Goal: Information Seeking & Learning: Learn about a topic

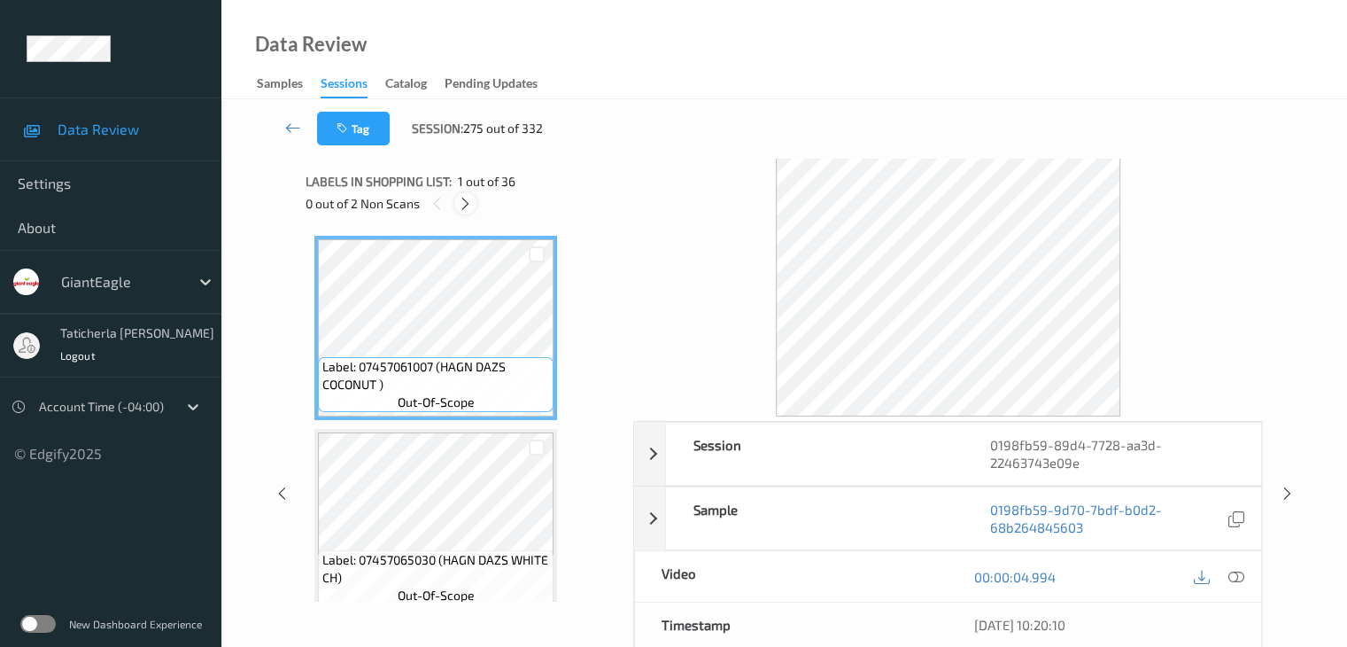
click at [471, 206] on icon at bounding box center [465, 204] width 15 height 16
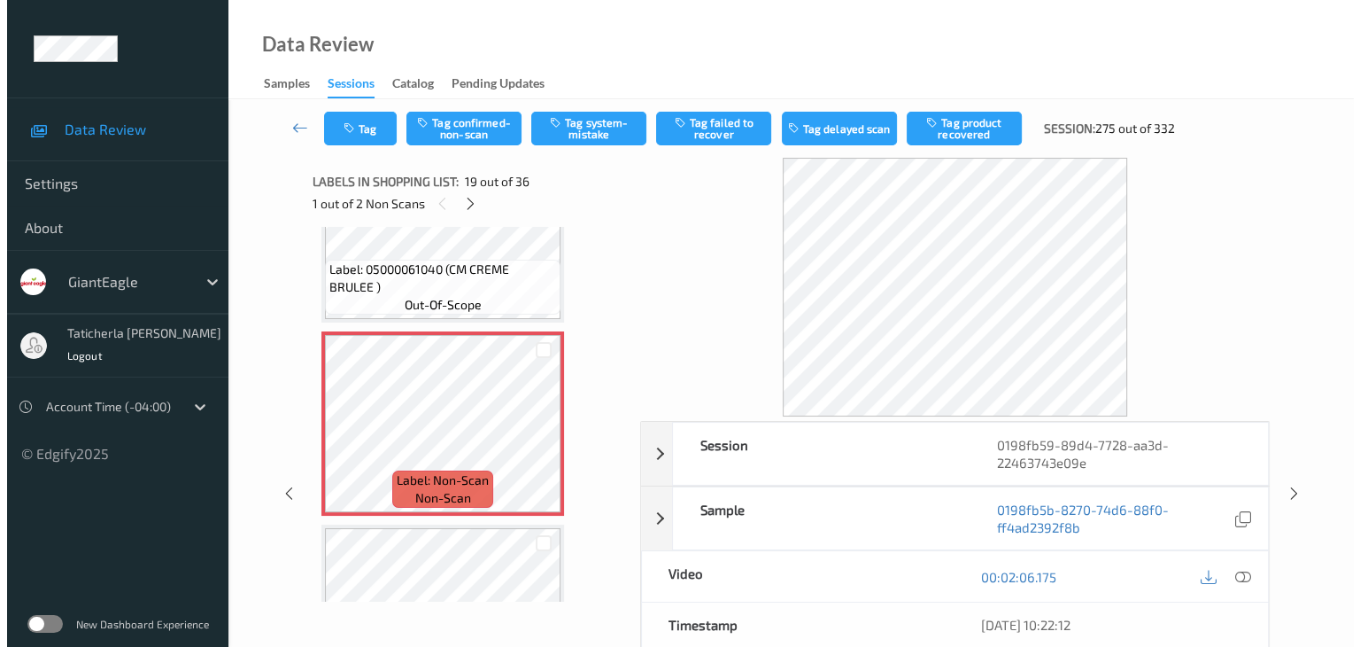
scroll to position [3468, 0]
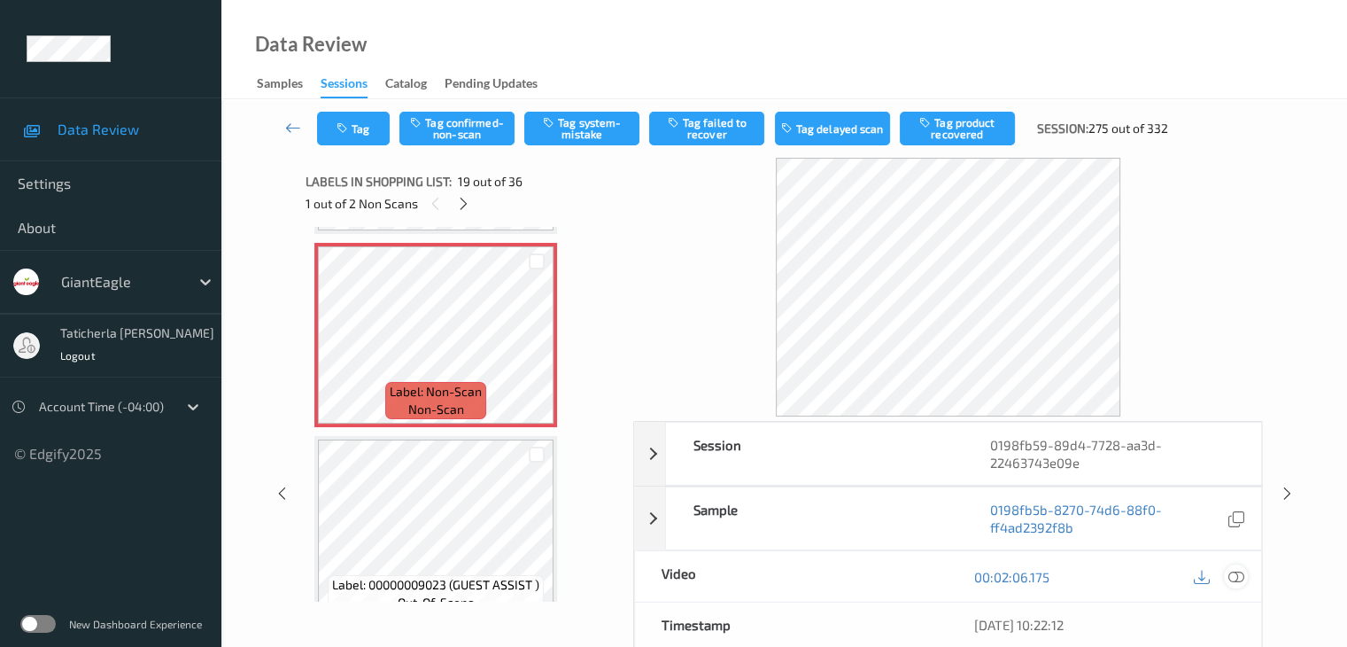
click at [1236, 571] on icon at bounding box center [1236, 577] width 16 height 16
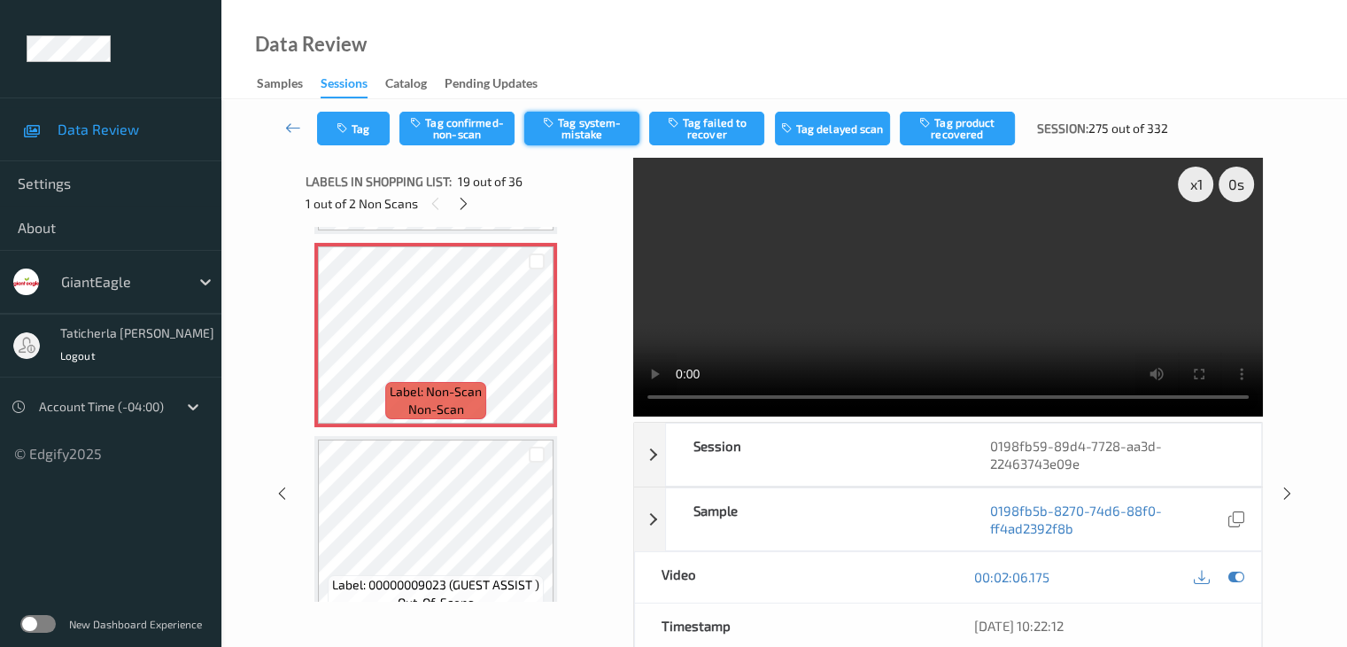
click at [606, 136] on button "Tag system-mistake" at bounding box center [581, 129] width 115 height 34
click at [376, 128] on button "Tag" at bounding box center [353, 129] width 73 height 34
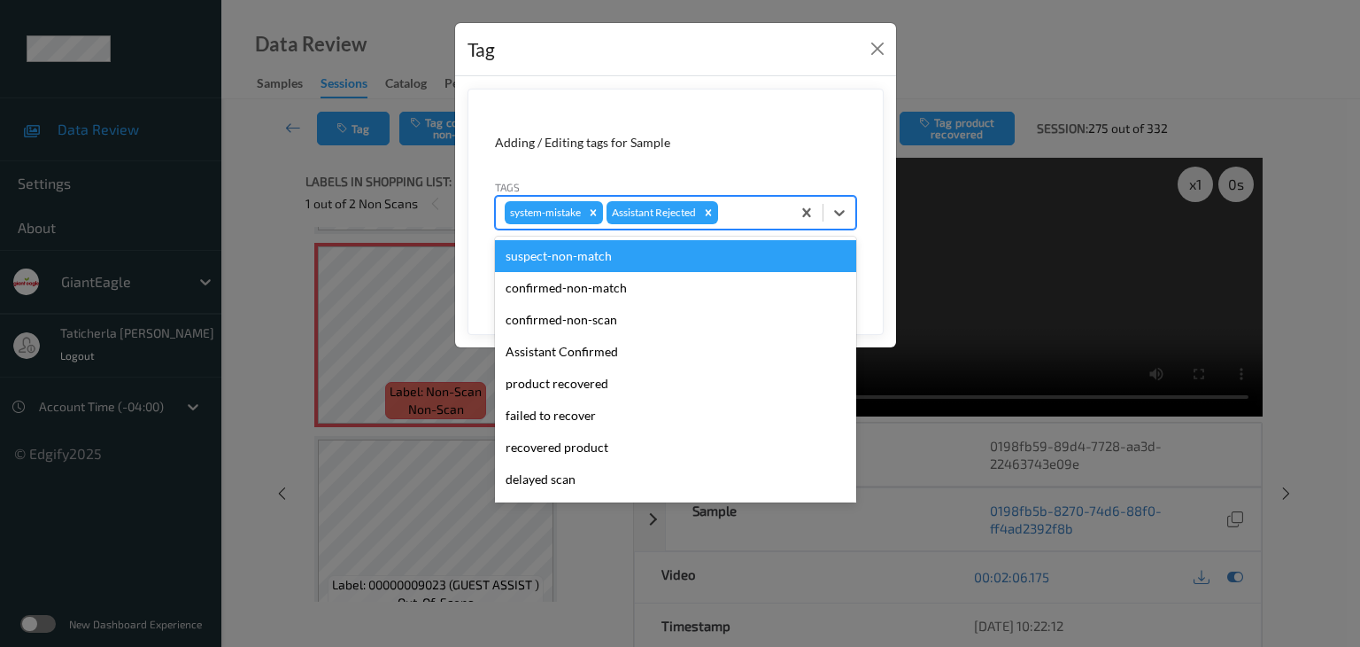
click at [748, 206] on div at bounding box center [752, 212] width 60 height 21
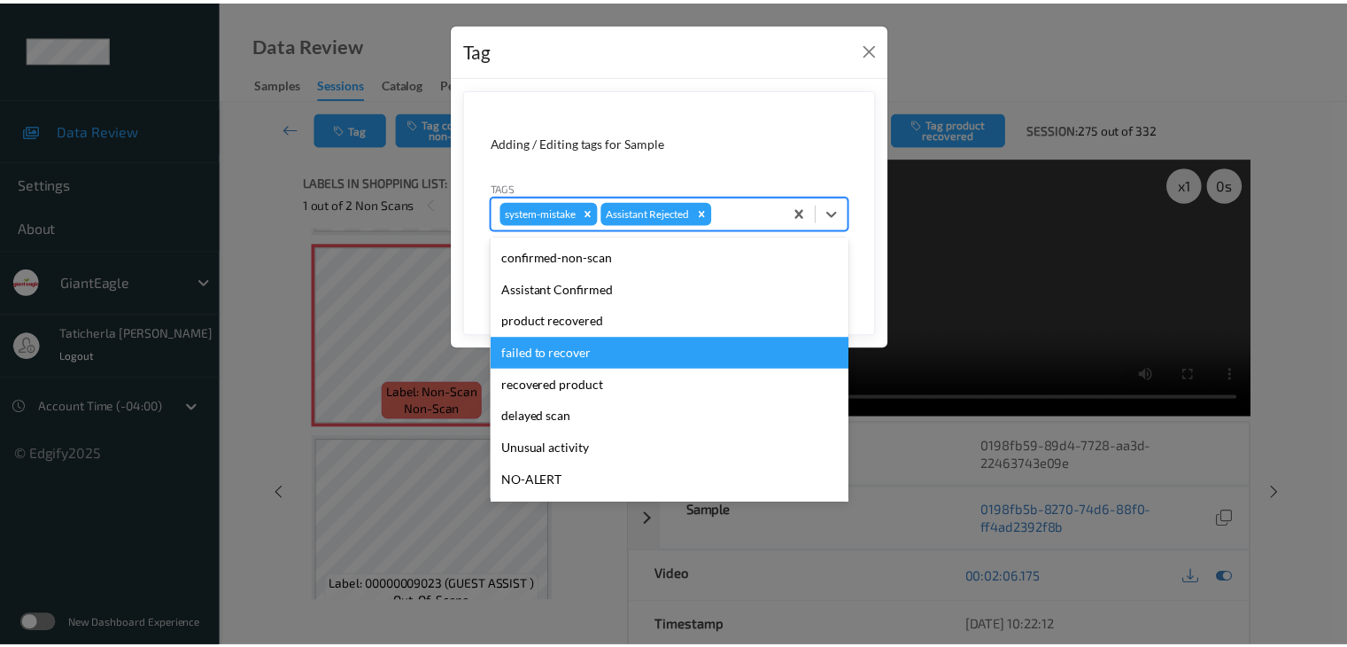
scroll to position [89, 0]
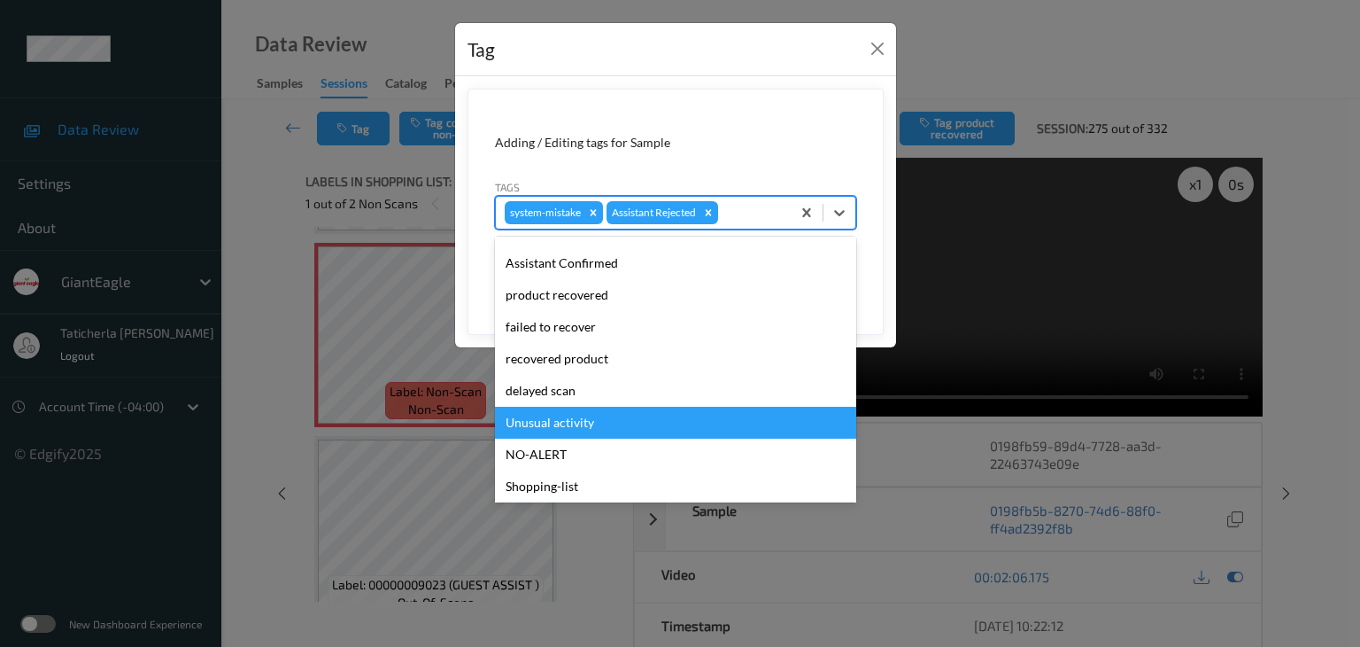
click at [670, 419] on div "Unusual activity" at bounding box center [675, 423] width 361 height 32
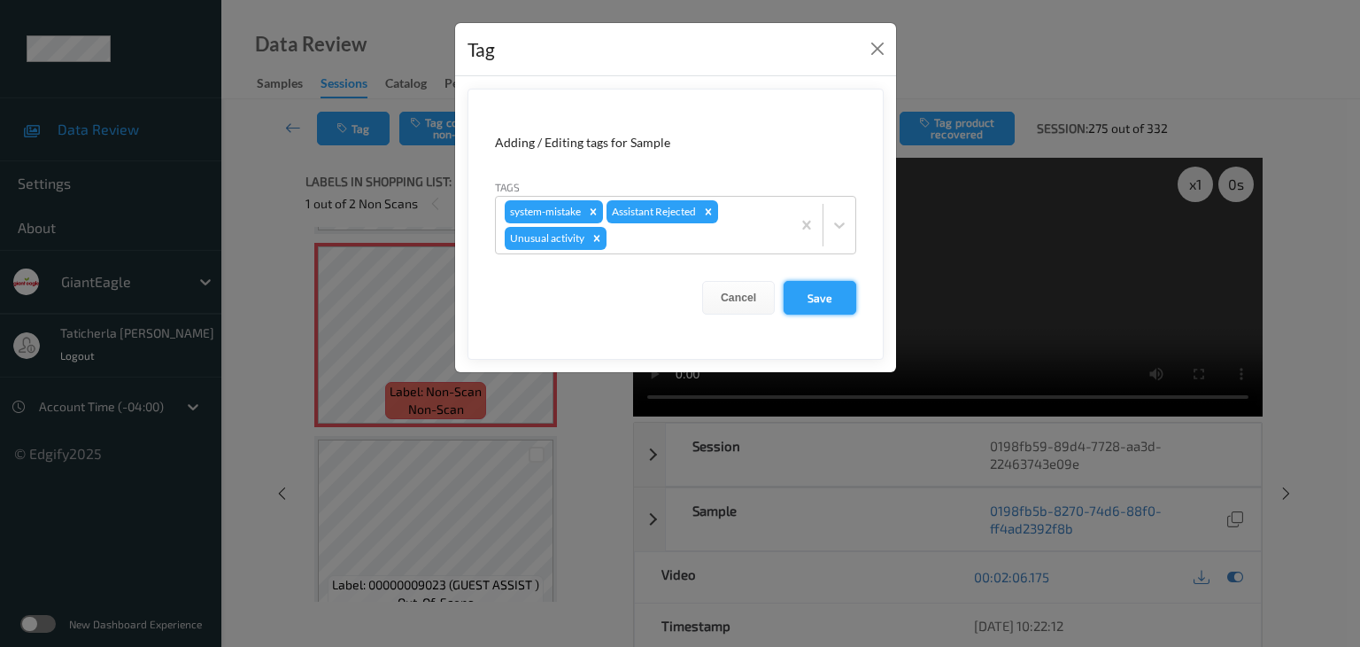
click at [838, 282] on button "Save" at bounding box center [820, 298] width 73 height 34
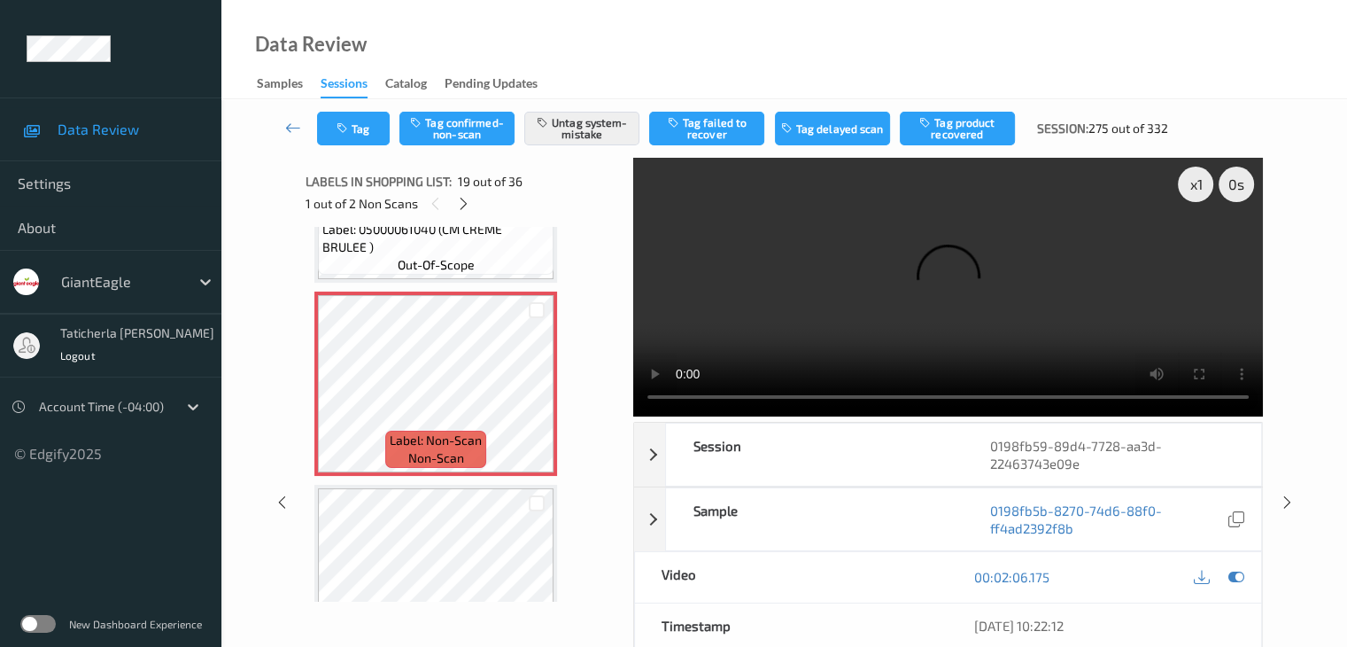
scroll to position [3380, 0]
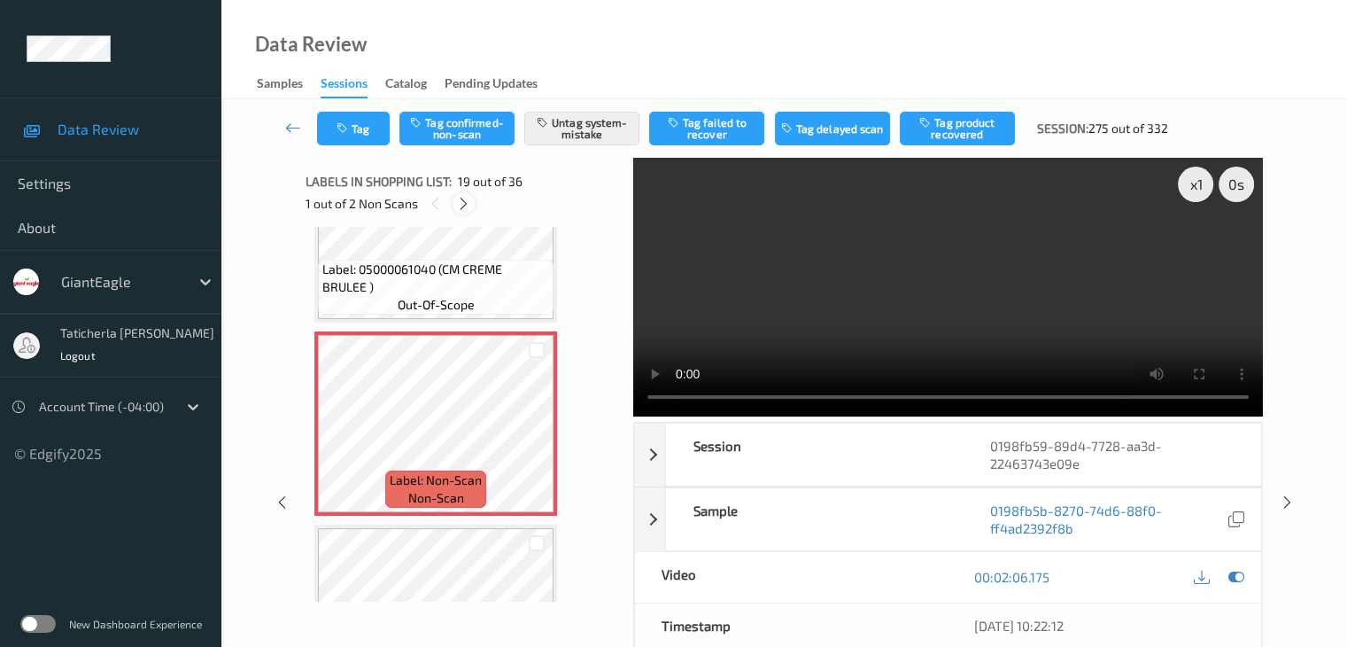
click at [468, 204] on icon at bounding box center [463, 204] width 15 height 16
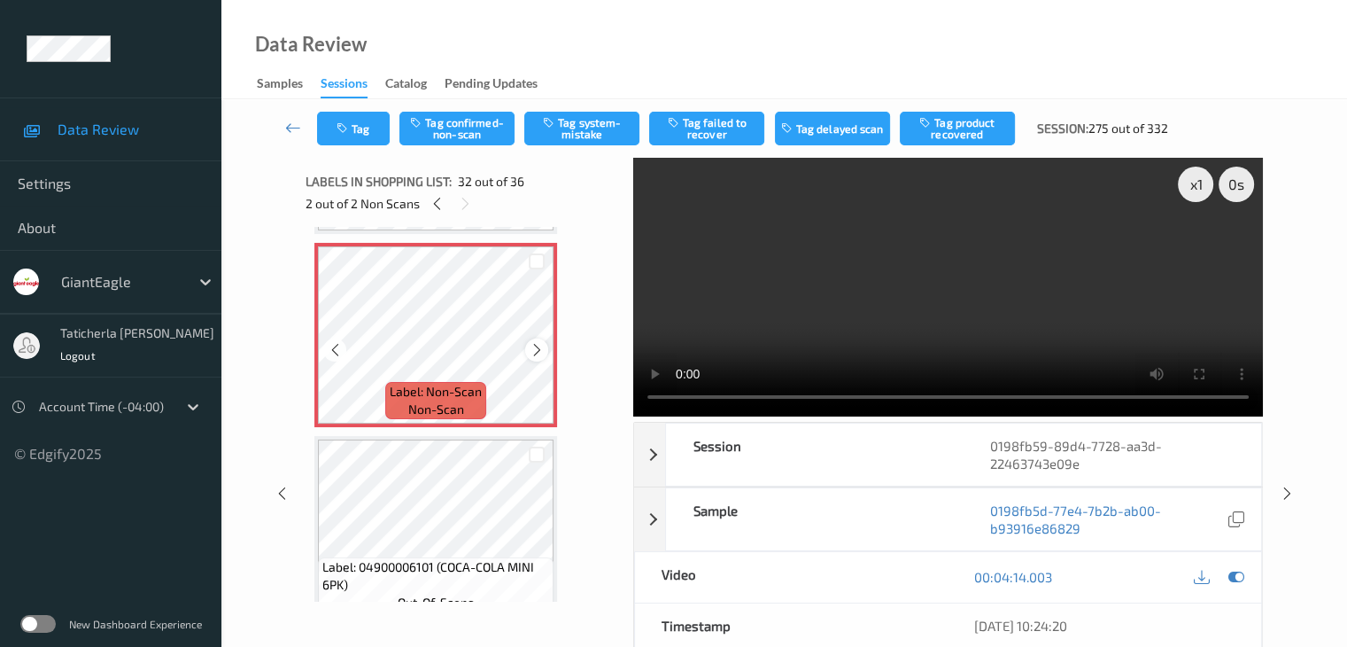
click at [542, 352] on icon at bounding box center [537, 350] width 15 height 16
click at [449, 141] on button "Tag confirmed-non-scan" at bounding box center [456, 129] width 115 height 34
click at [996, 128] on button "Tag product recovered" at bounding box center [957, 129] width 115 height 34
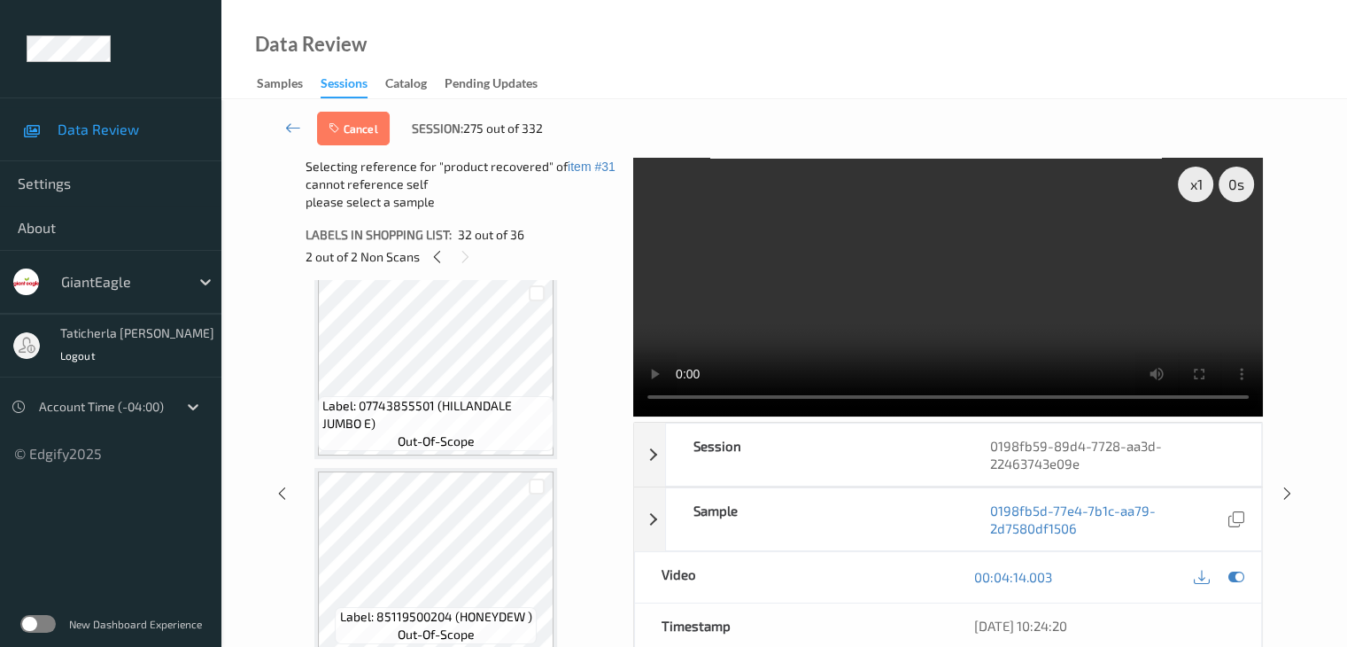
scroll to position [6585, 0]
click at [531, 481] on div at bounding box center [537, 480] width 17 height 17
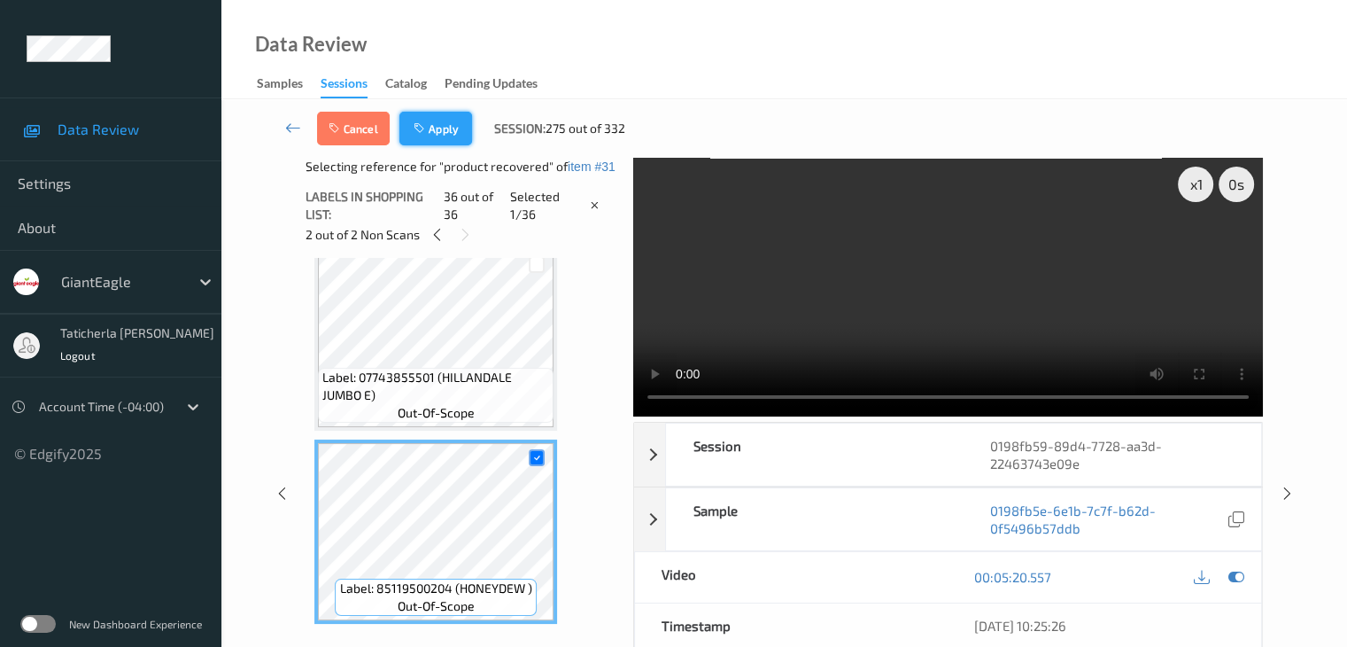
click at [439, 128] on button "Apply" at bounding box center [435, 129] width 73 height 34
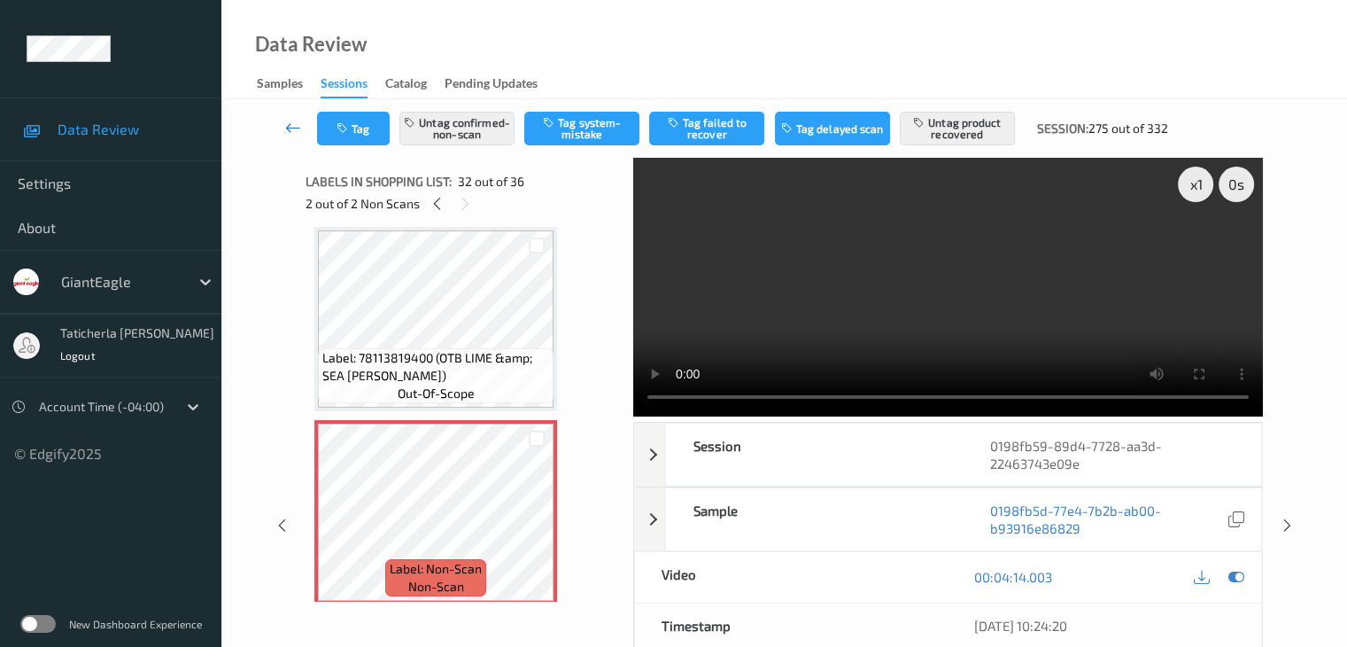
click at [291, 127] on icon at bounding box center [293, 128] width 16 height 18
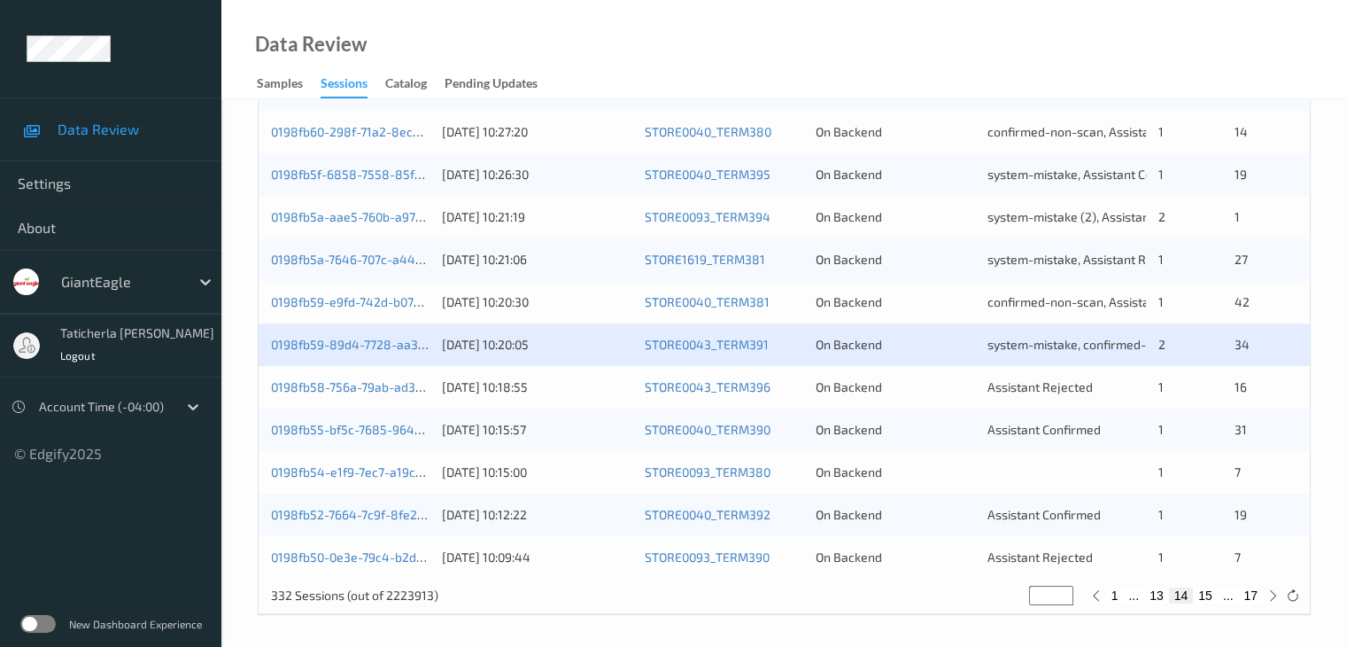
scroll to position [825, 0]
click at [349, 375] on div "0198fb58-756a-79ab-ad36-391eeacf2aa4" at bounding box center [350, 384] width 159 height 18
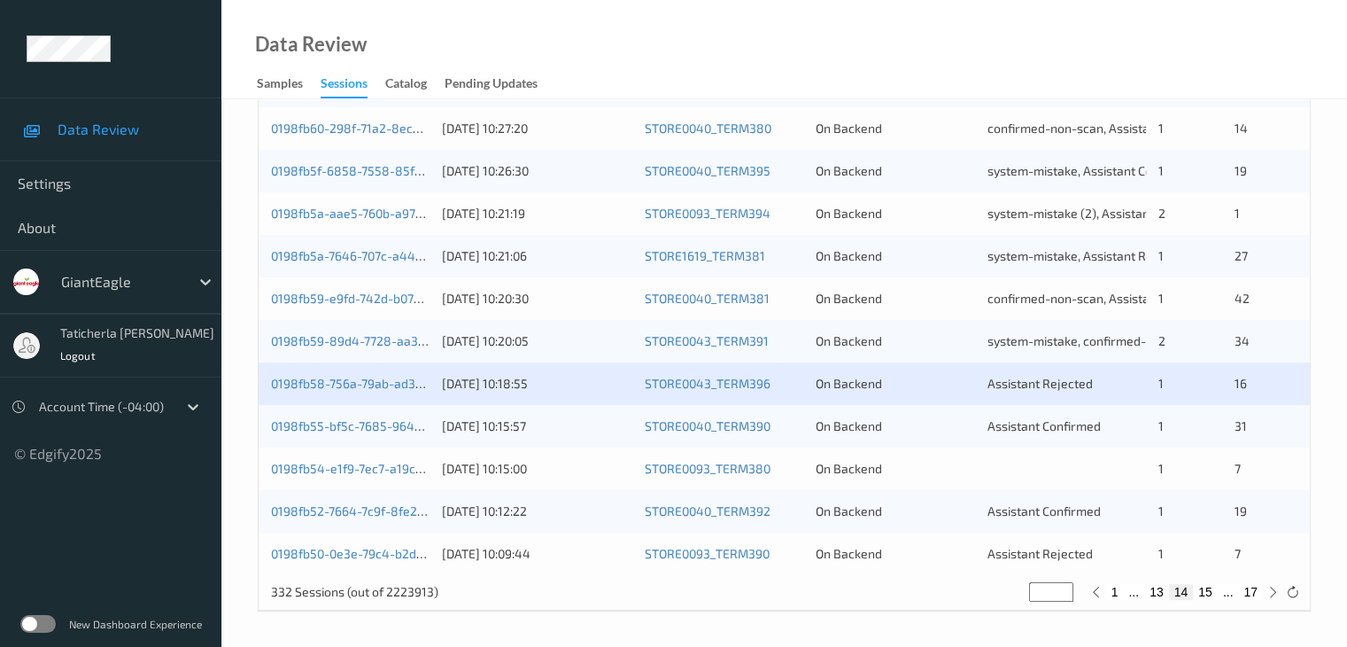
click at [351, 405] on div "0198fb55-bf5c-7685-9643-29fd0f57c3db [DATE] 10:15:57 STORE0040_TERM390 On Backe…" at bounding box center [784, 426] width 1051 height 43
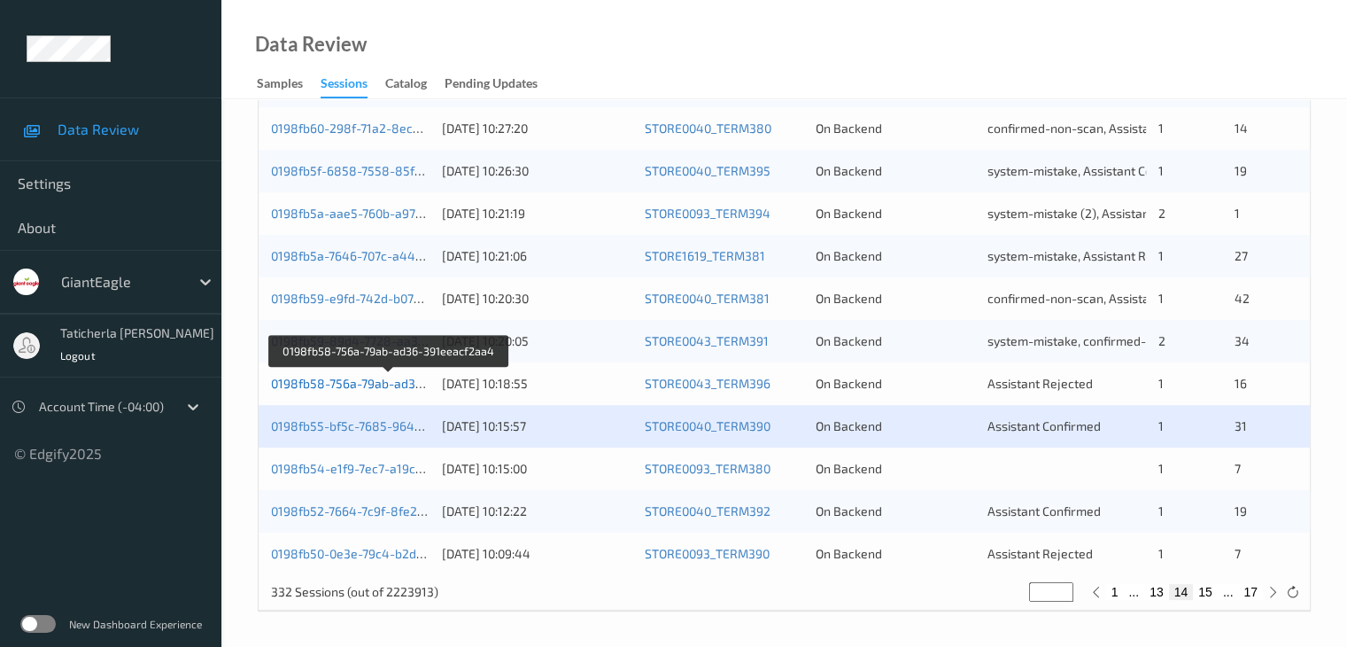
click at [353, 388] on link "0198fb58-756a-79ab-ad36-391eeacf2aa4" at bounding box center [389, 383] width 237 height 15
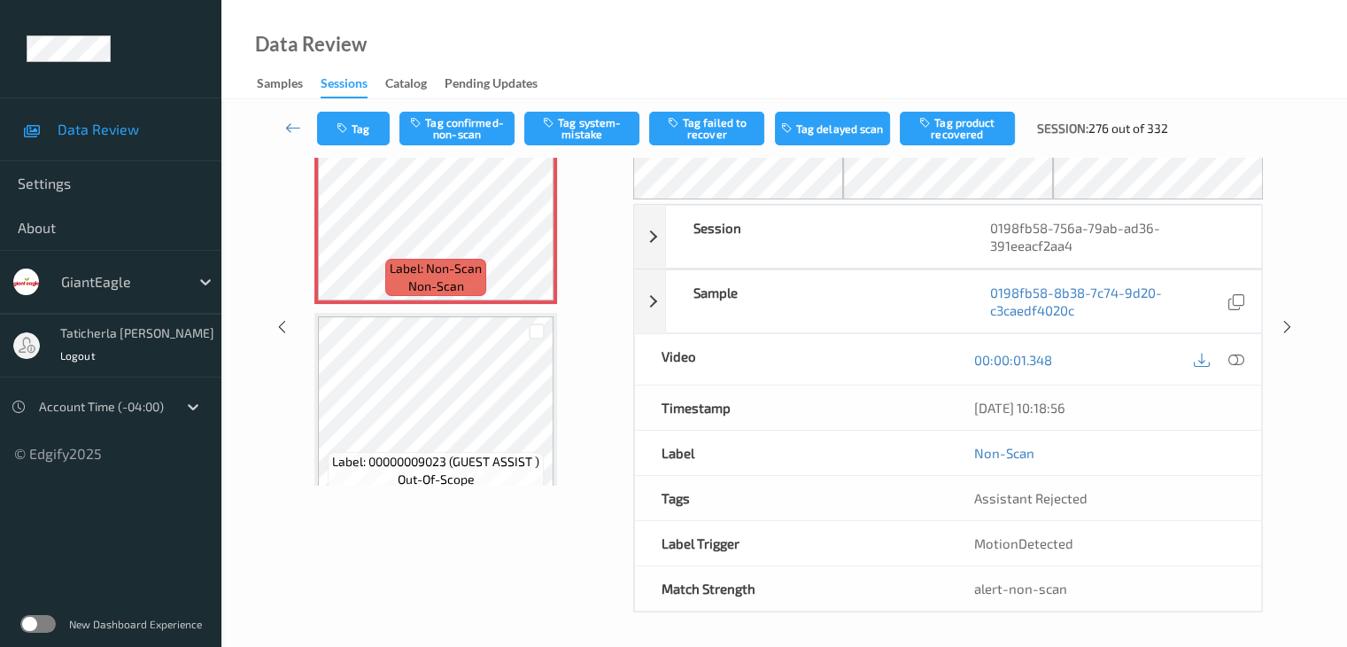
click at [276, 107] on div "Tag Tag confirmed-non-scan Tag system-mistake Tag failed to recover Tag delayed…" at bounding box center [784, 128] width 1053 height 58
click at [287, 121] on icon at bounding box center [293, 128] width 16 height 18
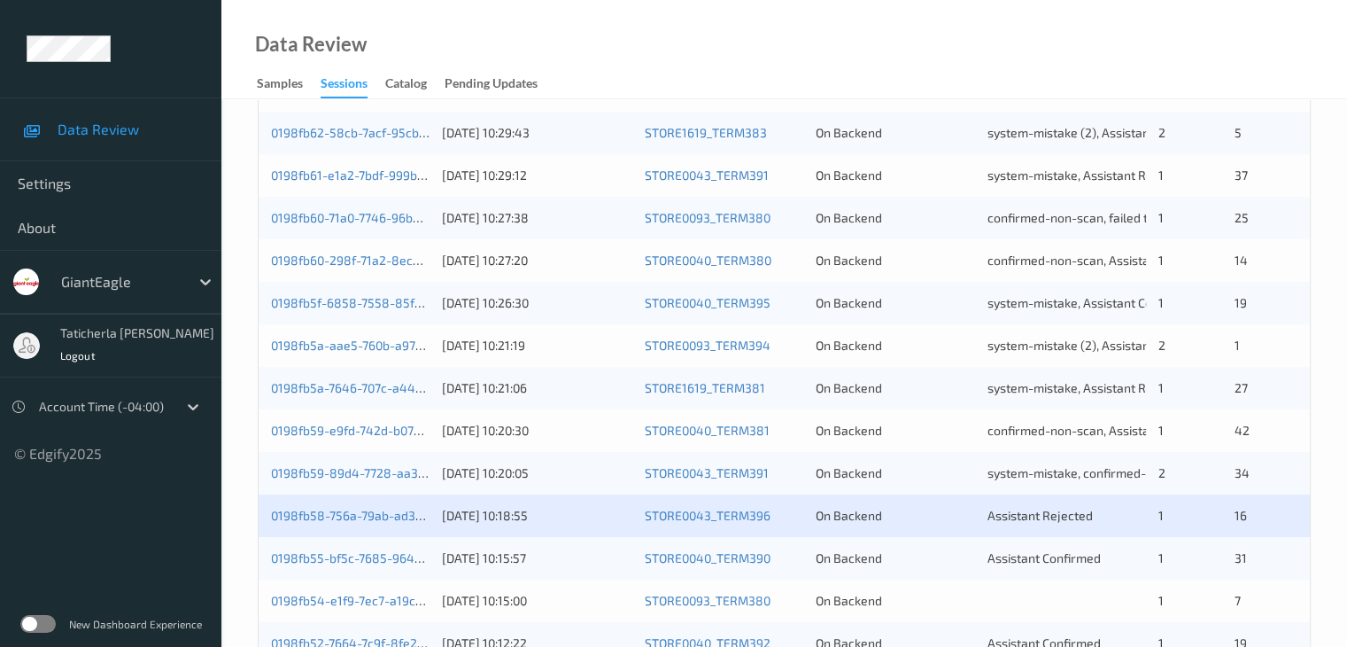
scroll to position [797, 0]
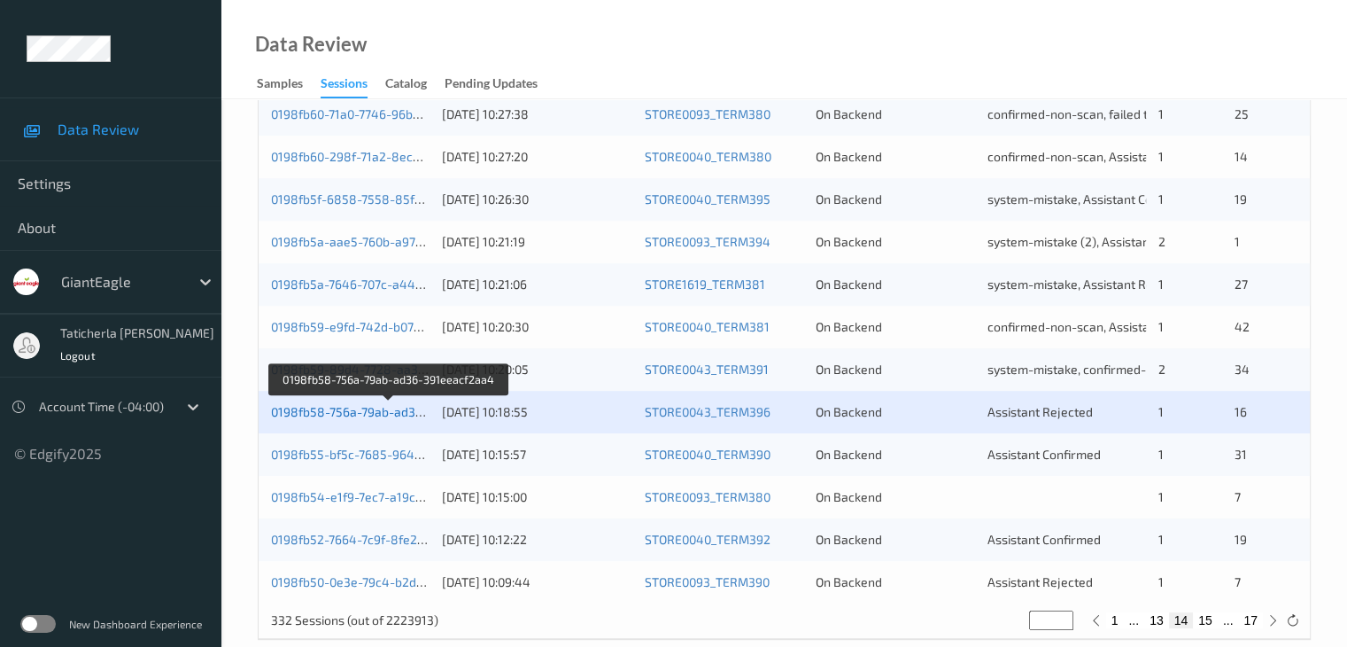
click at [361, 407] on link "0198fb58-756a-79ab-ad36-391eeacf2aa4" at bounding box center [389, 411] width 237 height 15
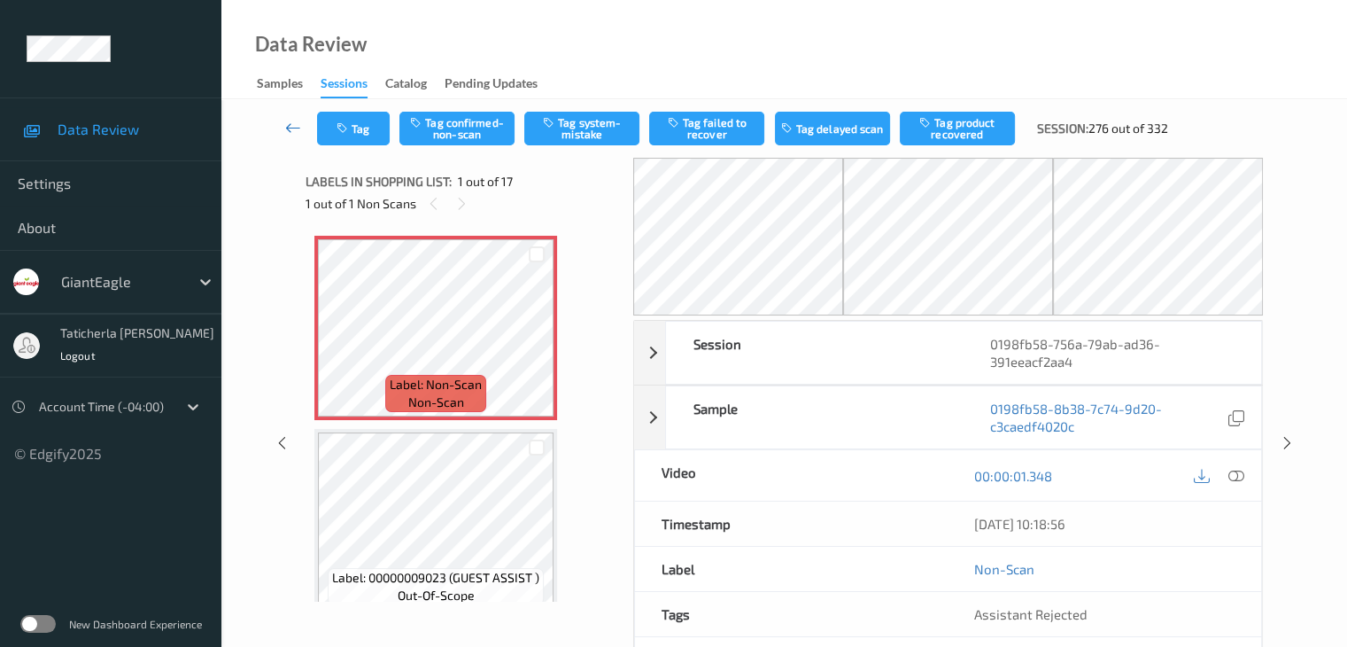
click at [294, 115] on link at bounding box center [293, 129] width 47 height 34
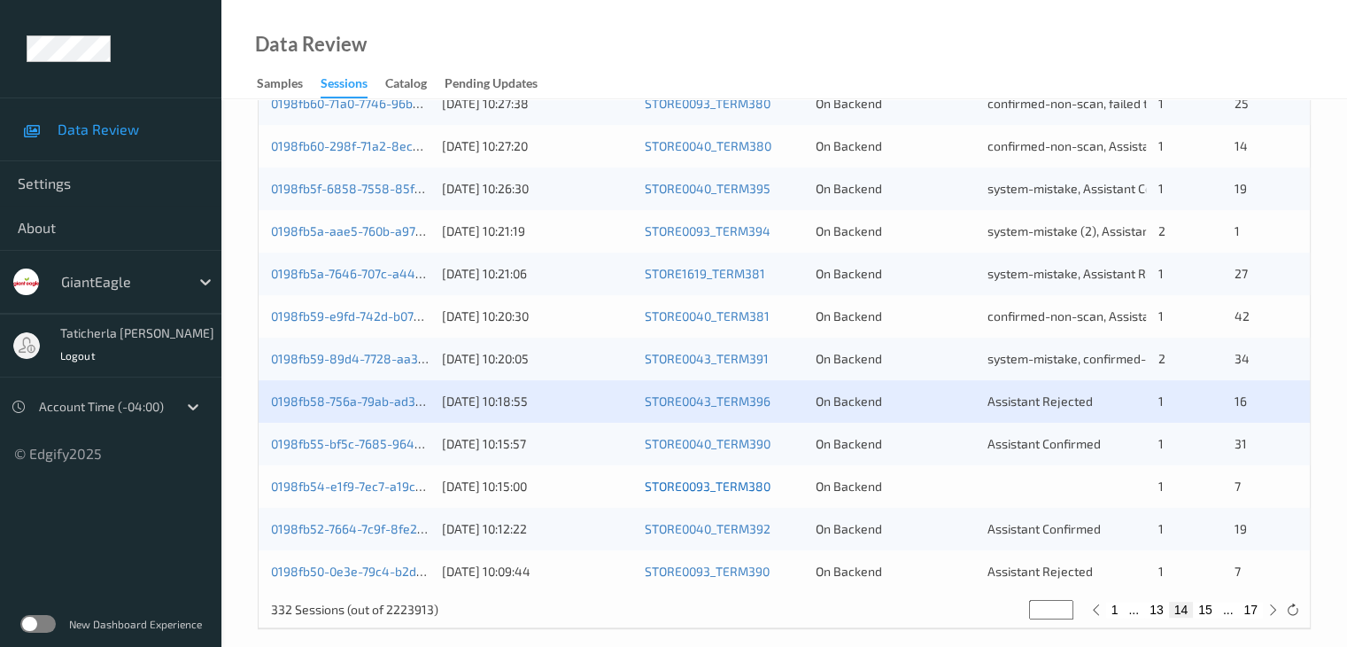
scroll to position [825, 0]
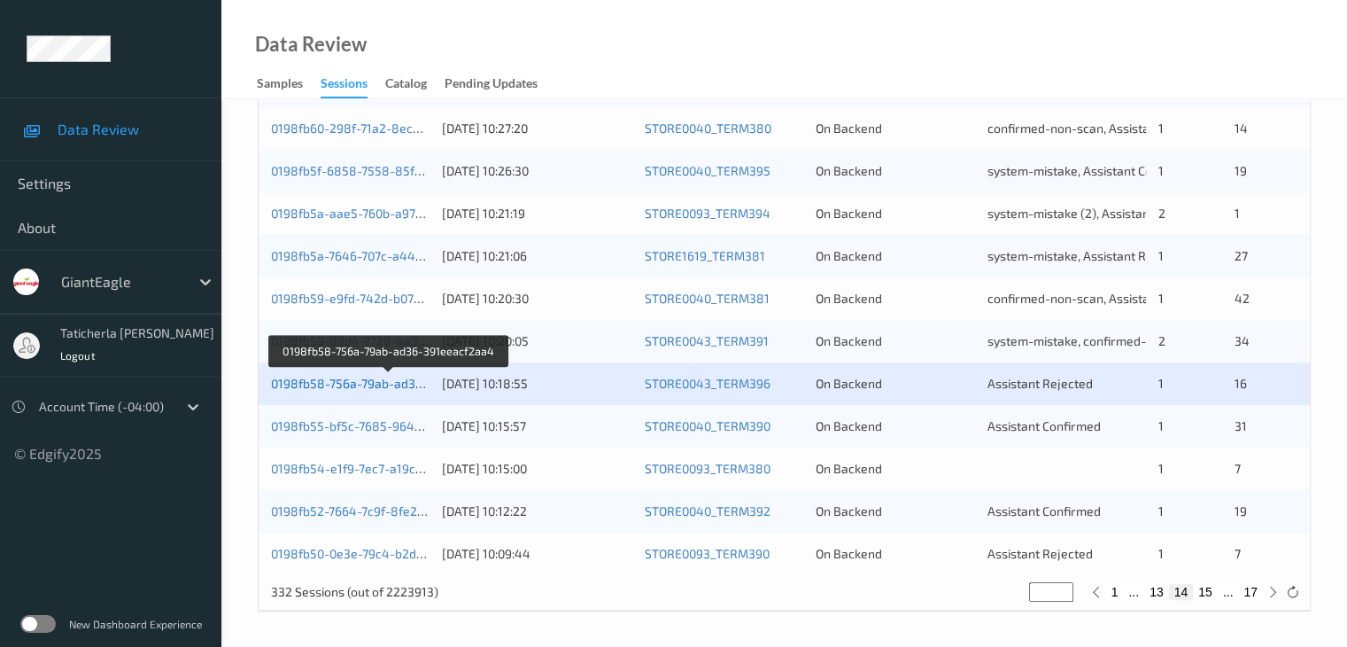
click at [376, 380] on link "0198fb58-756a-79ab-ad36-391eeacf2aa4" at bounding box center [389, 383] width 237 height 15
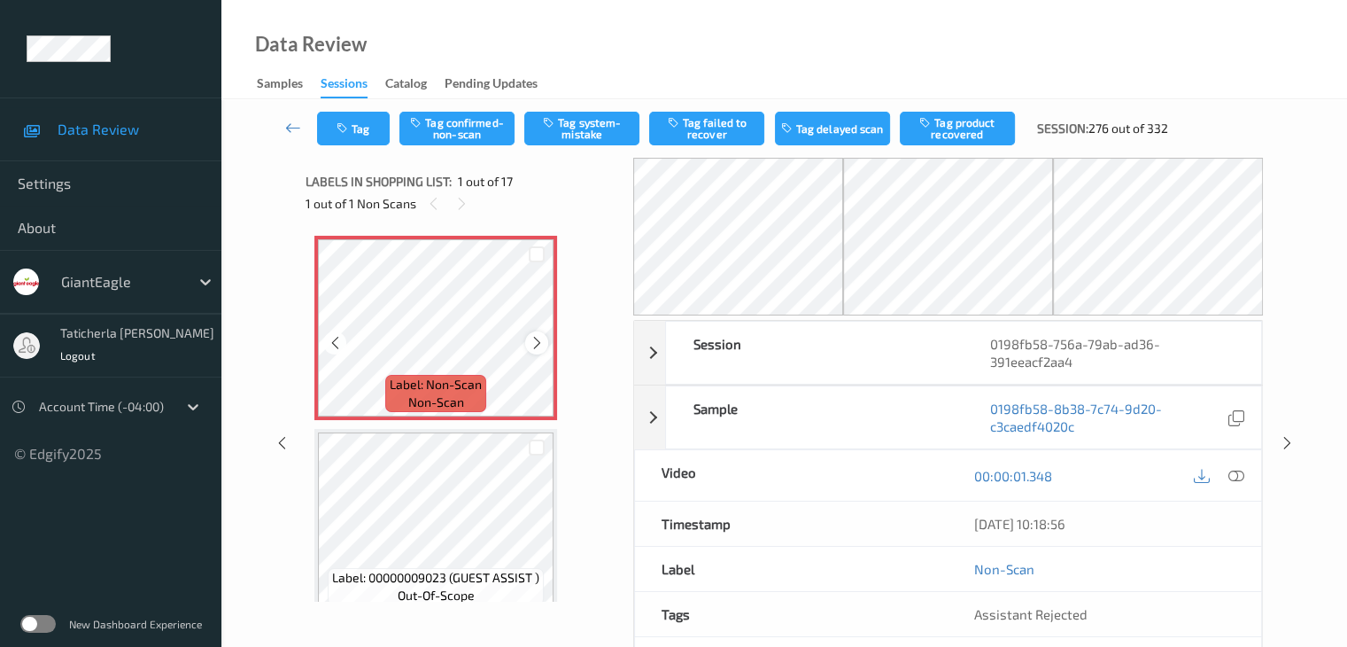
click at [530, 345] on icon at bounding box center [537, 343] width 15 height 16
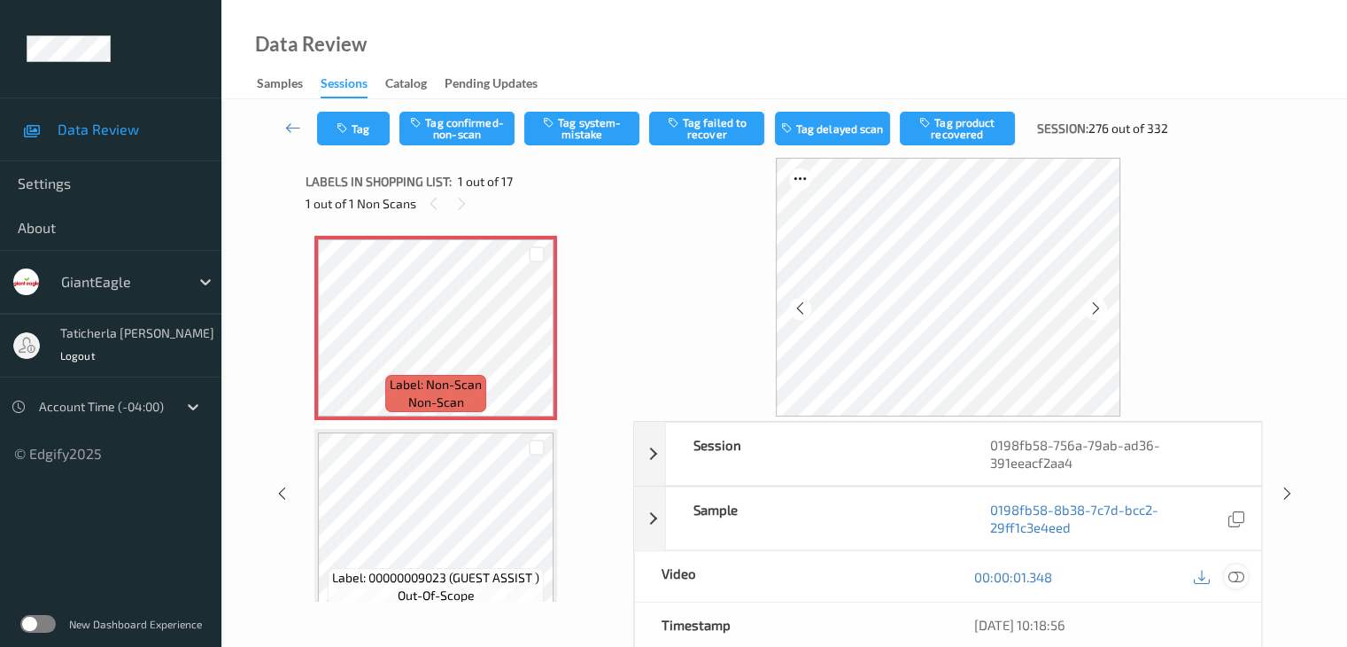
click at [1231, 577] on icon at bounding box center [1236, 577] width 16 height 16
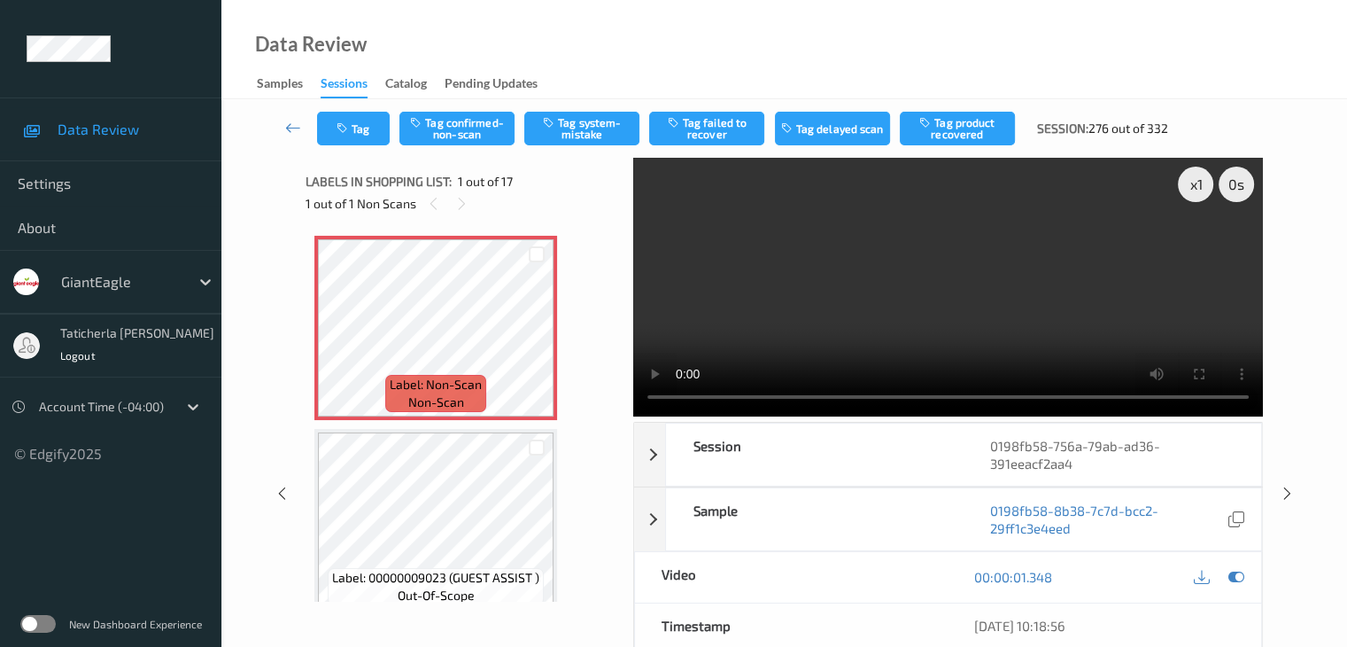
click at [1197, 249] on video at bounding box center [948, 287] width 630 height 259
click at [599, 120] on button "Tag system-mistake" at bounding box center [581, 129] width 115 height 34
click at [357, 128] on button "Tag" at bounding box center [353, 129] width 73 height 34
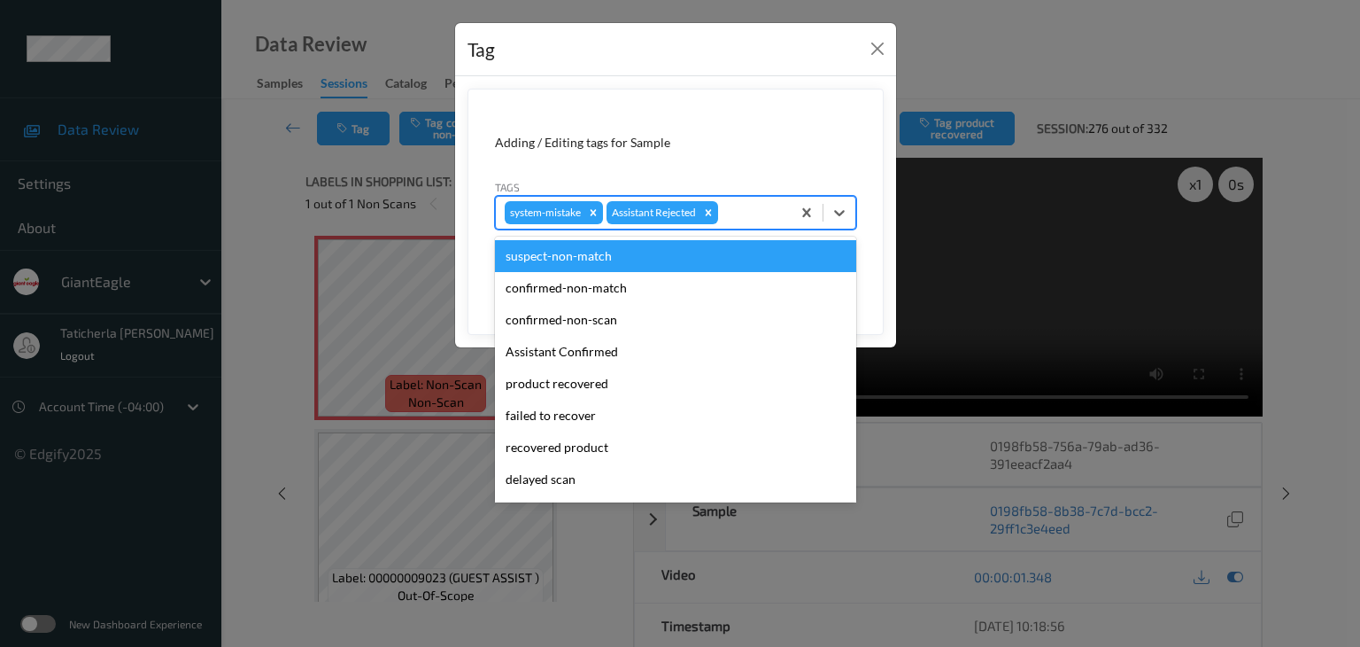
click at [737, 207] on div at bounding box center [752, 212] width 60 height 21
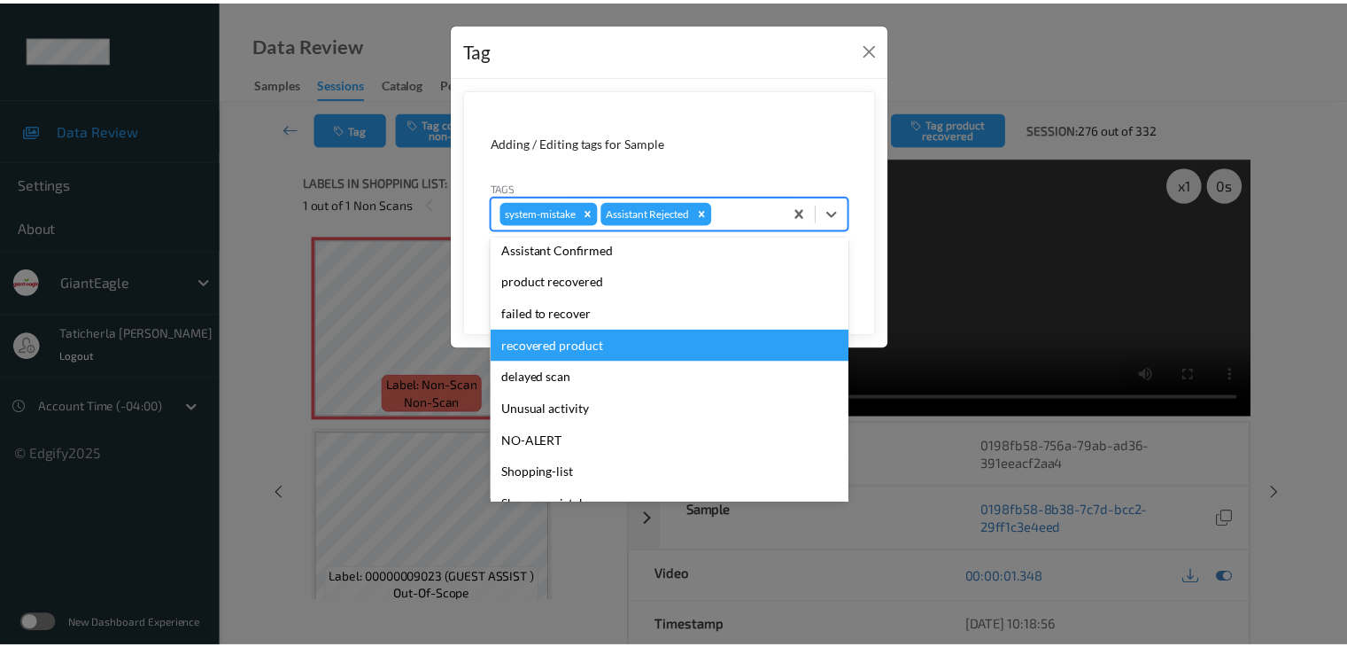
scroll to position [156, 0]
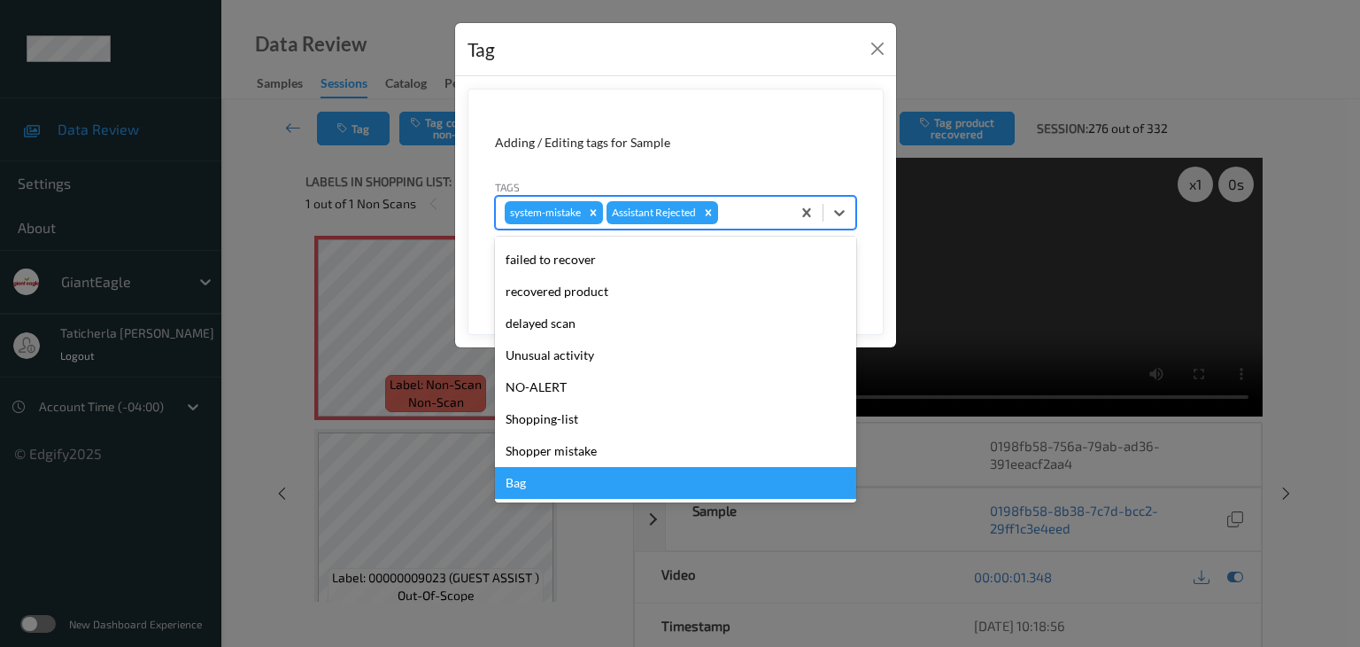
click at [556, 474] on div "Bag" at bounding box center [675, 483] width 361 height 32
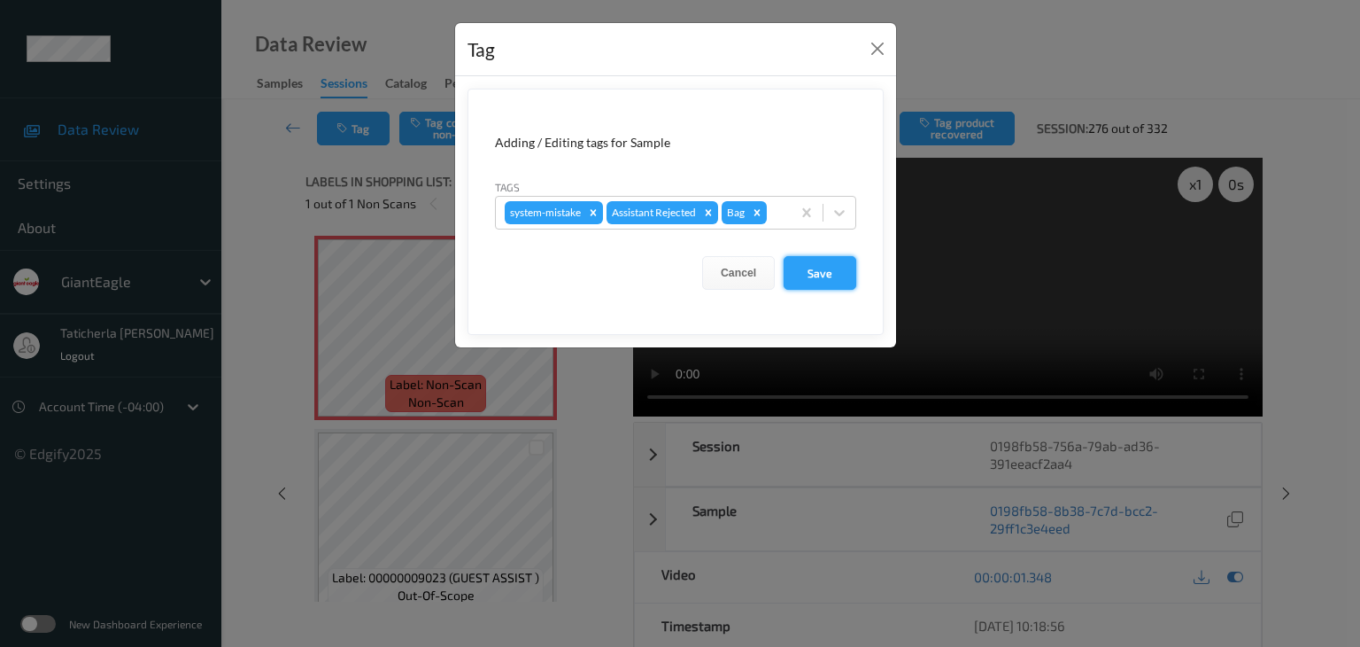
click at [816, 264] on button "Save" at bounding box center [820, 273] width 73 height 34
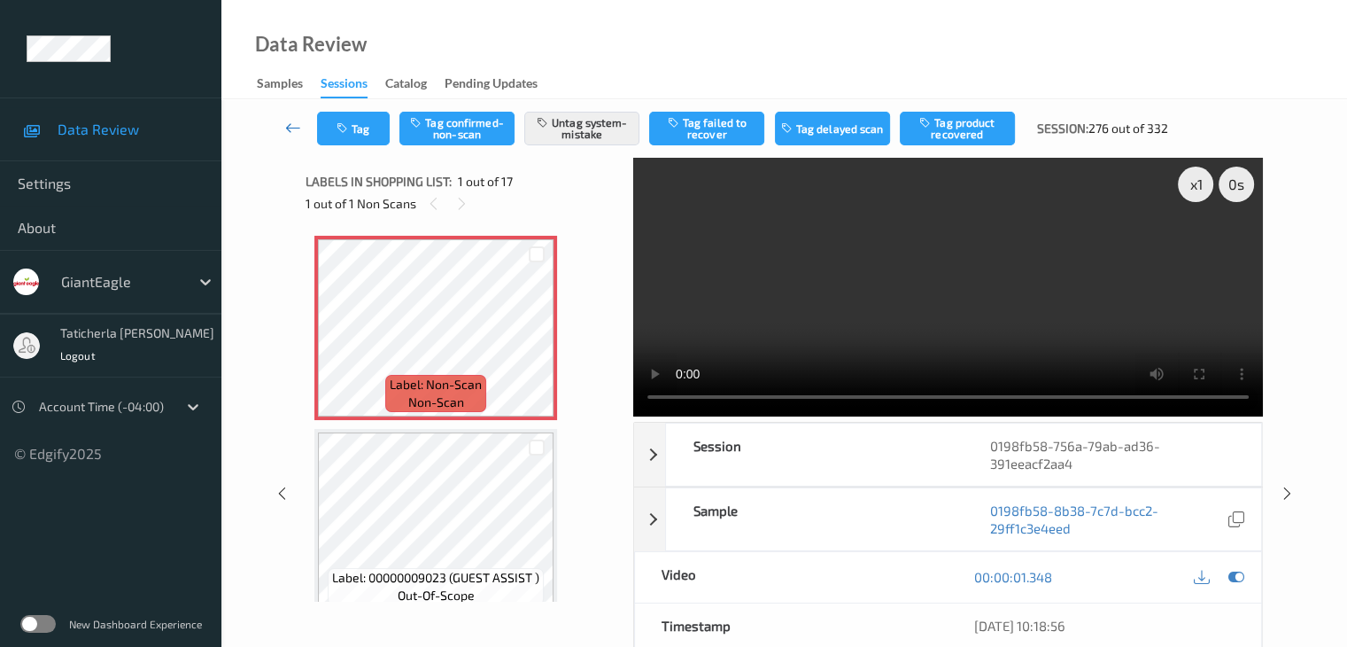
click at [292, 129] on icon at bounding box center [293, 128] width 16 height 18
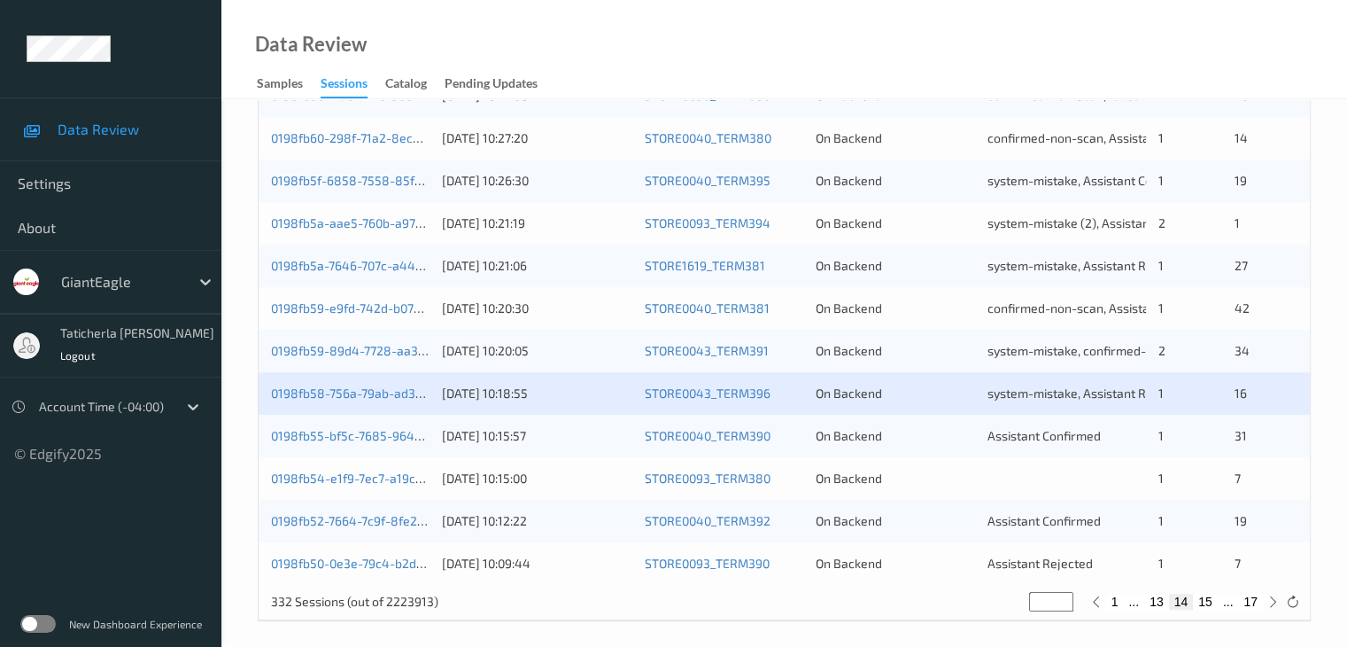
scroll to position [825, 0]
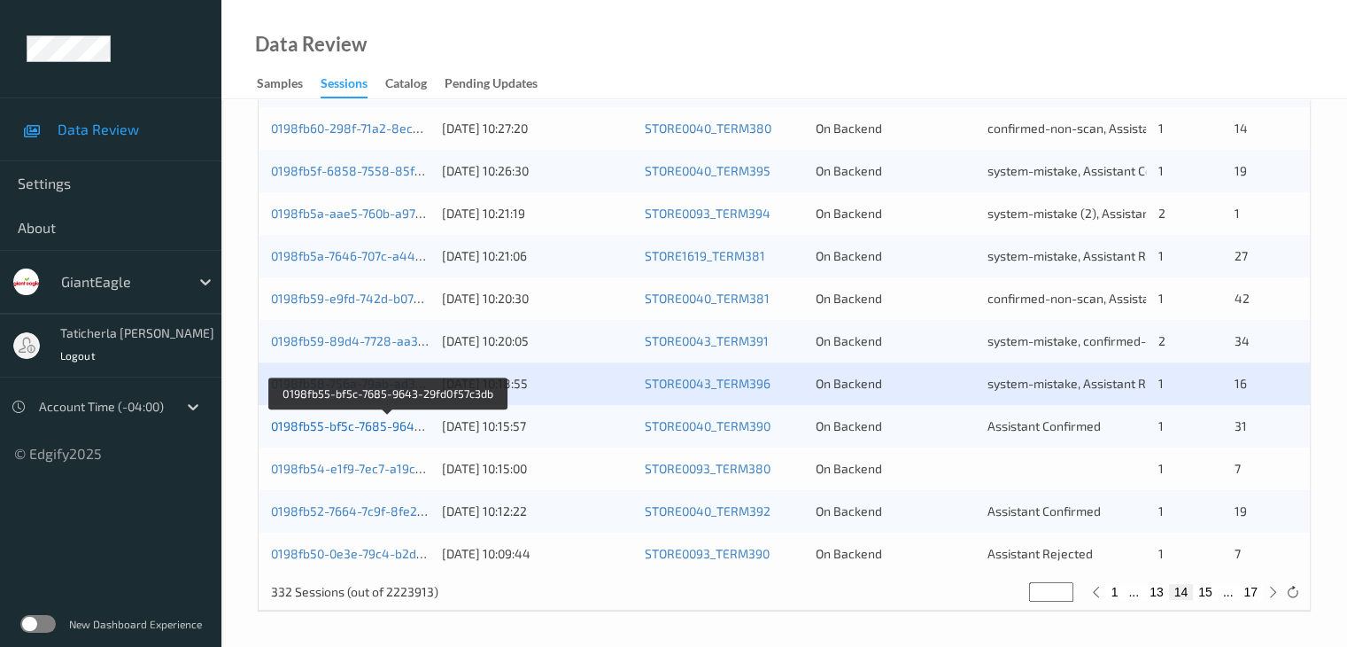
click at [336, 425] on link "0198fb55-bf5c-7685-9643-29fd0f57c3db" at bounding box center [388, 425] width 234 height 15
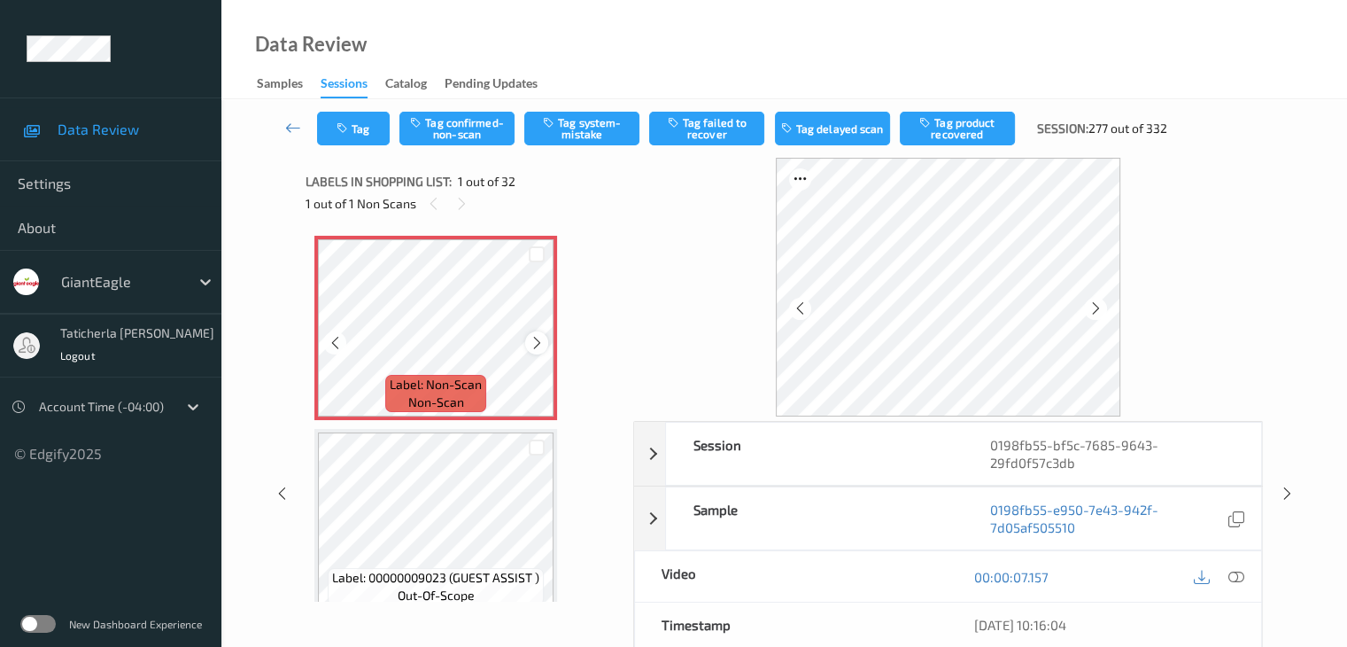
click at [531, 337] on icon at bounding box center [537, 343] width 15 height 16
click at [1234, 575] on icon at bounding box center [1236, 577] width 16 height 16
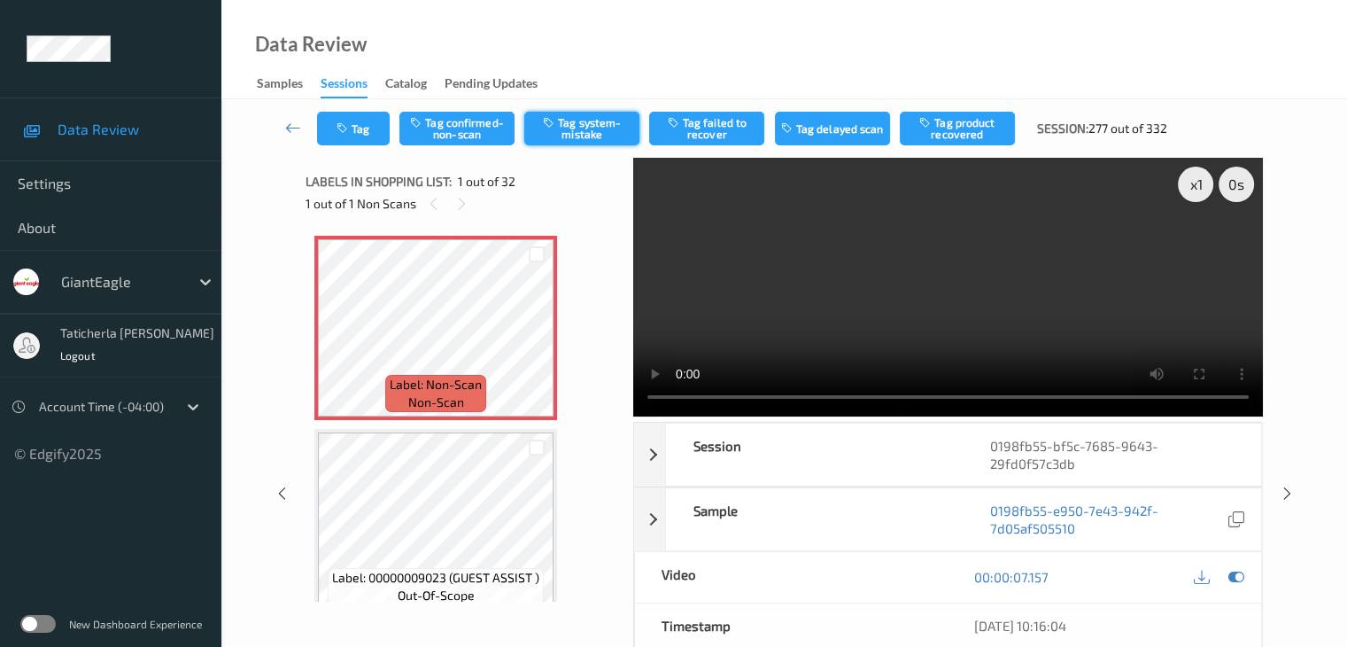
click at [593, 128] on button "Tag system-mistake" at bounding box center [581, 129] width 115 height 34
click at [353, 139] on button "Tag" at bounding box center [353, 129] width 73 height 34
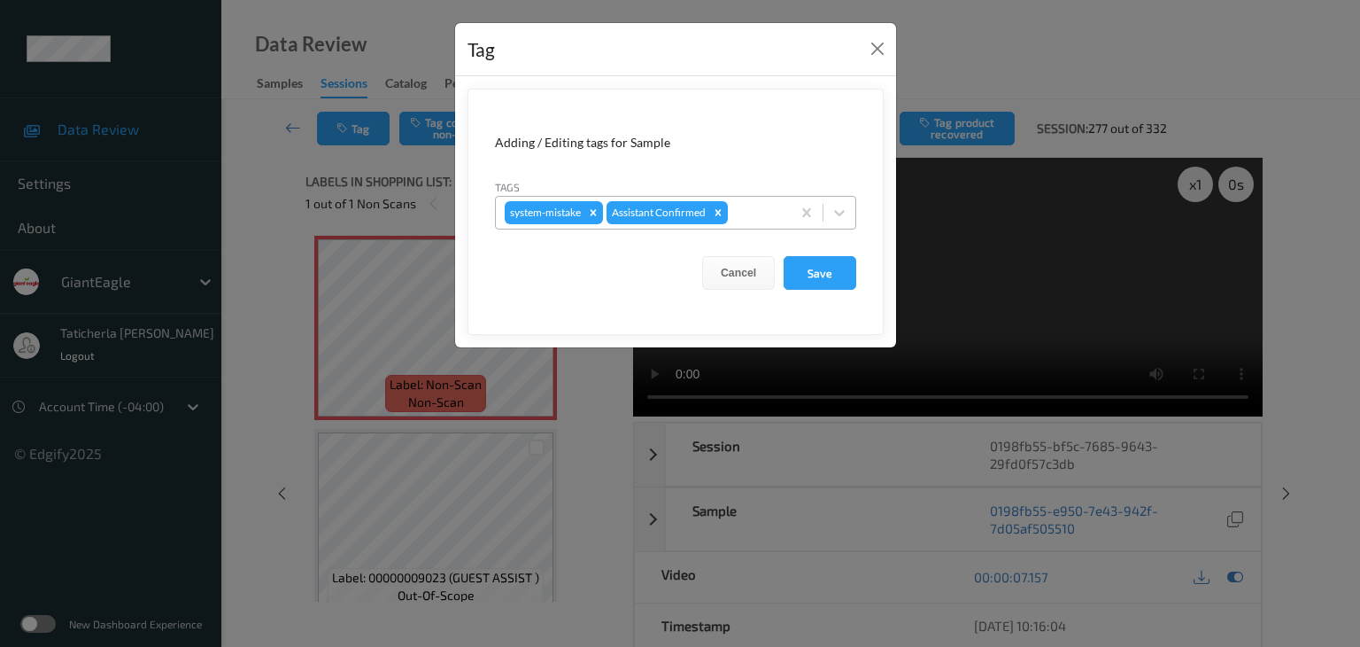
click at [760, 213] on div at bounding box center [757, 212] width 50 height 21
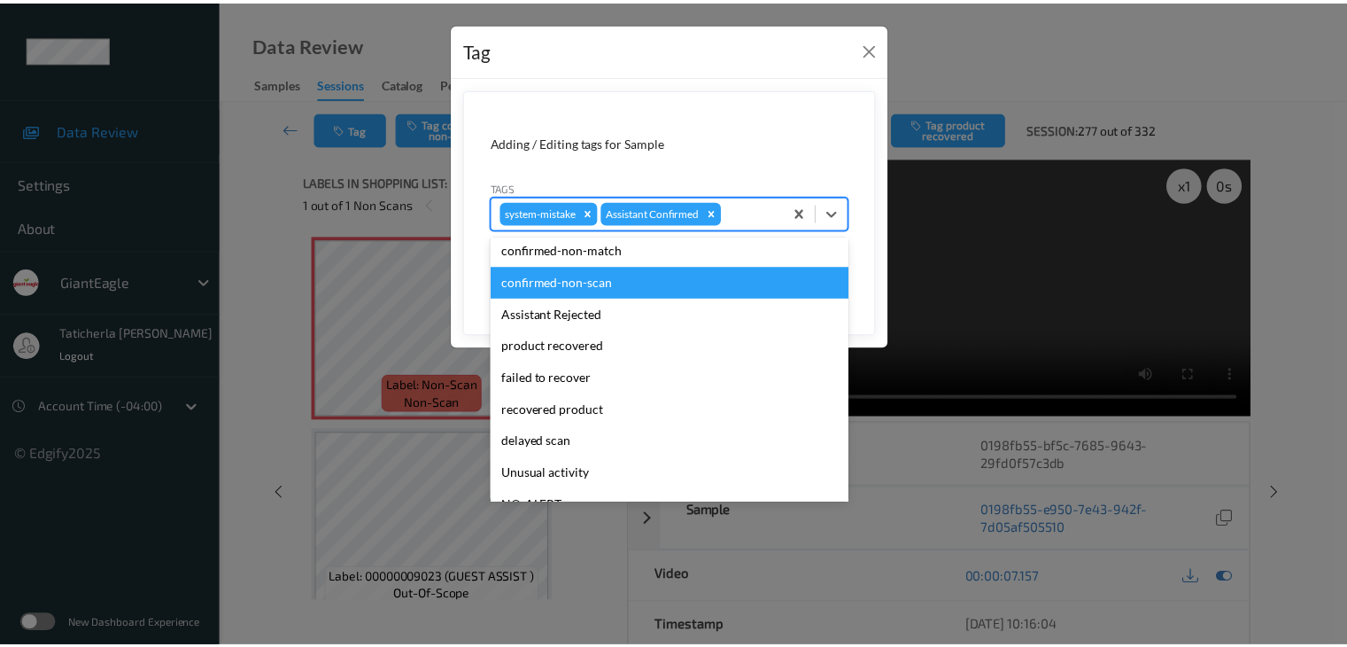
scroll to position [156, 0]
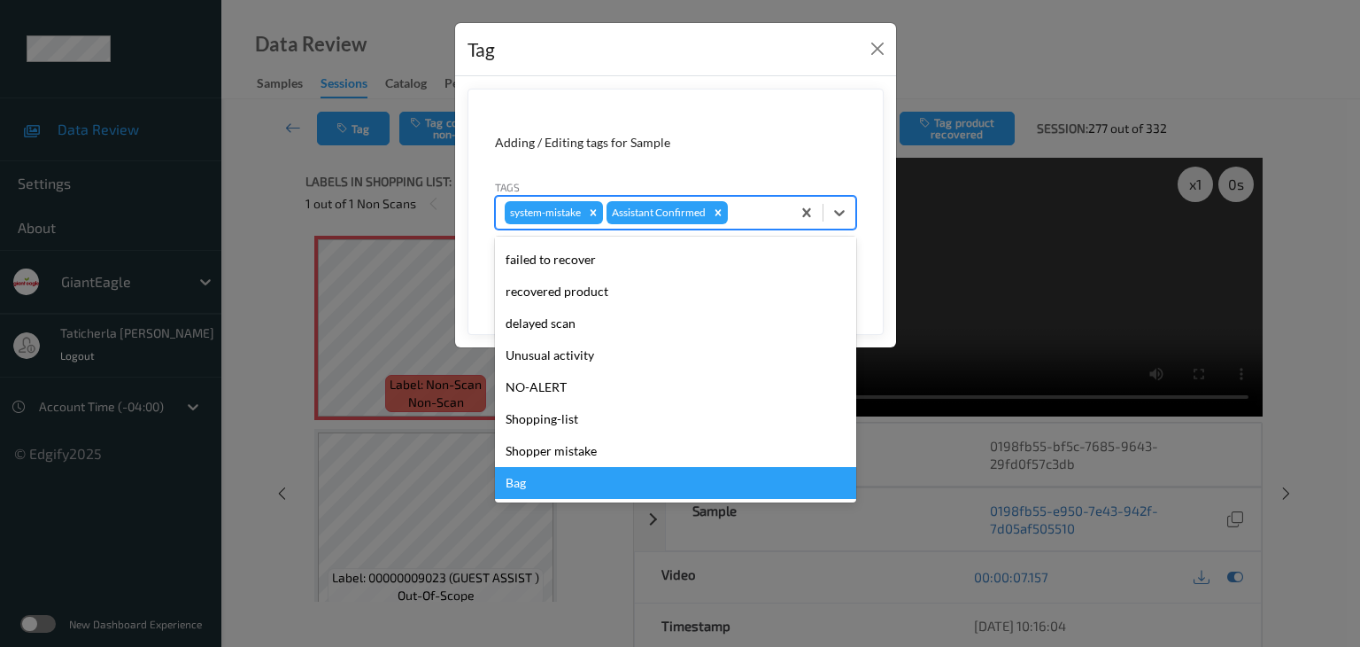
click at [568, 488] on div "Bag" at bounding box center [675, 483] width 361 height 32
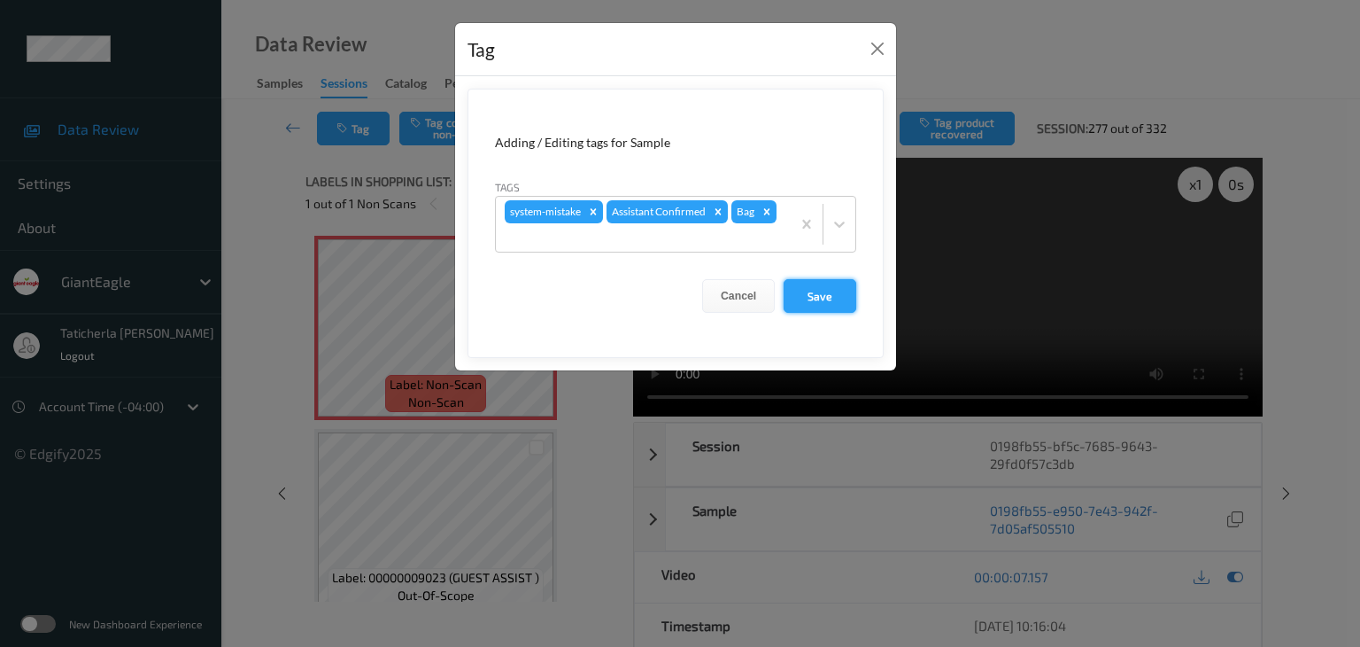
click at [814, 284] on button "Save" at bounding box center [820, 296] width 73 height 34
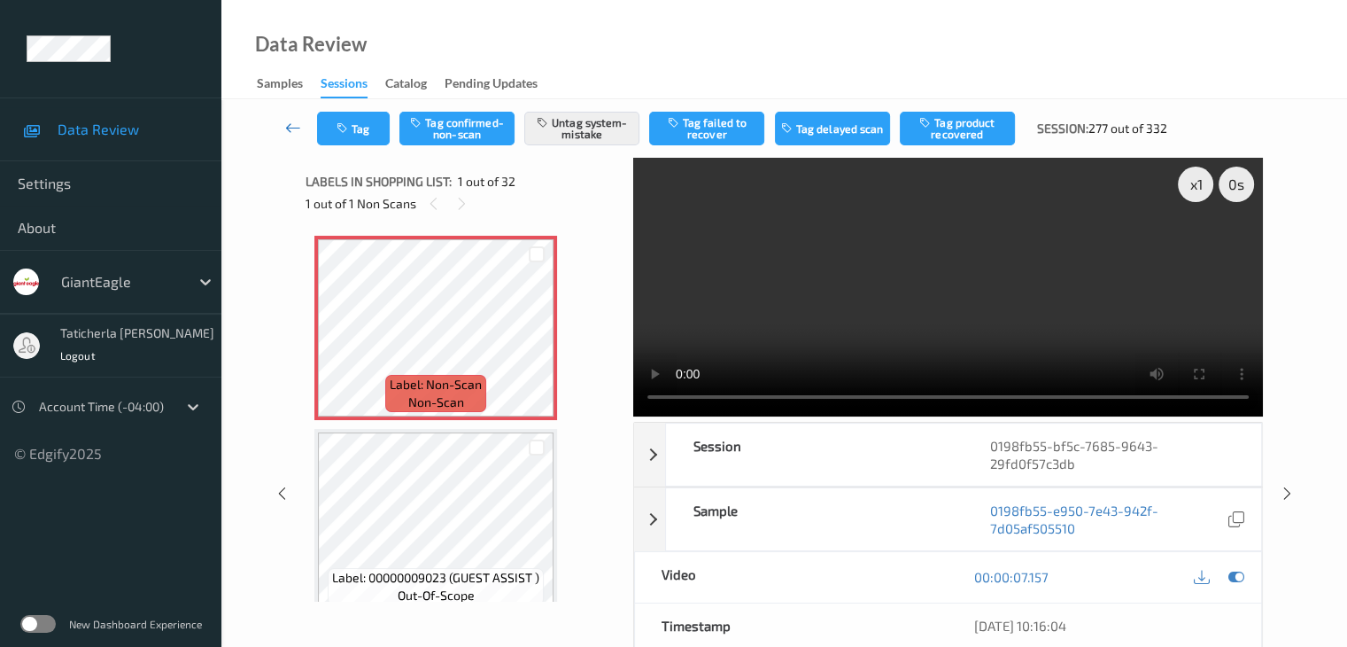
click at [294, 126] on icon at bounding box center [293, 128] width 16 height 18
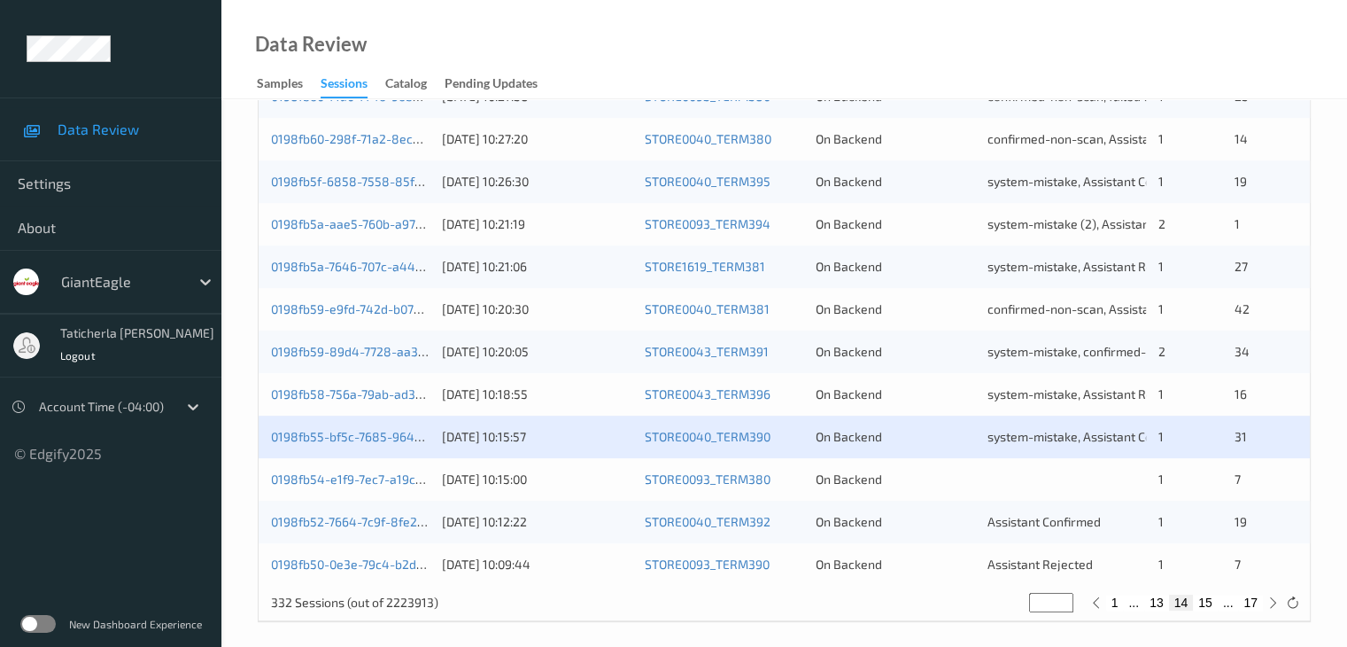
scroll to position [825, 0]
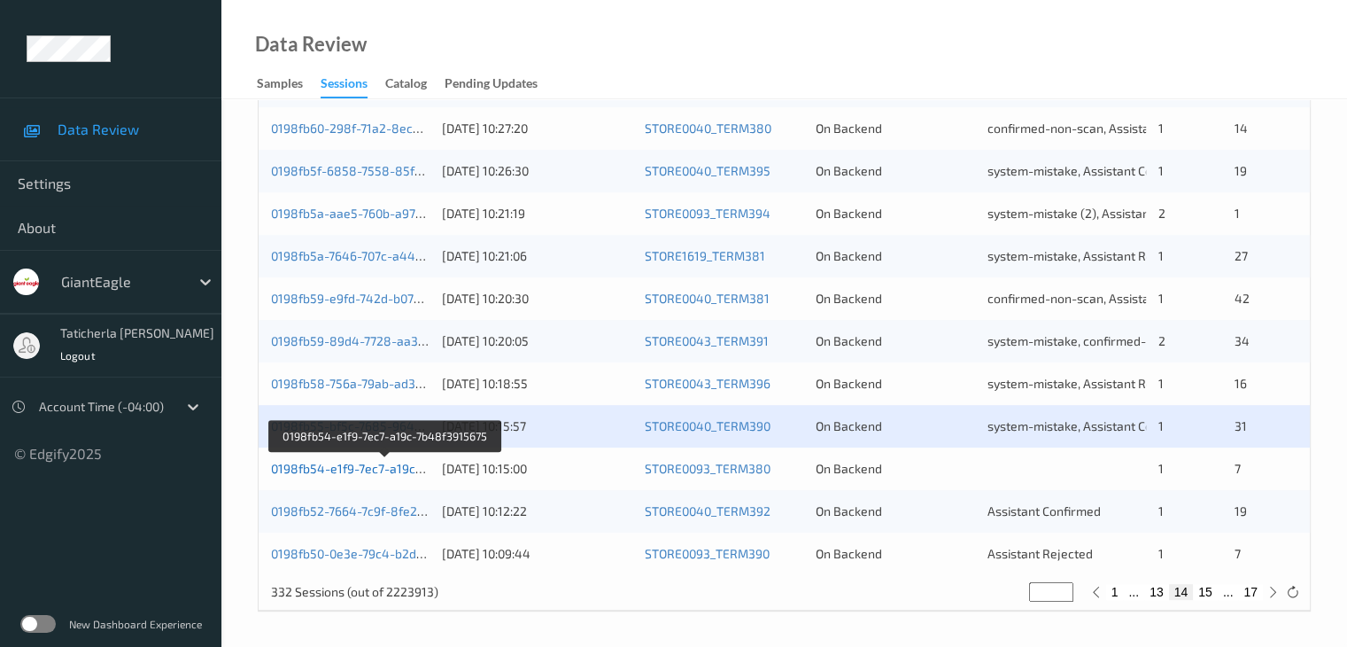
click at [387, 466] on link "0198fb54-e1f9-7ec7-a19c-7b48f3915675" at bounding box center [385, 468] width 229 height 15
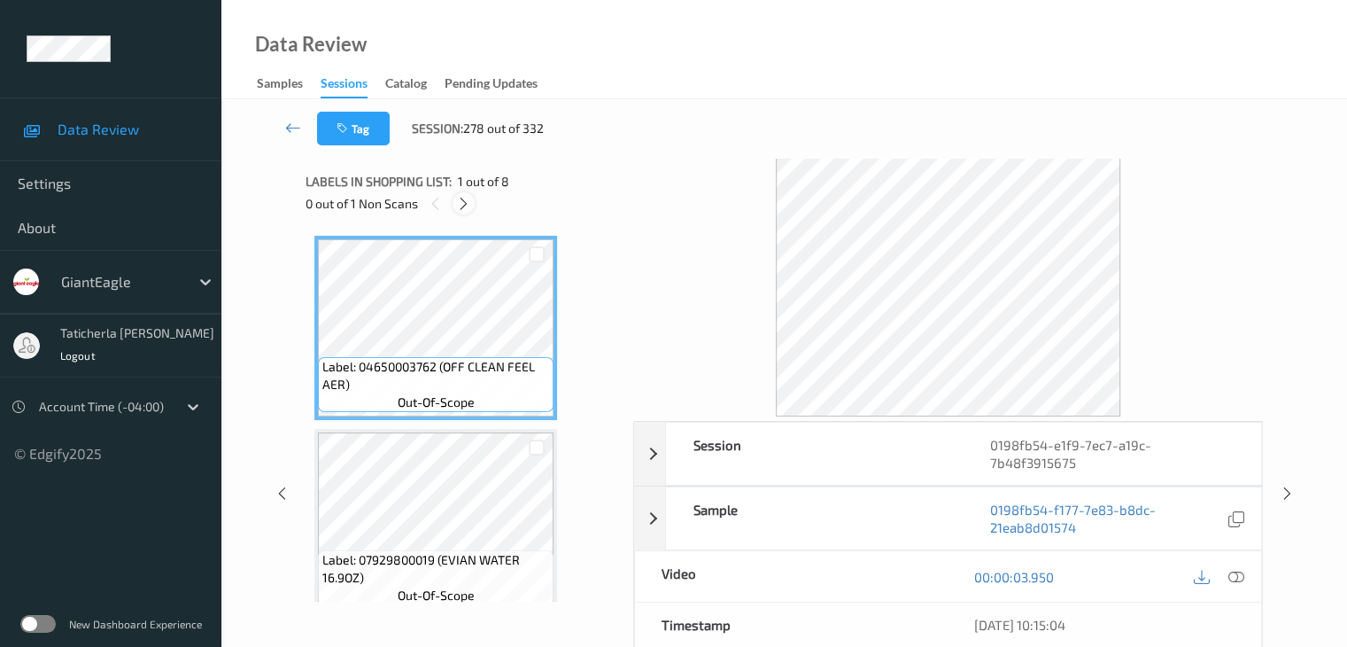
click at [465, 201] on icon at bounding box center [463, 204] width 15 height 16
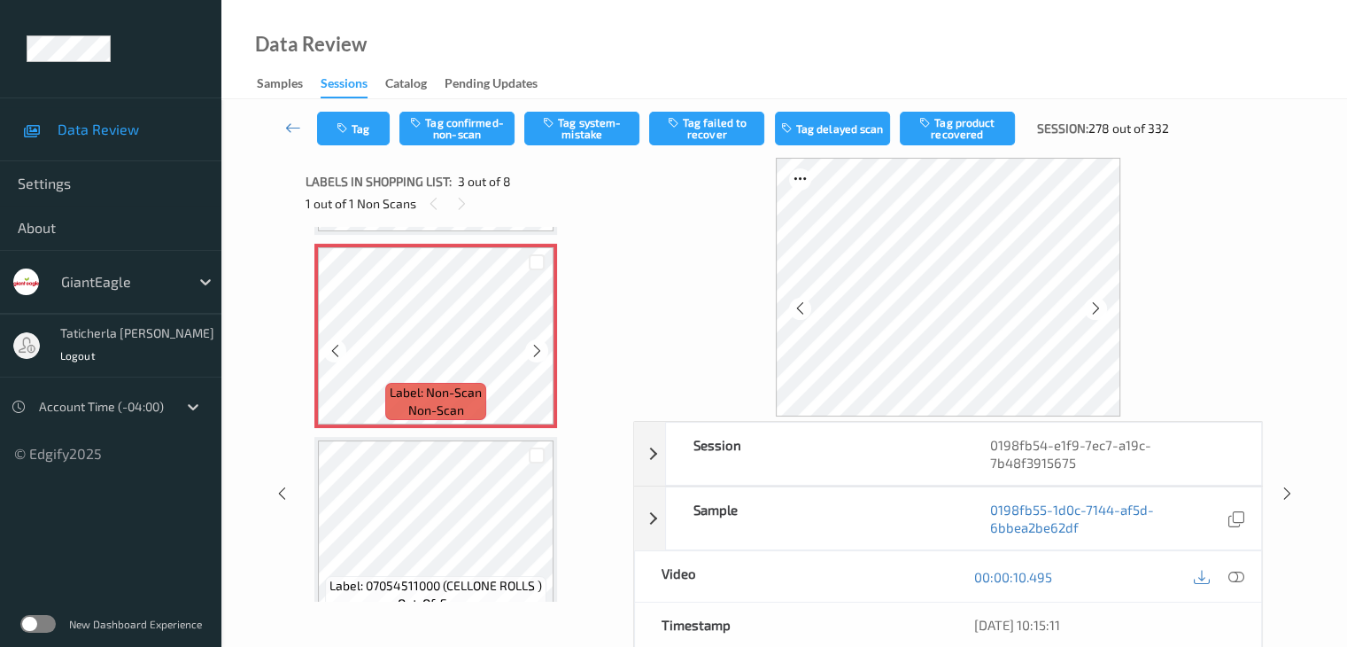
scroll to position [379, 0]
click at [544, 345] on icon at bounding box center [537, 350] width 15 height 16
click at [1232, 569] on icon at bounding box center [1236, 577] width 16 height 16
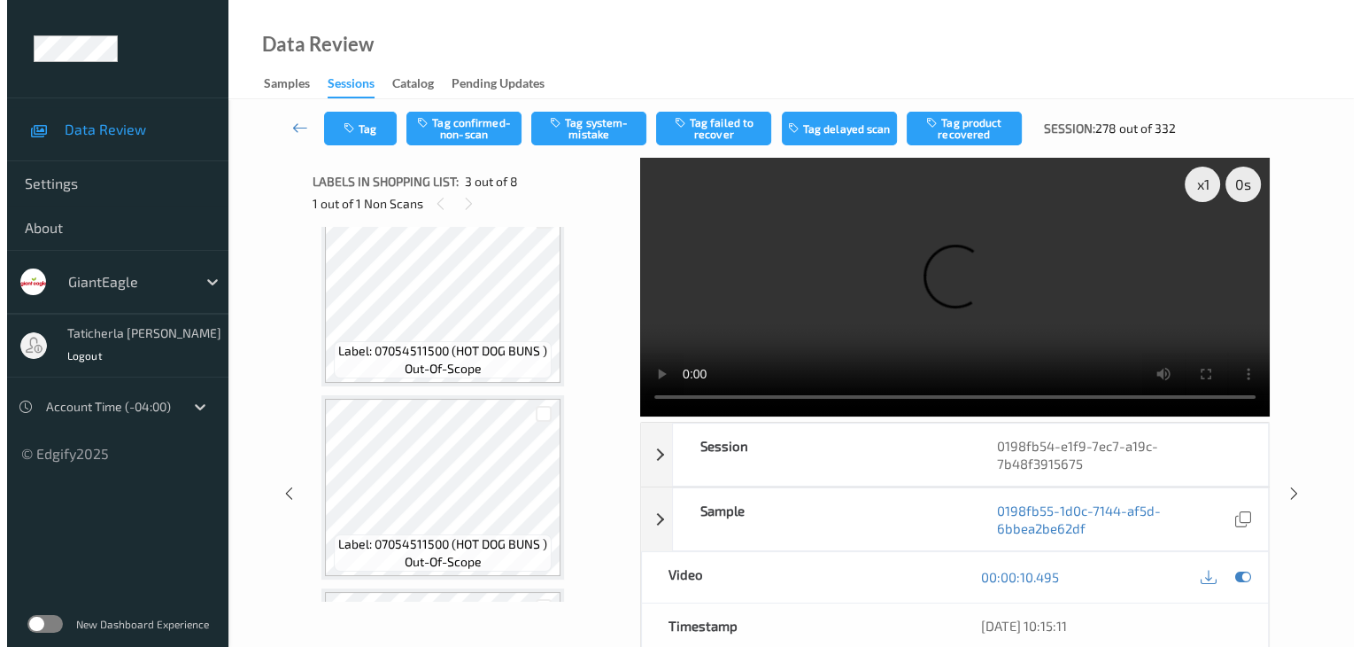
scroll to position [645, 0]
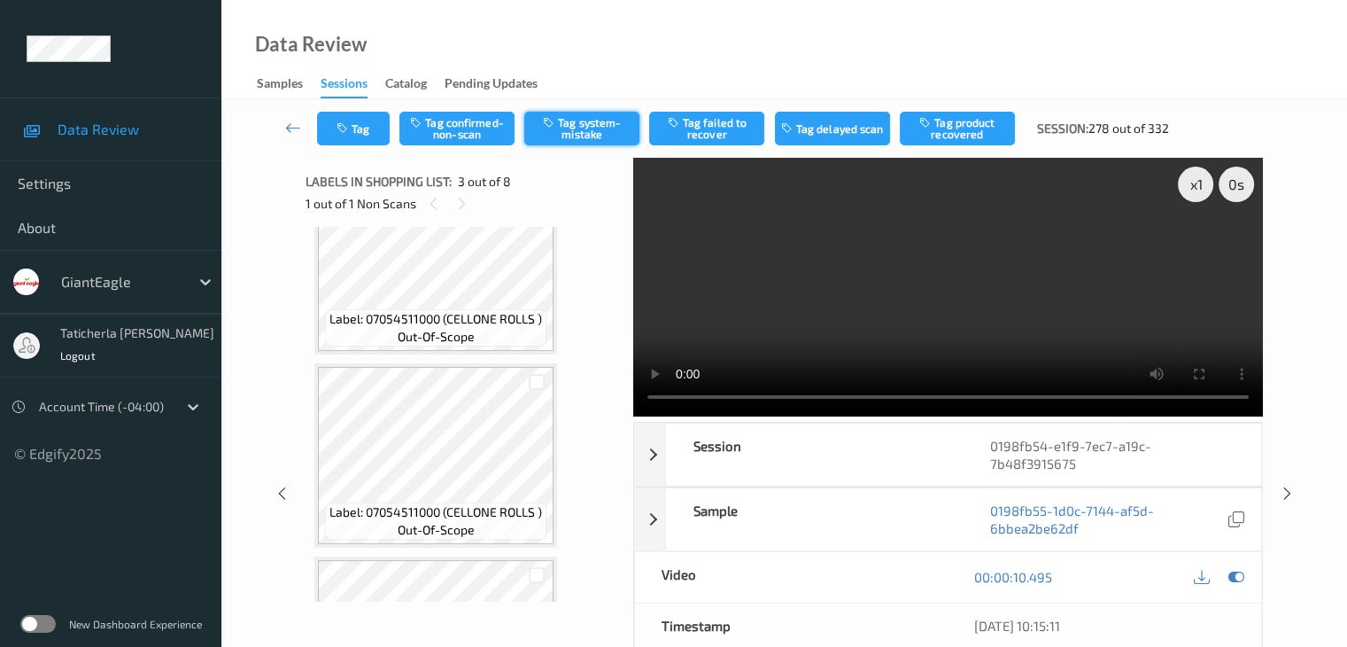
click at [579, 126] on button "Tag system-mistake" at bounding box center [581, 129] width 115 height 34
click at [366, 125] on button "Tag" at bounding box center [353, 129] width 73 height 34
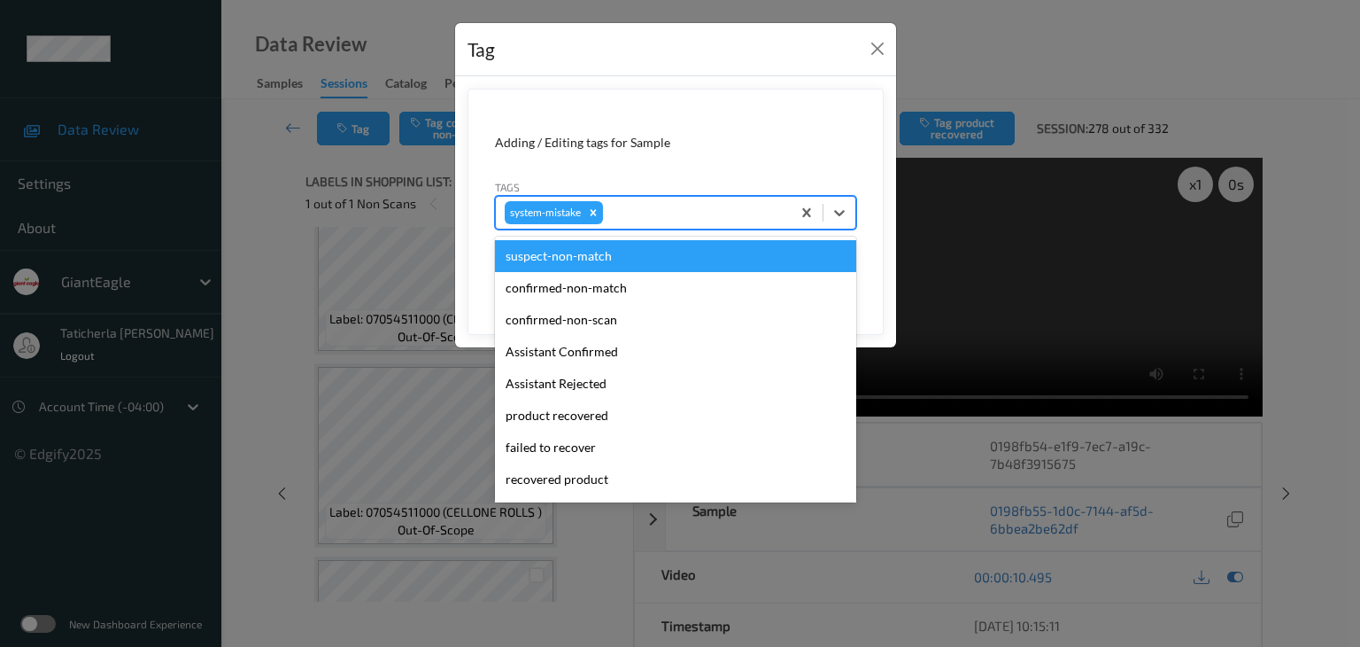
click at [716, 205] on div at bounding box center [694, 212] width 175 height 21
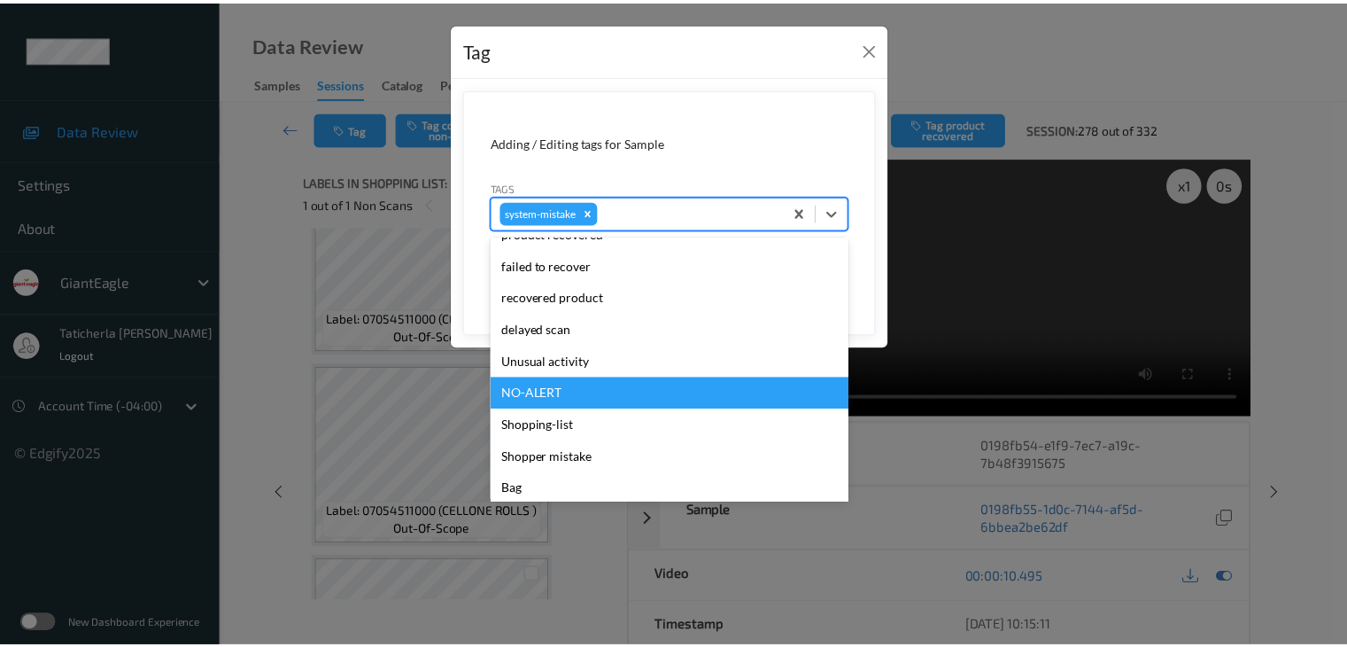
scroll to position [188, 0]
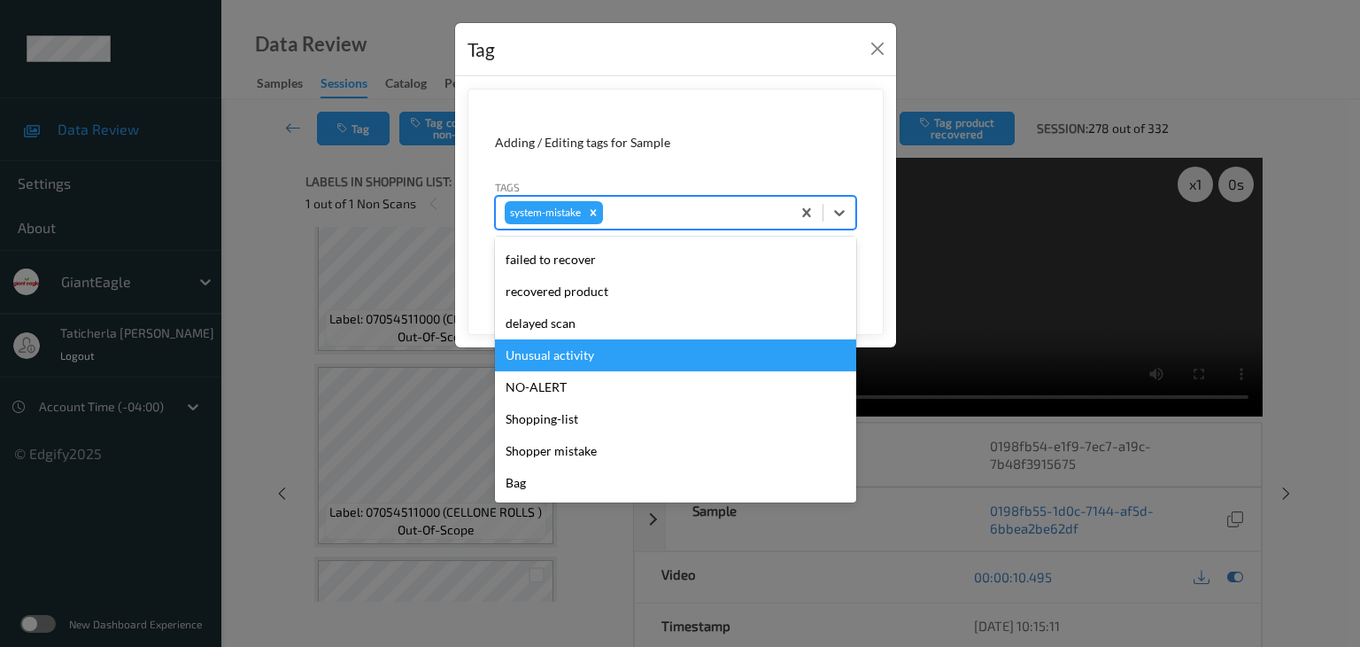
click at [634, 351] on div "Unusual activity" at bounding box center [675, 355] width 361 height 32
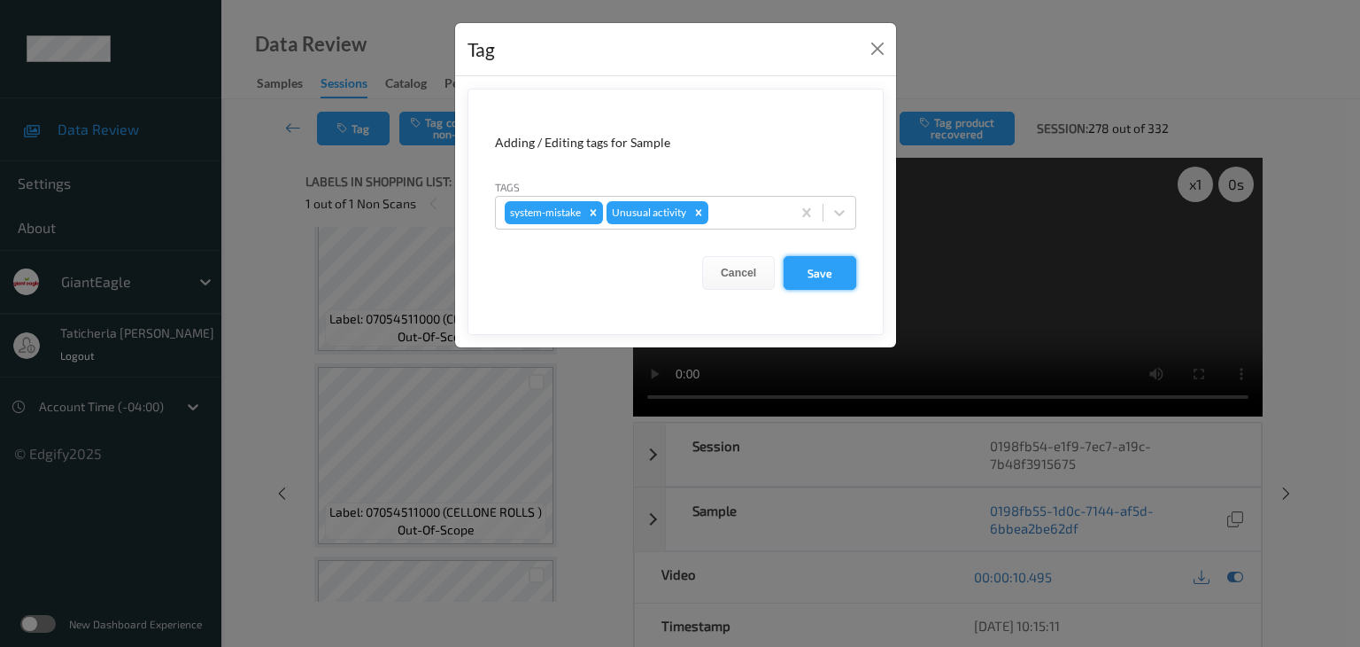
click at [835, 281] on button "Save" at bounding box center [820, 273] width 73 height 34
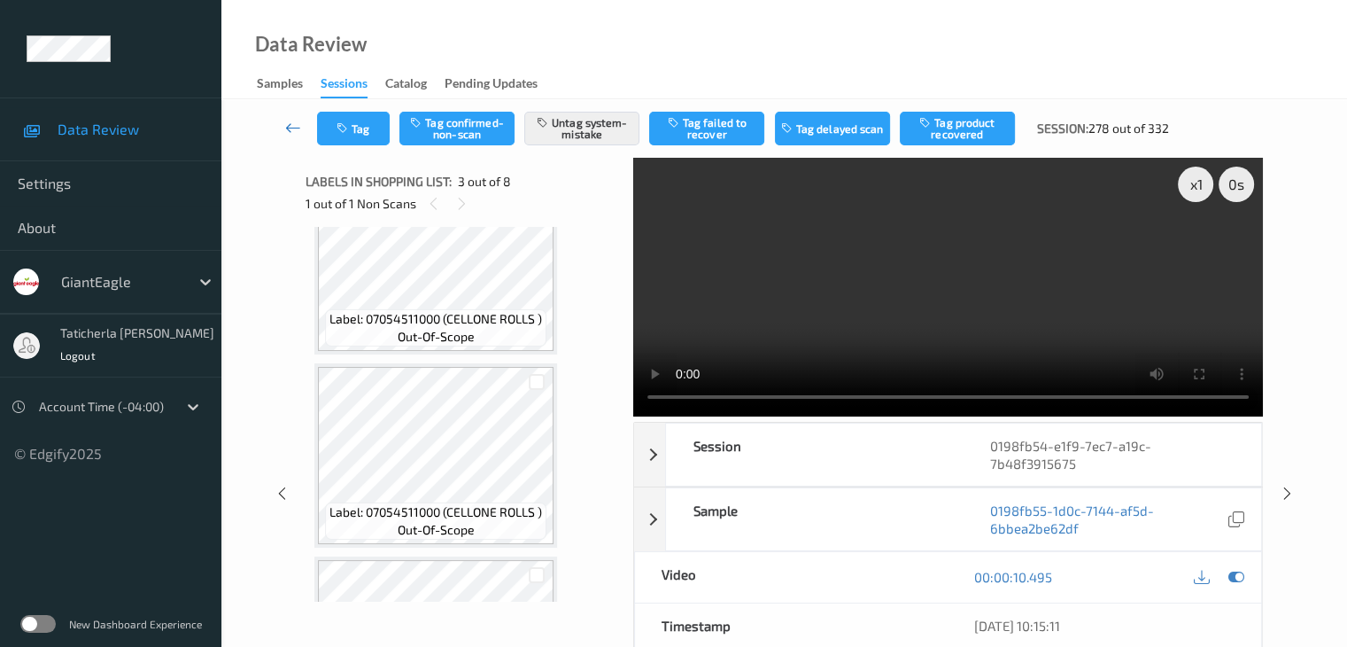
click at [288, 124] on icon at bounding box center [293, 128] width 16 height 18
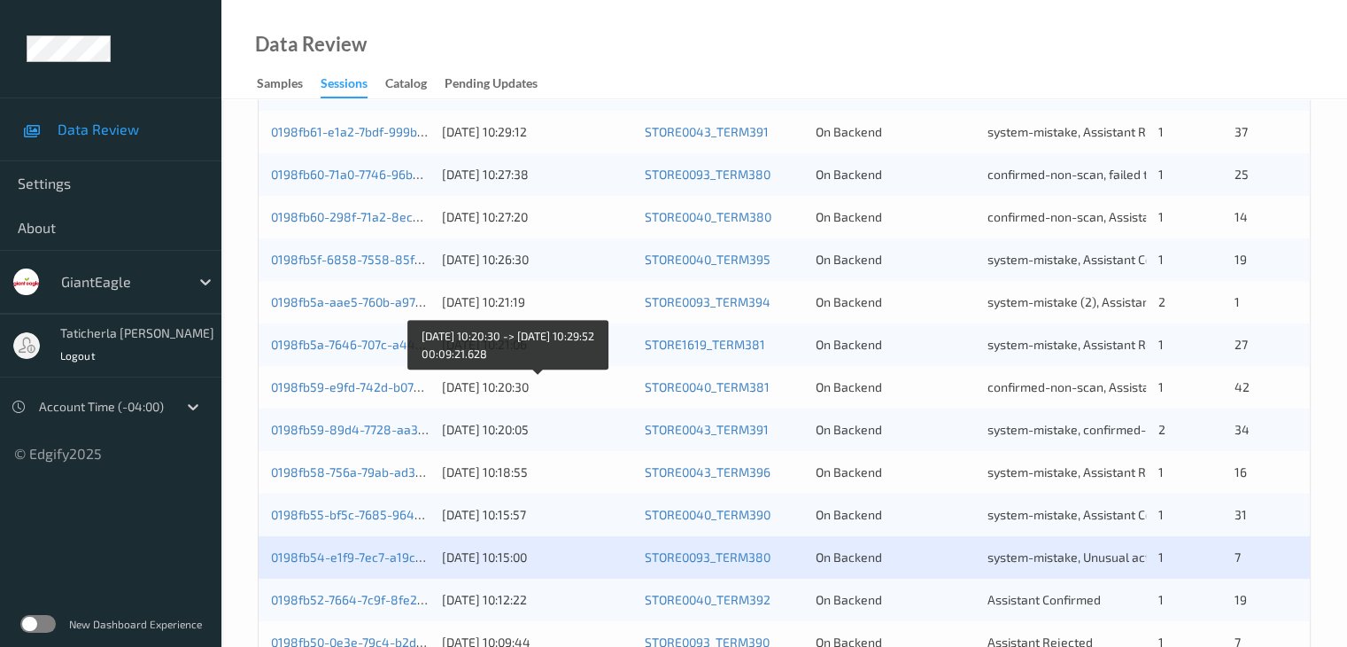
scroll to position [825, 0]
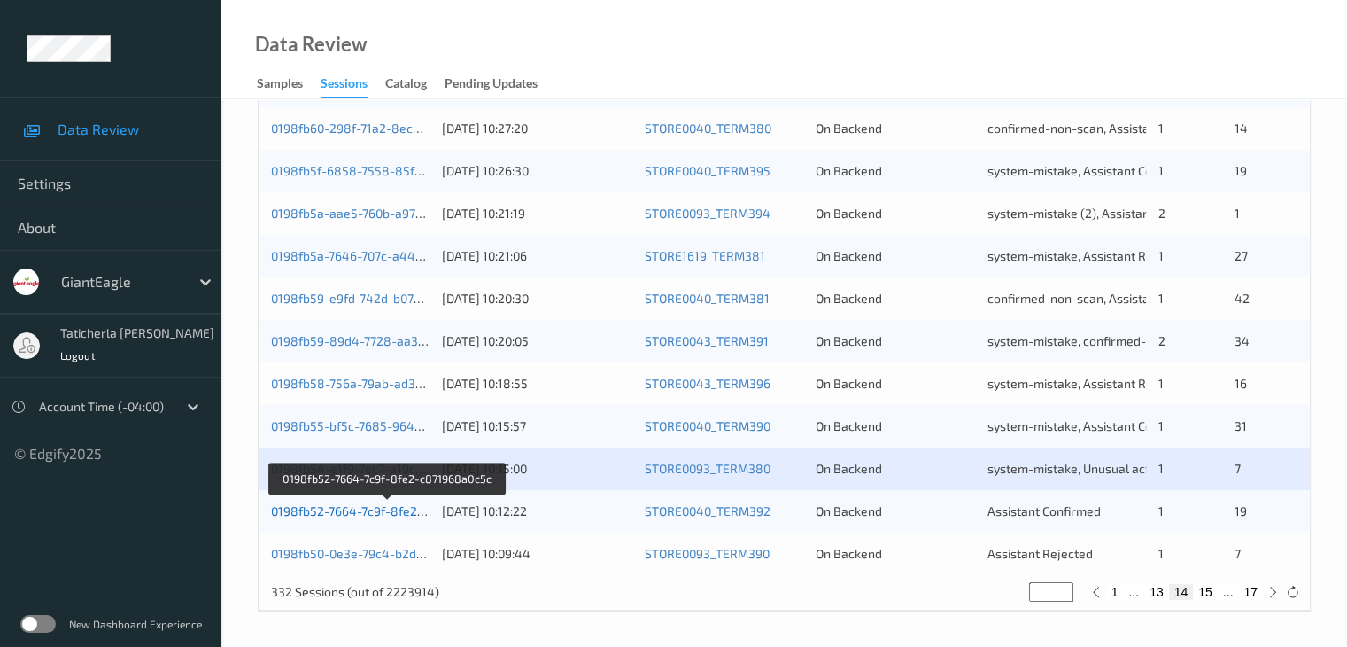
click at [362, 513] on link "0198fb52-7664-7c9f-8fe2-c871968a0c5c" at bounding box center [387, 510] width 233 height 15
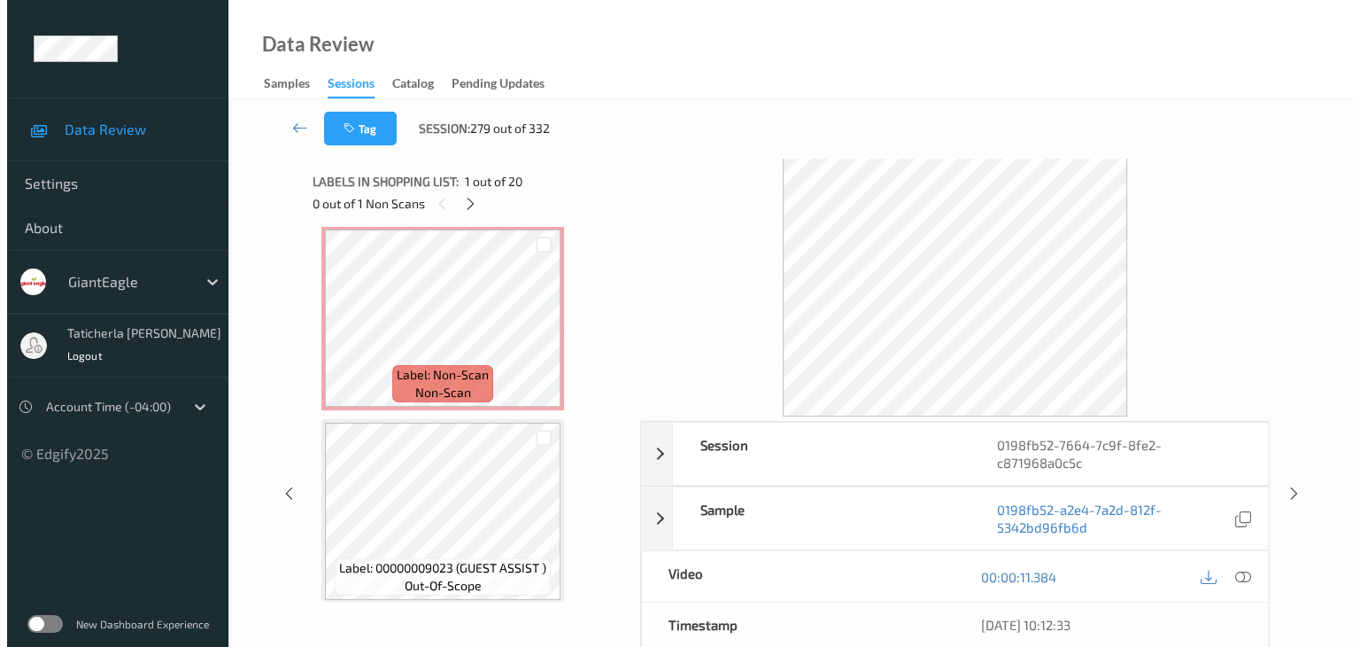
scroll to position [177, 0]
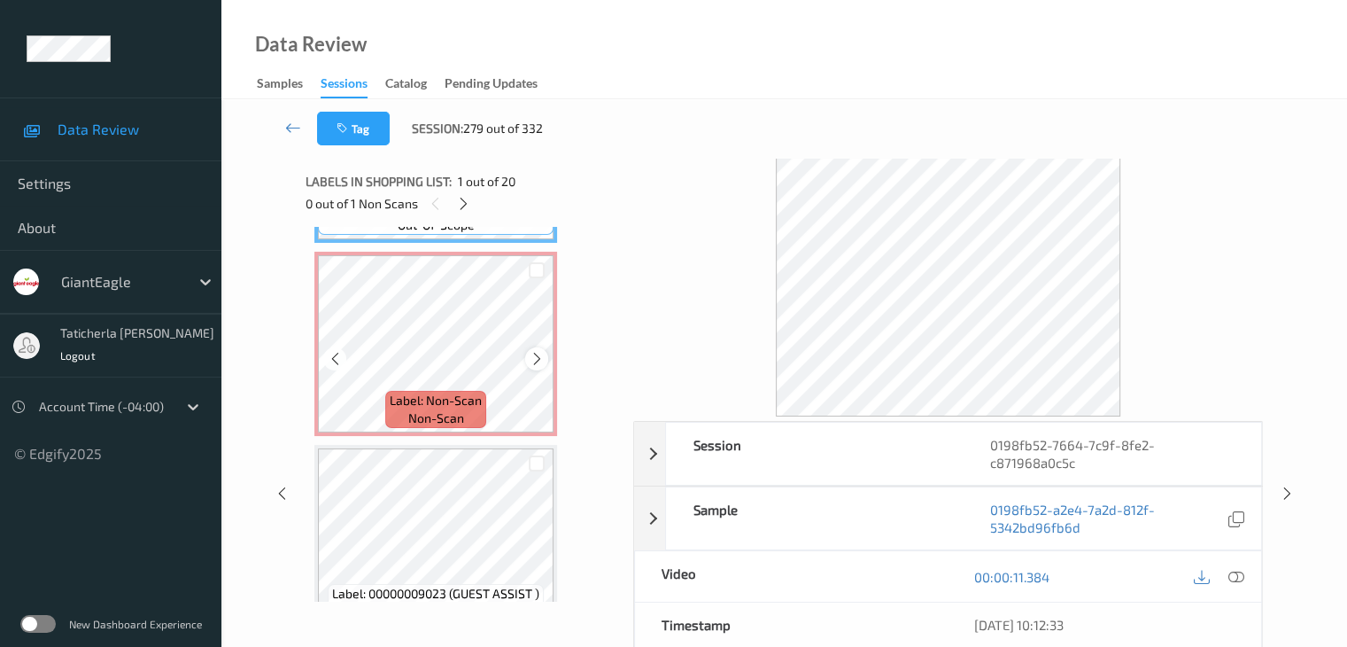
click at [525, 359] on div at bounding box center [536, 358] width 22 height 22
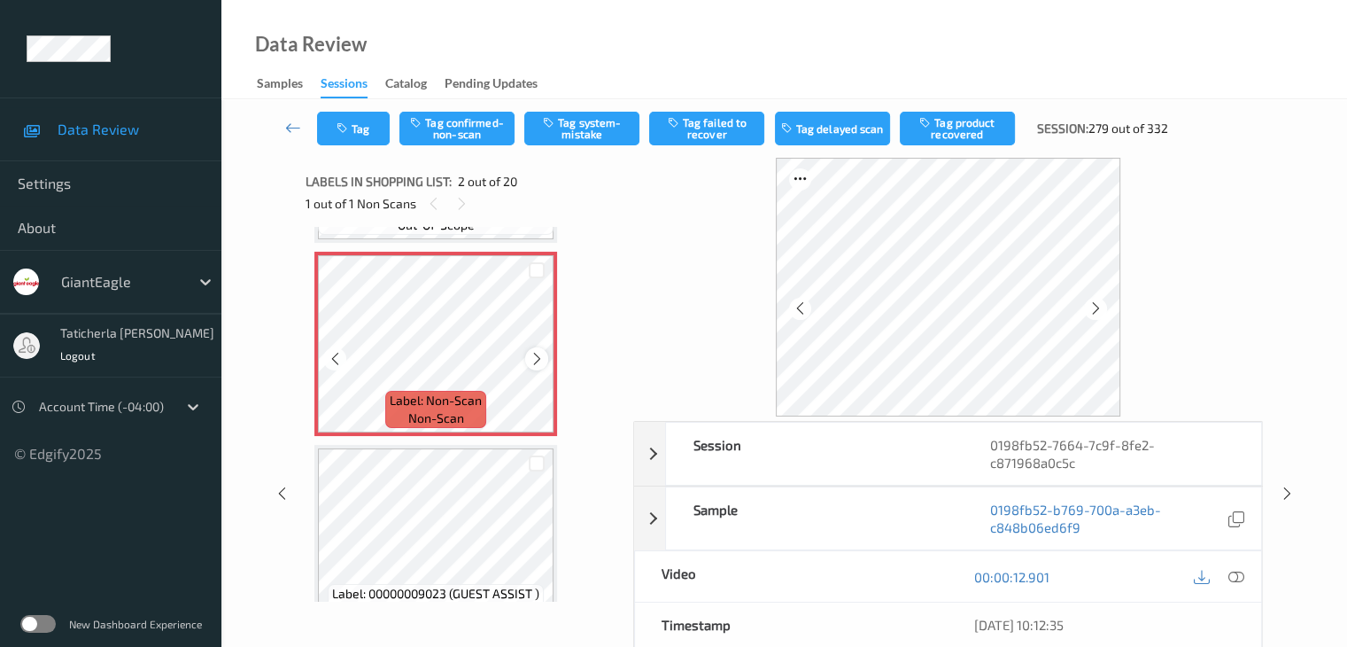
click at [530, 360] on icon at bounding box center [537, 359] width 15 height 16
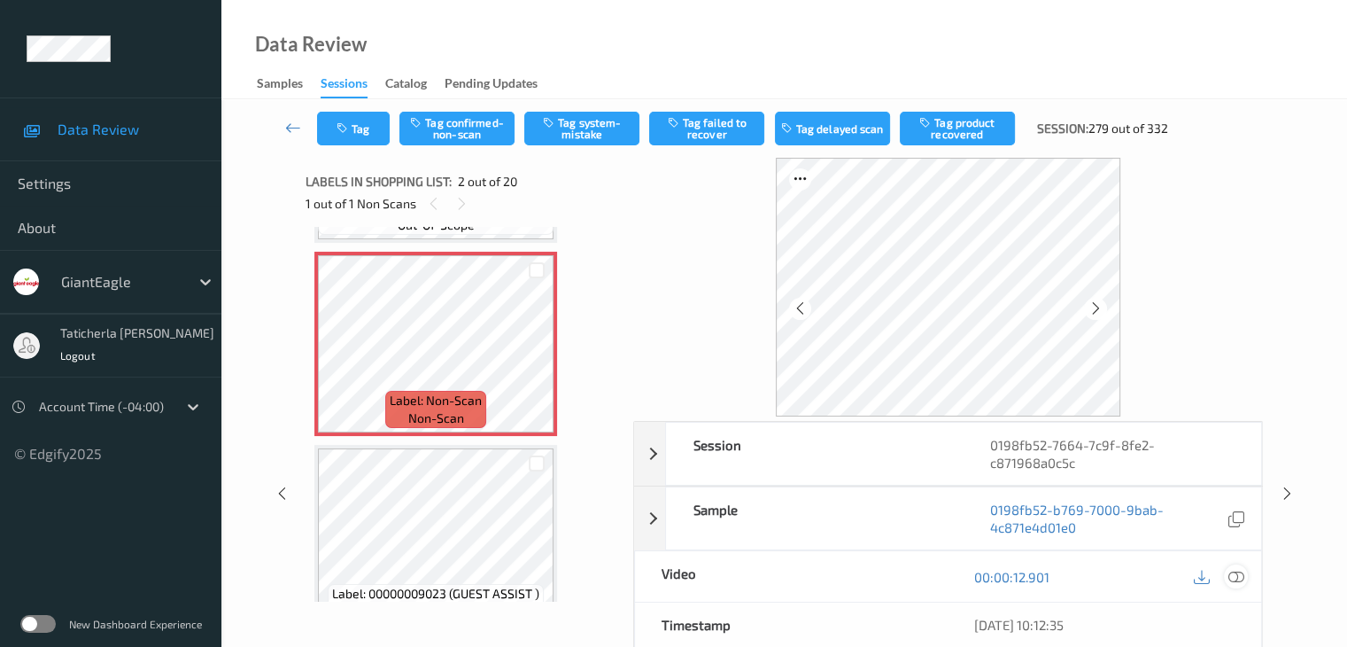
click at [1236, 574] on icon at bounding box center [1236, 577] width 16 height 16
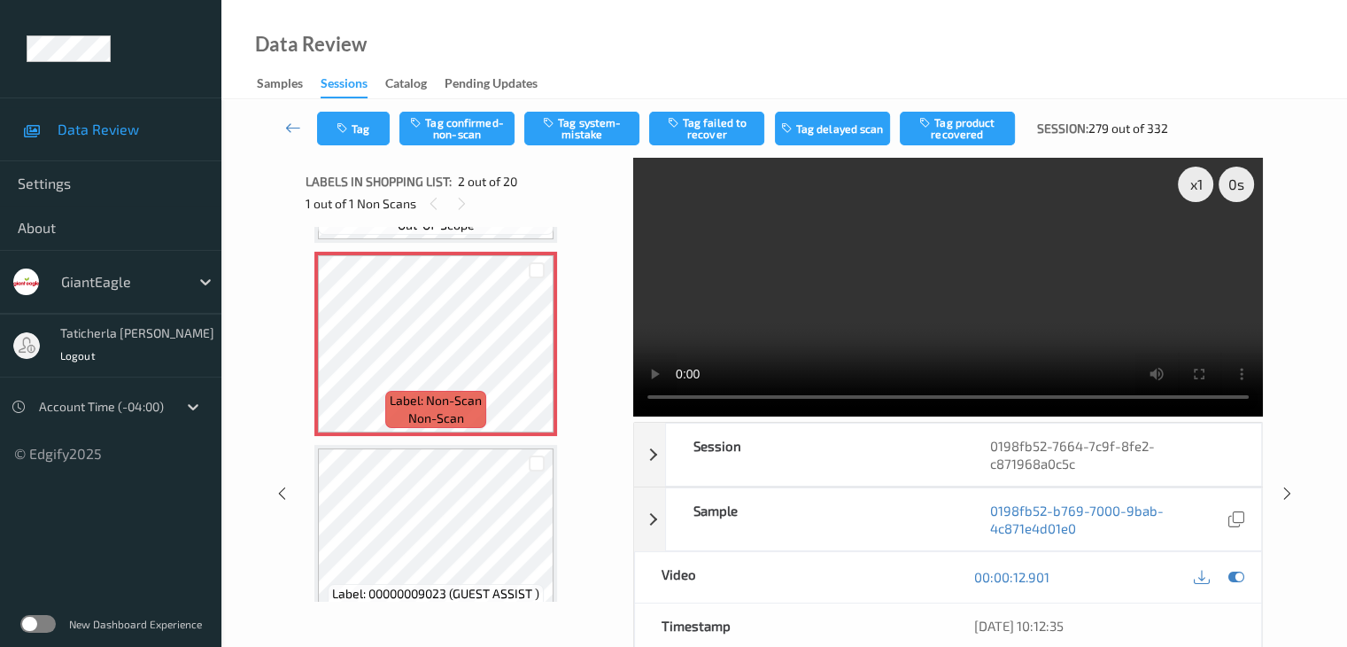
click at [1196, 247] on video at bounding box center [948, 287] width 630 height 259
click at [592, 126] on button "Tag system-mistake" at bounding box center [581, 129] width 115 height 34
click at [364, 119] on button "Tag" at bounding box center [353, 129] width 73 height 34
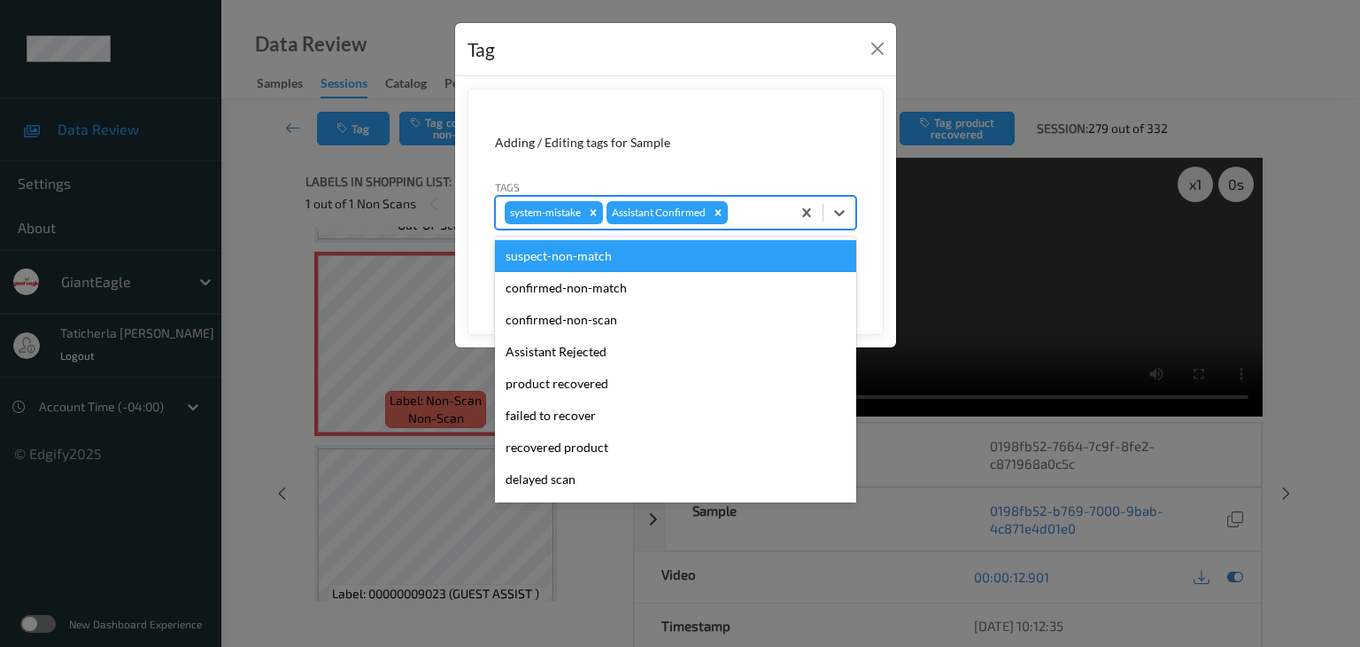
click at [762, 221] on div at bounding box center [757, 212] width 50 height 21
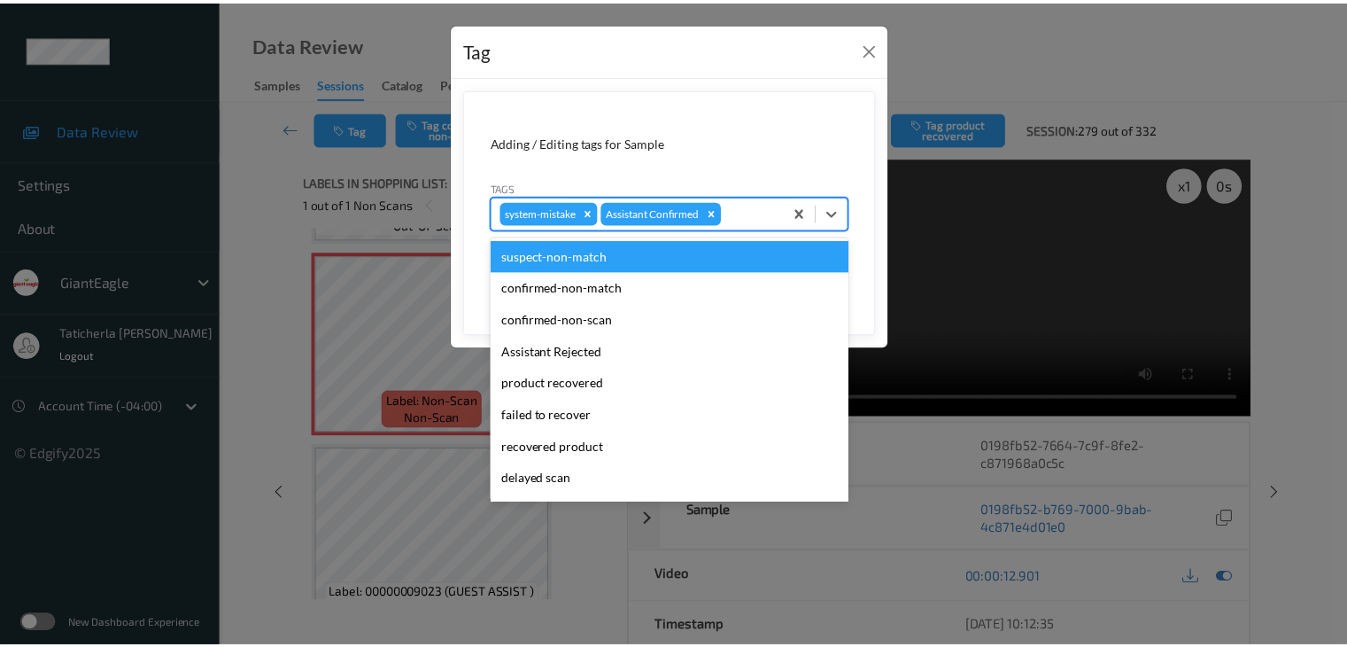
scroll to position [156, 0]
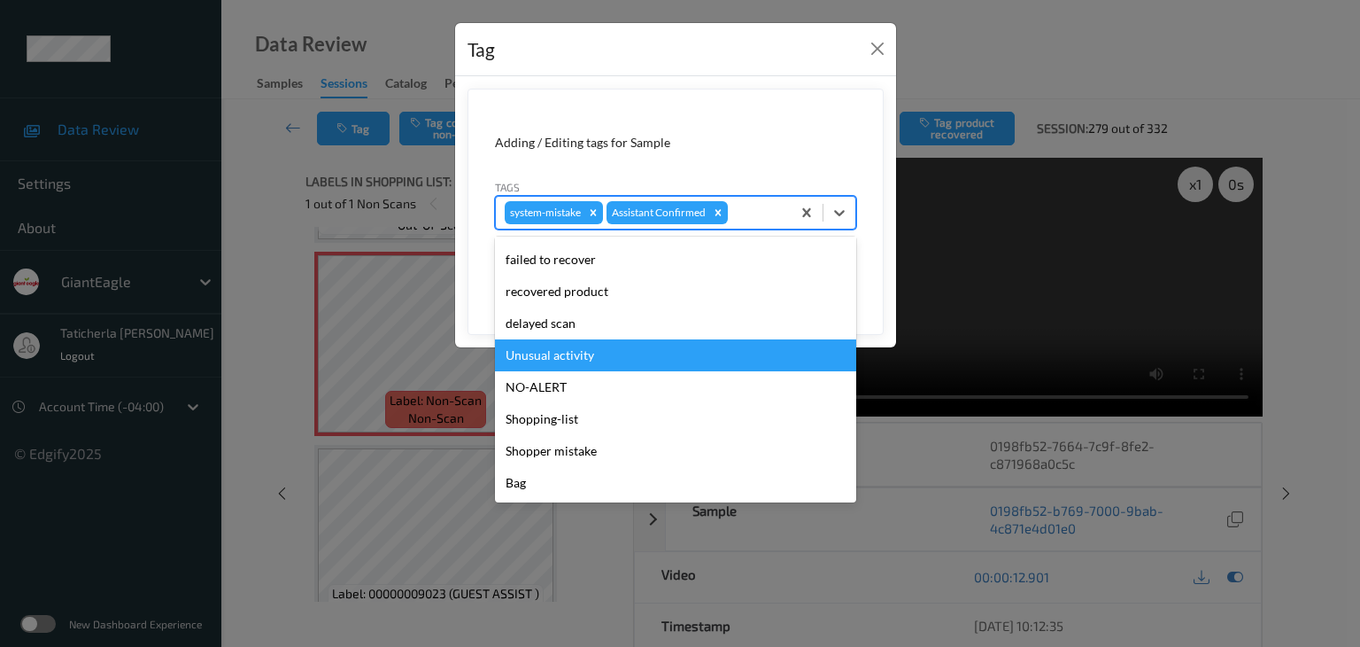
click at [619, 348] on div "Unusual activity" at bounding box center [675, 355] width 361 height 32
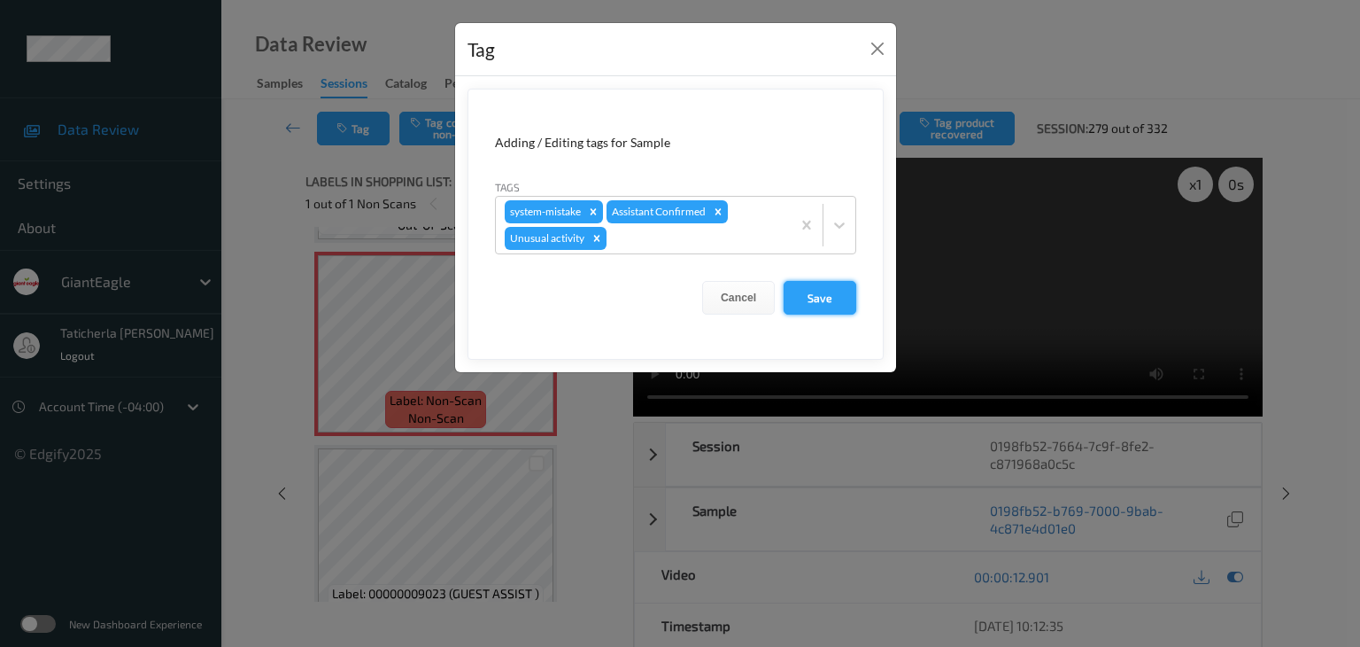
click at [810, 291] on button "Save" at bounding box center [820, 298] width 73 height 34
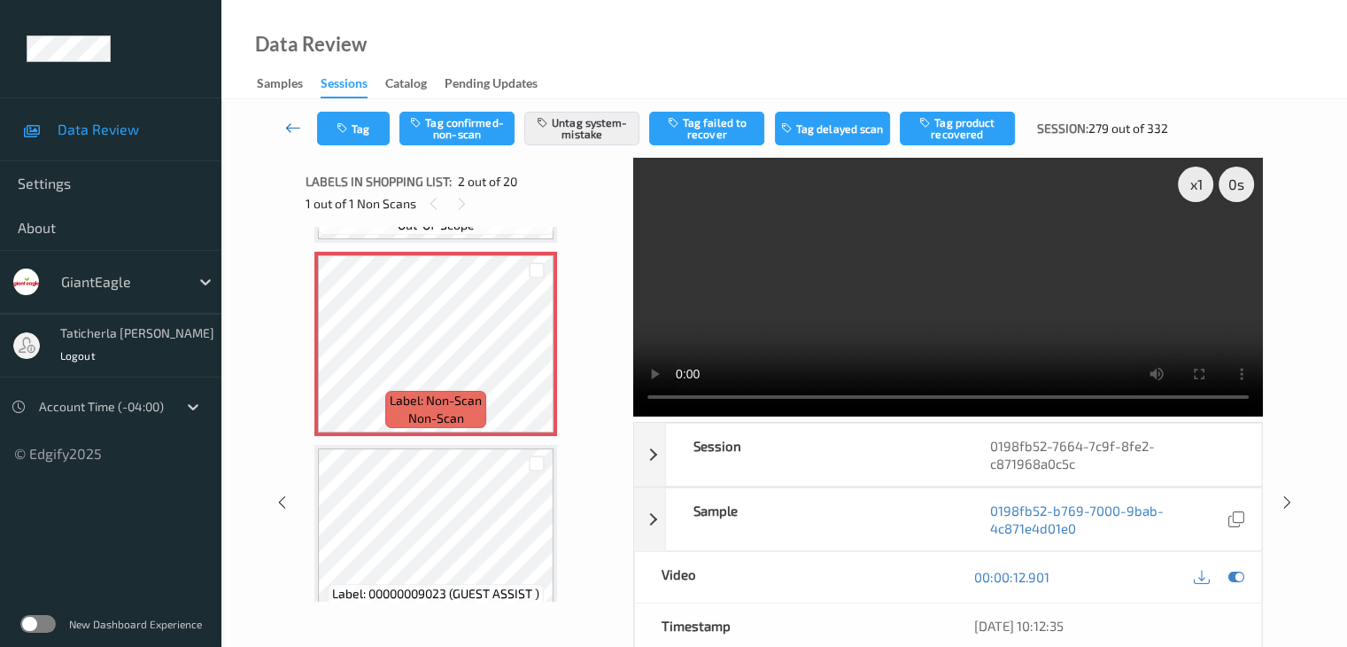
click at [295, 129] on icon at bounding box center [293, 128] width 16 height 18
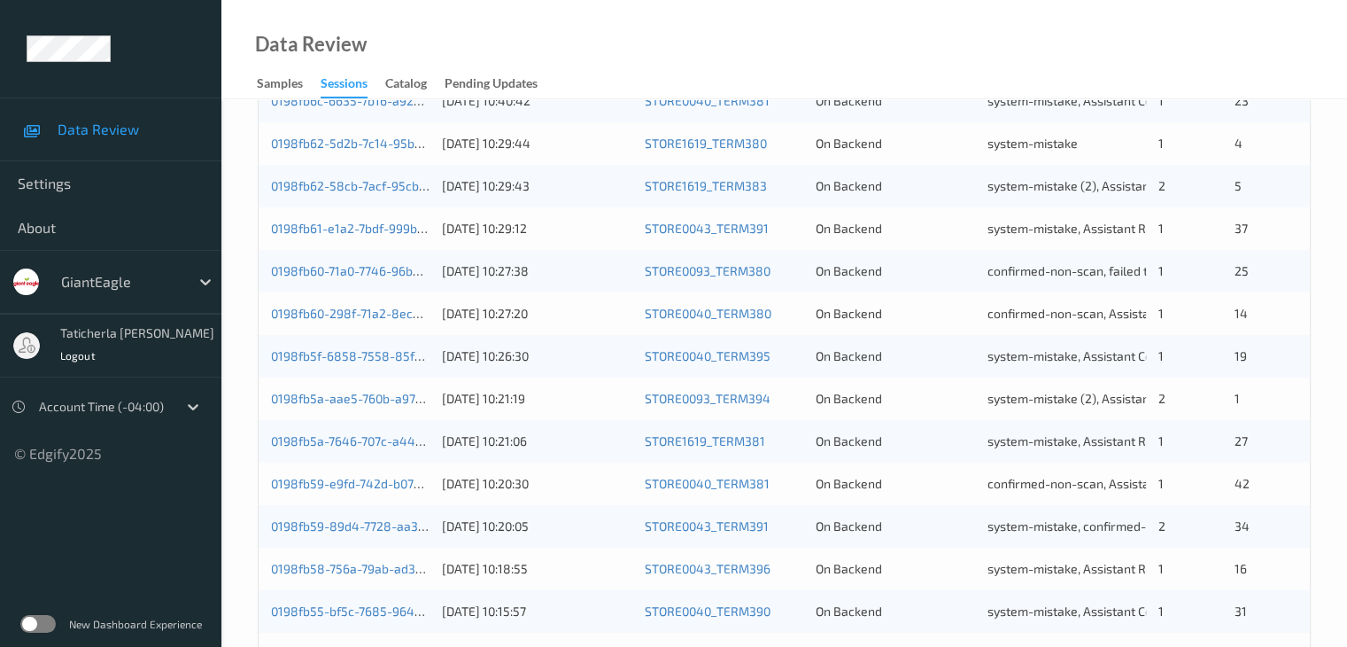
scroll to position [825, 0]
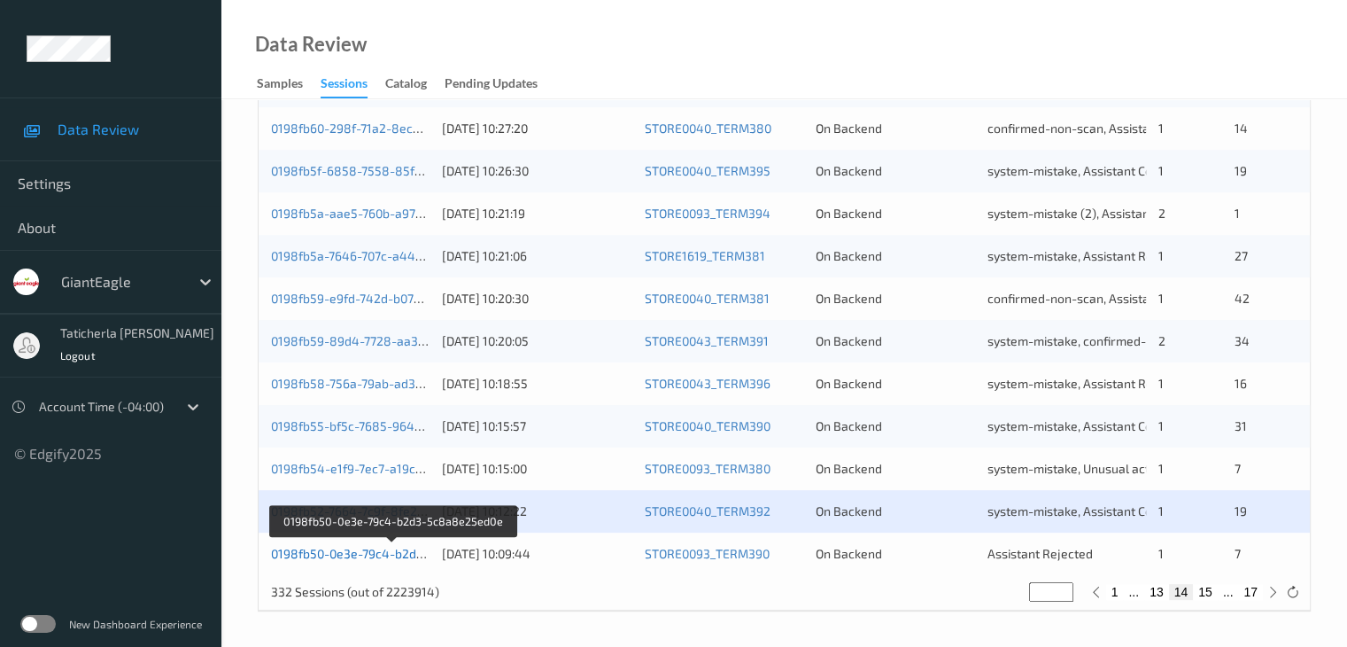
click at [337, 555] on link "0198fb50-0e3e-79c4-b2d3-5c8a8e25ed0e" at bounding box center [393, 553] width 244 height 15
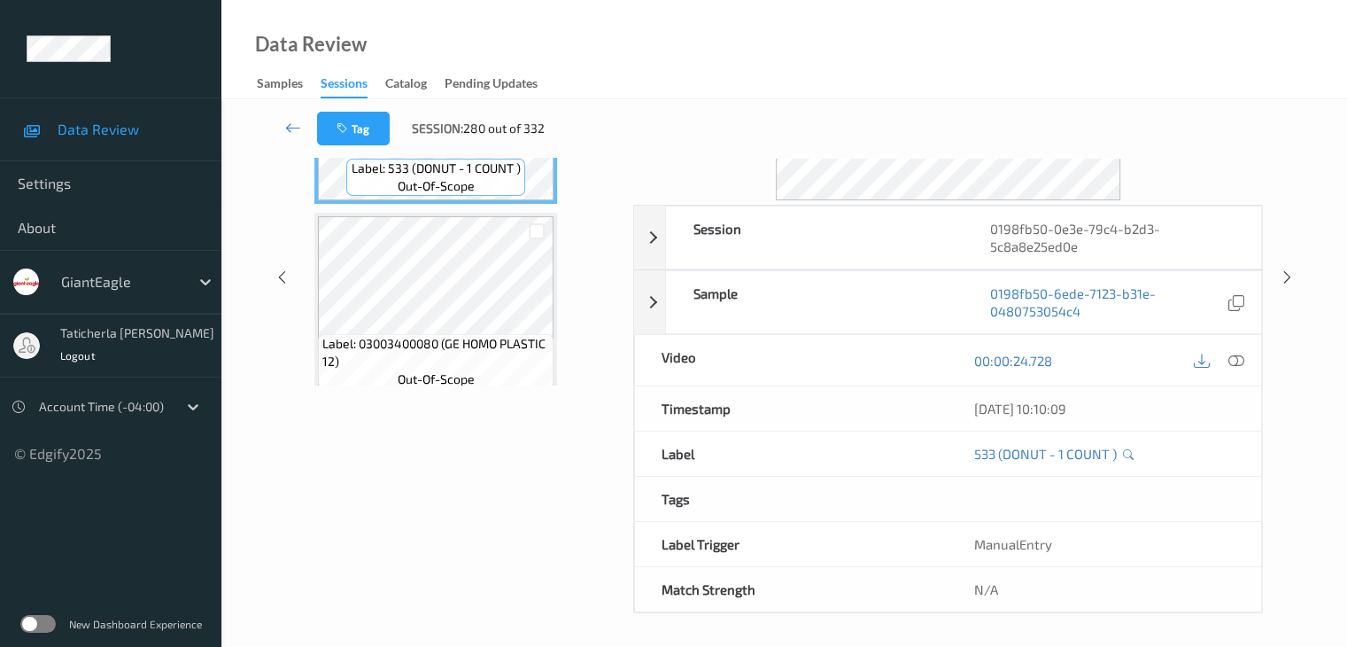
scroll to position [39, 0]
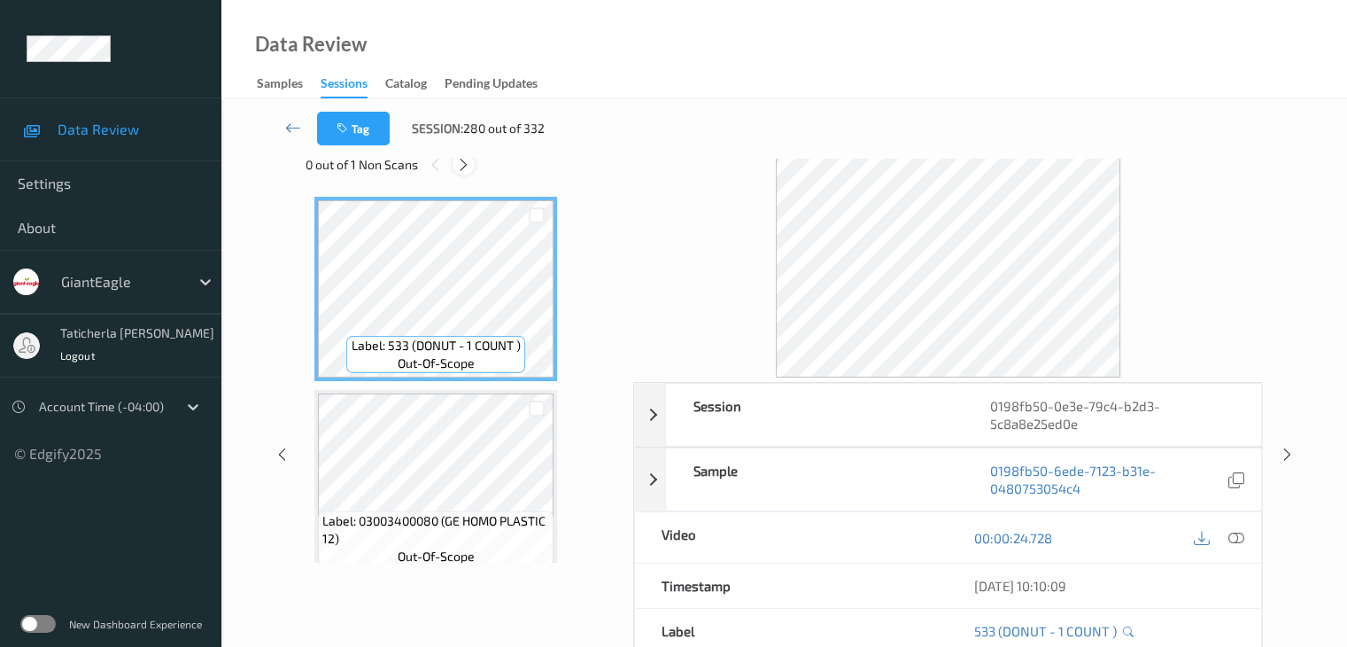
click at [470, 162] on icon at bounding box center [463, 165] width 15 height 16
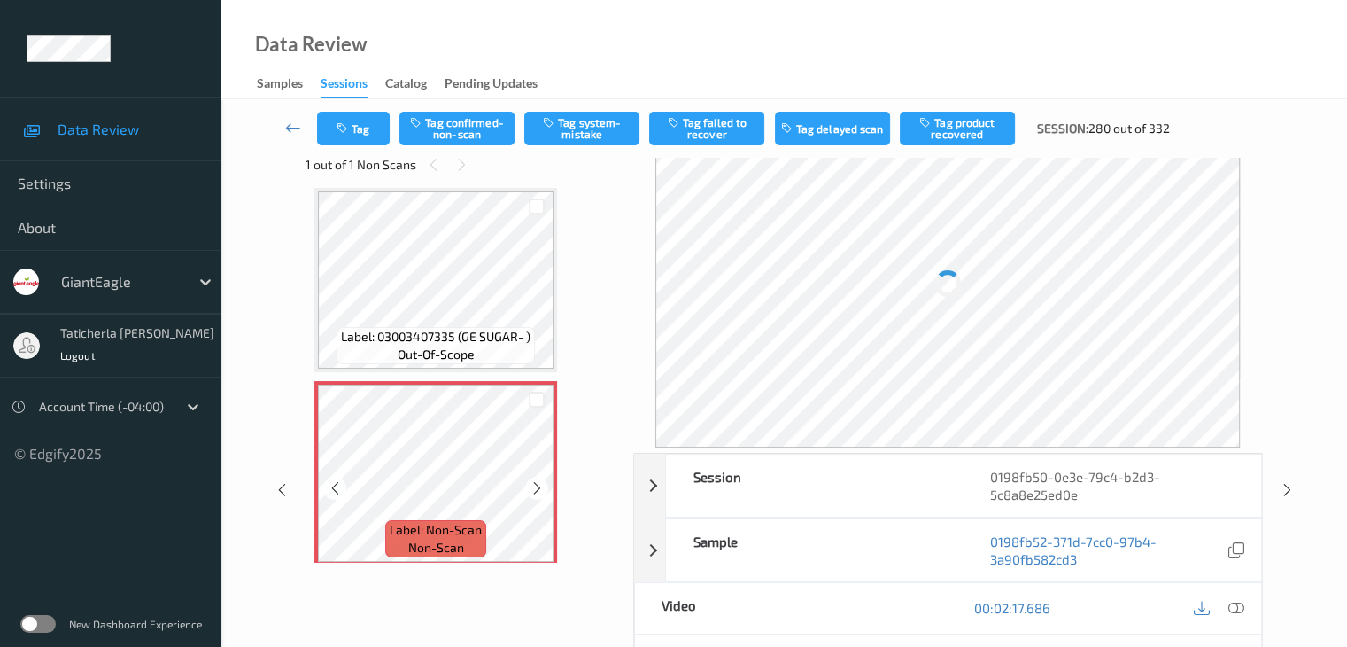
scroll to position [1179, 0]
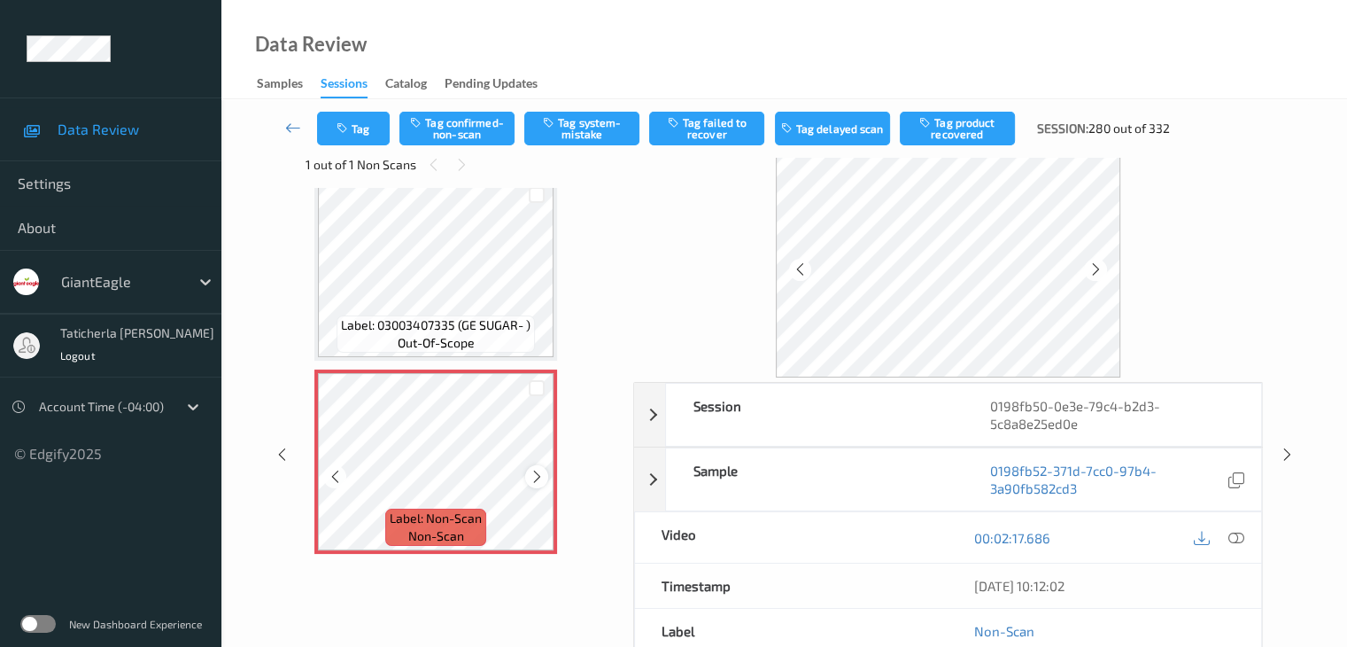
click at [531, 483] on icon at bounding box center [537, 477] width 15 height 16
click at [1234, 536] on icon at bounding box center [1236, 538] width 16 height 16
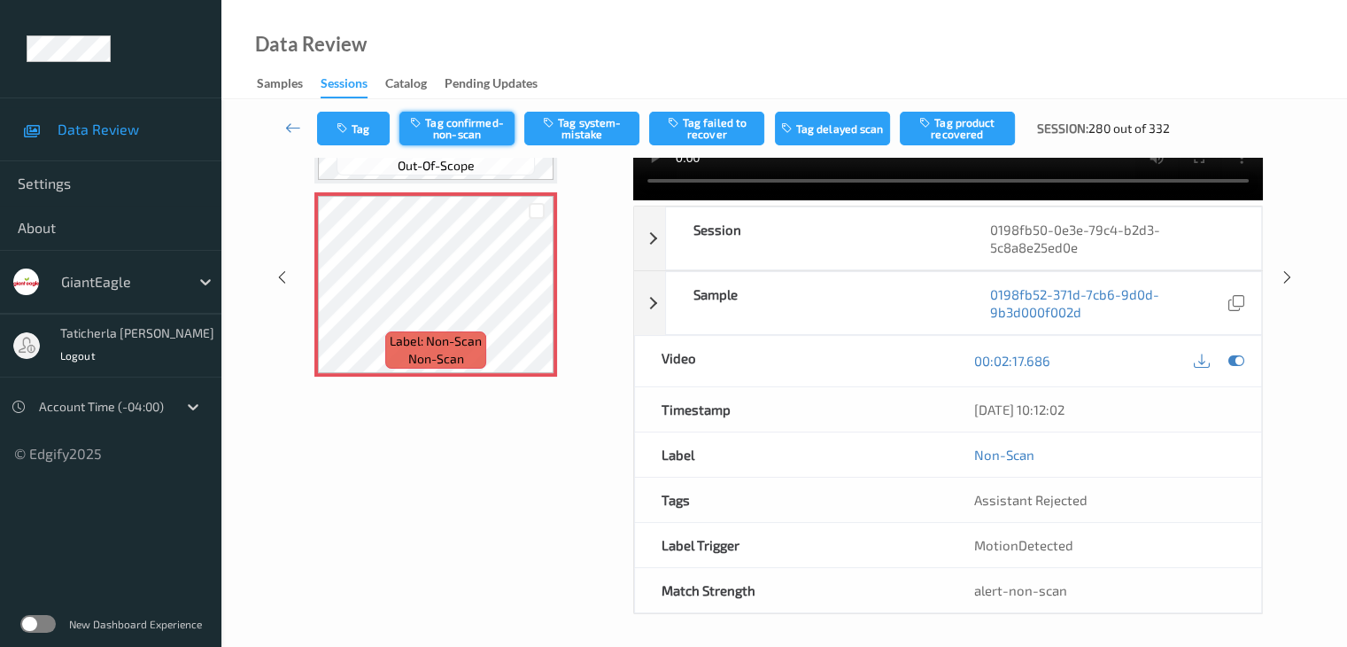
click at [470, 127] on button "Tag confirmed-non-scan" at bounding box center [456, 129] width 115 height 34
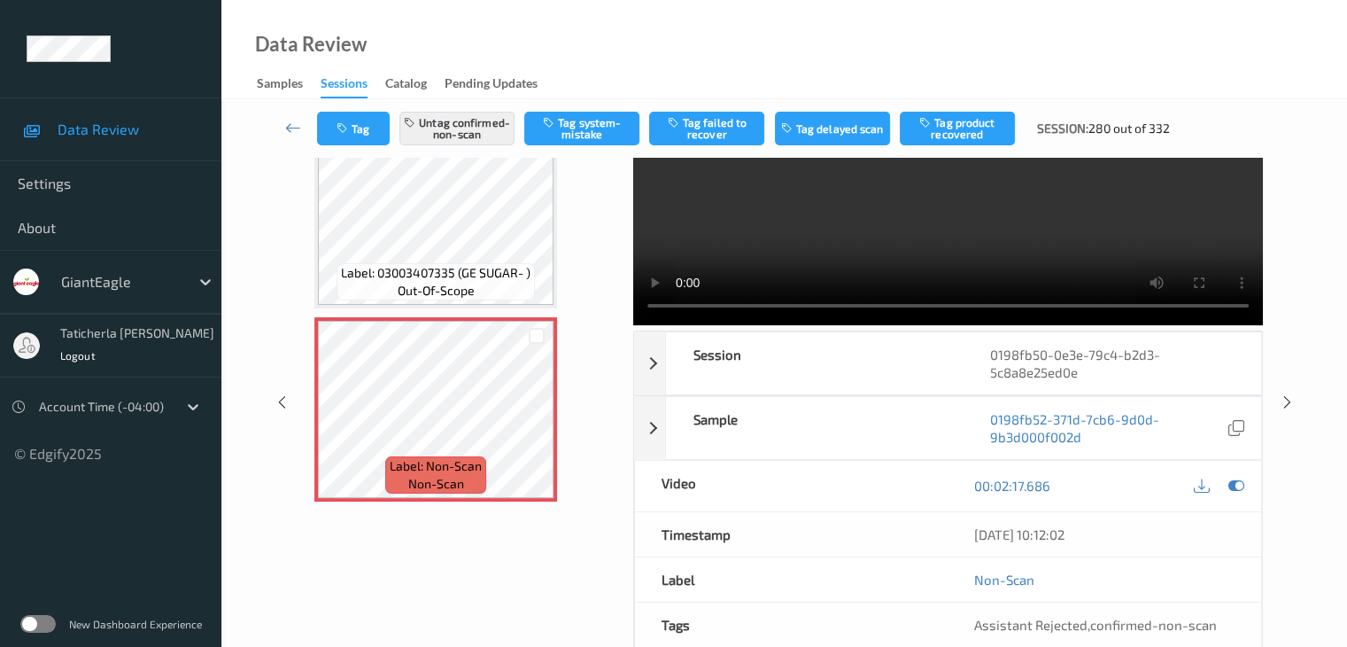
scroll to position [216, 0]
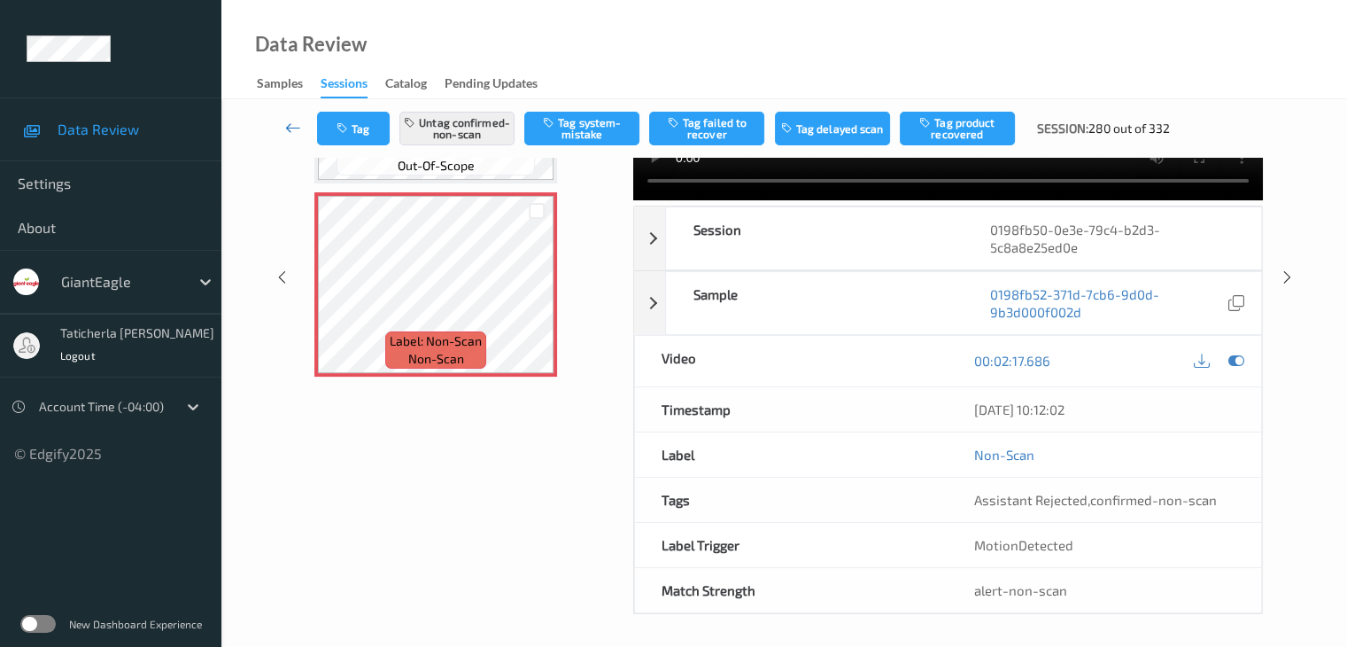
click at [289, 121] on icon at bounding box center [293, 128] width 16 height 18
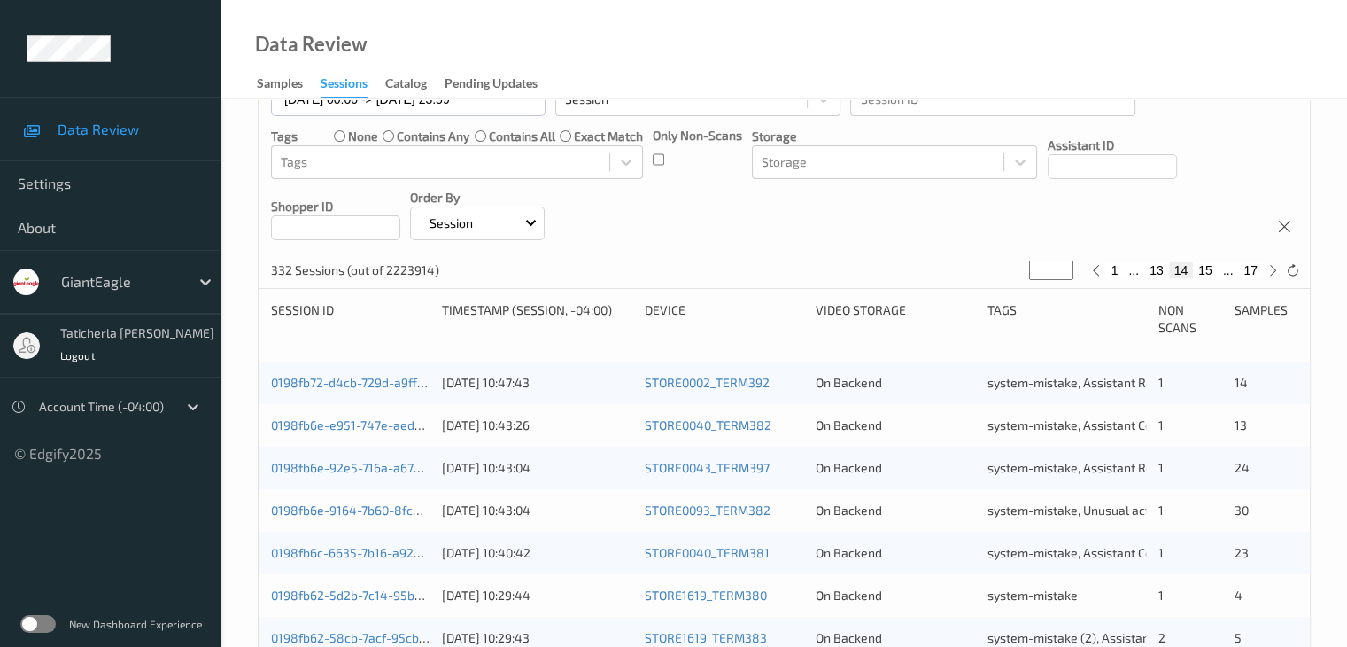
scroll to position [28, 0]
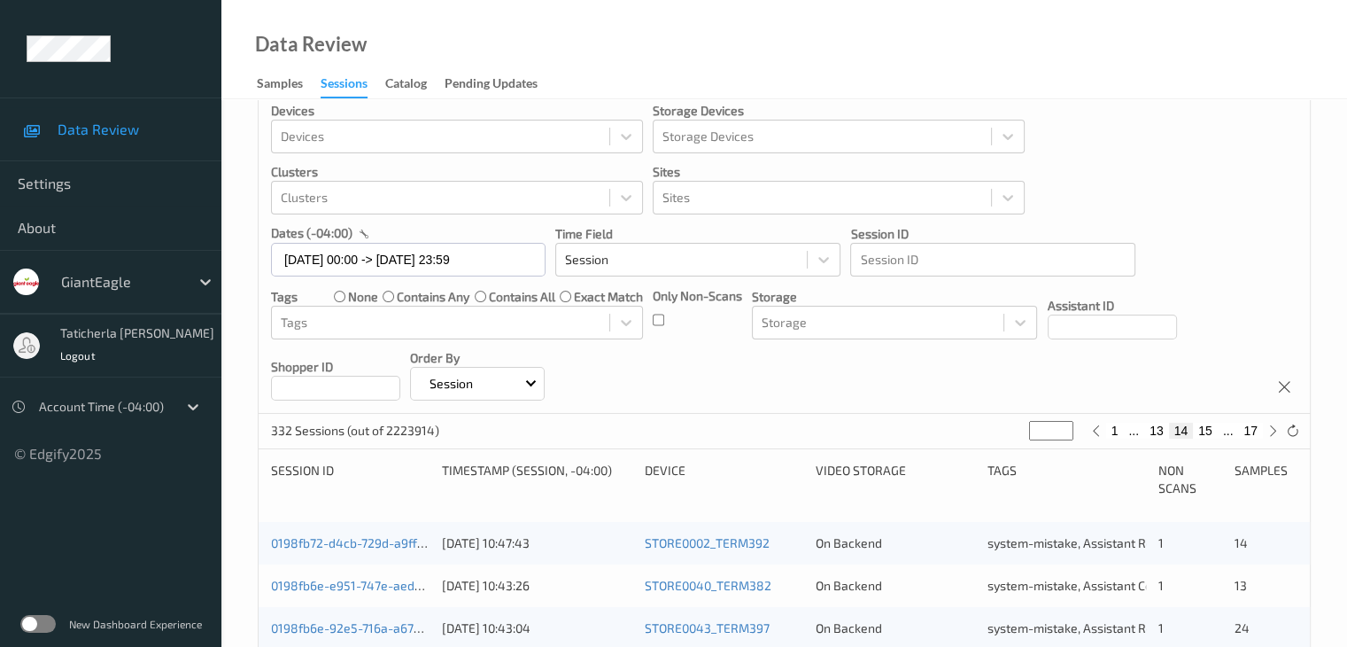
click at [1206, 424] on button "15" at bounding box center [1205, 430] width 25 height 16
type input "**"
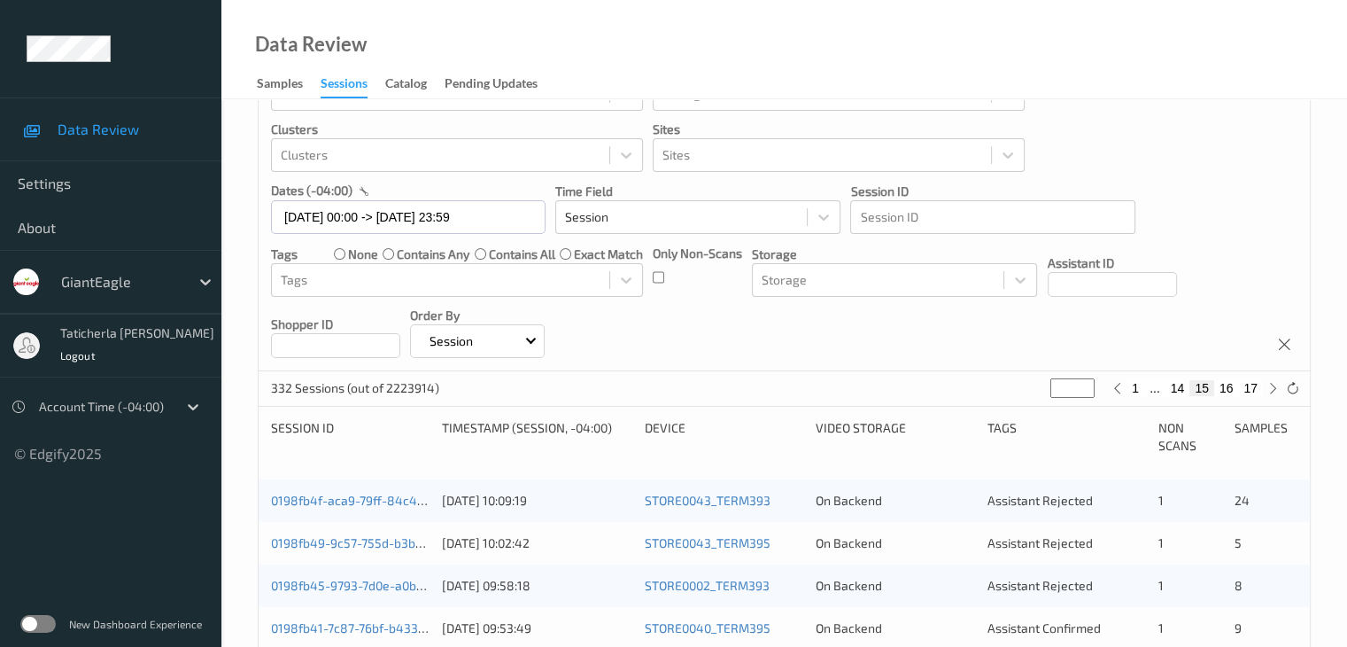
scroll to position [177, 0]
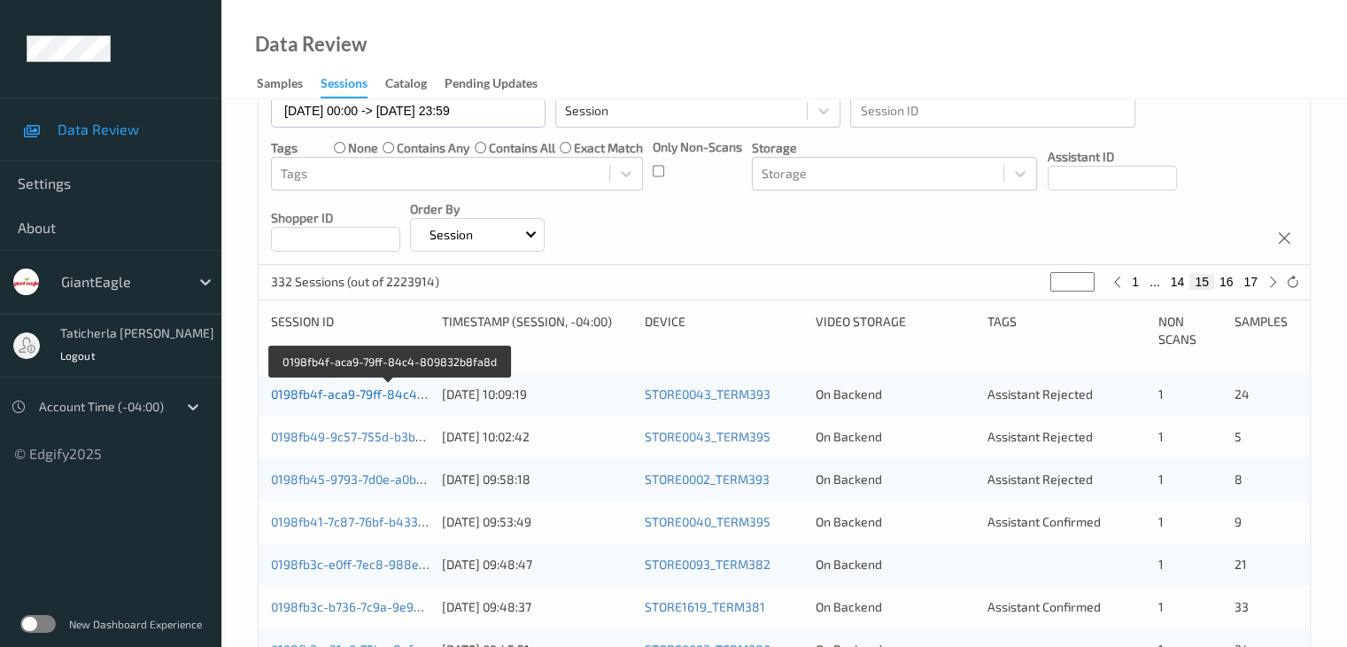
click at [329, 389] on link "0198fb4f-aca9-79ff-84c4-809832b8fa8d" at bounding box center [389, 393] width 237 height 15
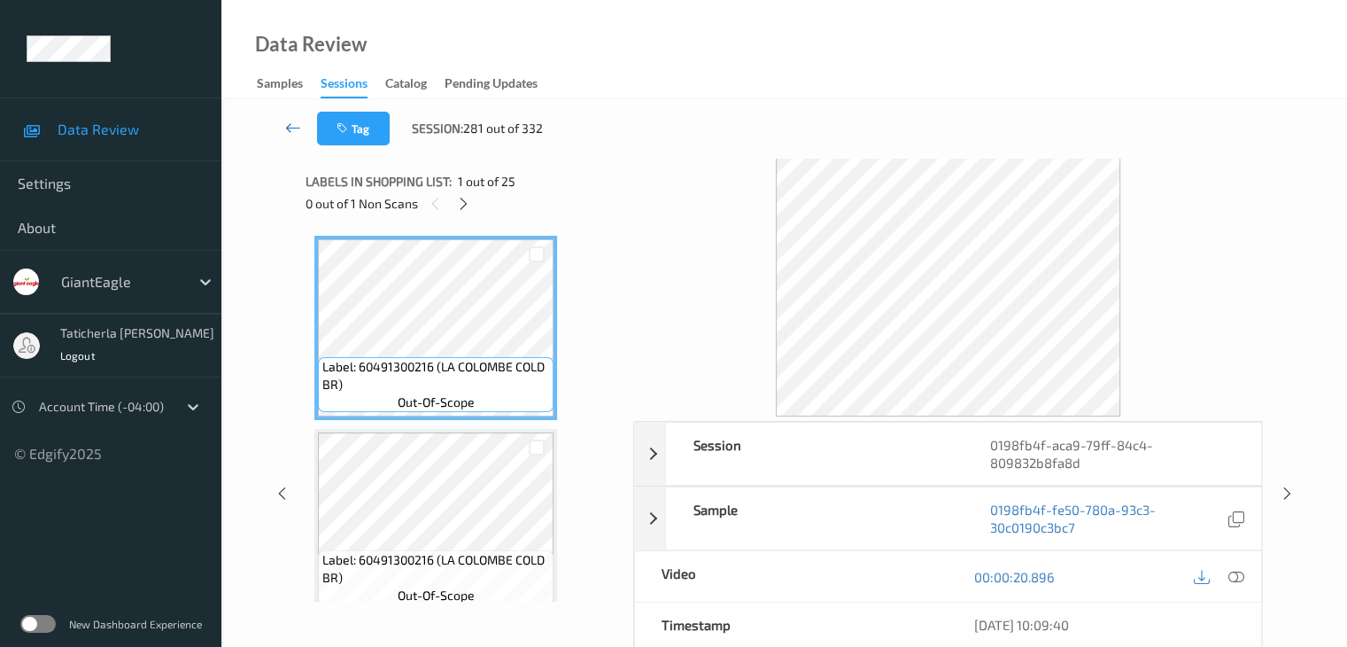
click at [298, 125] on icon at bounding box center [293, 128] width 16 height 18
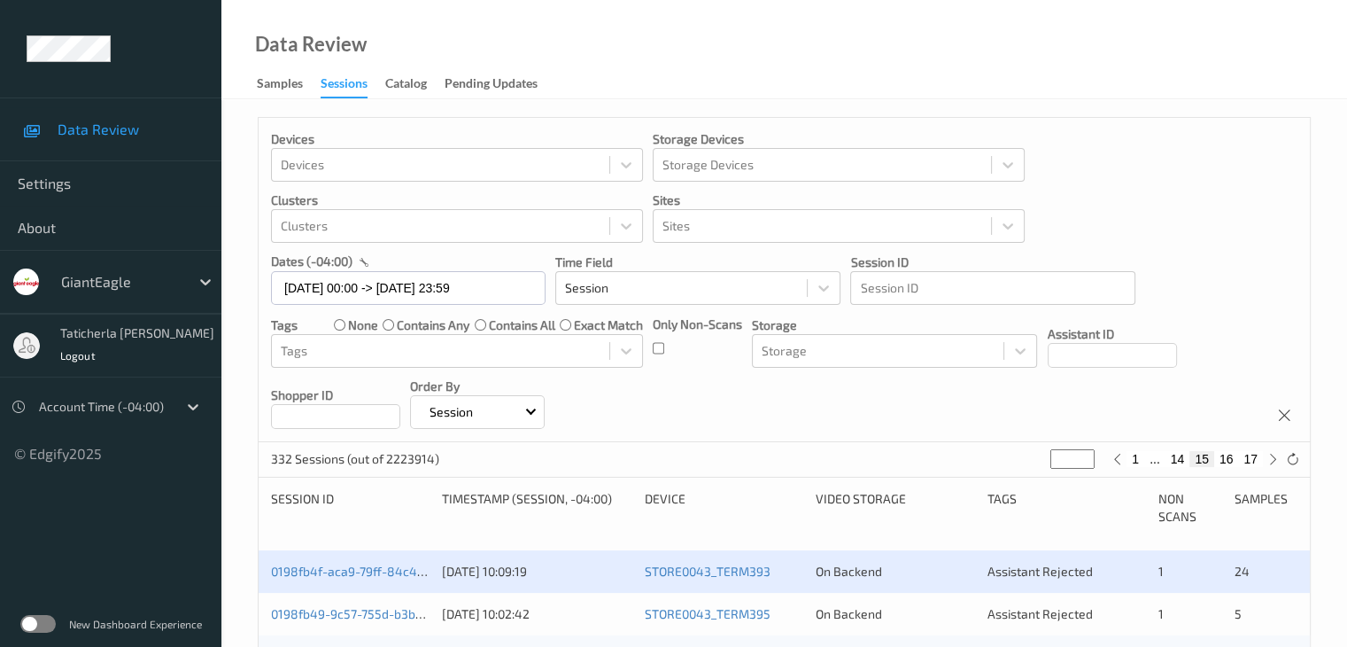
click at [1175, 458] on button "14" at bounding box center [1178, 459] width 25 height 16
type input "**"
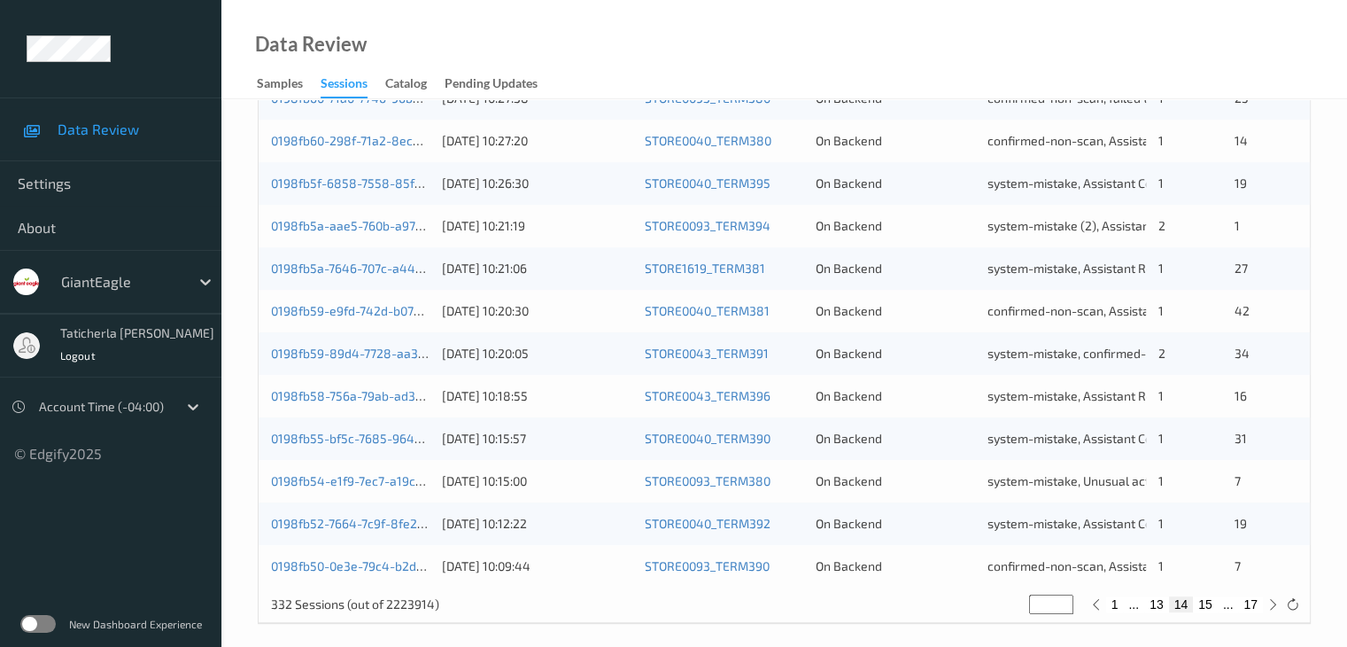
scroll to position [825, 0]
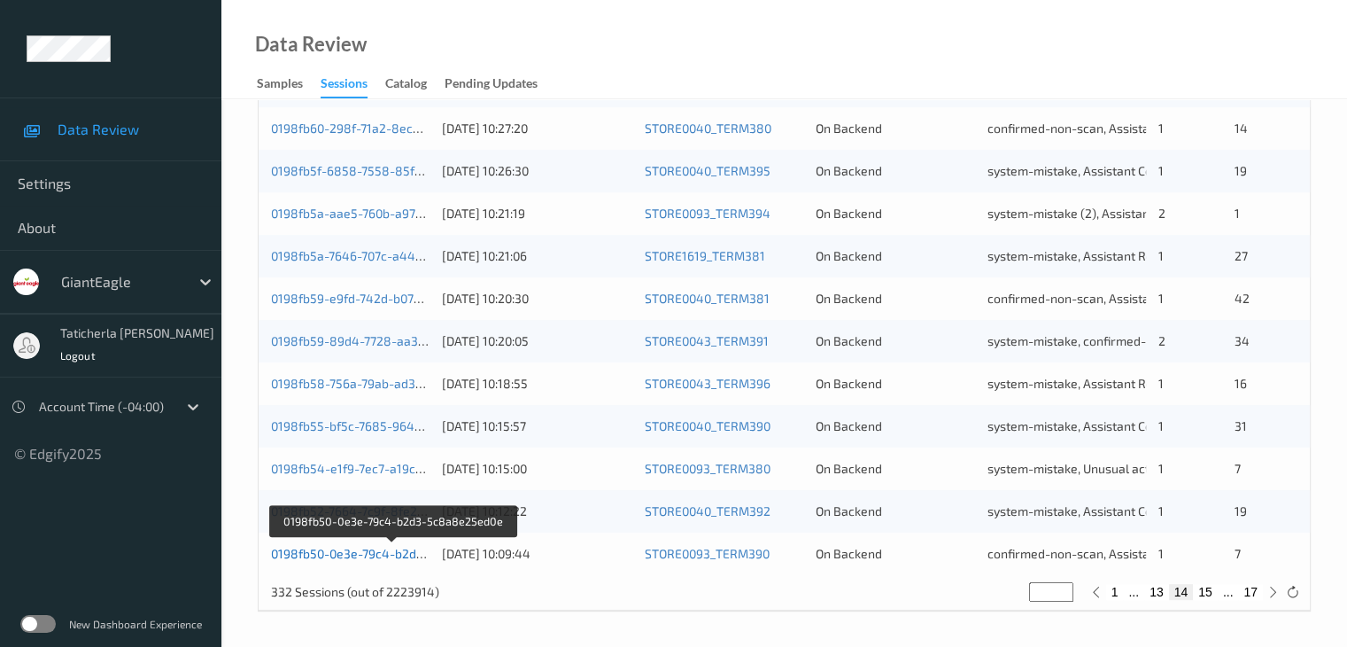
click at [411, 550] on link "0198fb50-0e3e-79c4-b2d3-5c8a8e25ed0e" at bounding box center [393, 553] width 244 height 15
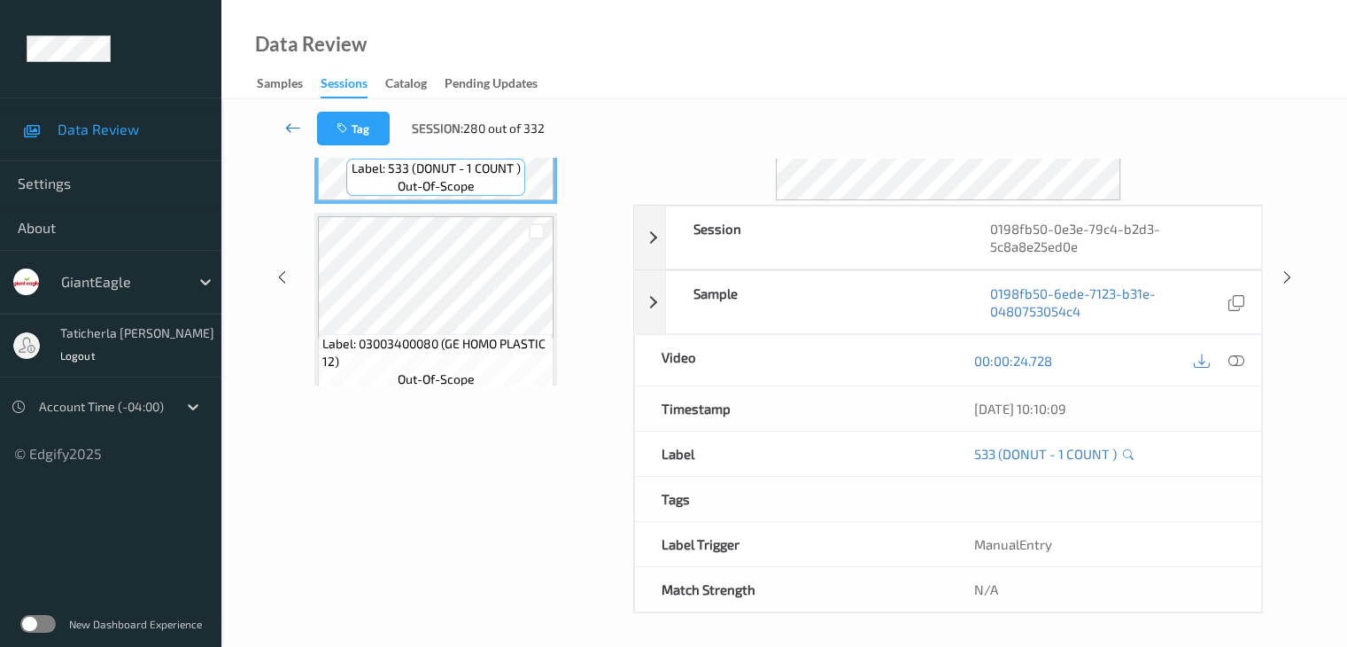
click at [295, 121] on icon at bounding box center [293, 128] width 16 height 18
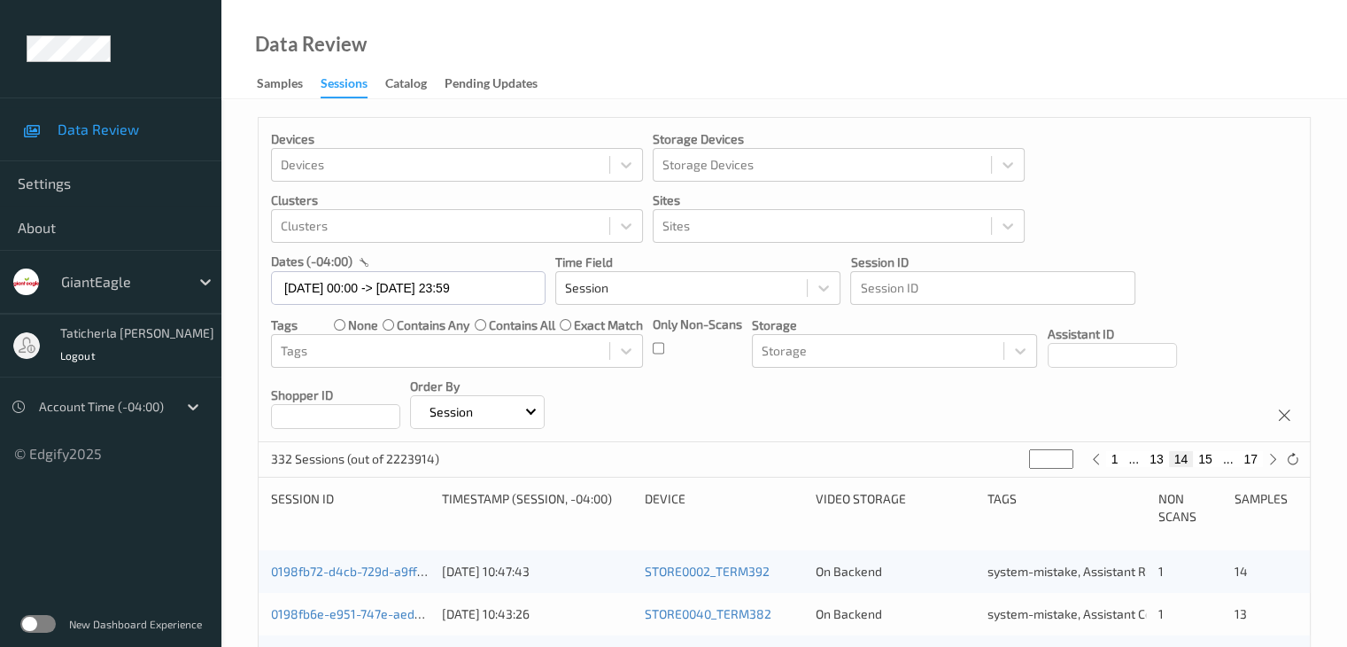
click at [1205, 456] on button "15" at bounding box center [1205, 459] width 25 height 16
type input "**"
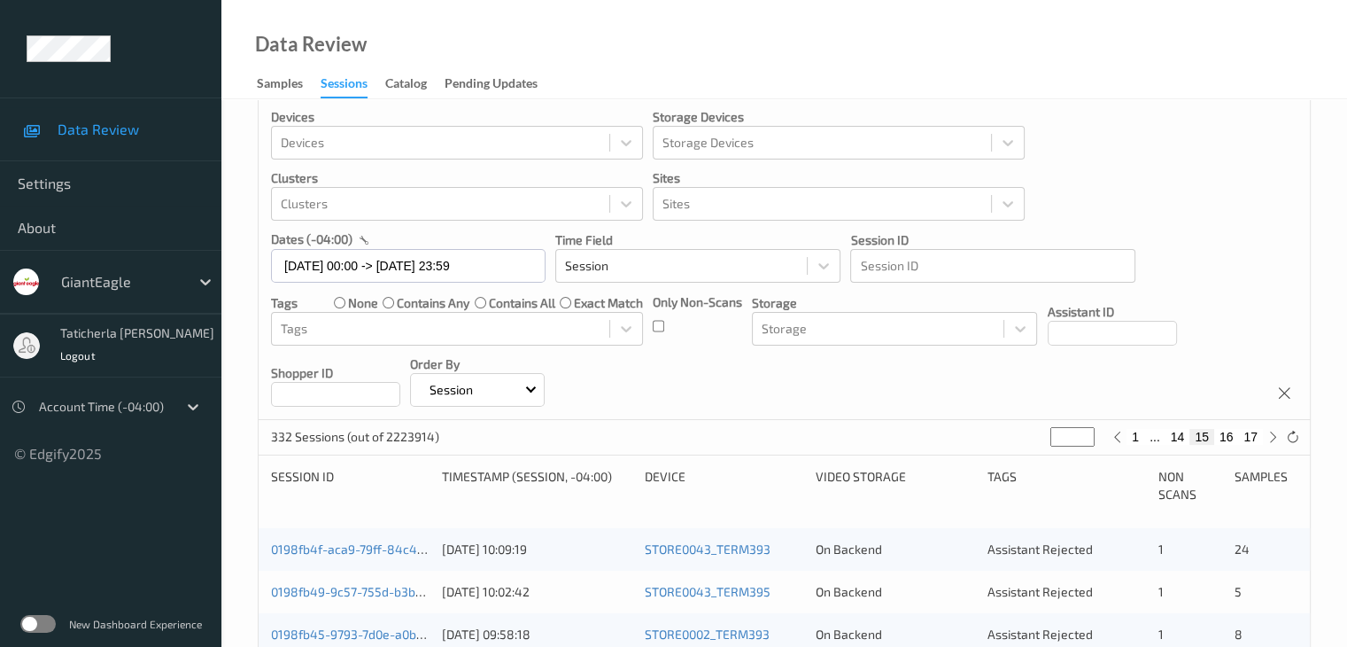
scroll to position [177, 0]
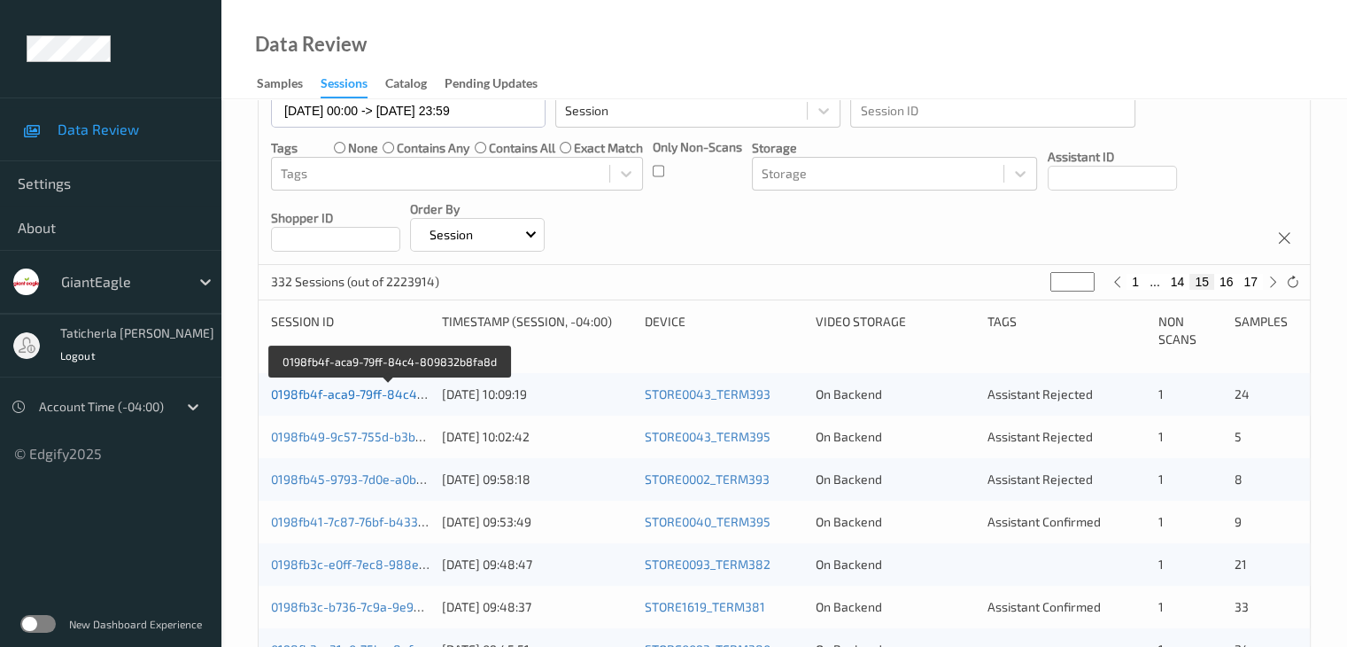
click at [329, 391] on link "0198fb4f-aca9-79ff-84c4-809832b8fa8d" at bounding box center [389, 393] width 237 height 15
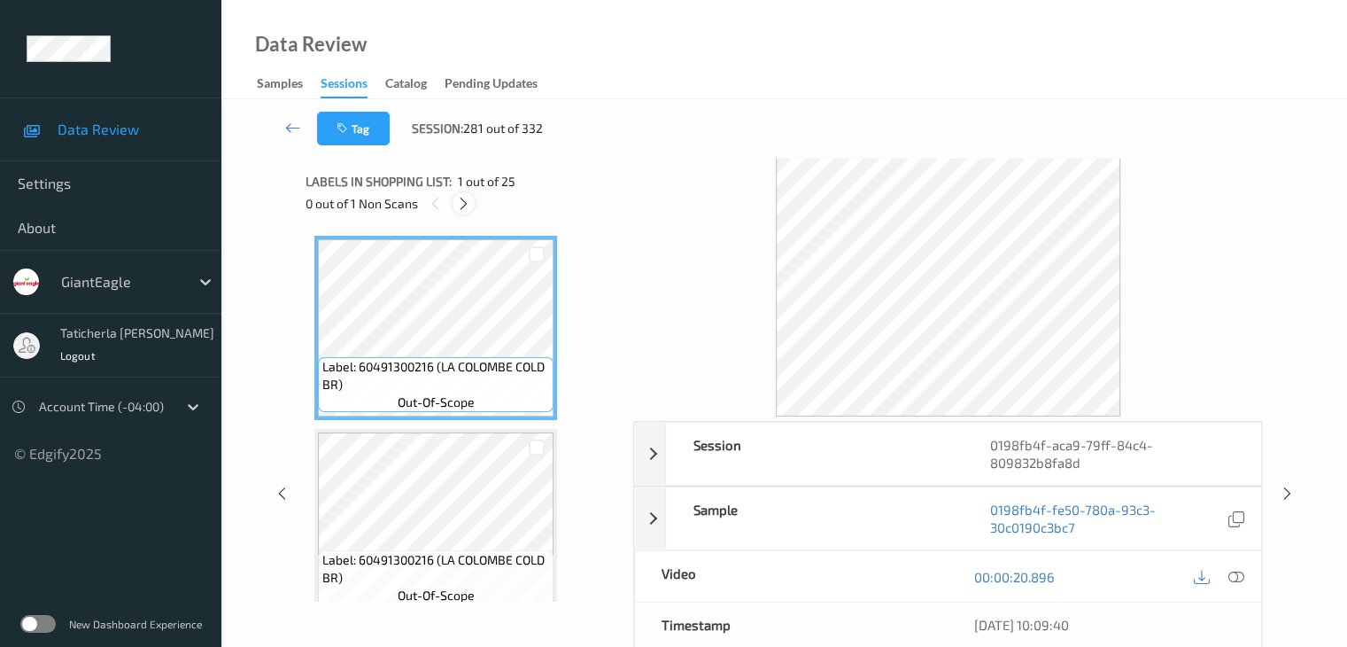
click at [469, 210] on icon at bounding box center [463, 204] width 15 height 16
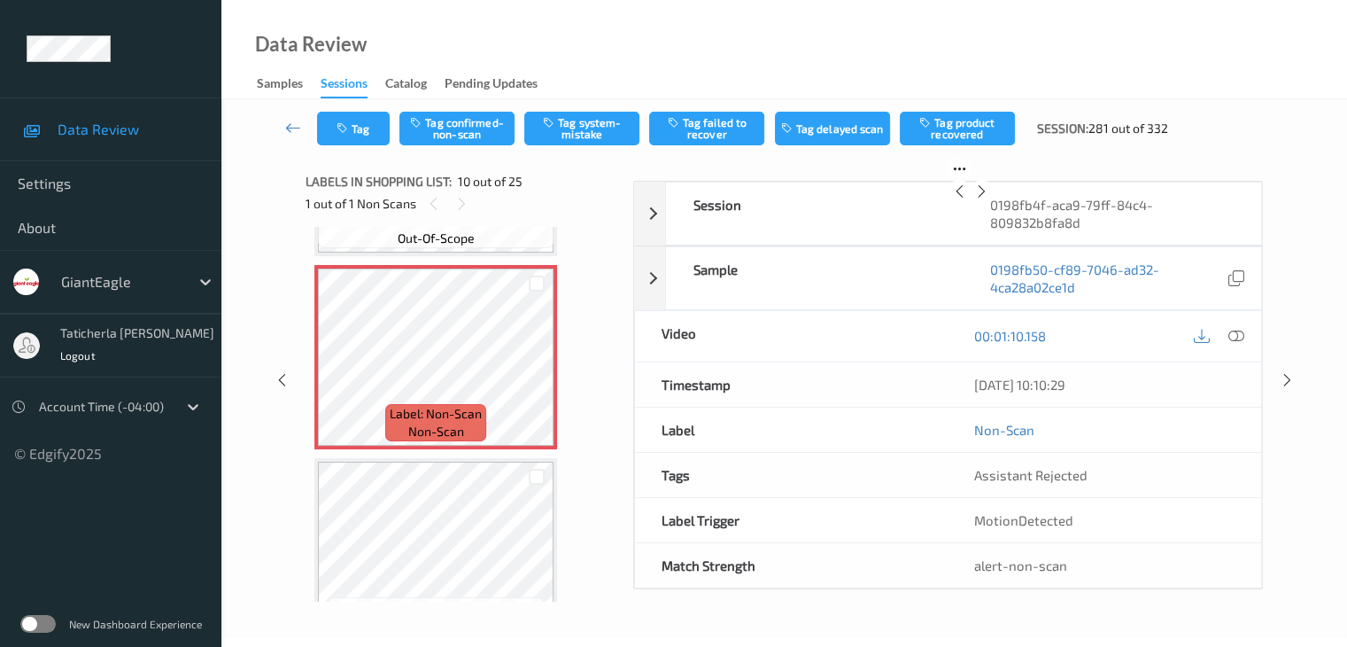
scroll to position [1731, 0]
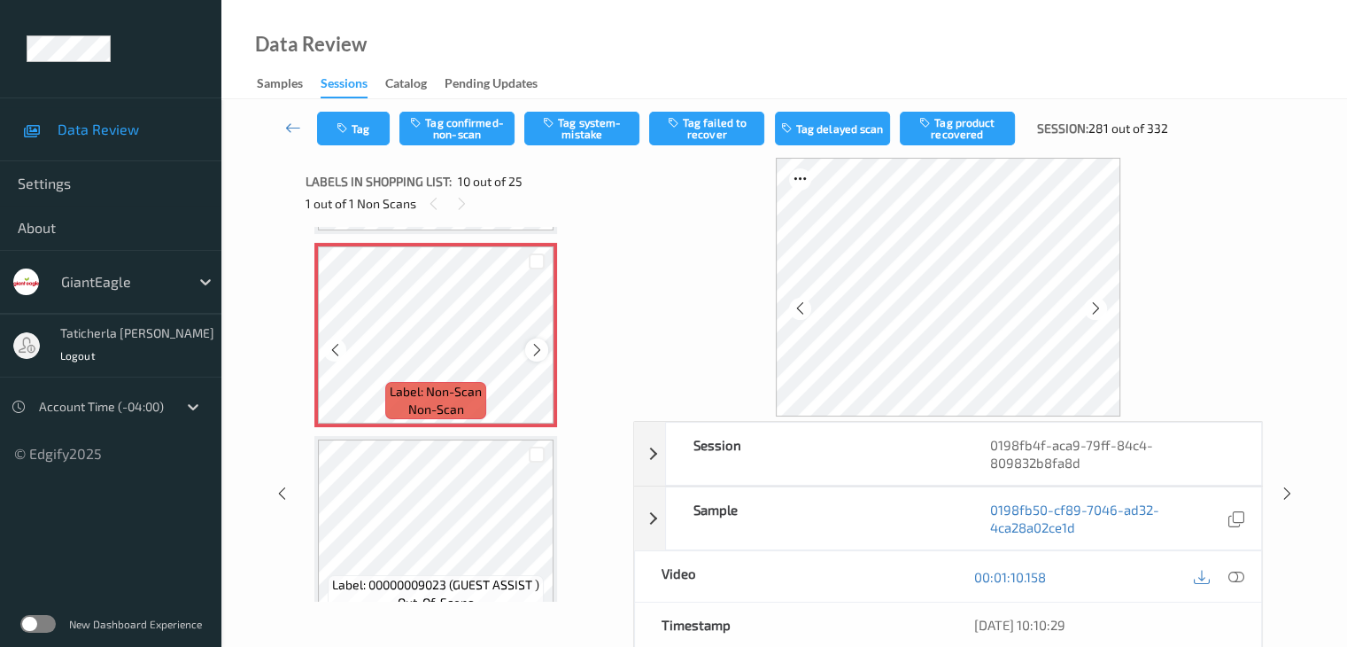
click at [536, 352] on icon at bounding box center [537, 350] width 15 height 16
click at [536, 347] on icon at bounding box center [537, 350] width 15 height 16
click at [536, 345] on icon at bounding box center [537, 350] width 15 height 16
click at [536, 342] on icon at bounding box center [537, 350] width 15 height 16
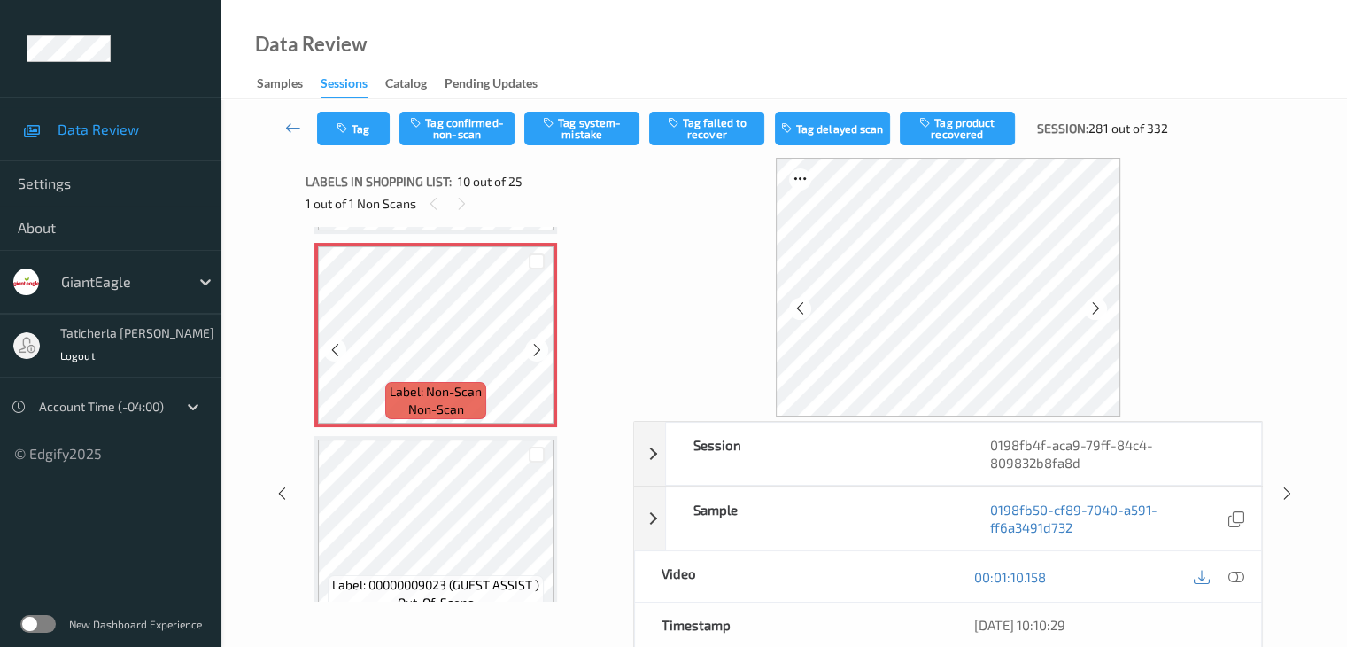
click at [536, 342] on icon at bounding box center [537, 350] width 15 height 16
click at [1236, 572] on icon at bounding box center [1236, 577] width 16 height 16
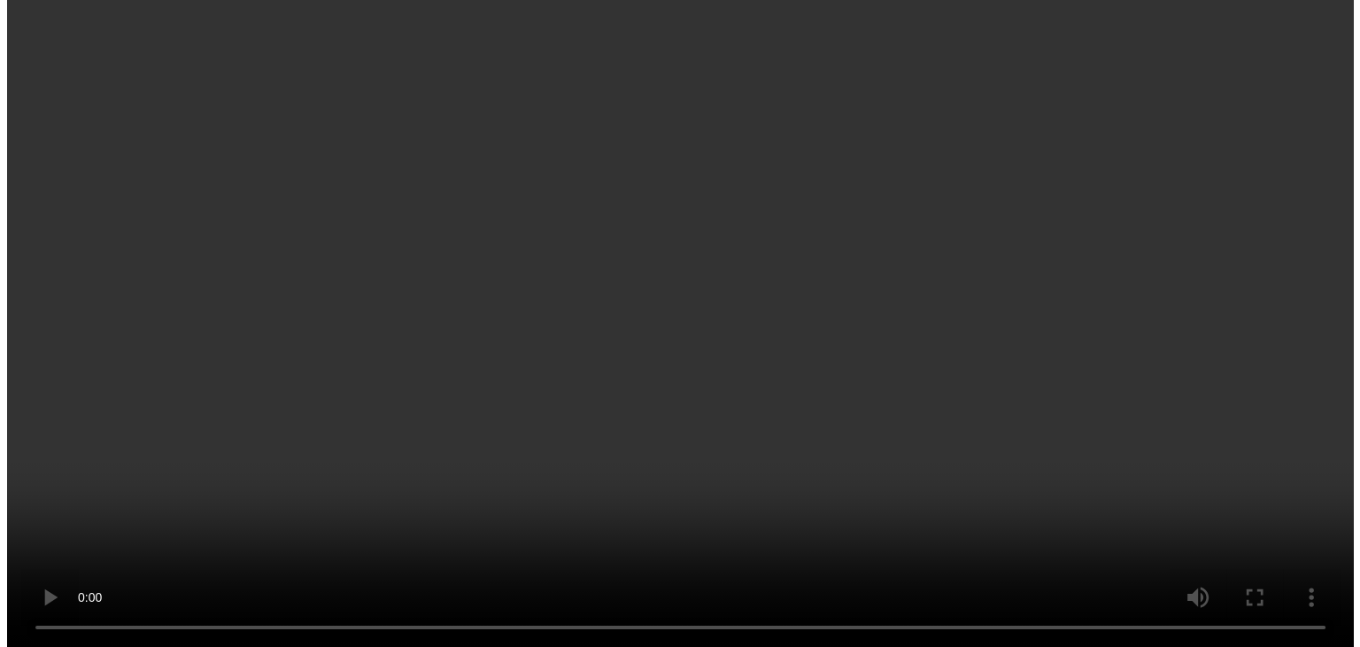
scroll to position [1642, 0]
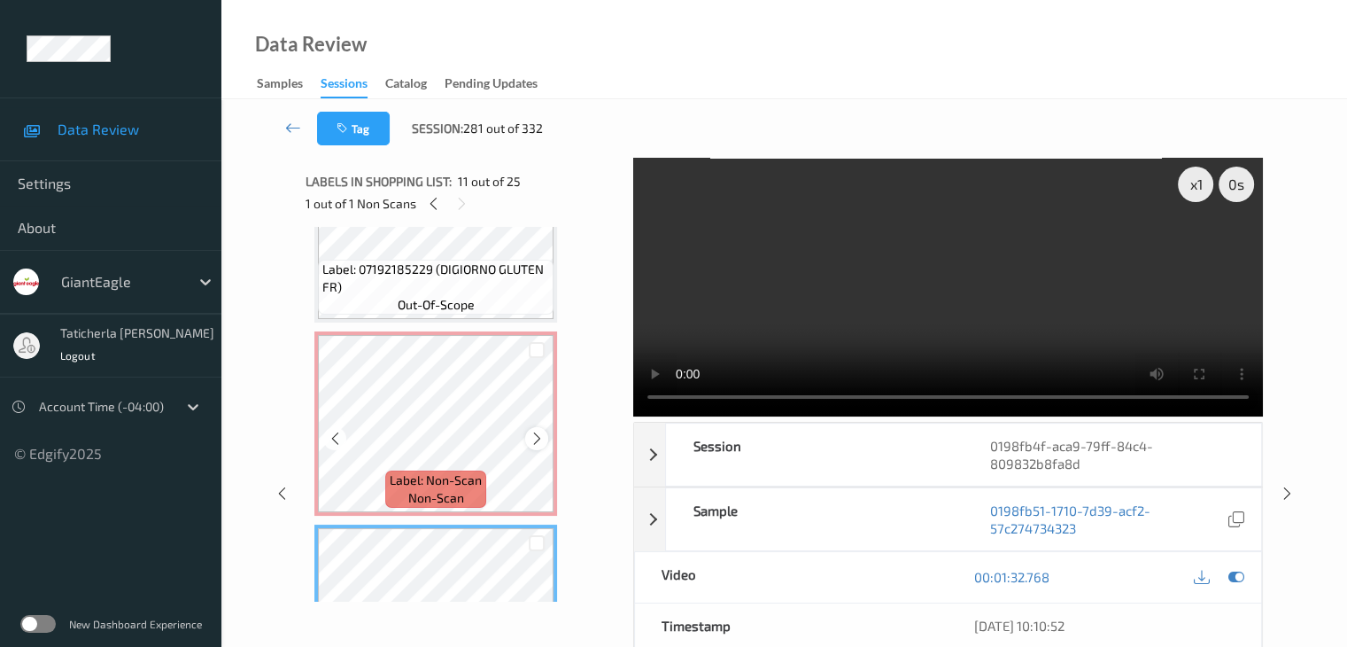
drag, startPoint x: 528, startPoint y: 439, endPoint x: 534, endPoint y: 431, distance: 10.1
click at [534, 431] on div at bounding box center [536, 438] width 22 height 22
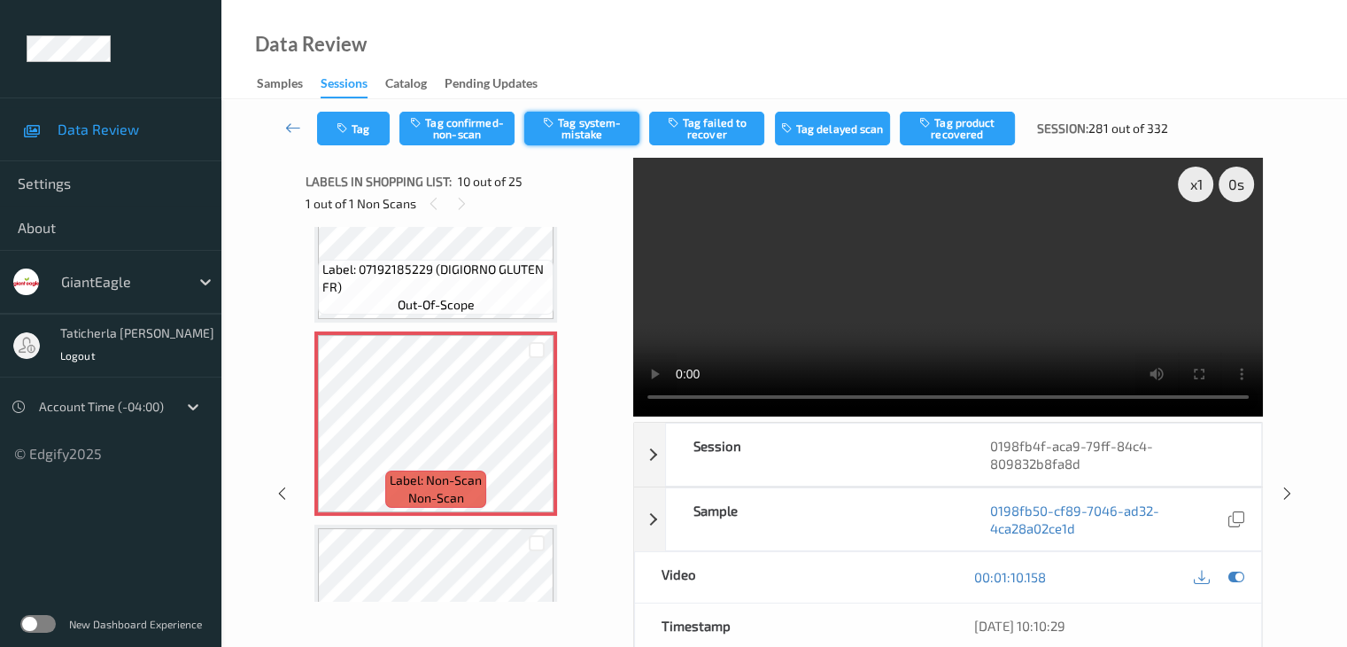
click at [581, 129] on button "Tag system-mistake" at bounding box center [581, 129] width 115 height 34
click at [365, 128] on button "Tag" at bounding box center [353, 129] width 73 height 34
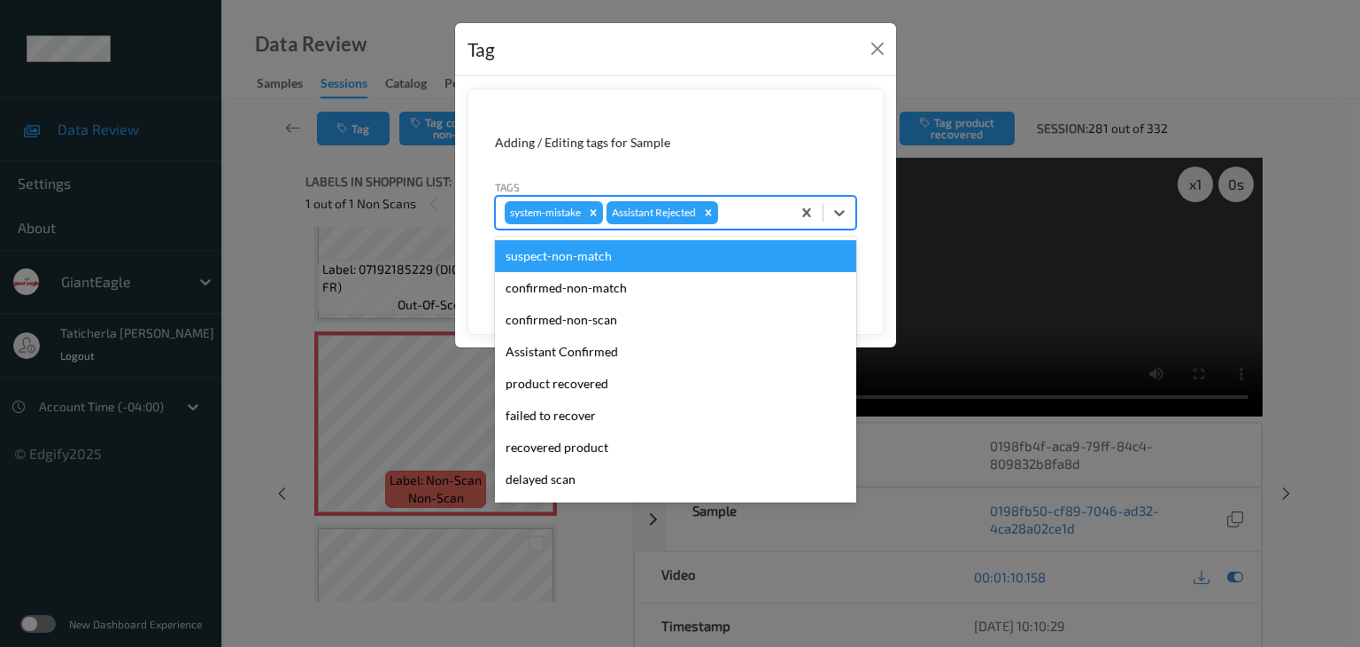
click at [736, 217] on div at bounding box center [752, 212] width 60 height 21
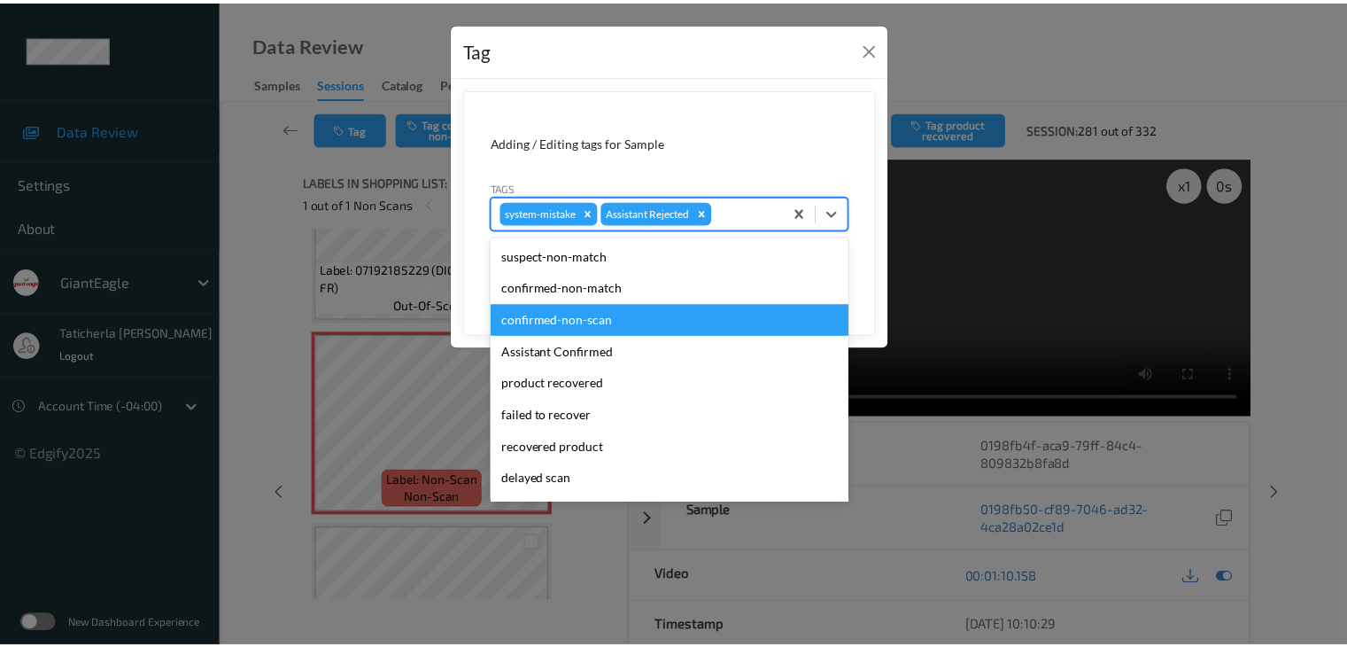
scroll to position [156, 0]
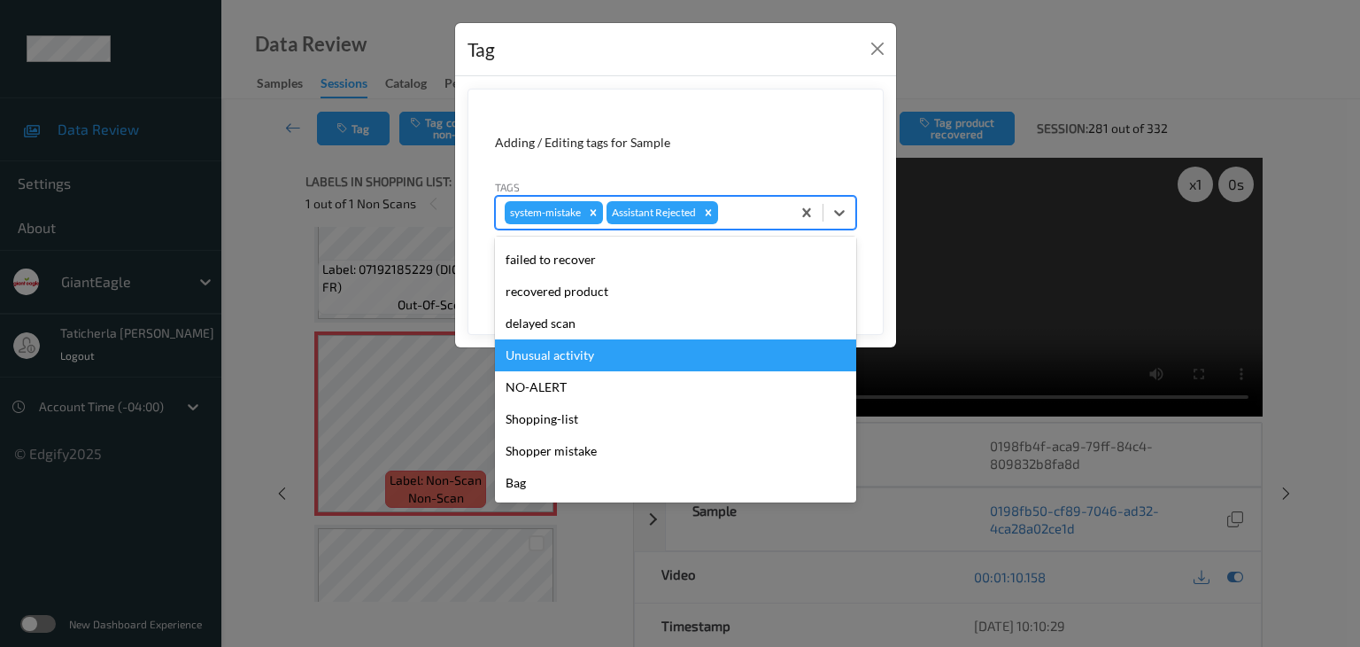
click at [648, 362] on div "Unusual activity" at bounding box center [675, 355] width 361 height 32
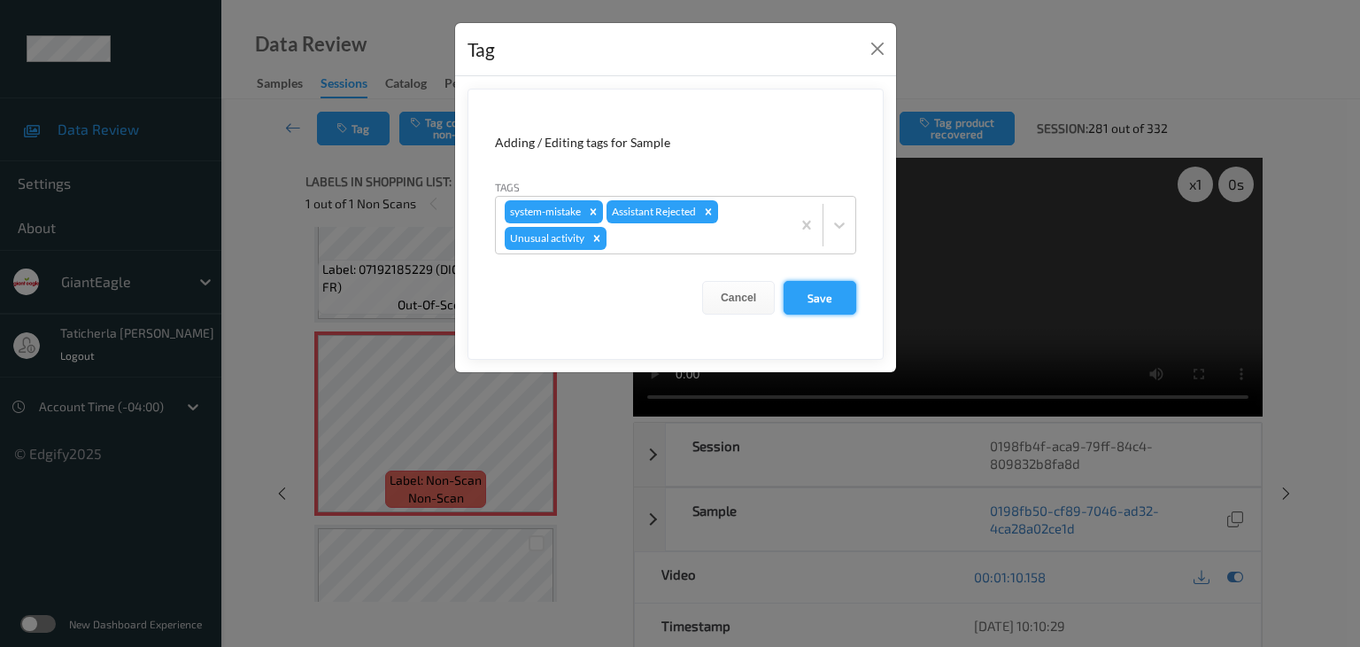
click at [819, 289] on button "Save" at bounding box center [820, 298] width 73 height 34
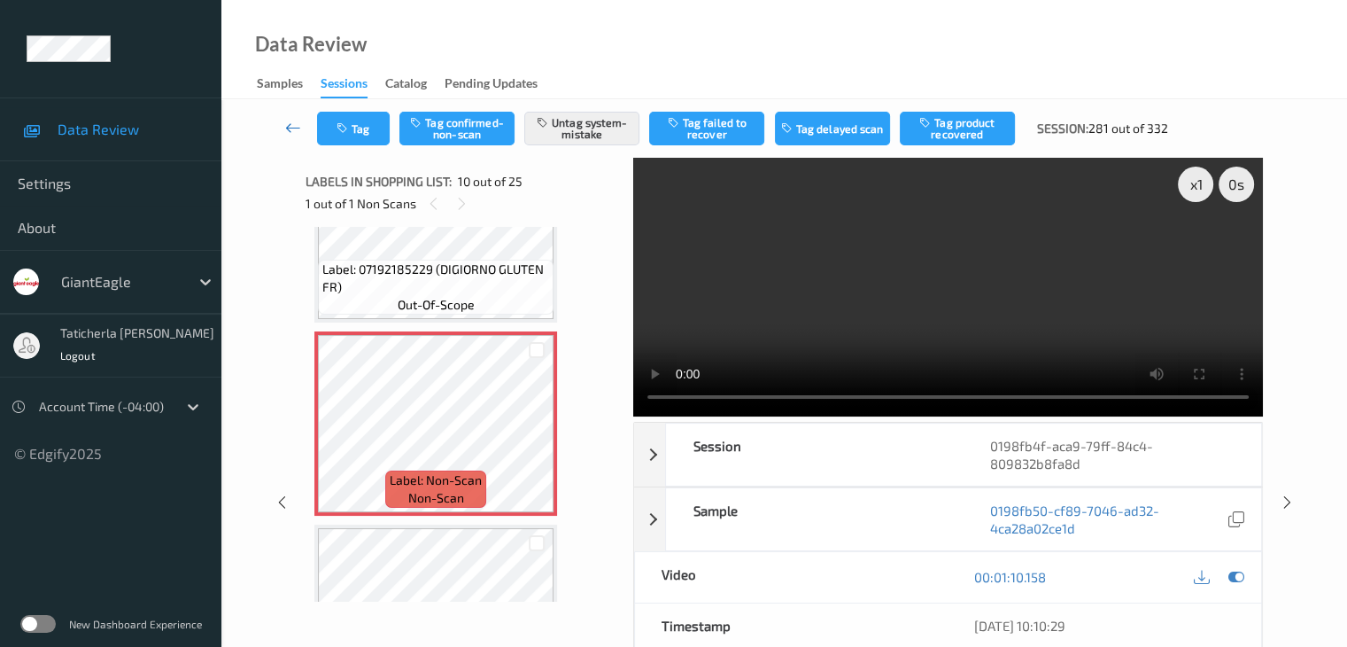
click at [279, 128] on link at bounding box center [293, 129] width 47 height 34
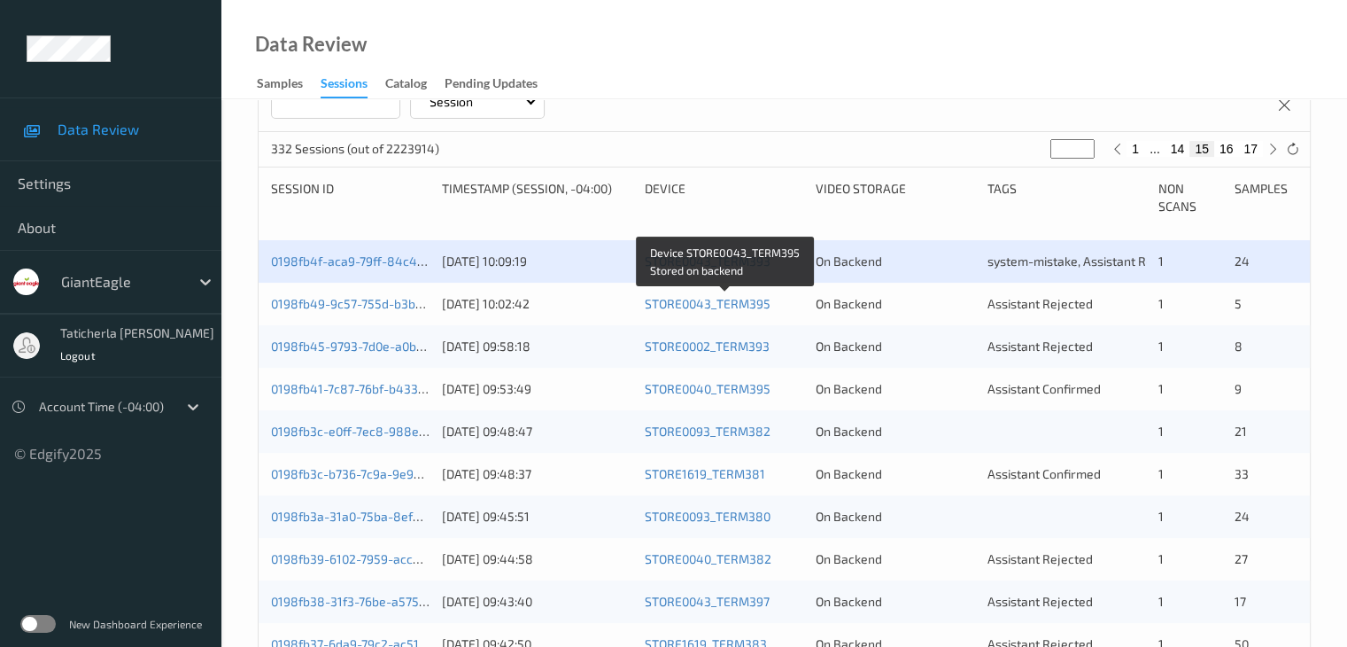
scroll to position [443, 0]
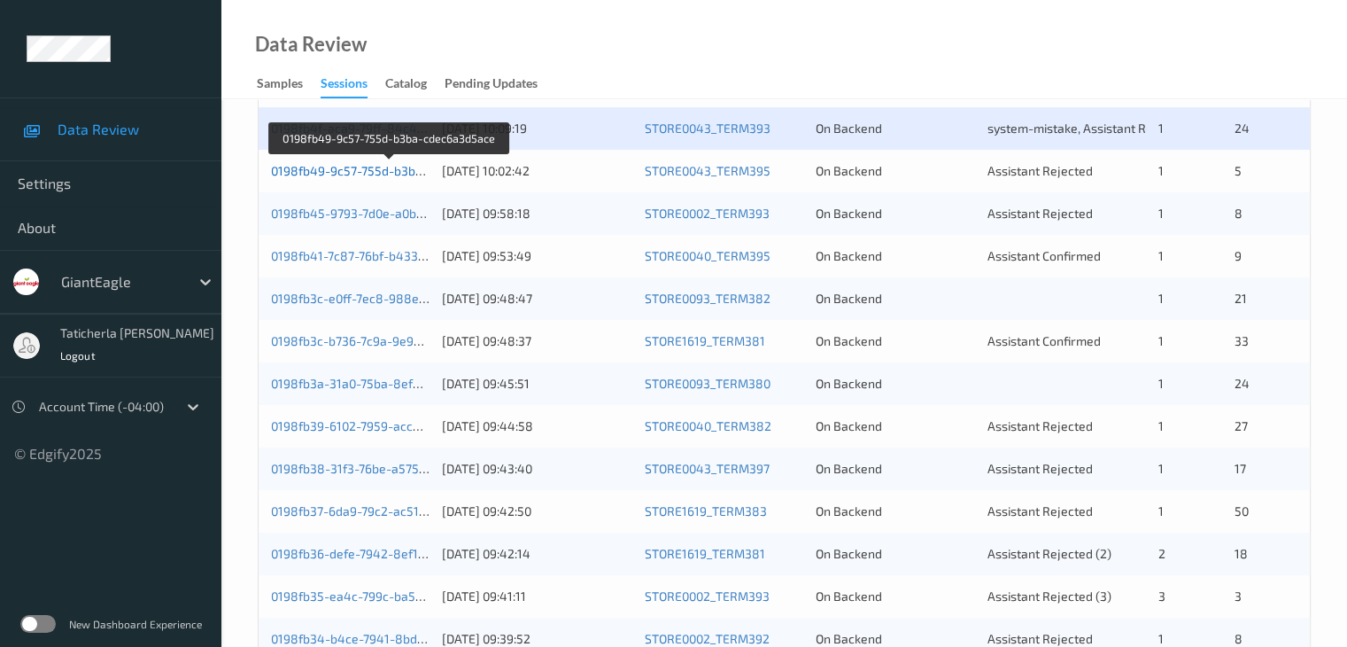
click at [351, 169] on link "0198fb49-9c57-755d-b3ba-cdec6a3d5ace" at bounding box center [390, 170] width 239 height 15
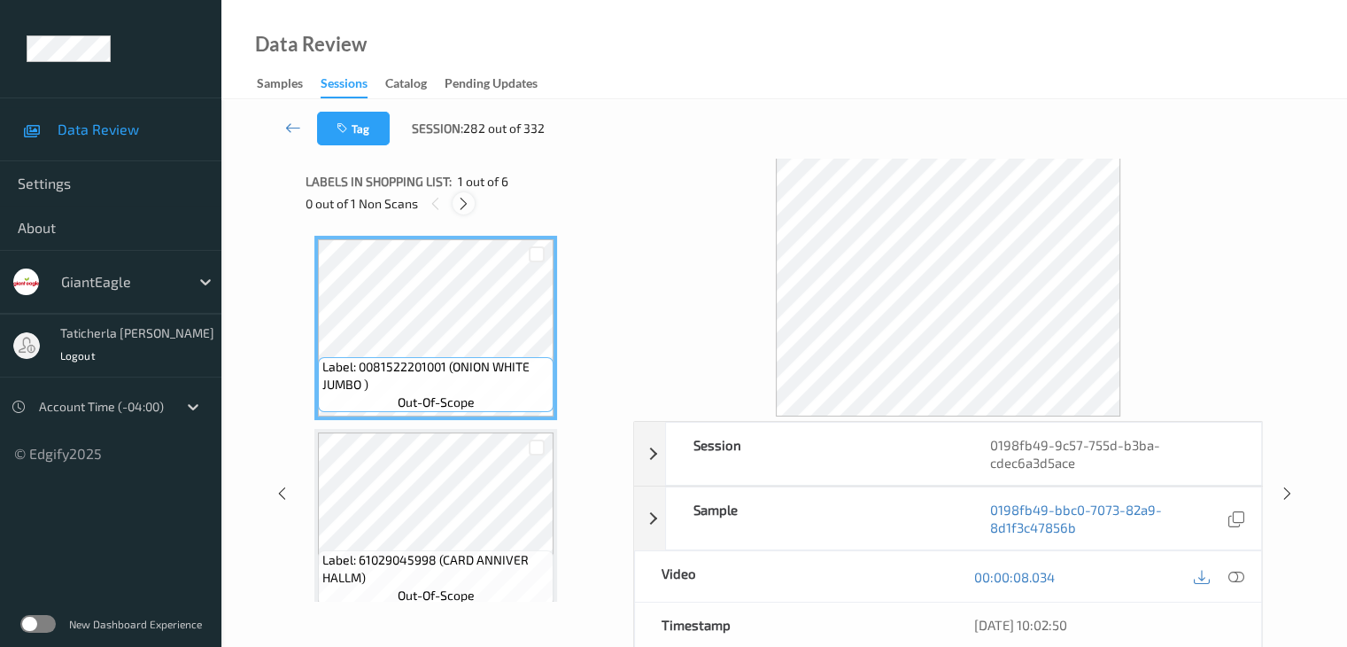
click at [460, 206] on icon at bounding box center [463, 204] width 15 height 16
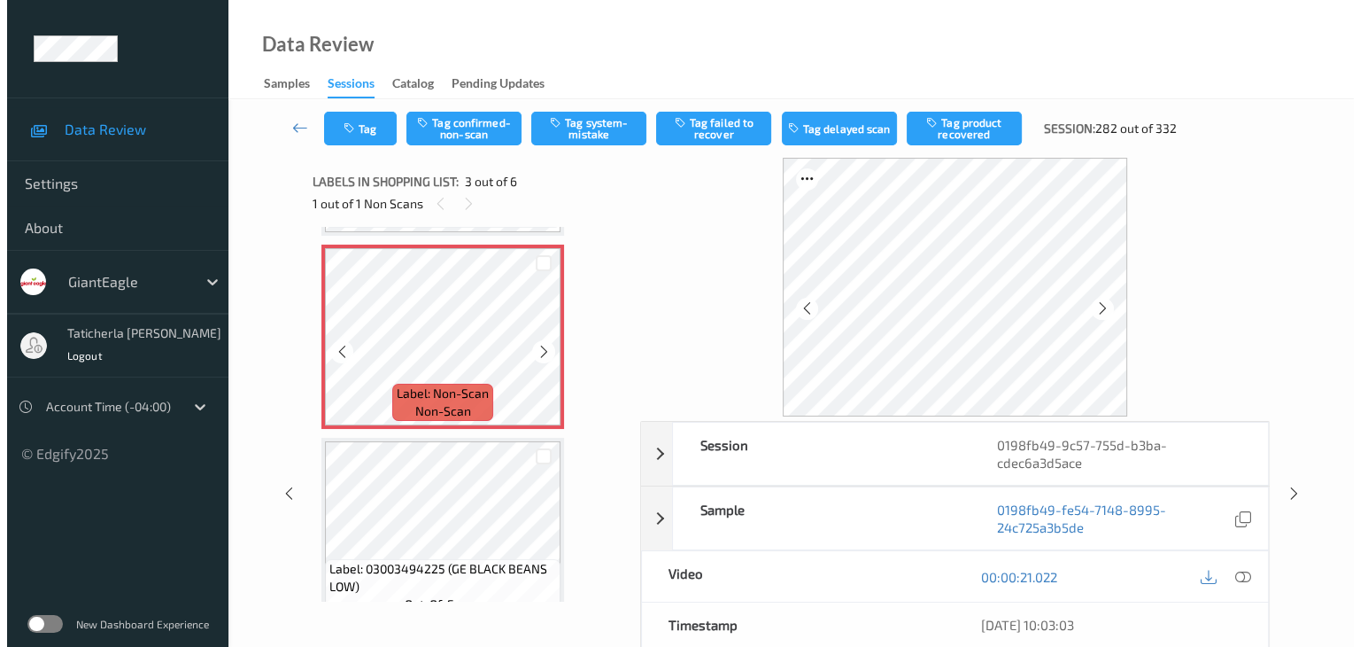
scroll to position [379, 0]
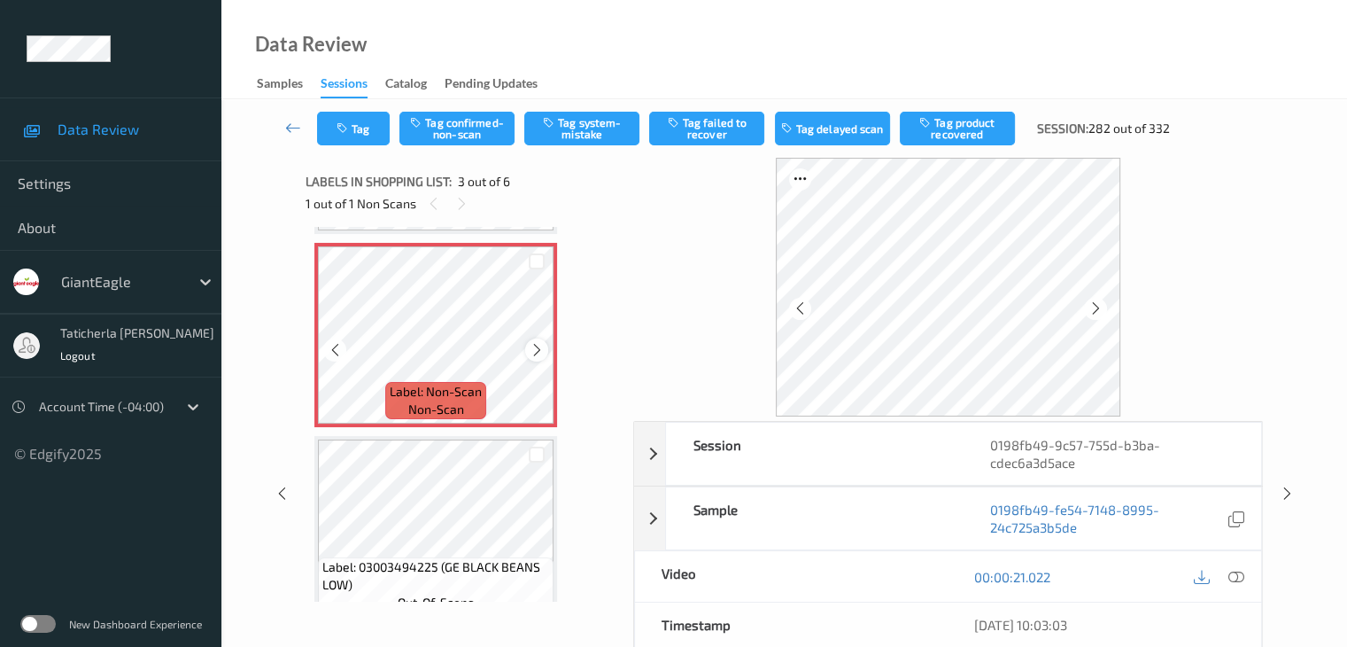
click at [543, 355] on icon at bounding box center [537, 350] width 15 height 16
click at [1233, 576] on icon at bounding box center [1236, 577] width 16 height 16
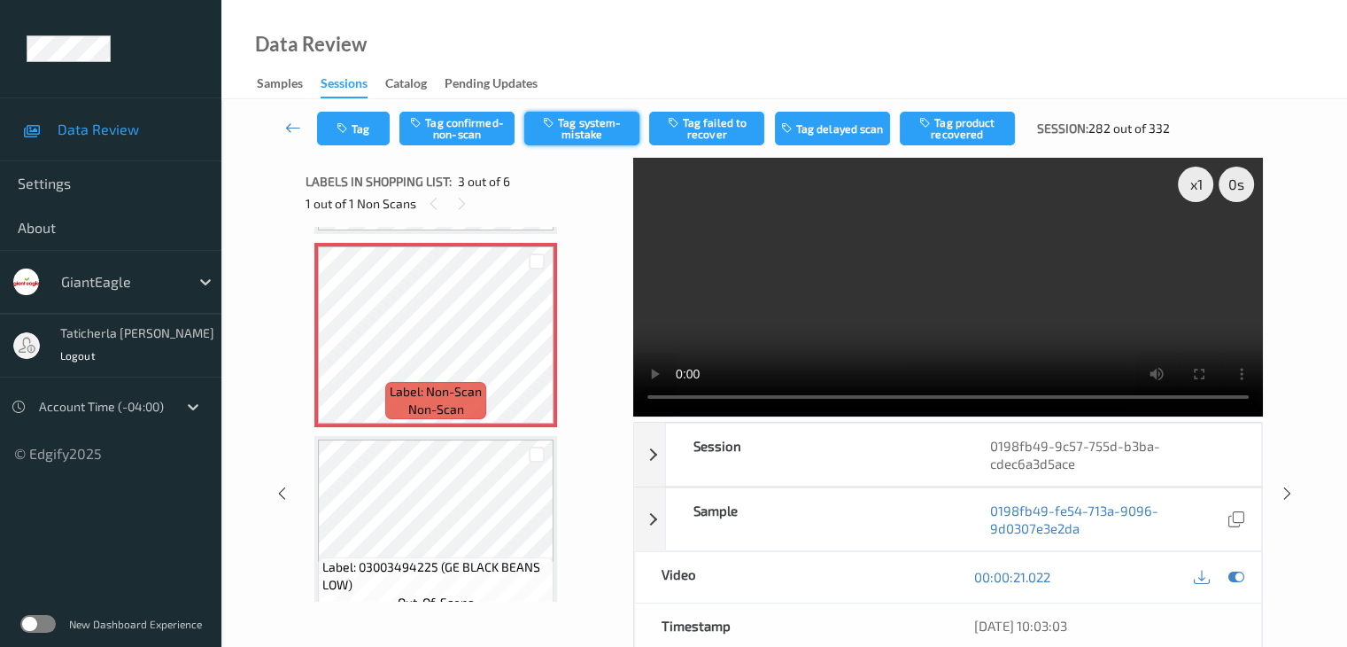
click at [600, 120] on button "Tag system-mistake" at bounding box center [581, 129] width 115 height 34
click at [361, 131] on button "Tag" at bounding box center [353, 129] width 73 height 34
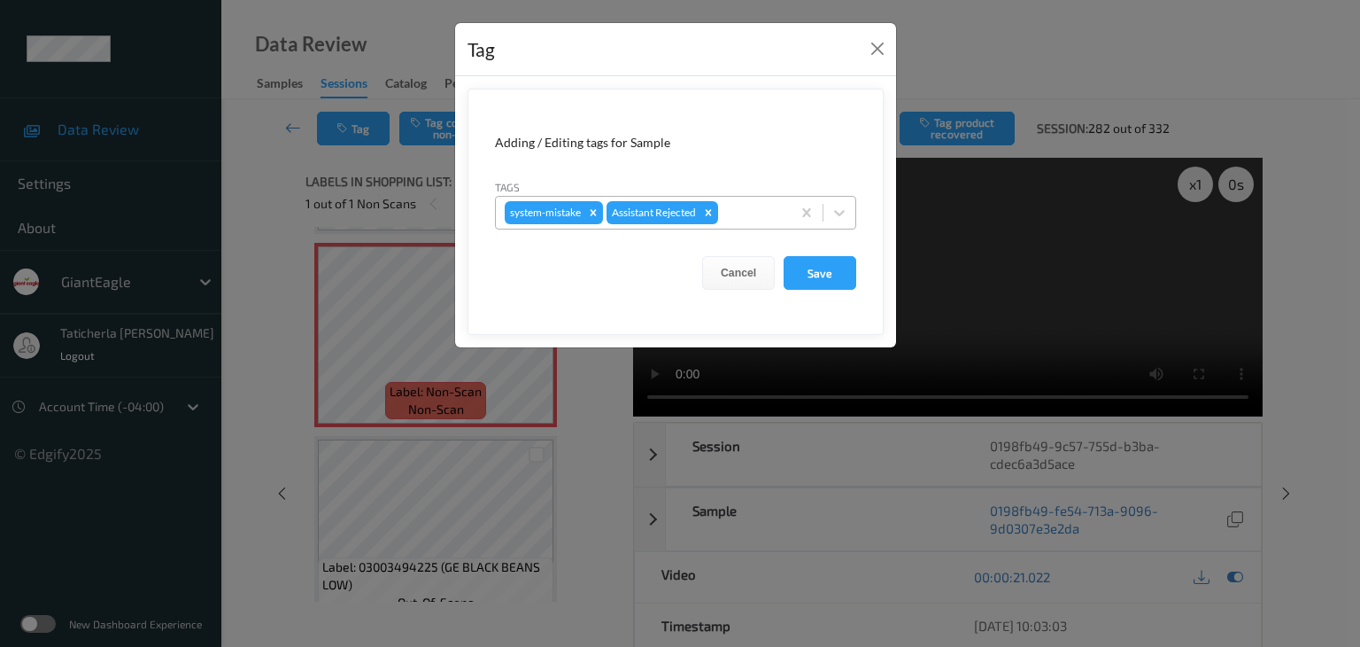
click at [736, 207] on div at bounding box center [752, 212] width 60 height 21
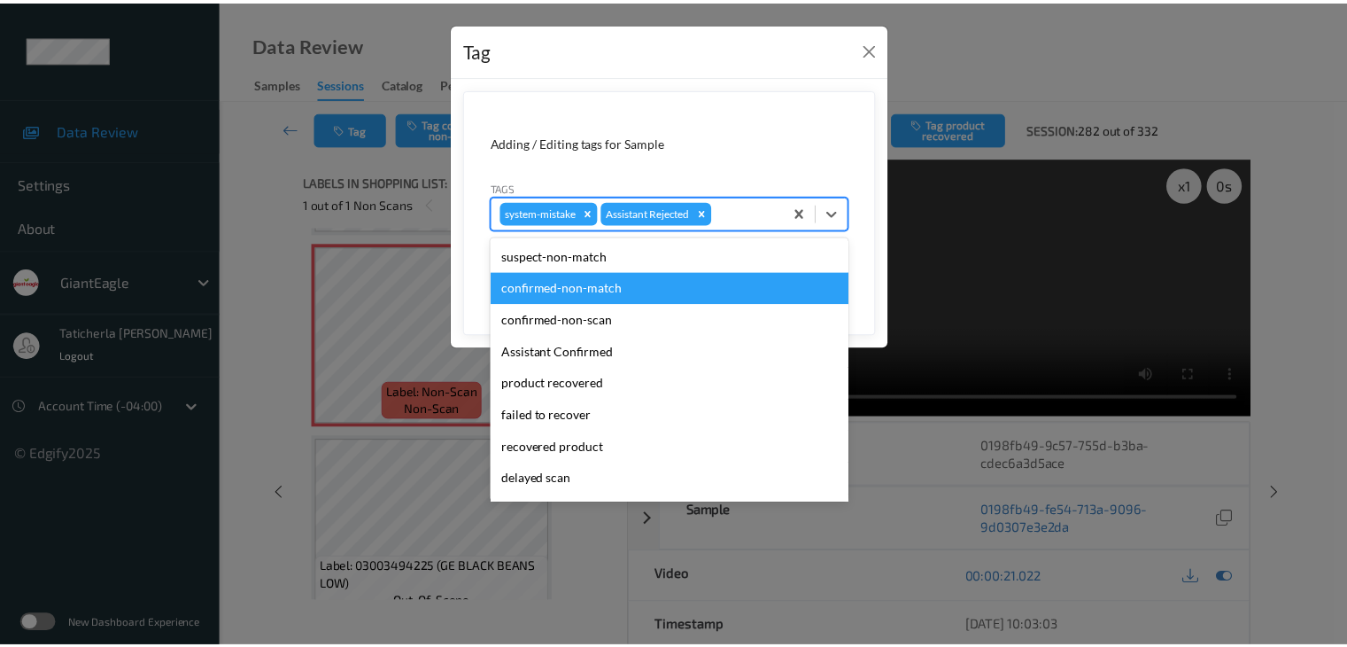
scroll to position [156, 0]
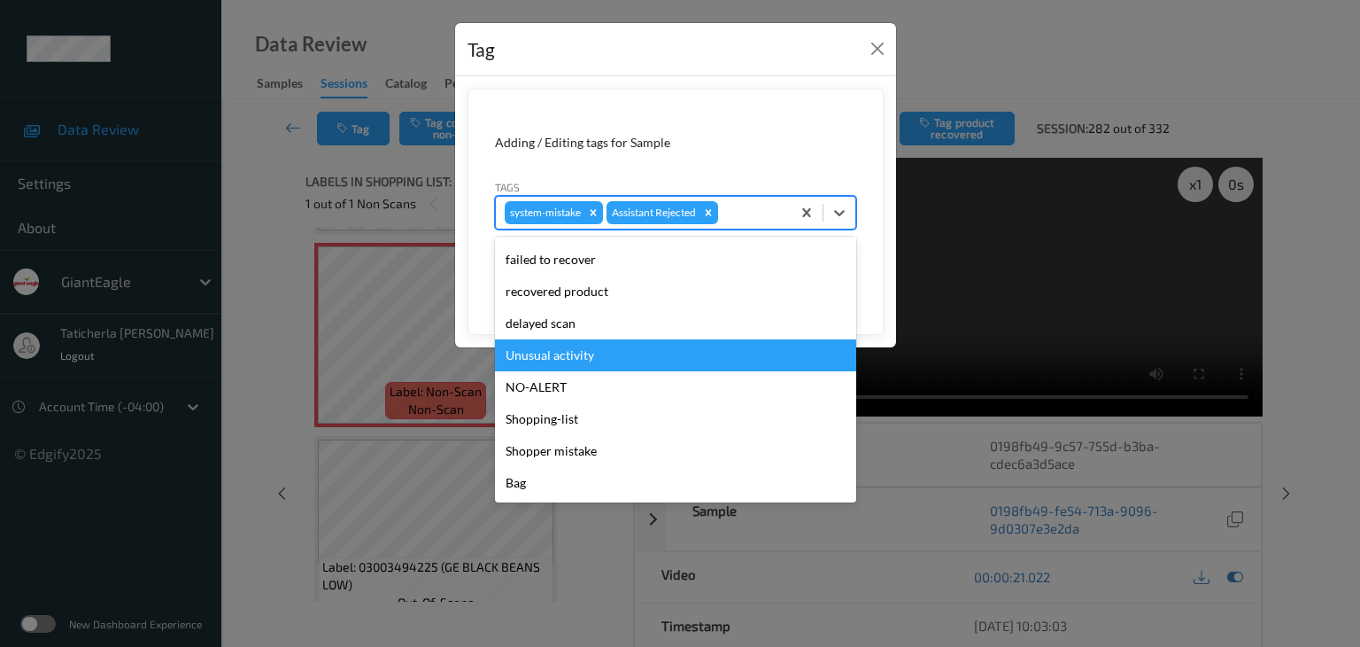
click at [674, 348] on div "Unusual activity" at bounding box center [675, 355] width 361 height 32
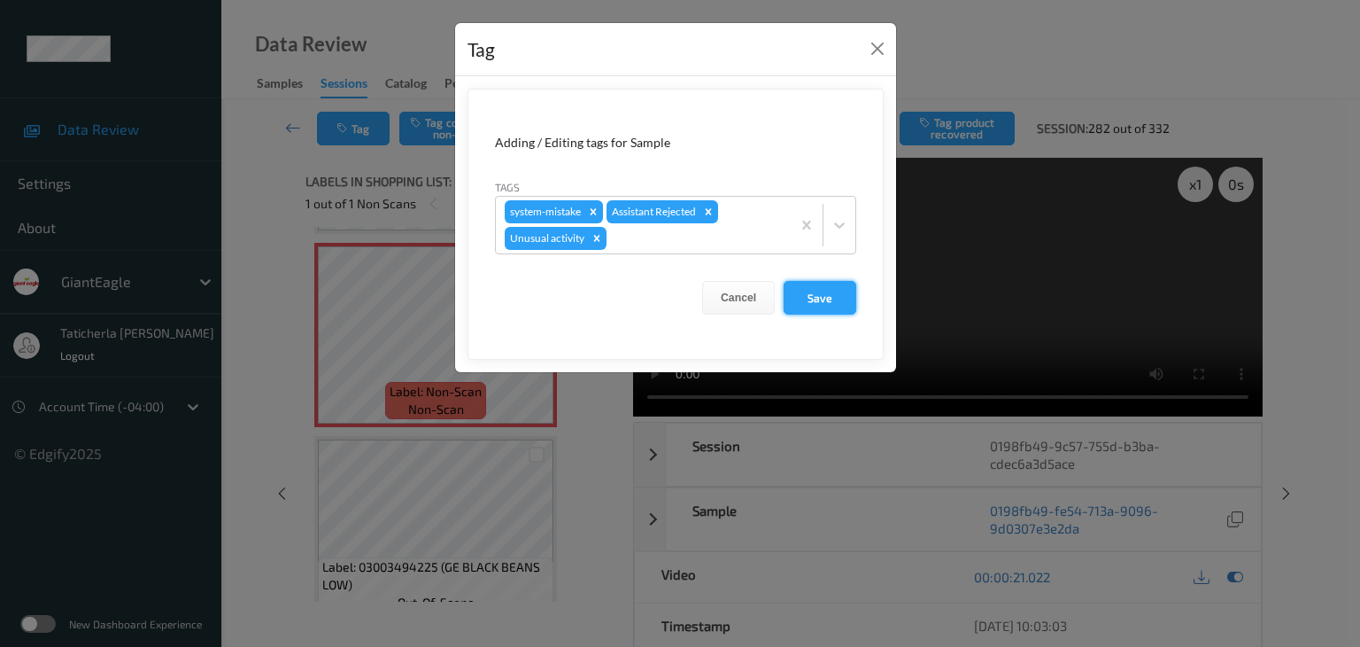
click at [794, 290] on button "Save" at bounding box center [820, 298] width 73 height 34
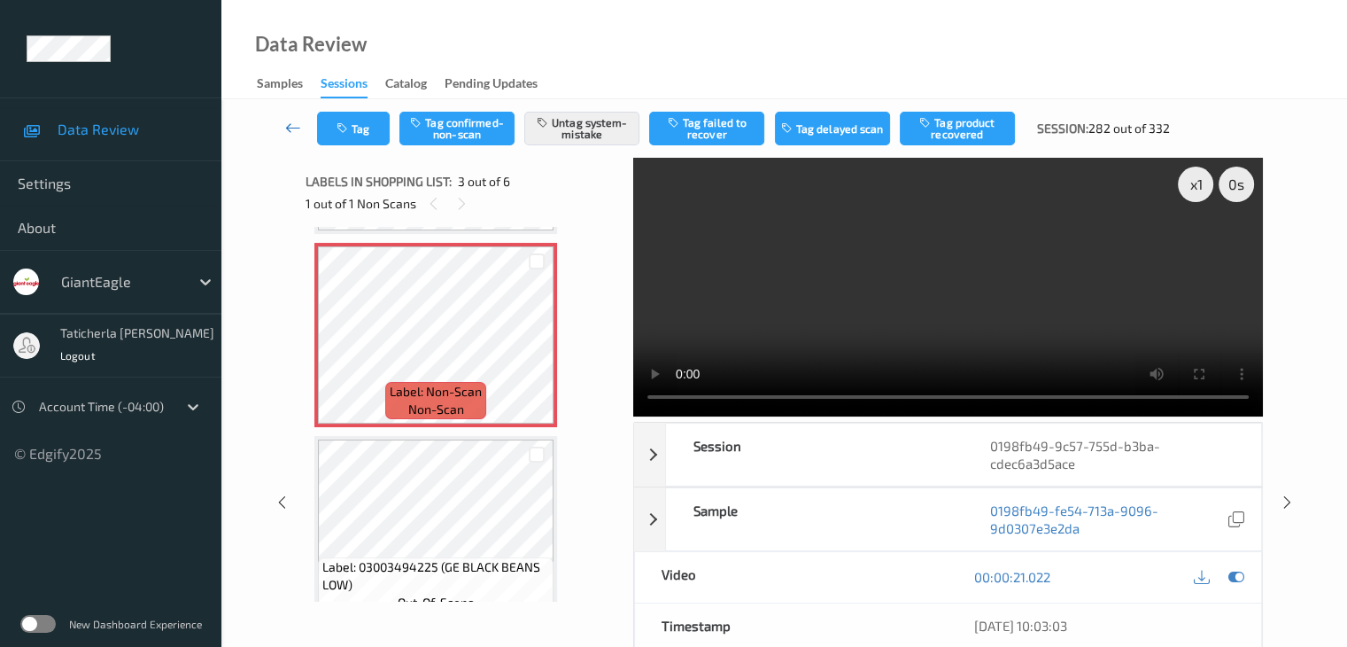
click at [289, 136] on link at bounding box center [293, 129] width 47 height 34
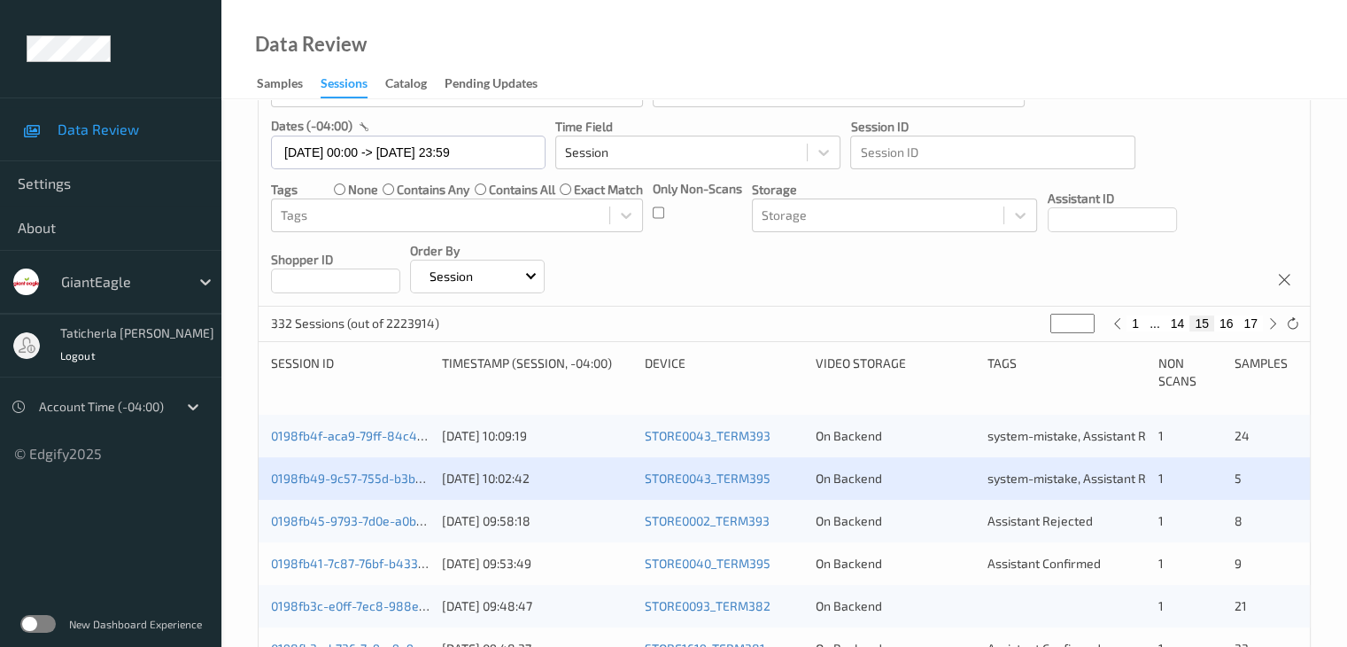
scroll to position [354, 0]
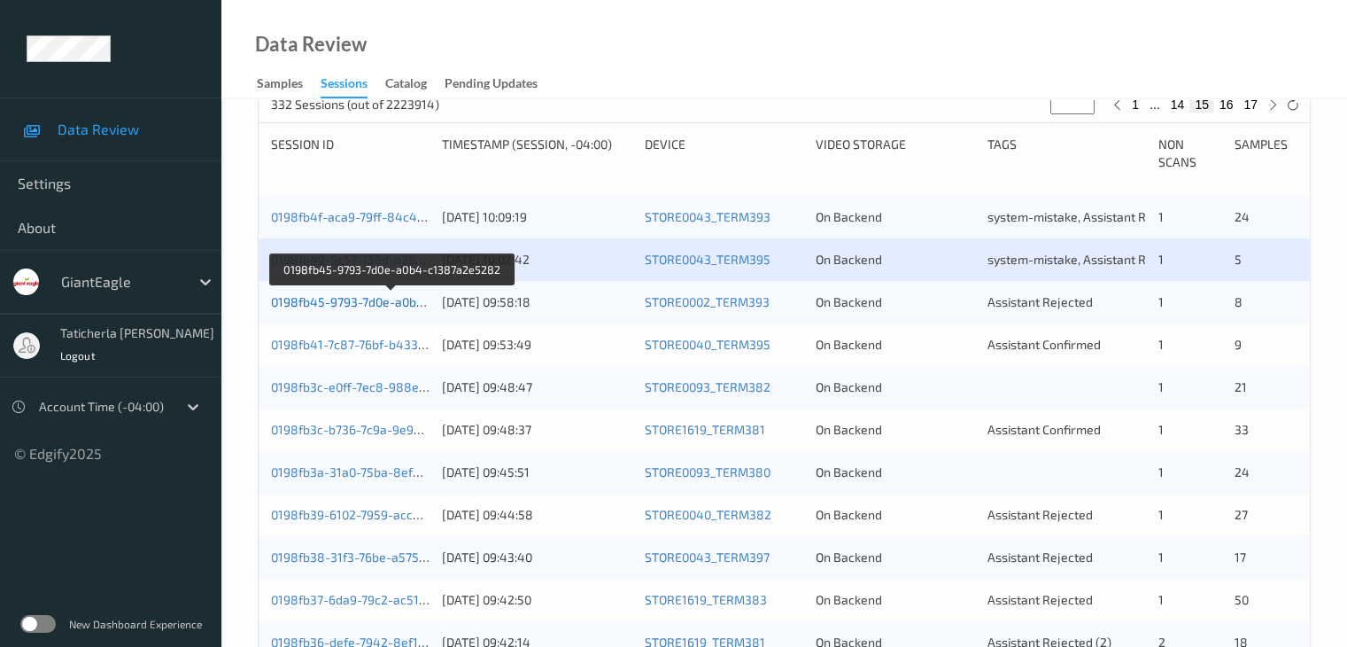
click at [370, 298] on link "0198fb45-9793-7d0e-a0b4-c1387a2e5282" at bounding box center [392, 301] width 242 height 15
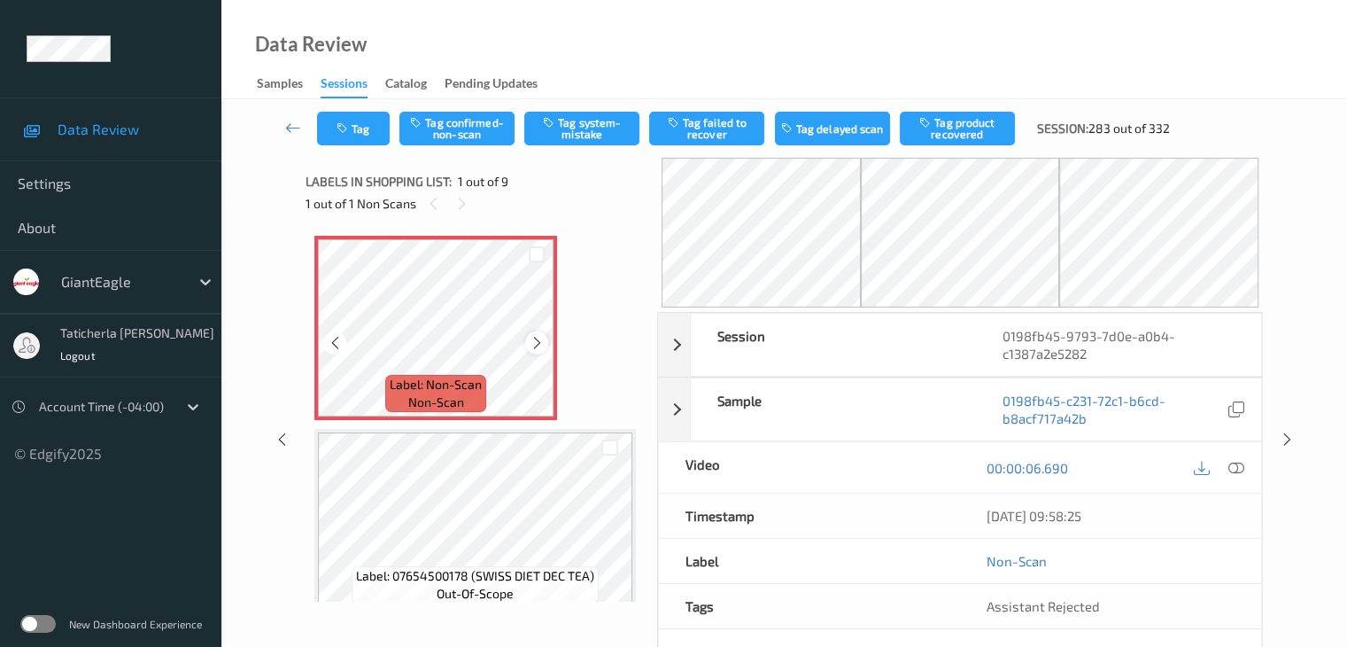
click at [541, 333] on div at bounding box center [536, 342] width 22 height 22
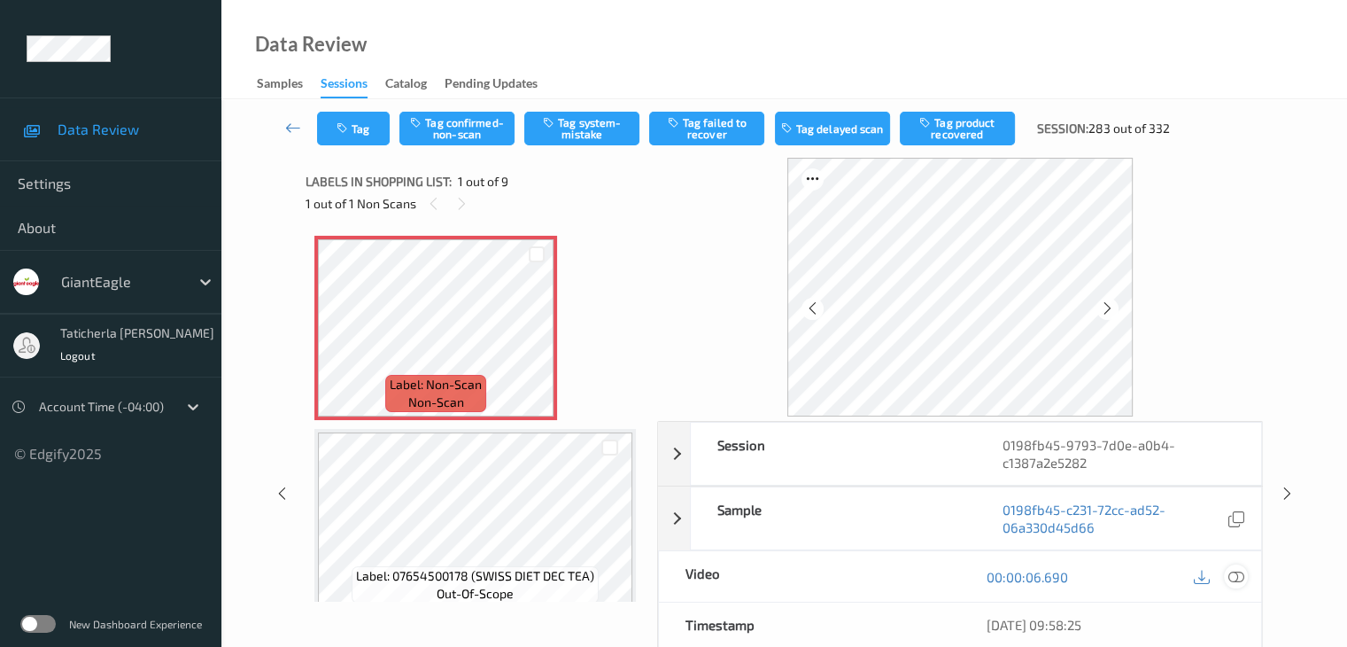
click at [1231, 576] on icon at bounding box center [1236, 577] width 16 height 16
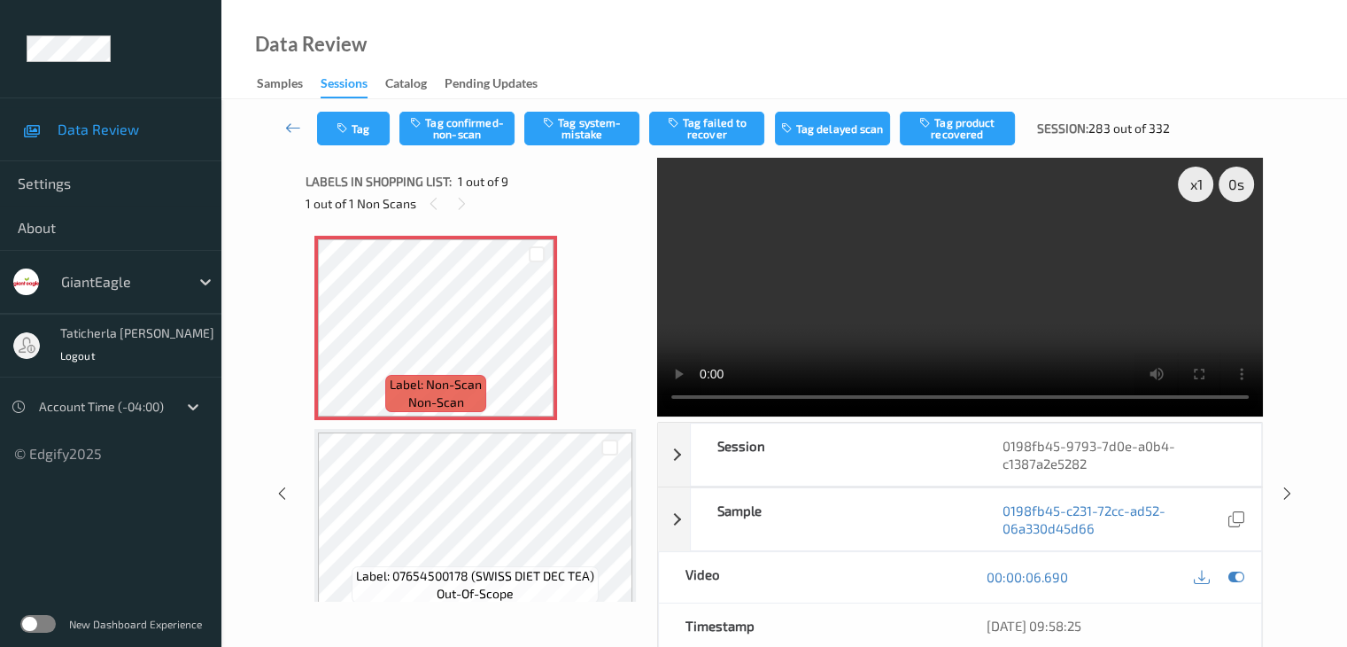
click at [1199, 247] on video at bounding box center [960, 287] width 606 height 259
click at [600, 121] on button "Tag system-mistake" at bounding box center [581, 129] width 115 height 34
click at [376, 122] on button "Tag" at bounding box center [353, 129] width 73 height 34
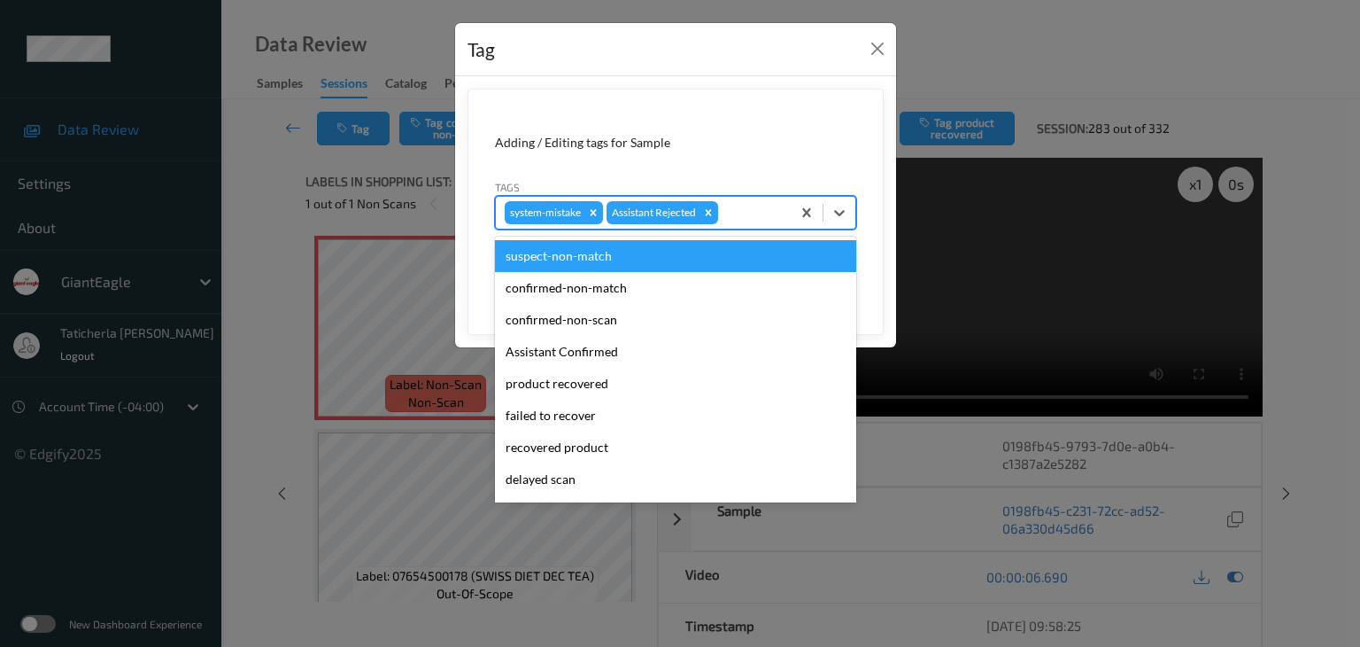
click at [752, 215] on div at bounding box center [752, 212] width 60 height 21
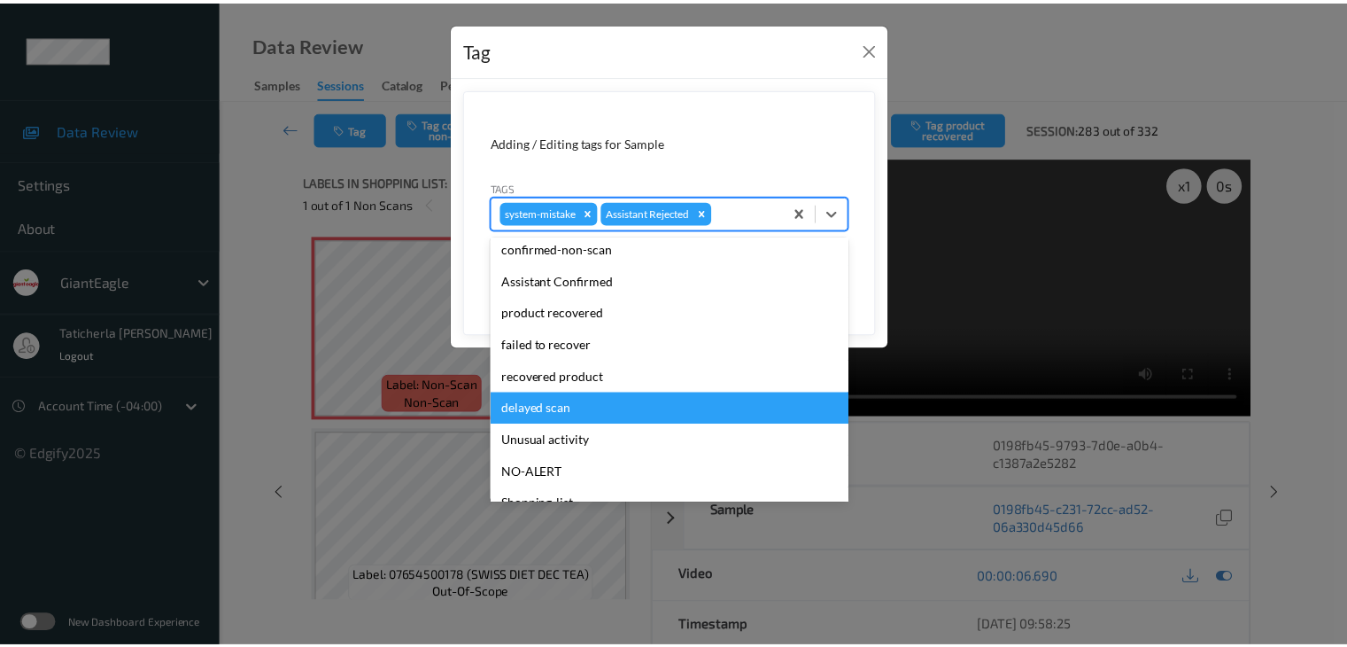
scroll to position [156, 0]
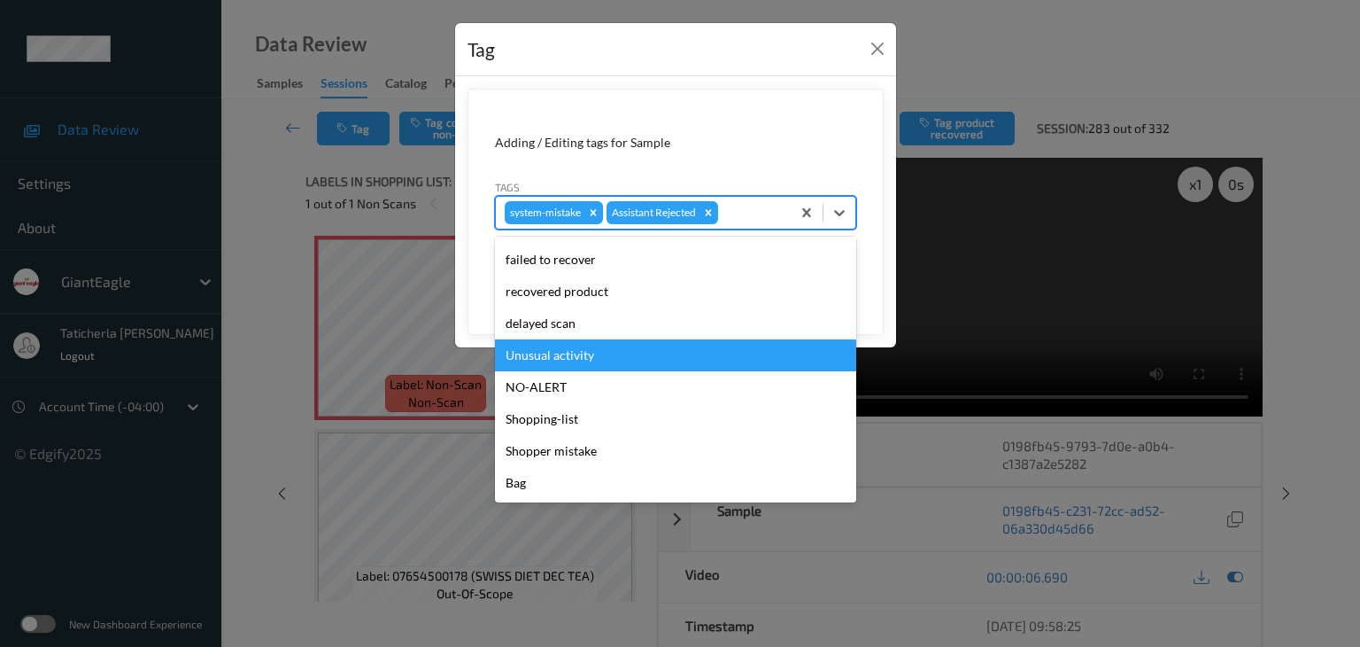
click at [571, 364] on div "Unusual activity" at bounding box center [675, 355] width 361 height 32
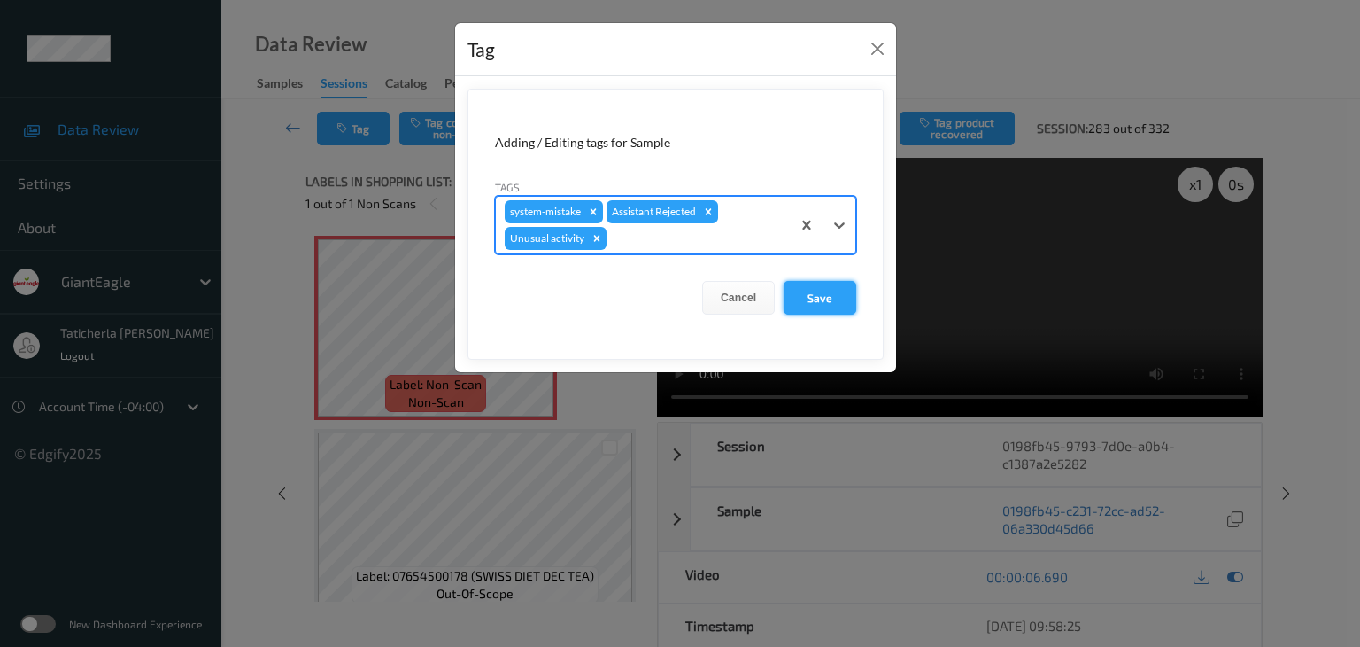
click at [813, 291] on button "Save" at bounding box center [820, 298] width 73 height 34
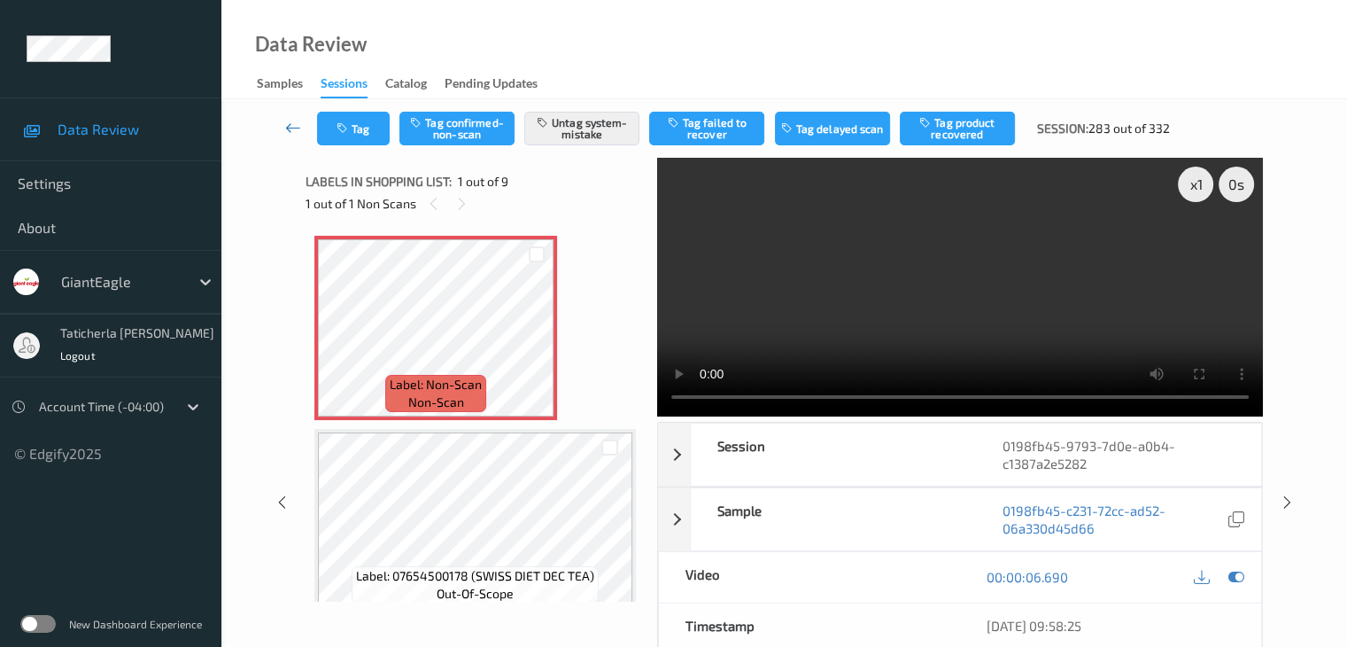
click at [294, 126] on icon at bounding box center [293, 128] width 16 height 18
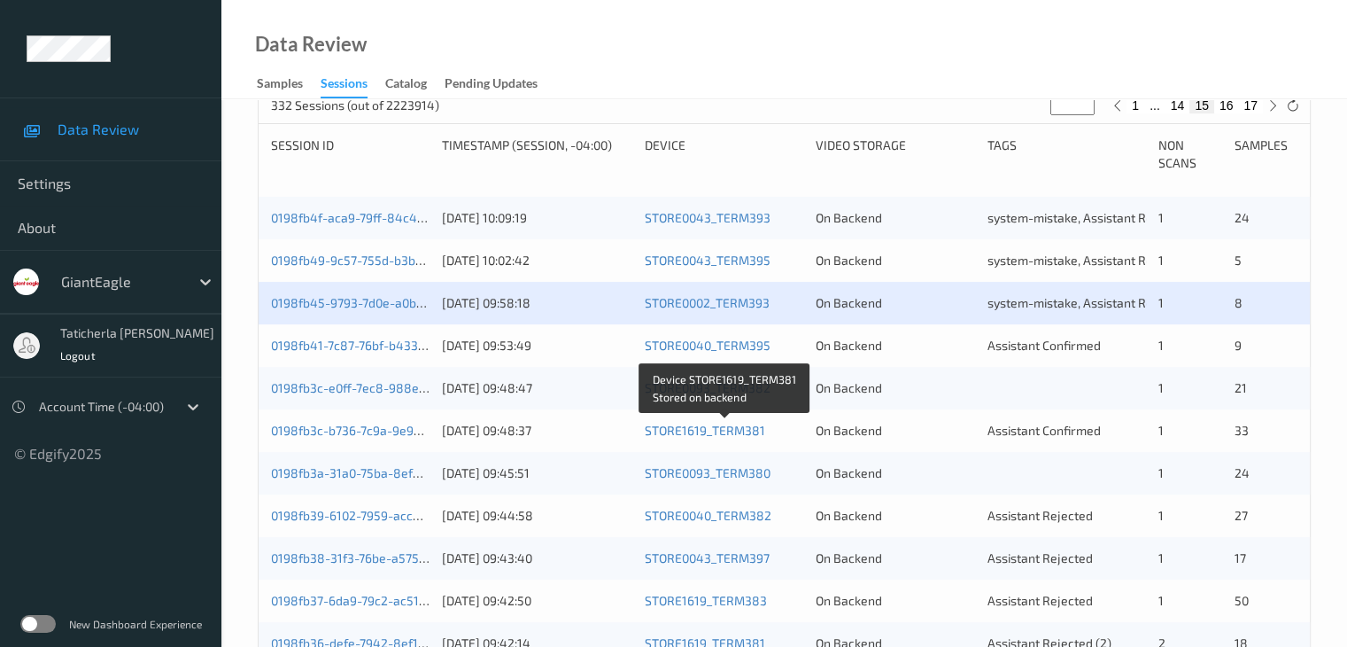
scroll to position [354, 0]
click at [353, 332] on div "0198fb41-7c87-76bf-b433-6434e175e5fc [DATE] 09:53:49 STORE0040_TERM395 On Backe…" at bounding box center [784, 344] width 1051 height 43
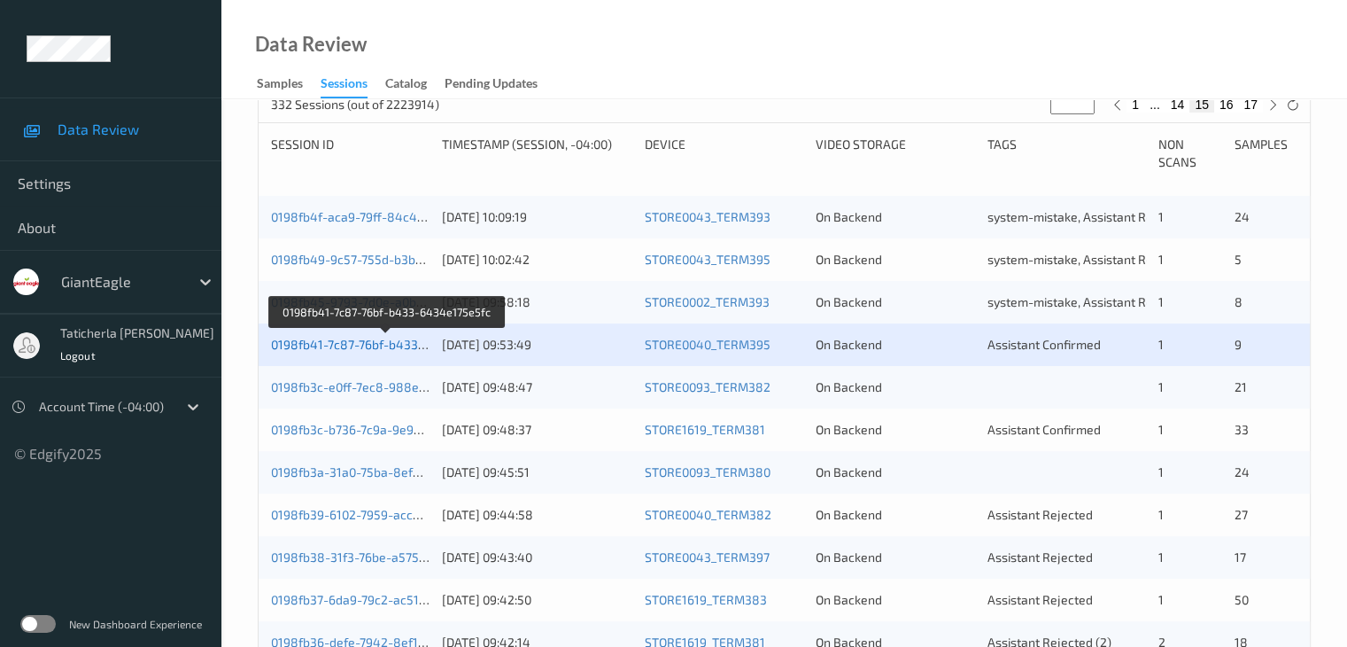
click at [379, 337] on link "0198fb41-7c87-76bf-b433-6434e175e5fc" at bounding box center [387, 344] width 233 height 15
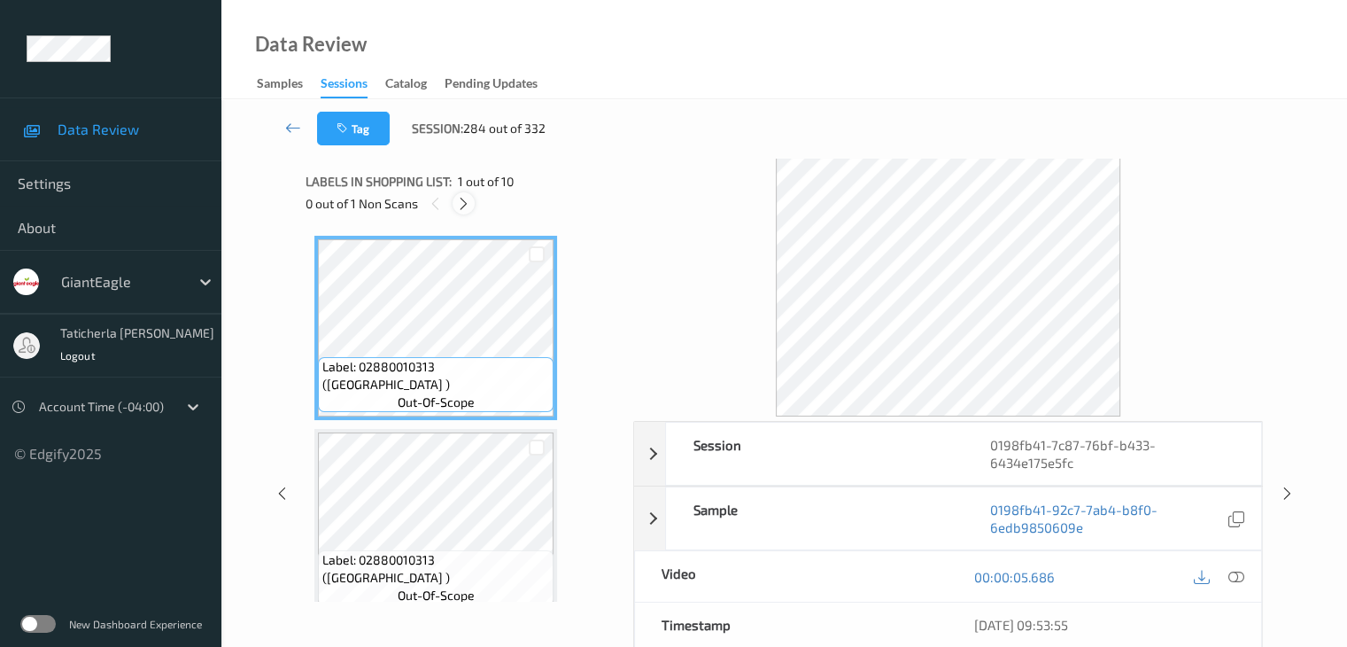
click at [461, 198] on icon at bounding box center [463, 204] width 15 height 16
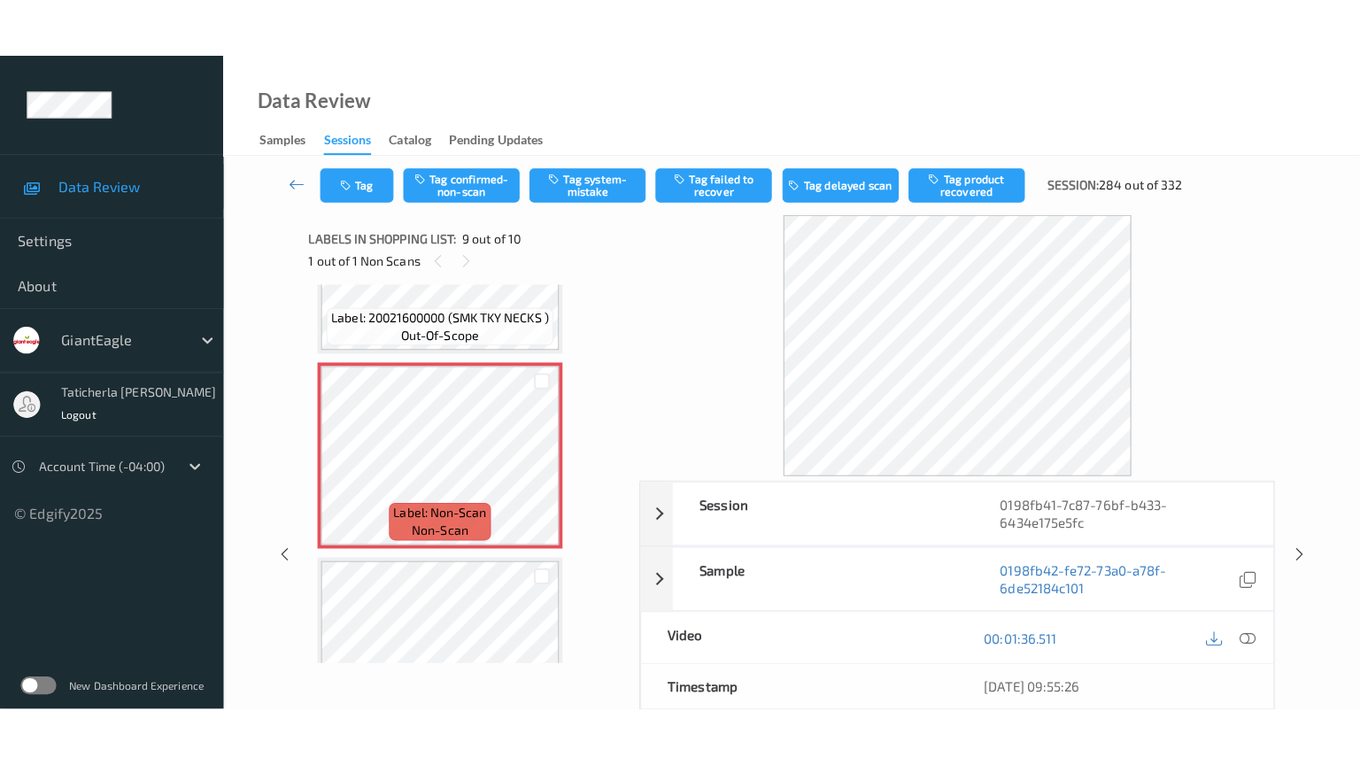
scroll to position [1565, 0]
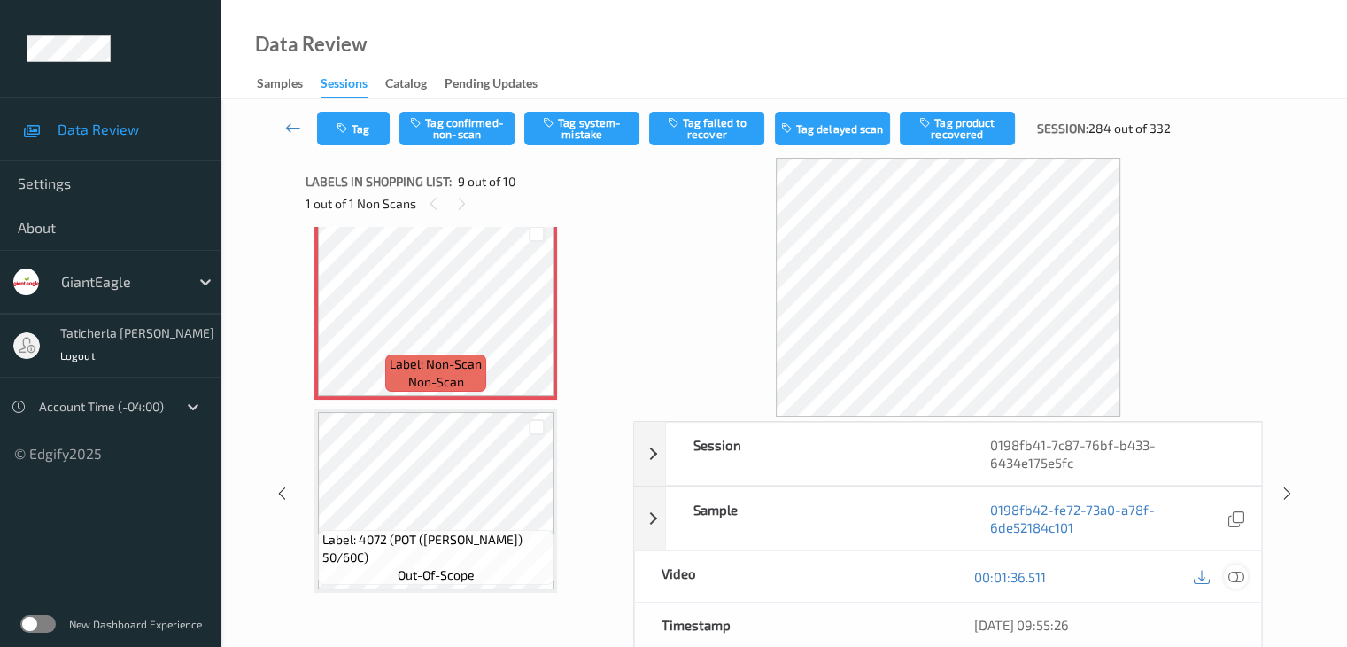
click at [1229, 575] on icon at bounding box center [1236, 577] width 16 height 16
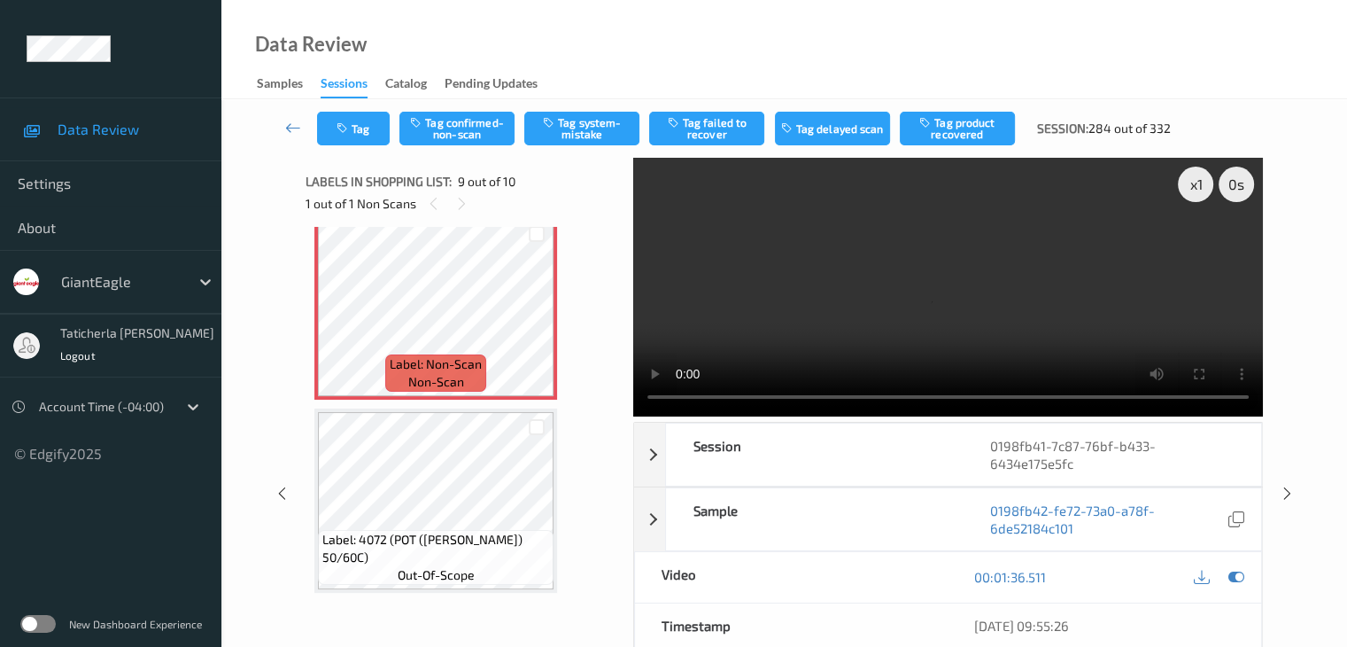
click at [1205, 366] on video at bounding box center [948, 287] width 630 height 259
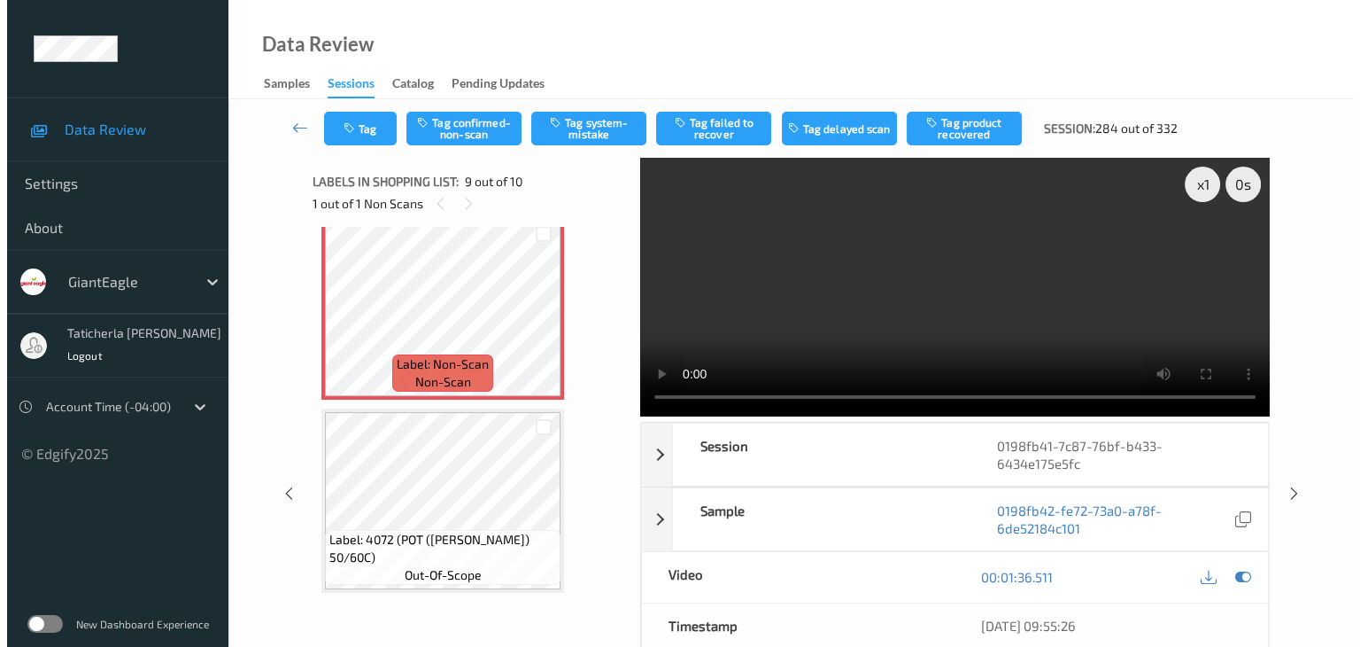
scroll to position [1446, 0]
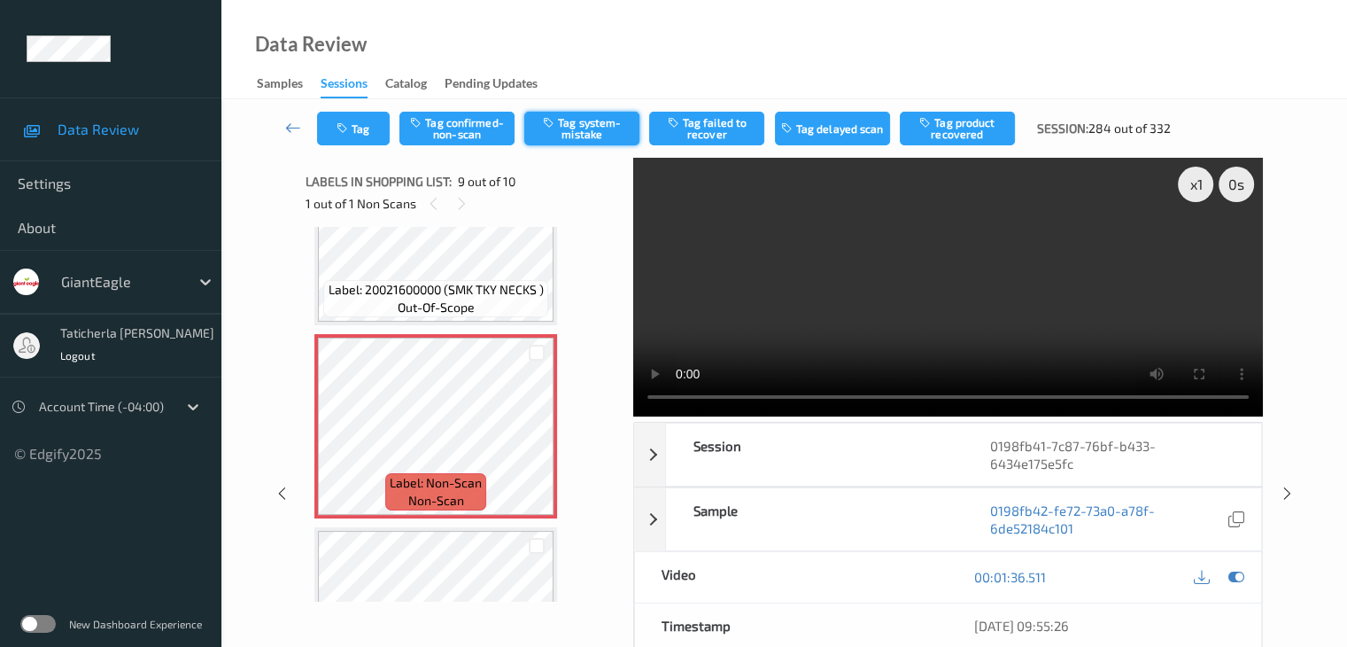
click at [592, 120] on button "Tag system-mistake" at bounding box center [581, 129] width 115 height 34
click at [362, 129] on button "Tag" at bounding box center [353, 129] width 73 height 34
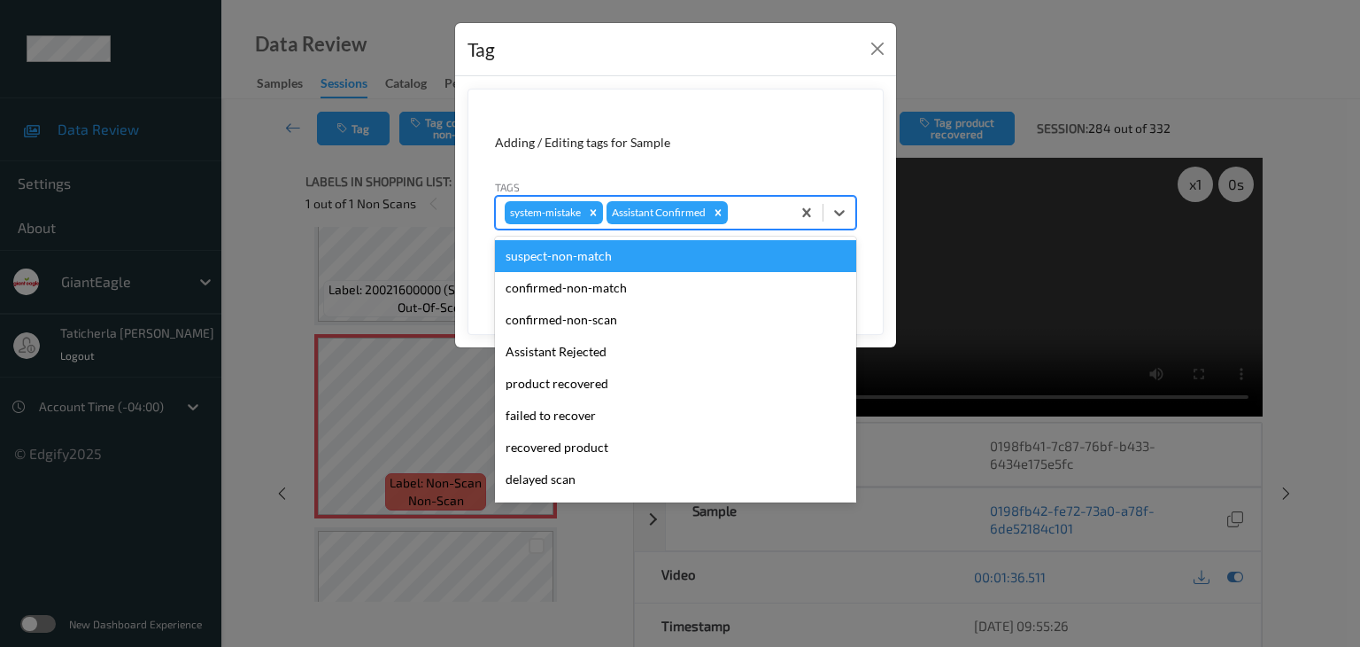
drag, startPoint x: 749, startPoint y: 206, endPoint x: 662, endPoint y: 380, distance: 194.5
click at [750, 206] on div at bounding box center [757, 212] width 50 height 21
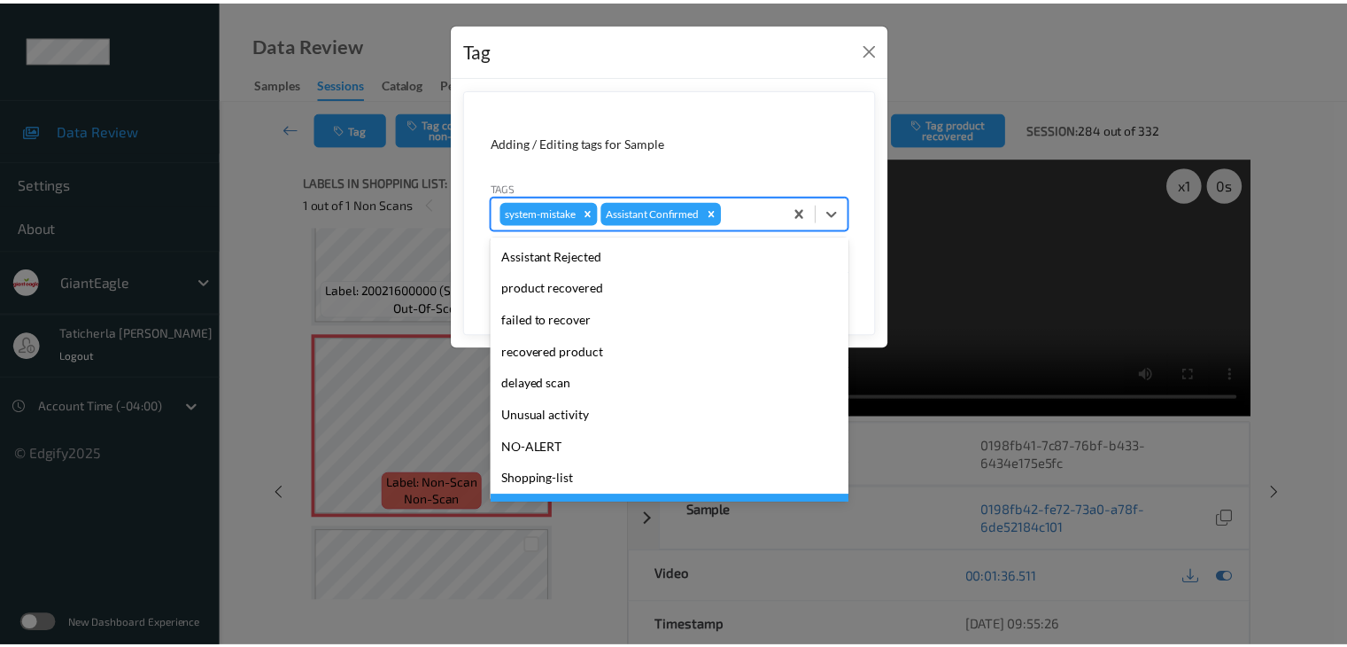
scroll to position [156, 0]
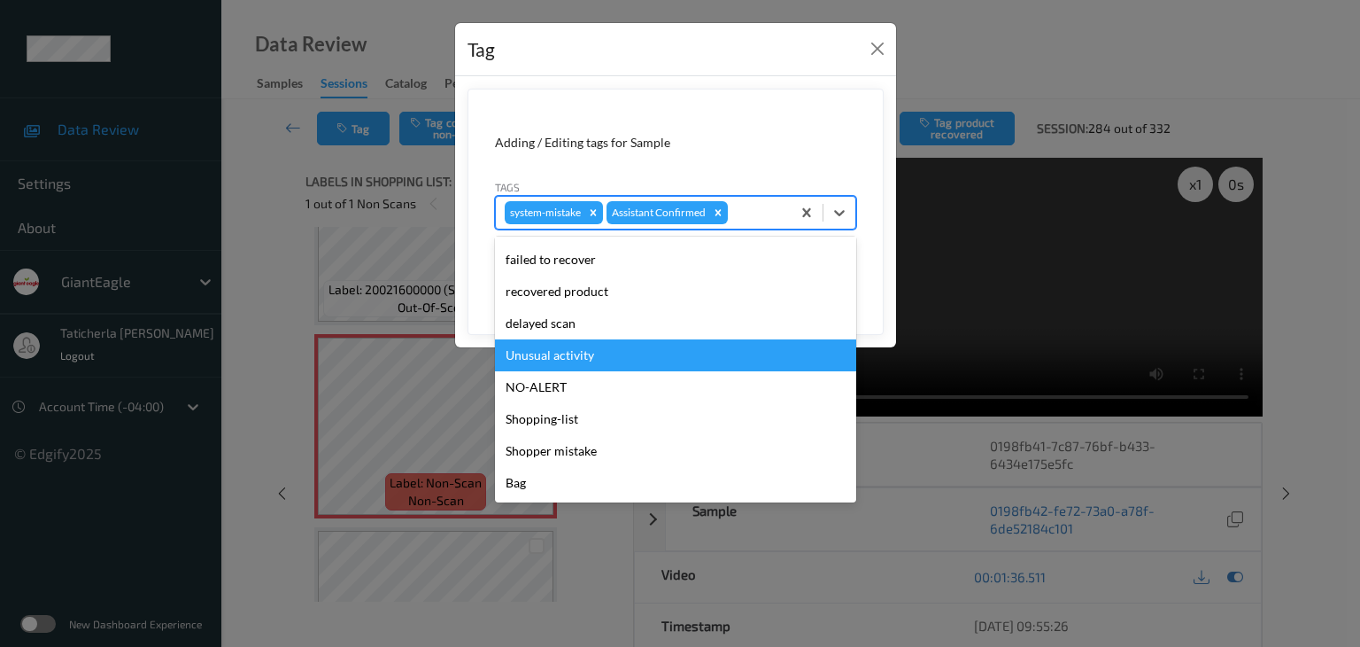
click at [640, 352] on div "Unusual activity" at bounding box center [675, 355] width 361 height 32
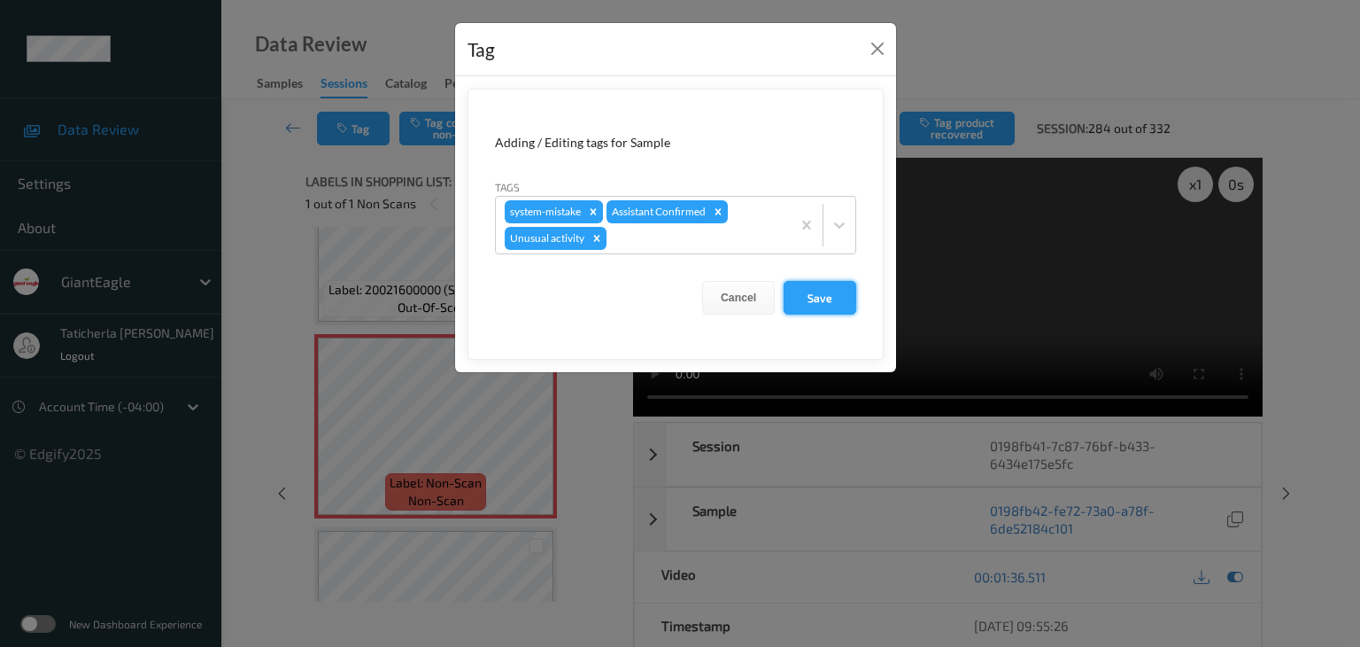
click at [795, 297] on button "Save" at bounding box center [820, 298] width 73 height 34
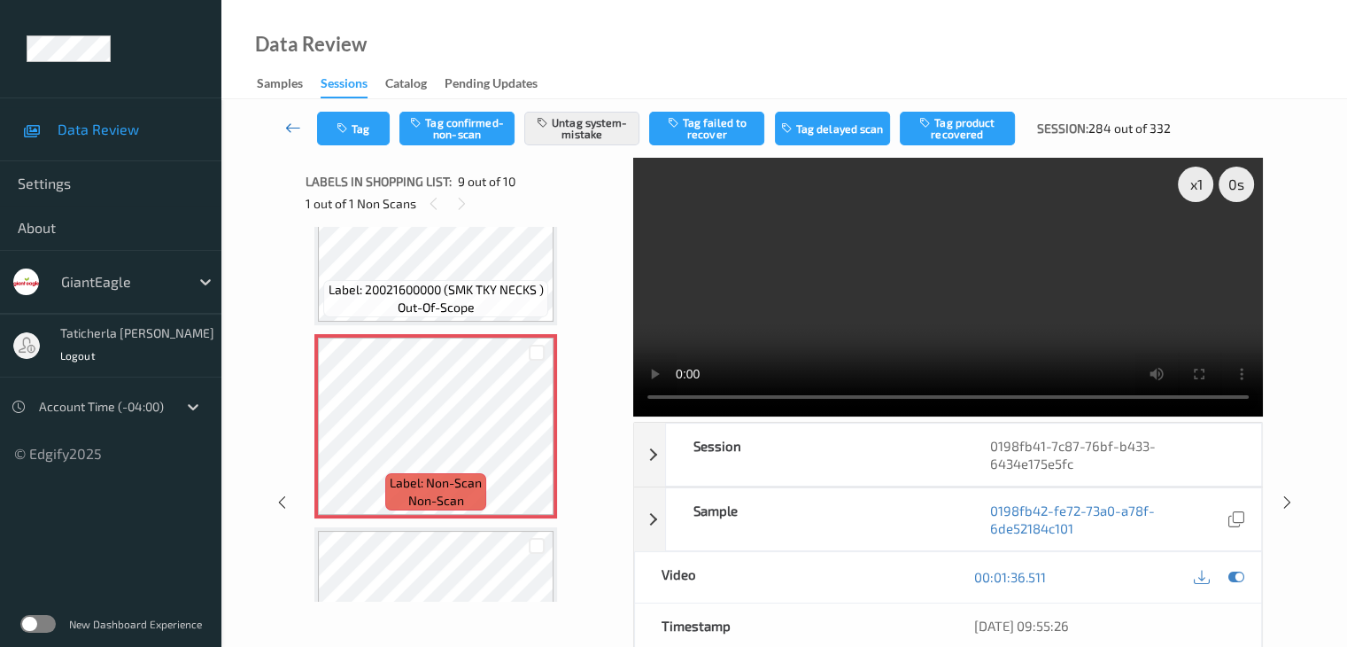
click at [291, 129] on icon at bounding box center [293, 128] width 16 height 18
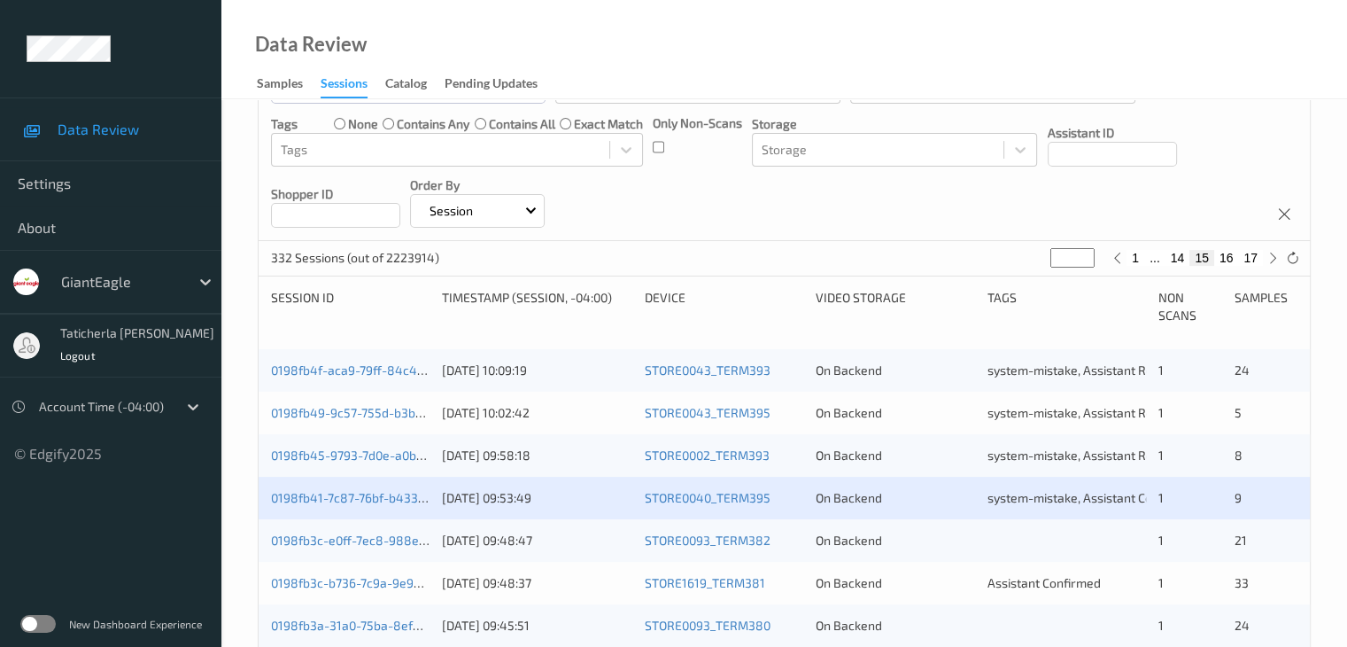
scroll to position [266, 0]
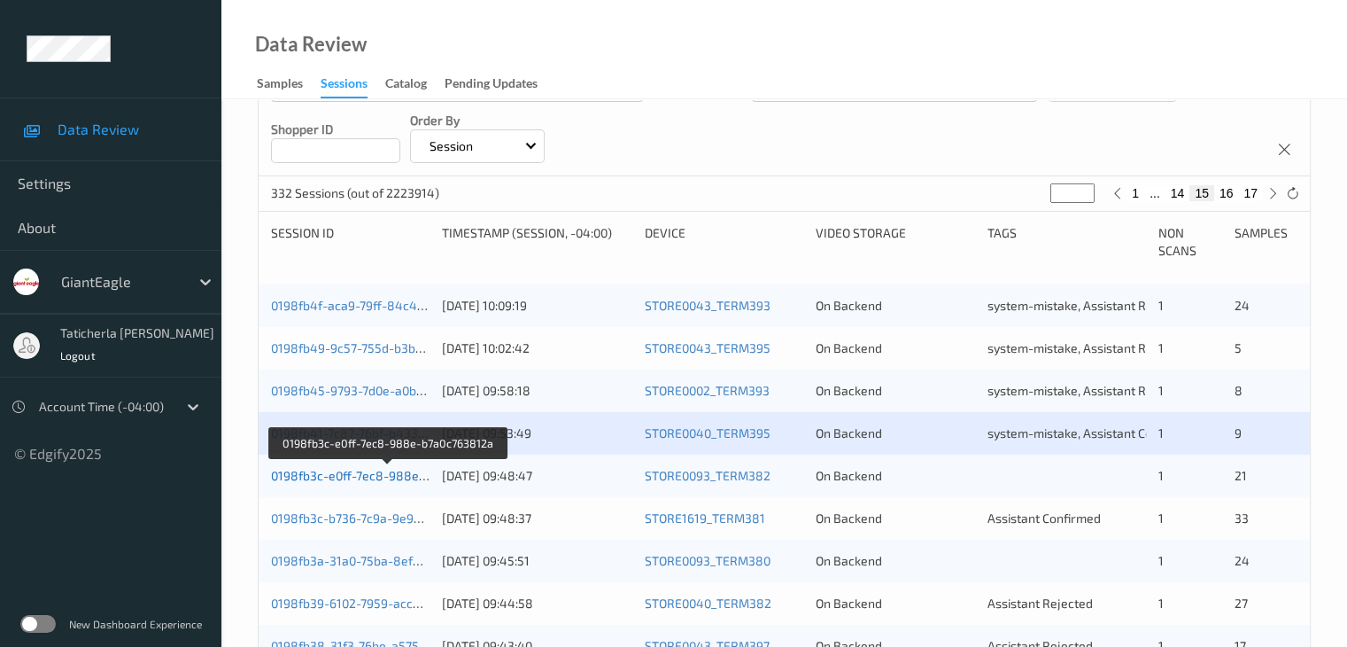
click at [391, 481] on link "0198fb3c-e0ff-7ec8-988e-b7a0c763812a" at bounding box center [388, 475] width 235 height 15
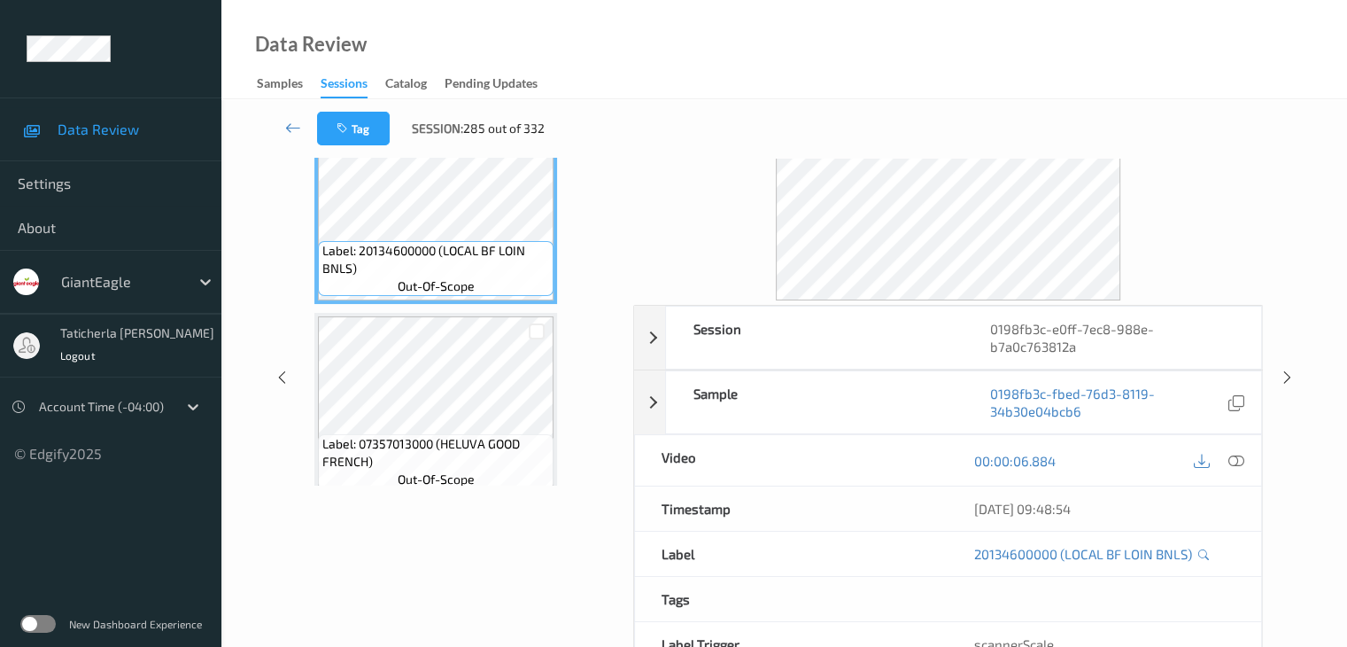
scroll to position [39, 0]
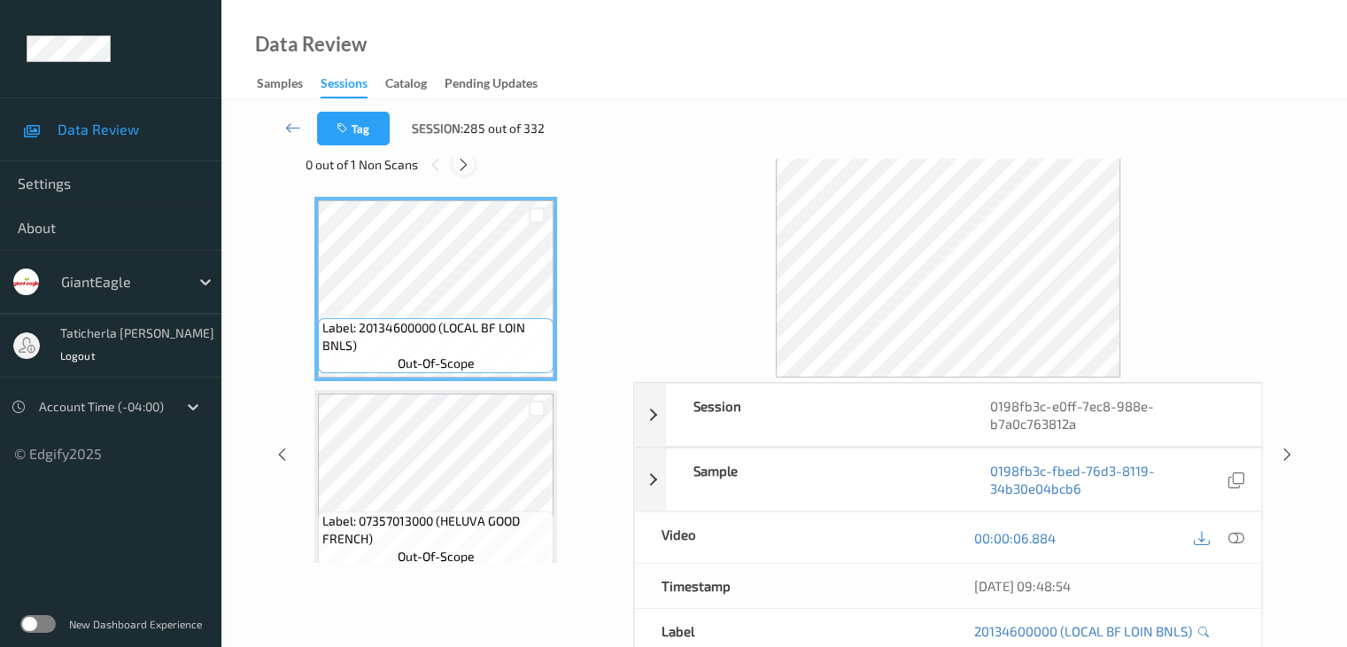
click at [466, 165] on icon at bounding box center [463, 165] width 15 height 16
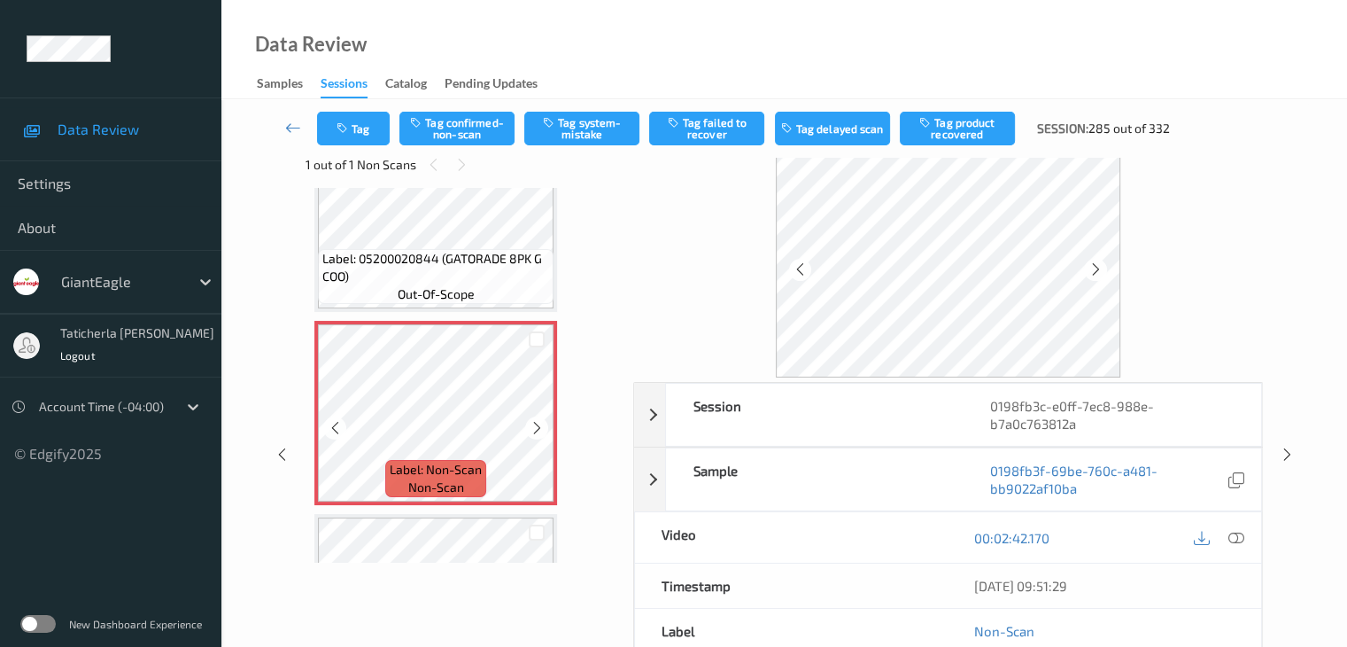
scroll to position [2994, 0]
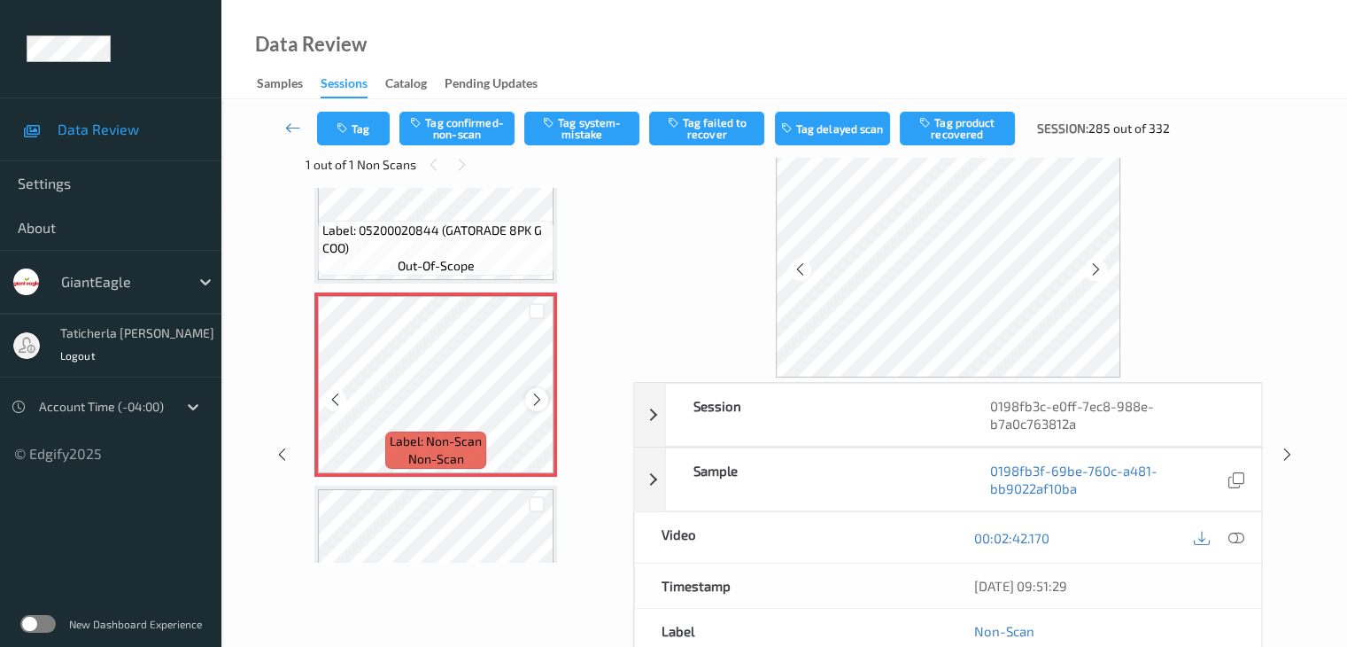
click at [530, 398] on icon at bounding box center [537, 399] width 15 height 16
click at [531, 398] on icon at bounding box center [537, 399] width 15 height 16
click at [1238, 536] on icon at bounding box center [1236, 538] width 16 height 16
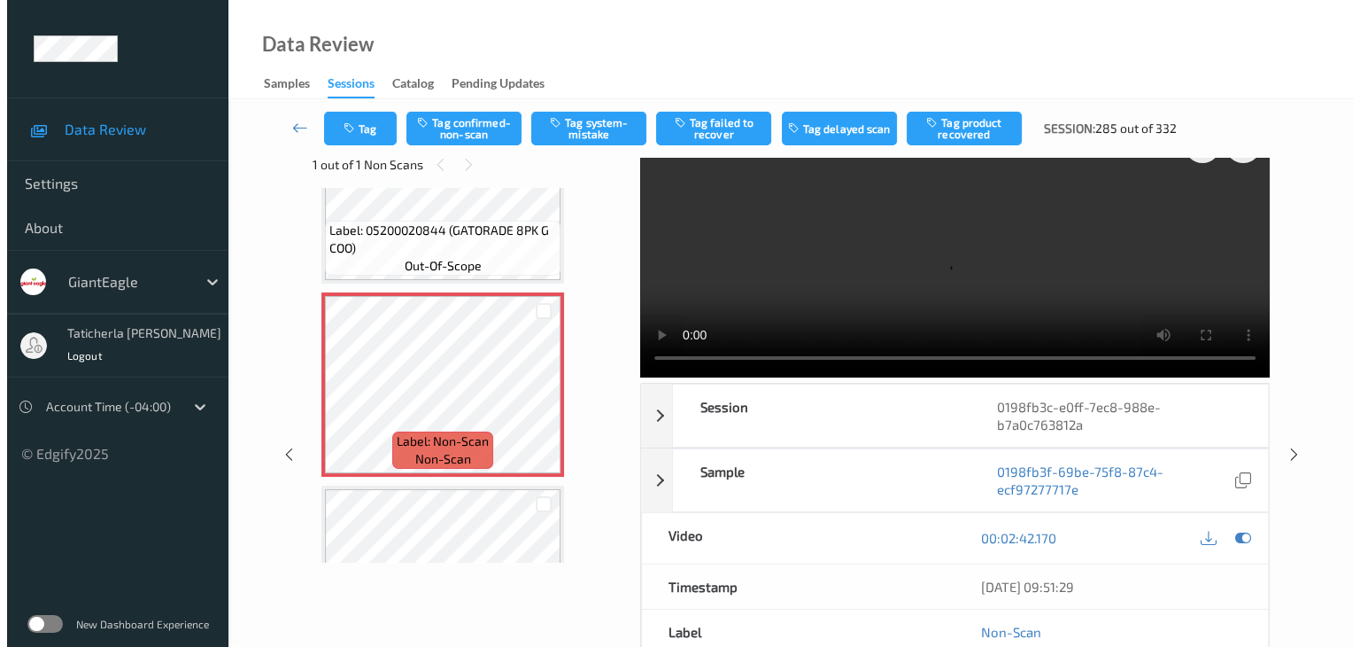
scroll to position [0, 0]
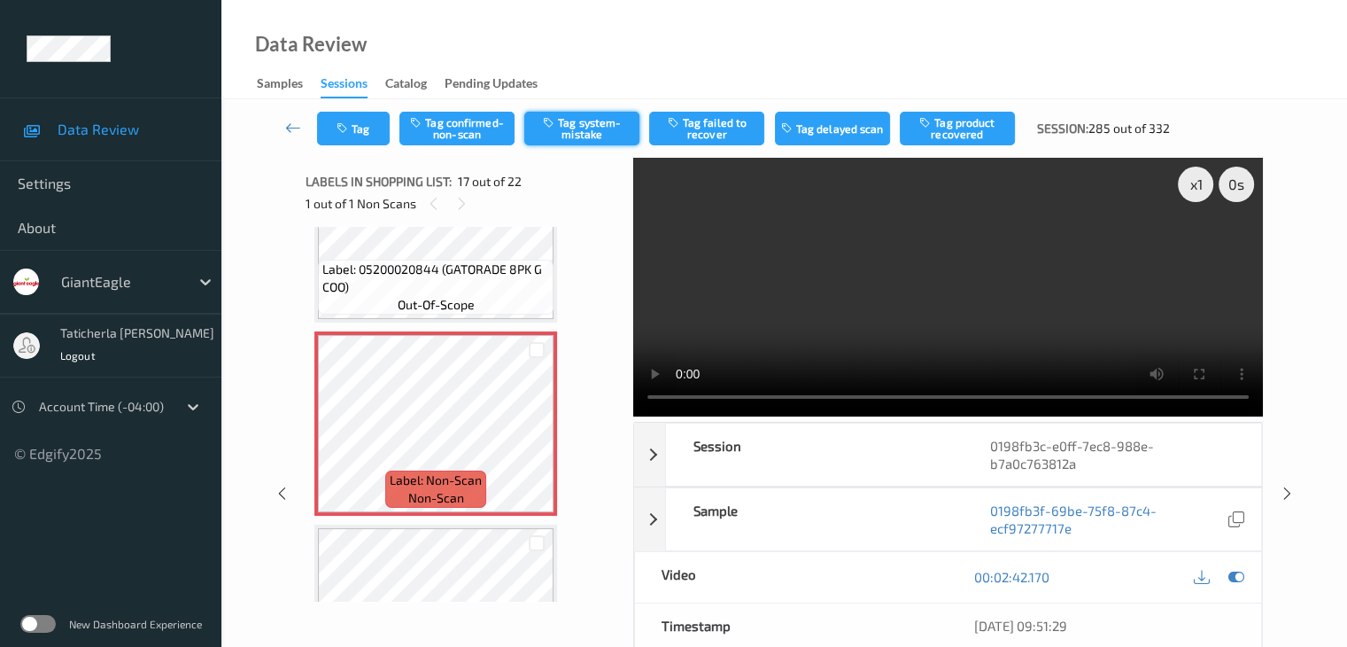
click at [613, 134] on button "Tag system-mistake" at bounding box center [581, 129] width 115 height 34
click at [360, 138] on button "Tag" at bounding box center [353, 129] width 73 height 34
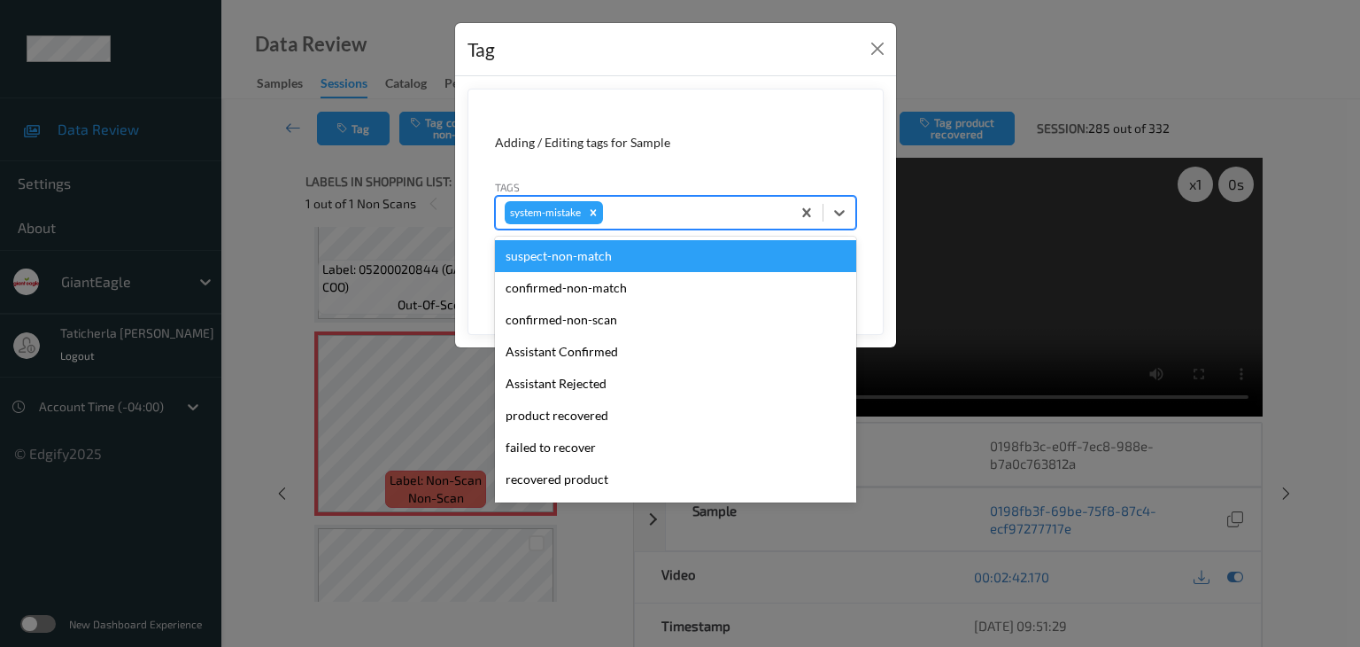
click at [659, 204] on div at bounding box center [694, 212] width 175 height 21
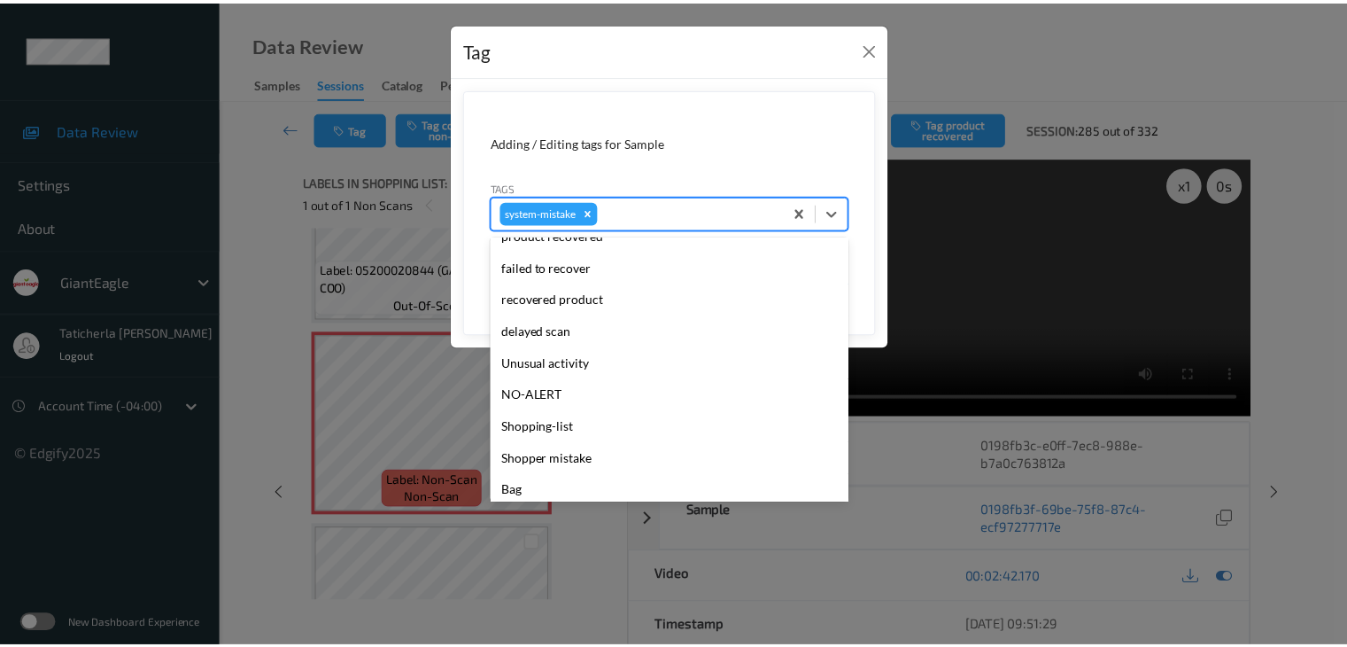
scroll to position [188, 0]
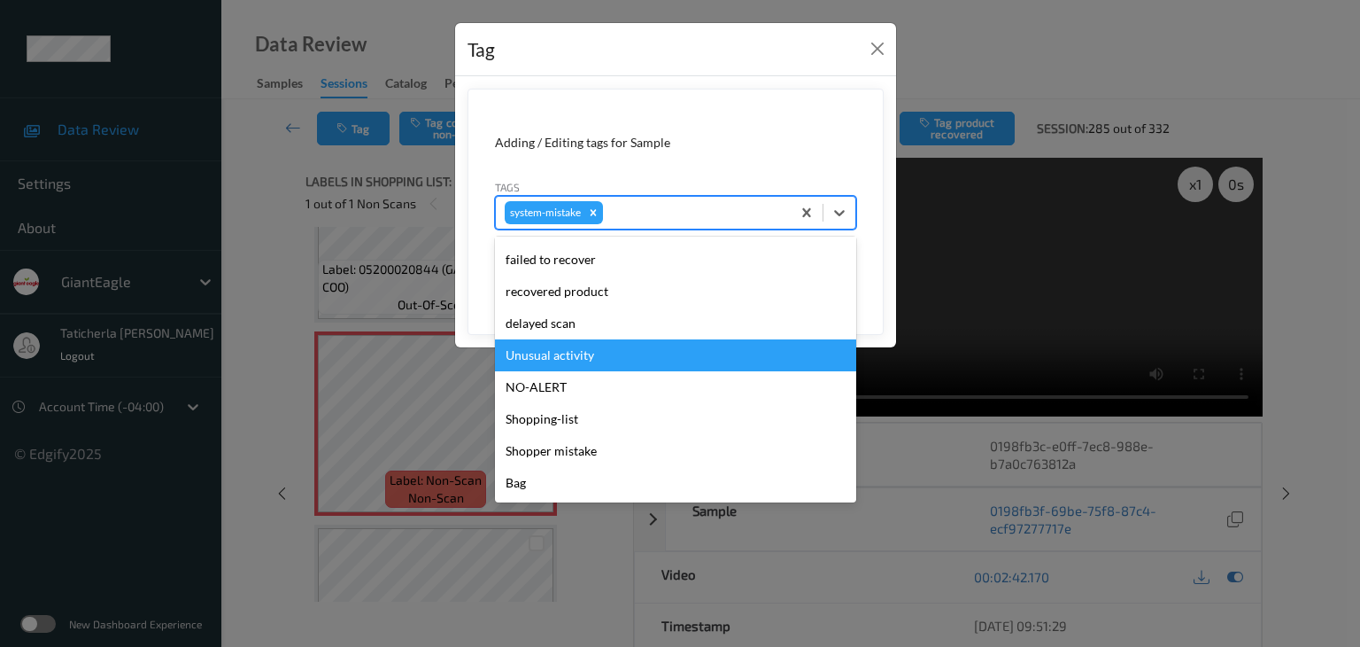
click at [631, 357] on div "Unusual activity" at bounding box center [675, 355] width 361 height 32
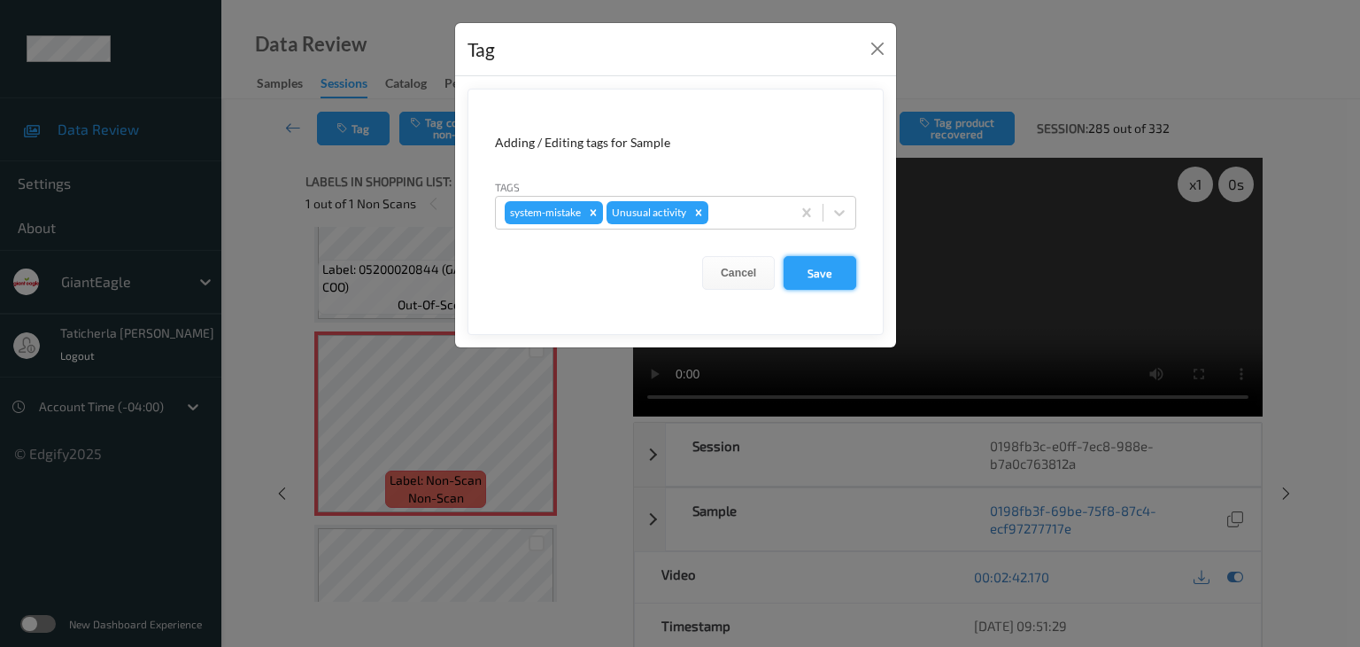
click at [811, 277] on button "Save" at bounding box center [820, 273] width 73 height 34
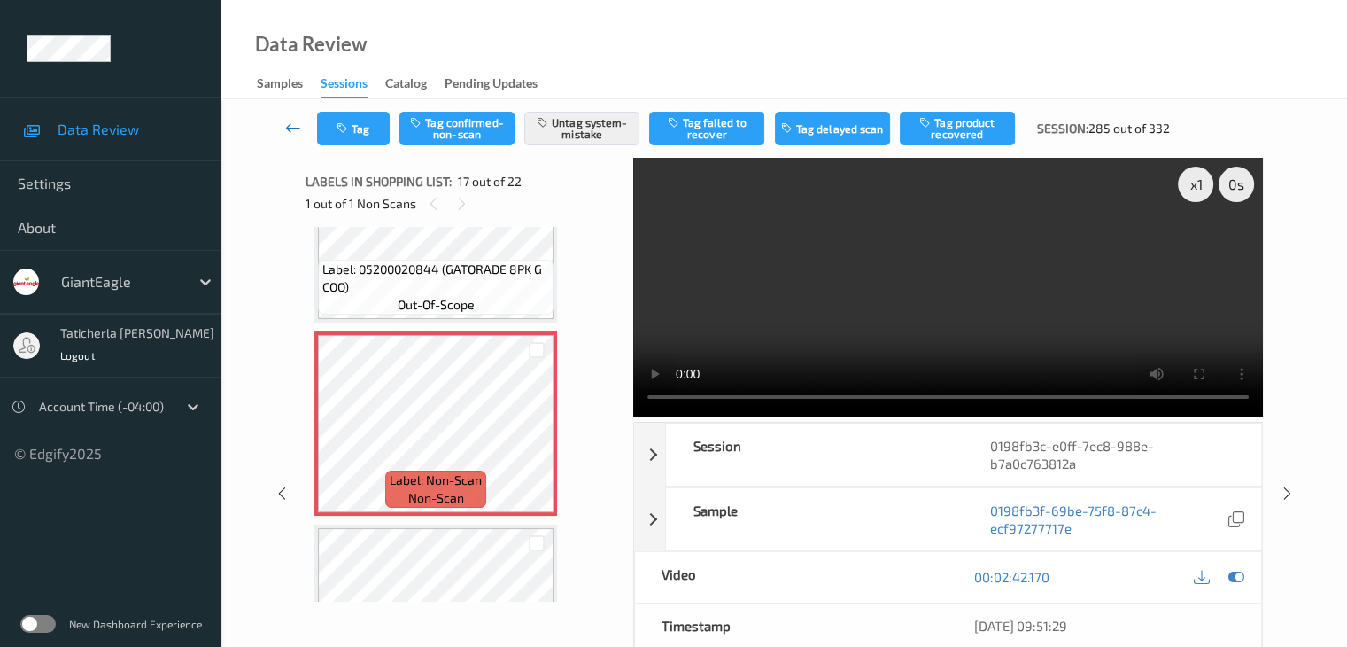
click at [287, 128] on icon at bounding box center [293, 128] width 16 height 18
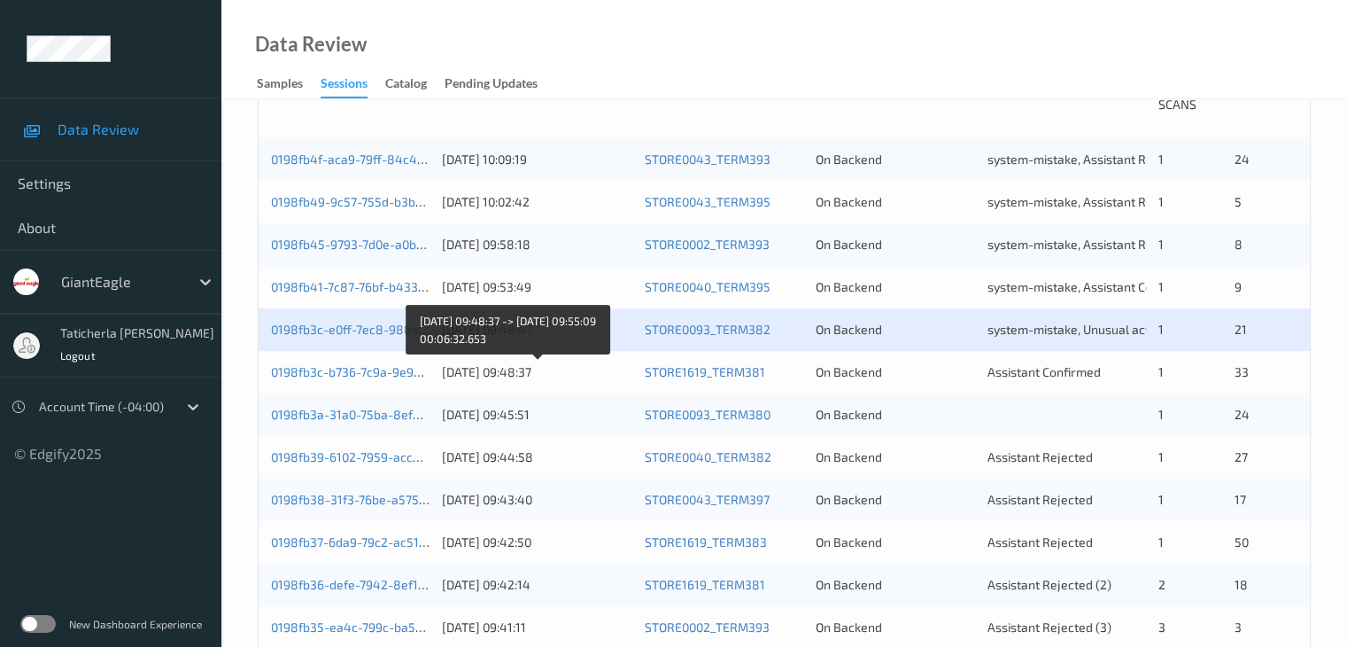
scroll to position [443, 0]
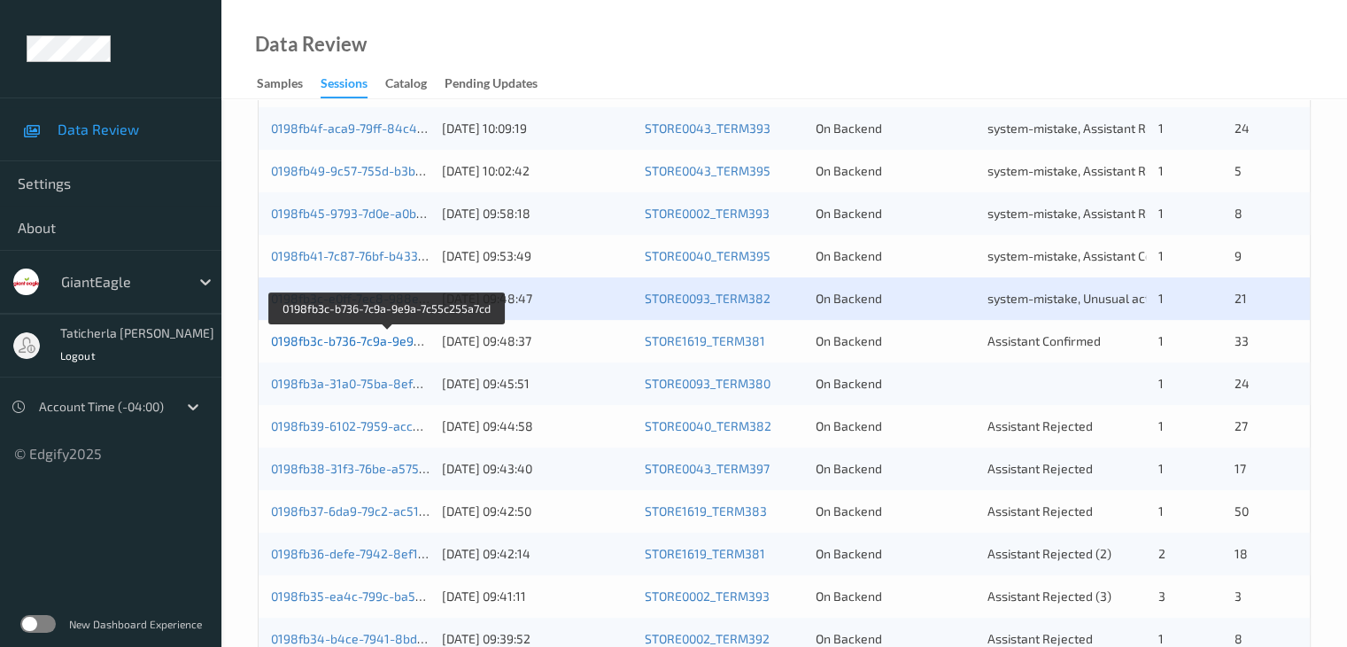
click at [353, 338] on link "0198fb3c-b736-7c9a-9e9a-7c55c255a7cd" at bounding box center [388, 340] width 235 height 15
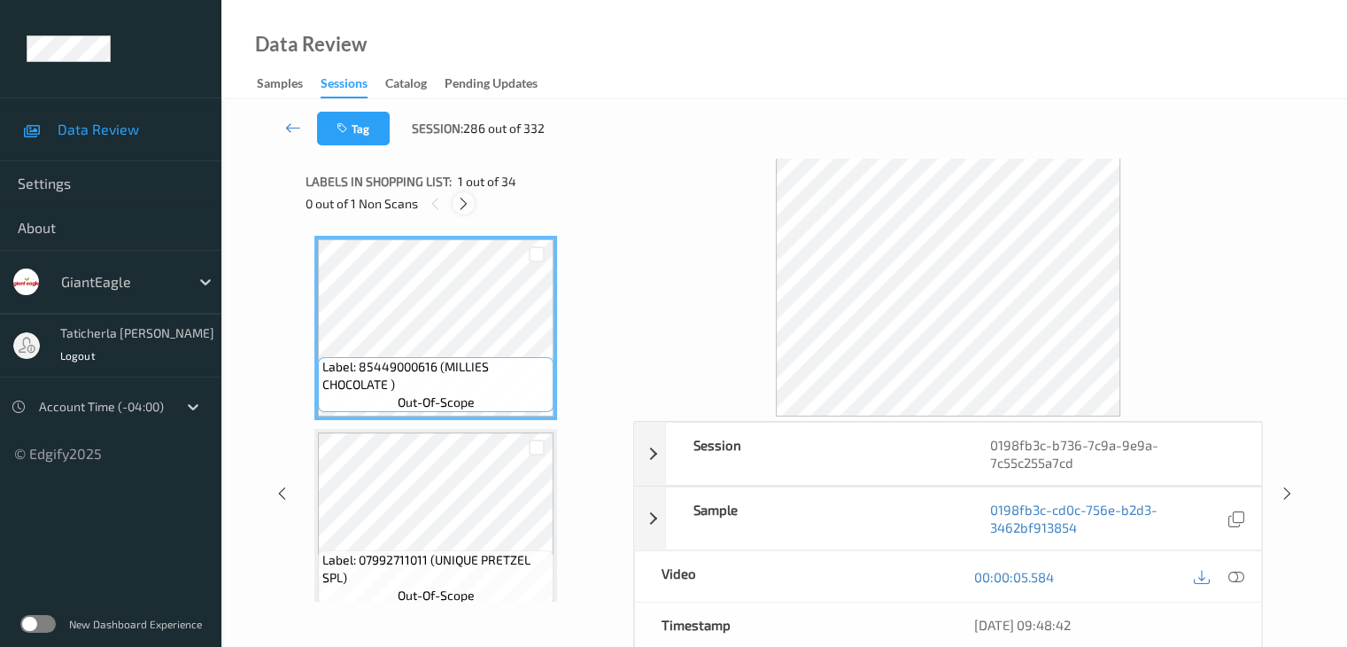
click at [466, 199] on icon at bounding box center [463, 204] width 15 height 16
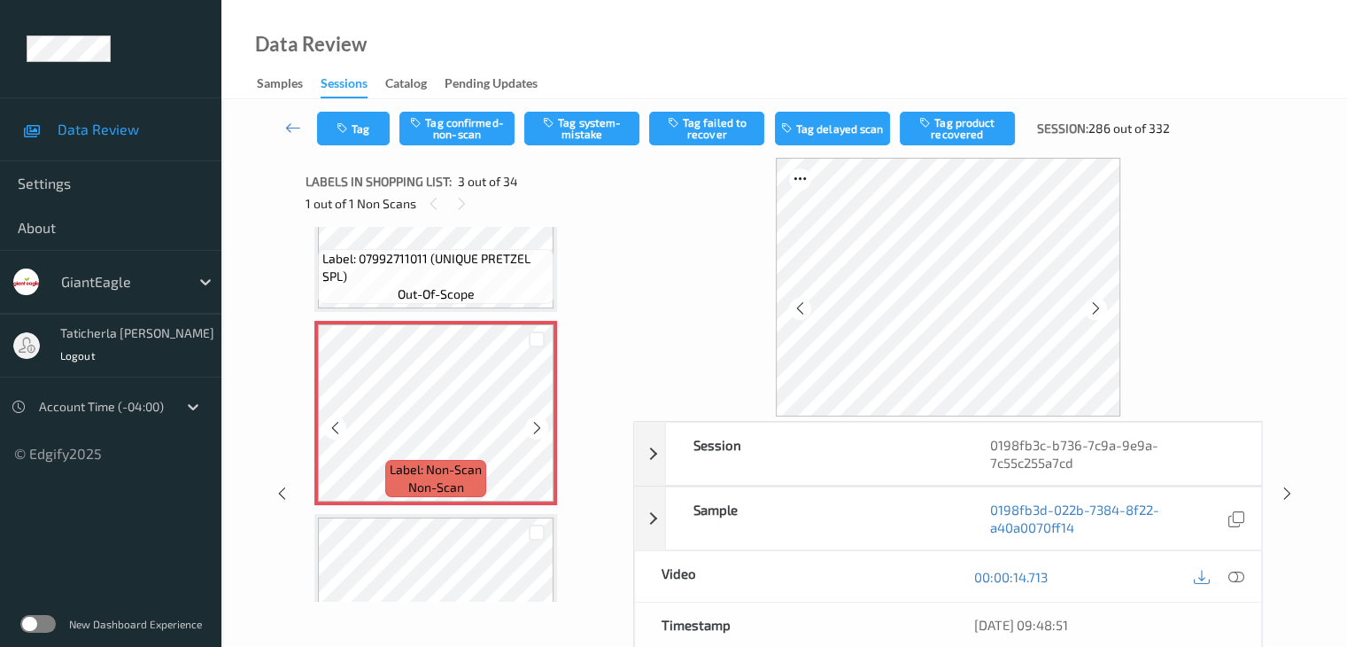
scroll to position [291, 0]
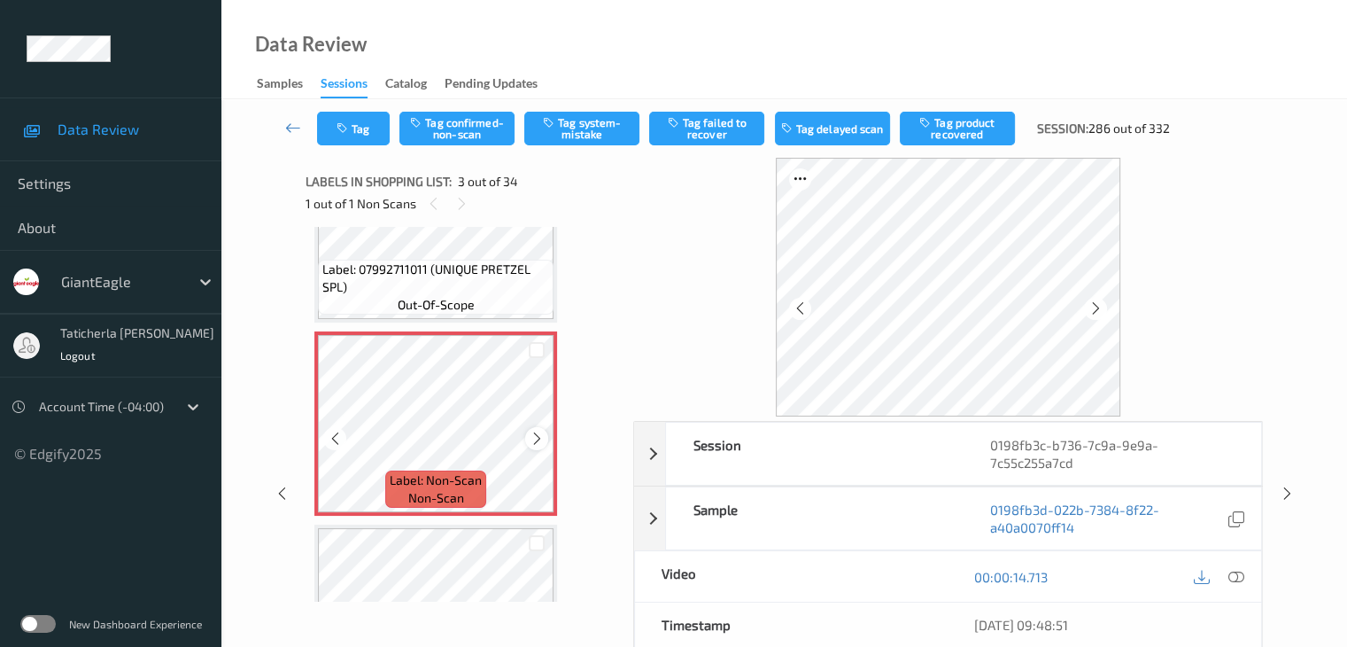
click at [535, 435] on icon at bounding box center [537, 438] width 15 height 16
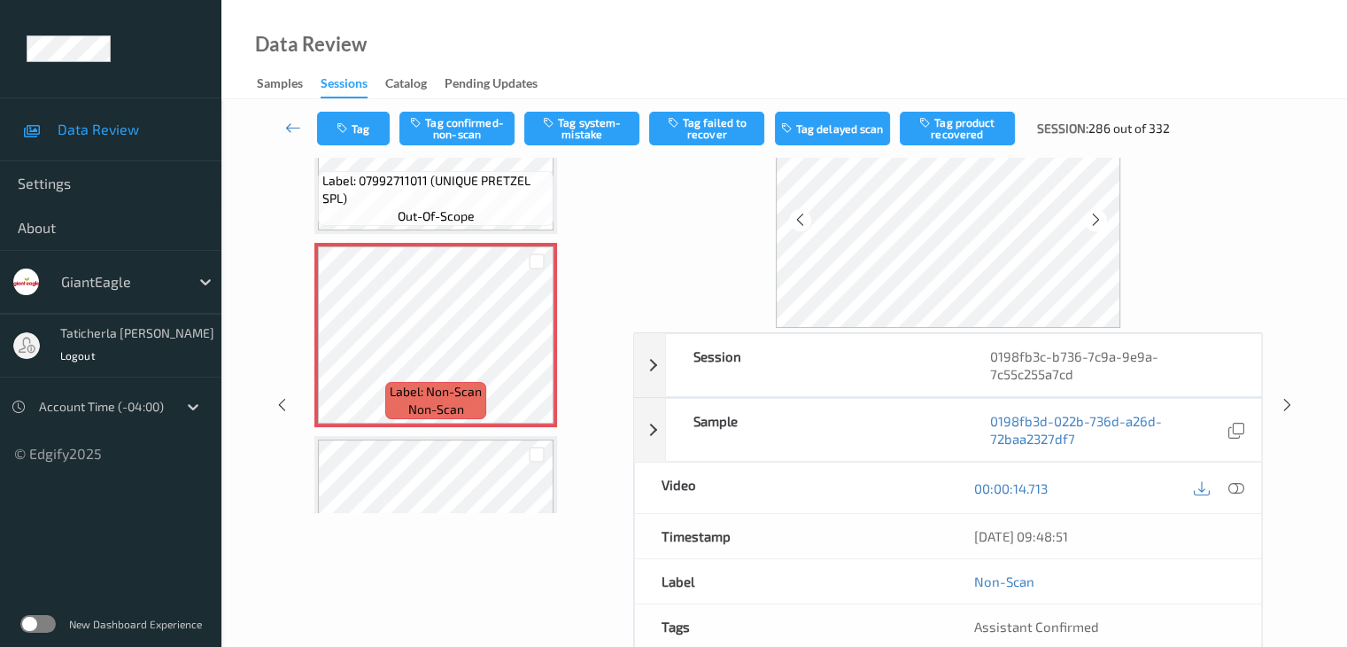
scroll to position [89, 0]
click at [1233, 485] on icon at bounding box center [1236, 488] width 16 height 16
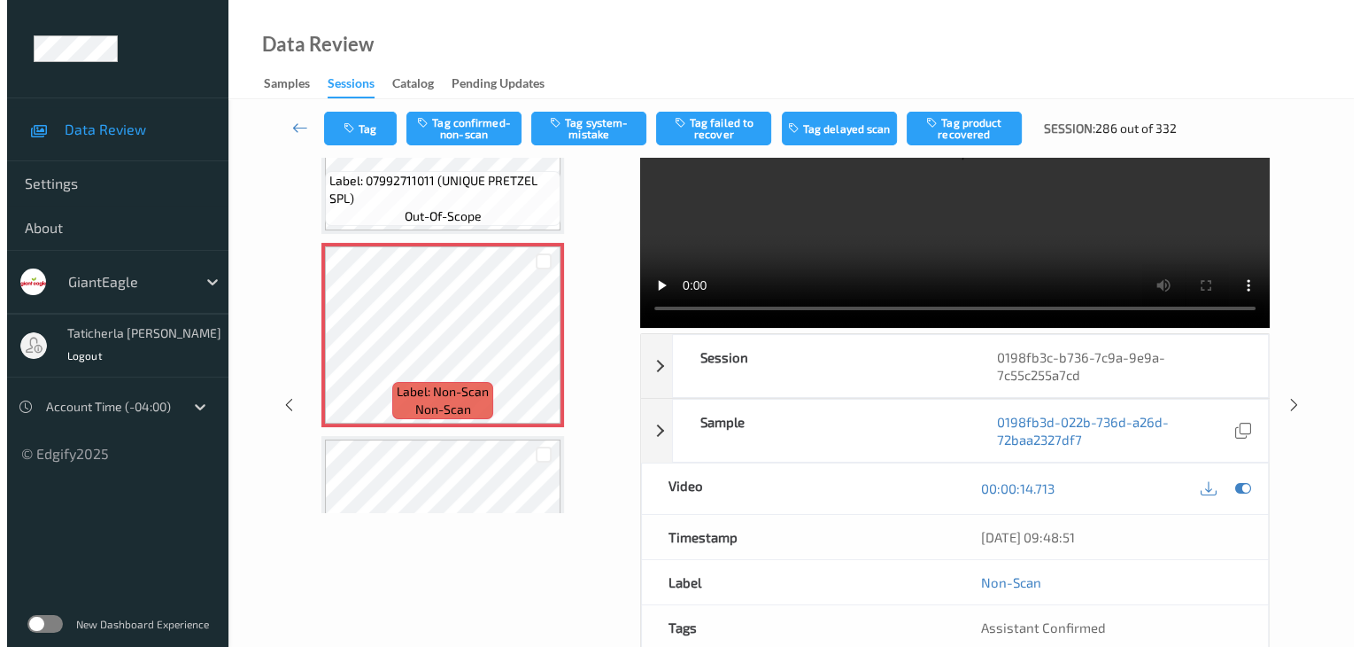
scroll to position [0, 0]
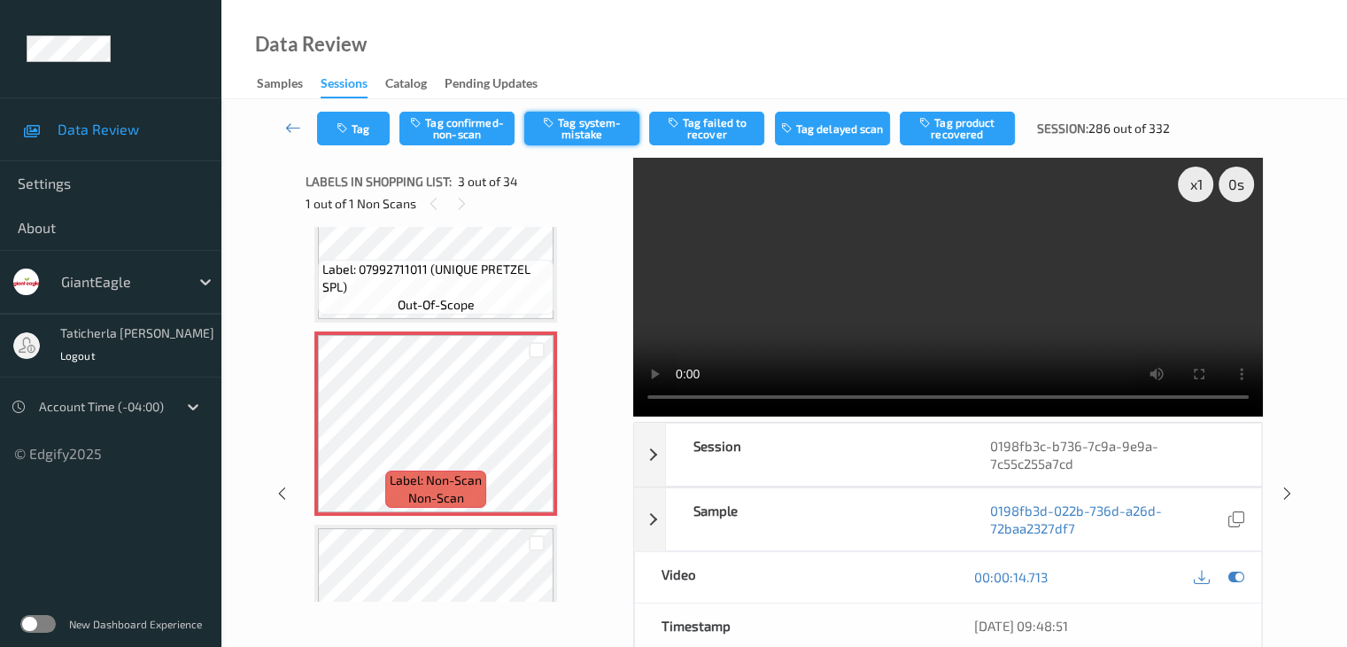
click at [584, 124] on button "Tag system-mistake" at bounding box center [581, 129] width 115 height 34
click at [358, 127] on button "Tag" at bounding box center [353, 129] width 73 height 34
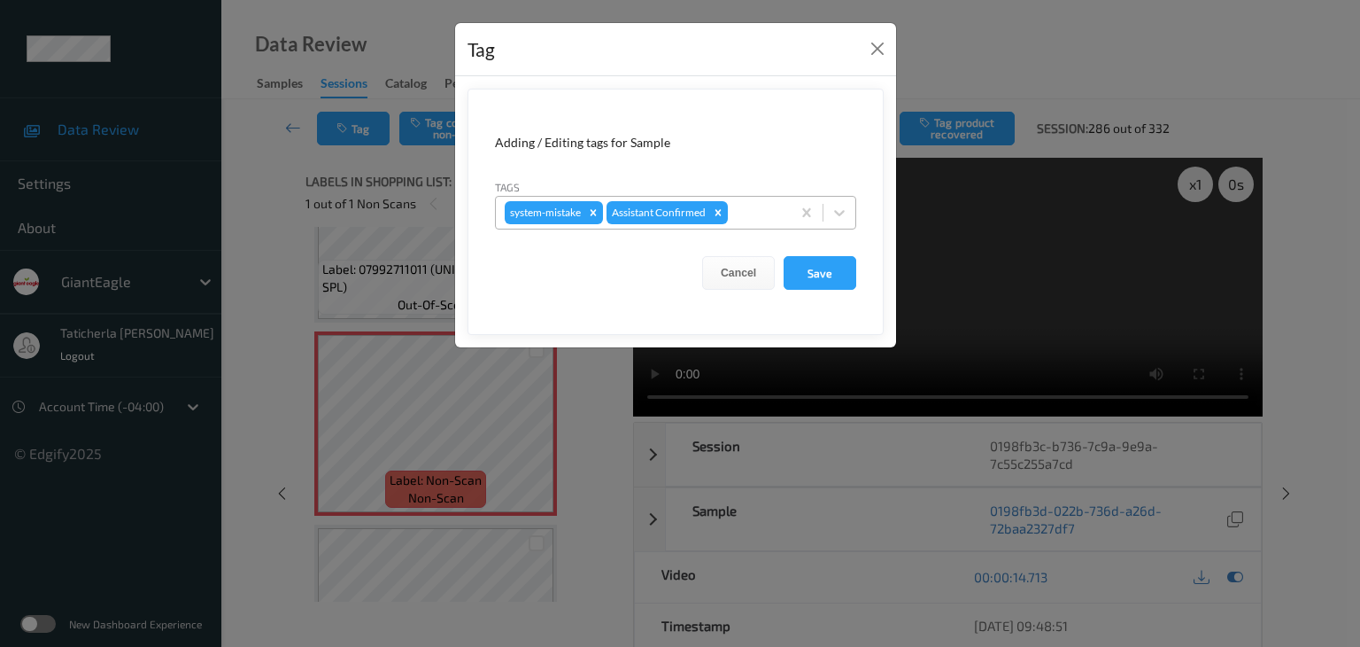
click at [776, 213] on div at bounding box center [757, 212] width 50 height 21
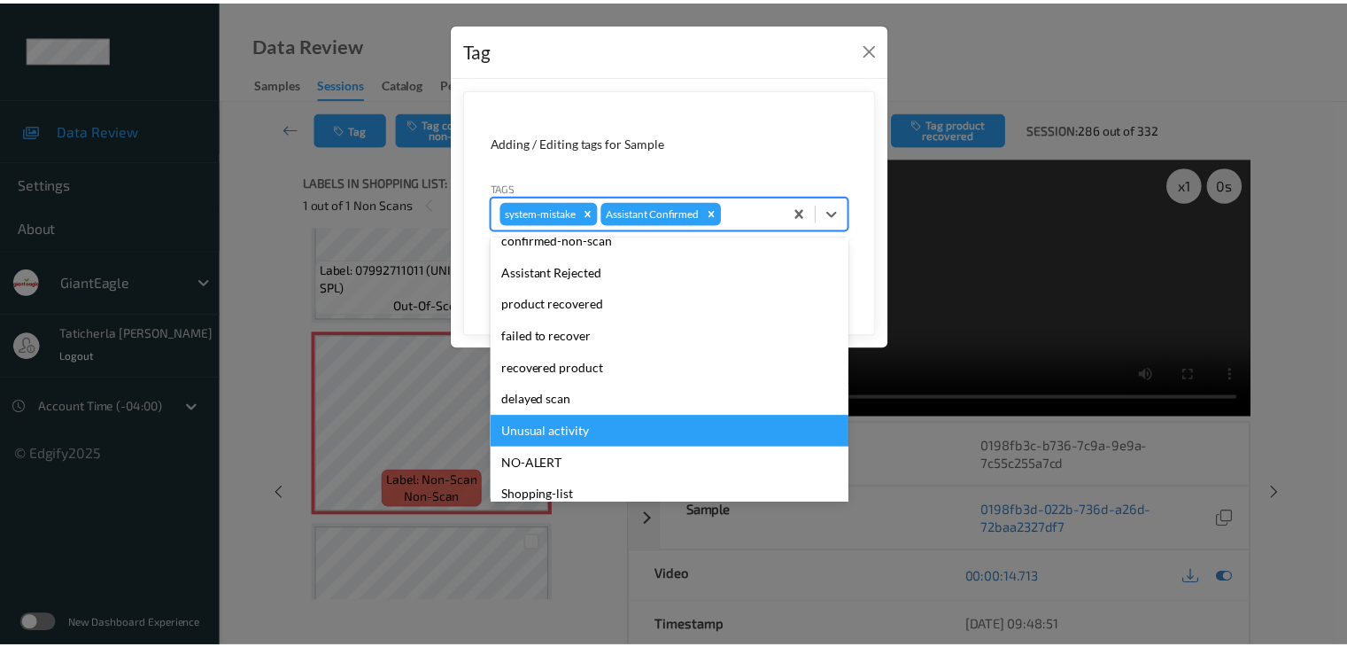
scroll to position [156, 0]
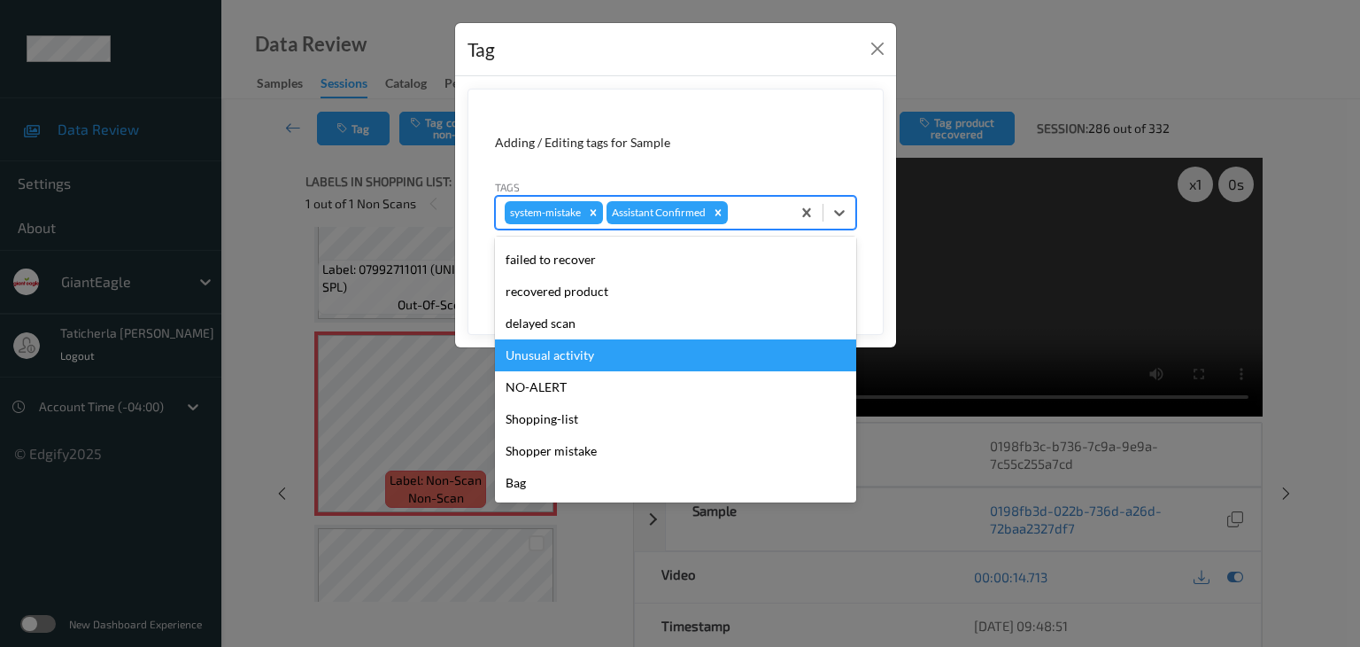
click at [693, 354] on div "Unusual activity" at bounding box center [675, 355] width 361 height 32
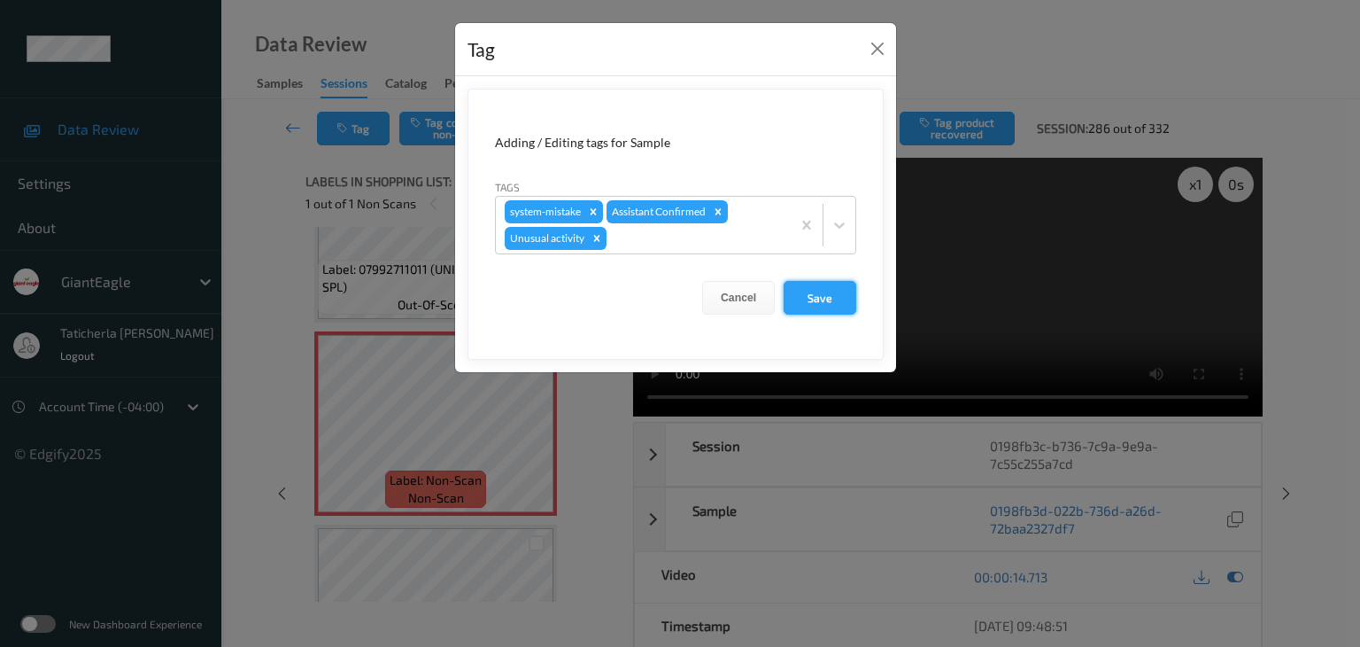
click at [829, 298] on button "Save" at bounding box center [820, 298] width 73 height 34
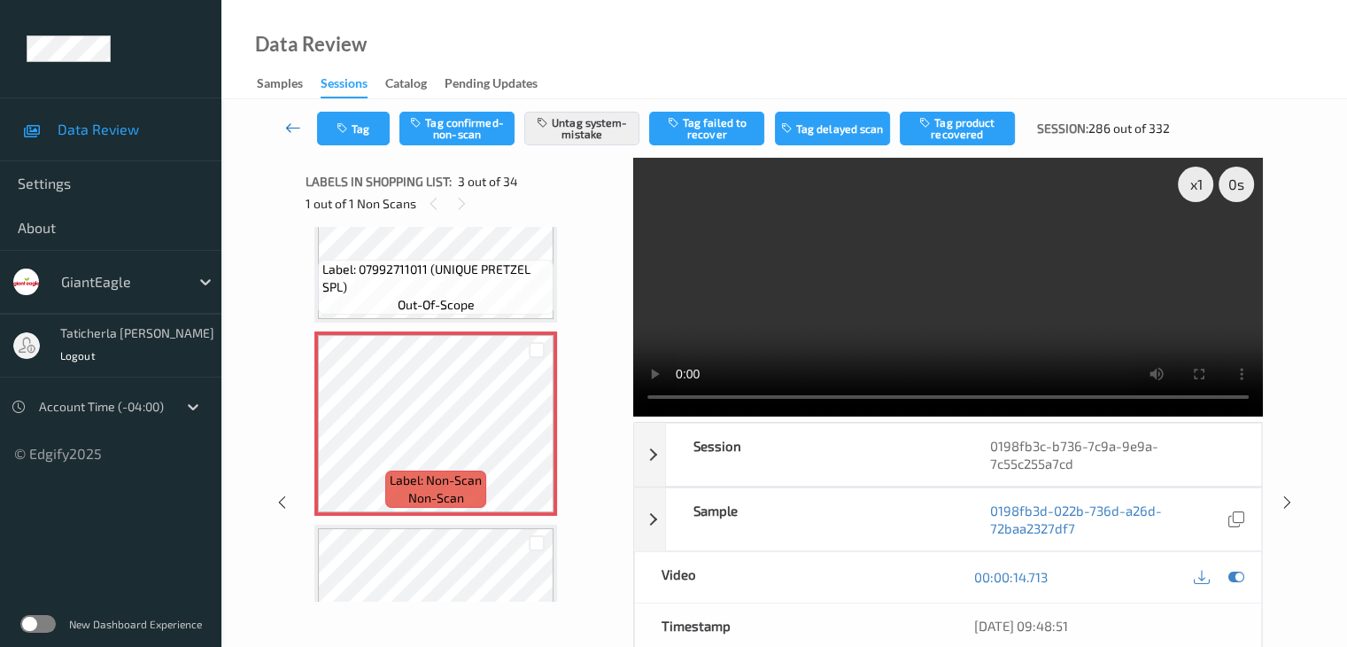
click at [291, 124] on icon at bounding box center [293, 128] width 16 height 18
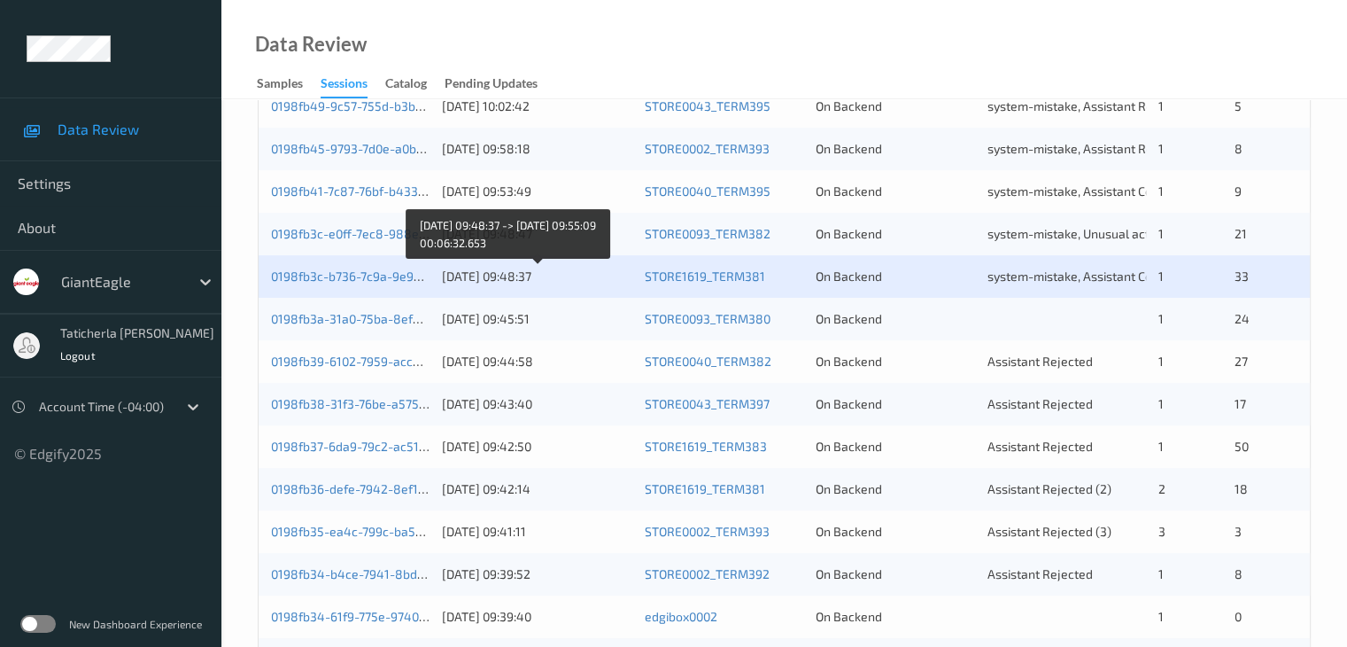
scroll to position [620, 0]
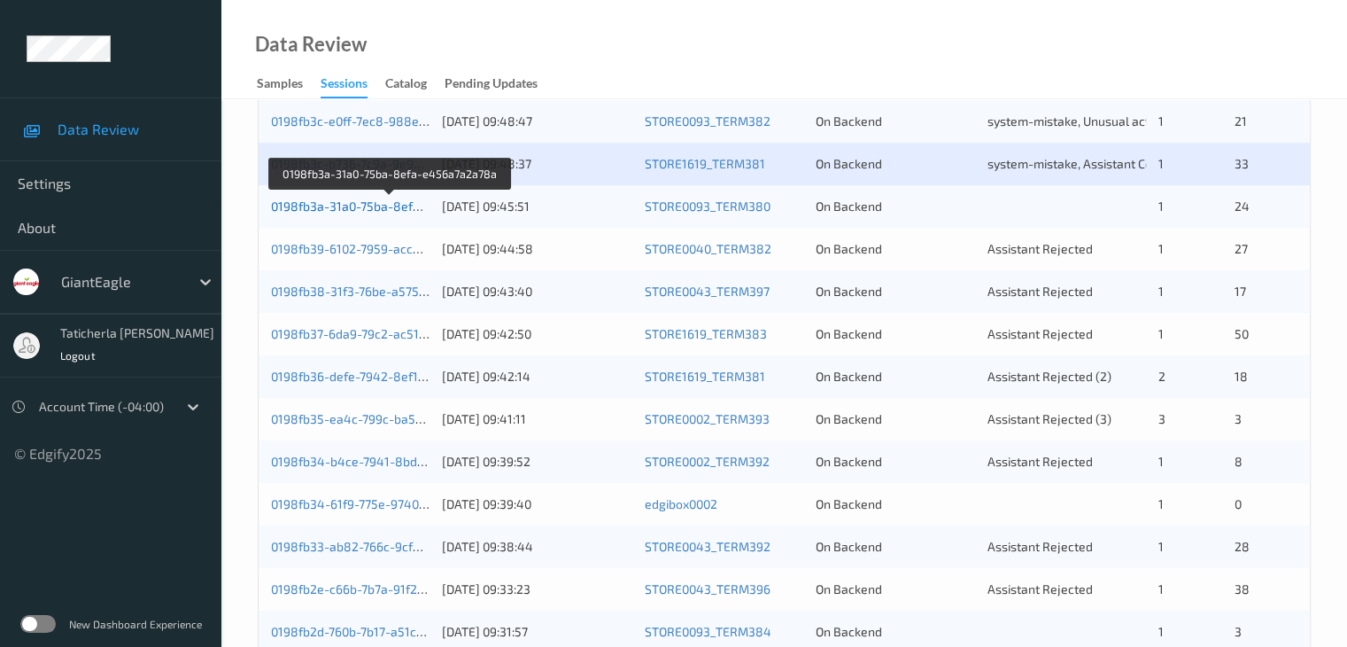
click at [367, 206] on link "0198fb3a-31a0-75ba-8efa-e456a7a2a78a" at bounding box center [390, 205] width 239 height 15
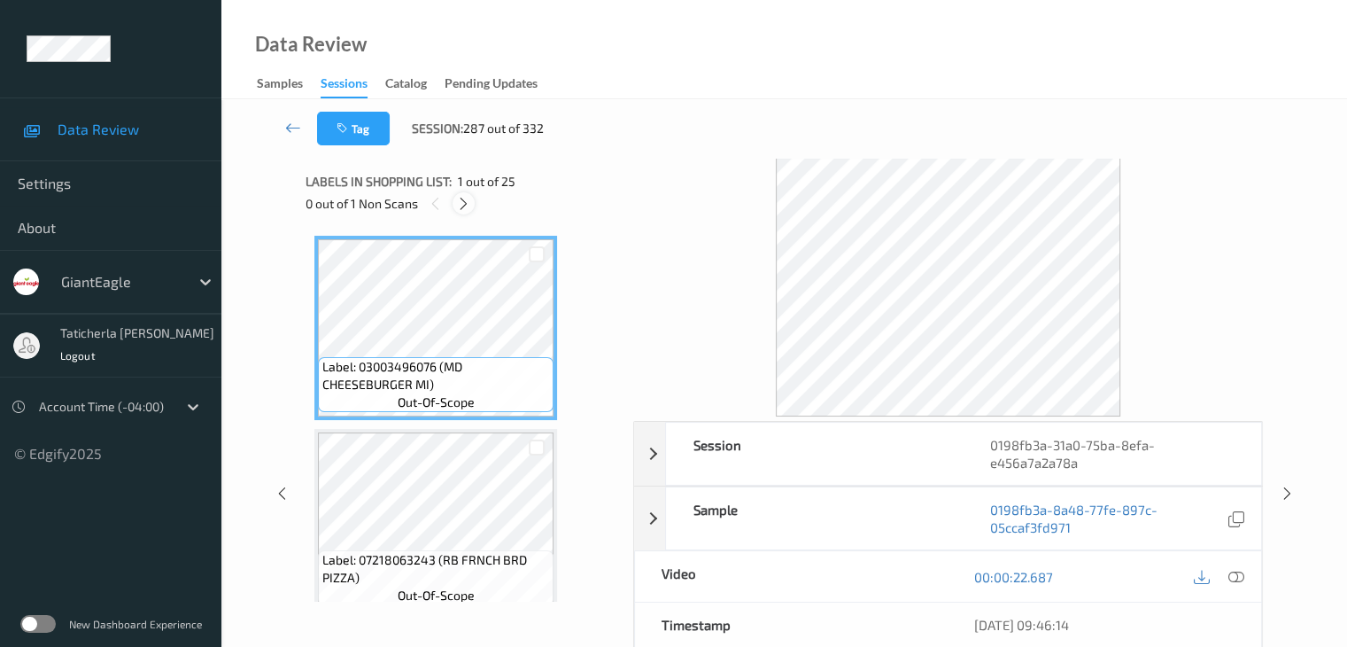
click at [464, 204] on icon at bounding box center [463, 204] width 15 height 16
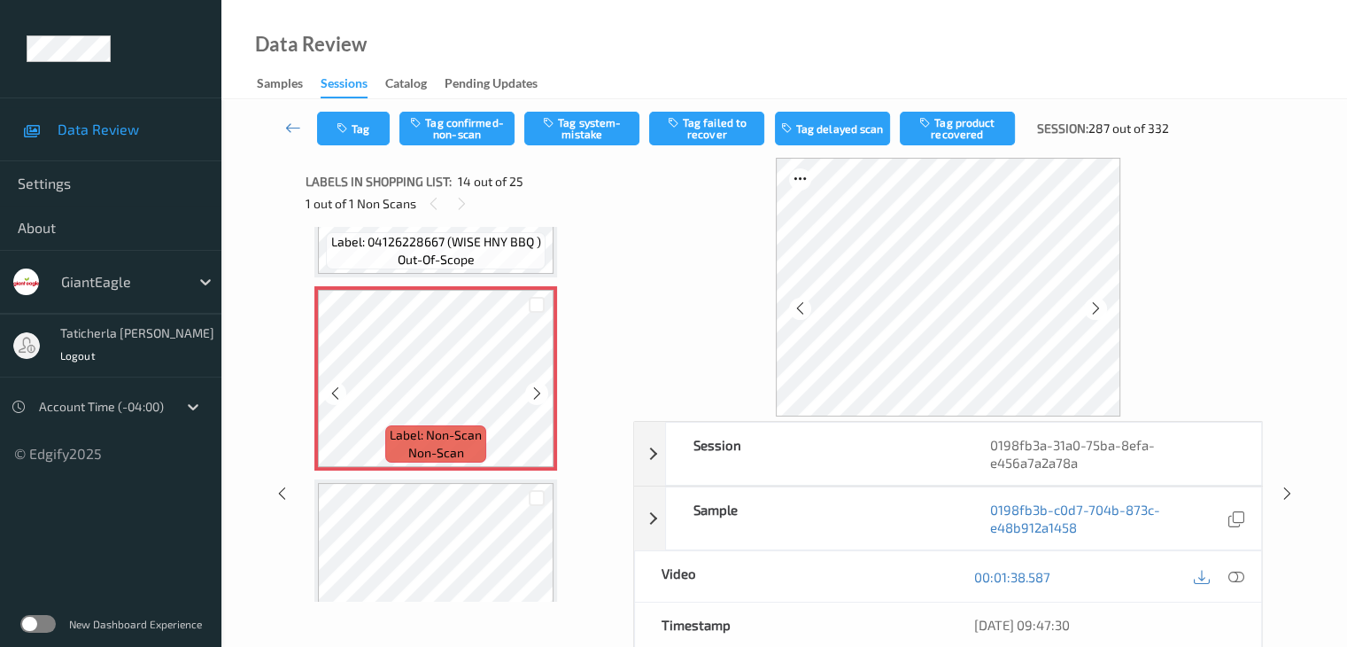
scroll to position [2503, 0]
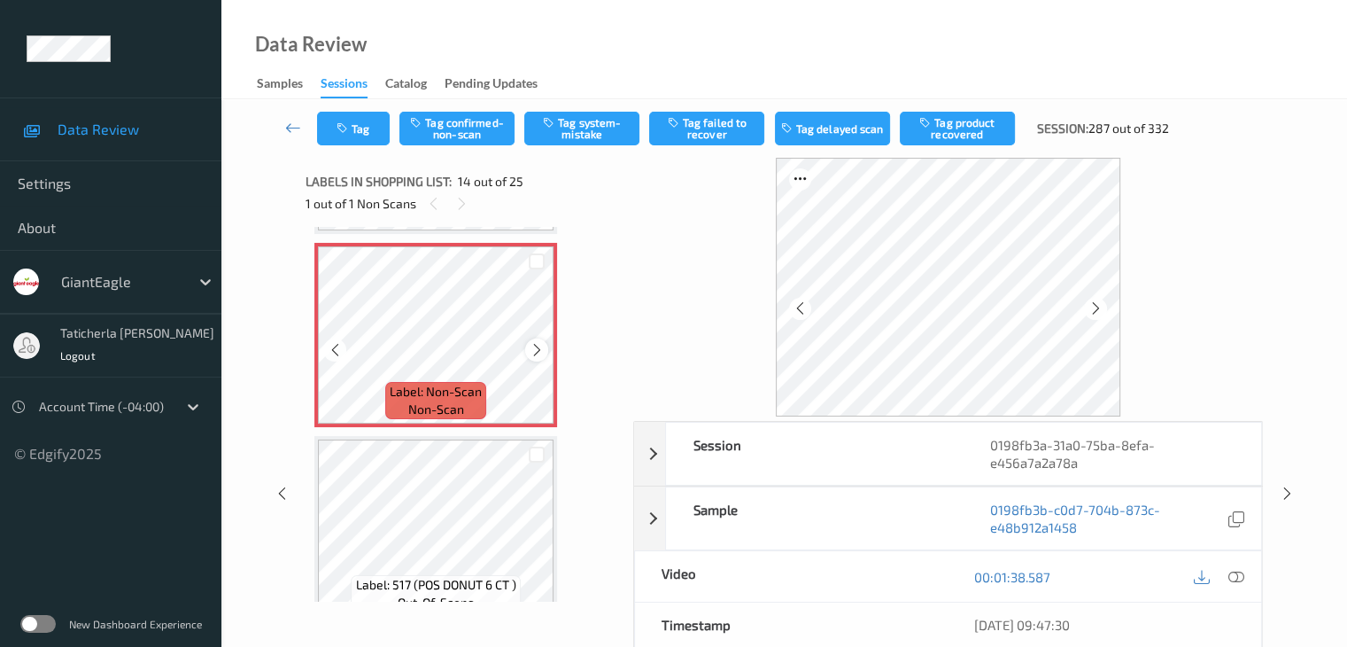
click at [531, 348] on icon at bounding box center [537, 350] width 15 height 16
click at [531, 350] on icon at bounding box center [537, 350] width 15 height 16
click at [1233, 575] on icon at bounding box center [1236, 577] width 16 height 16
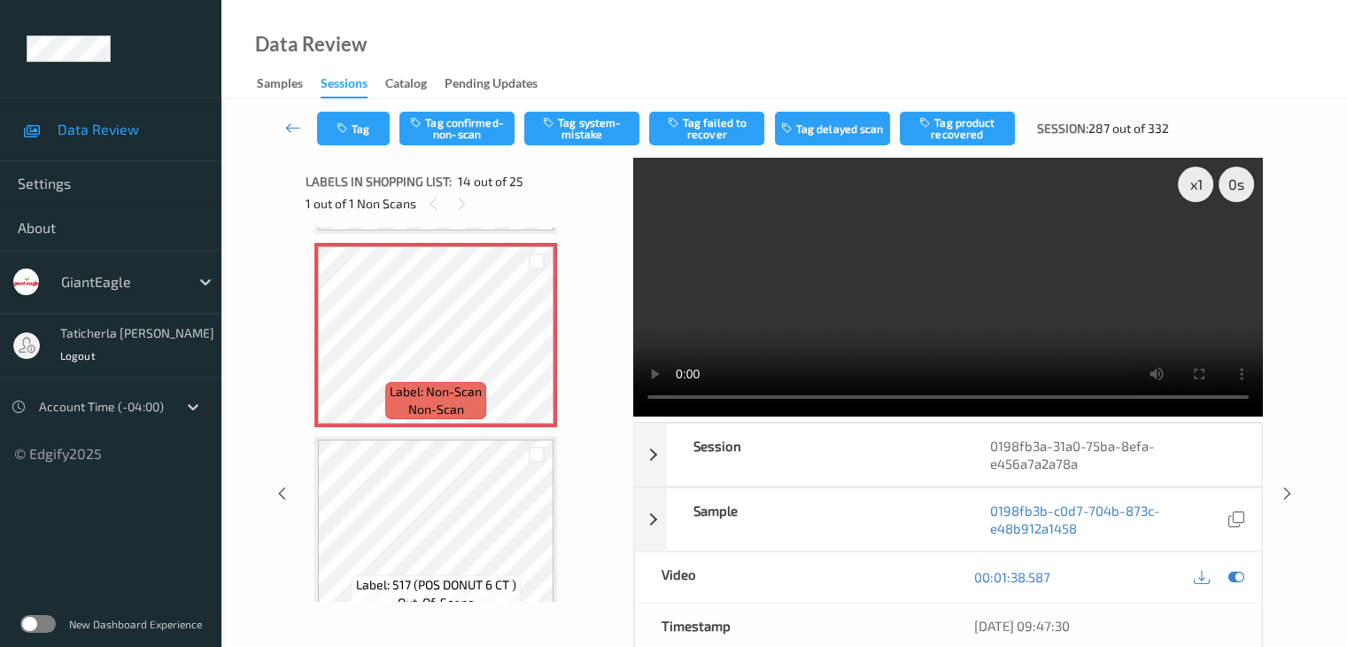
click at [1199, 246] on video at bounding box center [948, 287] width 630 height 259
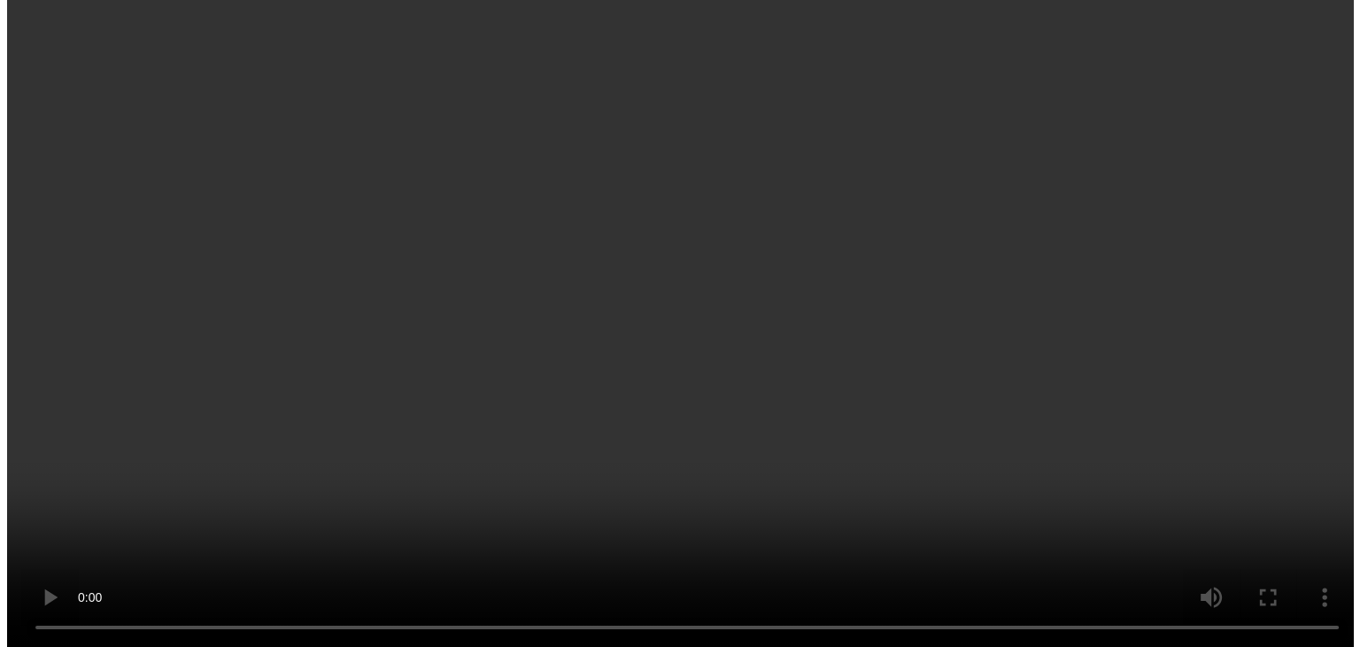
scroll to position [2592, 0]
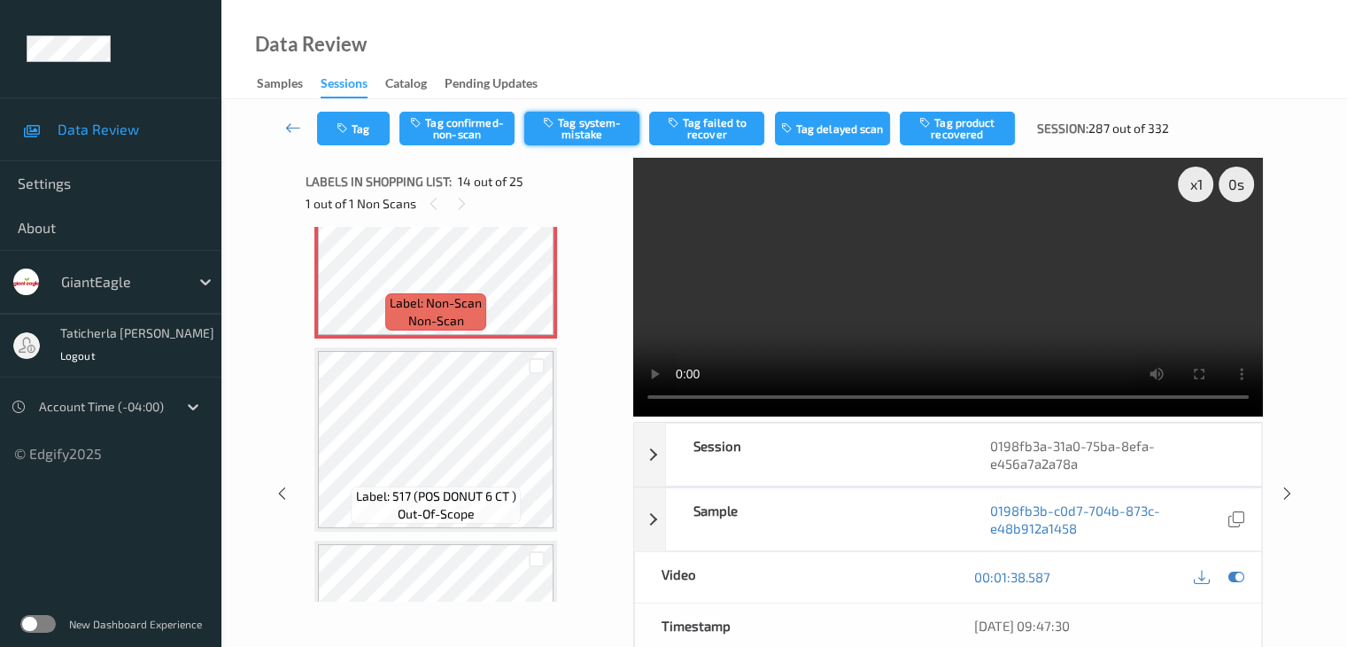
click at [560, 140] on button "Tag system-mistake" at bounding box center [581, 129] width 115 height 34
click at [360, 131] on button "Tag" at bounding box center [353, 129] width 73 height 34
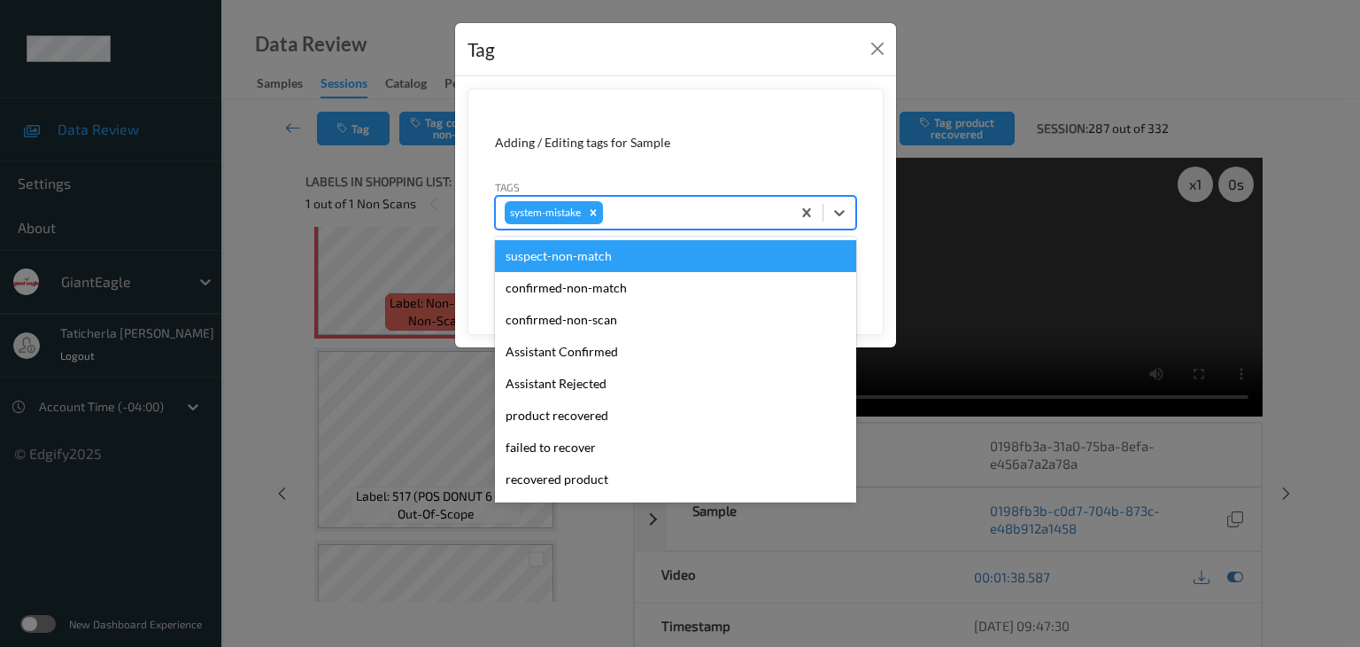
click at [648, 210] on div at bounding box center [694, 212] width 175 height 21
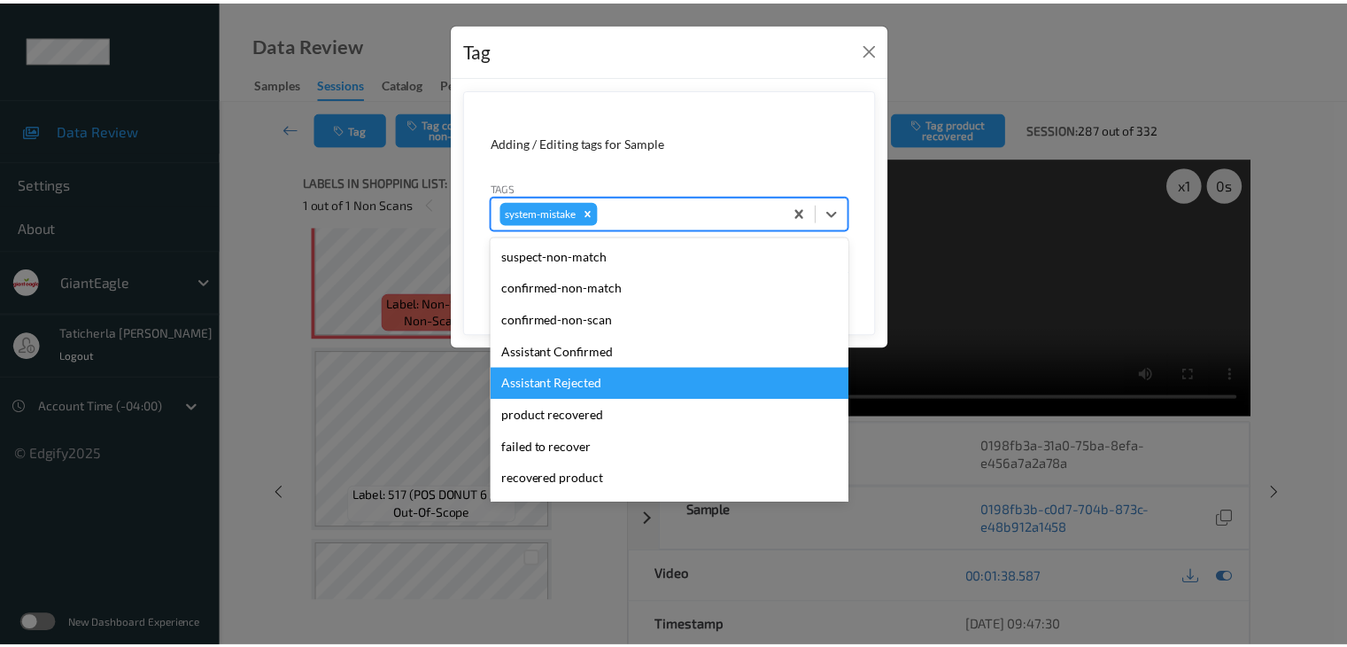
scroll to position [177, 0]
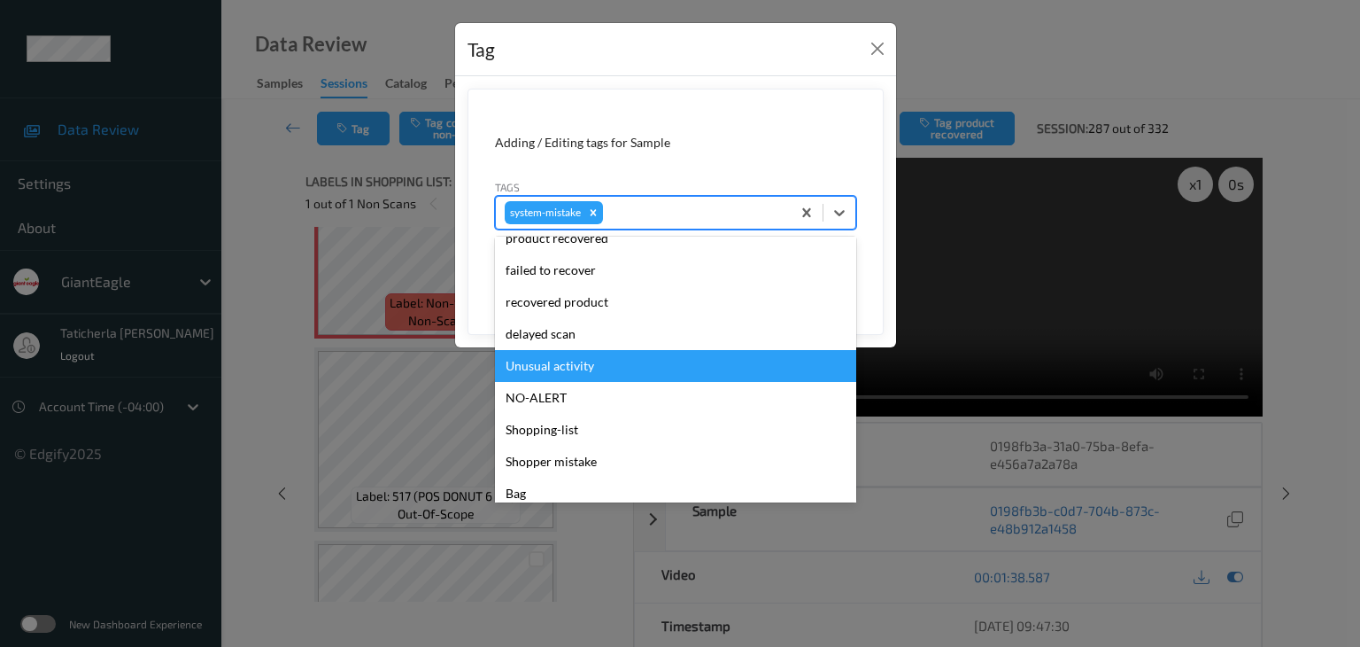
click at [610, 372] on div "Unusual activity" at bounding box center [675, 366] width 361 height 32
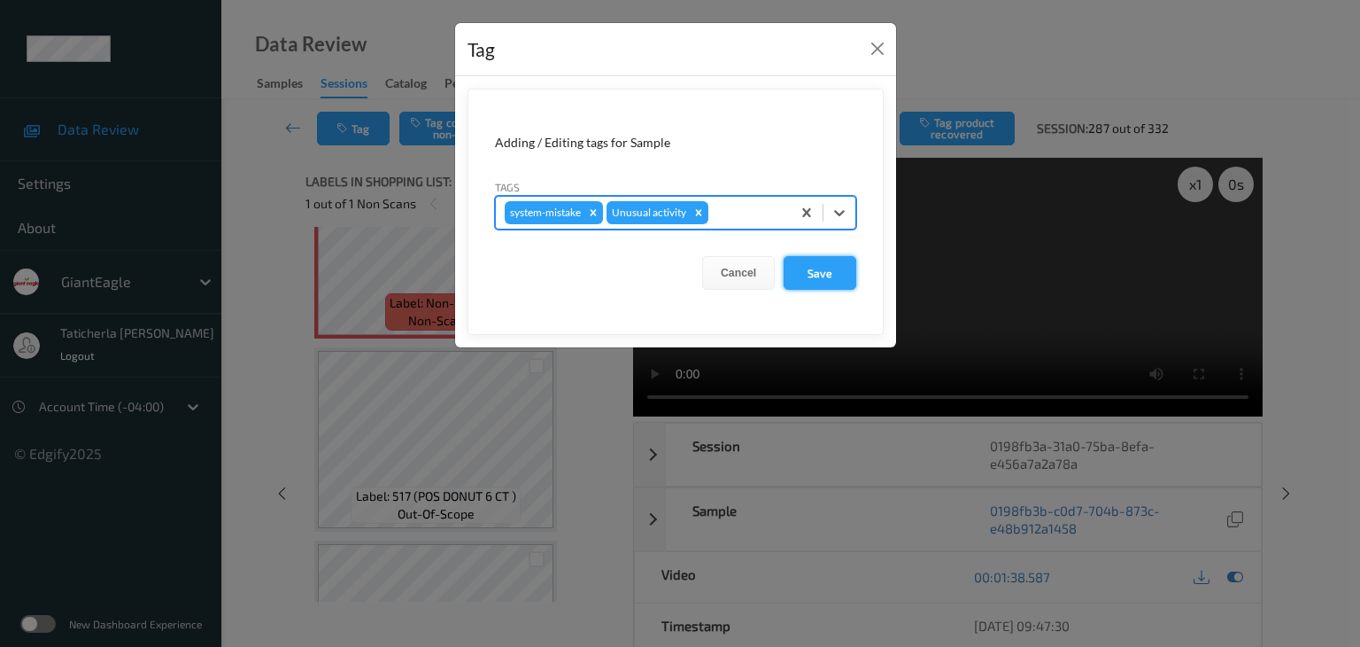
click at [849, 267] on button "Save" at bounding box center [820, 273] width 73 height 34
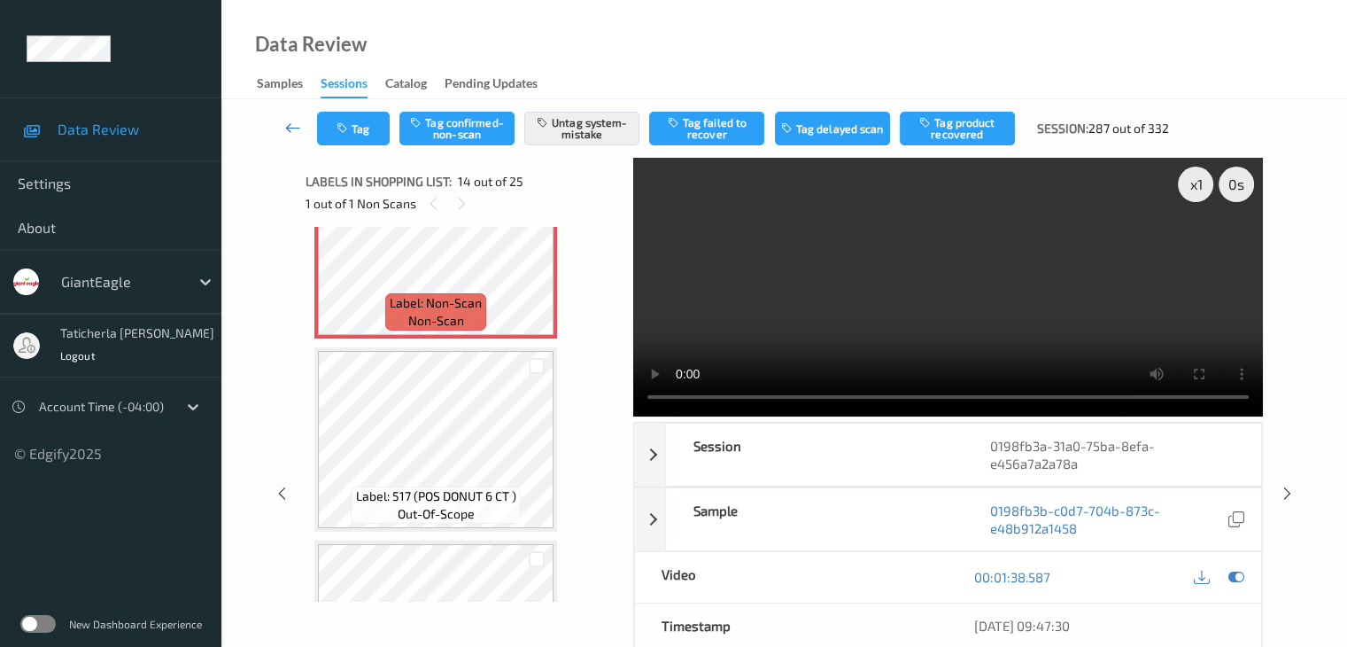
click at [288, 128] on icon at bounding box center [293, 128] width 16 height 18
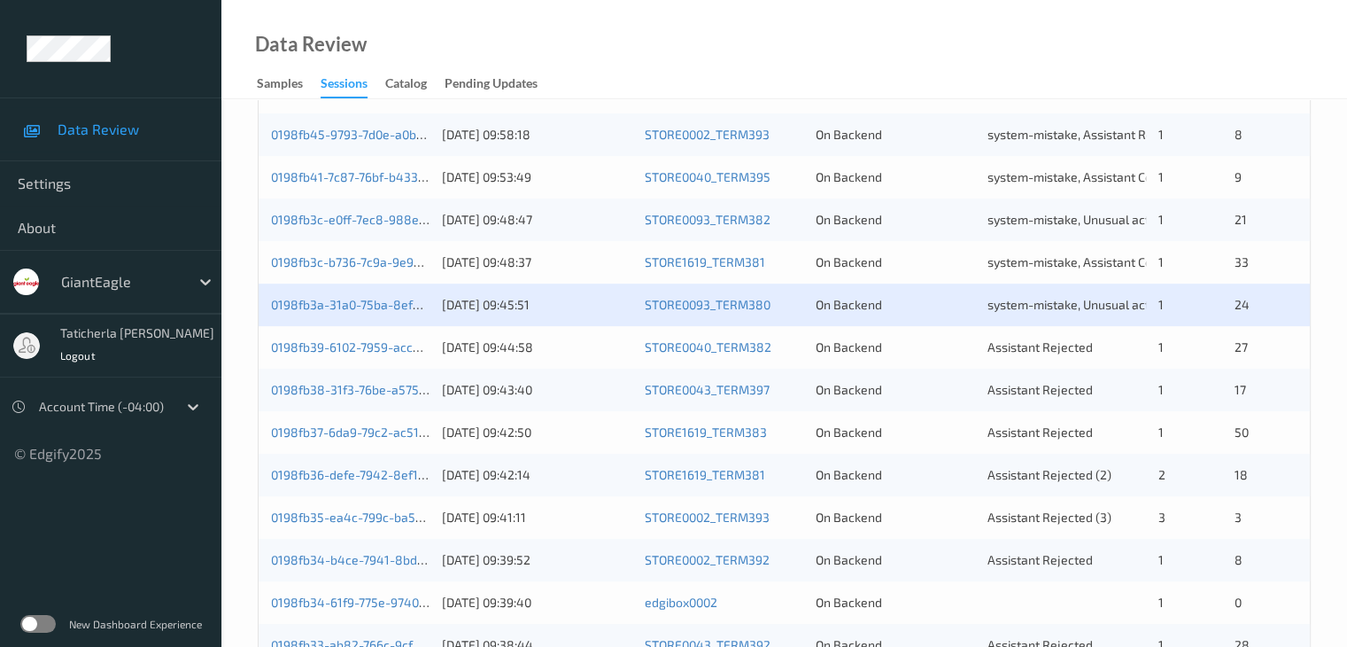
scroll to position [531, 0]
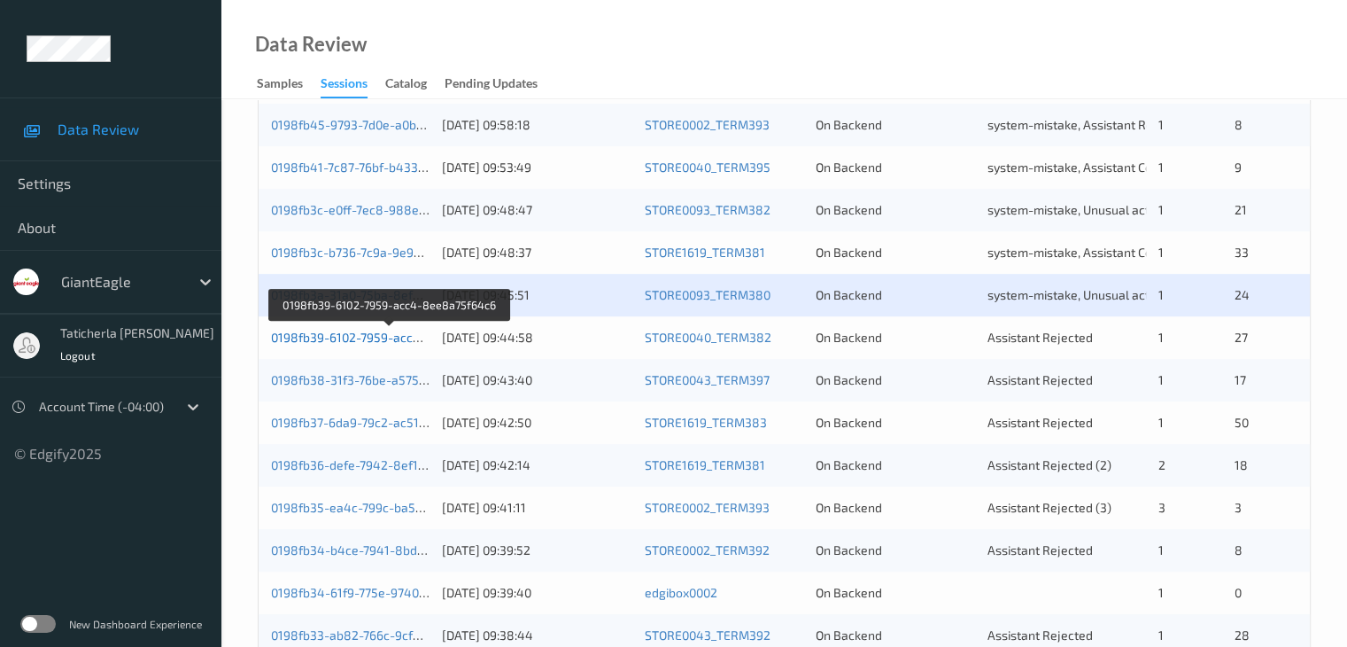
click at [343, 336] on link "0198fb39-6102-7959-acc4-8ee8a75f64c6" at bounding box center [390, 336] width 238 height 15
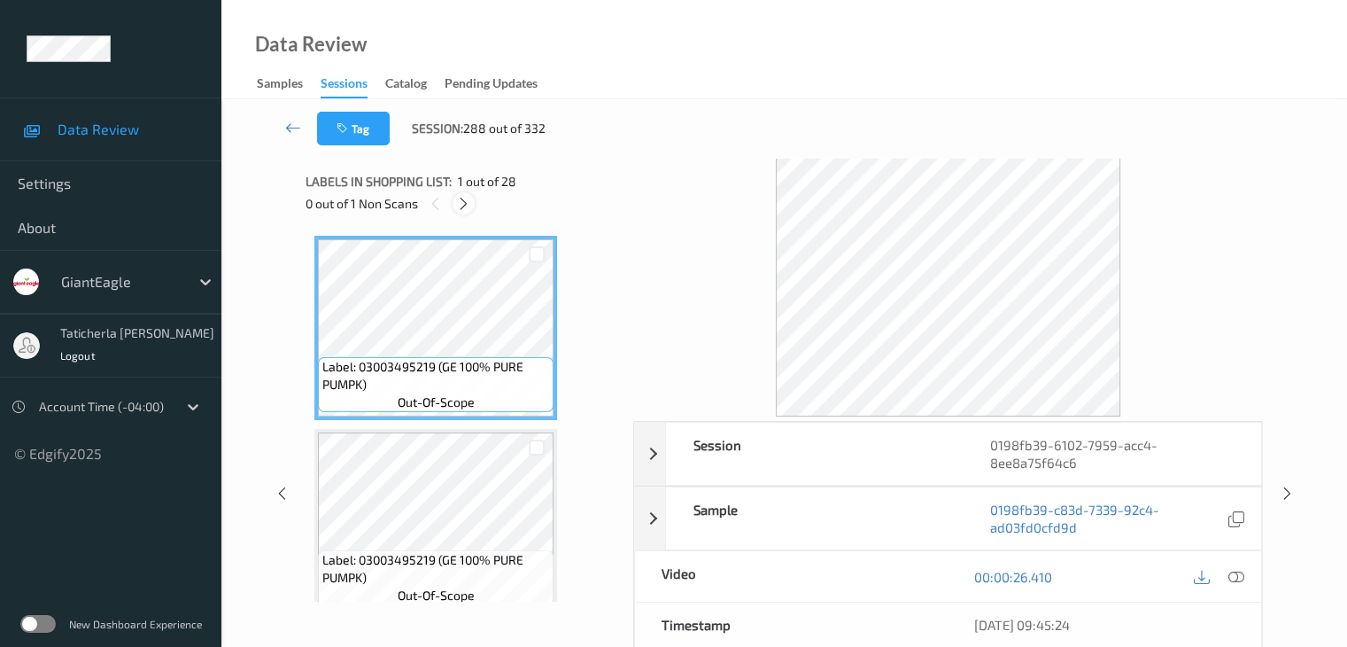
click at [457, 196] on icon at bounding box center [463, 204] width 15 height 16
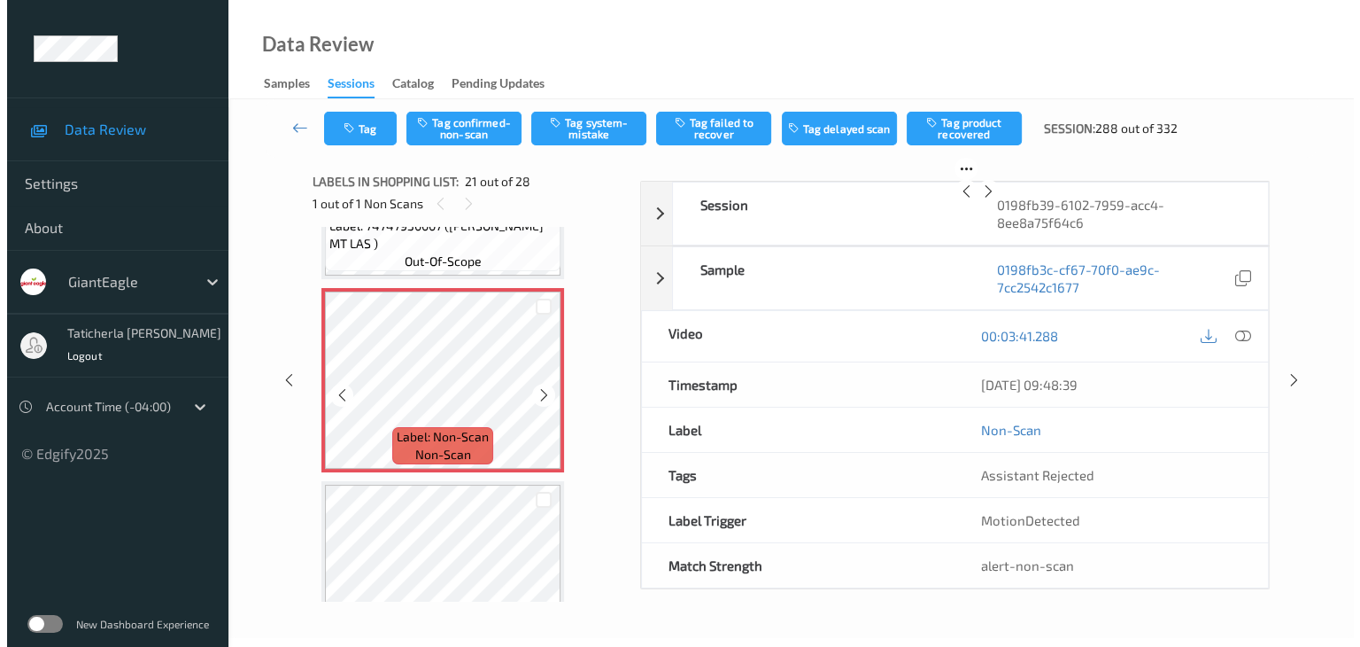
scroll to position [3854, 0]
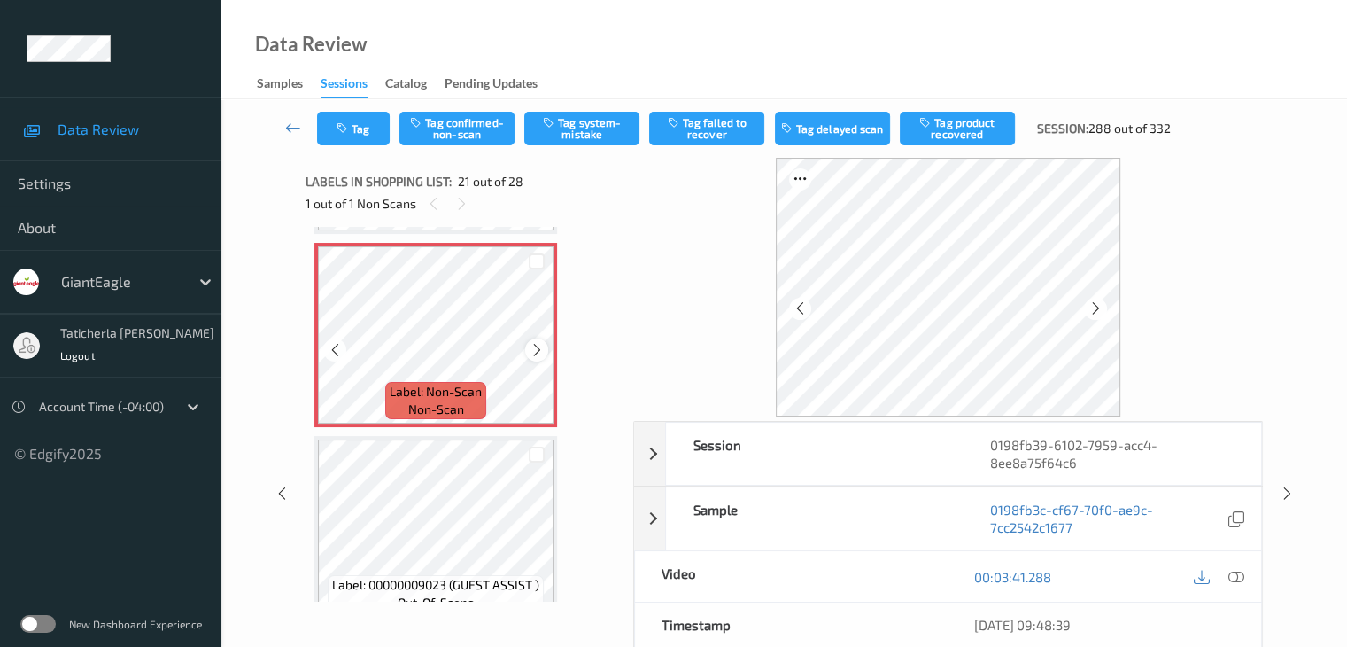
click at [537, 346] on icon at bounding box center [537, 350] width 15 height 16
click at [1233, 574] on icon at bounding box center [1236, 577] width 16 height 16
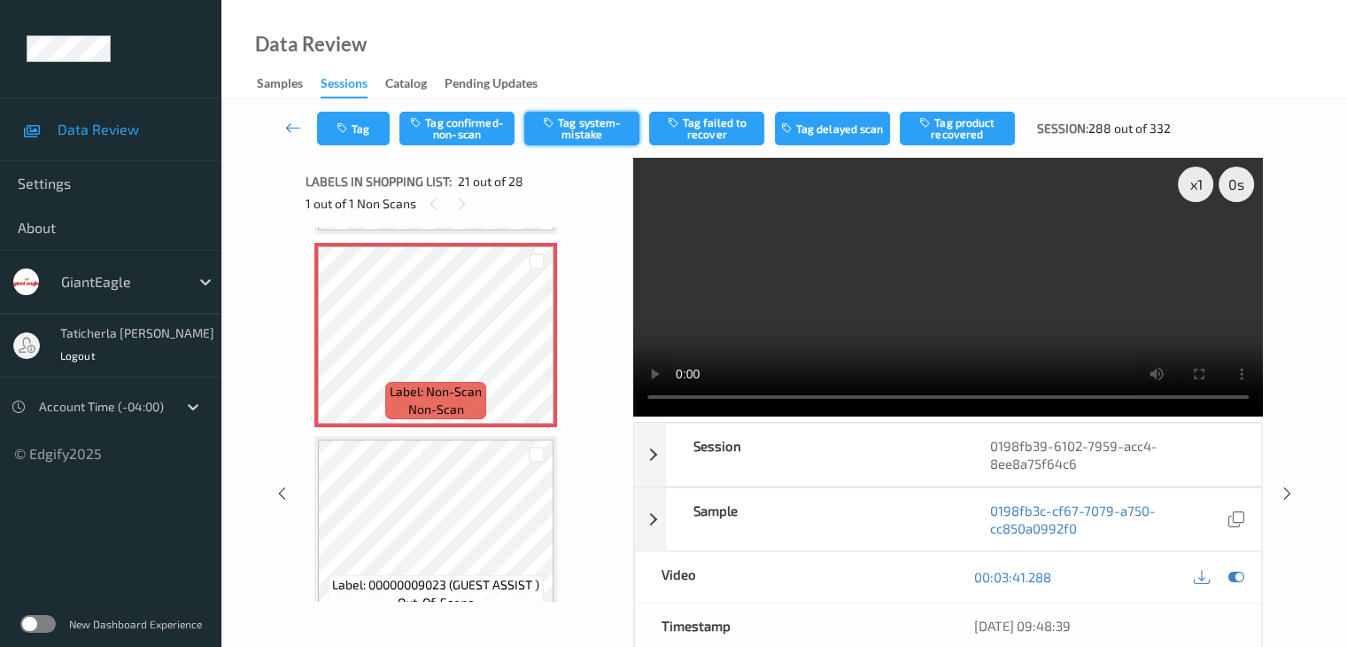
click at [599, 138] on button "Tag system-mistake" at bounding box center [581, 129] width 115 height 34
click at [353, 112] on button "Tag" at bounding box center [353, 129] width 73 height 34
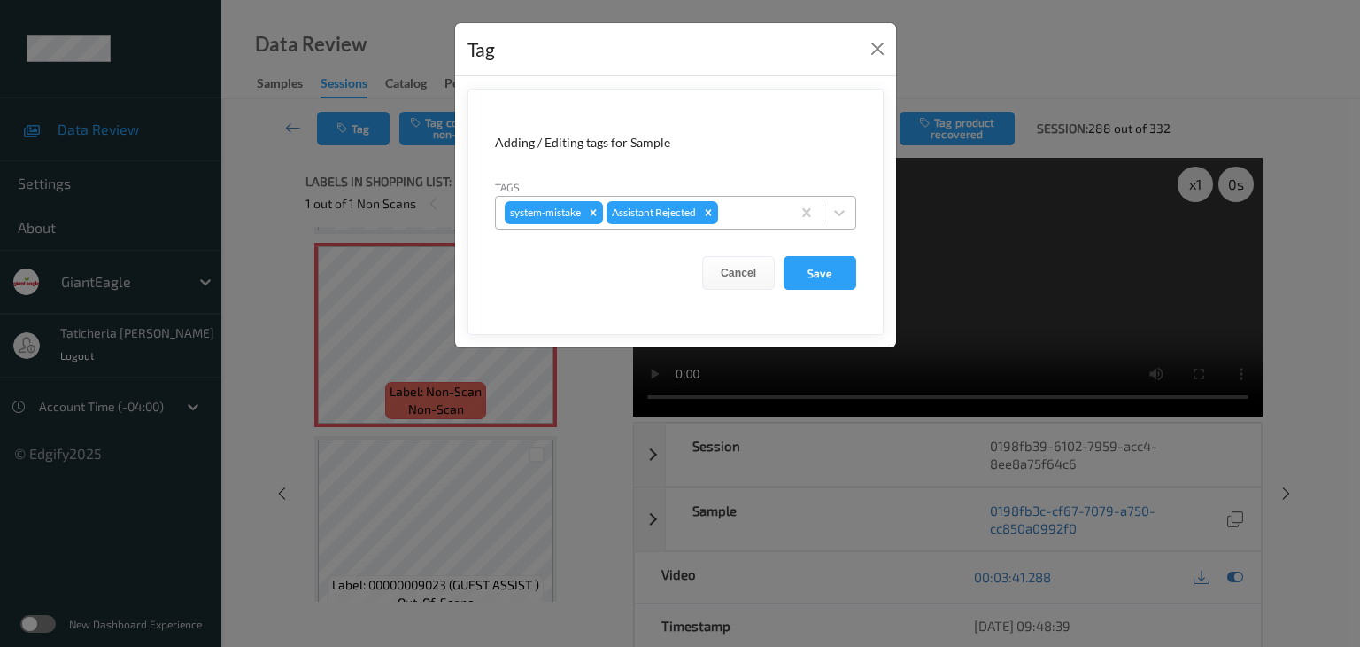
click at [765, 217] on div at bounding box center [752, 212] width 60 height 21
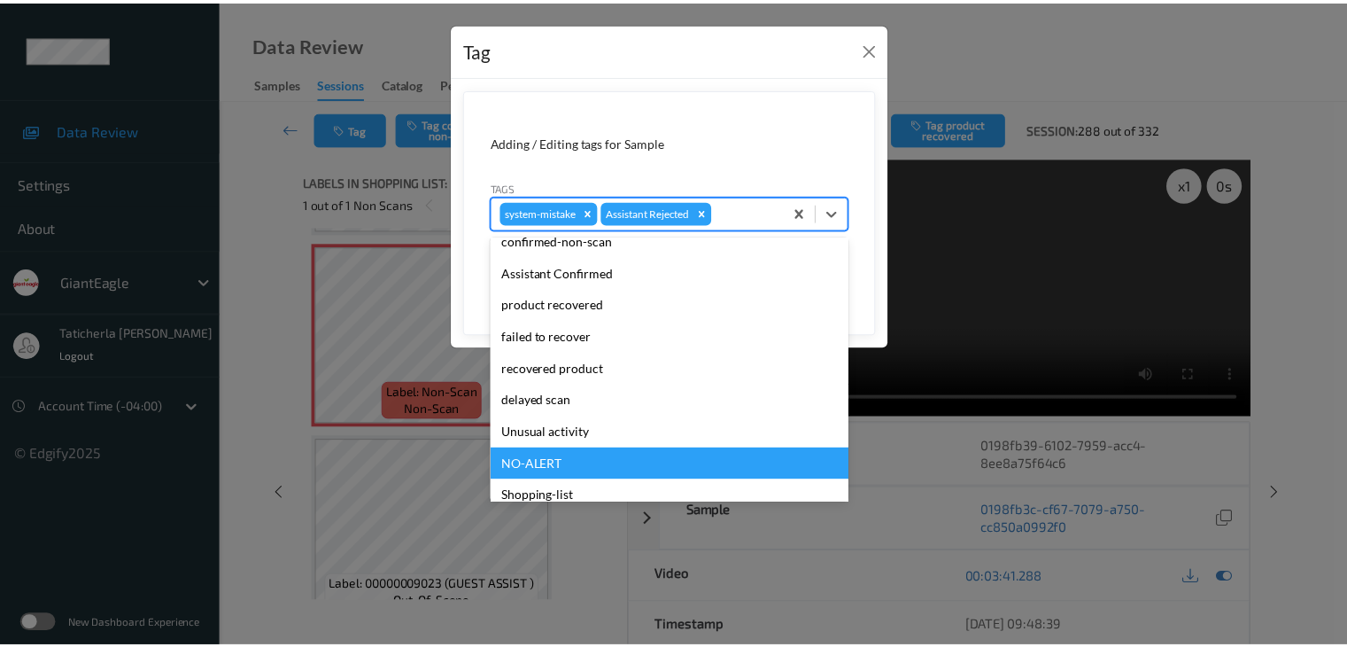
scroll to position [156, 0]
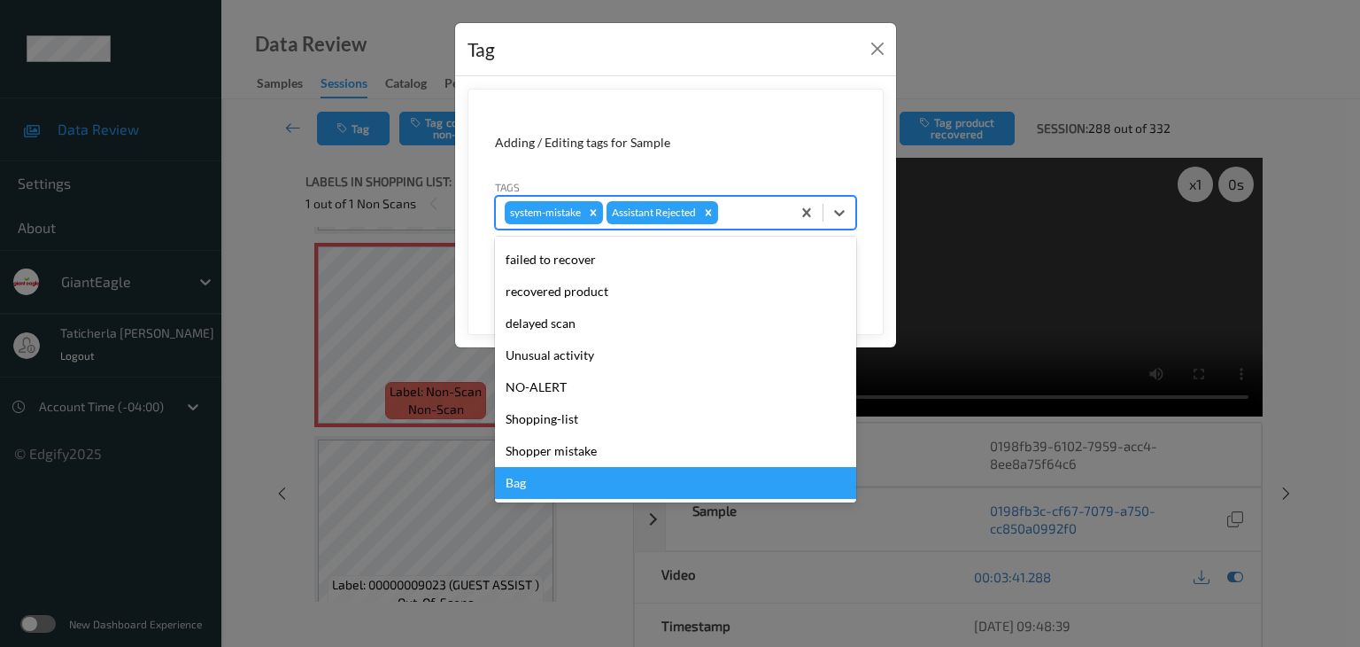
click at [659, 479] on div "Bag" at bounding box center [675, 483] width 361 height 32
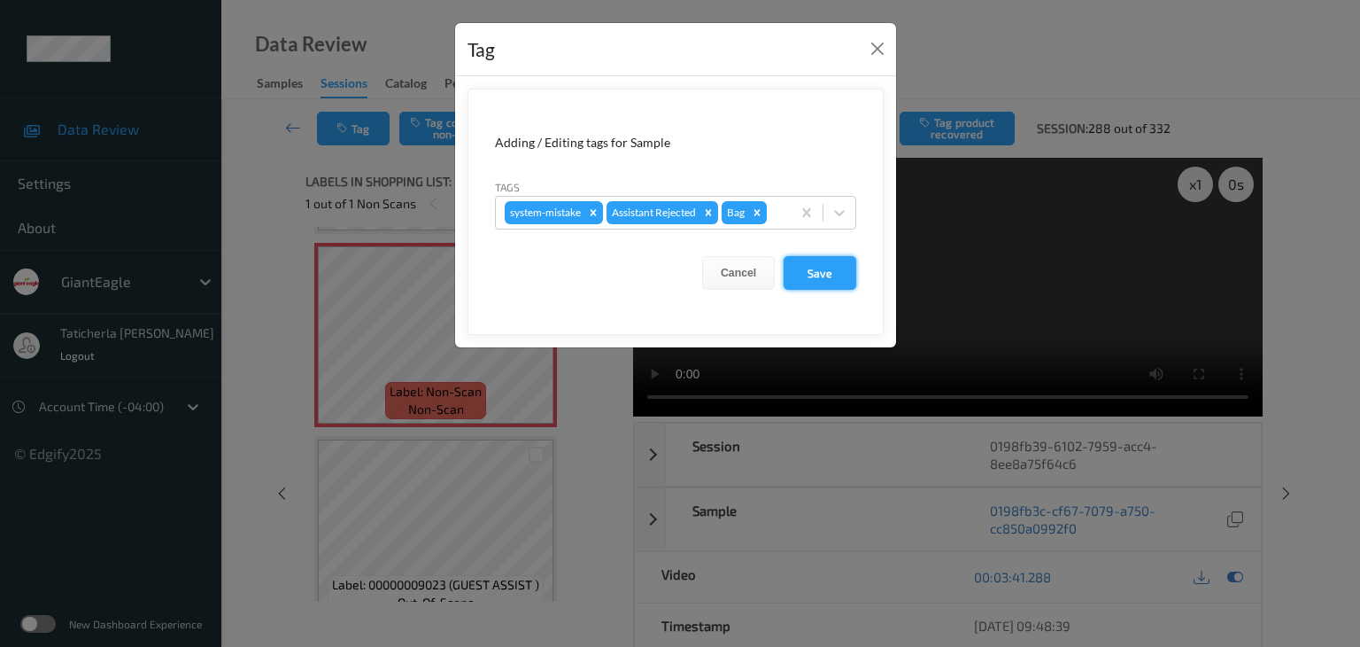
click at [804, 270] on button "Save" at bounding box center [820, 273] width 73 height 34
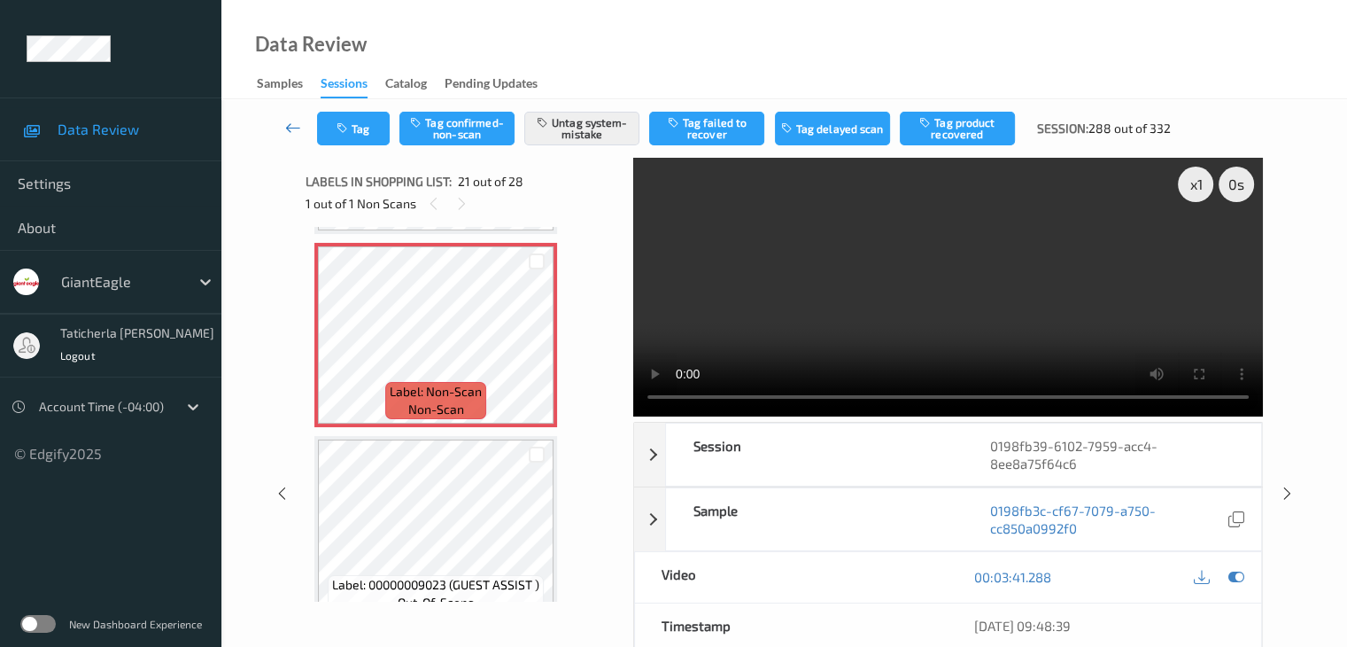
click at [296, 124] on icon at bounding box center [293, 128] width 16 height 18
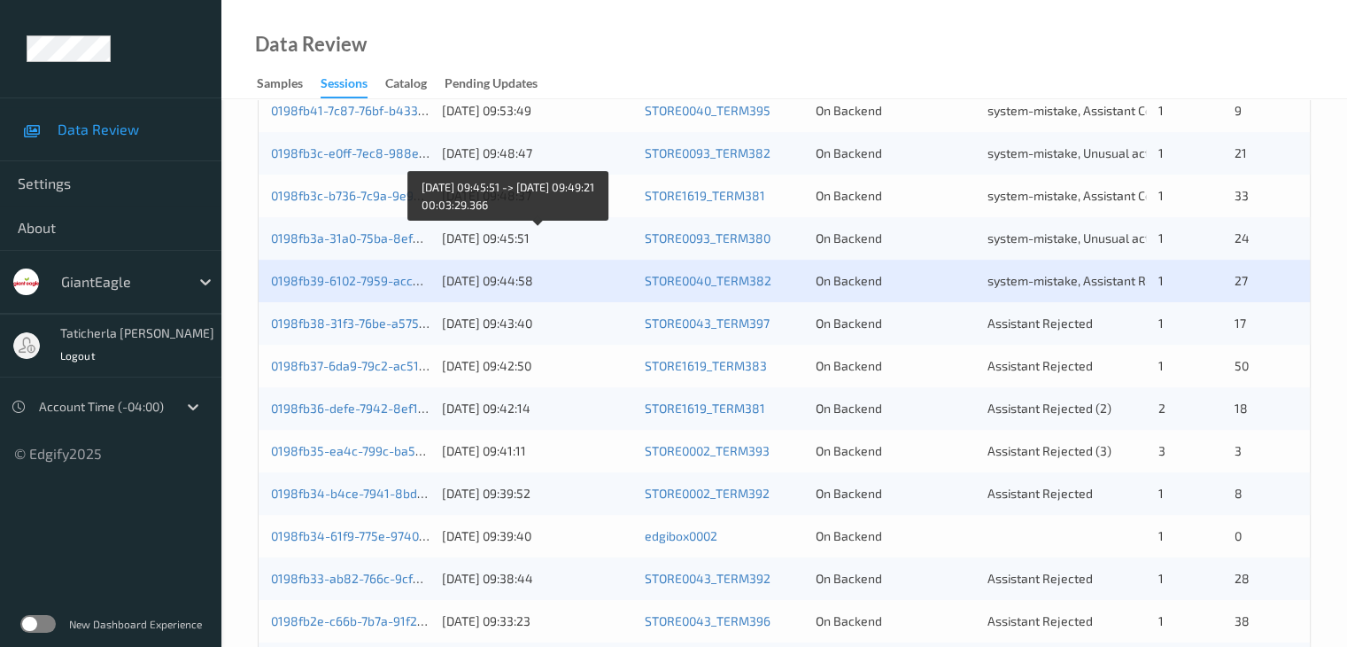
scroll to position [620, 0]
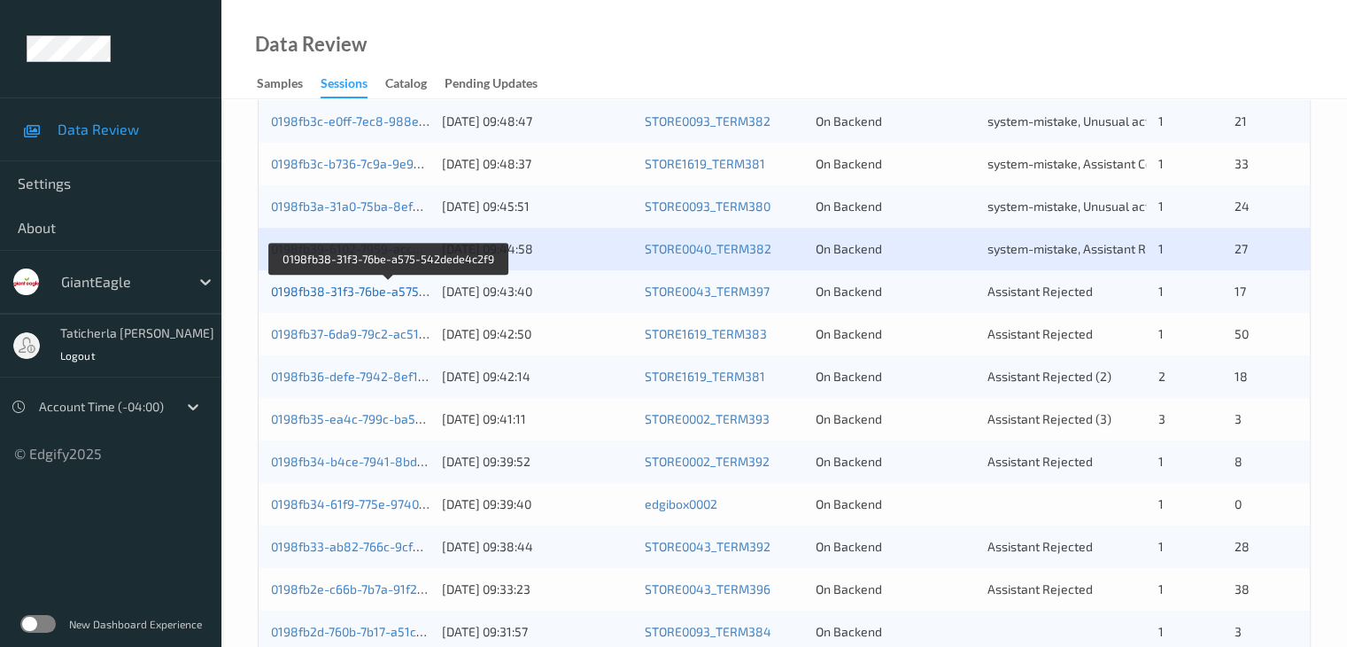
click at [360, 290] on link "0198fb38-31f3-76be-a575-542dede4c2f9" at bounding box center [389, 290] width 236 height 15
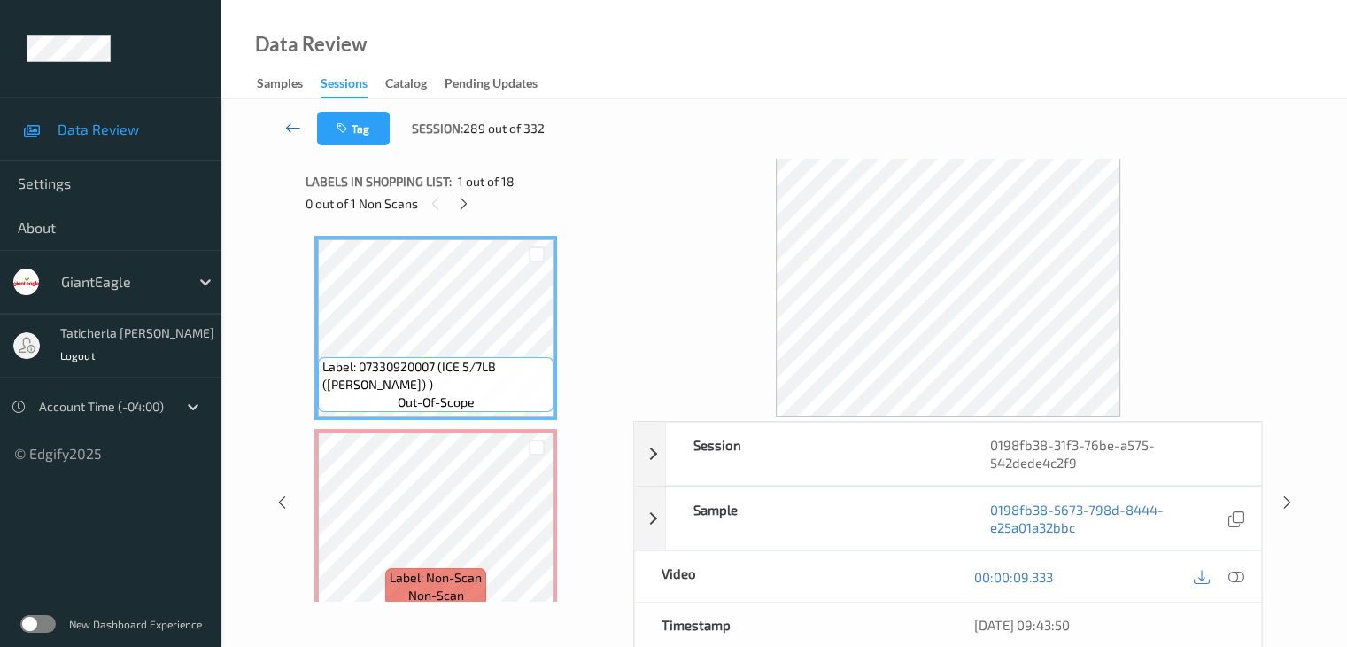
click at [297, 122] on icon at bounding box center [293, 128] width 16 height 18
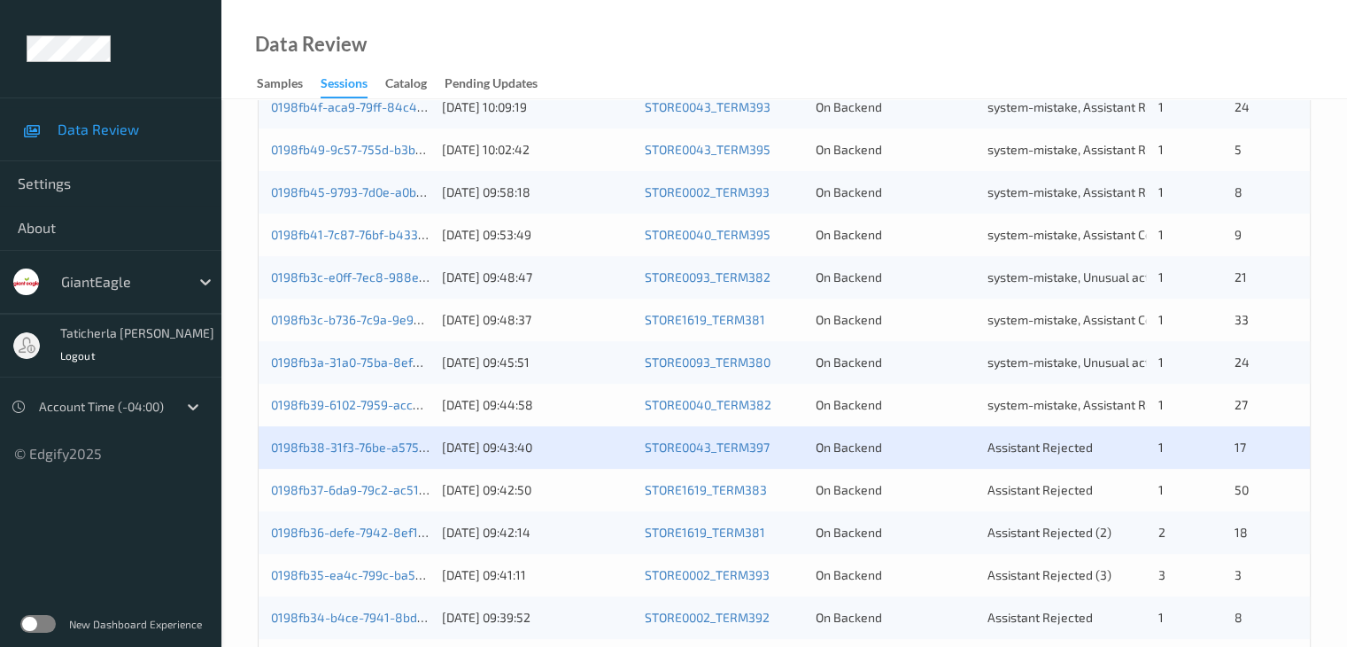
scroll to position [620, 0]
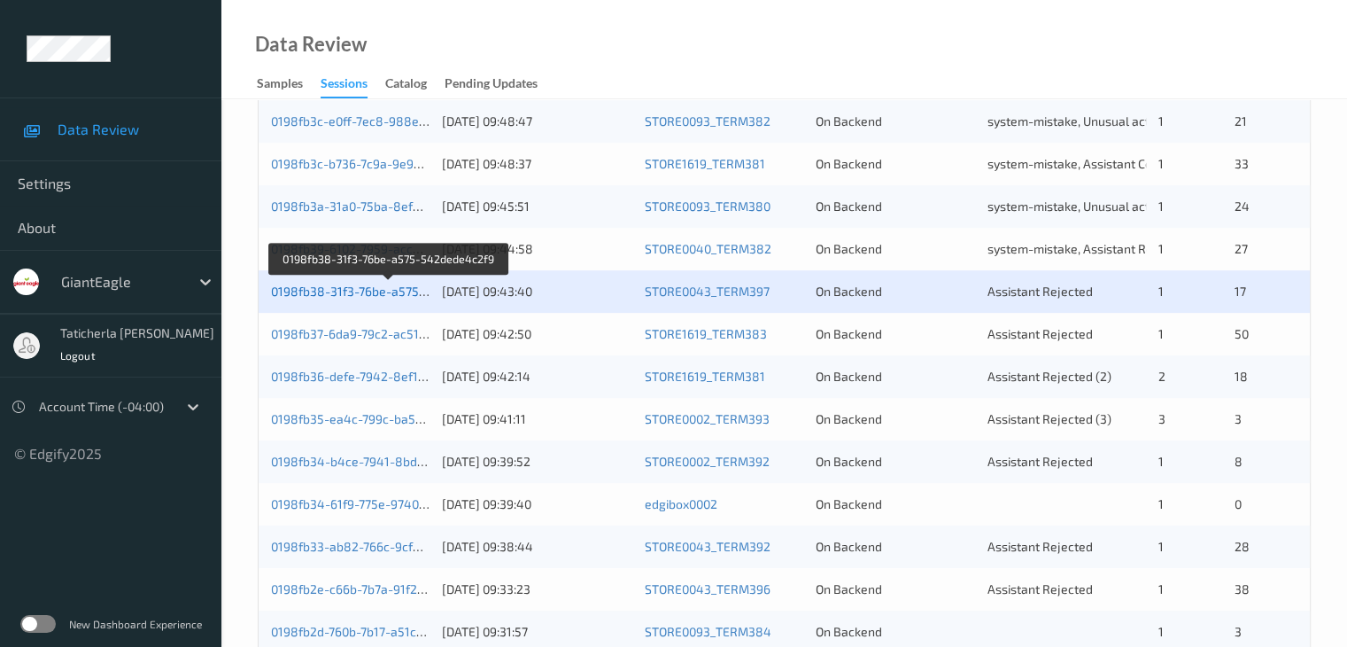
click at [407, 294] on link "0198fb38-31f3-76be-a575-542dede4c2f9" at bounding box center [389, 290] width 236 height 15
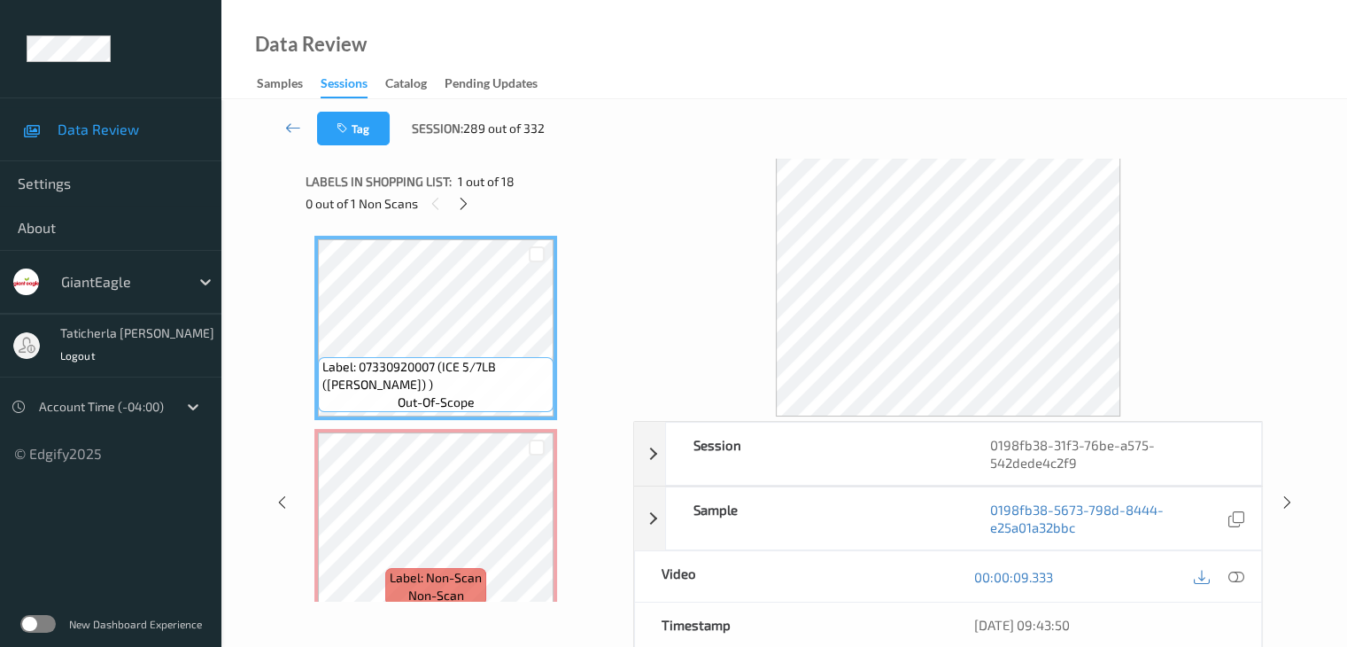
drag, startPoint x: 454, startPoint y: 199, endPoint x: 480, endPoint y: 221, distance: 33.3
click at [455, 198] on div at bounding box center [464, 203] width 22 height 22
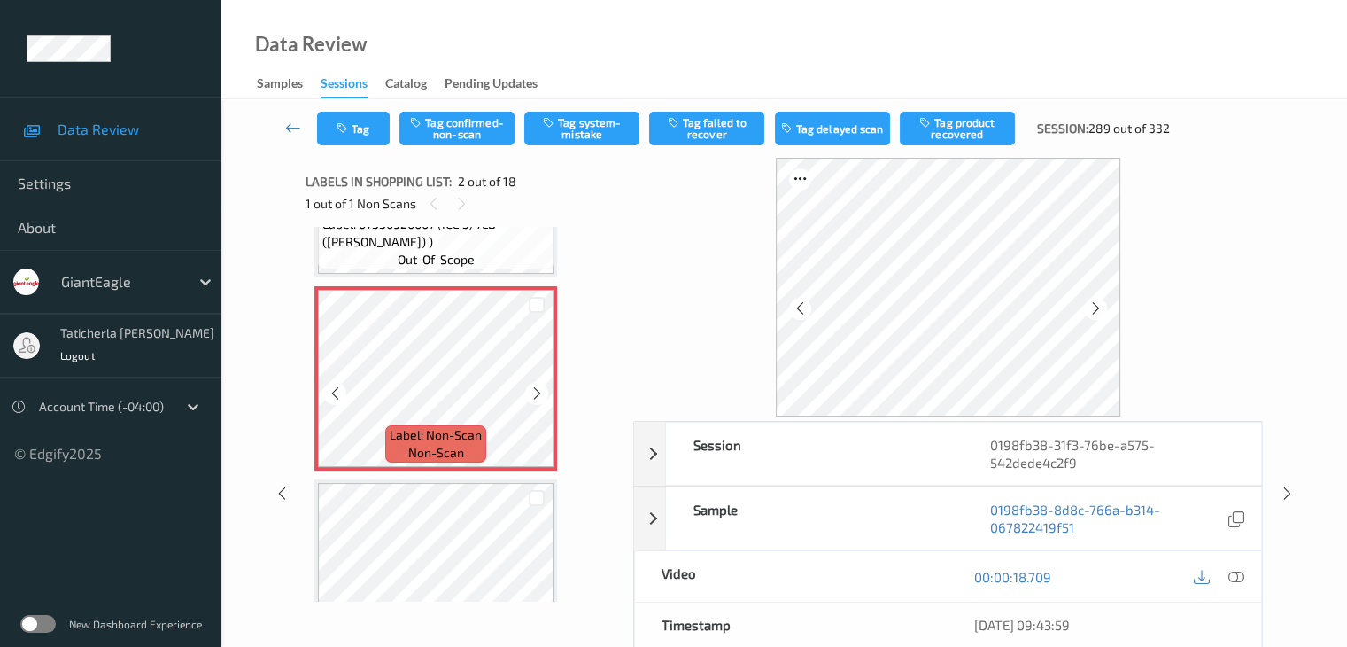
scroll to position [97, 0]
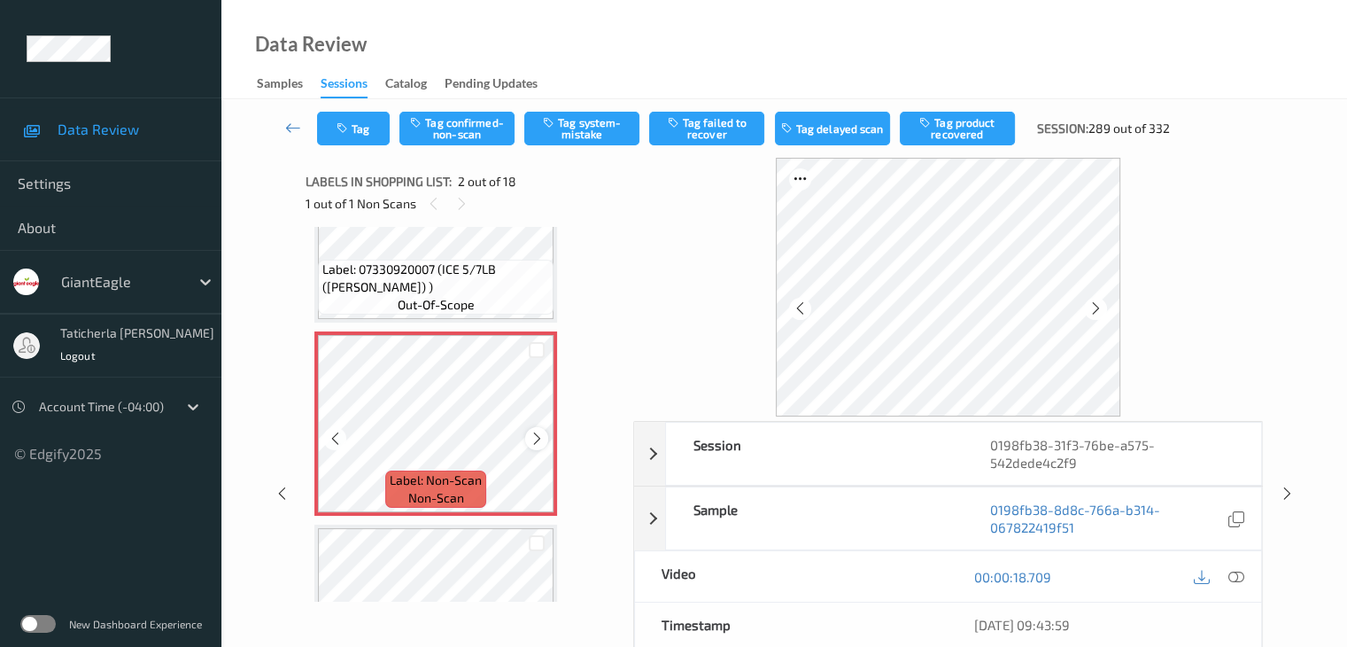
click at [538, 436] on icon at bounding box center [537, 438] width 15 height 16
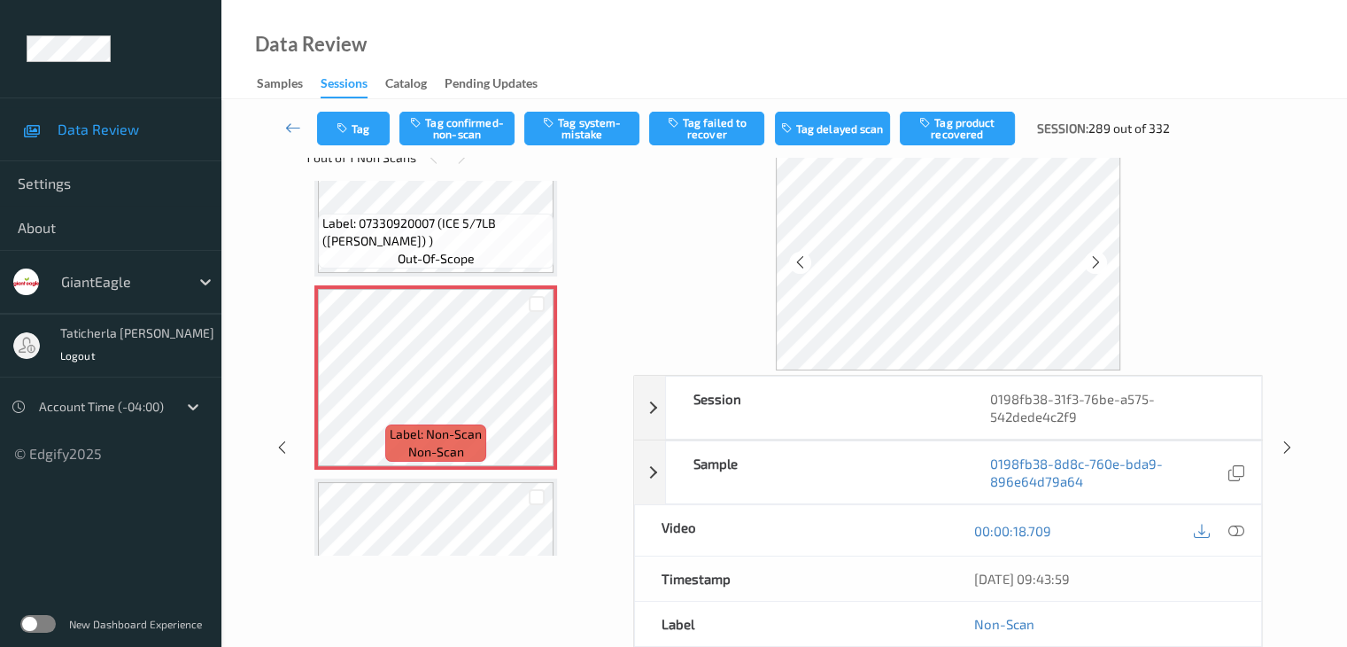
scroll to position [89, 0]
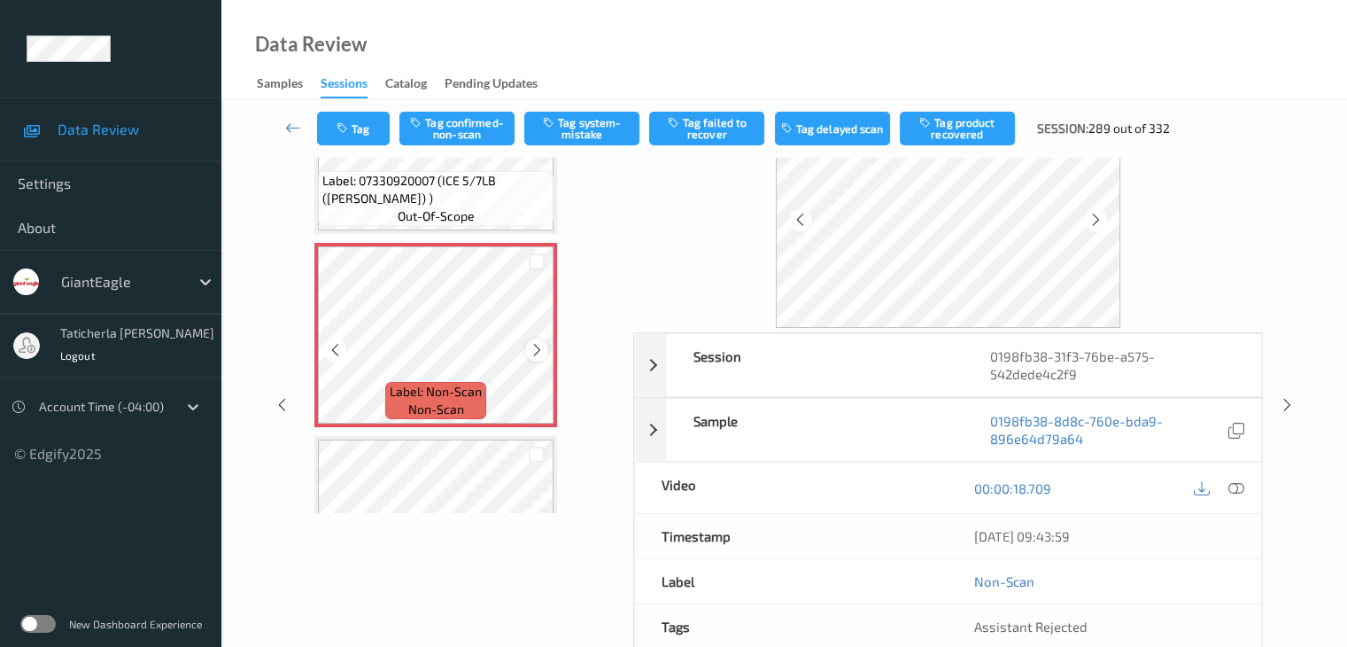
click at [536, 351] on icon at bounding box center [537, 350] width 15 height 16
click at [1233, 486] on icon at bounding box center [1236, 488] width 16 height 16
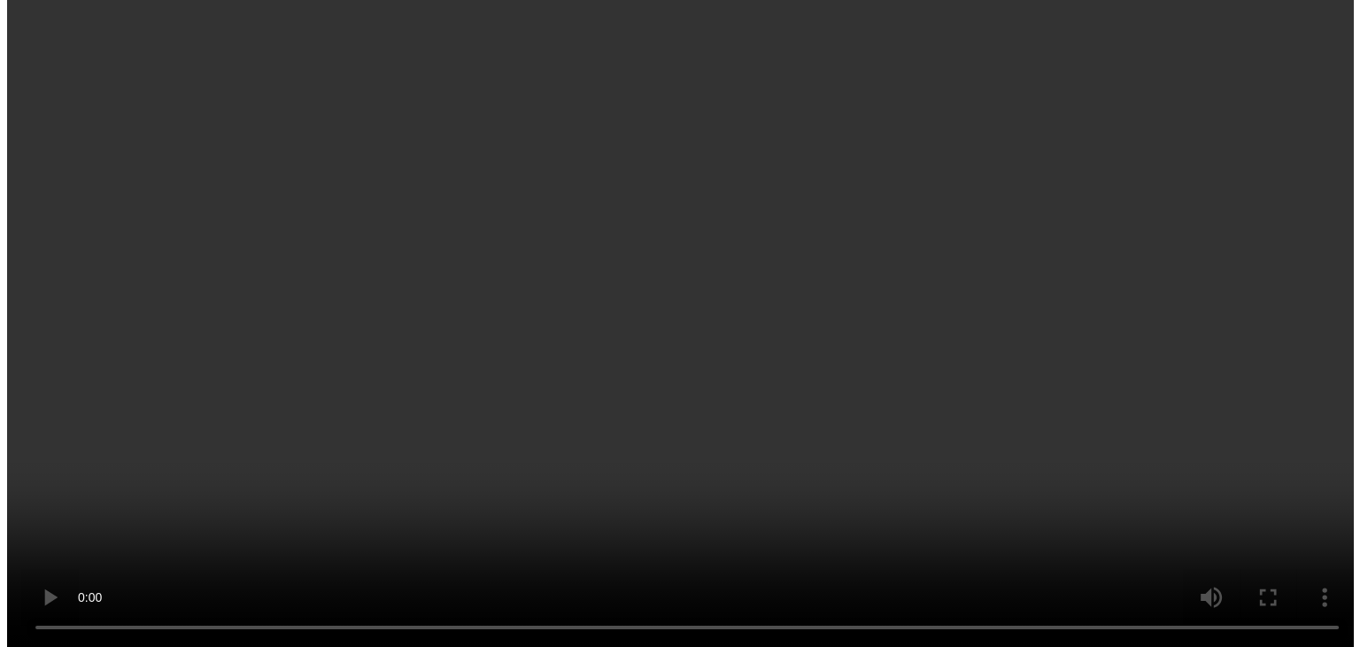
scroll to position [0, 0]
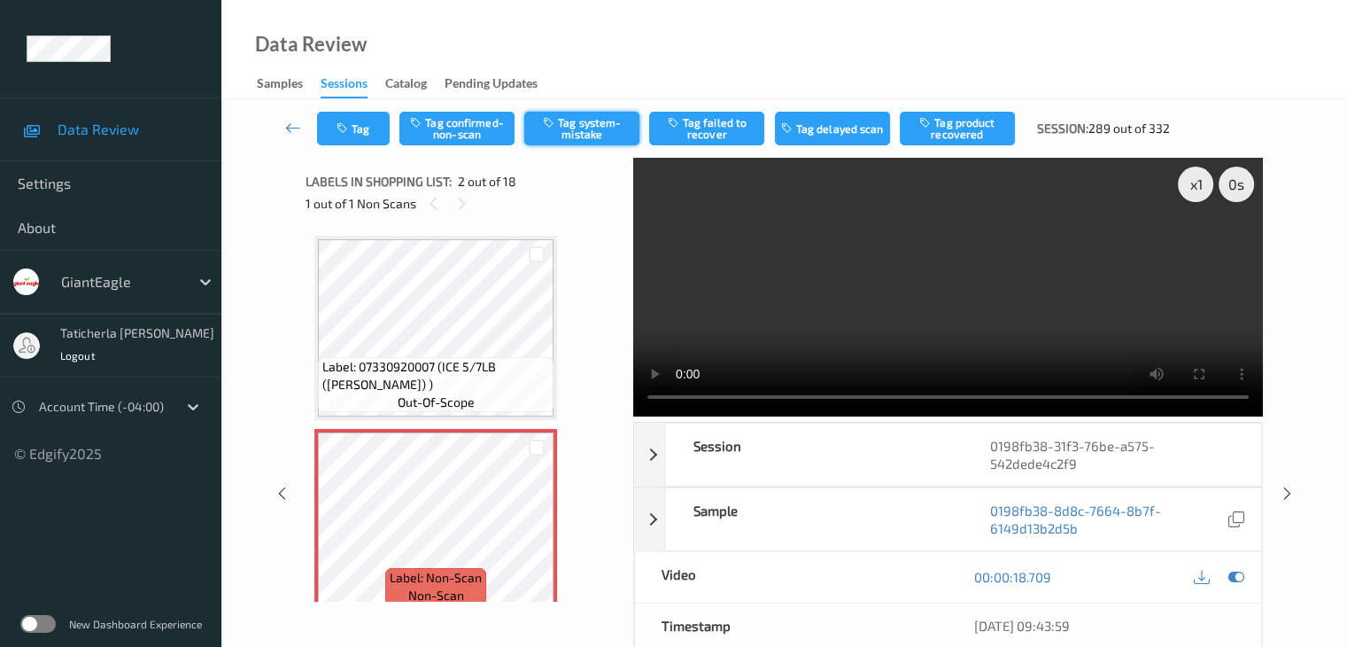
click at [570, 123] on button "Tag system-mistake" at bounding box center [581, 129] width 115 height 34
click at [372, 120] on button "Tag" at bounding box center [353, 129] width 73 height 34
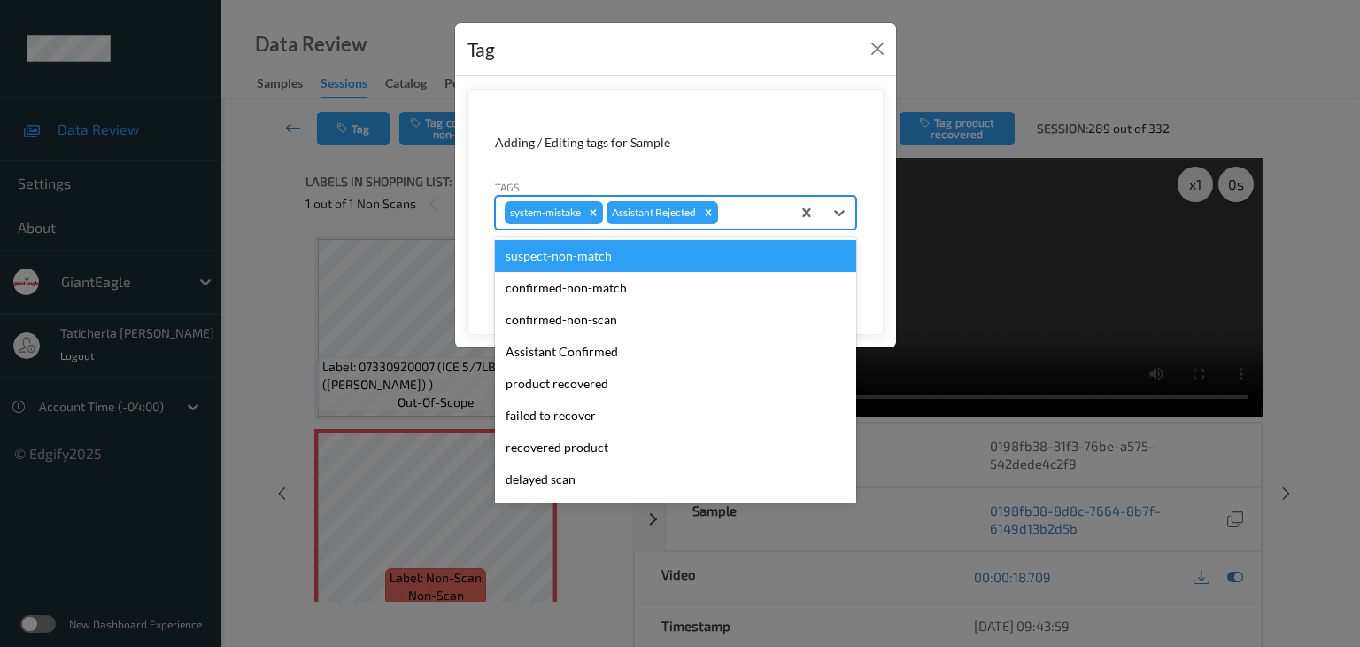
click at [748, 214] on div at bounding box center [752, 212] width 60 height 21
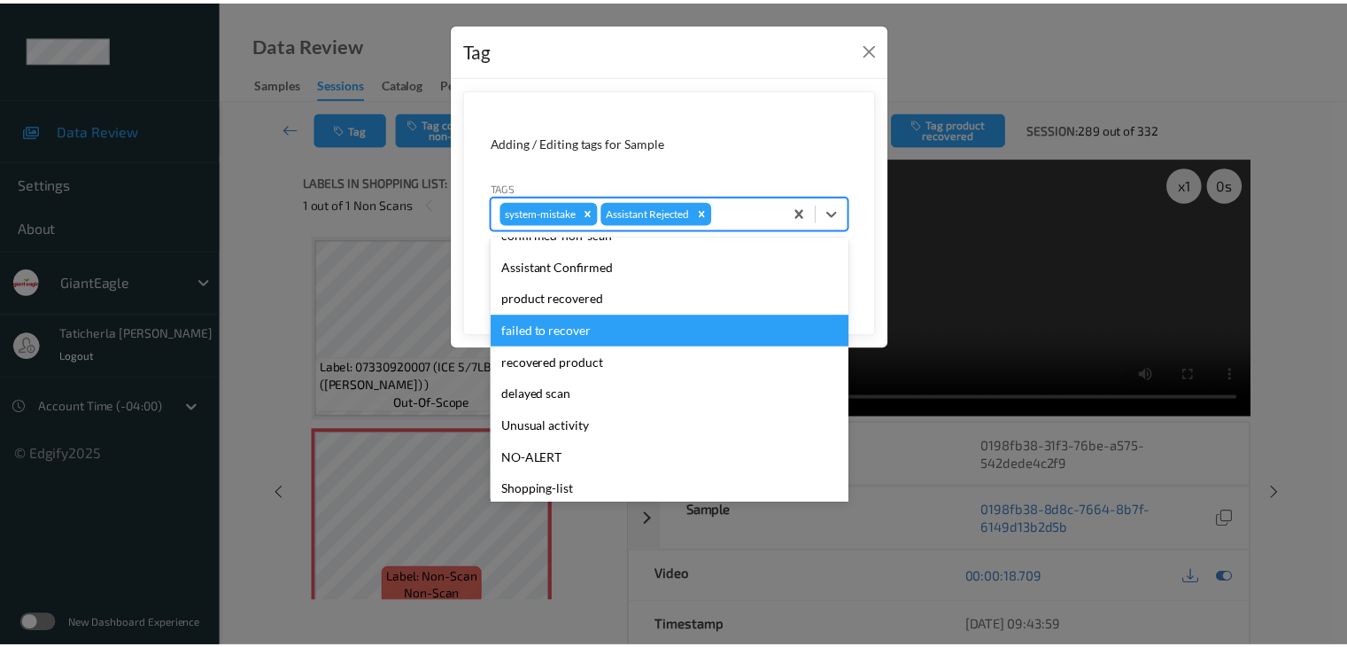
scroll to position [156, 0]
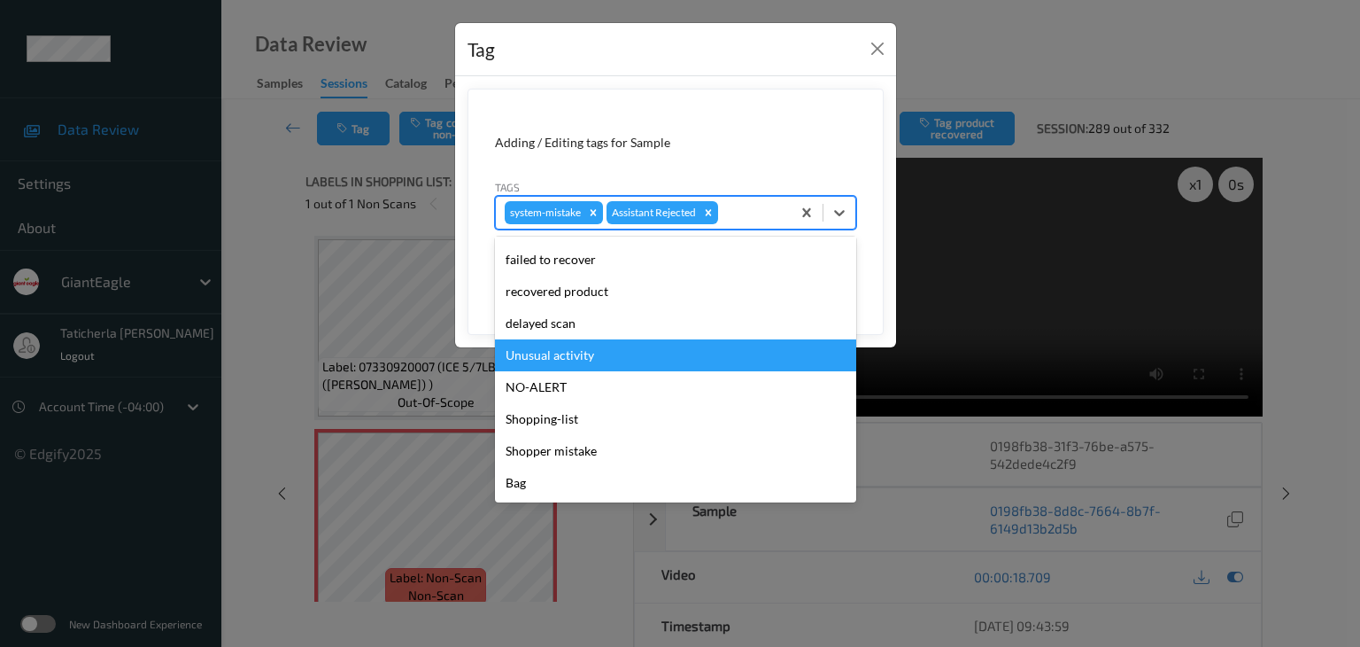
click at [585, 347] on div "Unusual activity" at bounding box center [675, 355] width 361 height 32
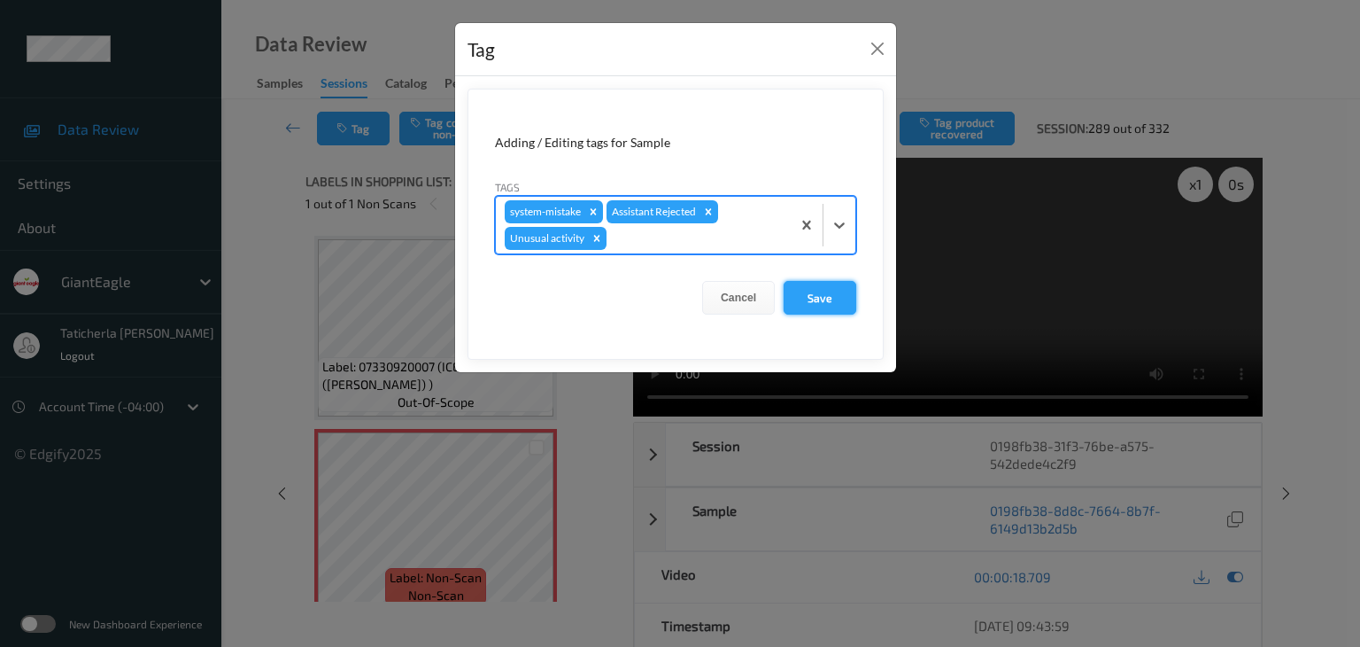
click at [840, 291] on button "Save" at bounding box center [820, 298] width 73 height 34
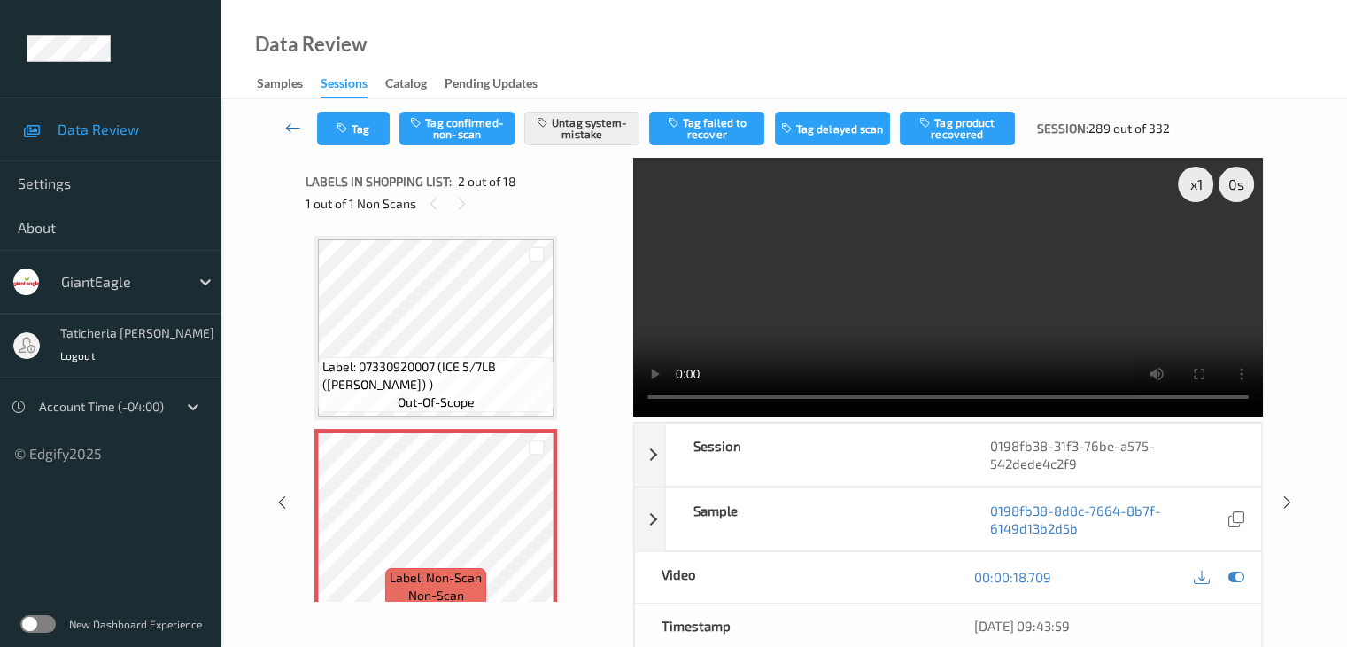
click at [291, 121] on icon at bounding box center [293, 128] width 16 height 18
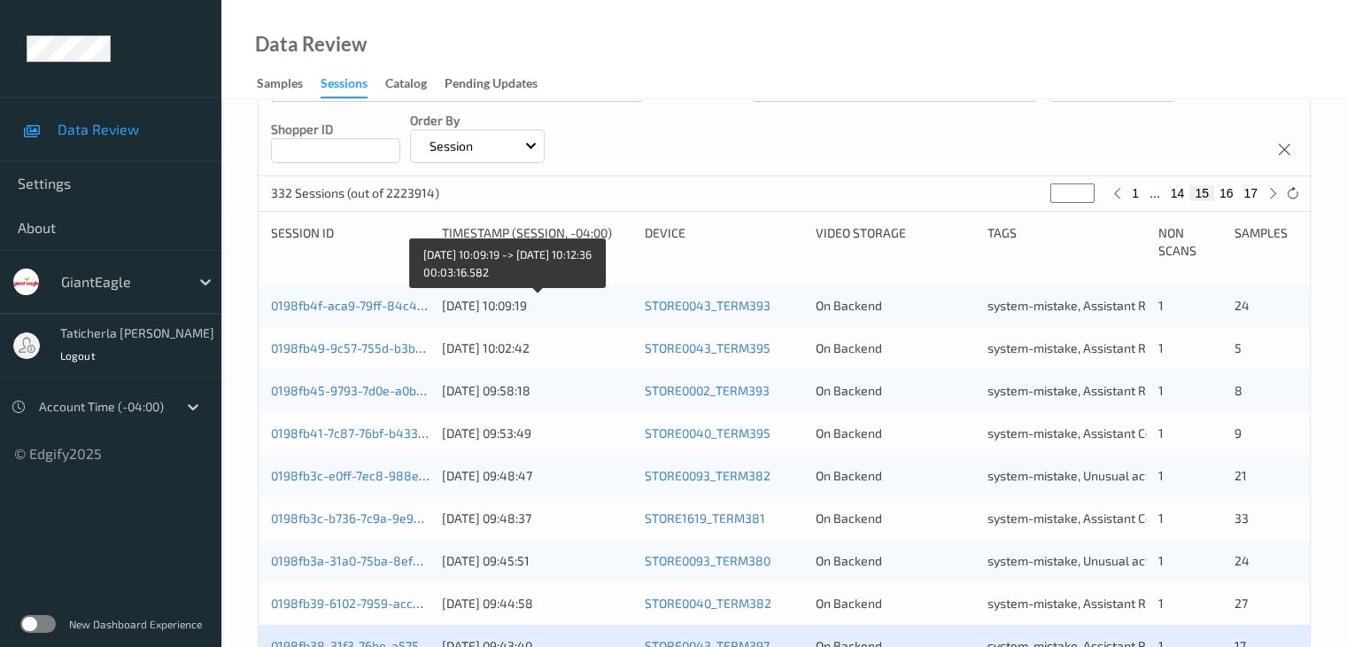
scroll to position [531, 0]
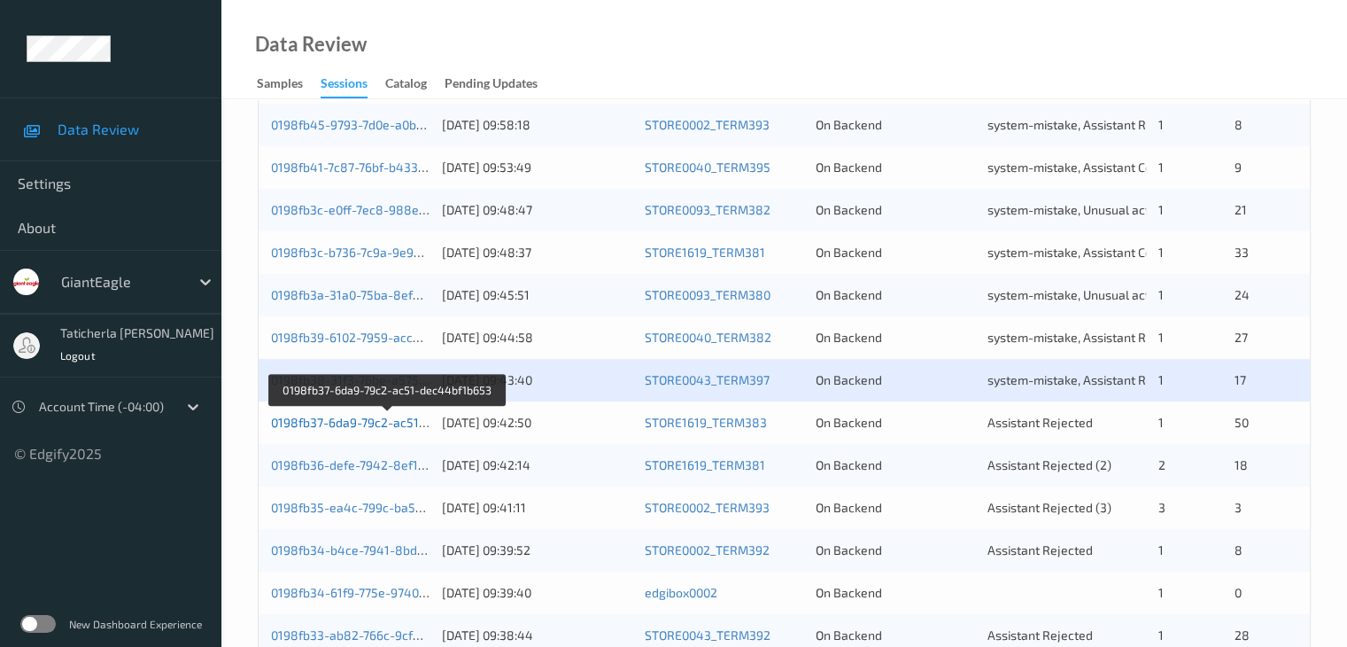
click at [354, 423] on link "0198fb37-6da9-79c2-ac51-dec44bf1b653" at bounding box center [388, 421] width 235 height 15
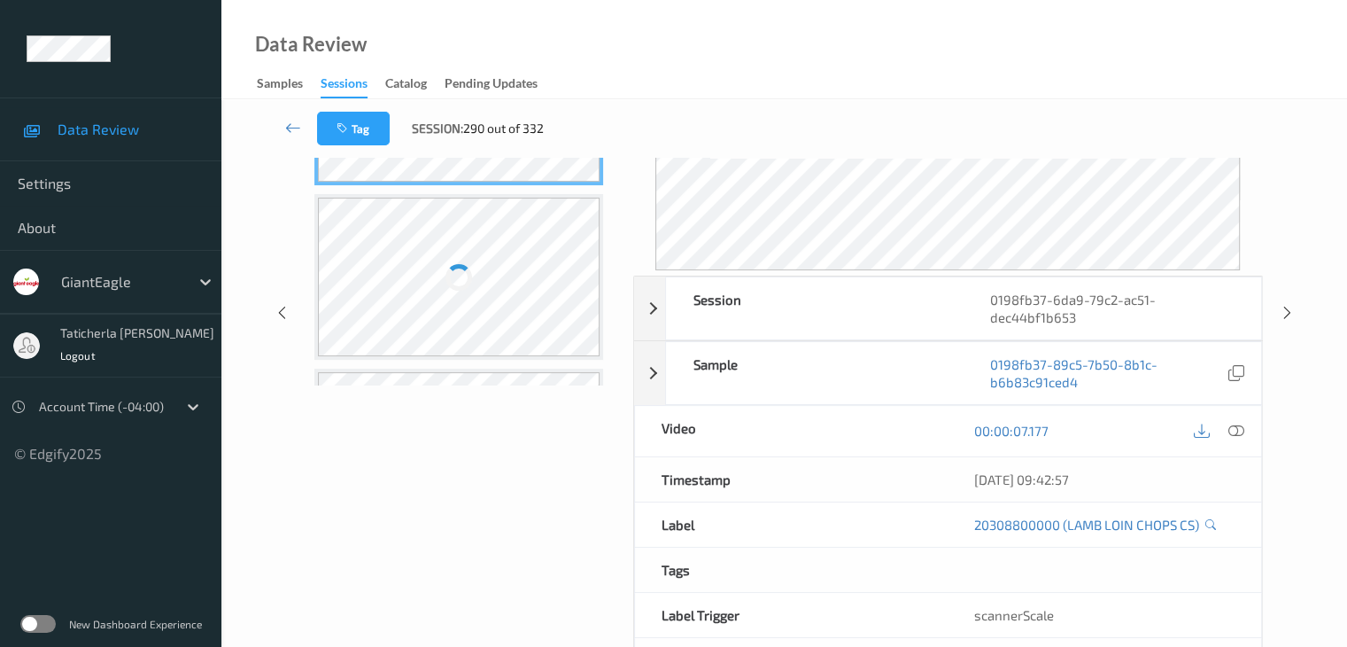
scroll to position [287, 0]
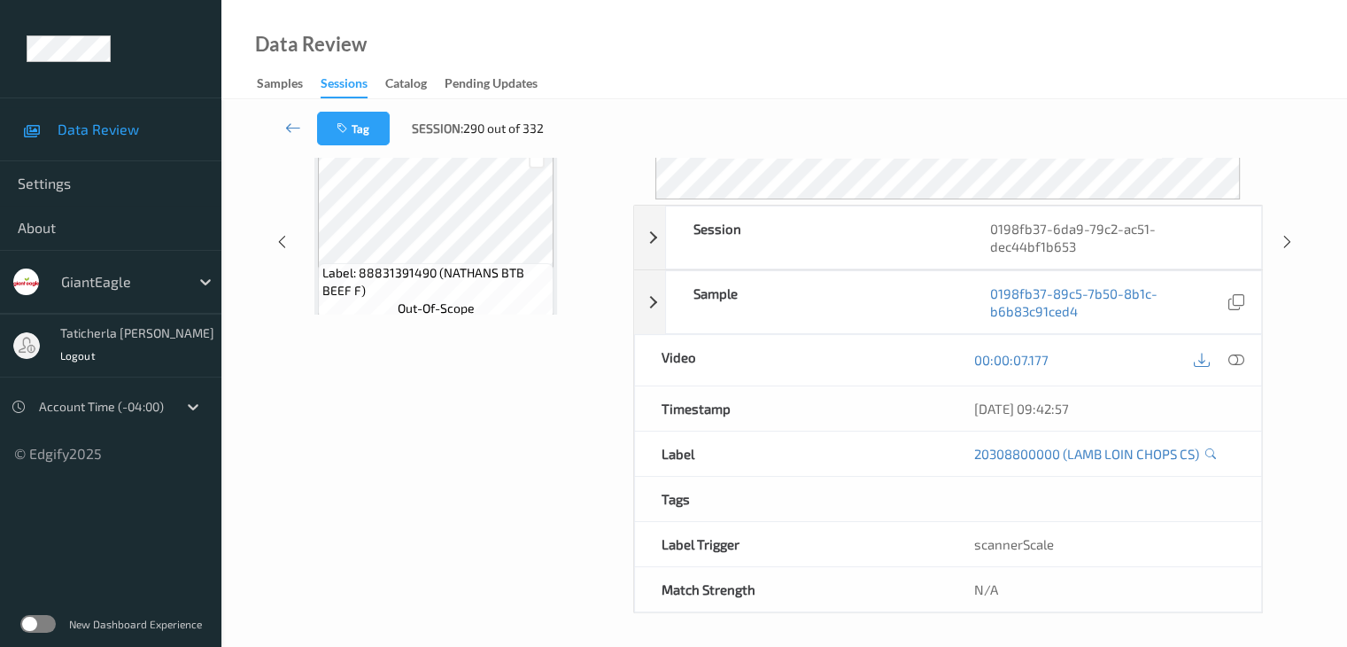
click at [275, 153] on div "Tag Session: 290 out of 332" at bounding box center [784, 128] width 1053 height 58
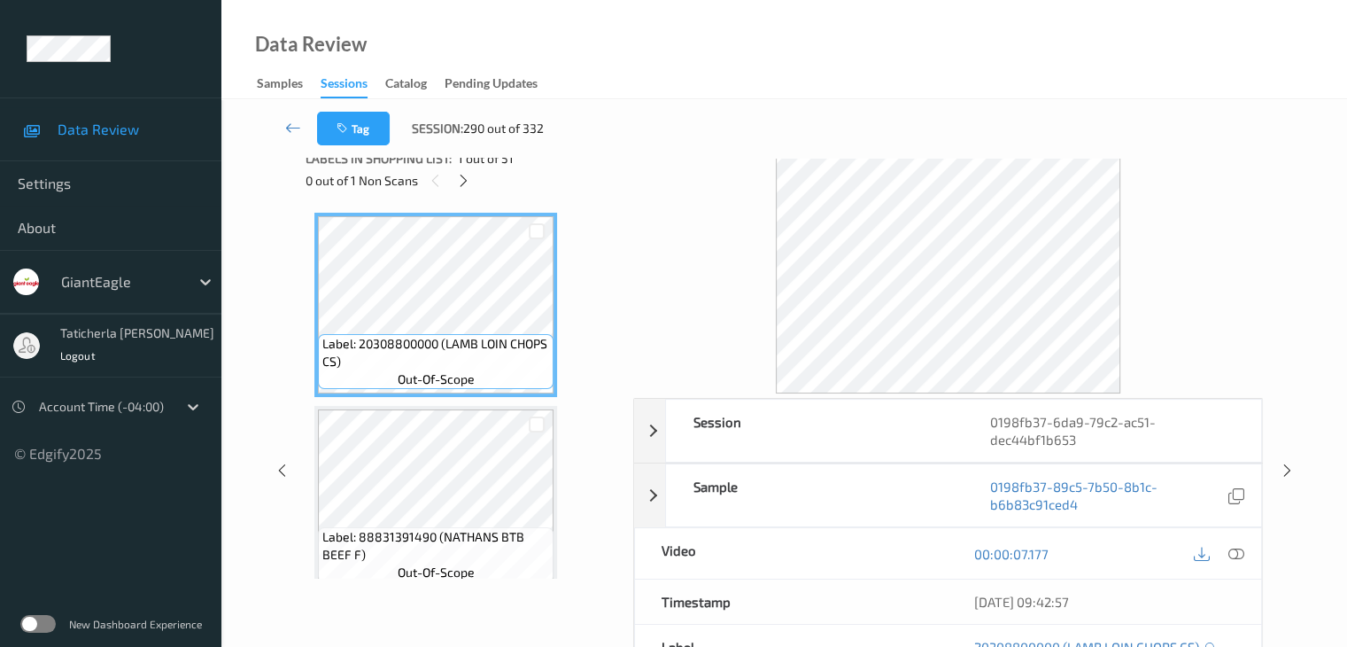
scroll to position [0, 0]
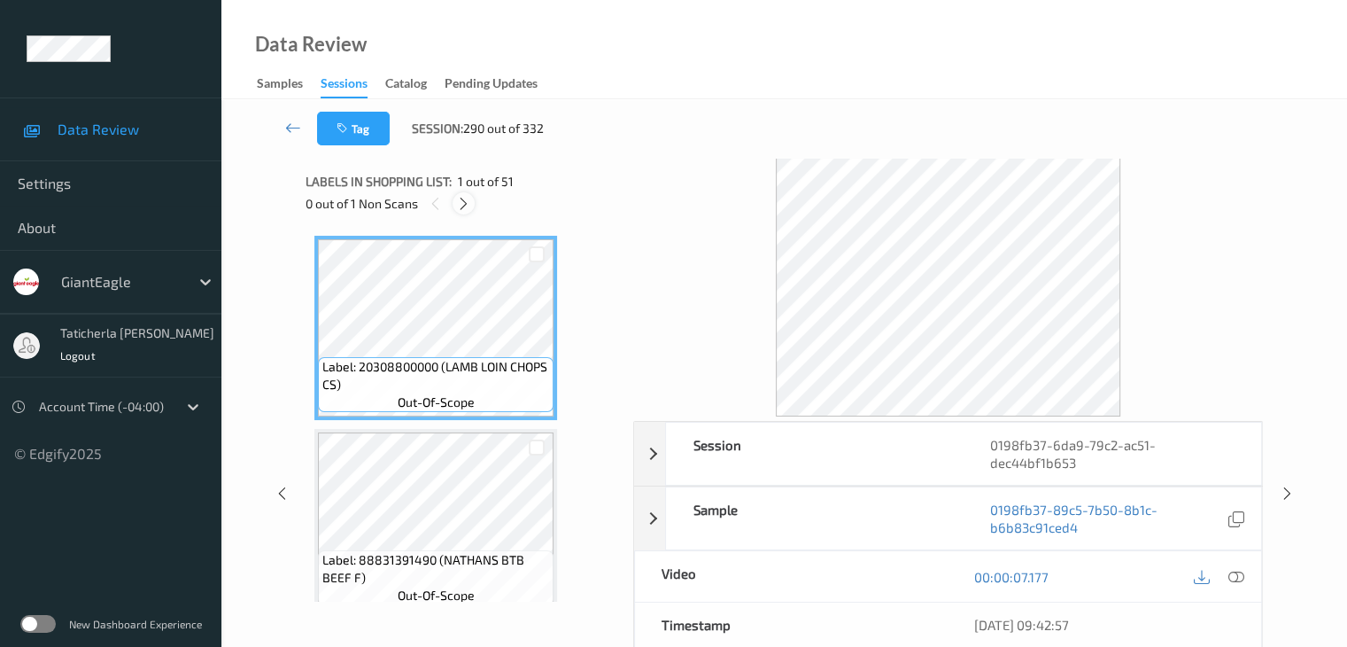
click at [461, 196] on icon at bounding box center [463, 204] width 15 height 16
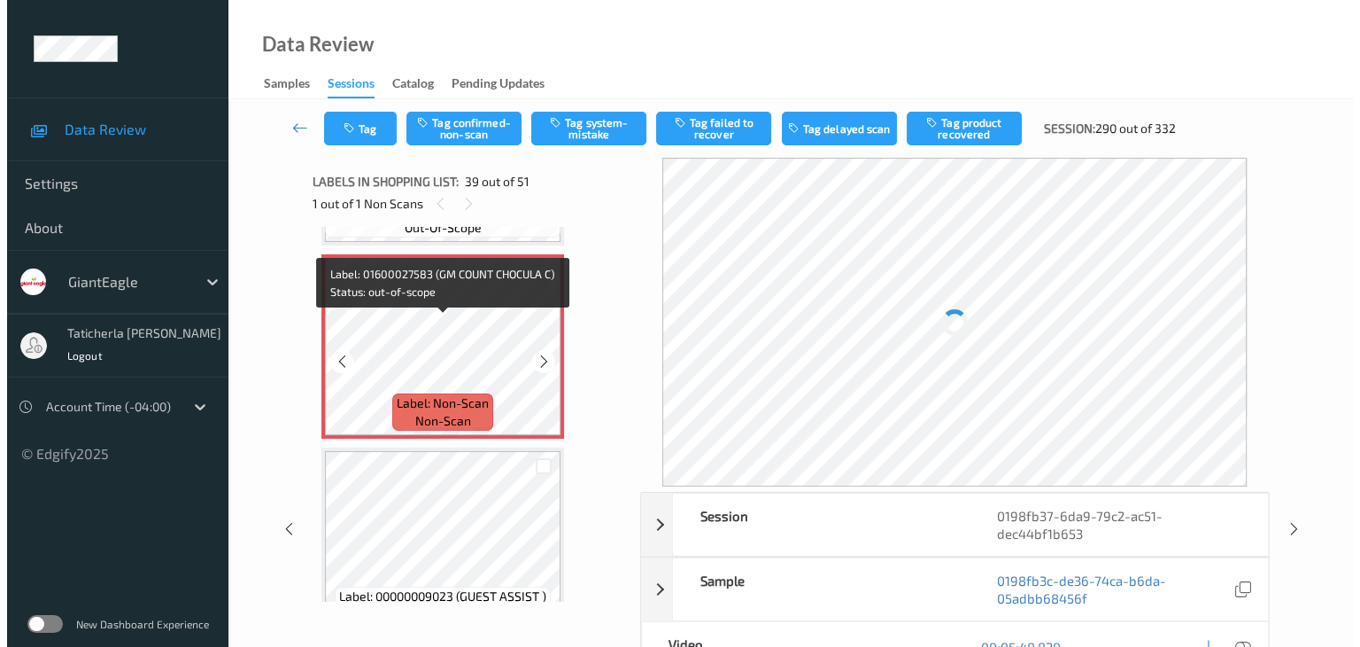
scroll to position [7330, 0]
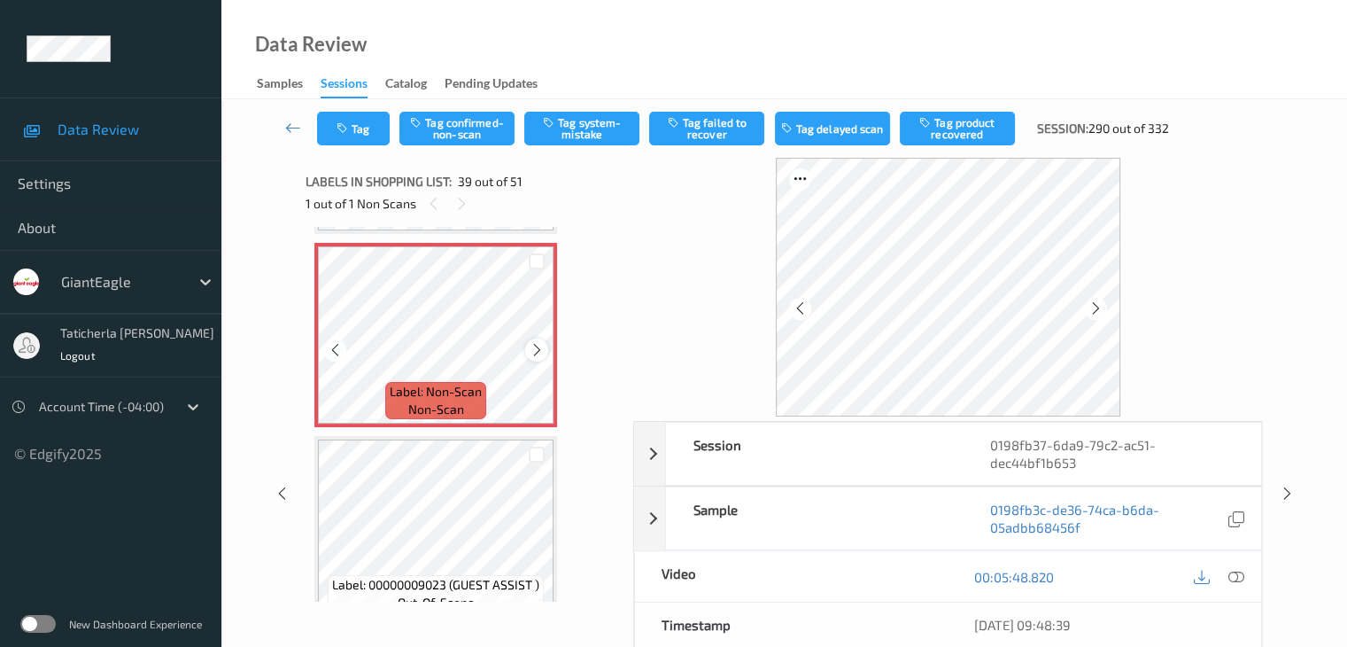
click at [541, 353] on icon at bounding box center [537, 350] width 15 height 16
click at [1229, 576] on icon at bounding box center [1236, 577] width 16 height 16
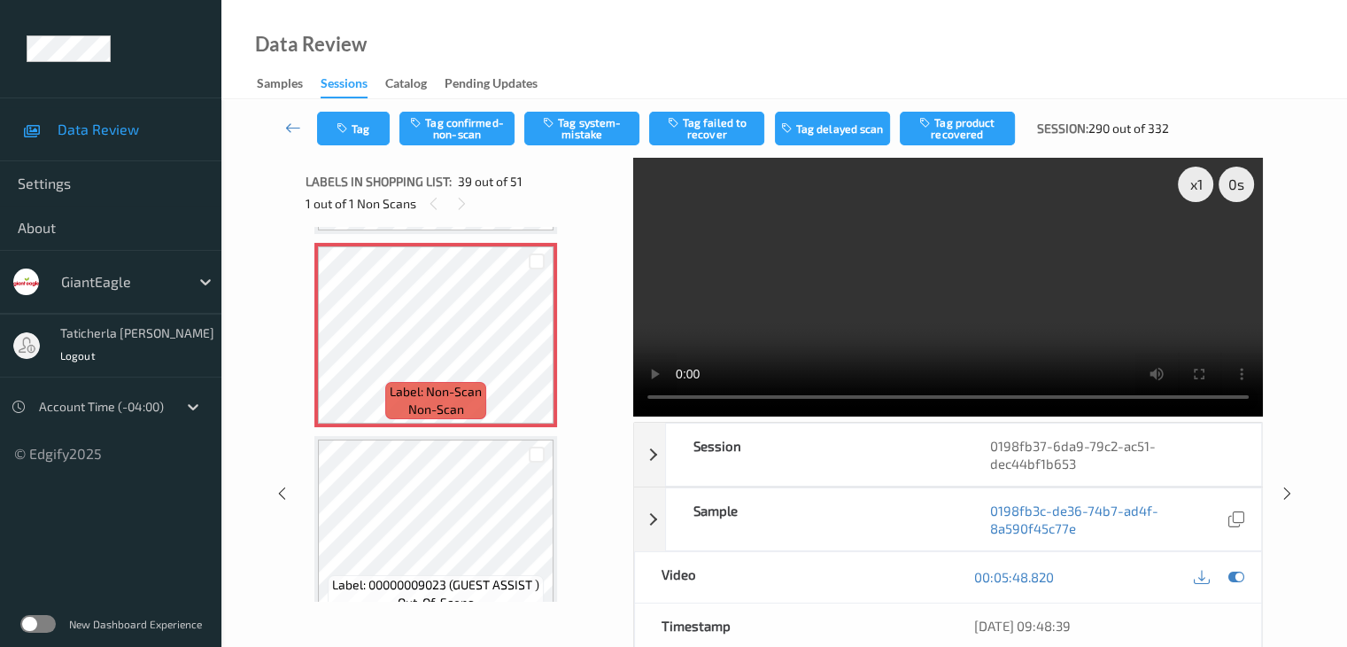
click at [1196, 251] on video at bounding box center [948, 287] width 630 height 259
click at [588, 136] on button "Tag system-mistake" at bounding box center [581, 129] width 115 height 34
click at [362, 128] on button "Tag" at bounding box center [353, 129] width 73 height 34
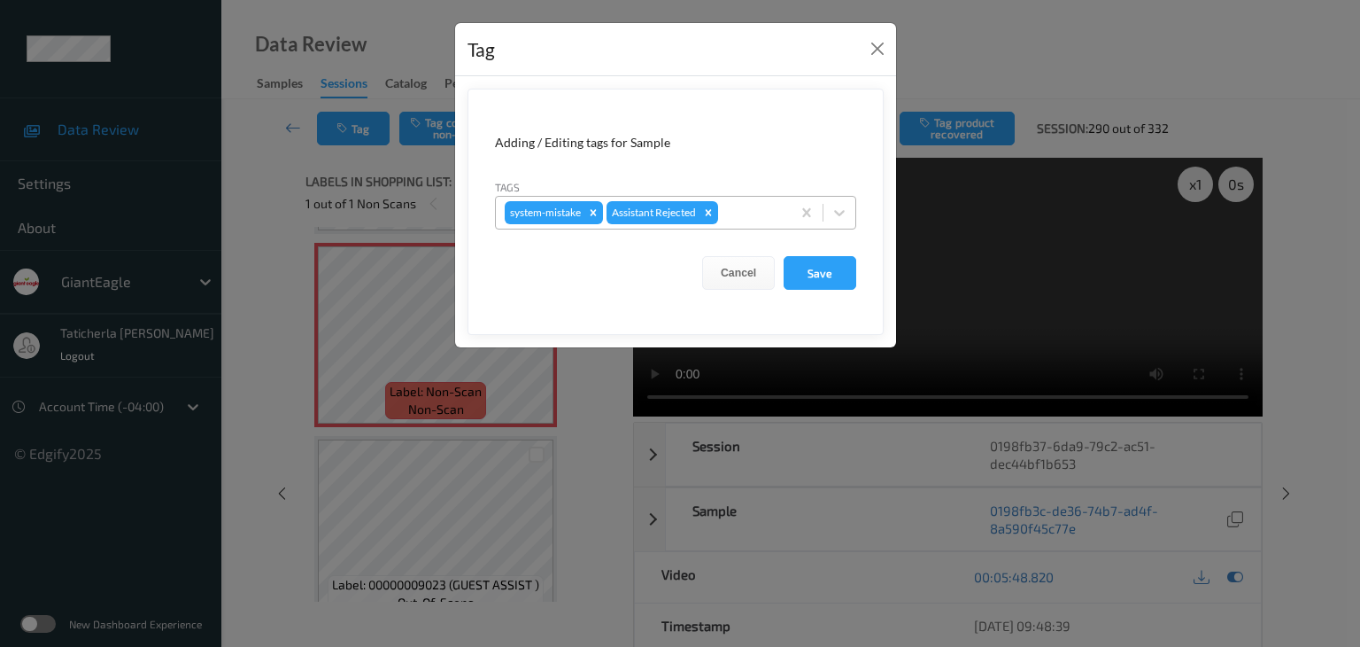
click at [769, 214] on div at bounding box center [752, 212] width 60 height 21
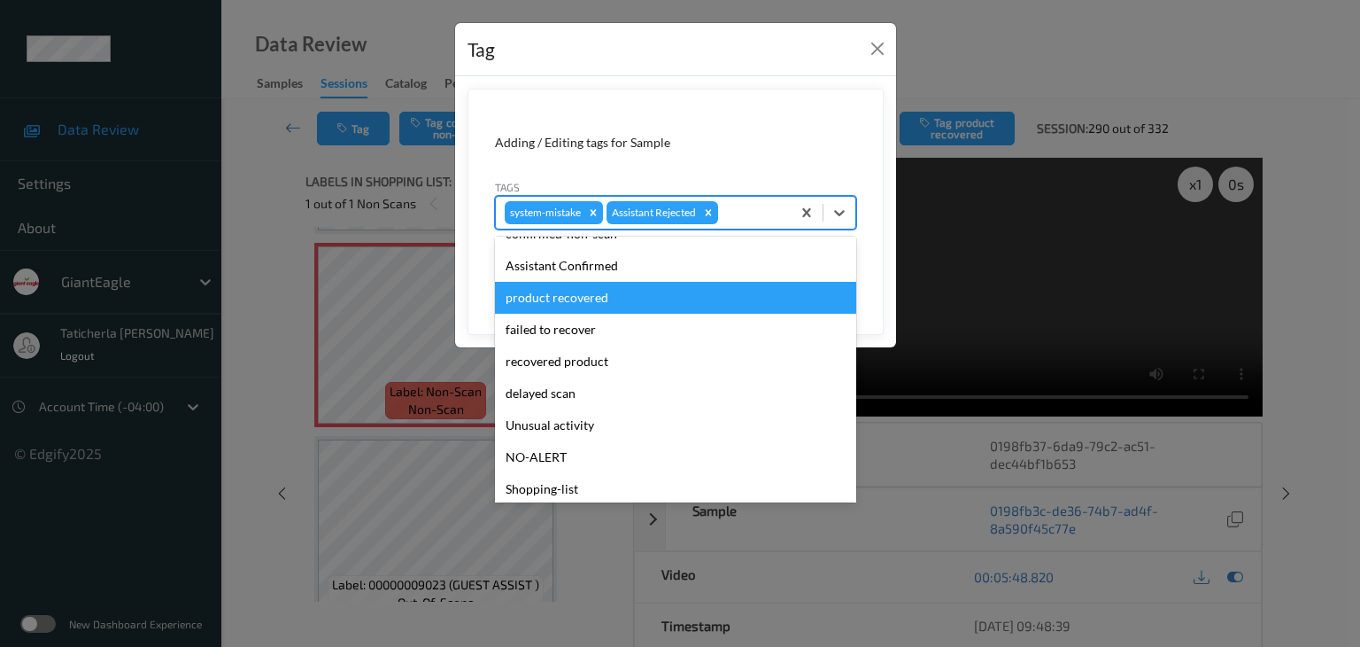
scroll to position [156, 0]
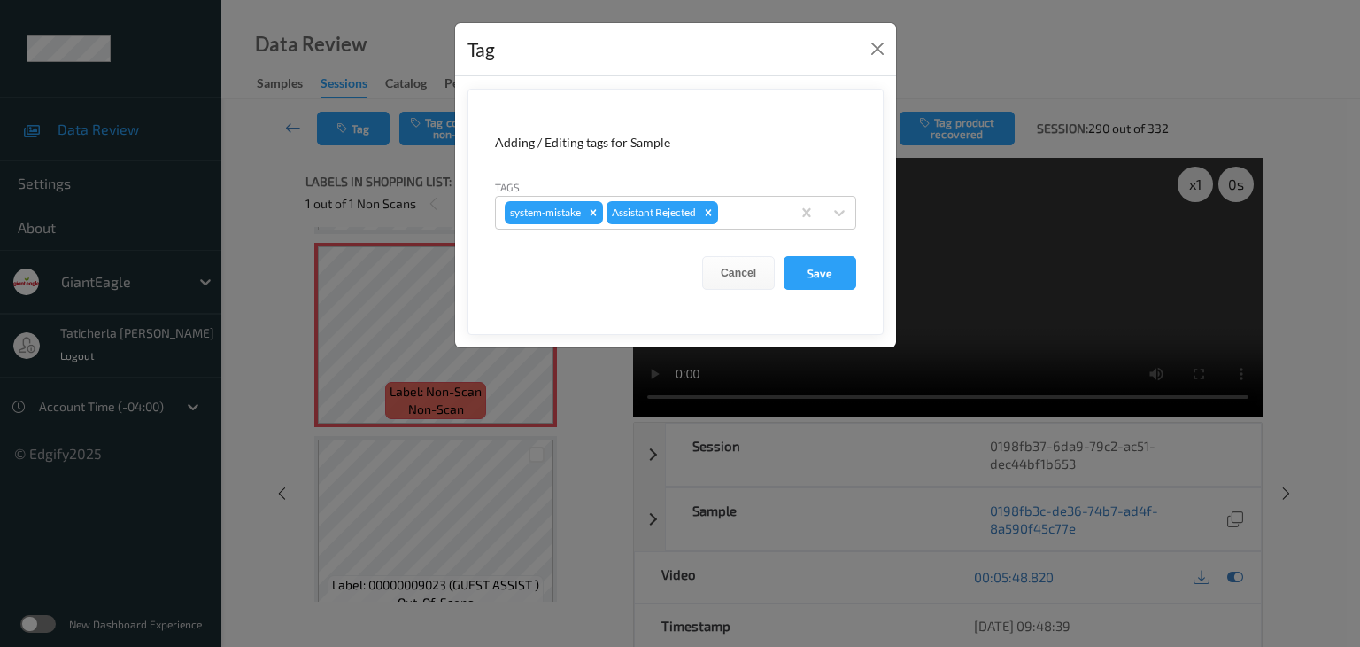
click at [661, 507] on div "Tag Adding / Editing tags for Sample Tags system-mistake Assistant Rejected Can…" at bounding box center [680, 323] width 1360 height 647
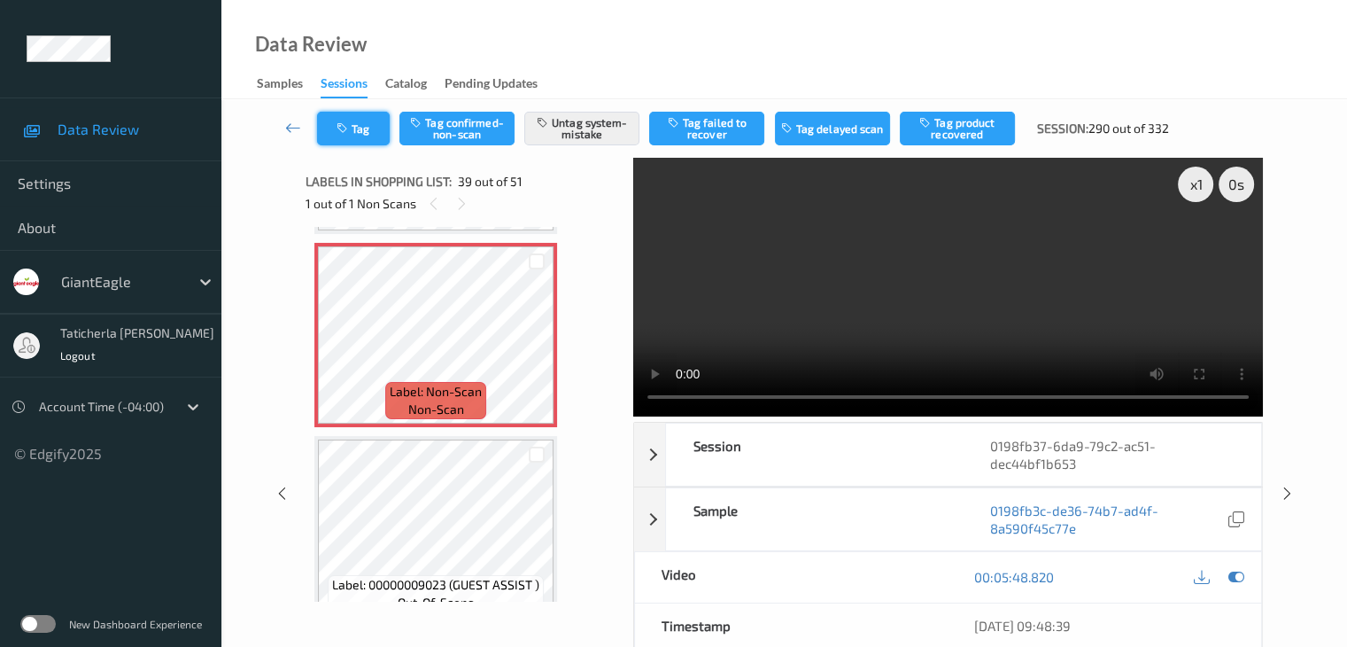
click at [356, 126] on button "Tag" at bounding box center [353, 129] width 73 height 34
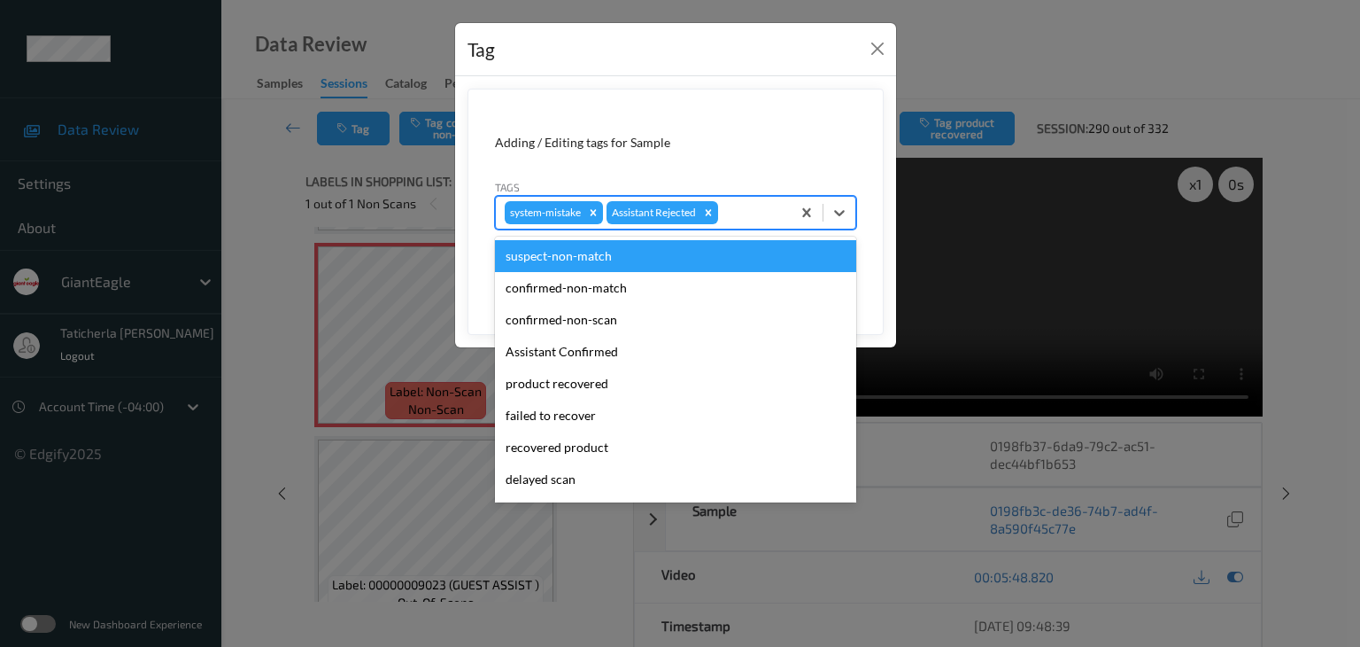
click at [750, 217] on div at bounding box center [752, 212] width 60 height 21
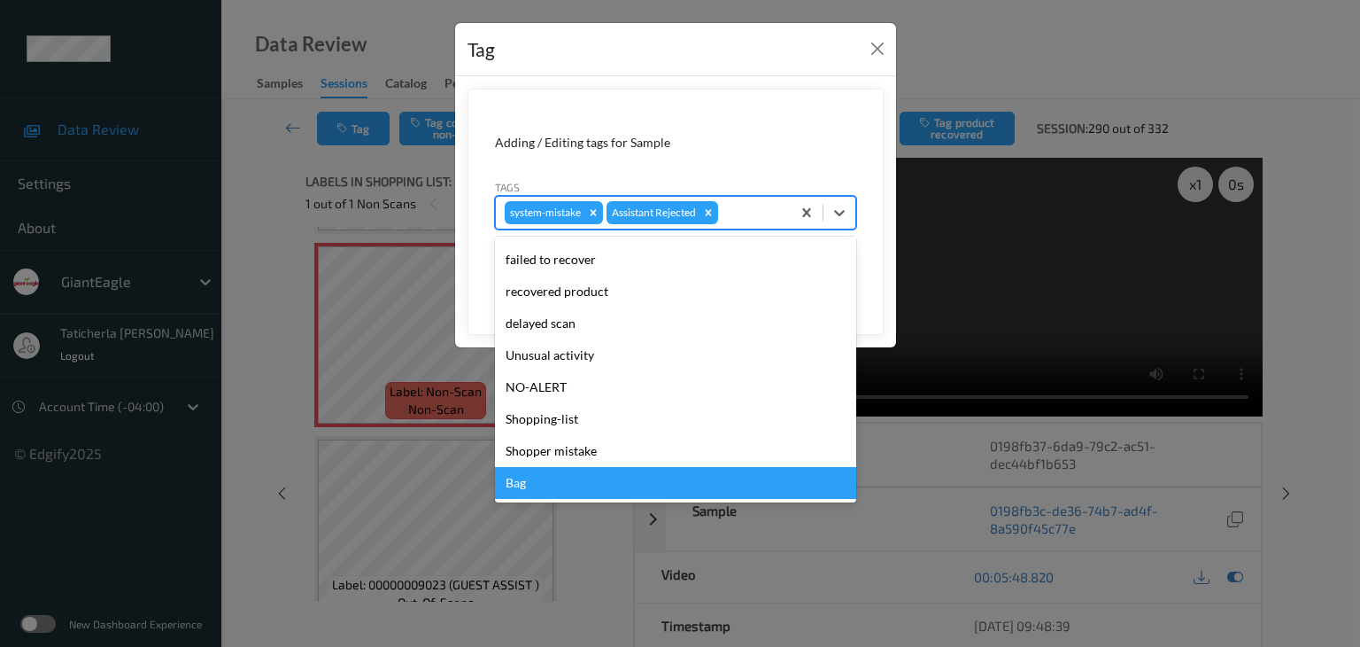
click at [611, 476] on div "Bag" at bounding box center [675, 483] width 361 height 32
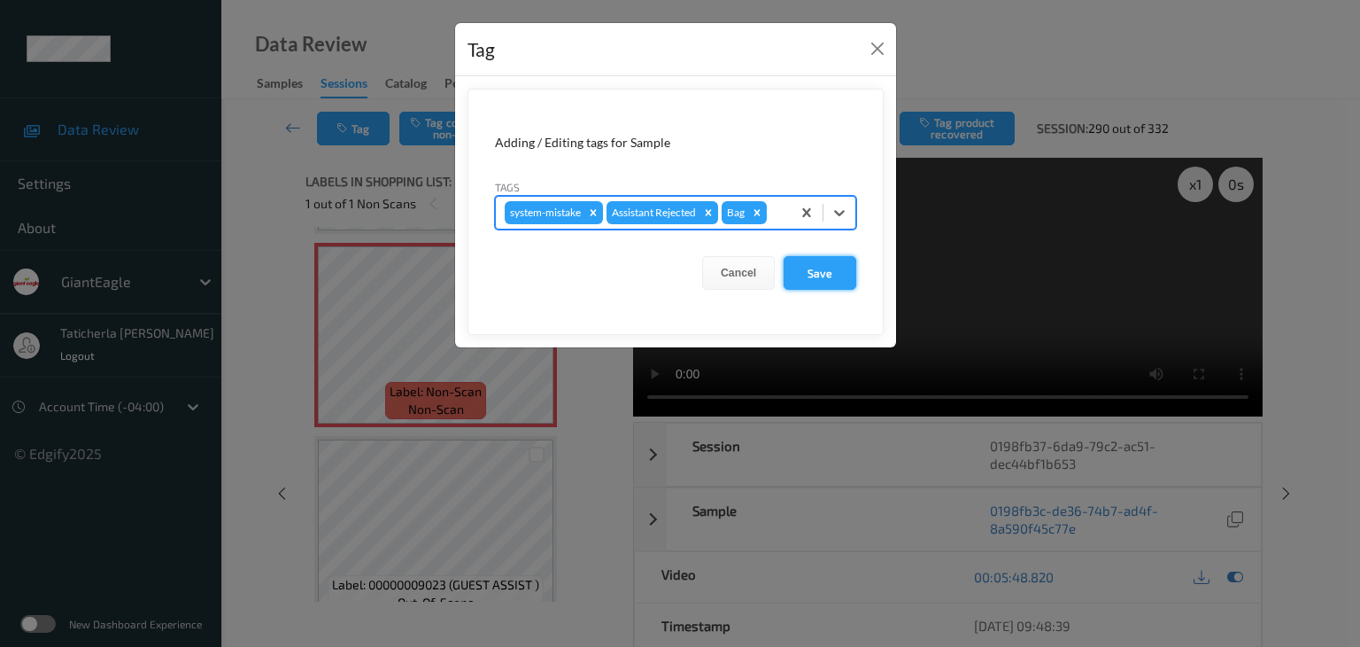
click at [819, 275] on button "Save" at bounding box center [820, 273] width 73 height 34
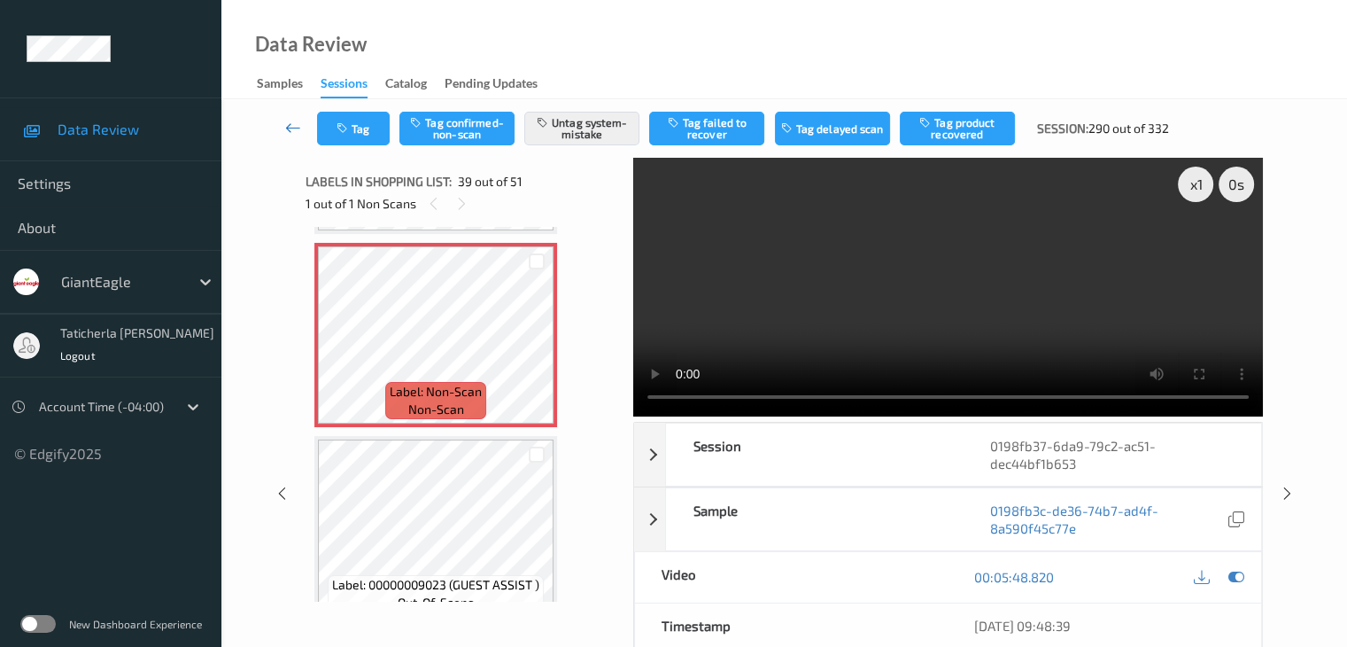
click at [293, 124] on icon at bounding box center [293, 128] width 16 height 18
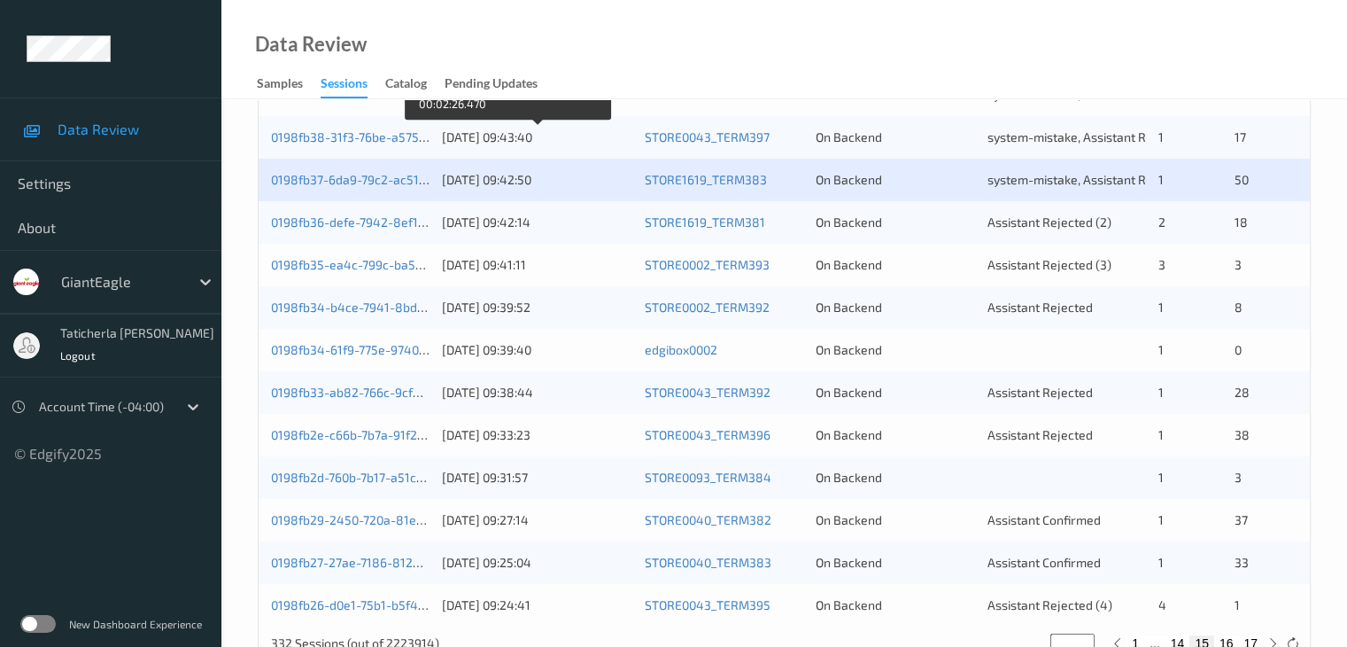
scroll to position [797, 0]
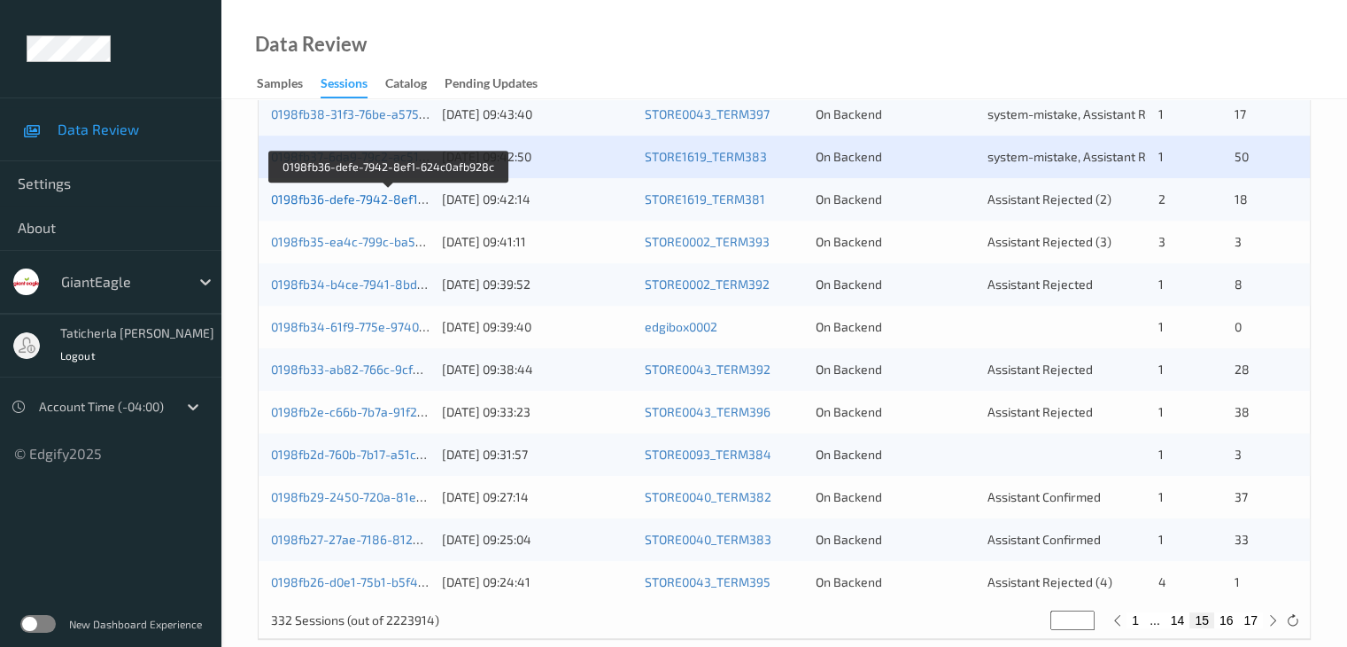
click at [368, 202] on link "0198fb36-defe-7942-8ef1-624c0afb928c" at bounding box center [388, 198] width 235 height 15
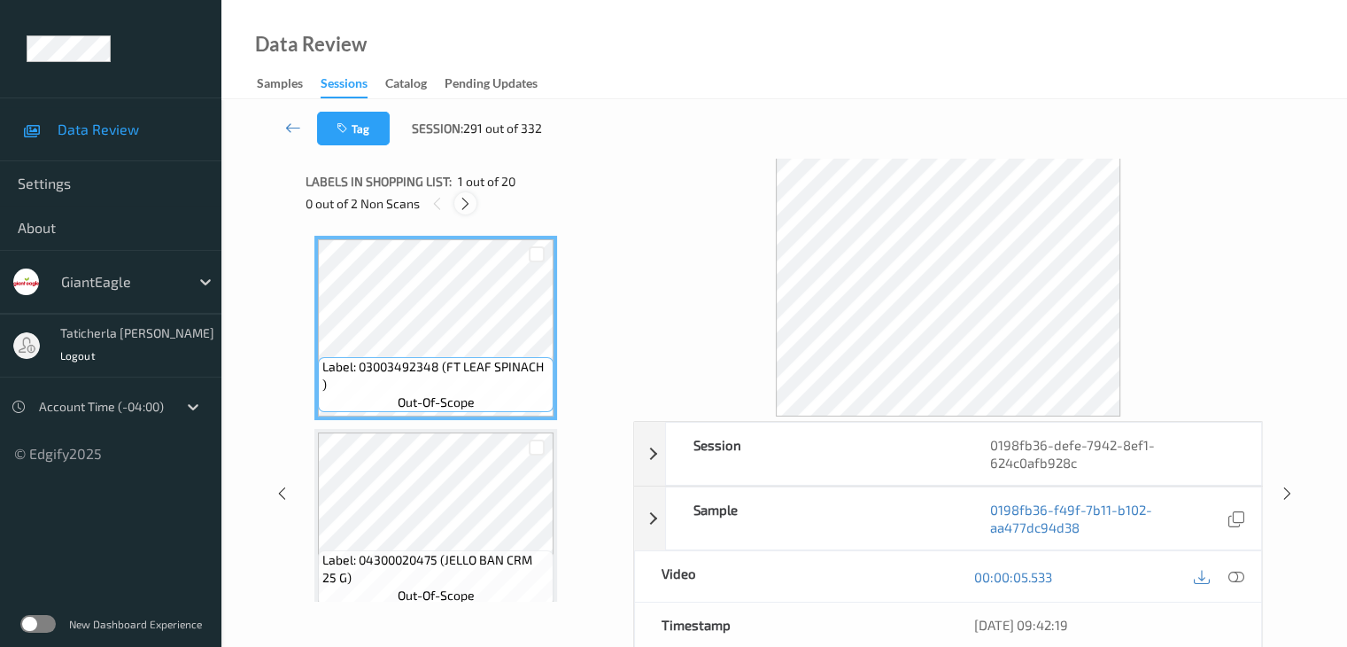
click at [461, 202] on icon at bounding box center [465, 204] width 15 height 16
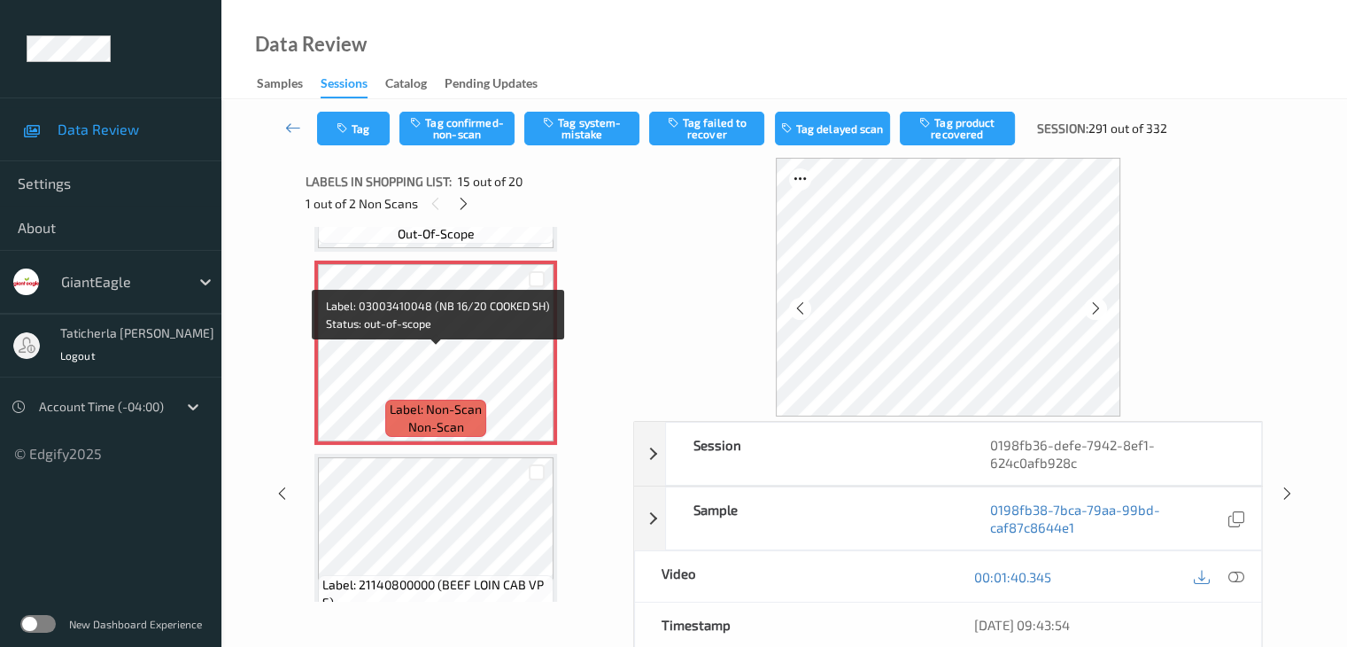
scroll to position [2696, 0]
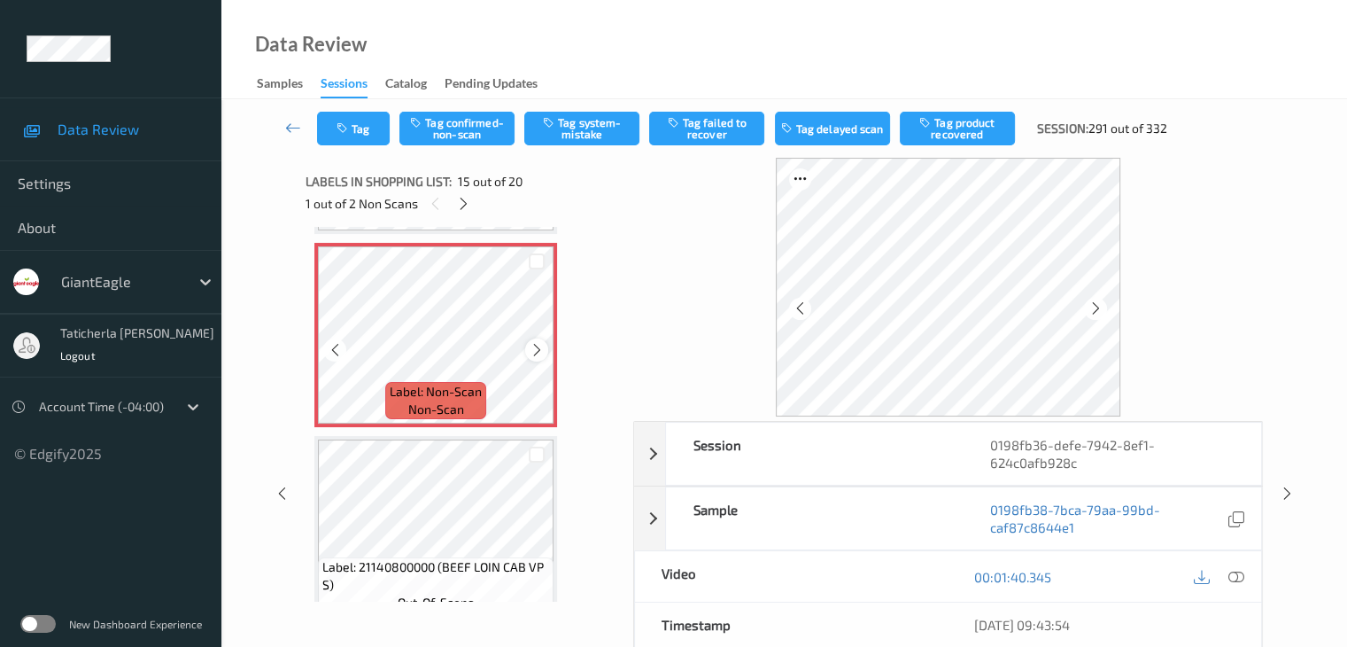
click at [538, 355] on icon at bounding box center [537, 350] width 15 height 16
click at [1233, 575] on icon at bounding box center [1236, 577] width 16 height 16
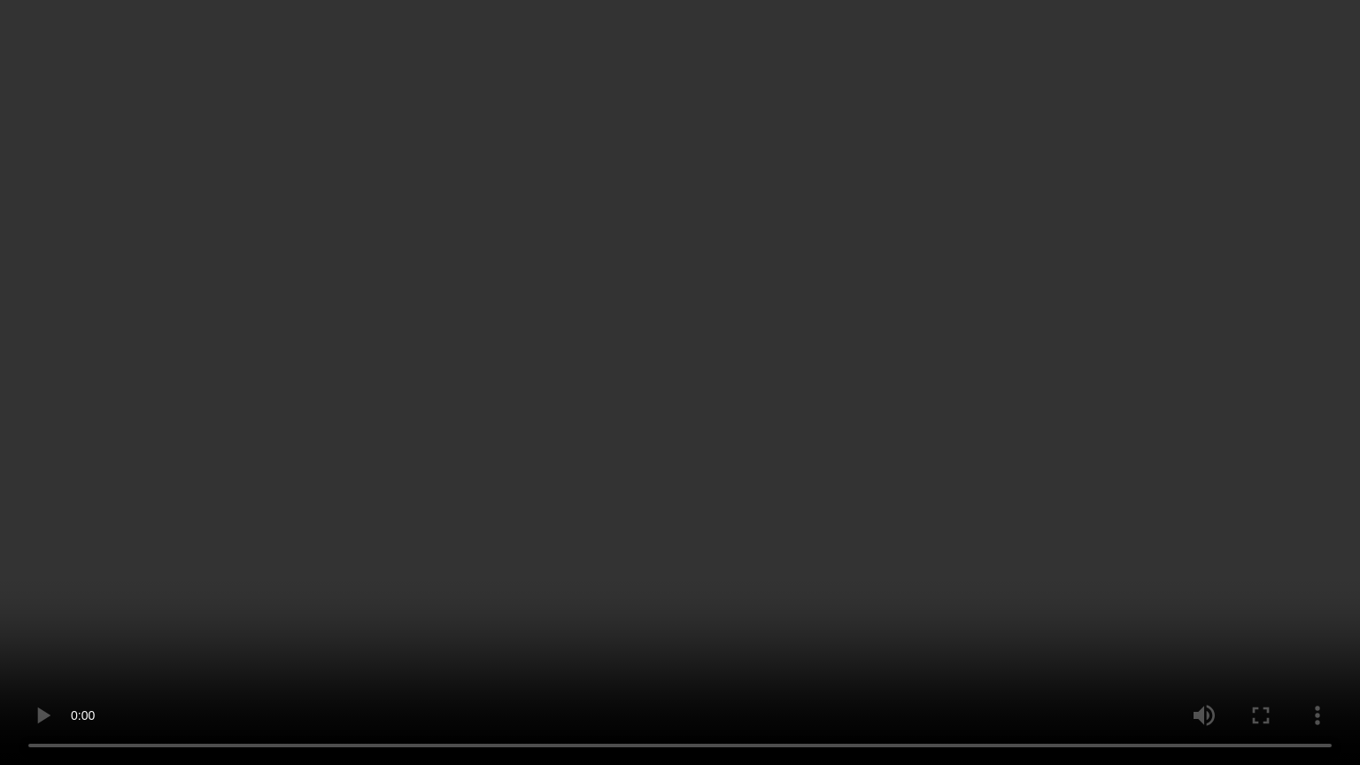
click at [139, 646] on video at bounding box center [680, 382] width 1360 height 765
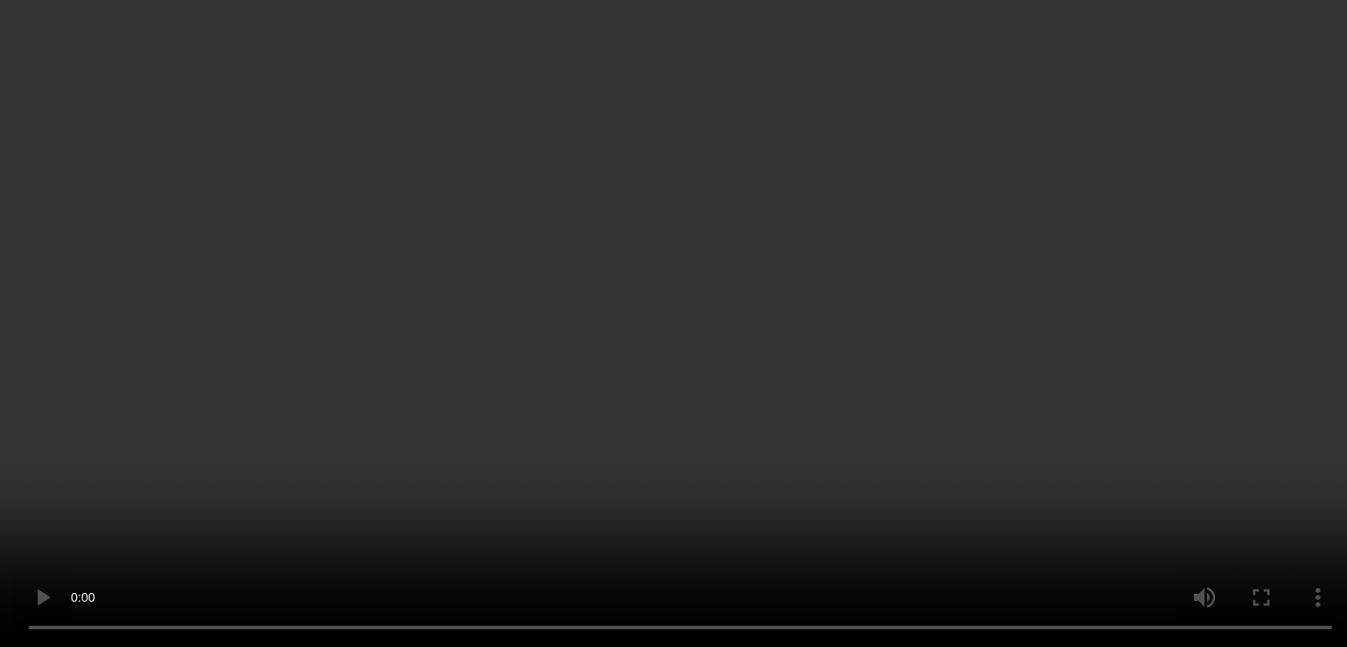
scroll to position [2430, 0]
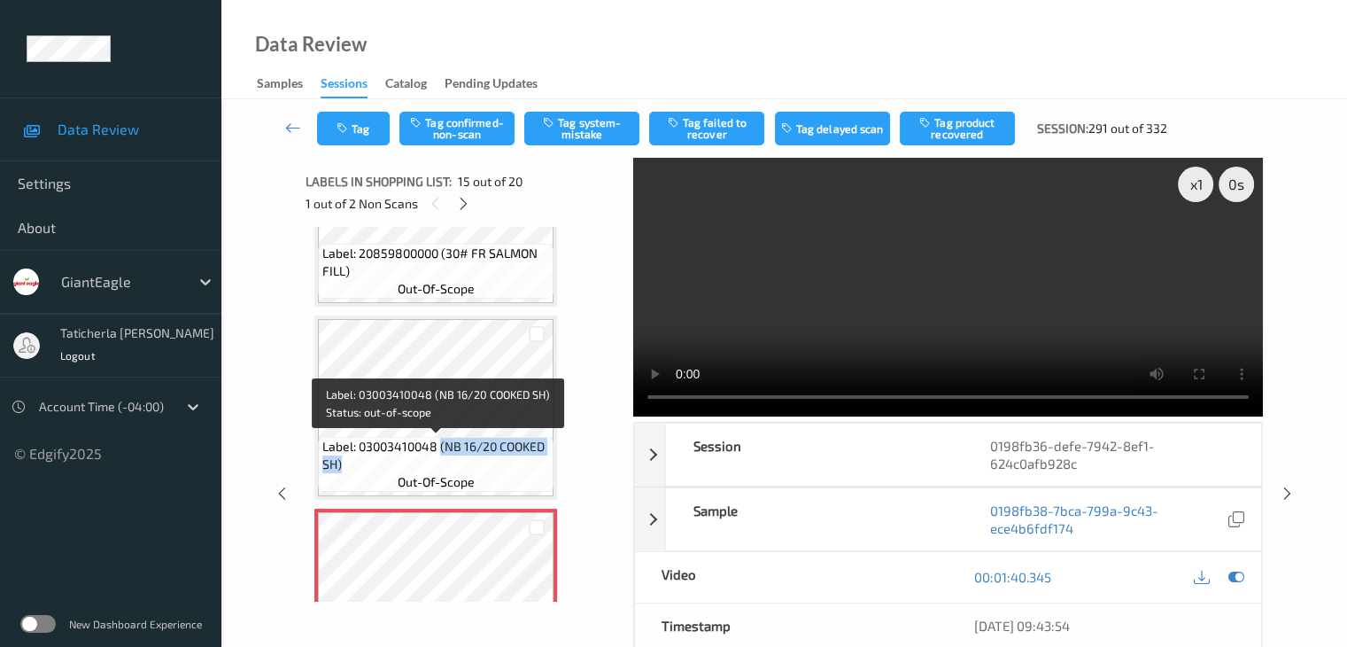
drag, startPoint x: 439, startPoint y: 447, endPoint x: 547, endPoint y: 468, distance: 110.0
click at [547, 468] on span "Label: 03003410048 (NB 16/20 COOKED SH)" at bounding box center [435, 455] width 227 height 35
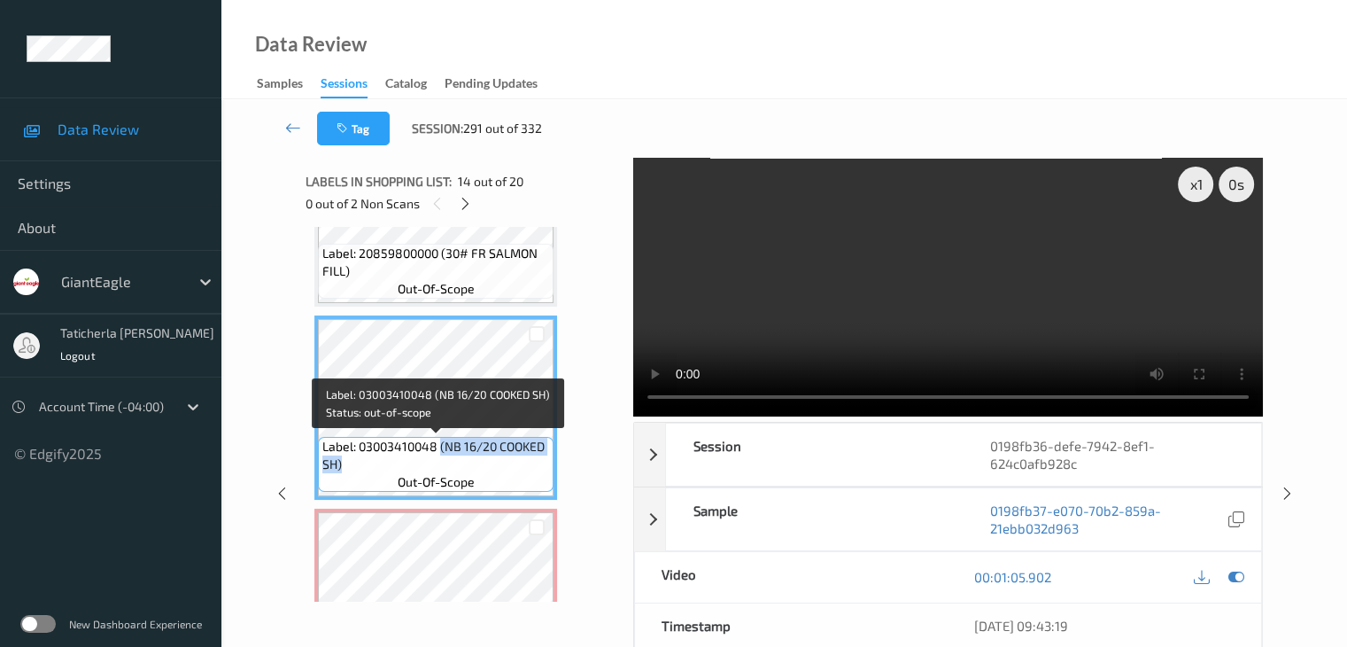
copy span "(NB 16/20 COOKED SH)"
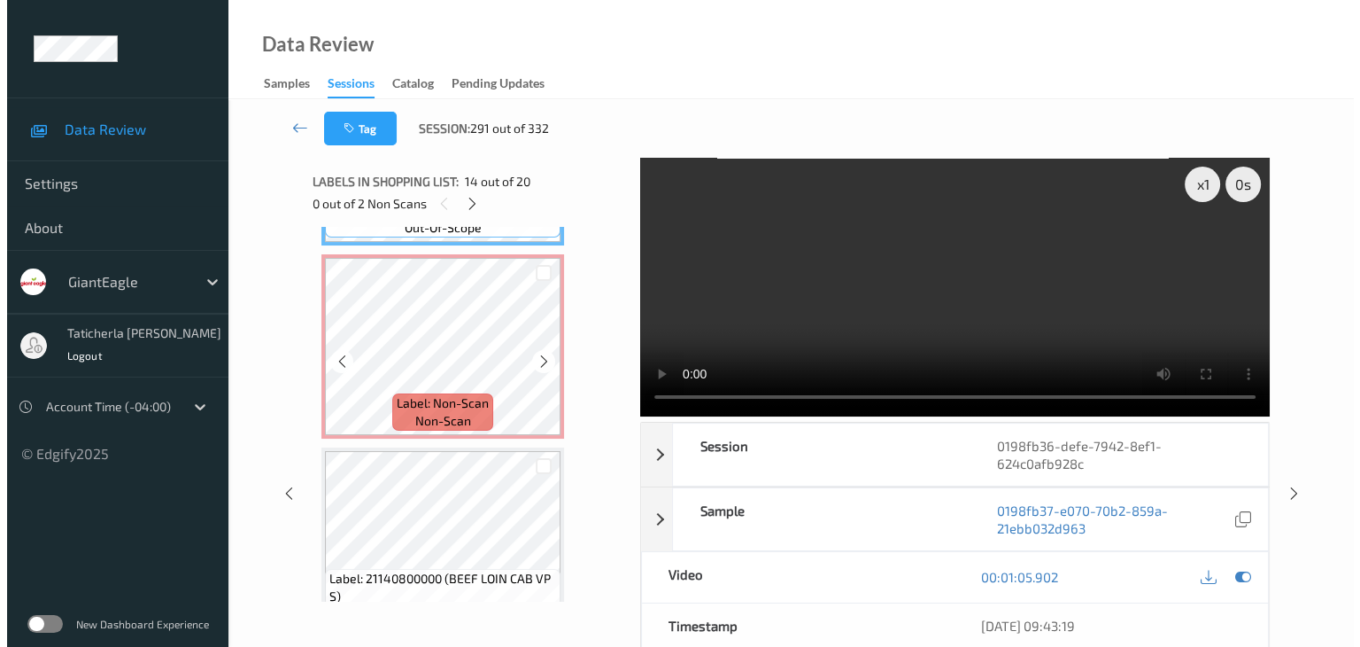
scroll to position [2696, 0]
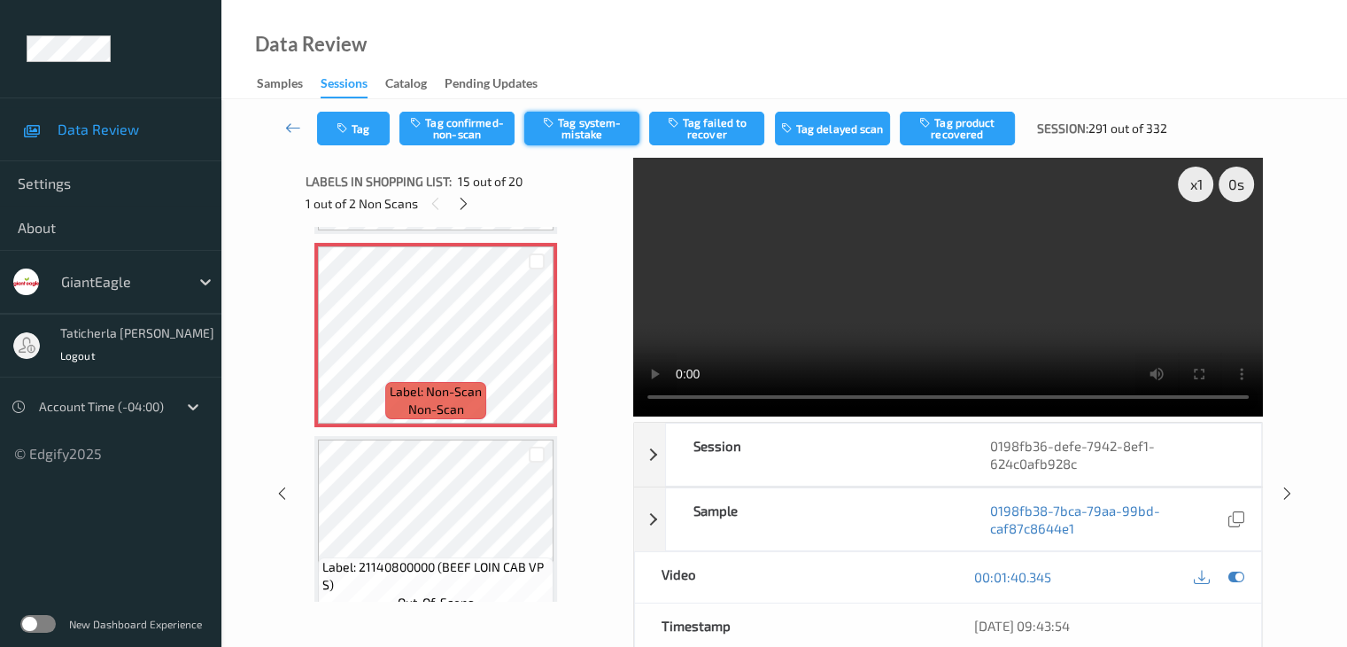
click at [591, 132] on button "Tag system-mistake" at bounding box center [581, 129] width 115 height 34
click at [367, 110] on div "Tag Tag confirmed-non-scan Untag system-mistake Tag failed to recover Tag delay…" at bounding box center [784, 128] width 1053 height 58
click at [368, 136] on button "Tag" at bounding box center [353, 129] width 73 height 34
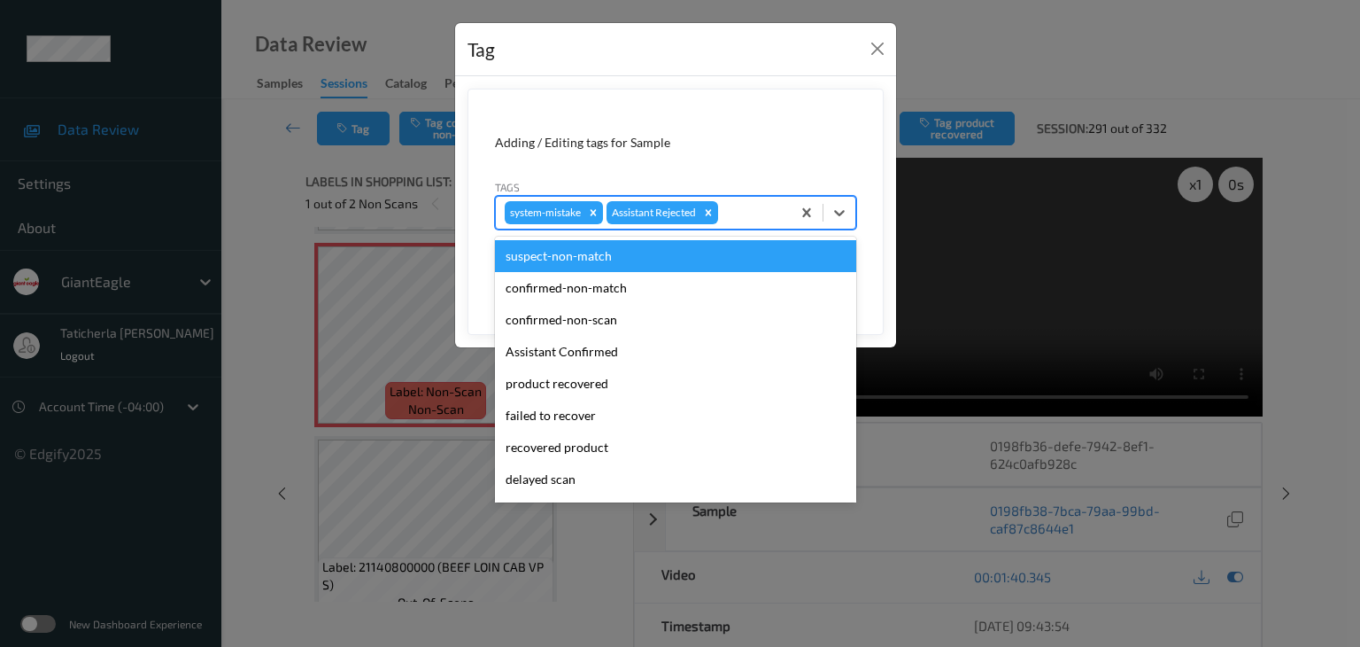
click at [755, 219] on div at bounding box center [752, 212] width 60 height 21
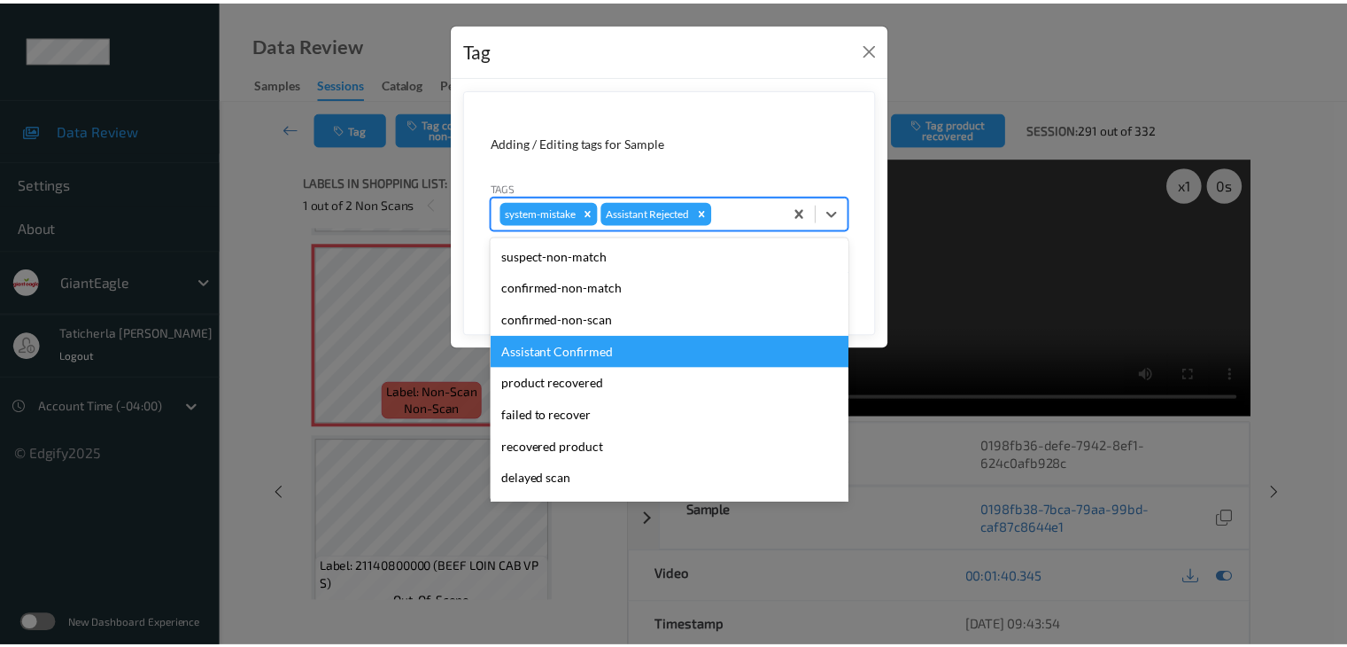
scroll to position [156, 0]
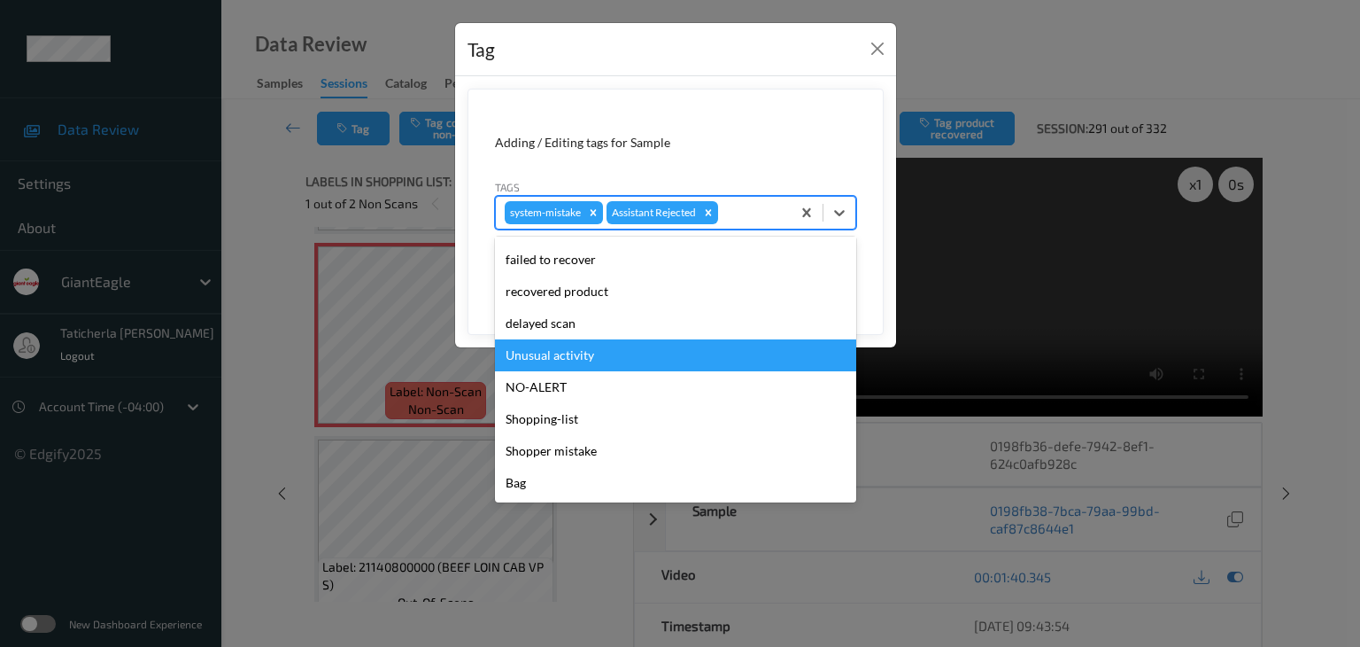
drag, startPoint x: 616, startPoint y: 356, endPoint x: 689, endPoint y: 322, distance: 80.0
click at [616, 355] on div "Unusual activity" at bounding box center [675, 355] width 361 height 32
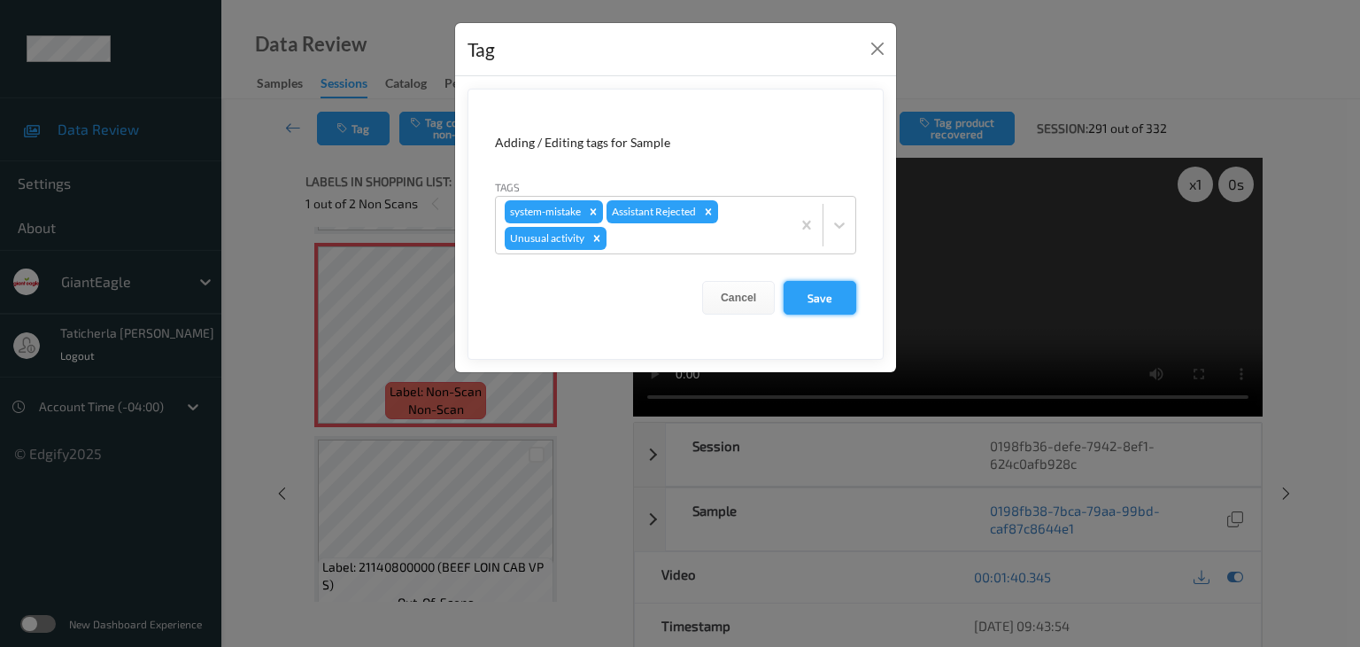
click at [850, 291] on button "Save" at bounding box center [820, 298] width 73 height 34
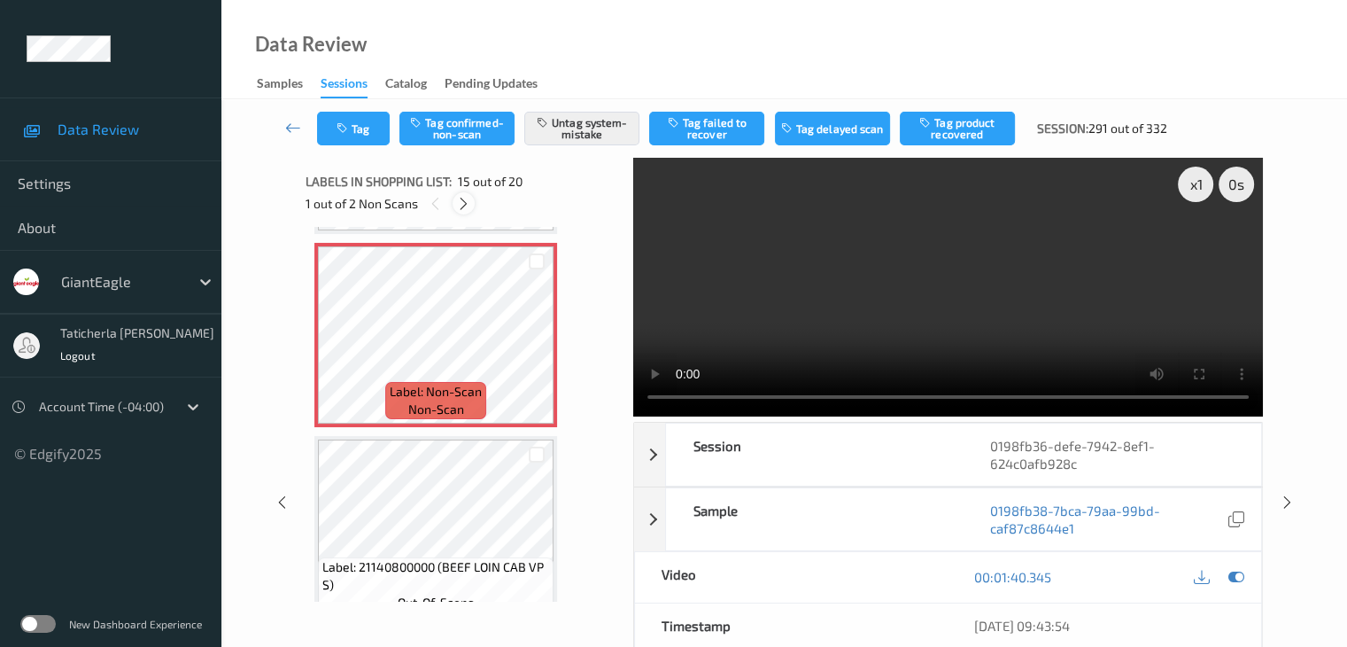
click at [461, 203] on icon at bounding box center [463, 204] width 15 height 16
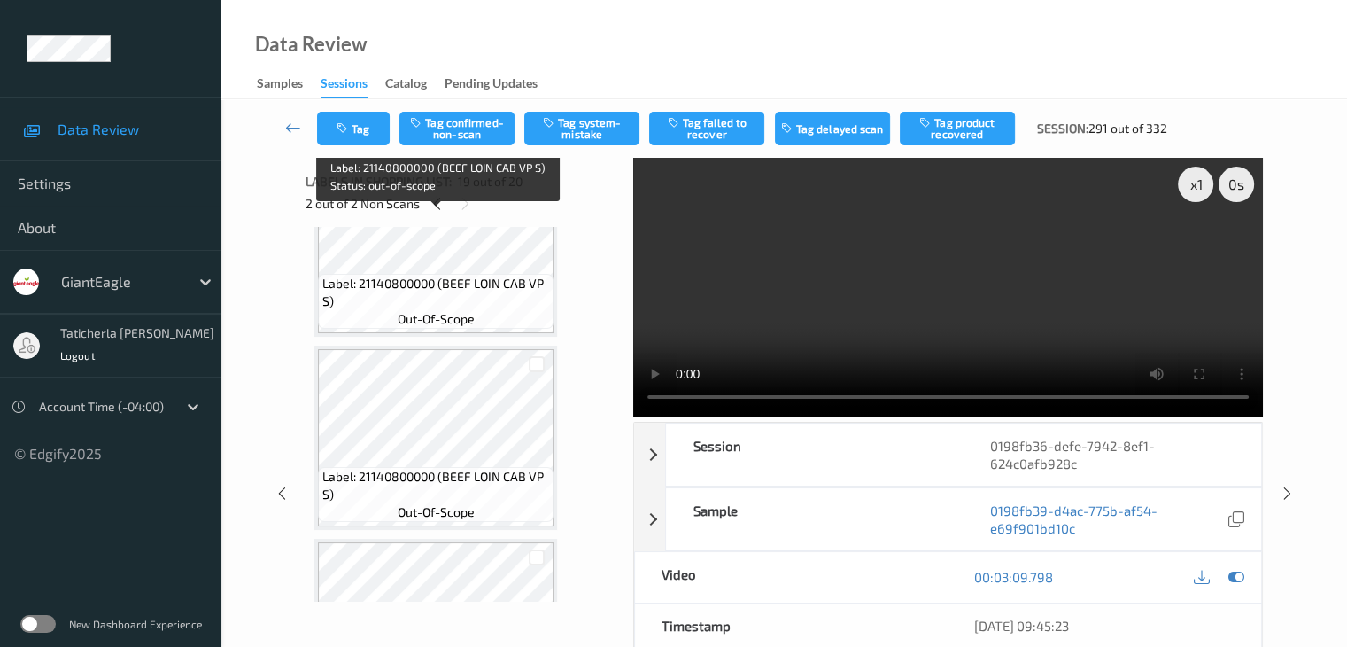
scroll to position [3053, 0]
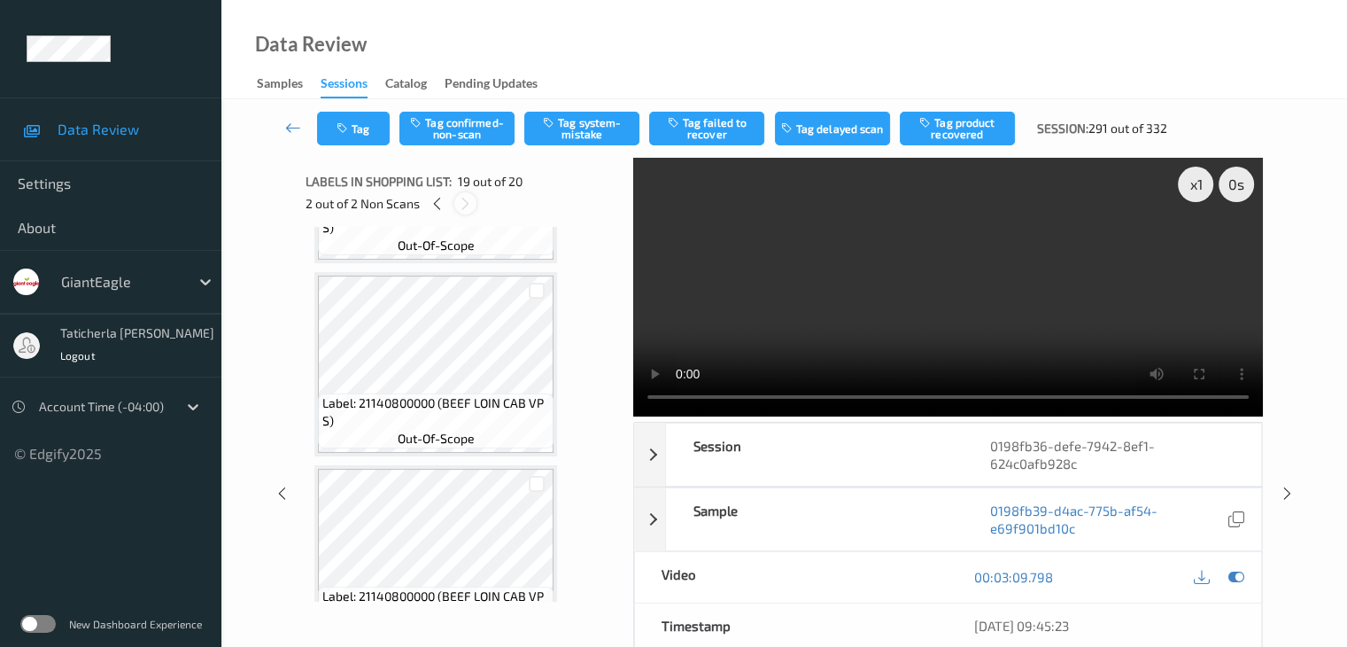
click at [469, 207] on icon at bounding box center [465, 204] width 15 height 16
click at [430, 200] on icon at bounding box center [437, 204] width 15 height 16
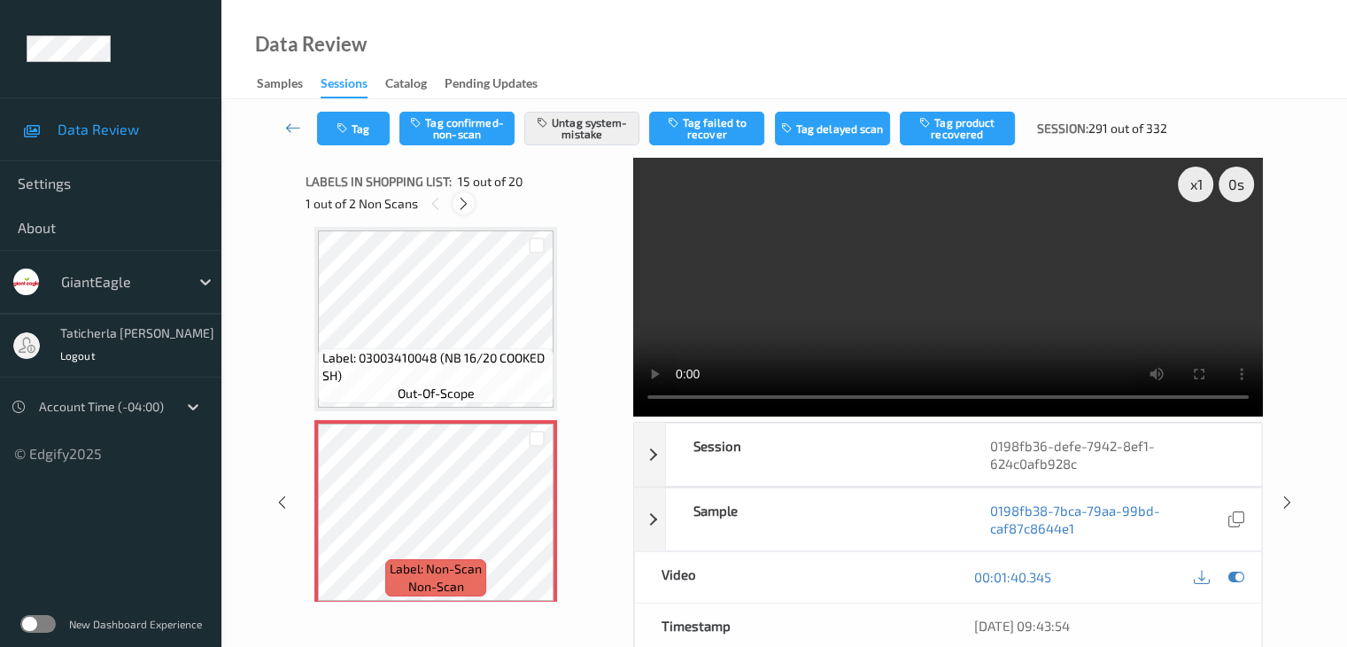
click at [457, 201] on icon at bounding box center [463, 204] width 15 height 16
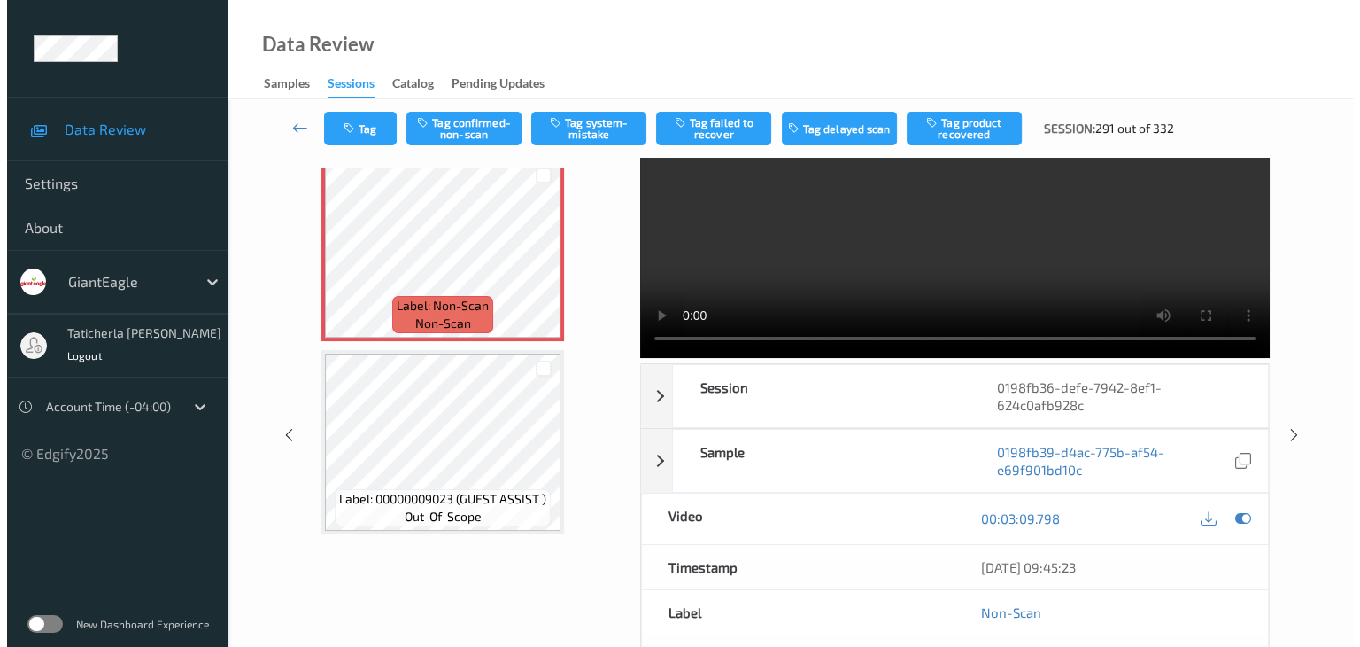
scroll to position [89, 0]
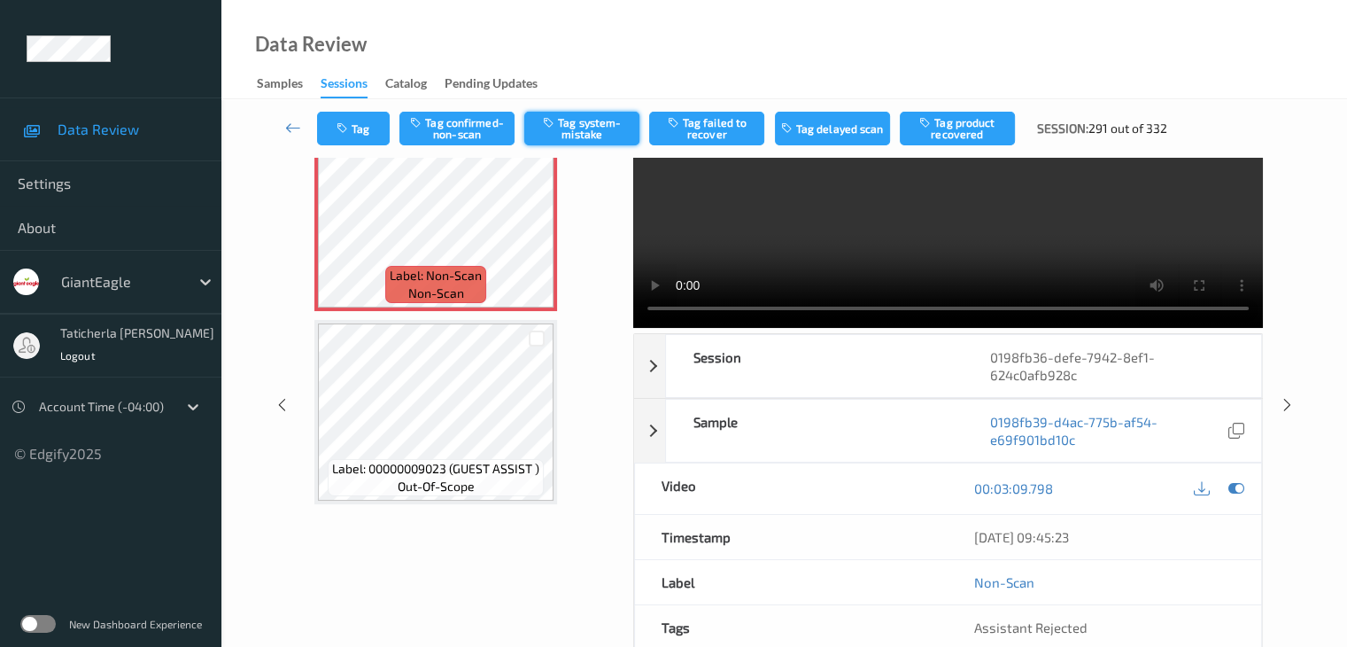
click at [595, 130] on button "Tag system-mistake" at bounding box center [581, 129] width 115 height 34
click at [353, 124] on button "Tag" at bounding box center [353, 129] width 73 height 34
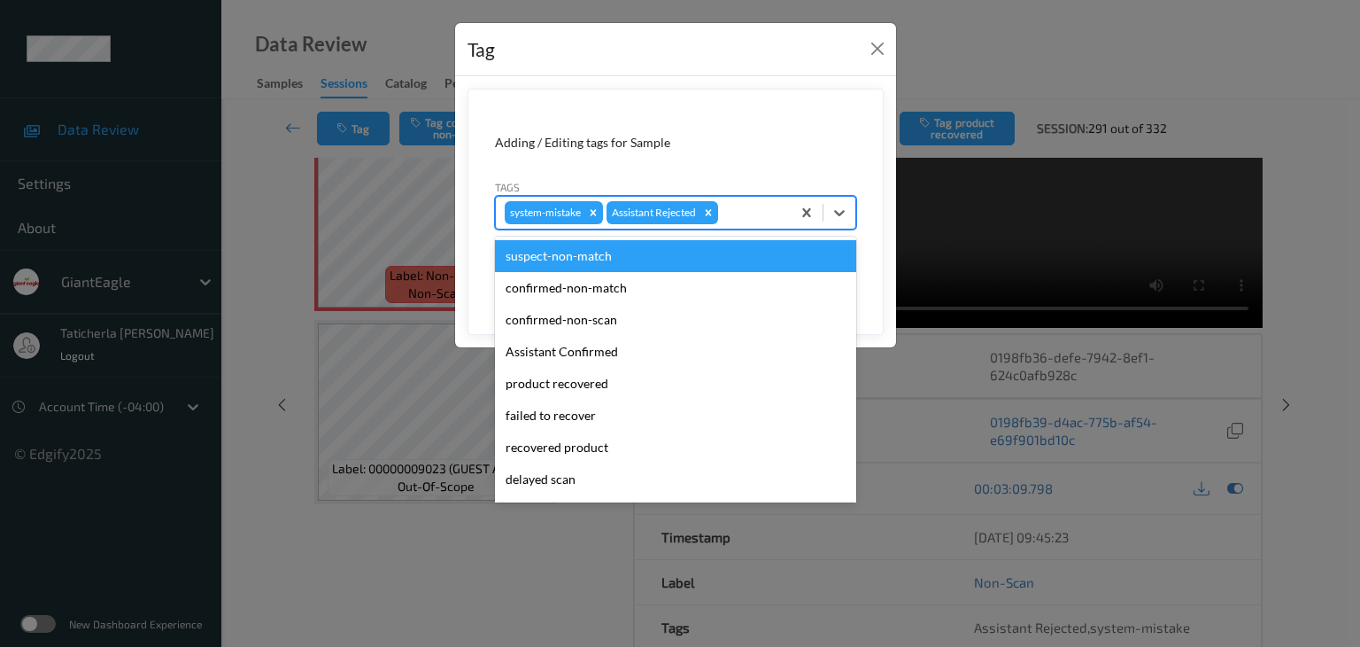
click at [765, 213] on div at bounding box center [752, 212] width 60 height 21
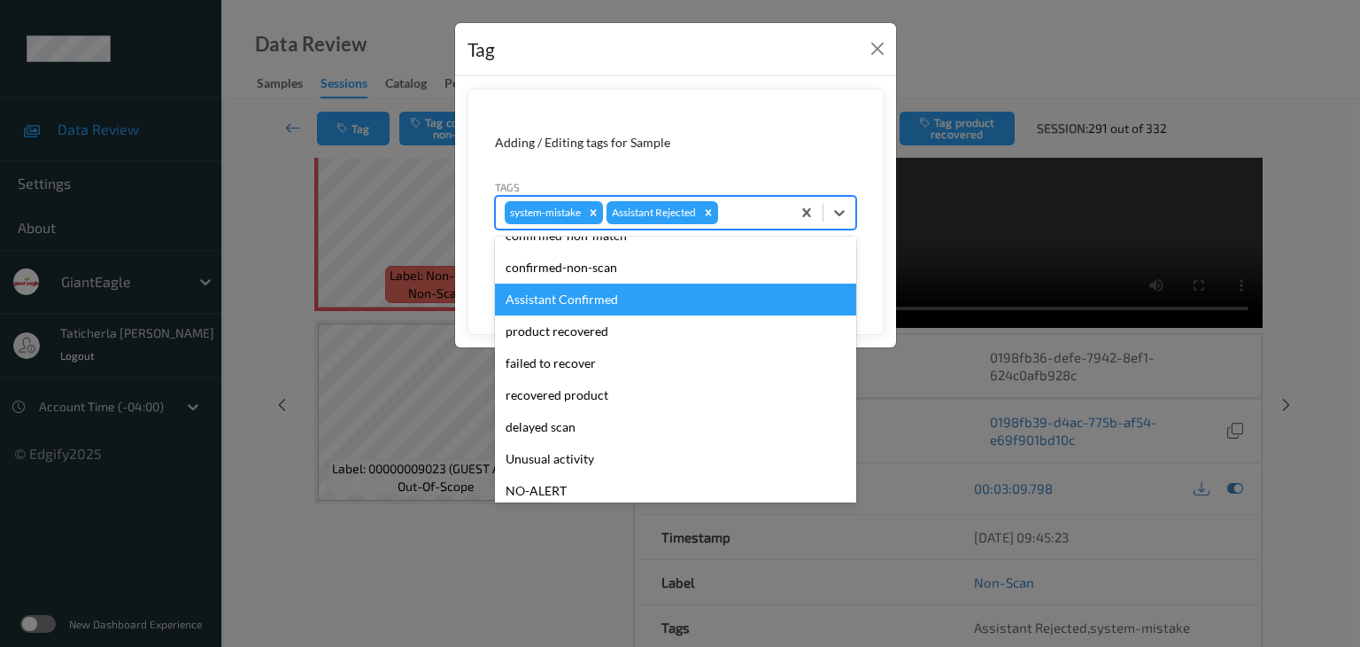
scroll to position [156, 0]
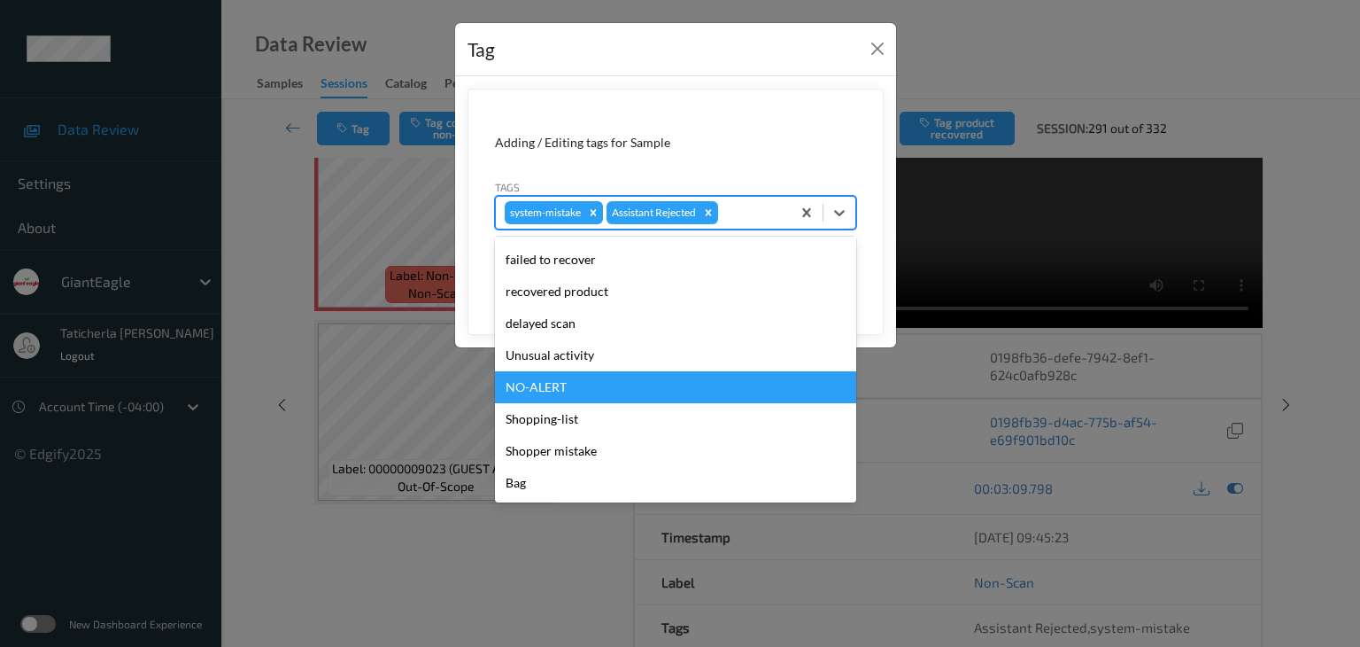
click at [655, 372] on div "NO-ALERT" at bounding box center [675, 387] width 361 height 32
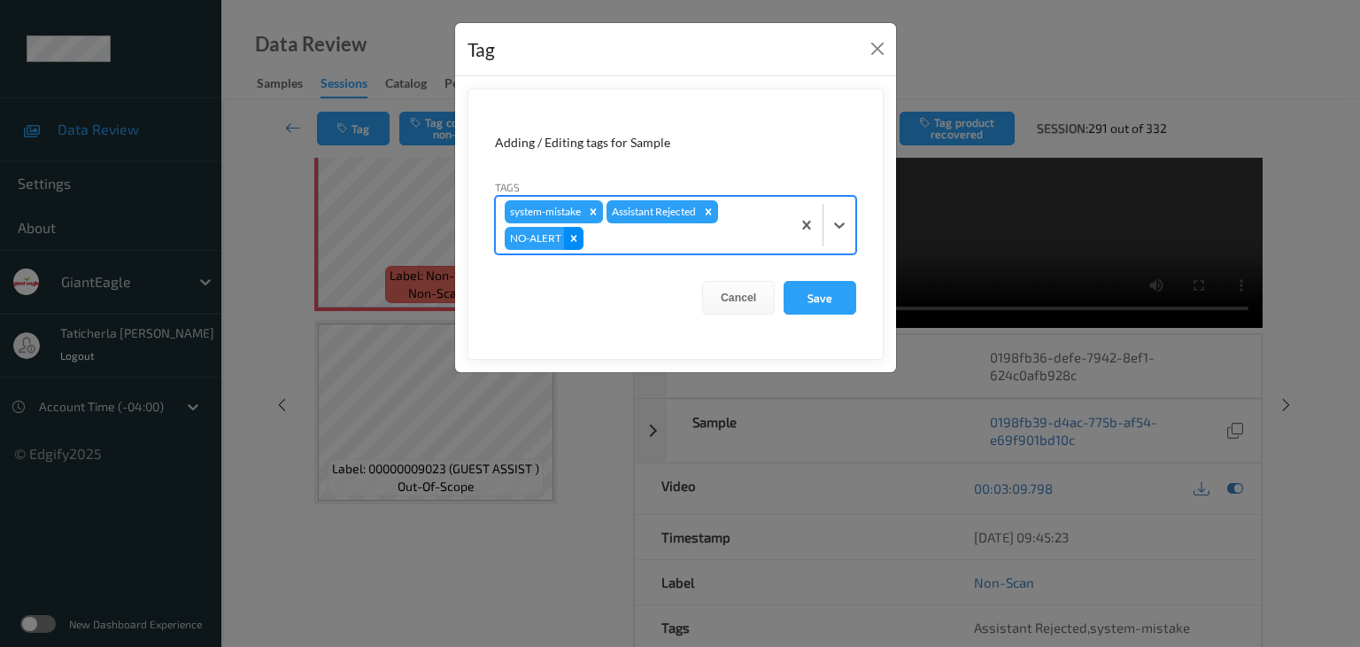
click at [569, 238] on icon "Remove NO-ALERT" at bounding box center [574, 238] width 12 height 12
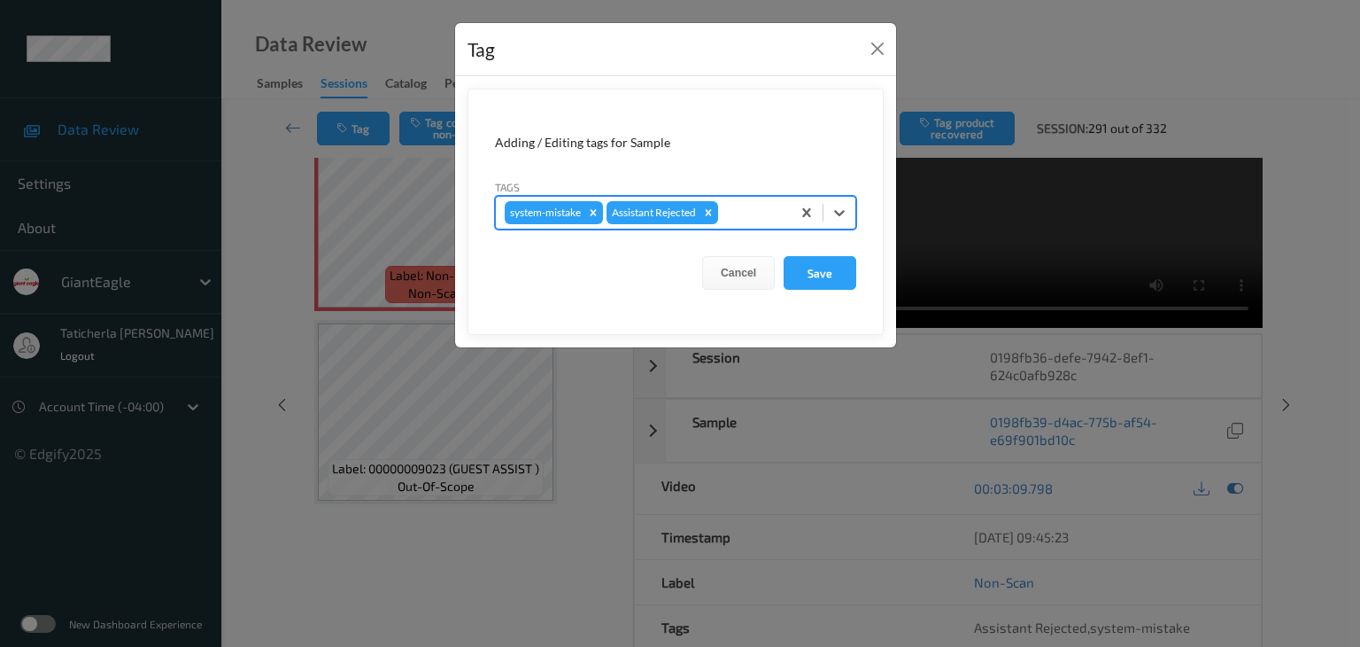
click at [744, 199] on div "Tags option NO-ALERT, deselected. Select is focused ,type to refine list, press…" at bounding box center [675, 203] width 361 height 51
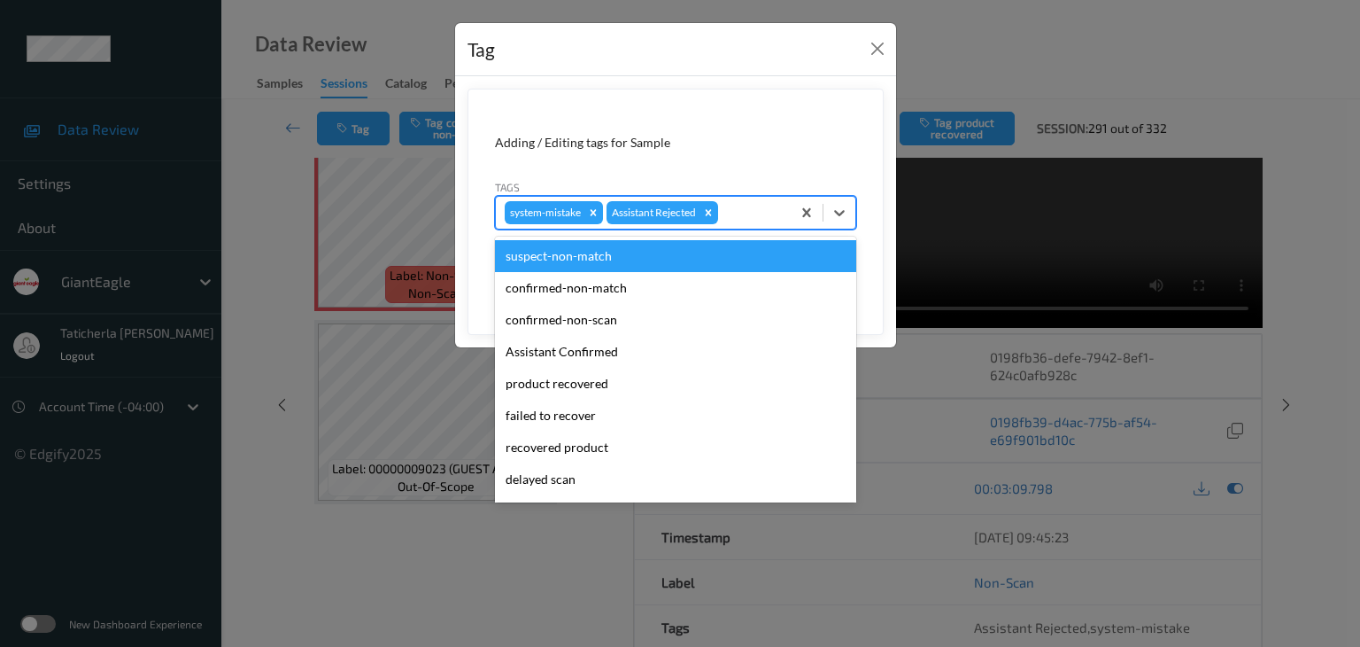
click at [743, 203] on div at bounding box center [752, 212] width 60 height 21
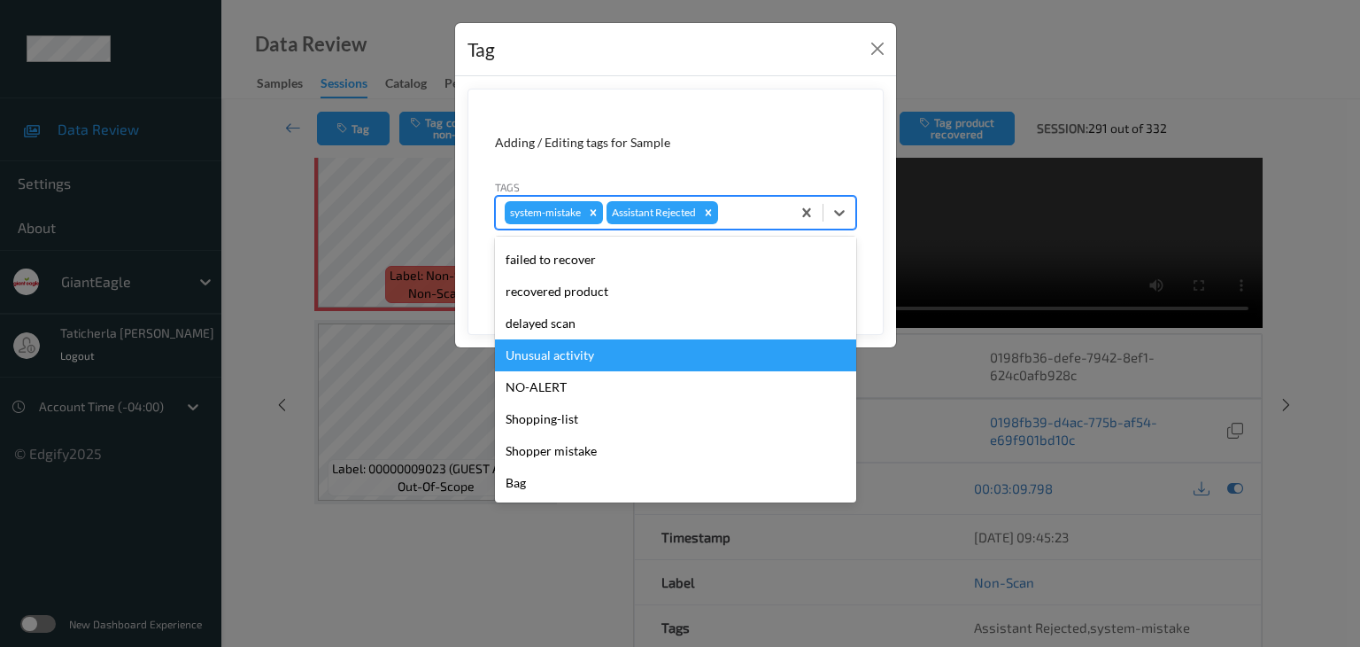
click at [560, 352] on div "Unusual activity" at bounding box center [675, 355] width 361 height 32
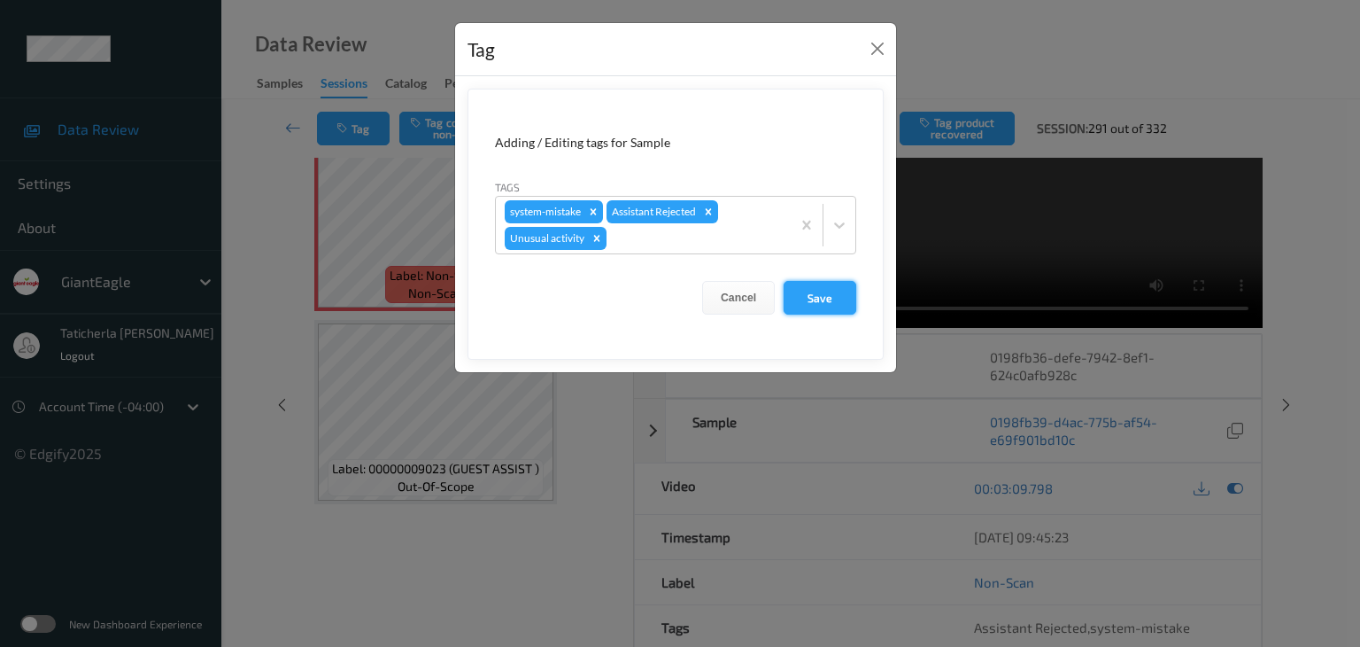
drag, startPoint x: 825, startPoint y: 282, endPoint x: 808, endPoint y: 295, distance: 21.4
click at [822, 287] on button "Save" at bounding box center [820, 298] width 73 height 34
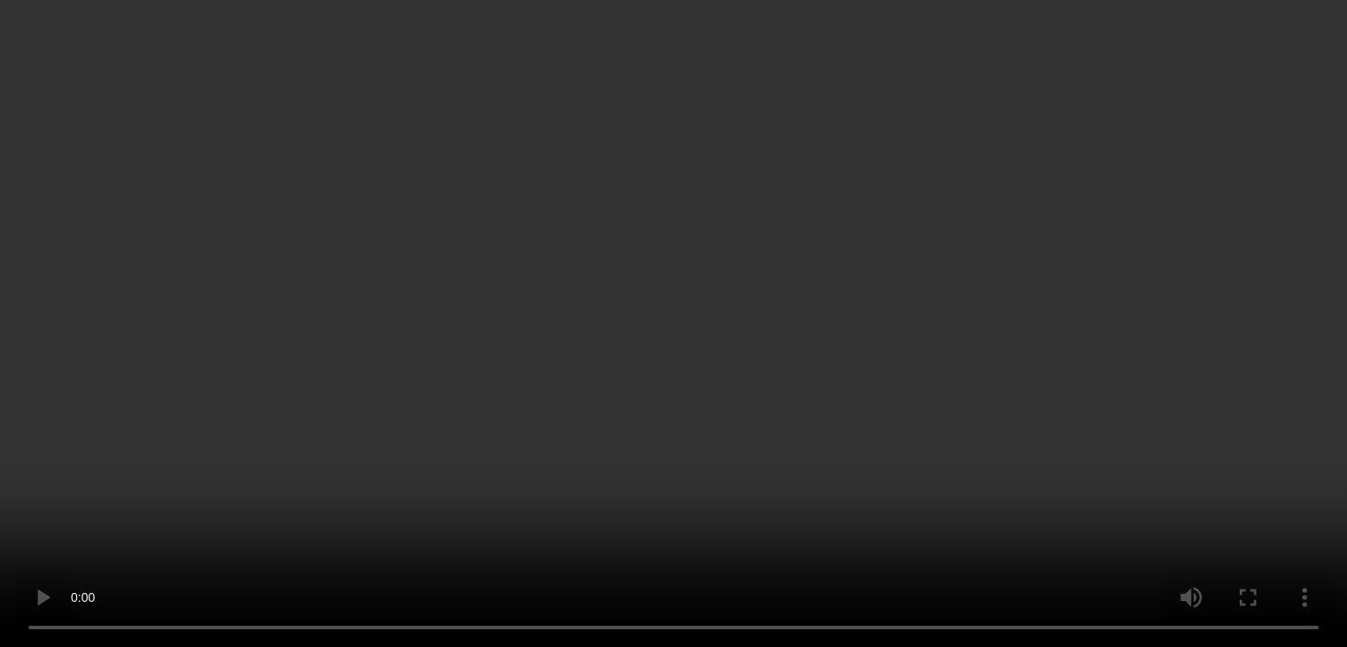
scroll to position [1636, 0]
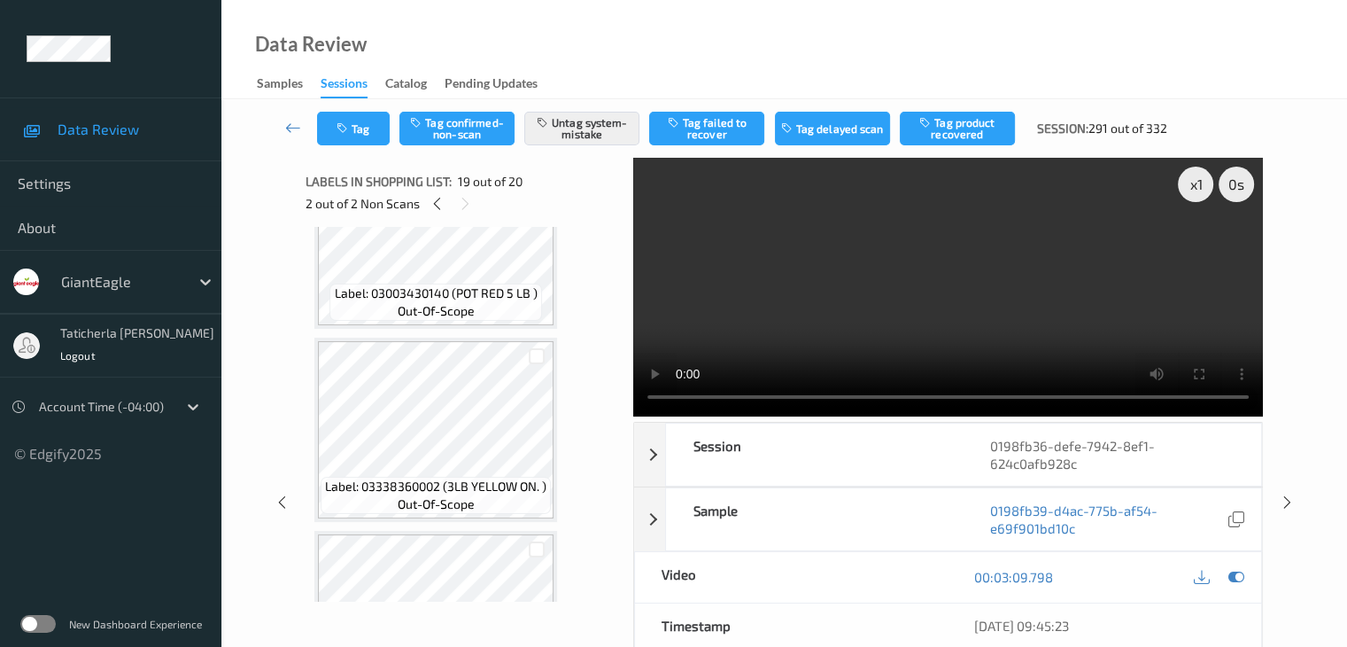
drag, startPoint x: 473, startPoint y: 182, endPoint x: 459, endPoint y: 203, distance: 25.5
click at [471, 183] on span "19 out of 20" at bounding box center [490, 182] width 65 height 18
click at [461, 205] on icon at bounding box center [465, 204] width 15 height 16
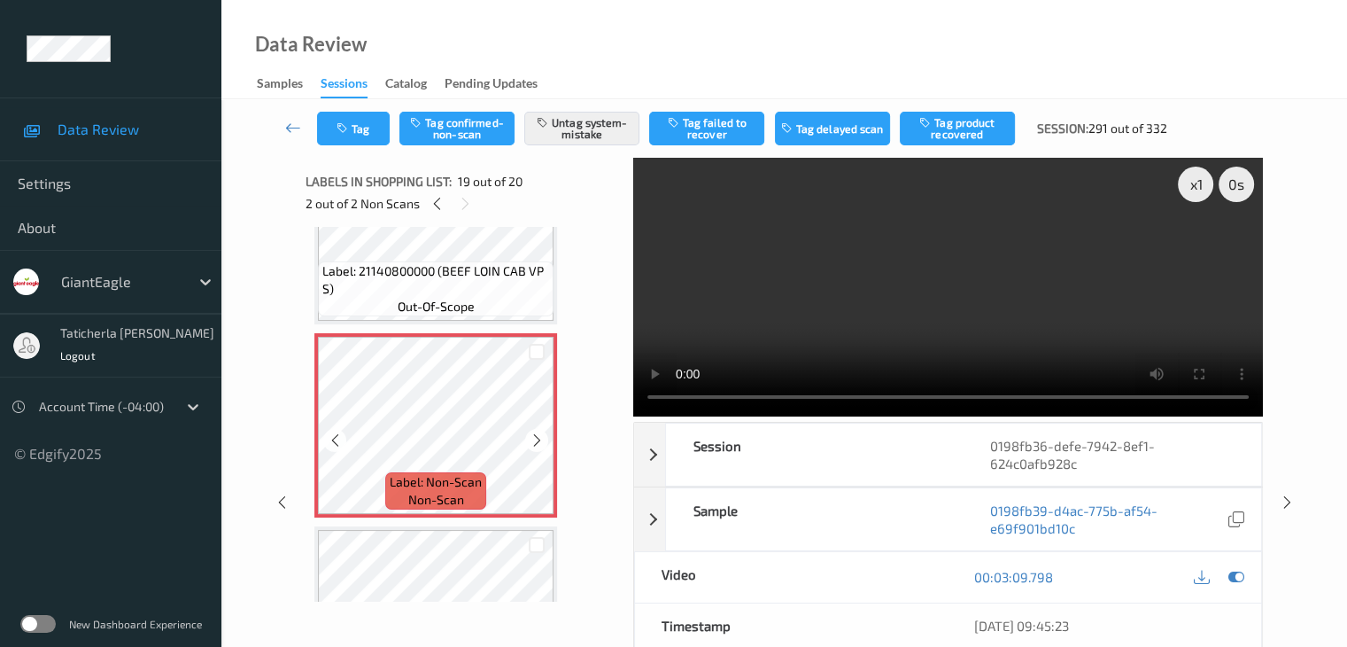
scroll to position [3407, 0]
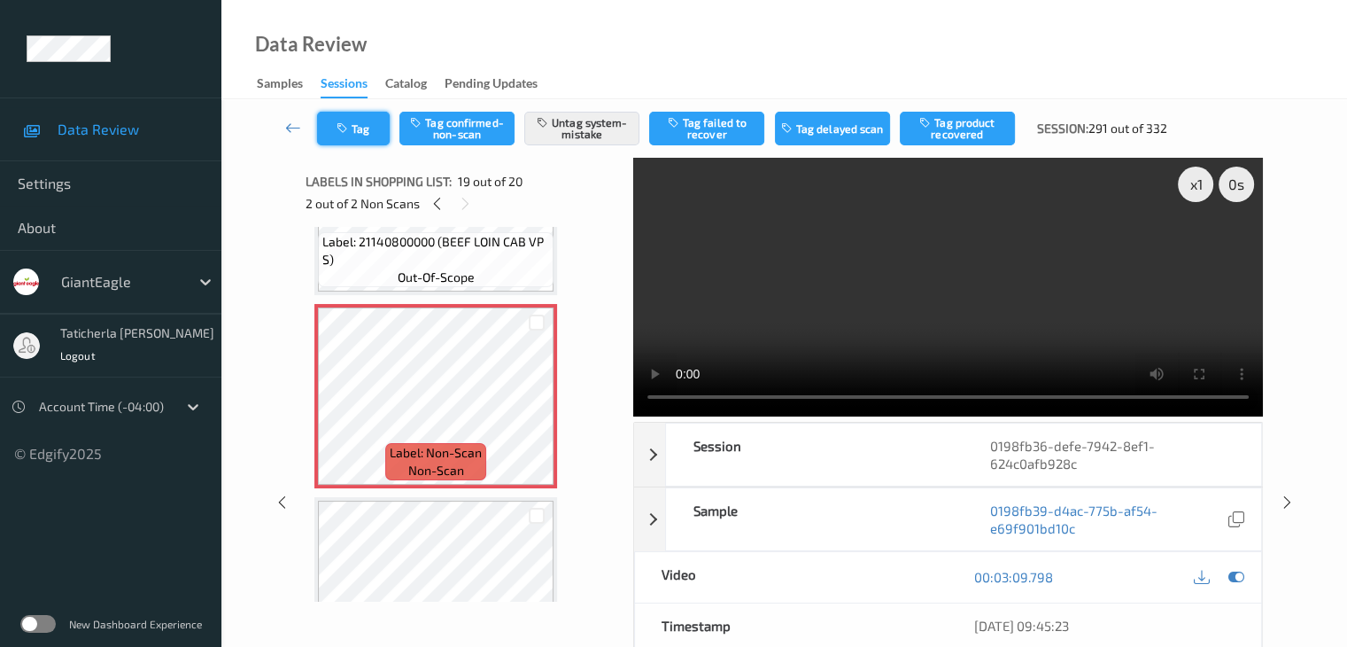
click at [360, 128] on button "Tag" at bounding box center [353, 129] width 73 height 34
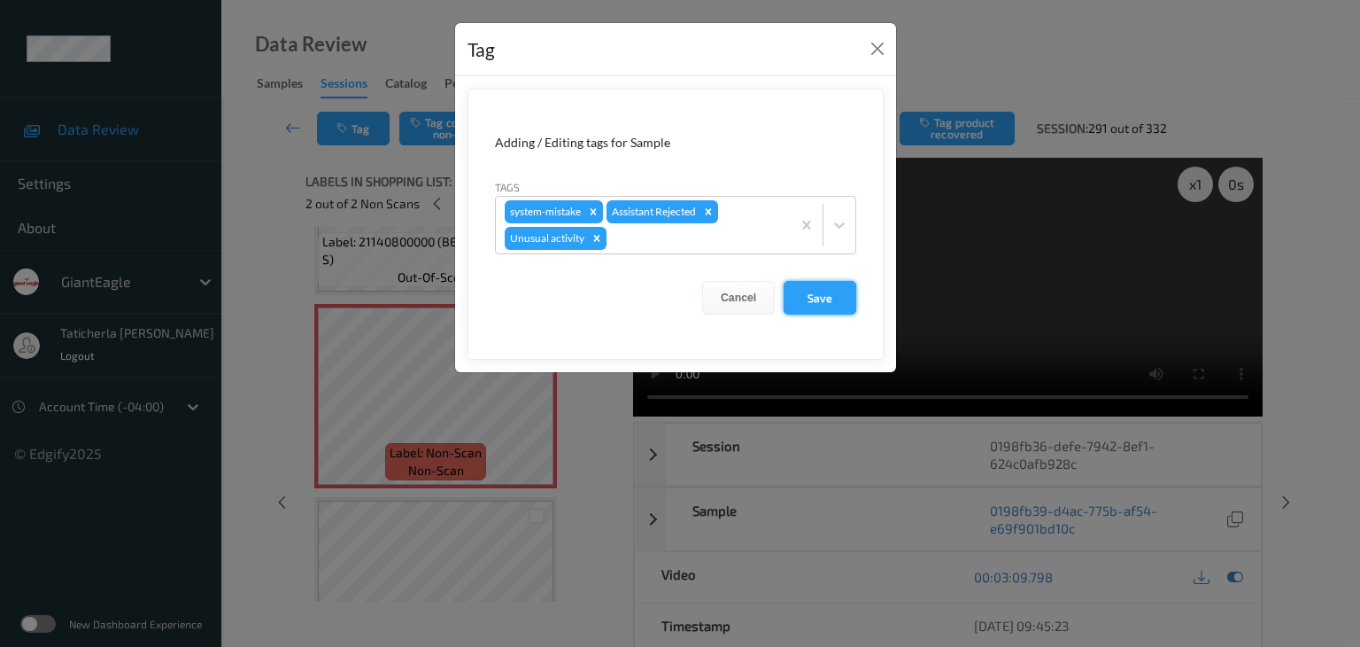
click at [810, 298] on button "Save" at bounding box center [820, 298] width 73 height 34
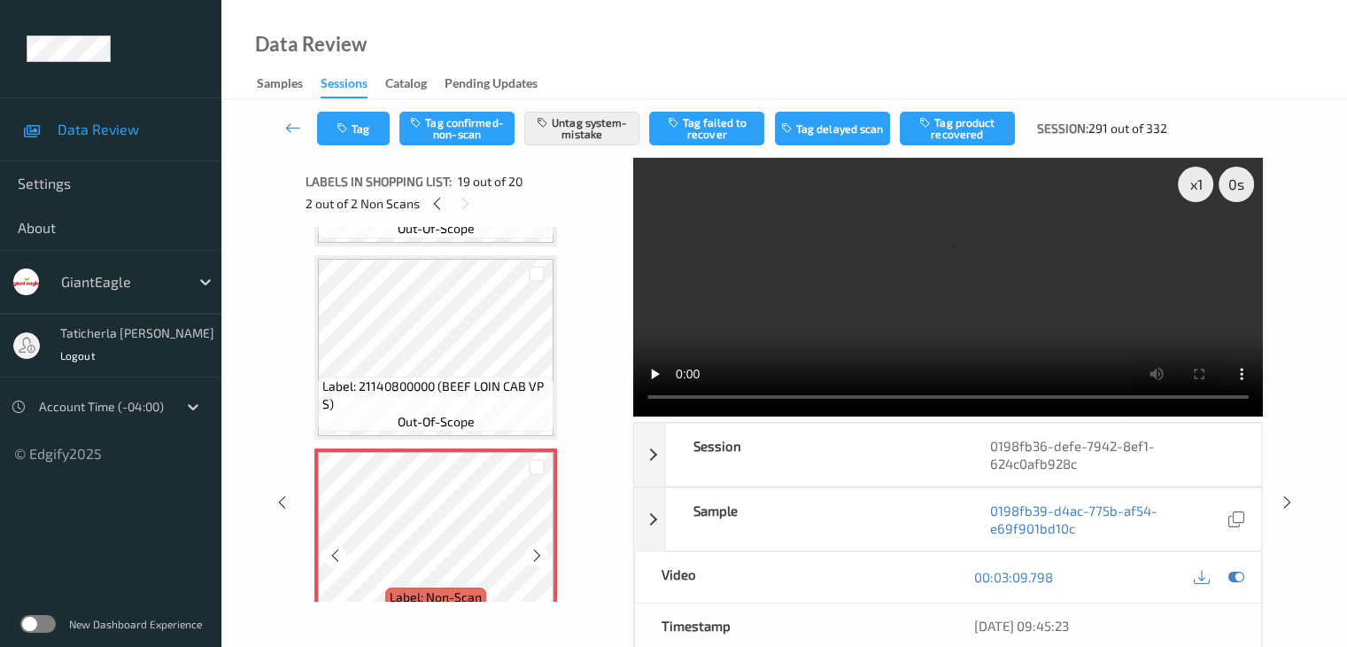
scroll to position [3230, 0]
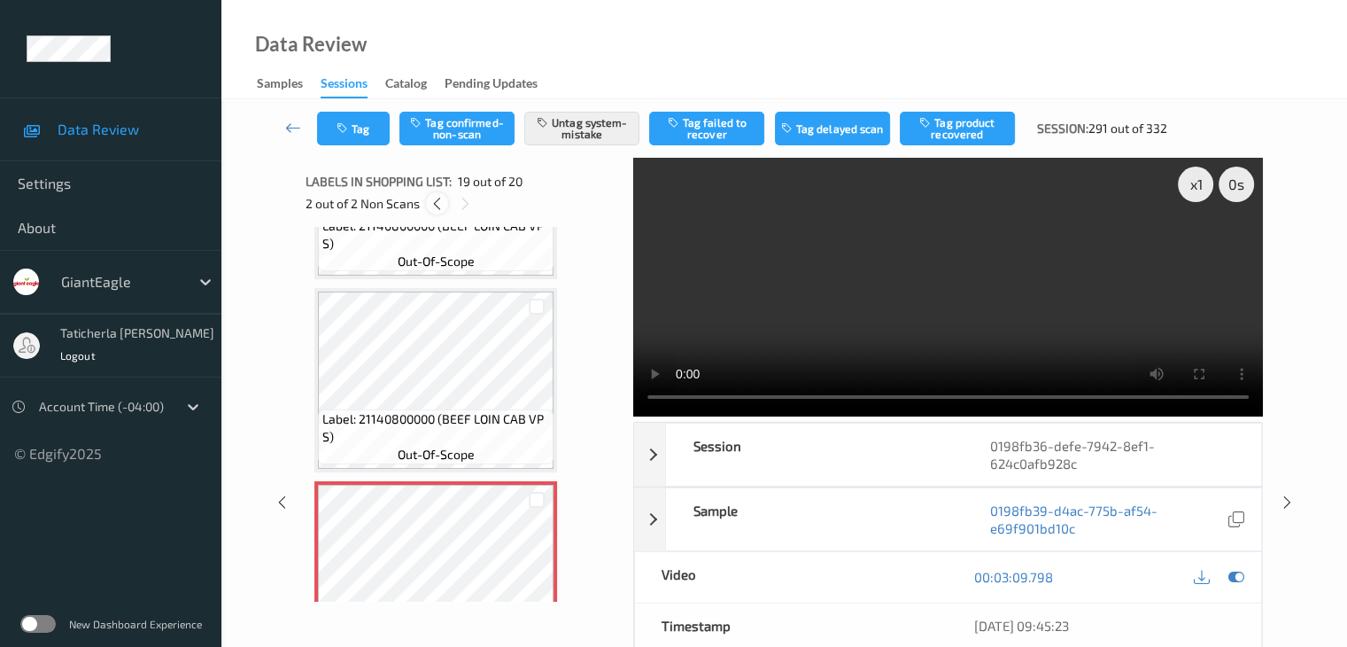
drag, startPoint x: 434, startPoint y: 197, endPoint x: 425, endPoint y: 206, distance: 13.2
click at [434, 198] on icon at bounding box center [437, 204] width 15 height 16
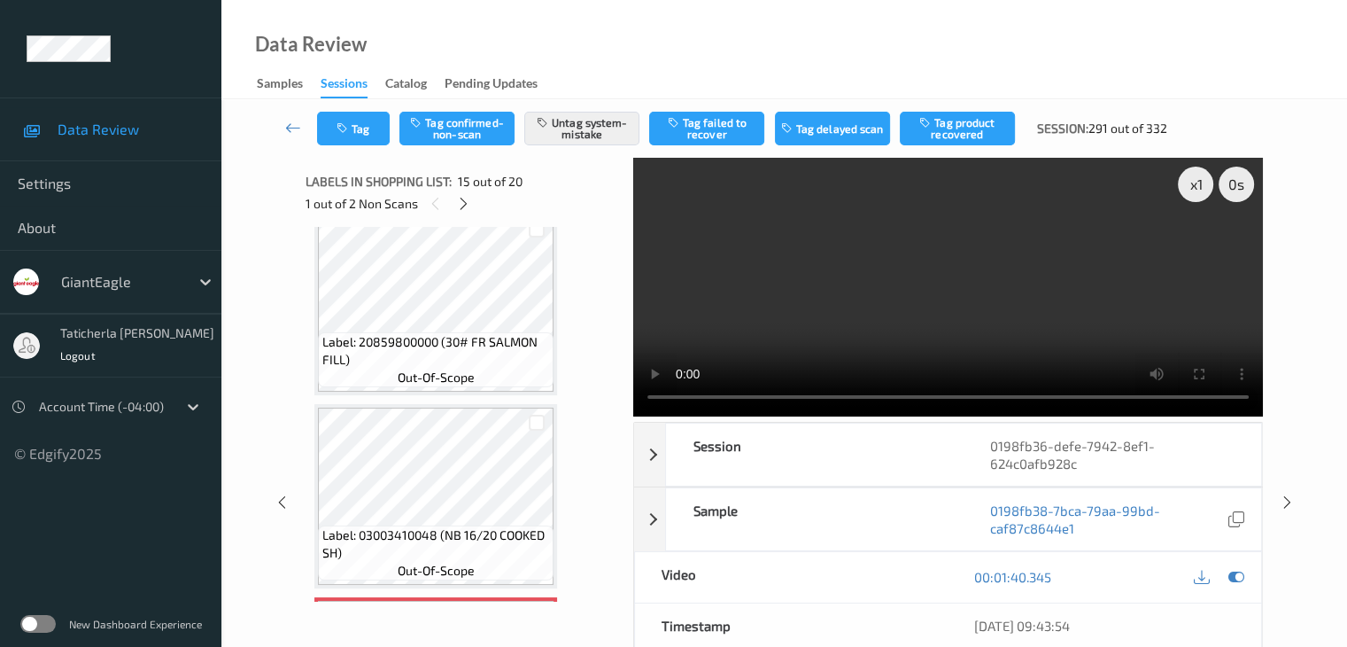
scroll to position [2607, 0]
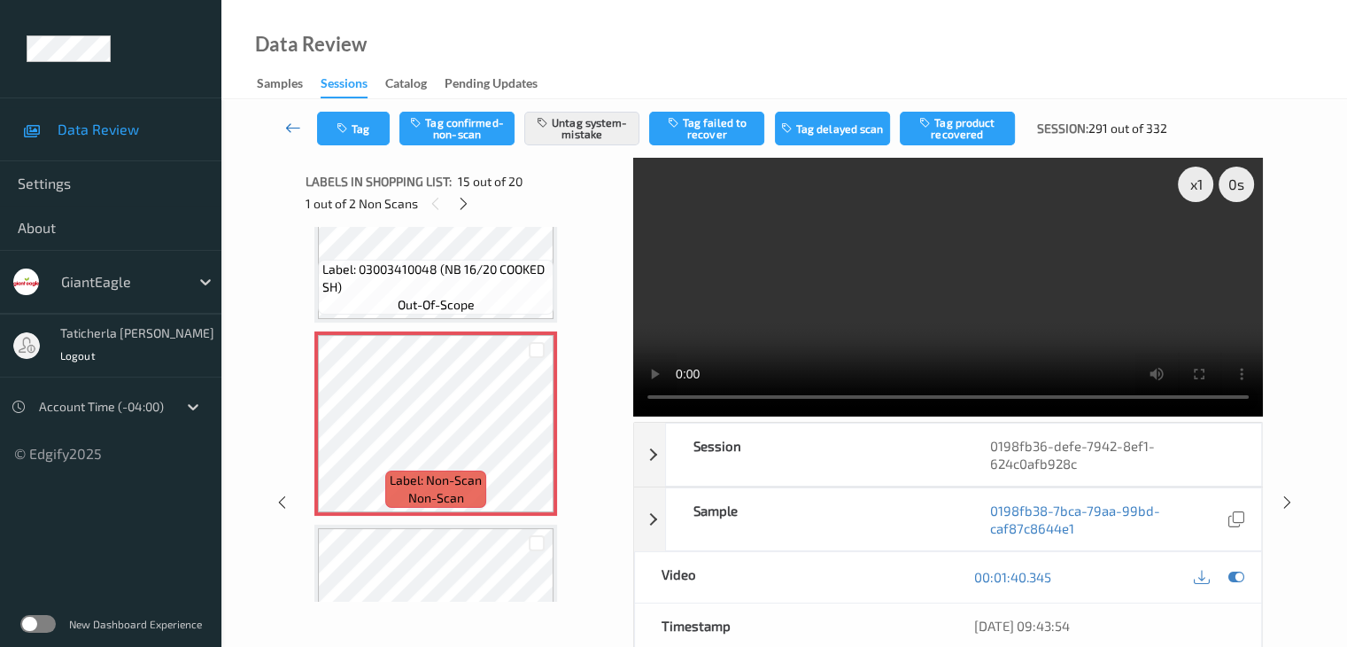
click at [293, 118] on link at bounding box center [293, 129] width 47 height 34
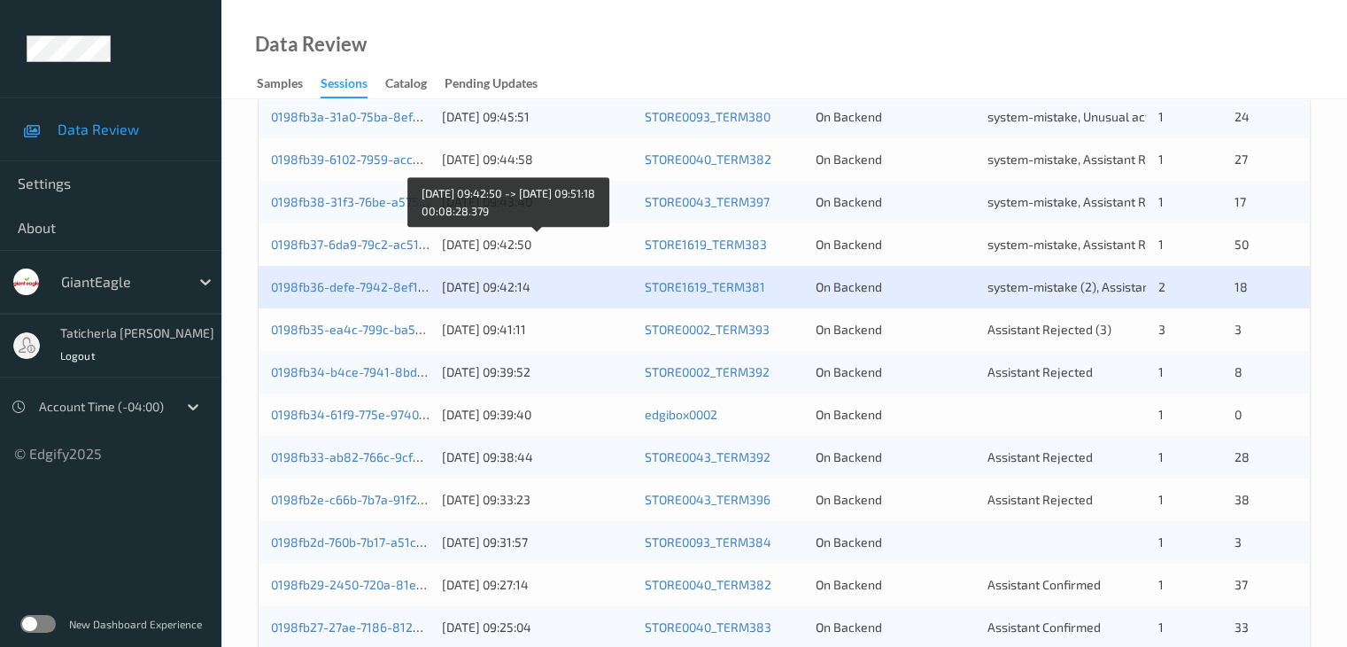
scroll to position [825, 0]
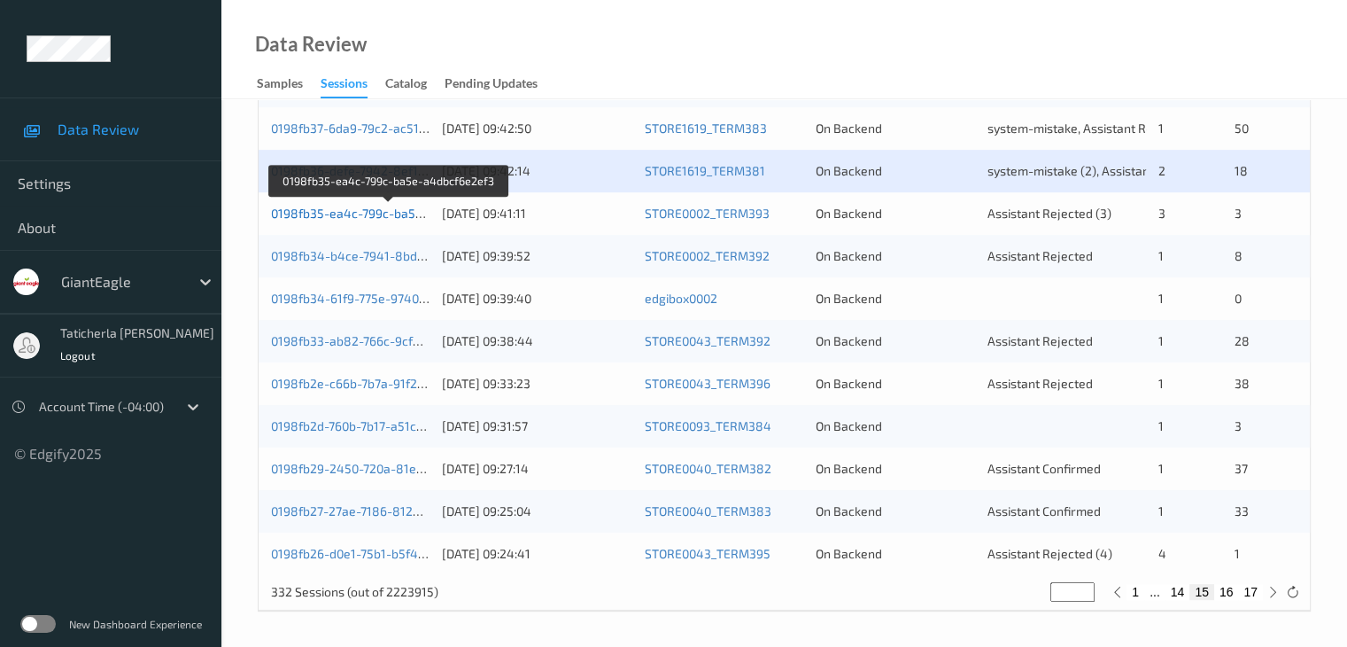
click at [356, 219] on link "0198fb35-ea4c-799c-ba5e-a4dbcf6e2ef3" at bounding box center [389, 212] width 236 height 15
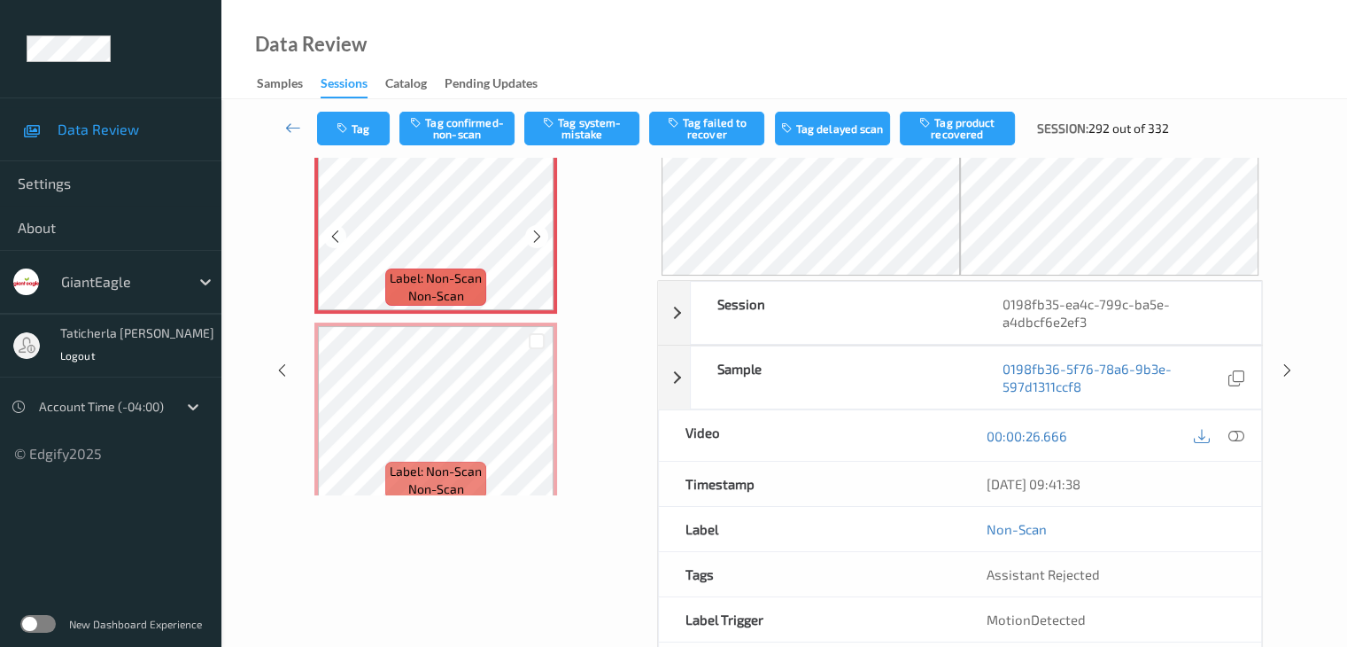
scroll to position [4, 0]
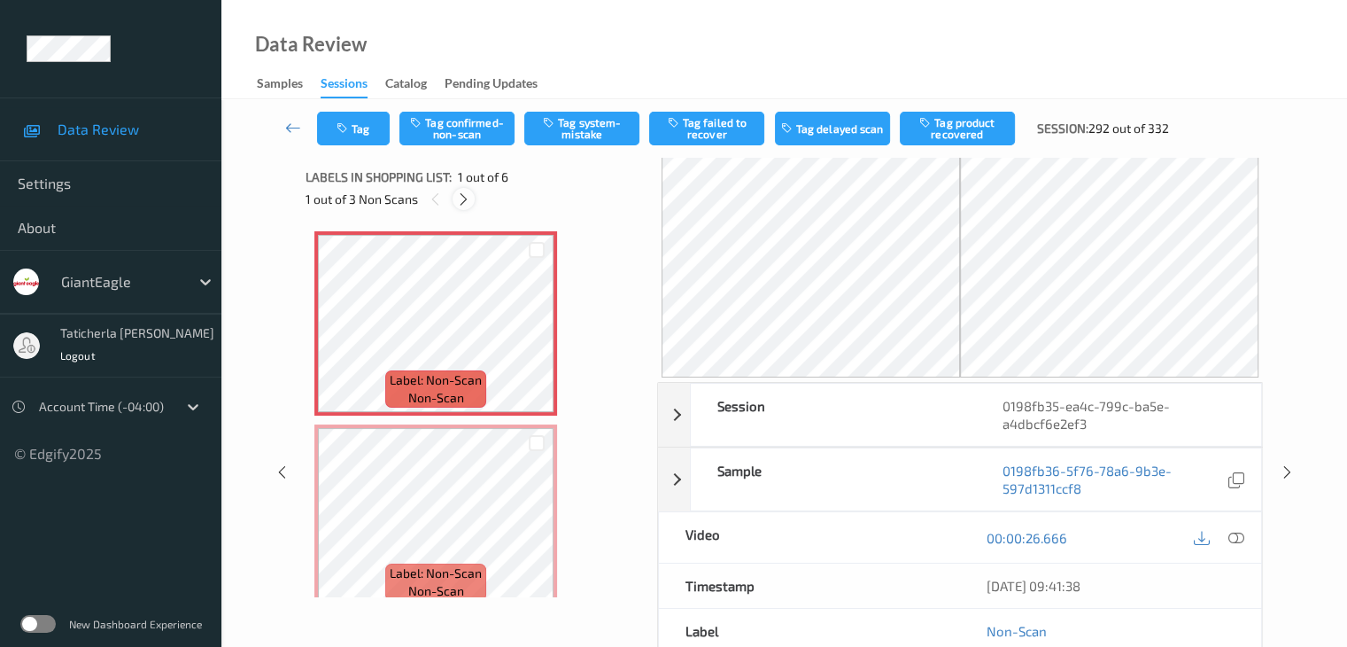
click at [462, 199] on icon at bounding box center [463, 199] width 15 height 16
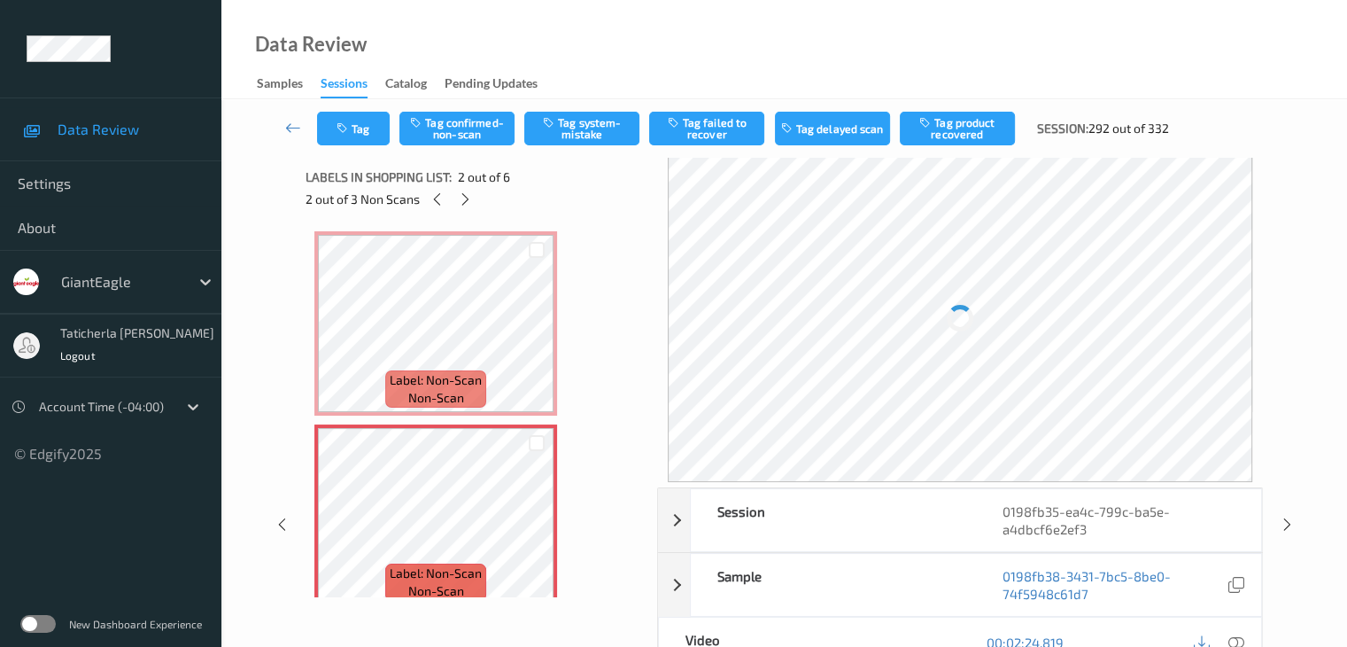
scroll to position [9, 0]
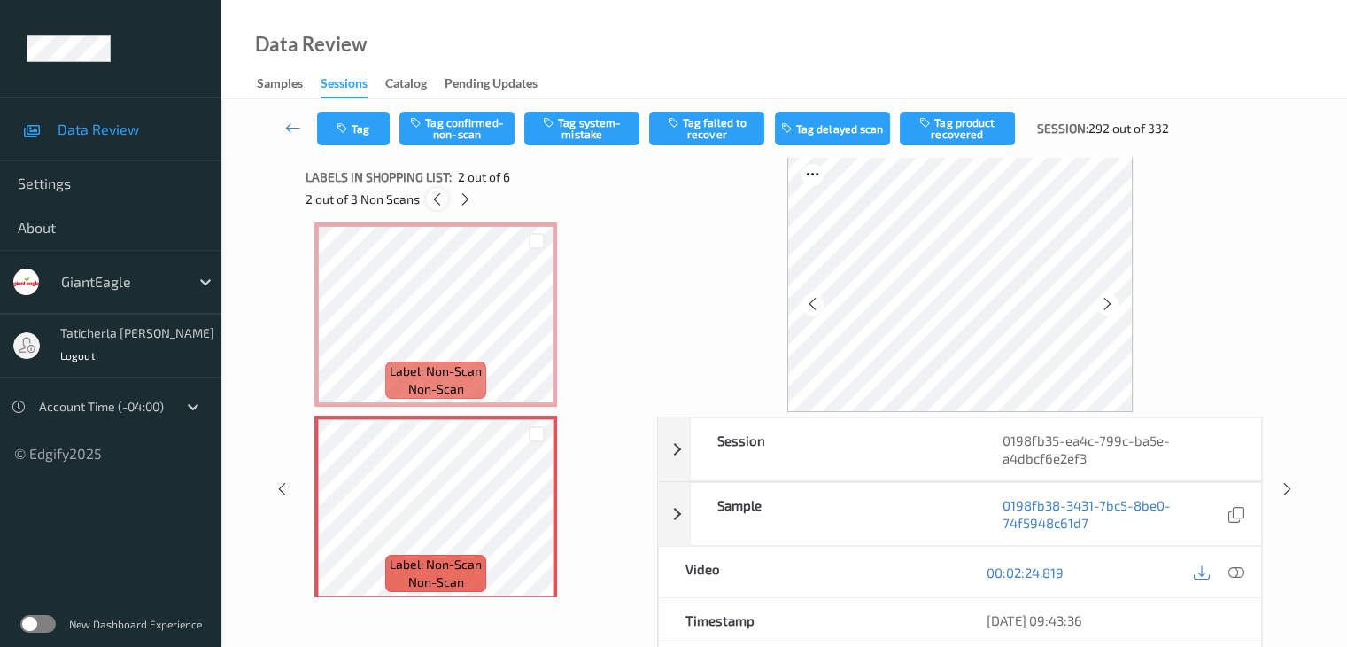
click at [432, 197] on icon at bounding box center [437, 199] width 15 height 16
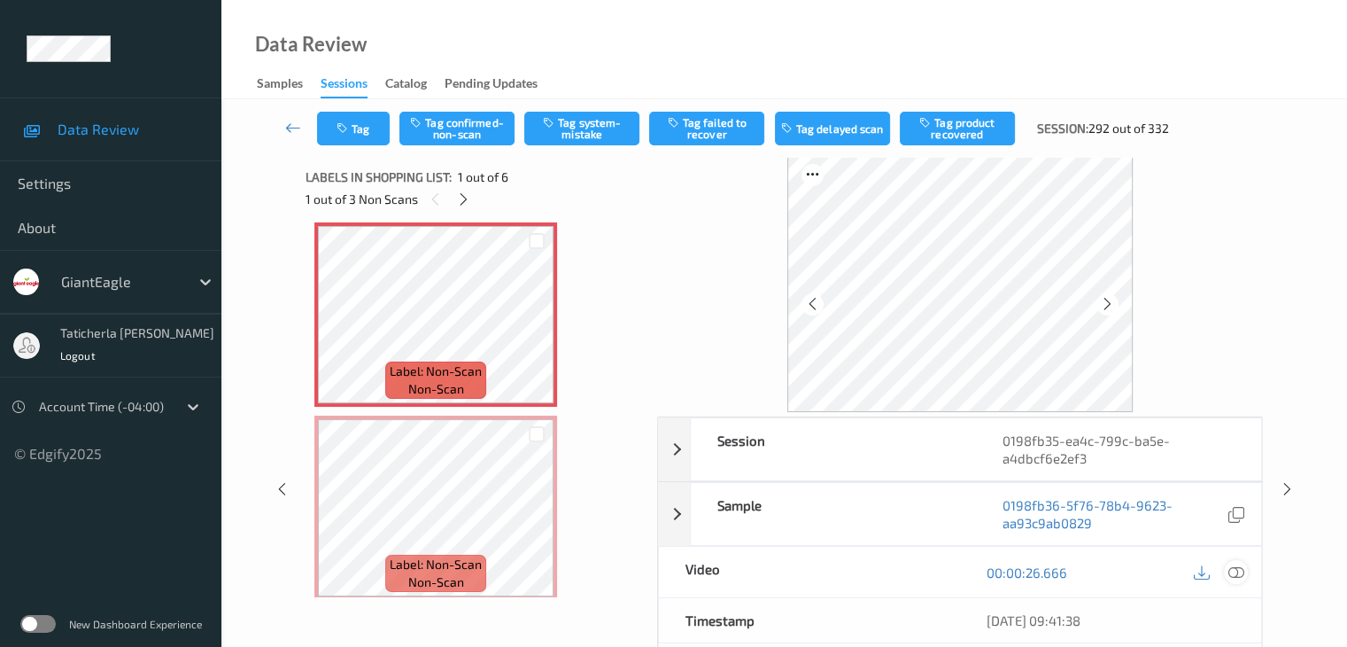
click at [1233, 569] on icon at bounding box center [1236, 572] width 16 height 16
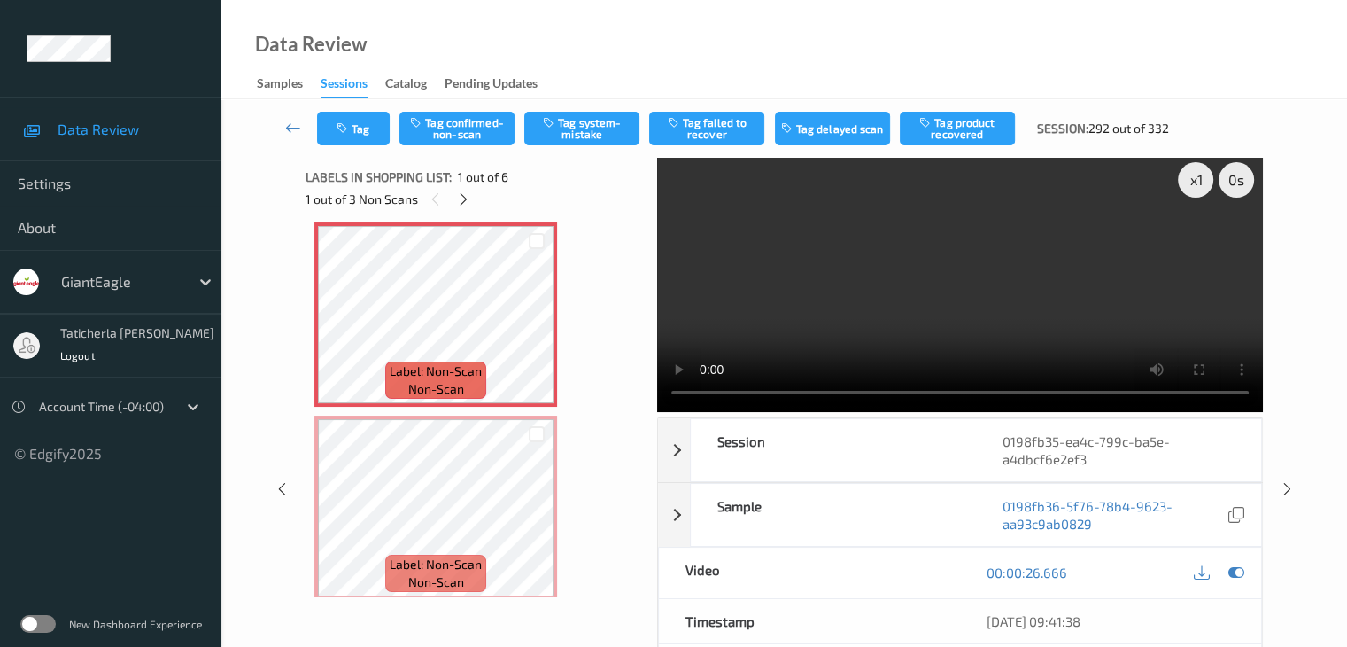
click at [1194, 244] on video at bounding box center [960, 282] width 606 height 259
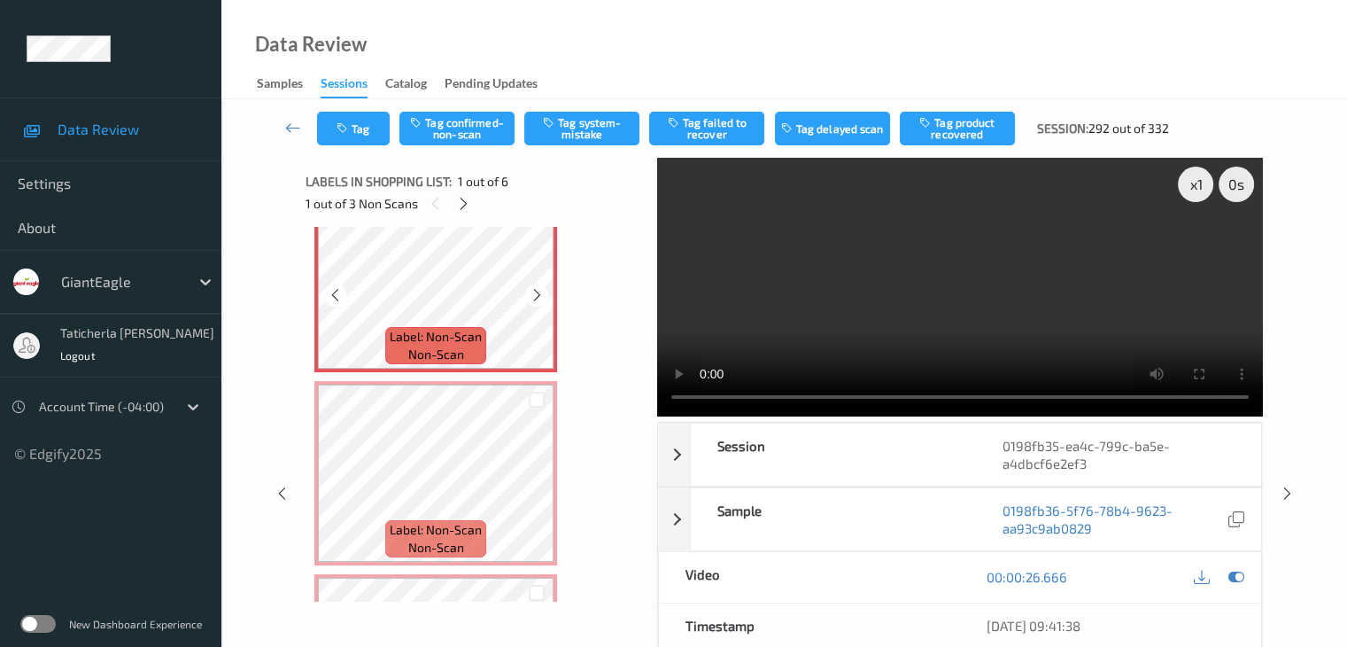
scroll to position [0, 0]
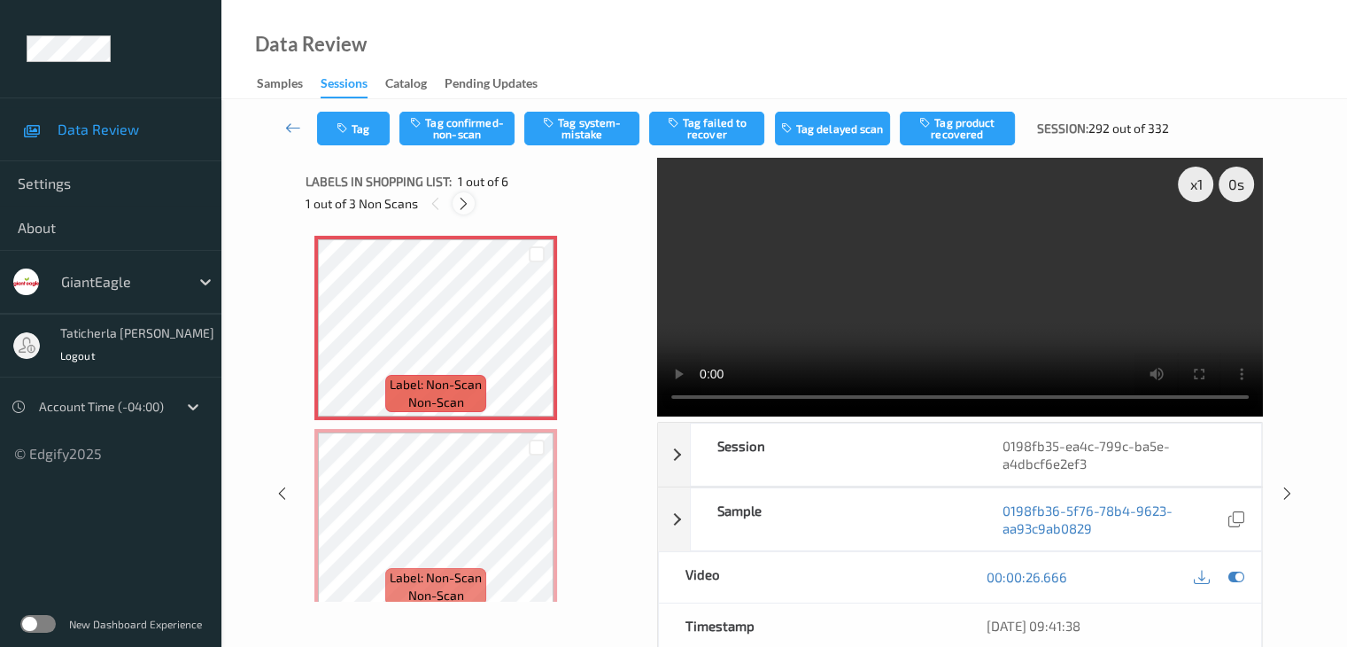
click at [461, 206] on icon at bounding box center [463, 204] width 15 height 16
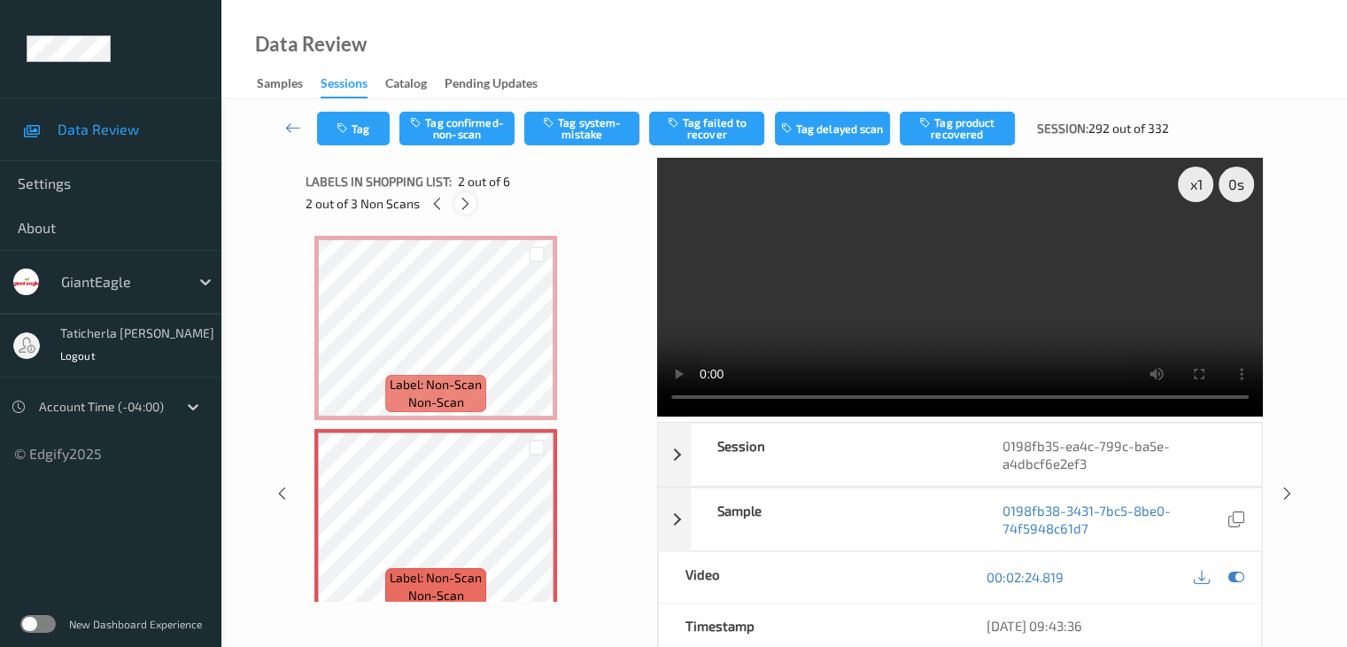
scroll to position [9, 0]
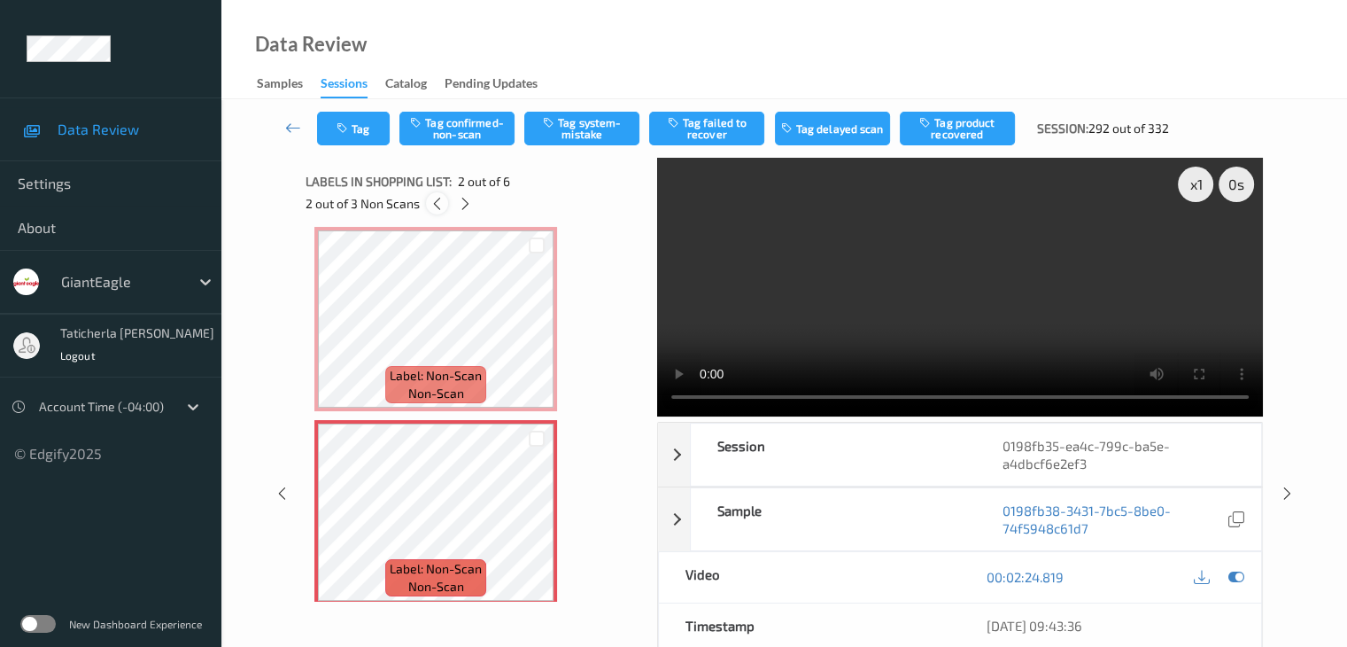
click at [428, 199] on div at bounding box center [437, 203] width 22 height 22
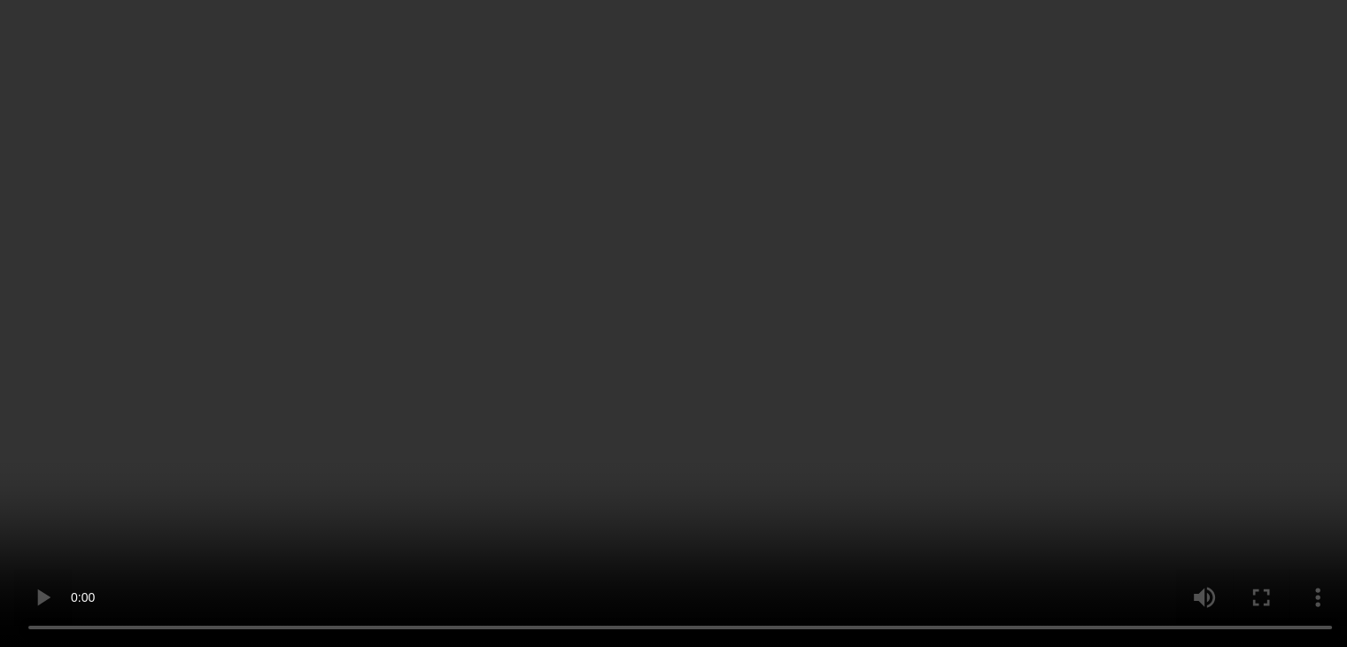
scroll to position [89, 0]
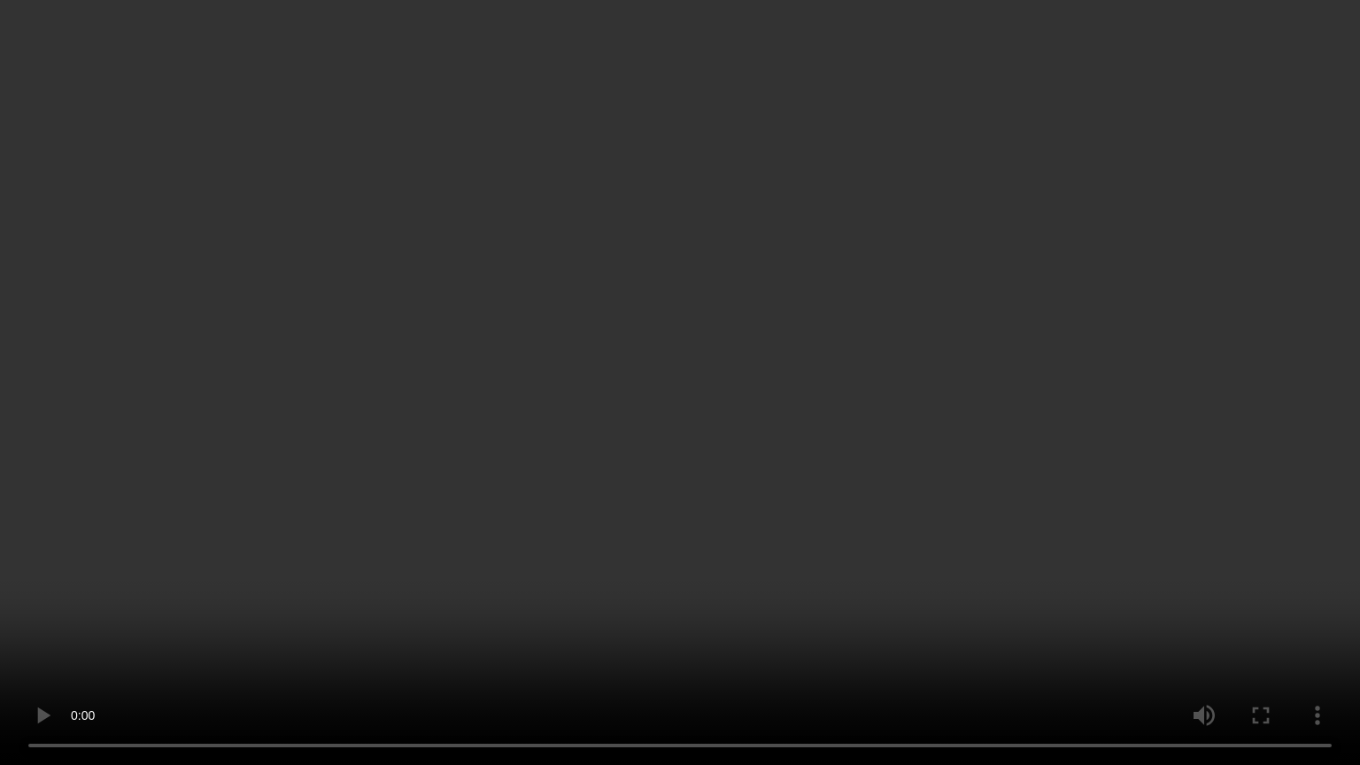
click at [456, 646] on video at bounding box center [680, 382] width 1360 height 765
click at [507, 646] on video at bounding box center [680, 382] width 1360 height 765
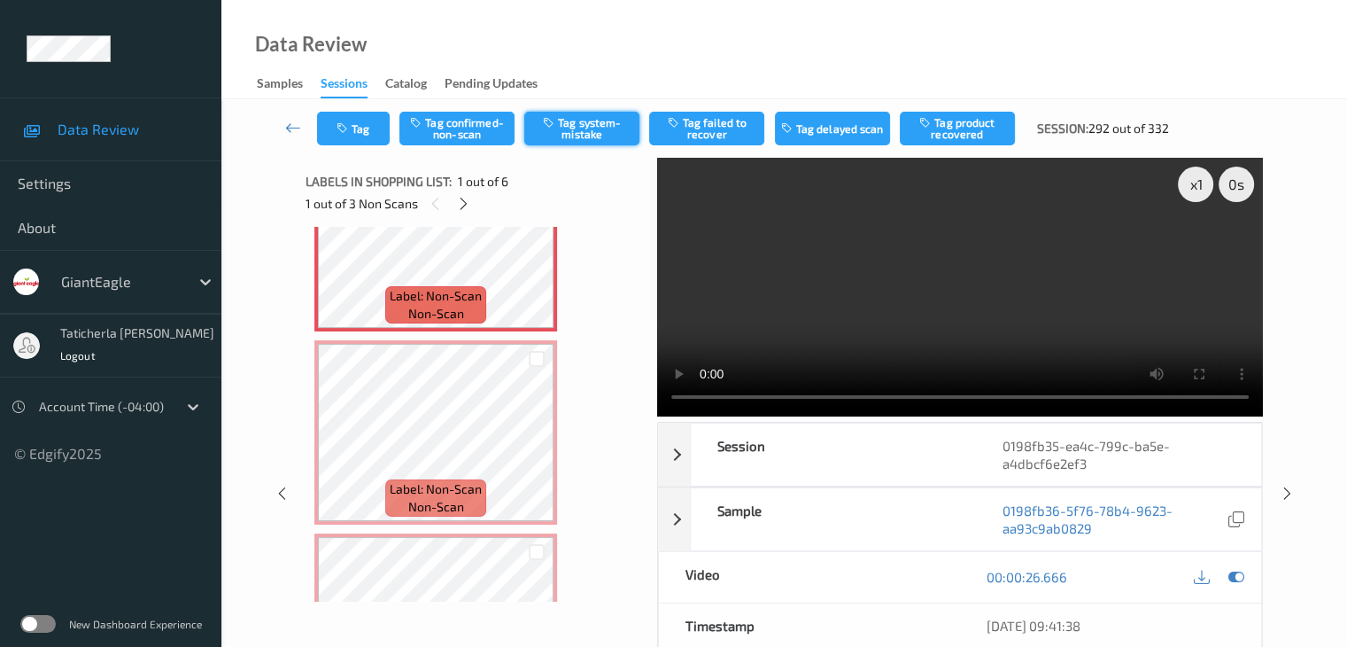
click at [609, 127] on button "Tag system-mistake" at bounding box center [581, 129] width 115 height 34
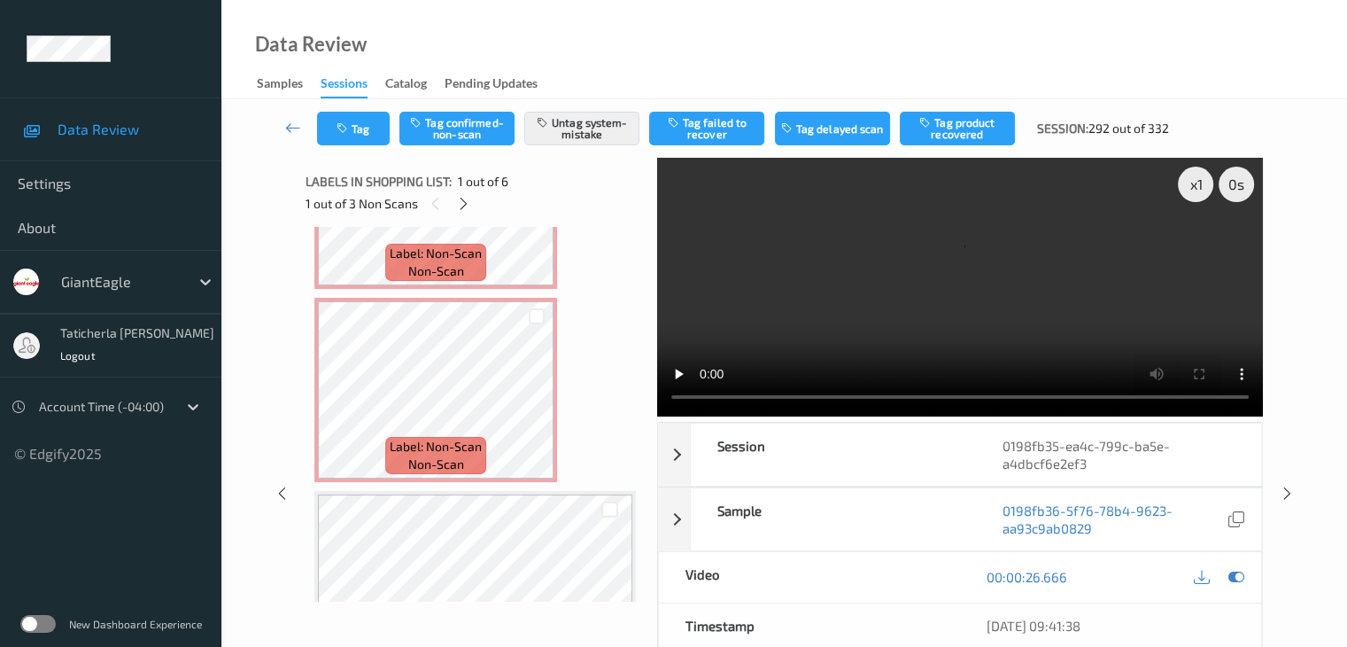
scroll to position [354, 0]
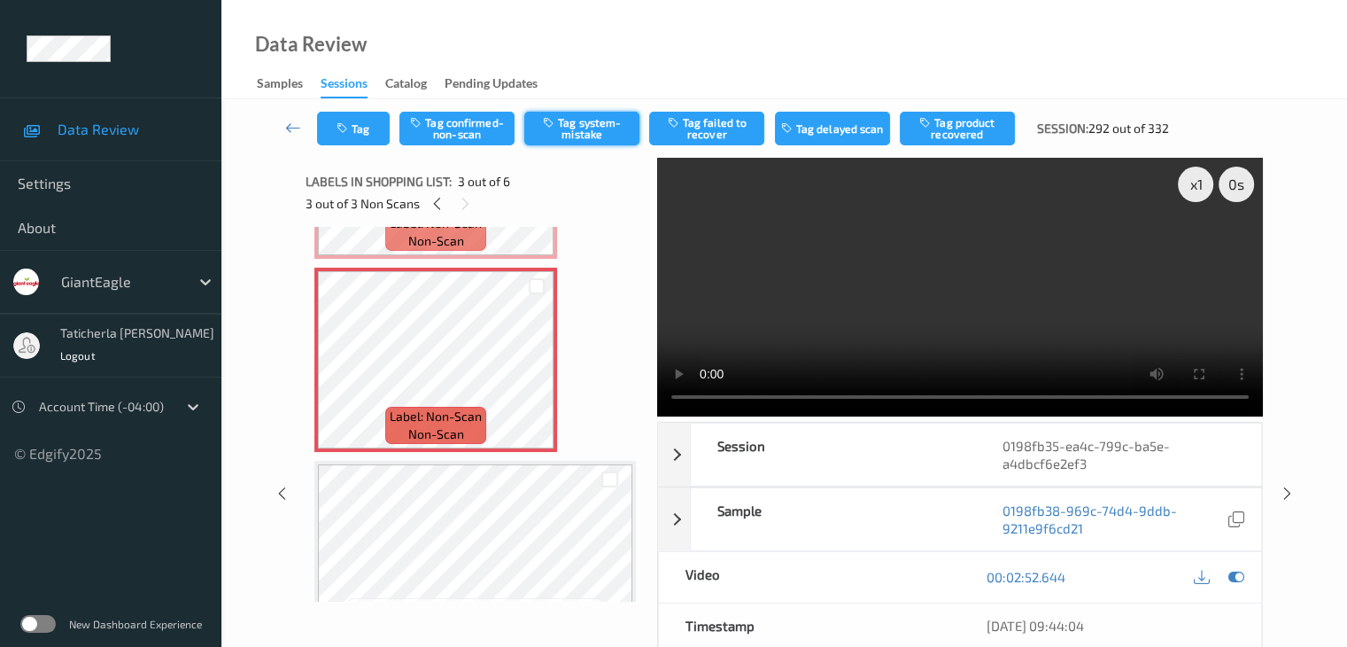
click at [592, 123] on button "Tag system-mistake" at bounding box center [581, 129] width 115 height 34
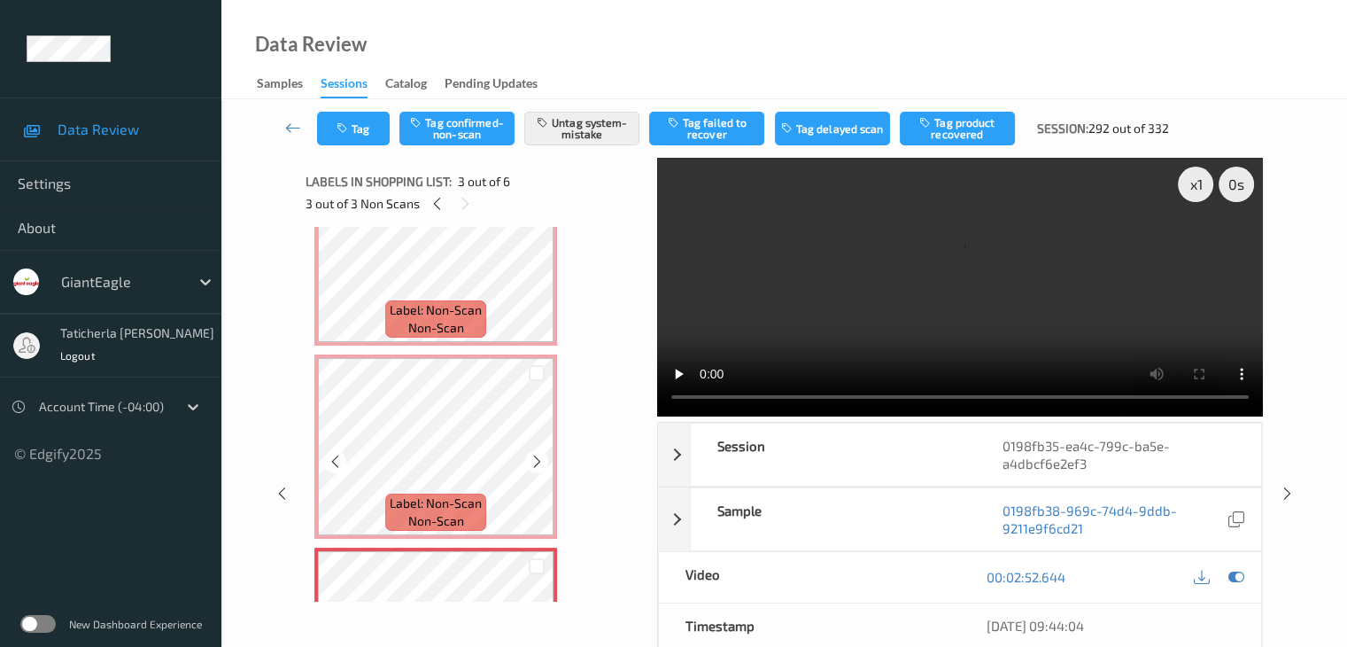
scroll to position [0, 0]
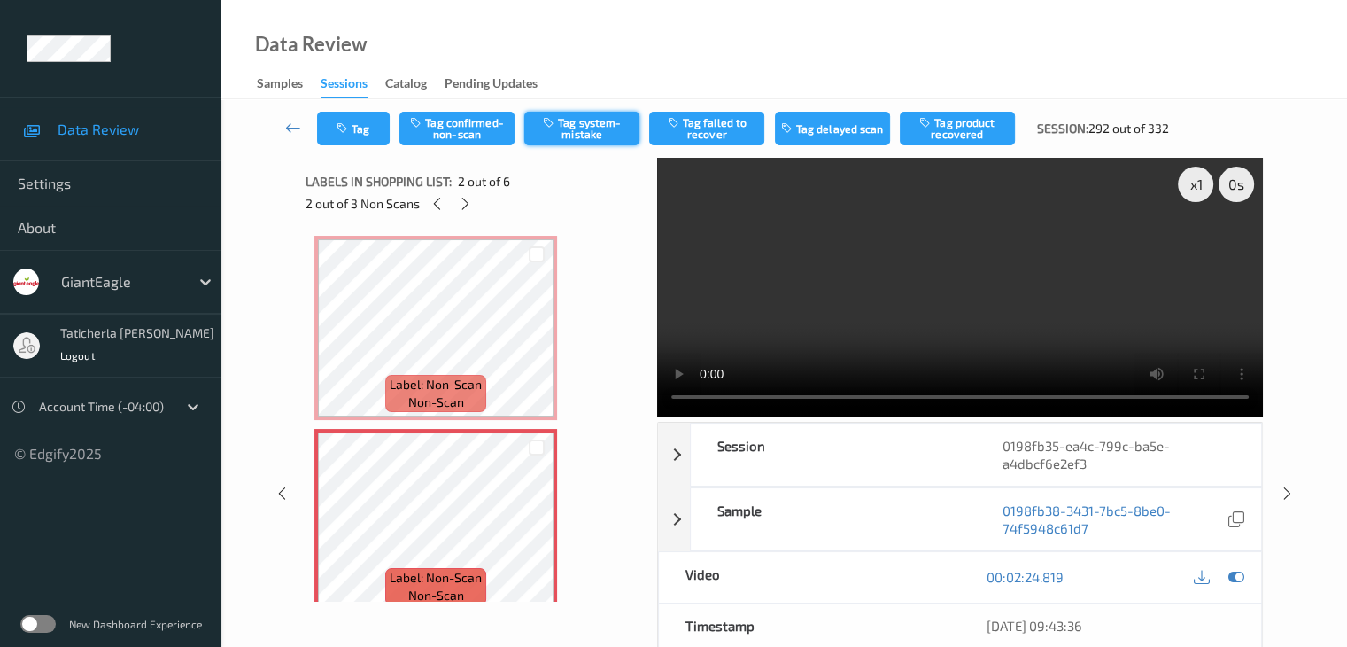
click at [613, 136] on button "Tag system-mistake" at bounding box center [581, 129] width 115 height 34
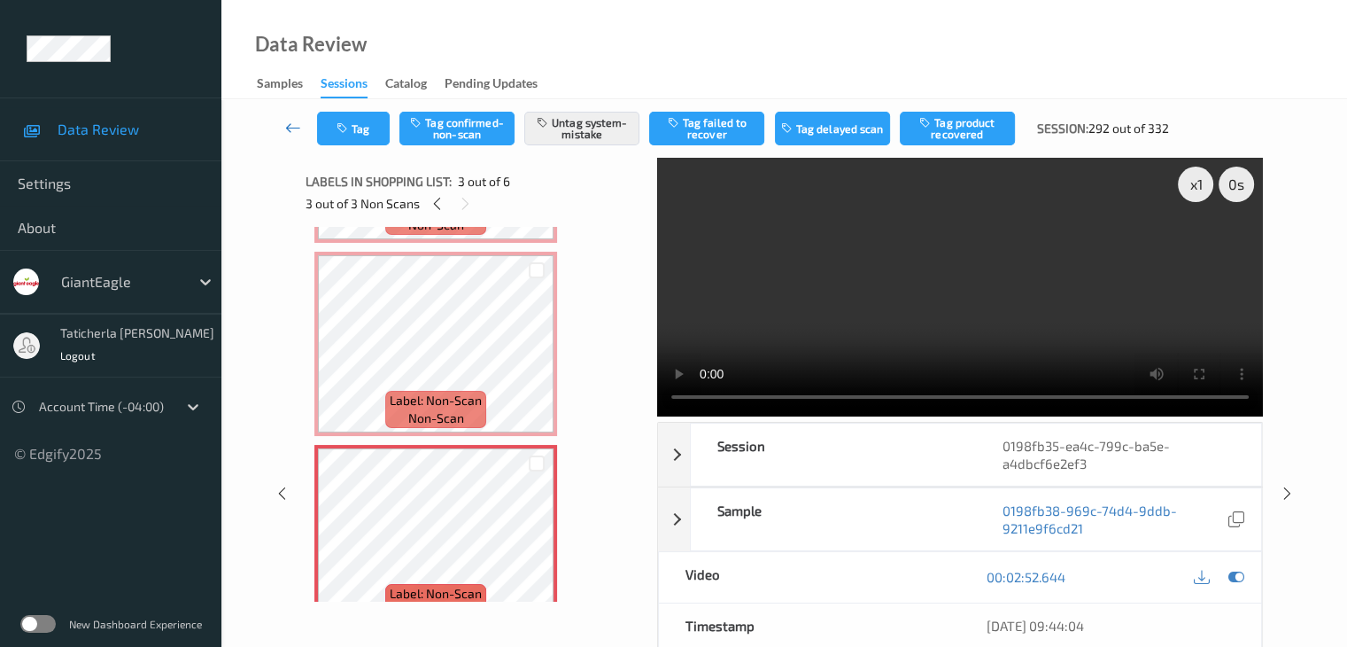
click at [291, 125] on icon at bounding box center [293, 128] width 16 height 18
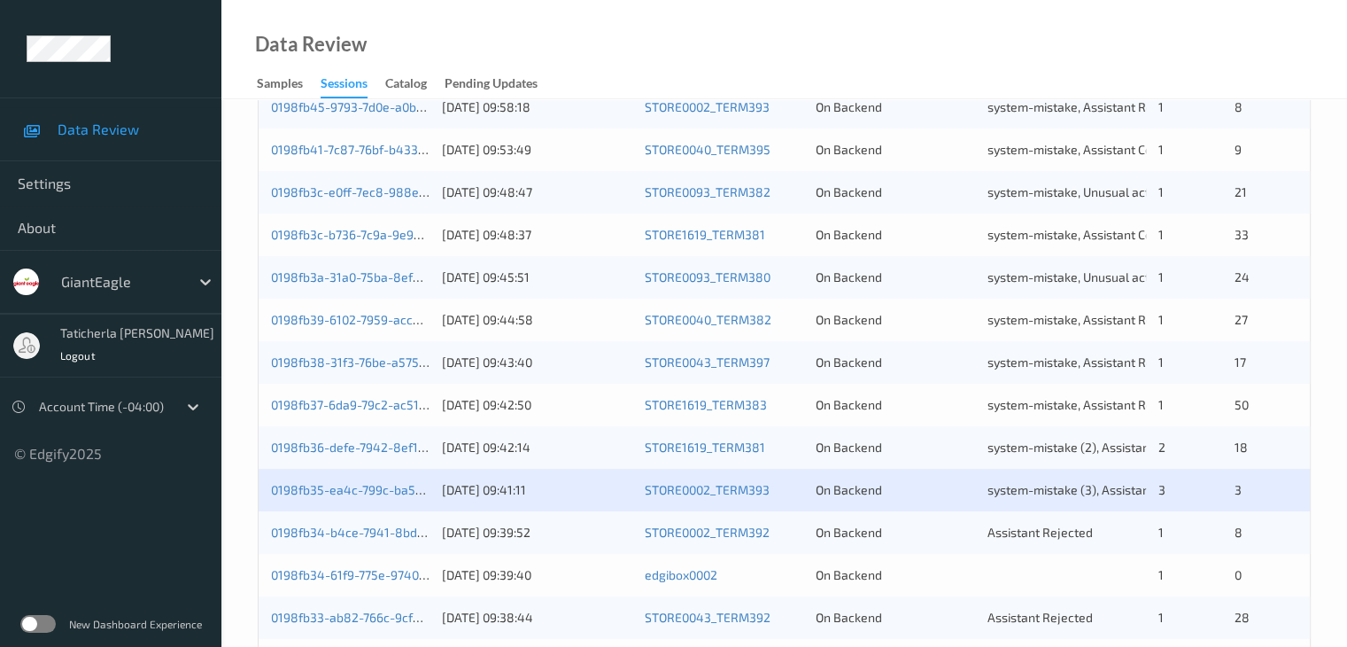
scroll to position [709, 0]
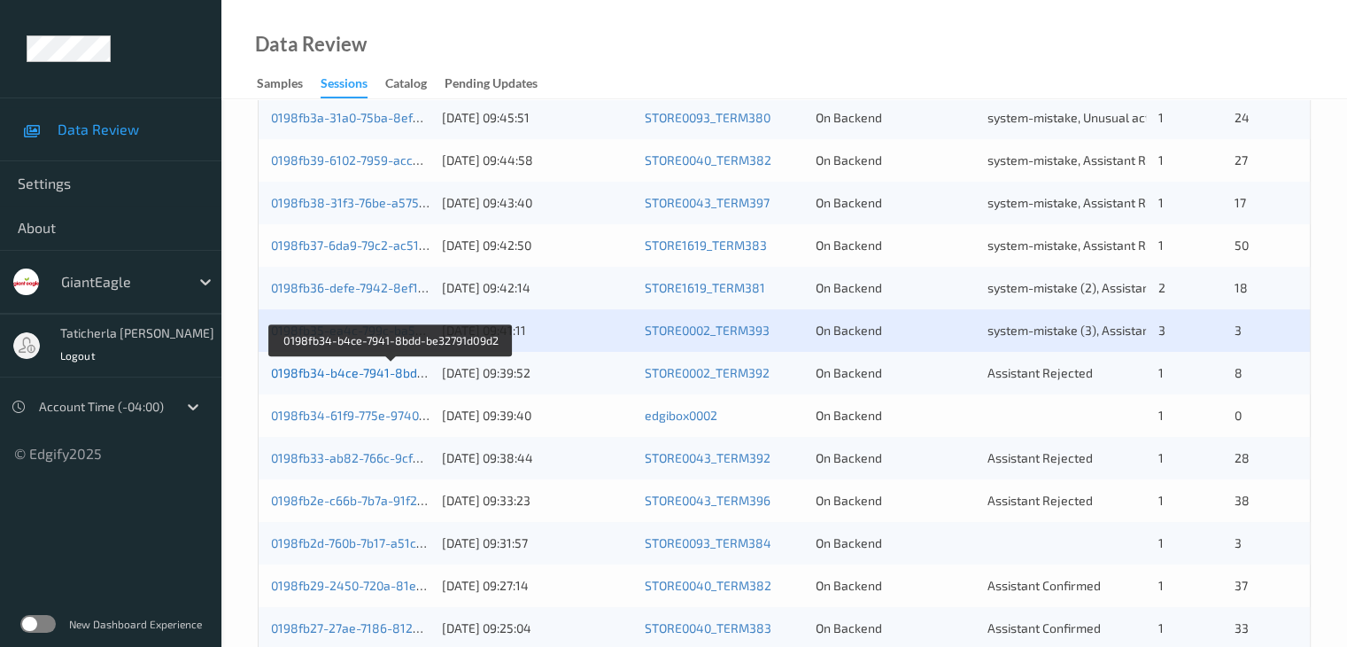
click at [368, 372] on link "0198fb34-b4ce-7941-8bdd-be32791d09d2" at bounding box center [391, 372] width 241 height 15
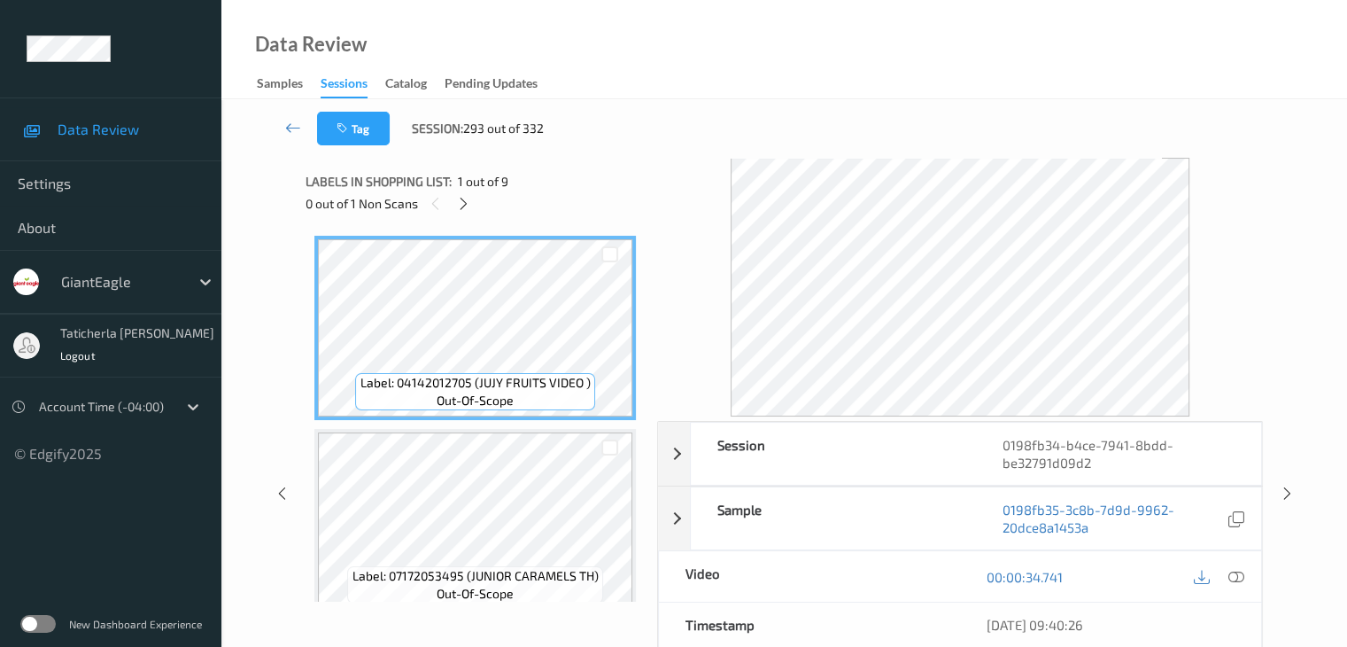
drag, startPoint x: 461, startPoint y: 203, endPoint x: 461, endPoint y: 221, distance: 18.6
click at [461, 216] on div "Labels in shopping list: 1 out of 9 0 out of 1 Non Scans" at bounding box center [475, 192] width 339 height 69
click at [464, 191] on div "Labels in shopping list: 1 out of 9" at bounding box center [475, 181] width 339 height 22
click at [461, 204] on icon at bounding box center [463, 204] width 15 height 16
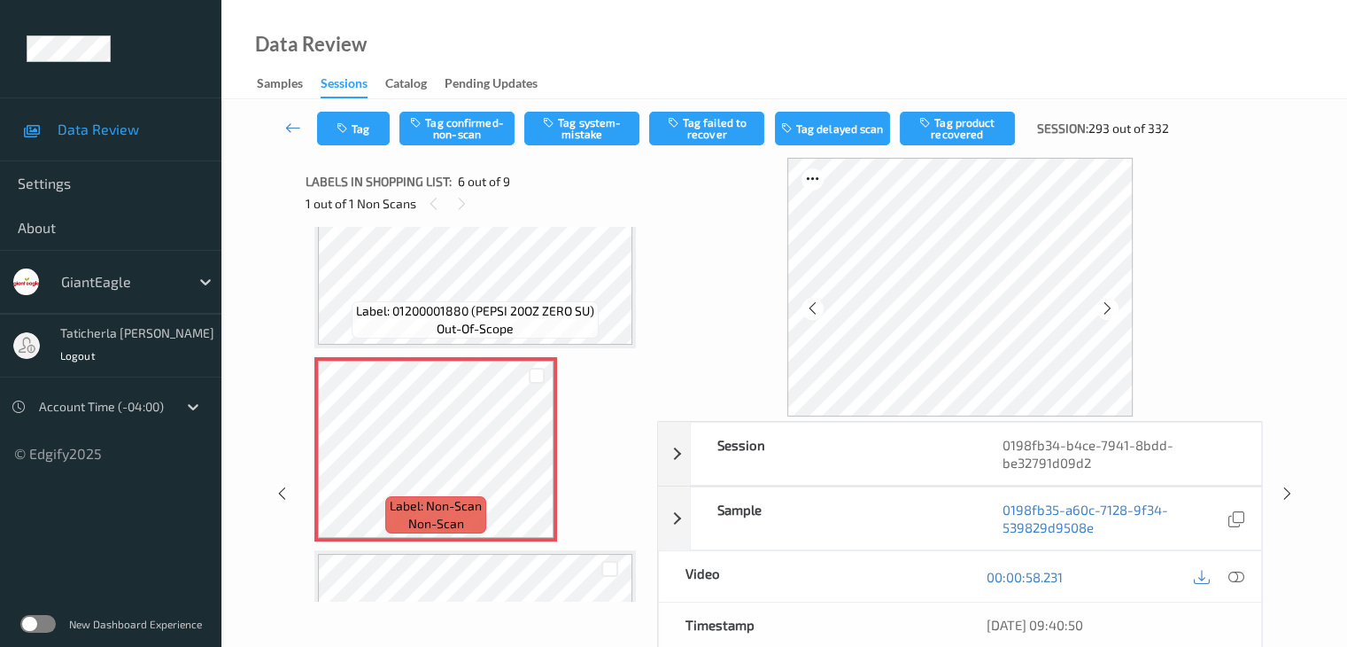
scroll to position [870, 0]
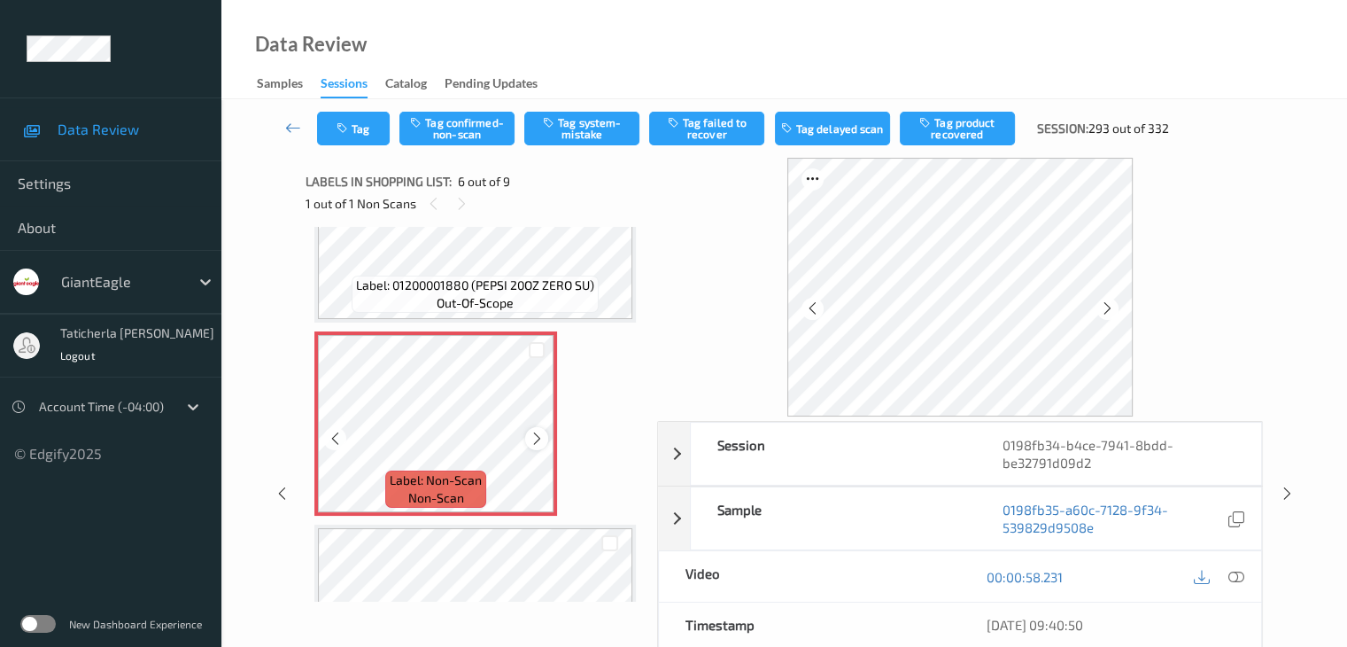
click at [540, 437] on icon at bounding box center [537, 438] width 15 height 16
click at [1233, 572] on icon at bounding box center [1236, 577] width 16 height 16
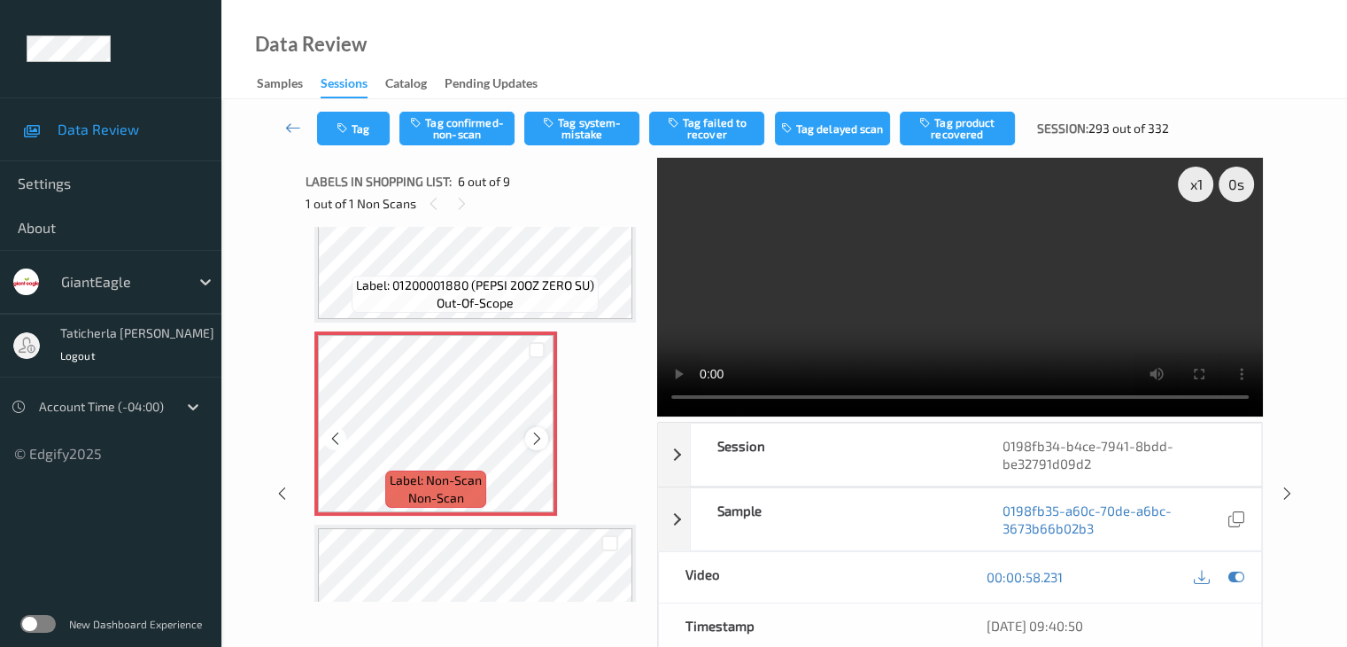
click at [532, 433] on icon at bounding box center [537, 438] width 15 height 16
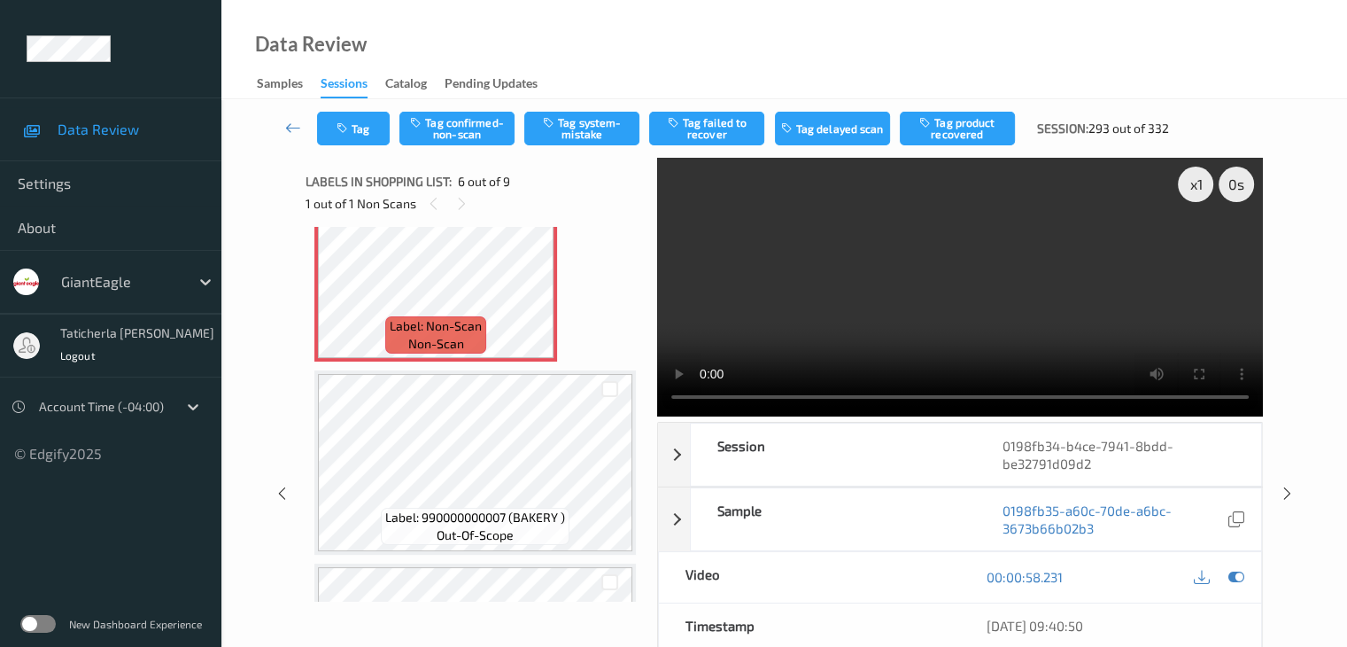
scroll to position [929, 0]
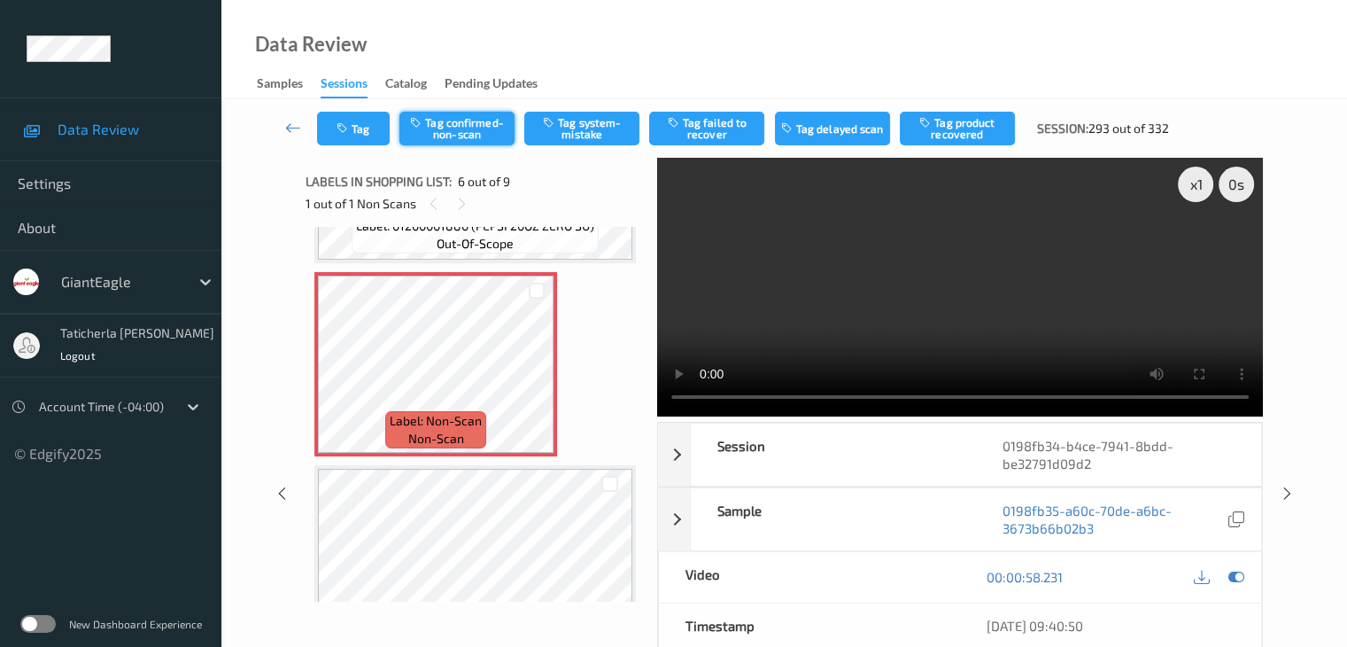
click at [469, 136] on button "Tag confirmed-non-scan" at bounding box center [456, 129] width 115 height 34
click at [958, 131] on button "Tag product recovered" at bounding box center [957, 129] width 115 height 34
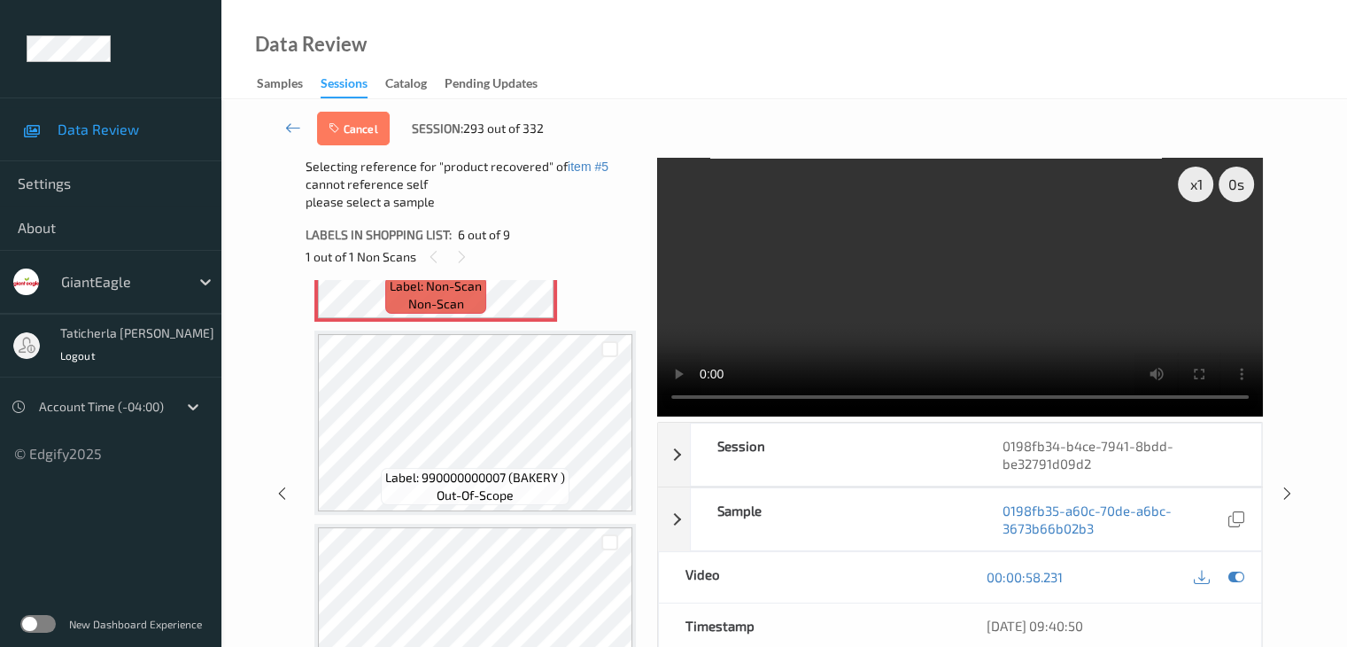
scroll to position [1018, 0]
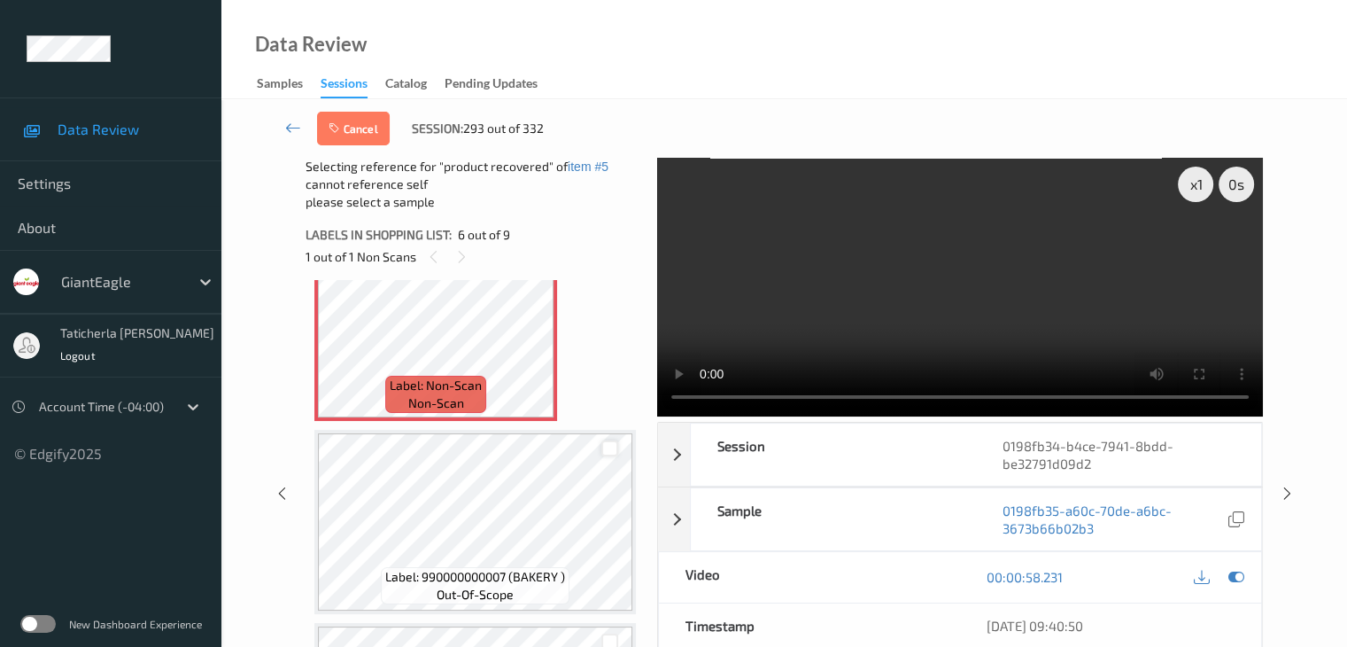
click at [605, 448] on div at bounding box center [609, 448] width 17 height 17
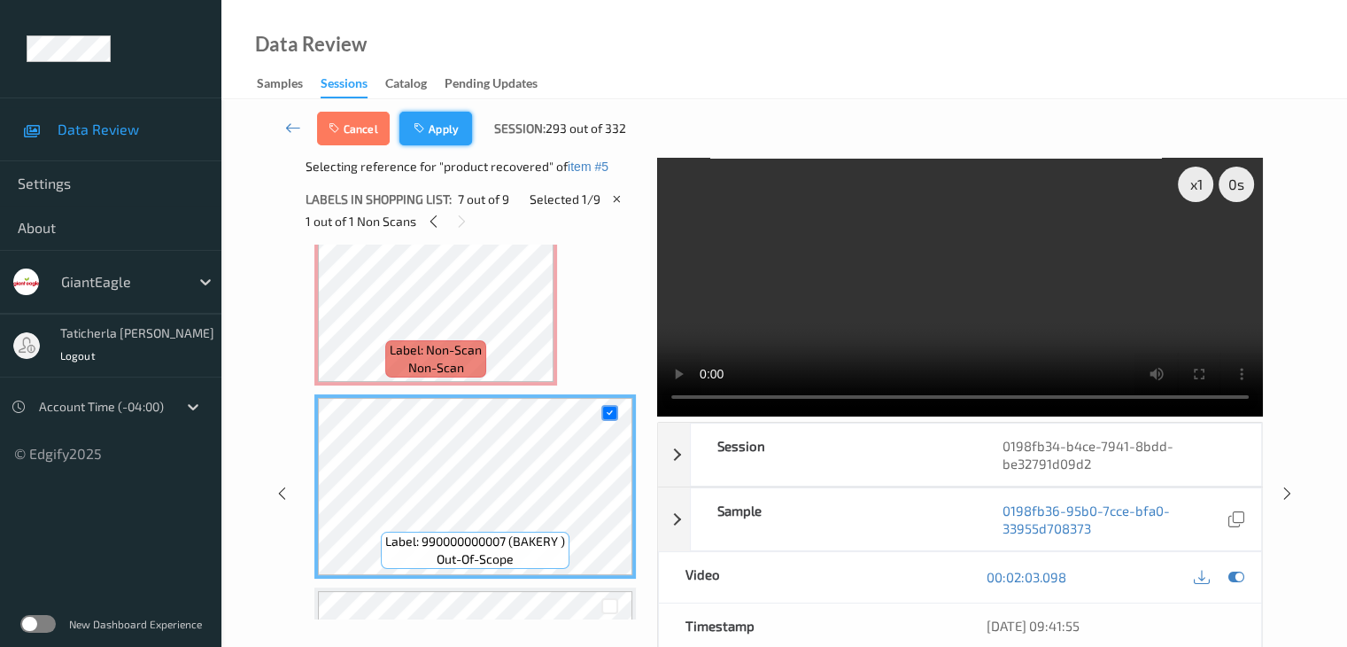
click at [422, 125] on icon "button" at bounding box center [421, 128] width 15 height 12
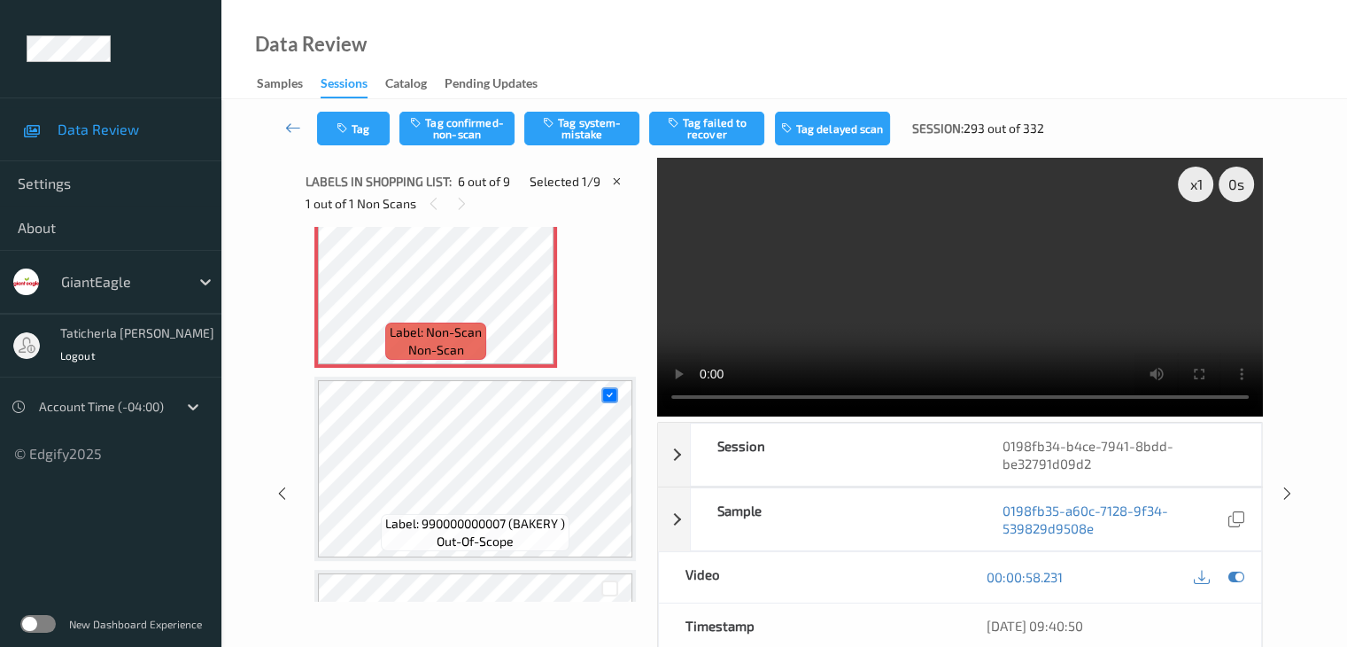
scroll to position [781, 0]
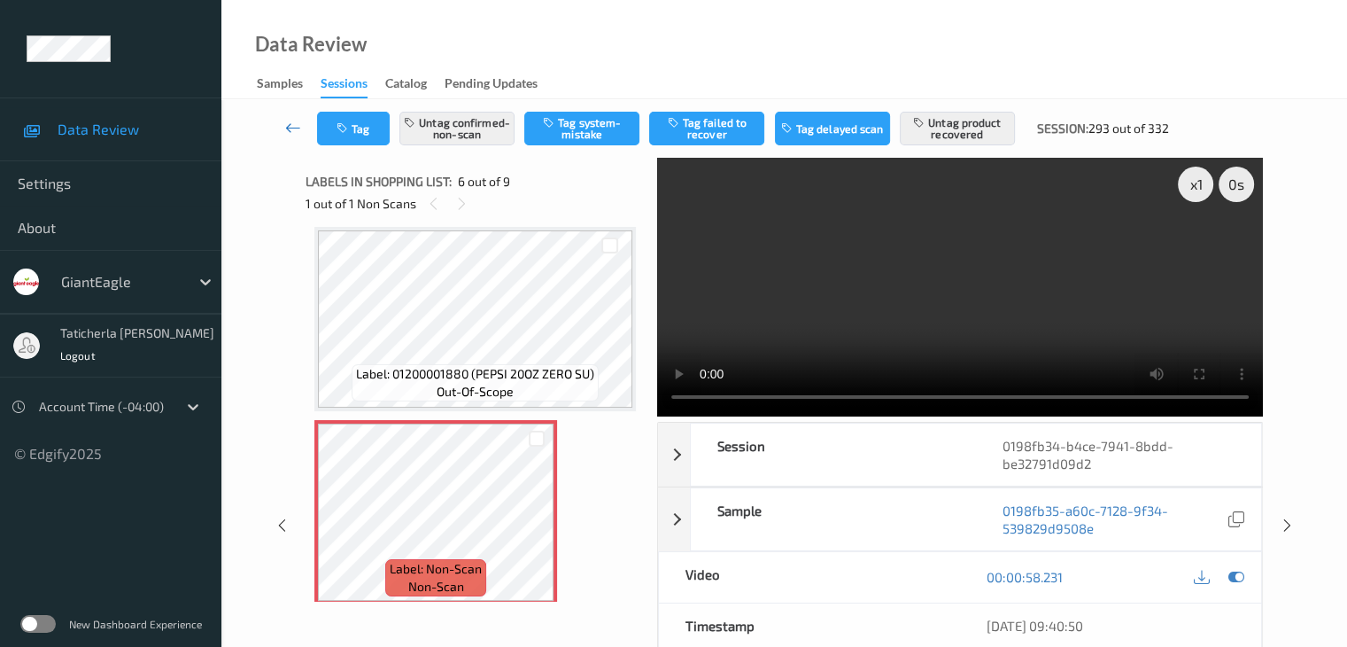
click at [287, 120] on icon at bounding box center [293, 128] width 16 height 18
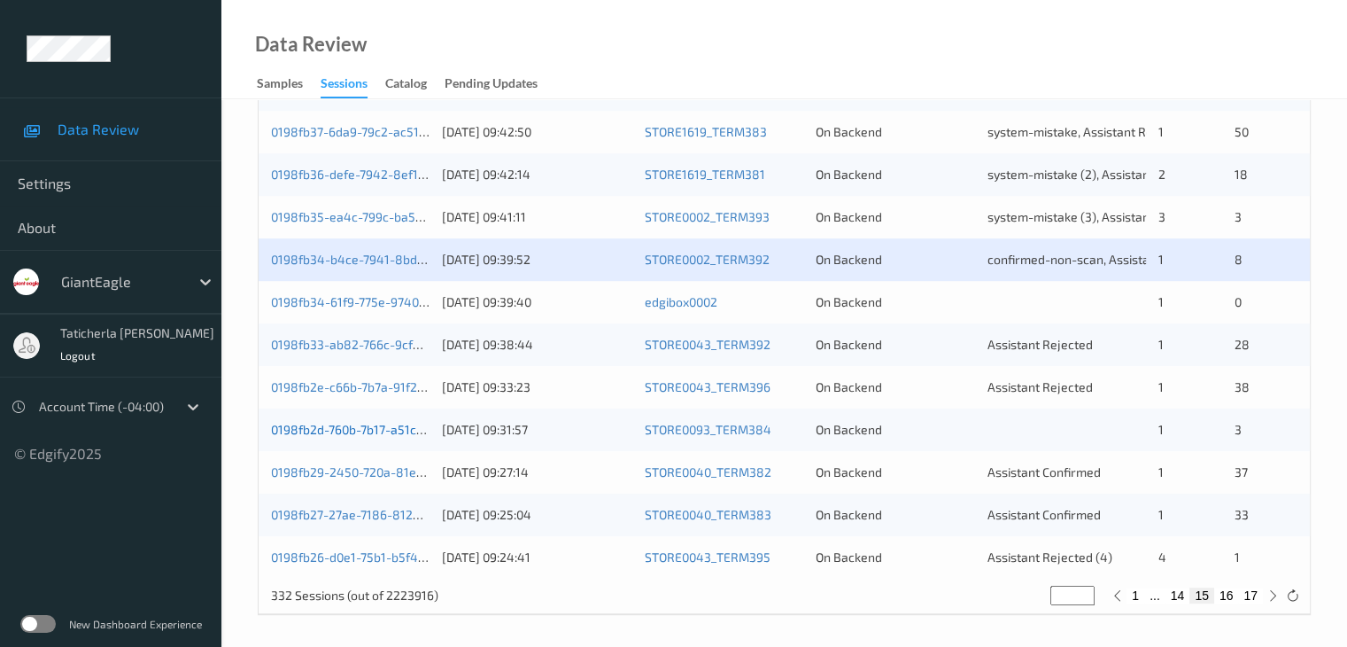
scroll to position [825, 0]
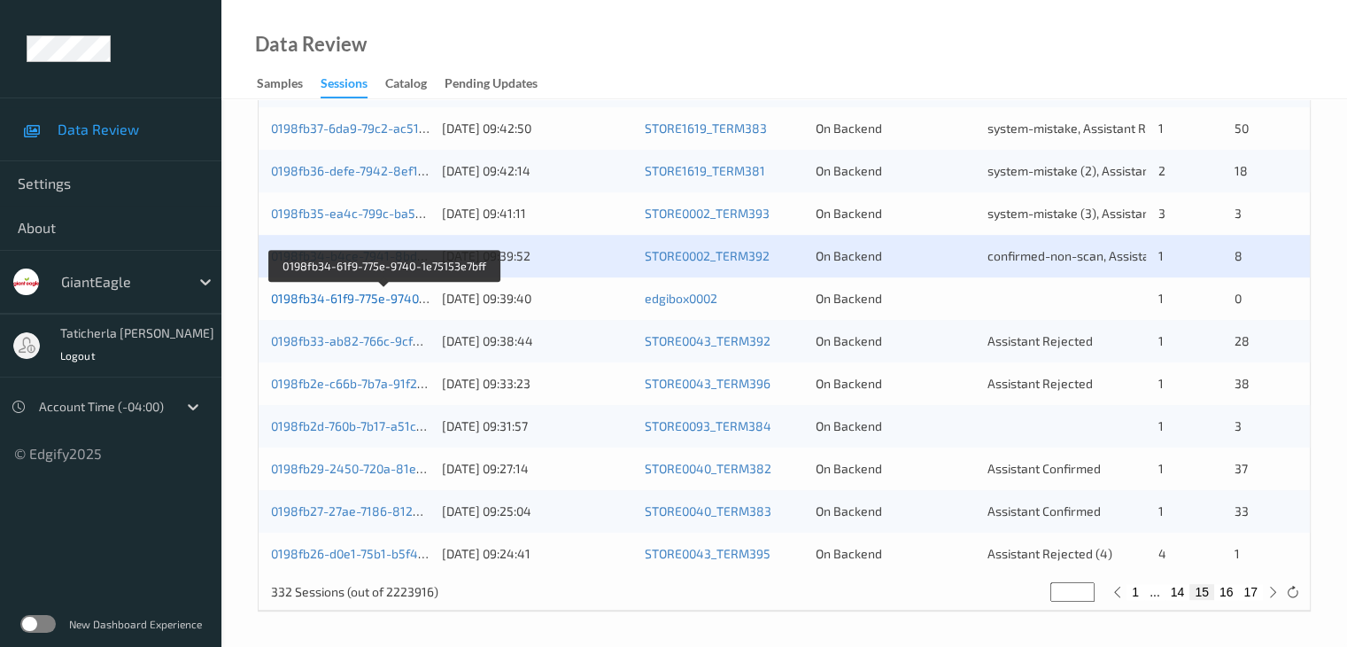
click at [330, 291] on link "0198fb34-61f9-775e-9740-1e75153e7bff" at bounding box center [385, 298] width 228 height 15
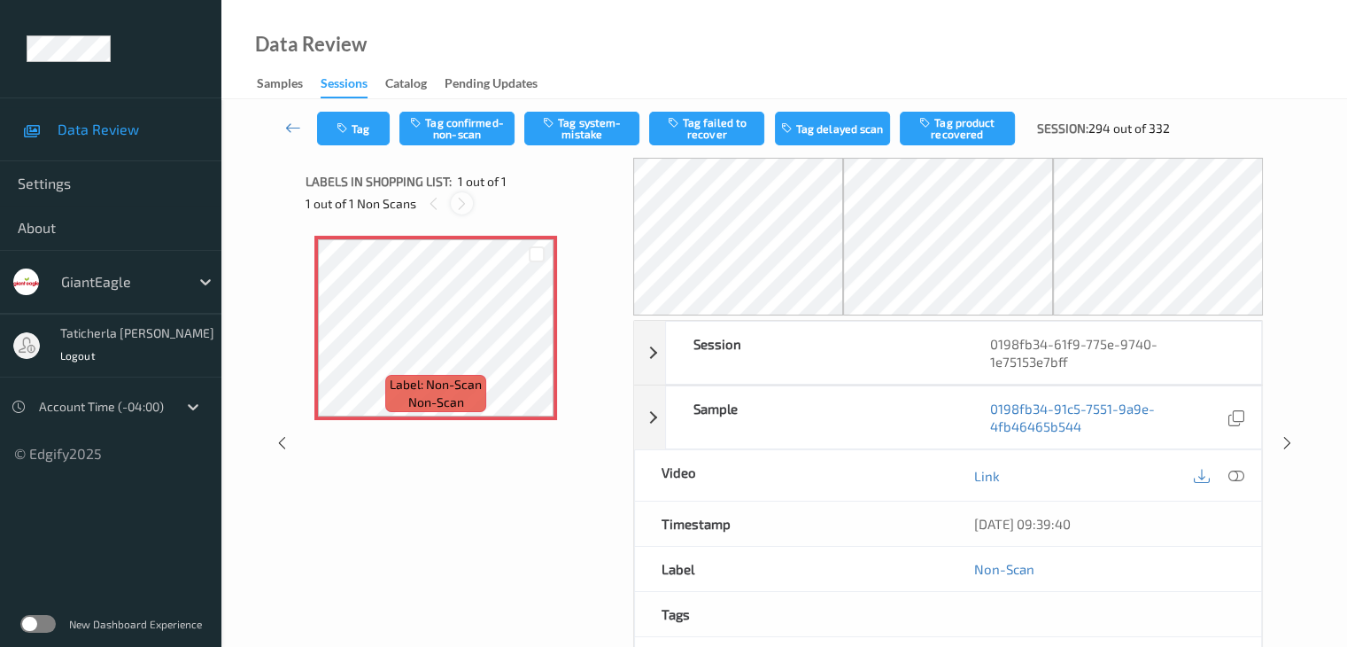
click at [462, 204] on icon at bounding box center [461, 204] width 15 height 16
click at [533, 344] on icon at bounding box center [537, 343] width 15 height 16
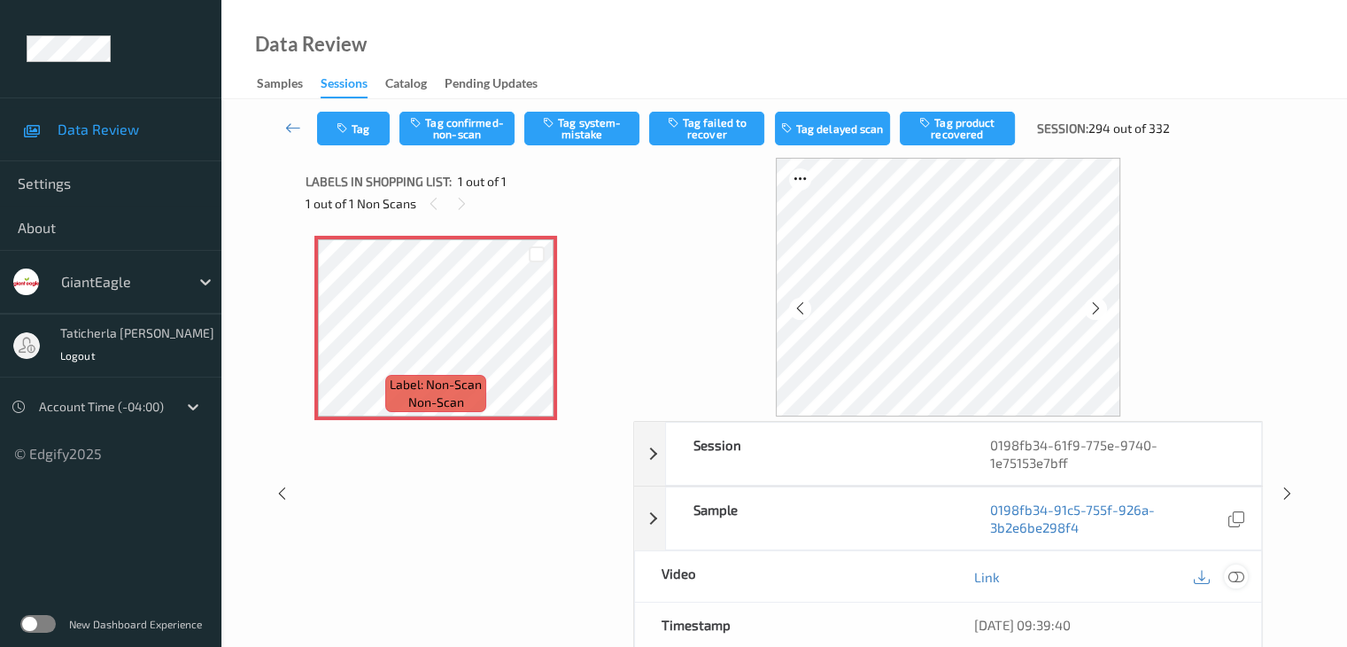
click at [1235, 569] on icon at bounding box center [1236, 577] width 16 height 16
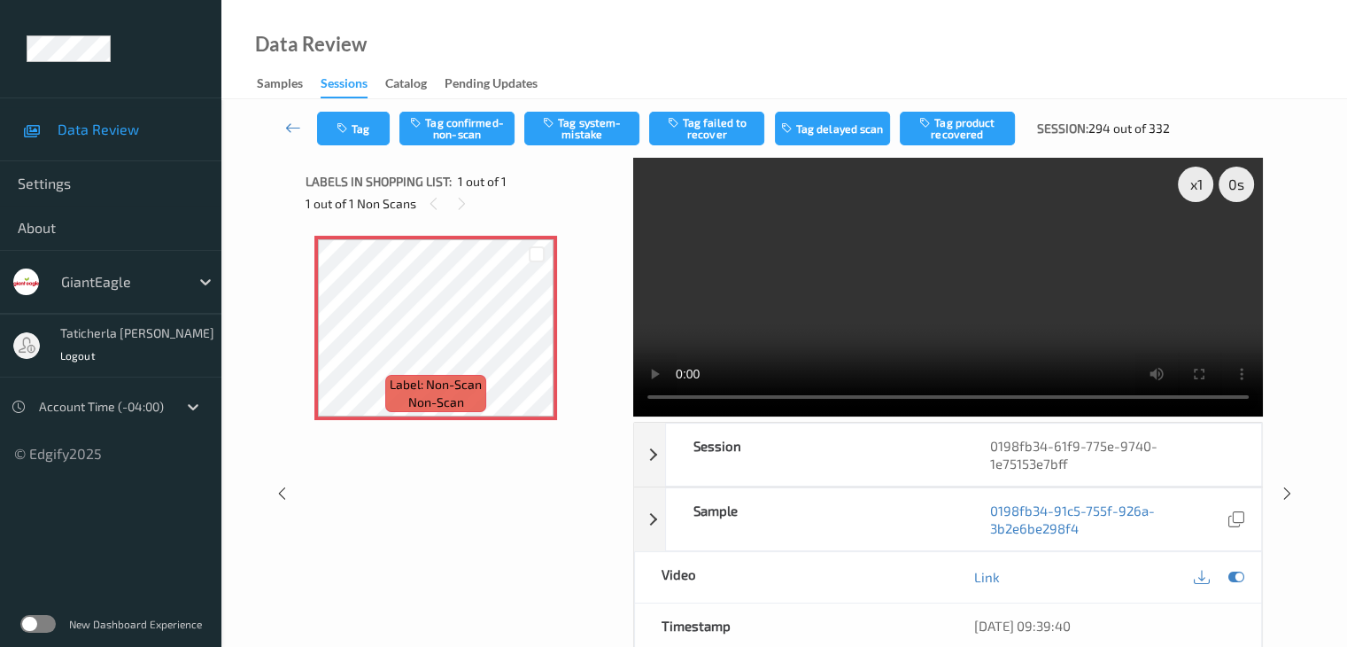
click at [1197, 252] on video at bounding box center [948, 287] width 630 height 259
click at [536, 344] on icon at bounding box center [537, 343] width 15 height 16
click at [574, 128] on button "Tag system-mistake" at bounding box center [581, 129] width 115 height 34
click at [295, 117] on link at bounding box center [293, 129] width 47 height 34
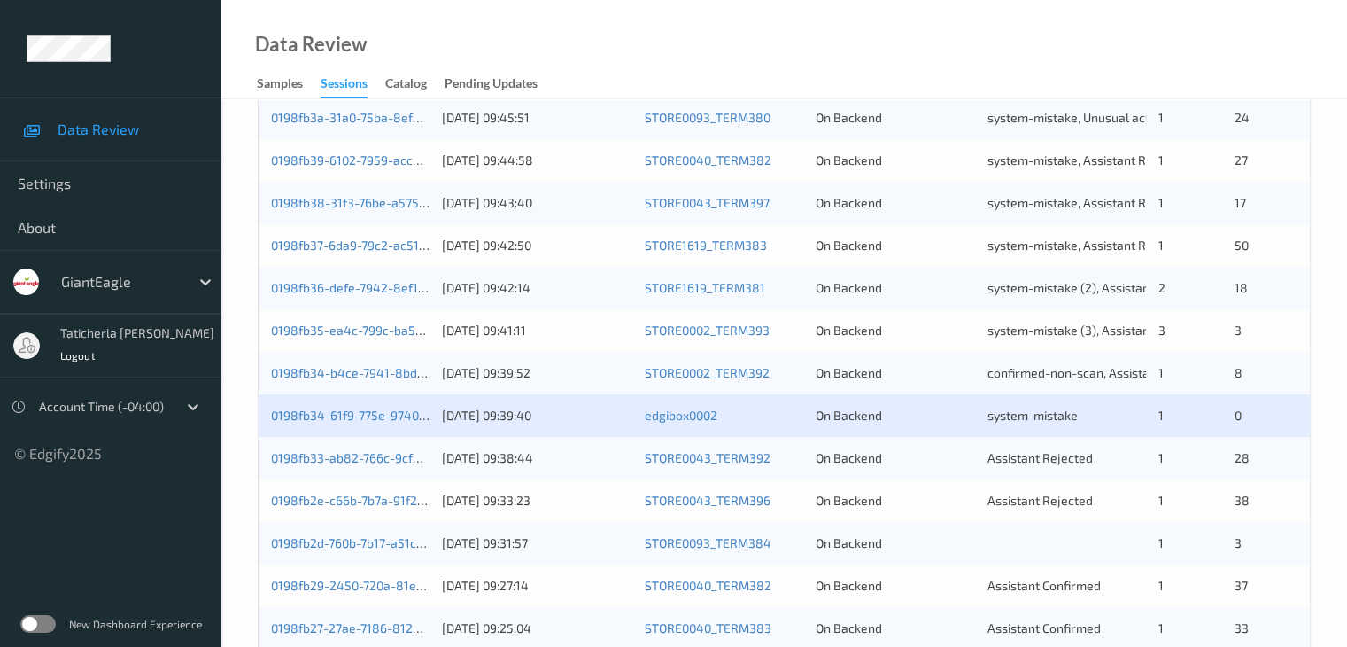
scroll to position [825, 0]
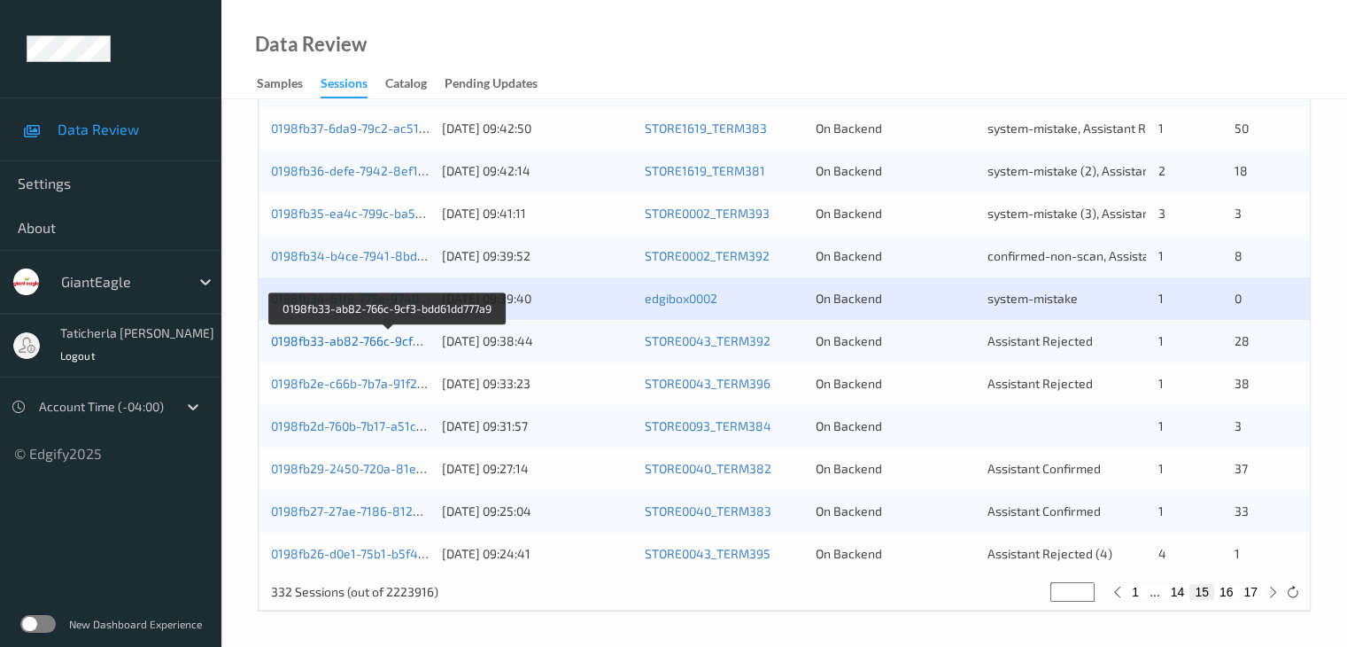
click at [327, 337] on link "0198fb33-ab82-766c-9cf3-bdd61dd777a9" at bounding box center [388, 340] width 235 height 15
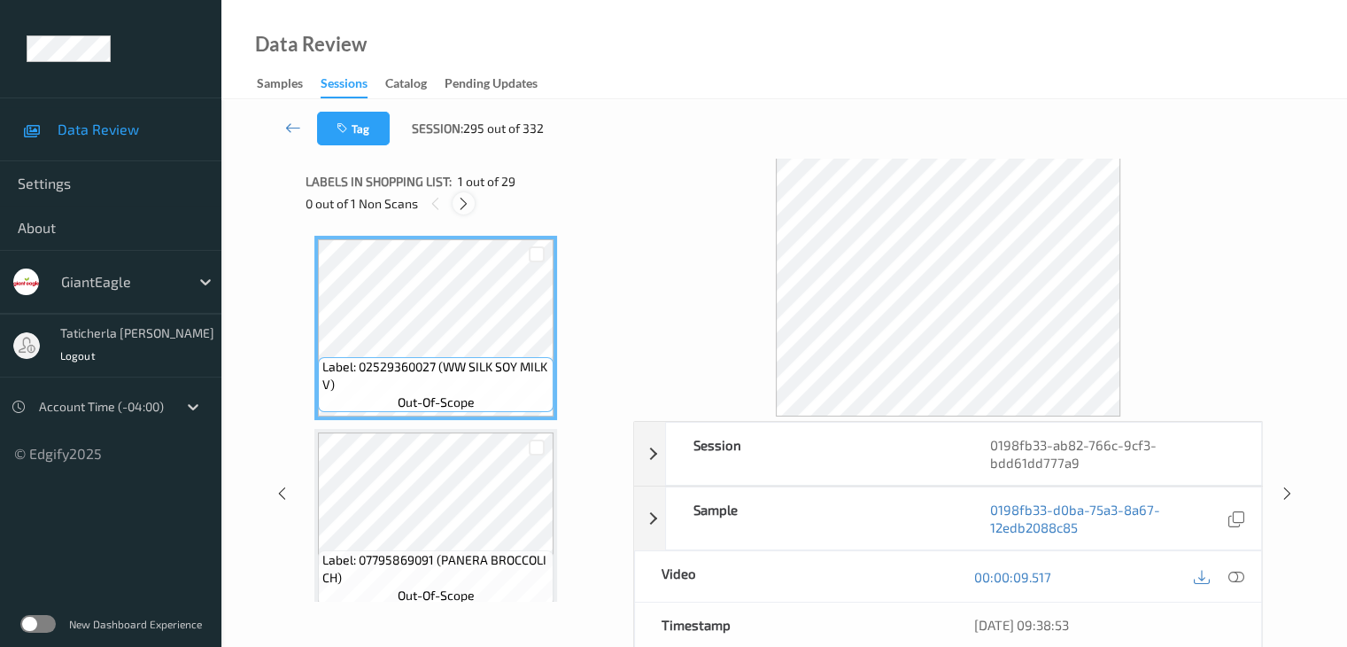
click at [457, 198] on icon at bounding box center [463, 204] width 15 height 16
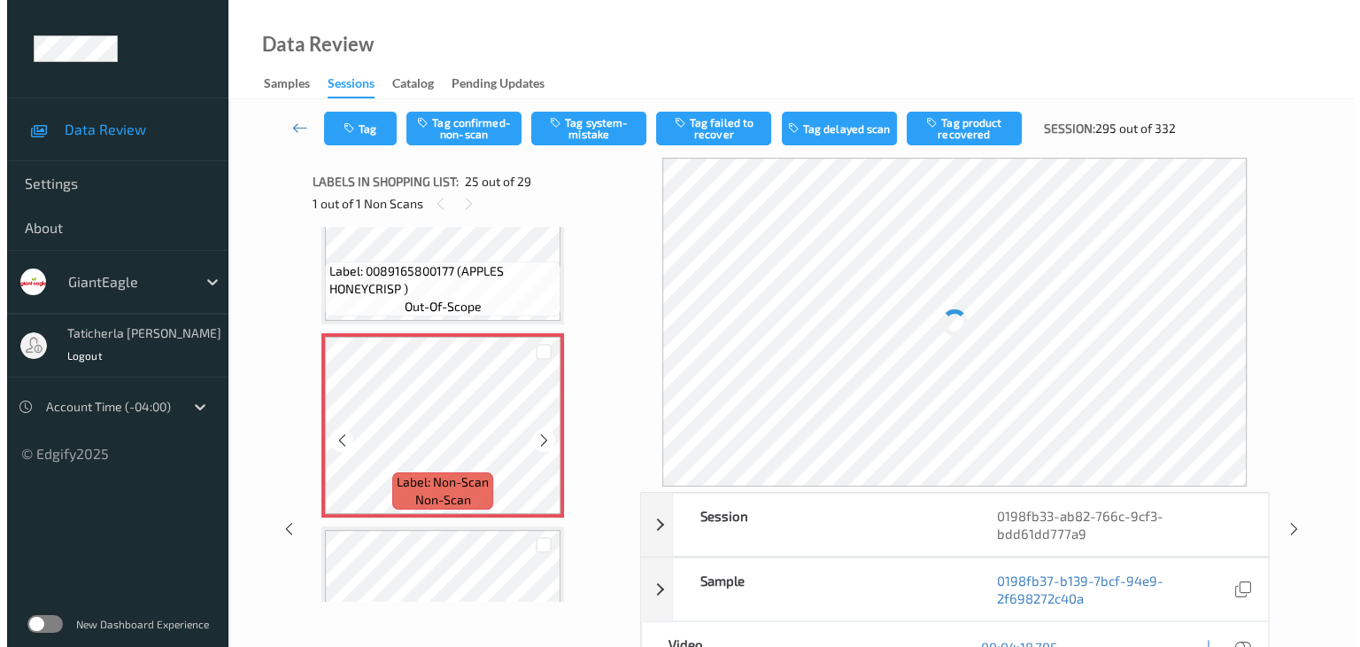
scroll to position [4627, 0]
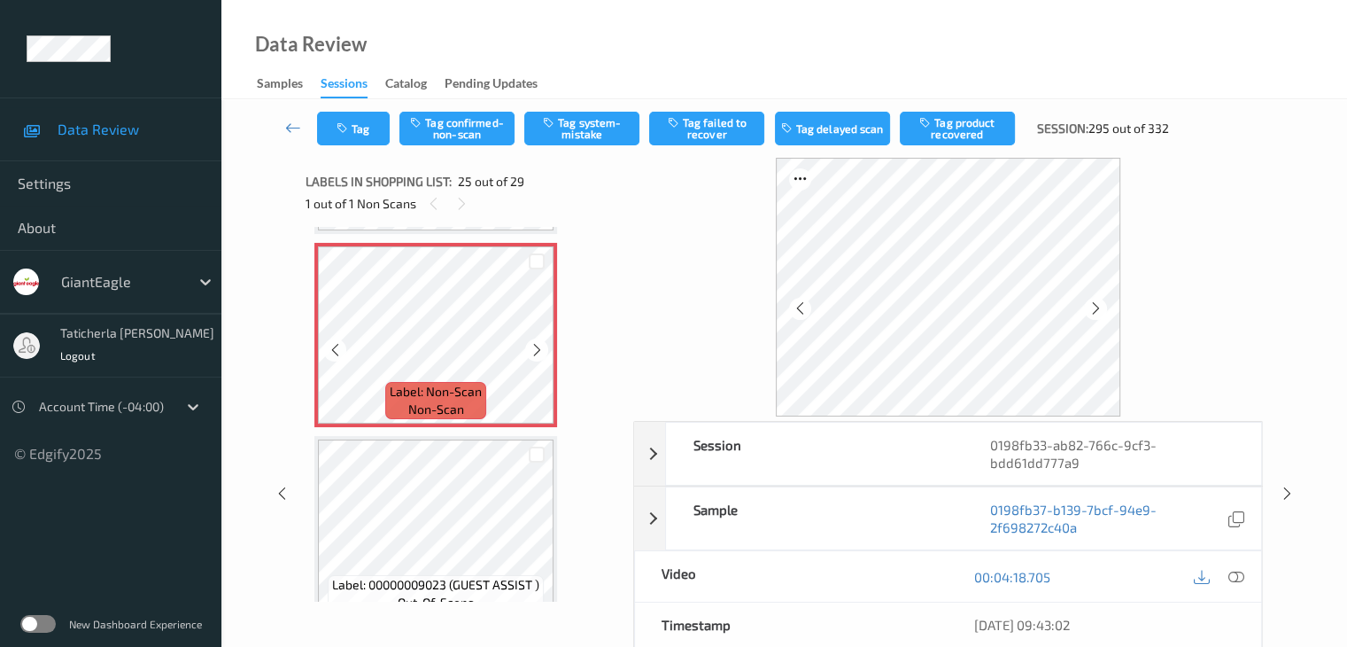
click at [526, 352] on div at bounding box center [536, 349] width 22 height 22
click at [1233, 577] on icon at bounding box center [1236, 577] width 16 height 16
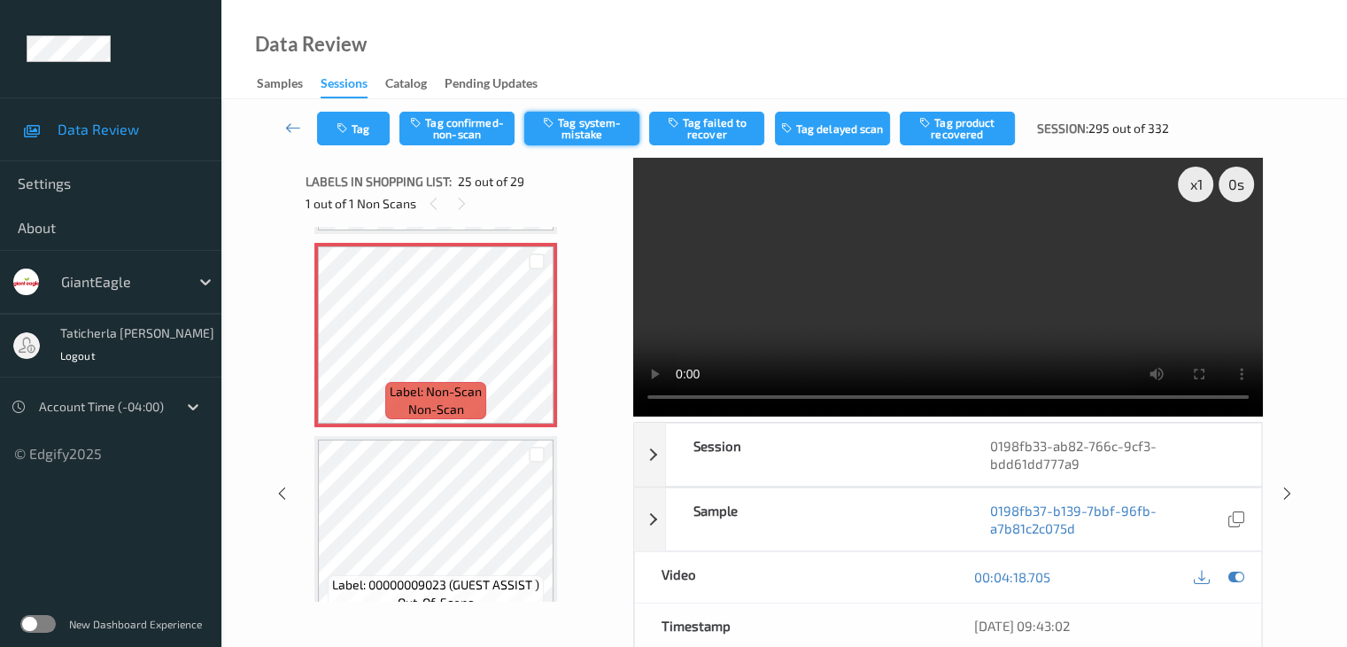
click at [622, 140] on button "Tag system-mistake" at bounding box center [581, 129] width 115 height 34
click at [368, 130] on button "Tag" at bounding box center [353, 129] width 73 height 34
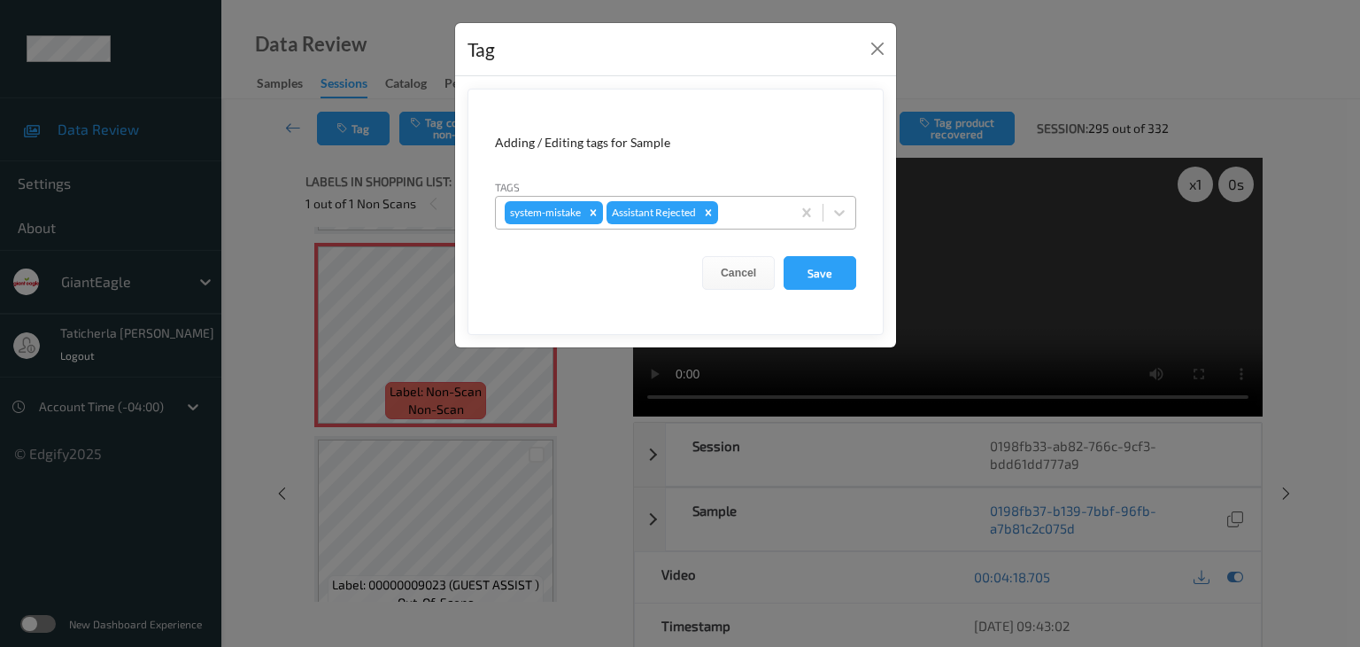
click at [765, 211] on div at bounding box center [752, 212] width 60 height 21
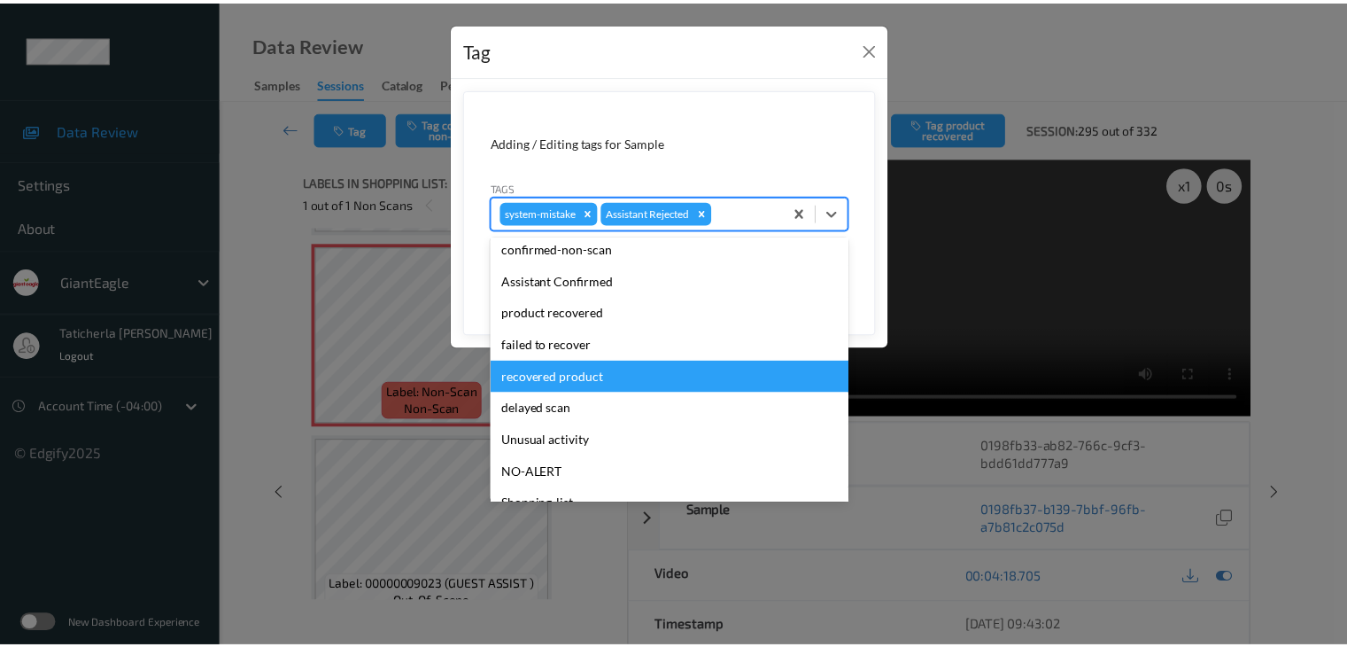
scroll to position [156, 0]
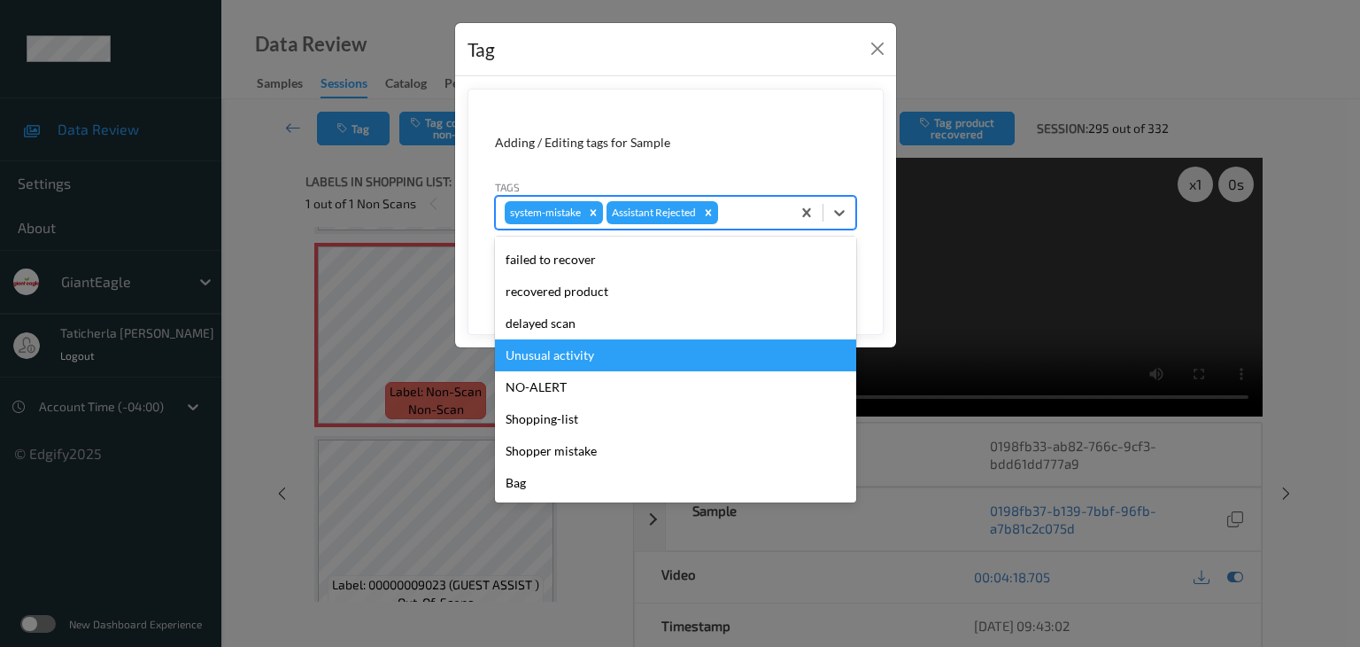
click at [655, 357] on div "Unusual activity" at bounding box center [675, 355] width 361 height 32
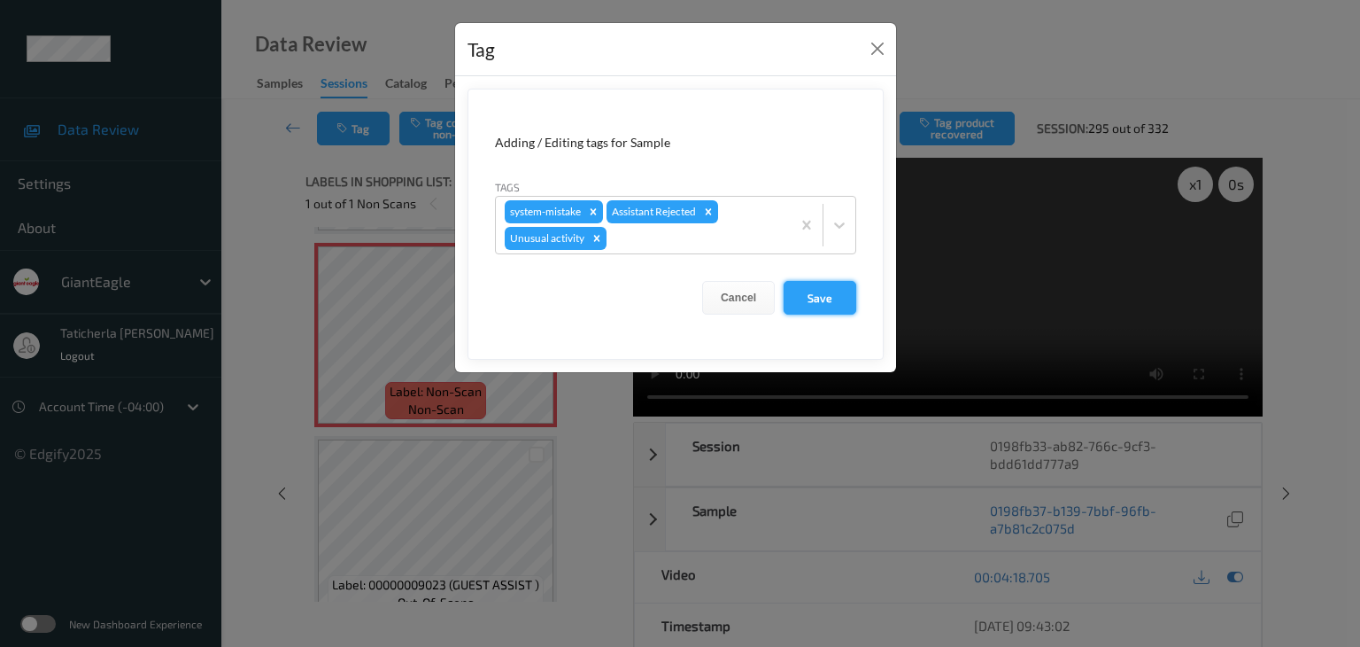
click at [810, 293] on button "Save" at bounding box center [820, 298] width 73 height 34
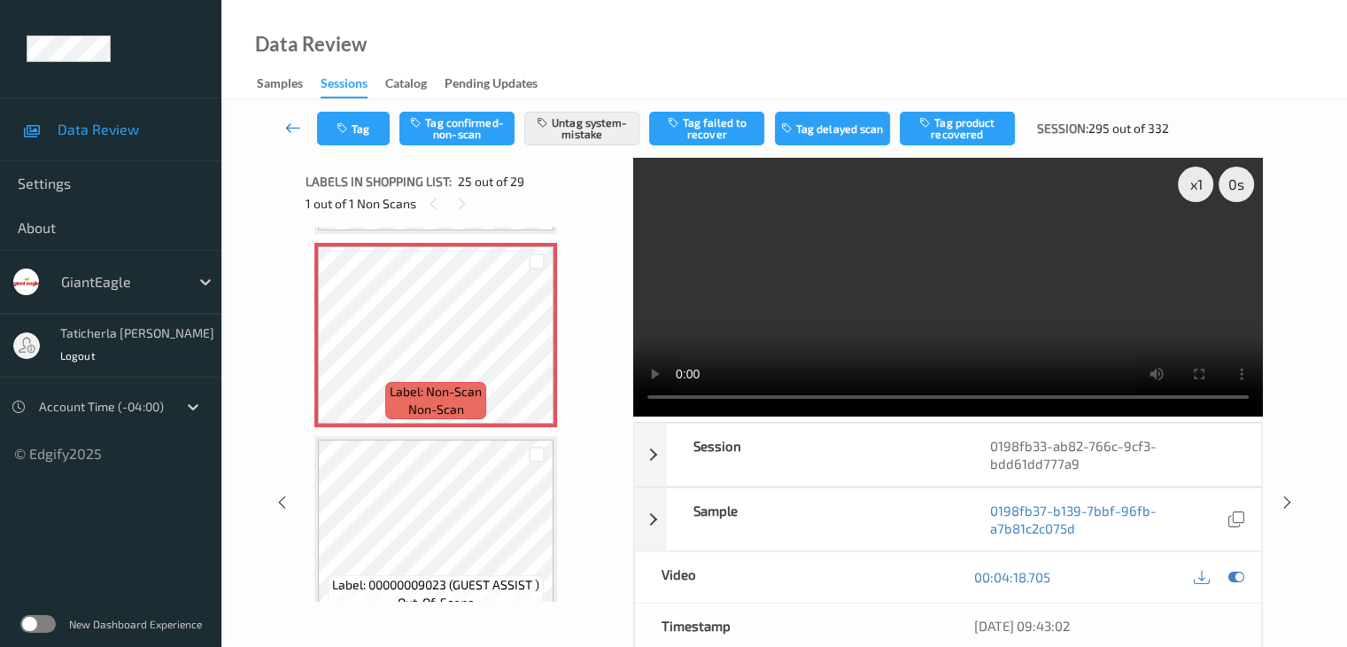
click at [292, 130] on icon at bounding box center [293, 128] width 16 height 18
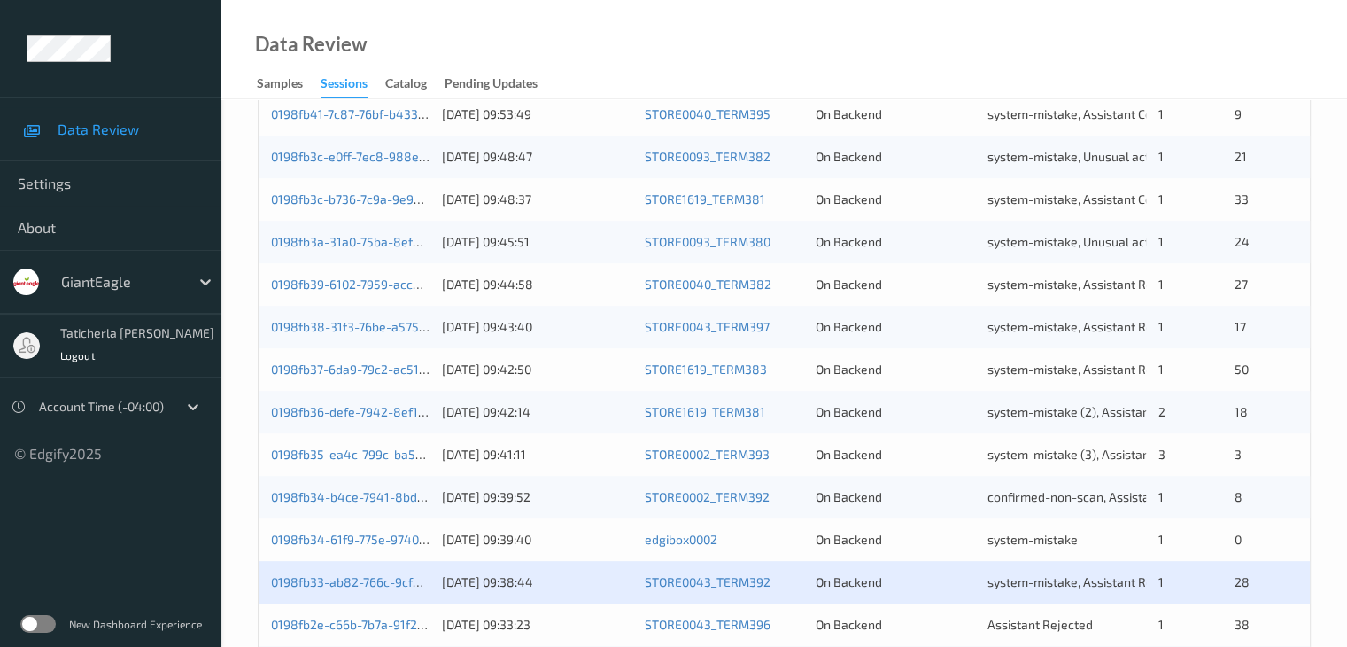
scroll to position [797, 0]
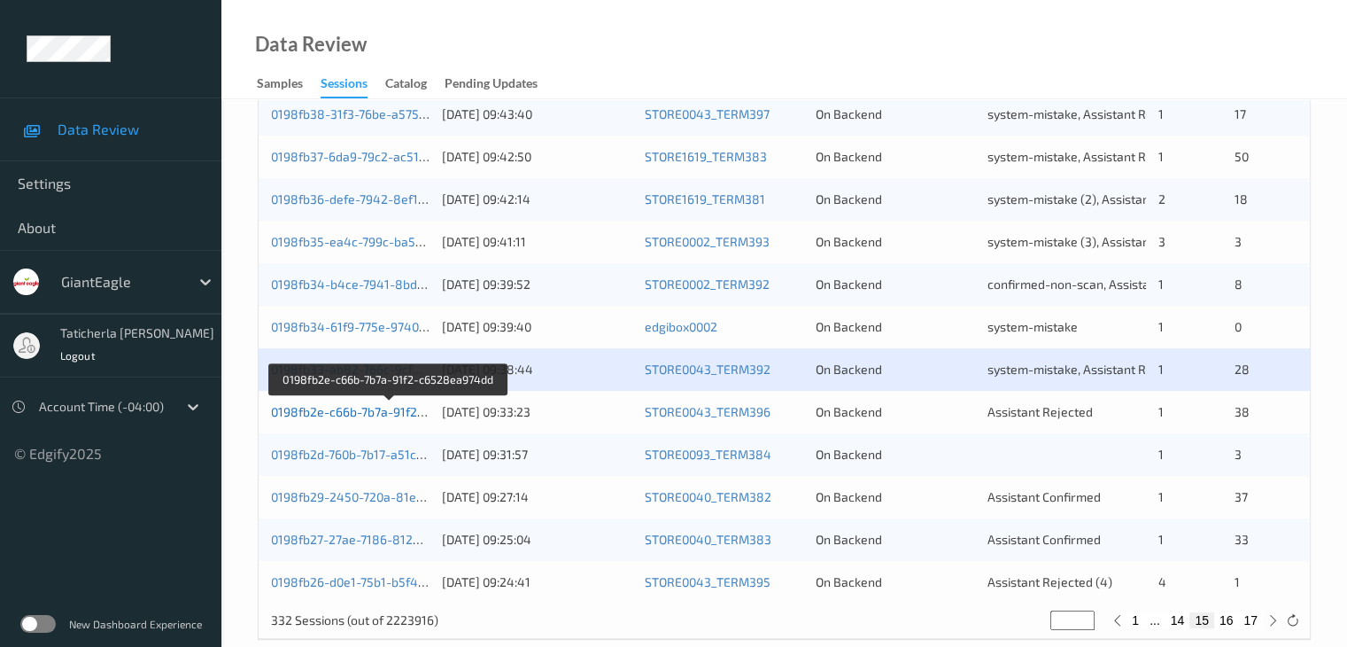
click at [374, 411] on link "0198fb2e-c66b-7b7a-91f2-c6528ea974dd" at bounding box center [389, 411] width 236 height 15
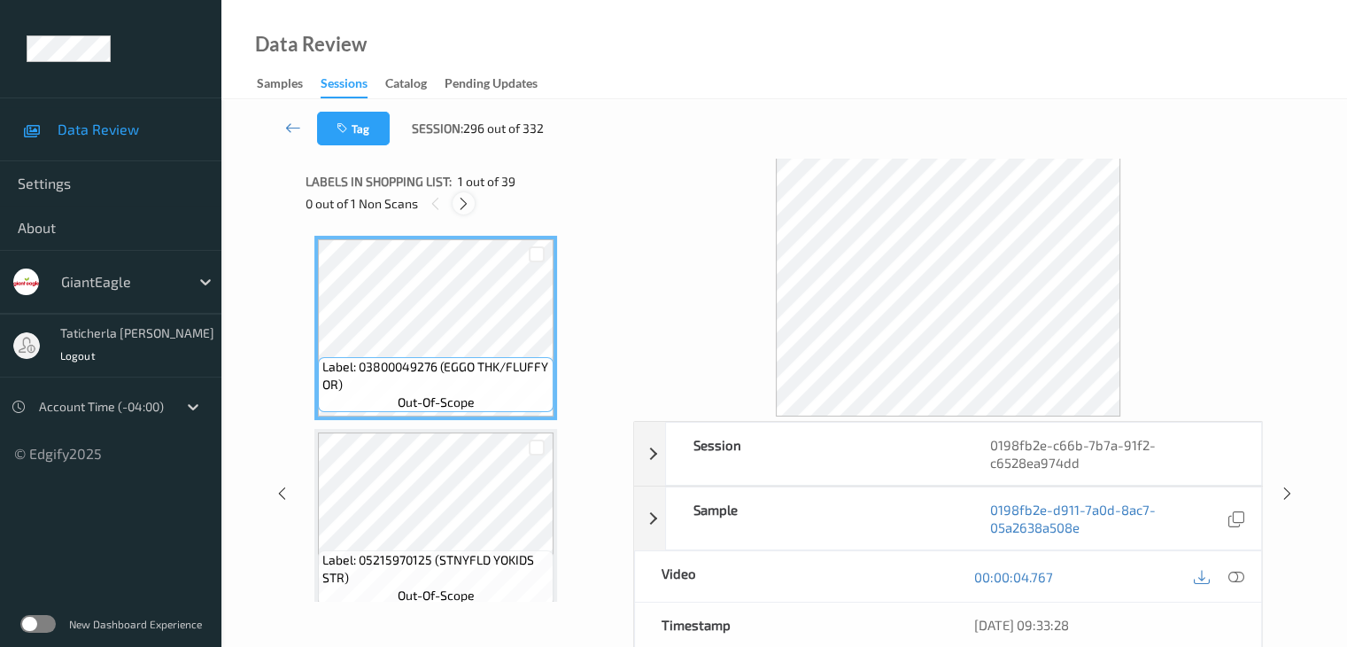
click at [467, 196] on icon at bounding box center [463, 204] width 15 height 16
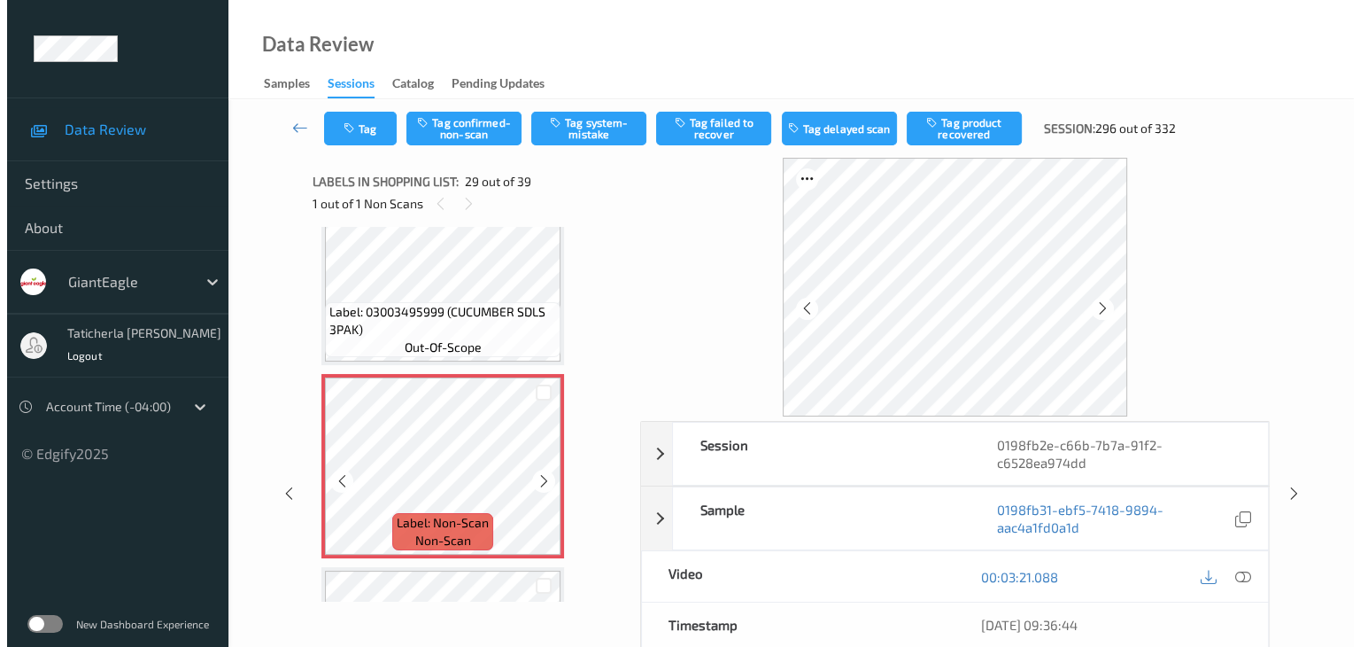
scroll to position [5399, 0]
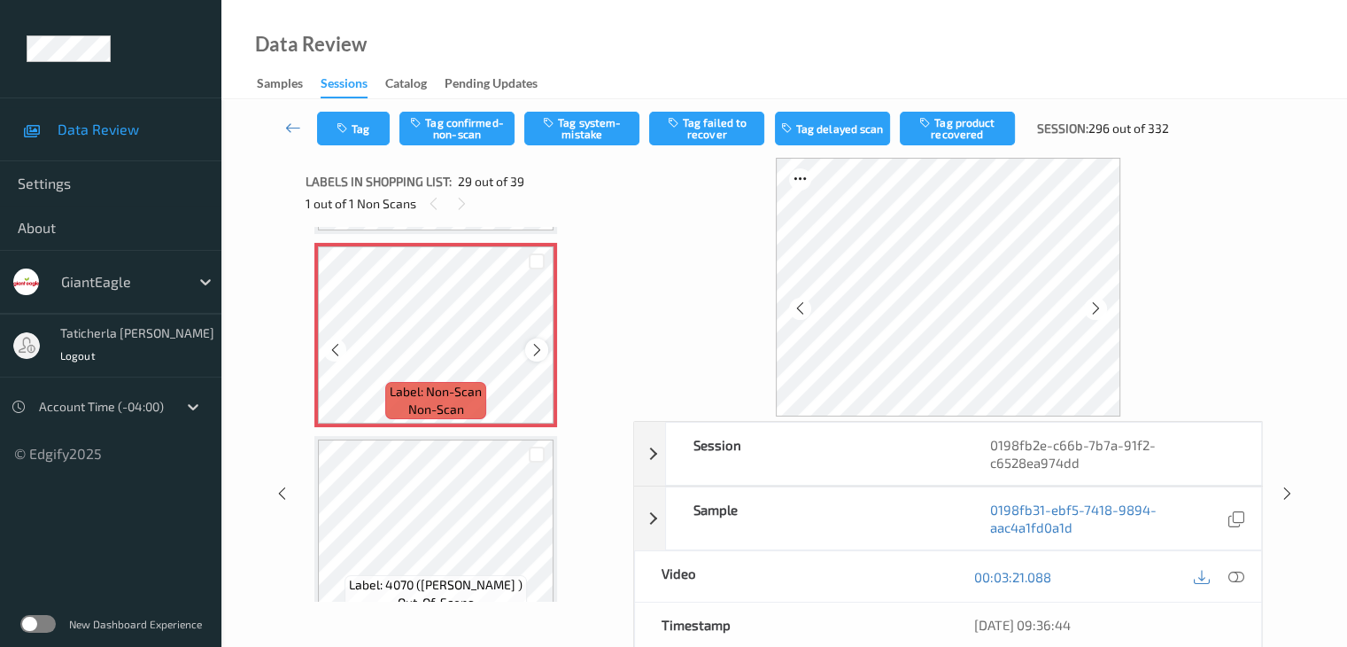
click at [530, 348] on icon at bounding box center [537, 350] width 15 height 16
click at [1234, 575] on icon at bounding box center [1236, 577] width 16 height 16
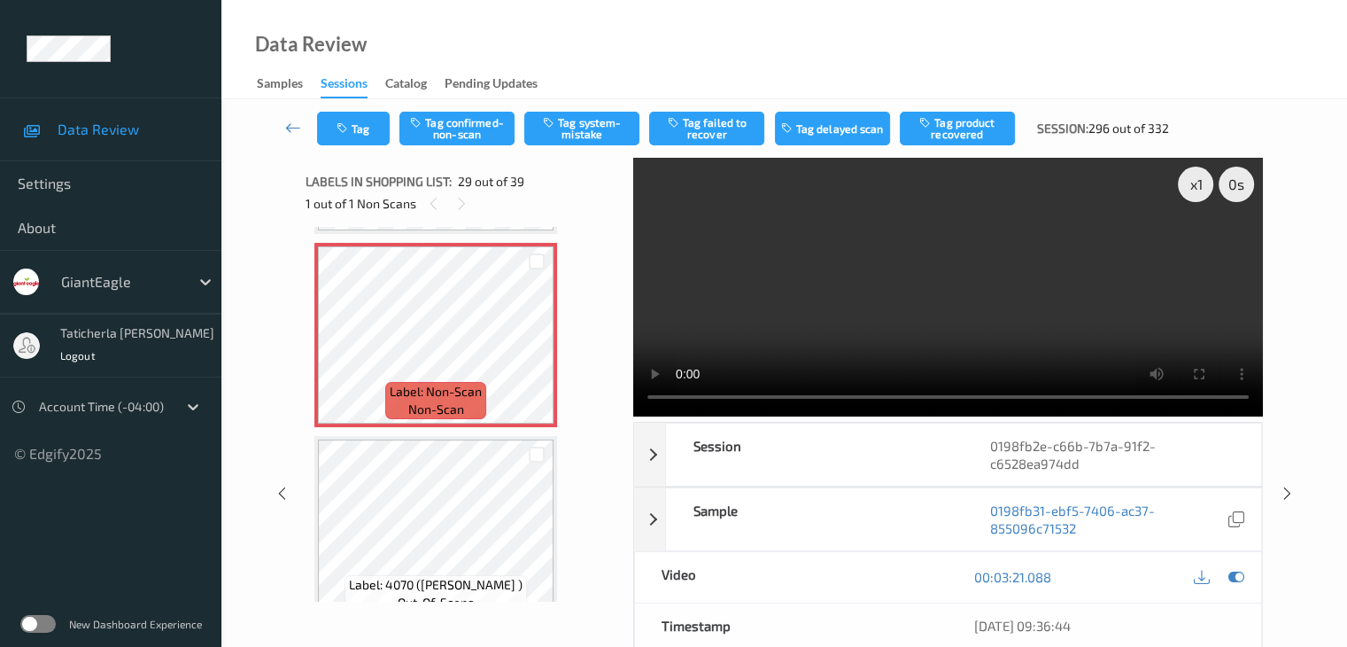
click at [648, 249] on video at bounding box center [948, 287] width 630 height 259
click at [581, 128] on button "Tag system-mistake" at bounding box center [581, 129] width 115 height 34
click at [372, 135] on button "Tag" at bounding box center [353, 129] width 73 height 34
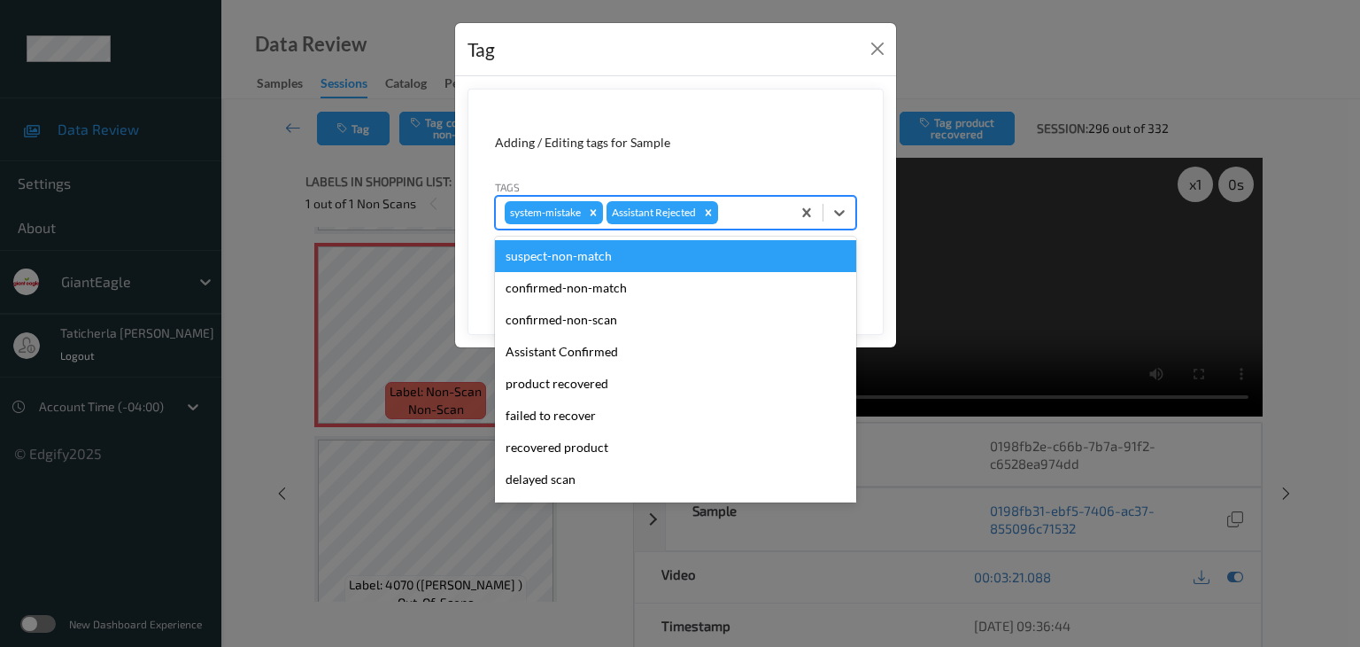
click at [744, 222] on div "system-mistake Assistant Rejected" at bounding box center [643, 213] width 295 height 30
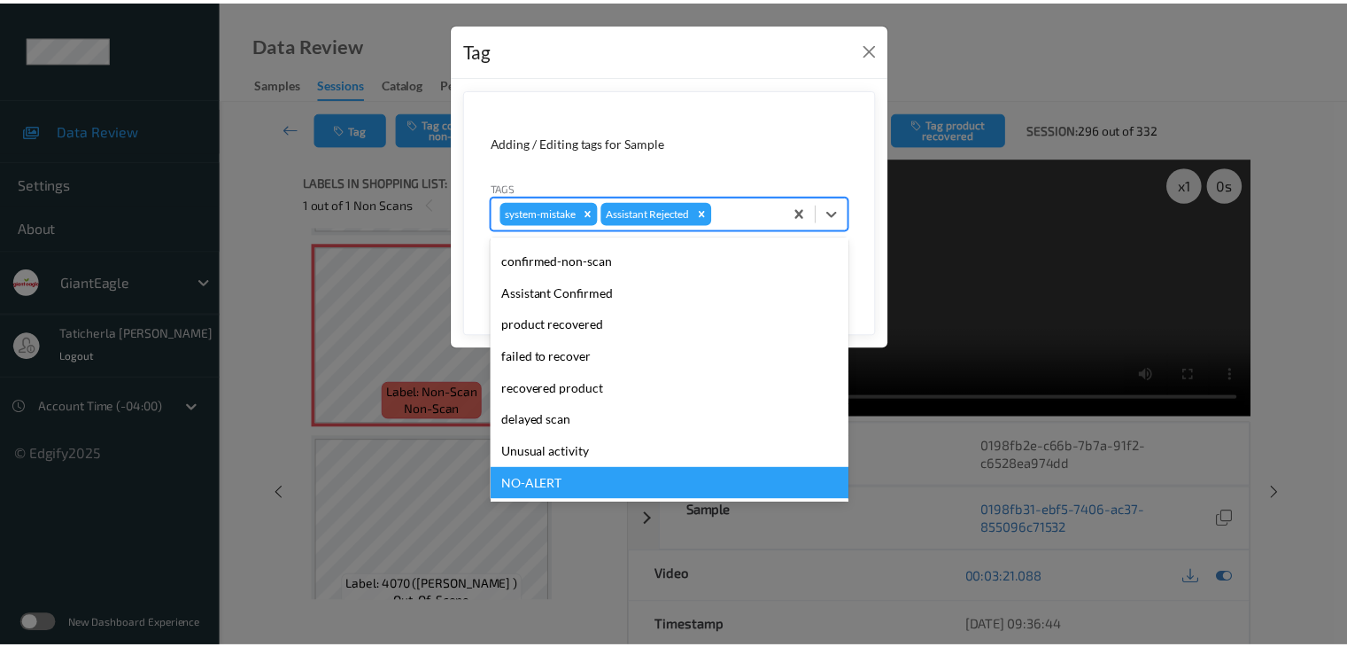
scroll to position [156, 0]
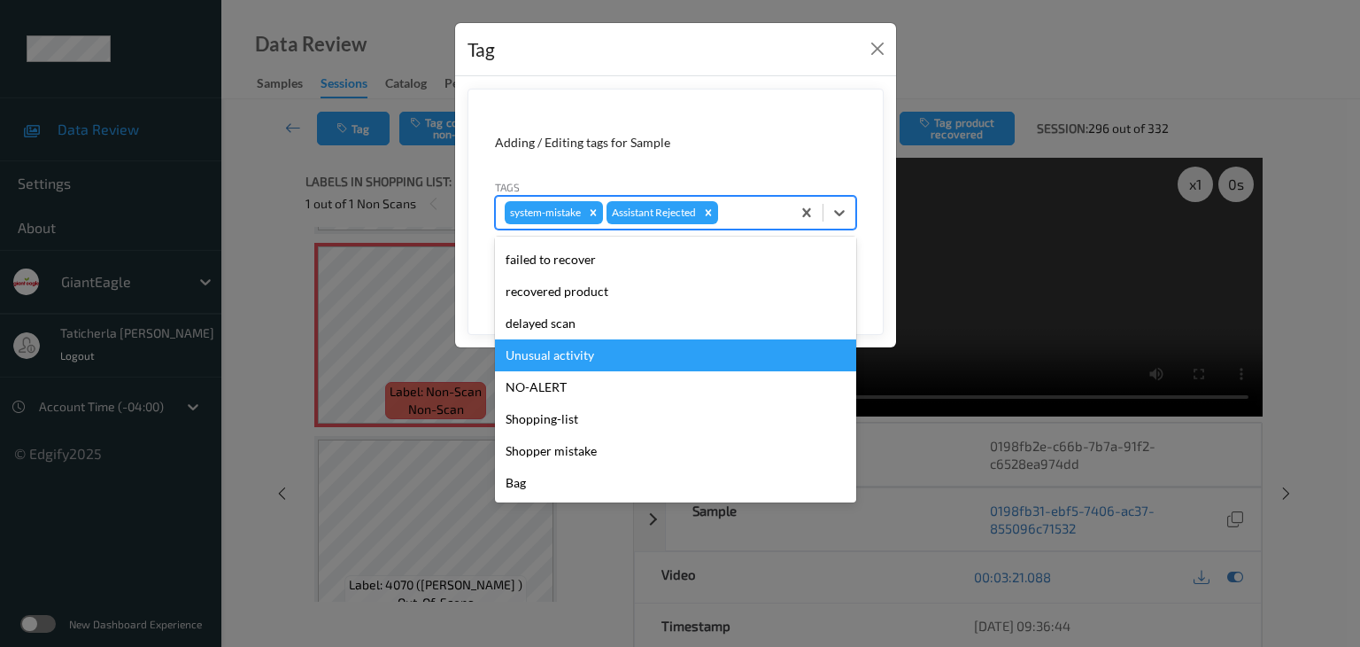
drag, startPoint x: 705, startPoint y: 359, endPoint x: 811, endPoint y: 289, distance: 127.2
click at [711, 354] on div "Unusual activity" at bounding box center [675, 355] width 361 height 32
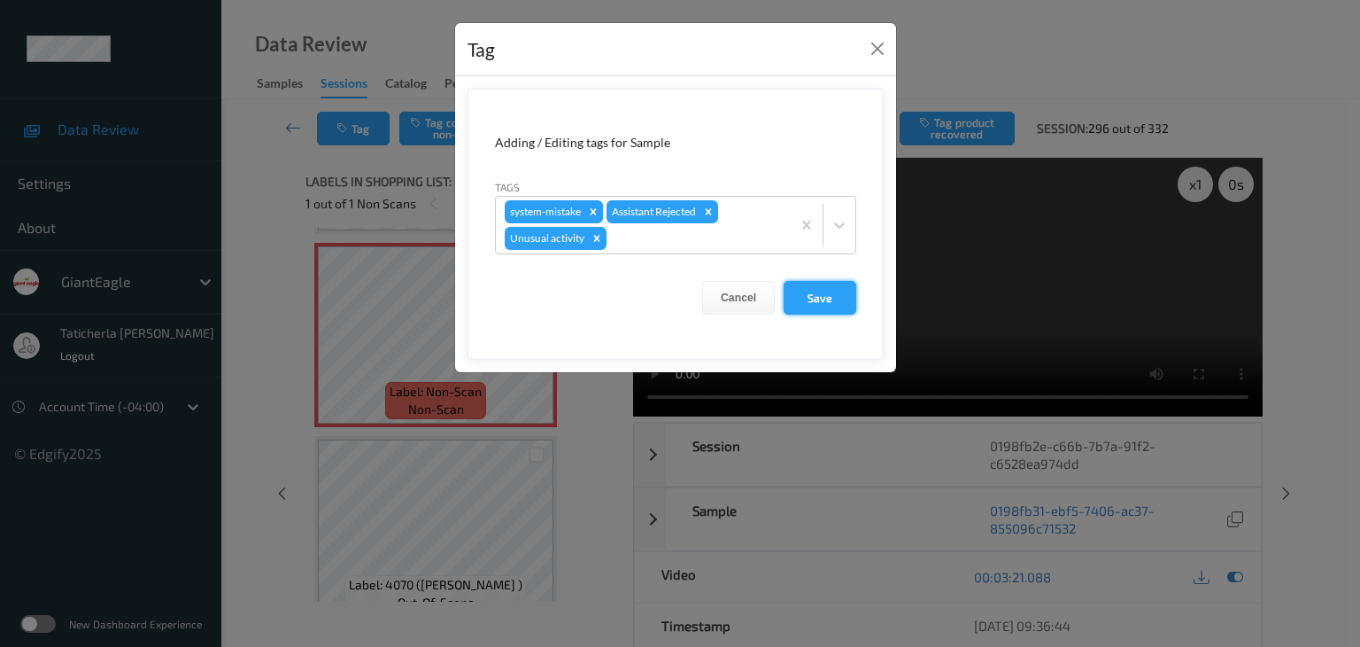
click at [834, 288] on button "Save" at bounding box center [820, 298] width 73 height 34
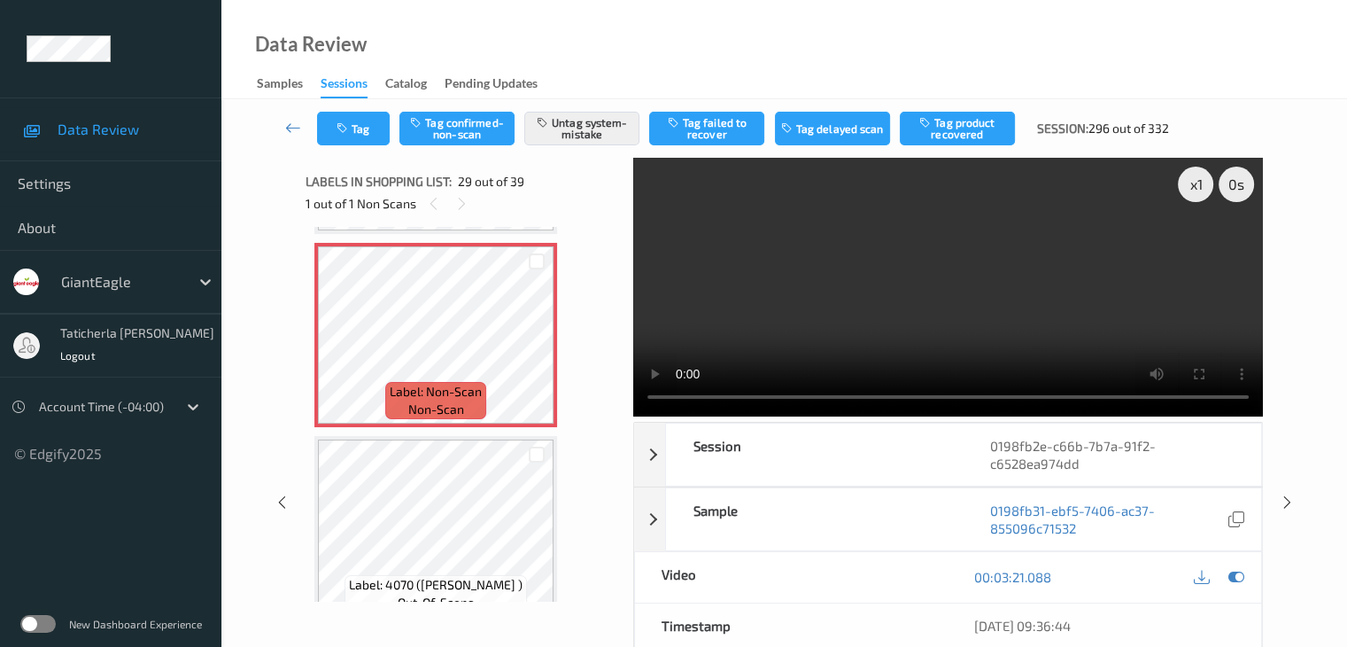
click at [593, 54] on div "Data Review Samples Sessions Catalog Pending Updates" at bounding box center [784, 49] width 1126 height 99
click at [303, 123] on link at bounding box center [293, 129] width 47 height 34
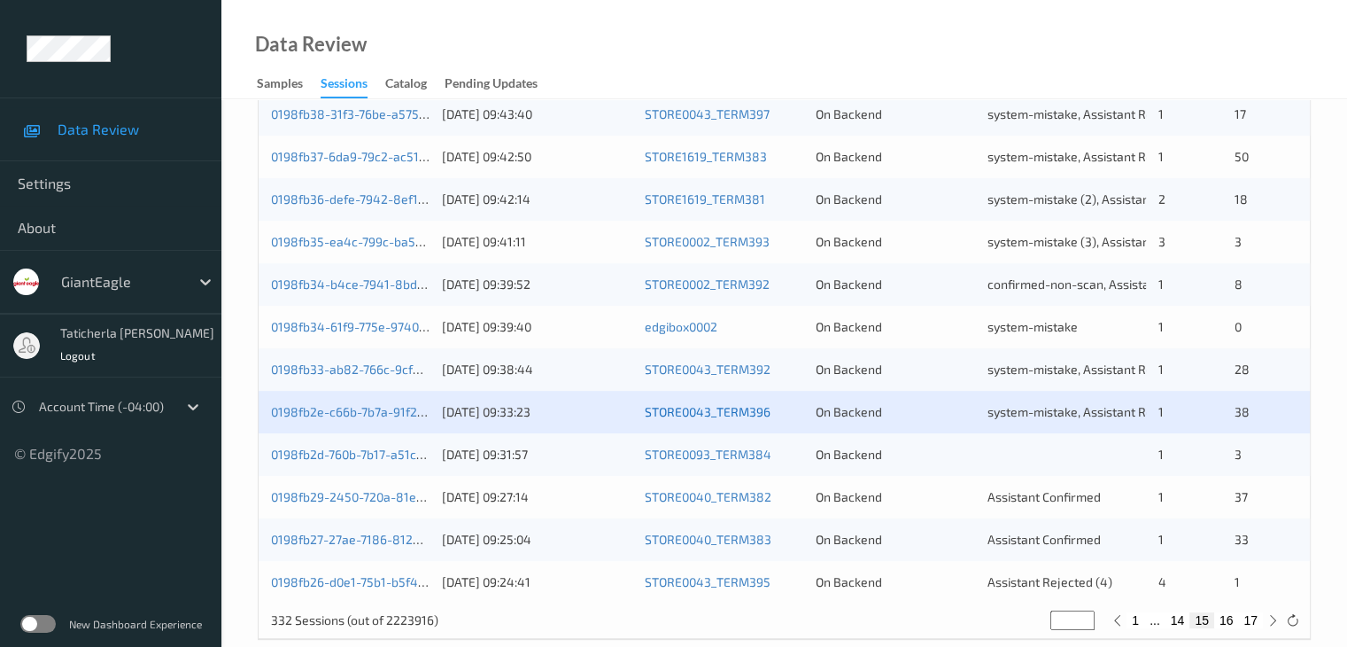
scroll to position [825, 0]
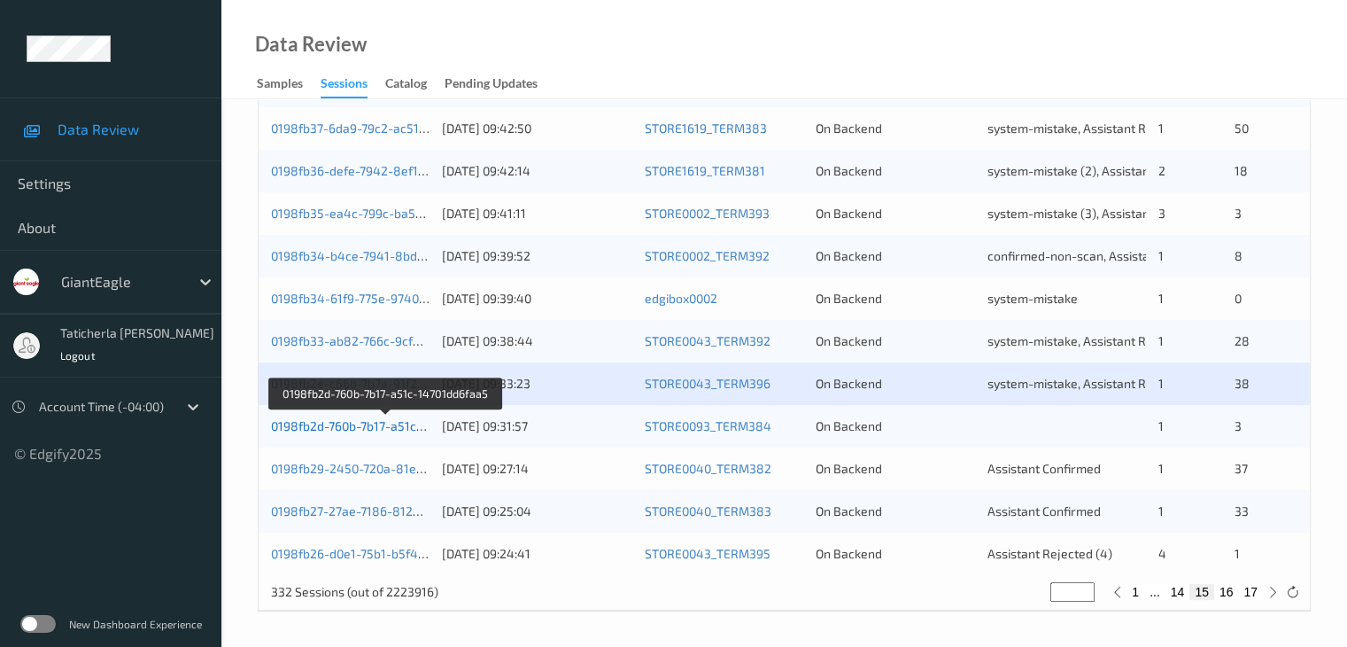
click at [374, 425] on link "0198fb2d-760b-7b17-a51c-14701dd6faa5" at bounding box center [385, 425] width 229 height 15
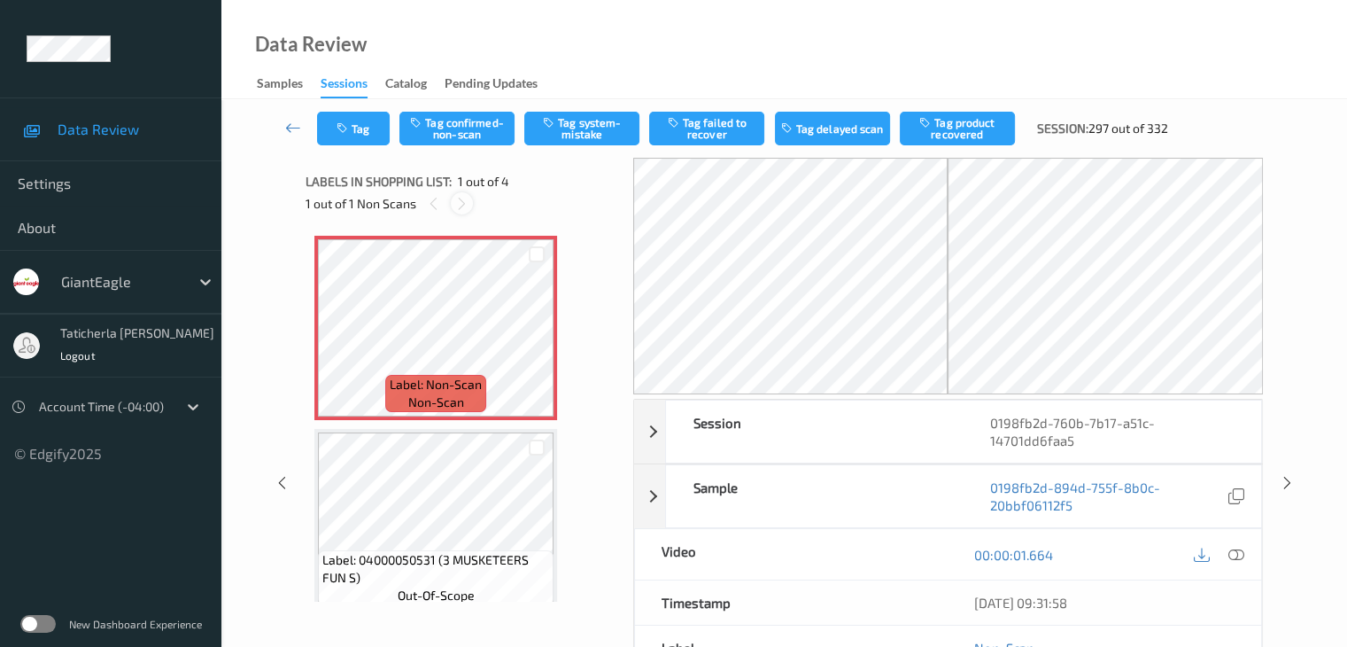
click at [461, 205] on icon at bounding box center [461, 204] width 15 height 16
click at [458, 202] on icon at bounding box center [461, 204] width 15 height 16
click at [531, 340] on icon at bounding box center [537, 343] width 15 height 16
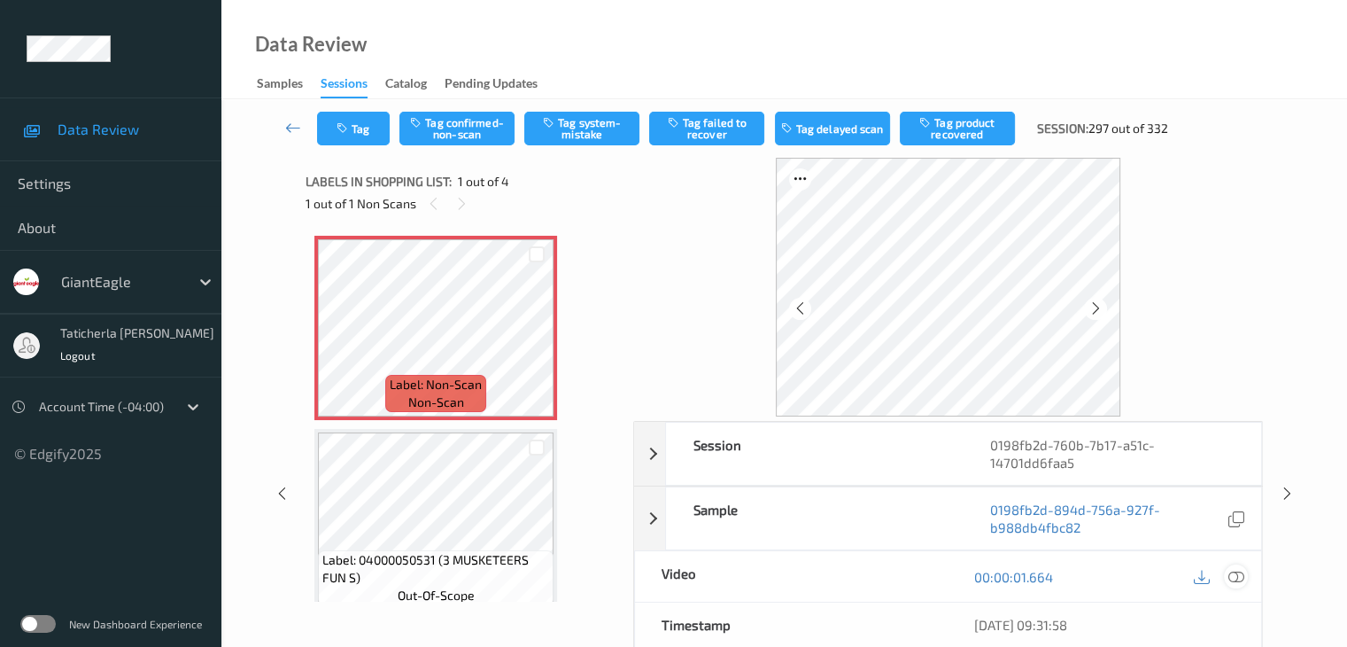
click at [1236, 569] on icon at bounding box center [1236, 577] width 16 height 16
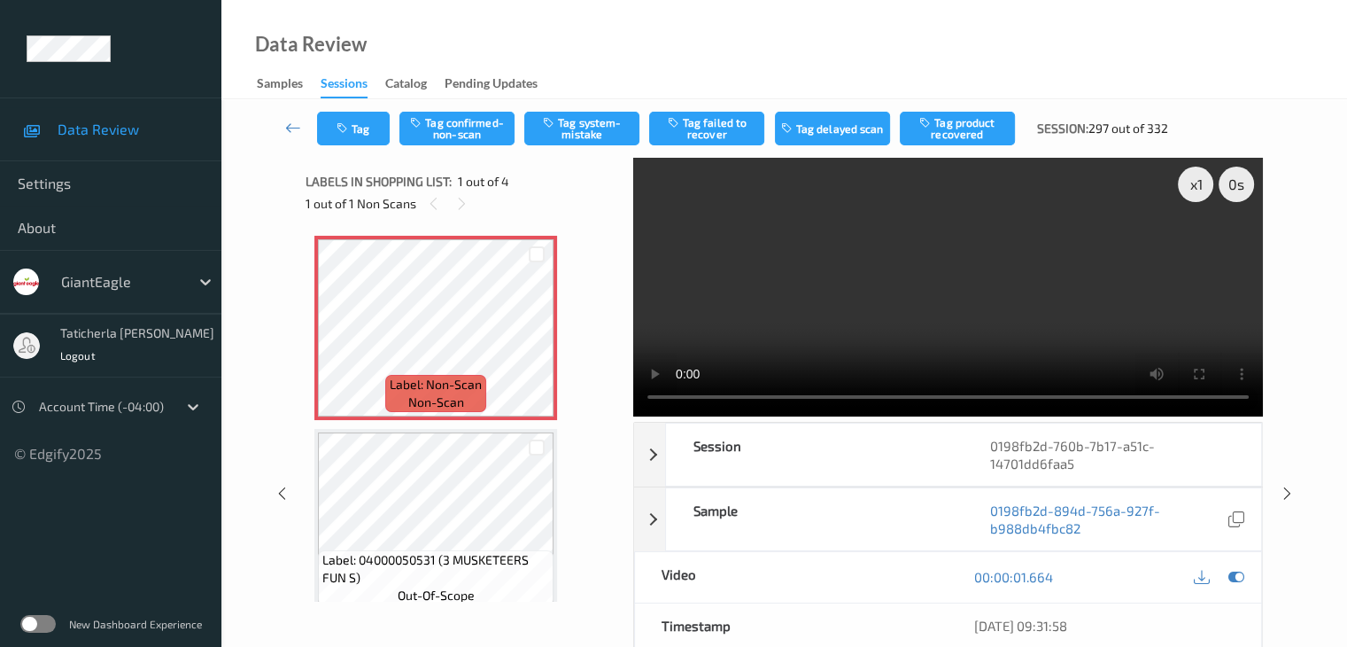
drag, startPoint x: 1200, startPoint y: 246, endPoint x: 1181, endPoint y: 315, distance: 71.8
click at [1192, 261] on video at bounding box center [948, 287] width 630 height 259
click at [608, 119] on button "Tag system-mistake" at bounding box center [581, 129] width 115 height 34
click at [362, 125] on button "Tag" at bounding box center [353, 129] width 73 height 34
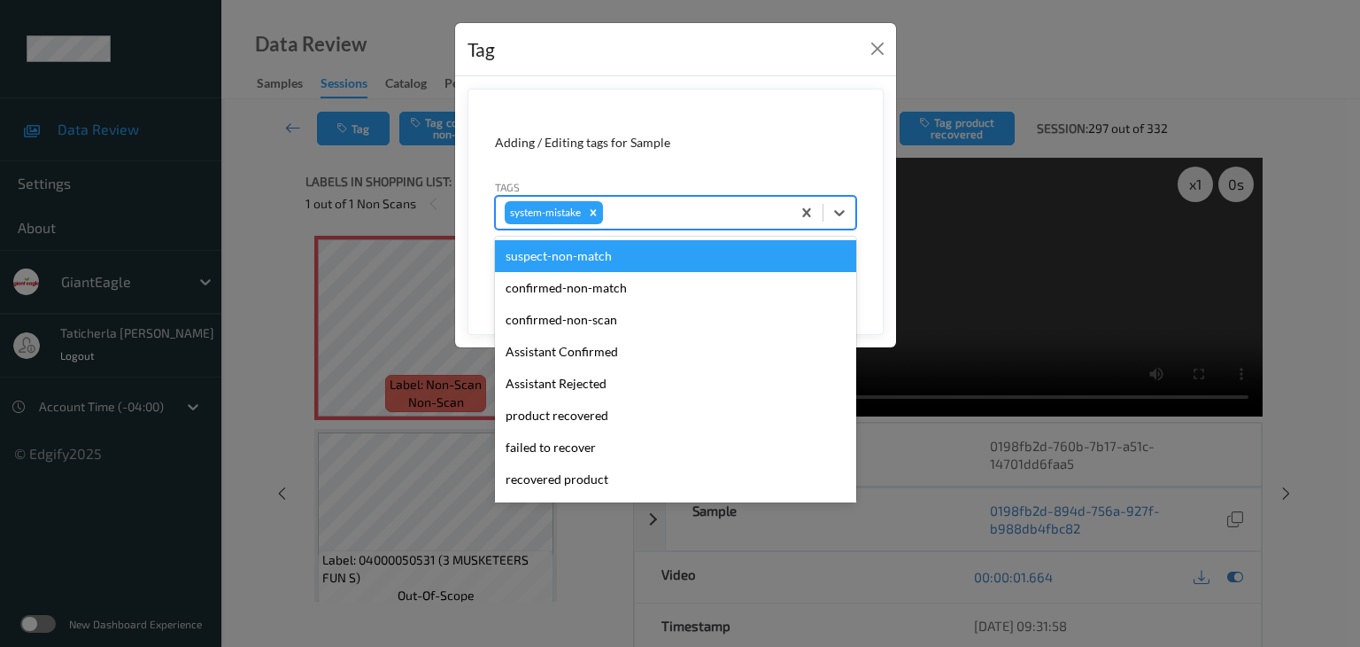
click at [744, 213] on div at bounding box center [694, 212] width 175 height 21
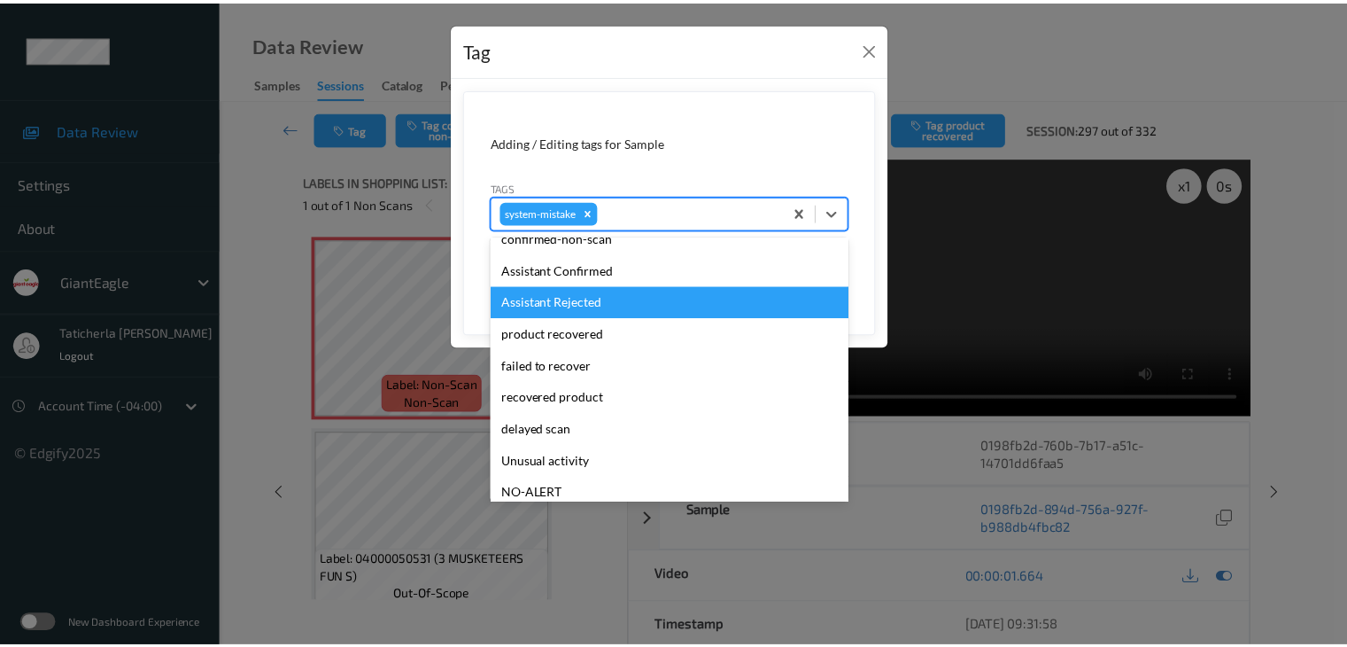
scroll to position [177, 0]
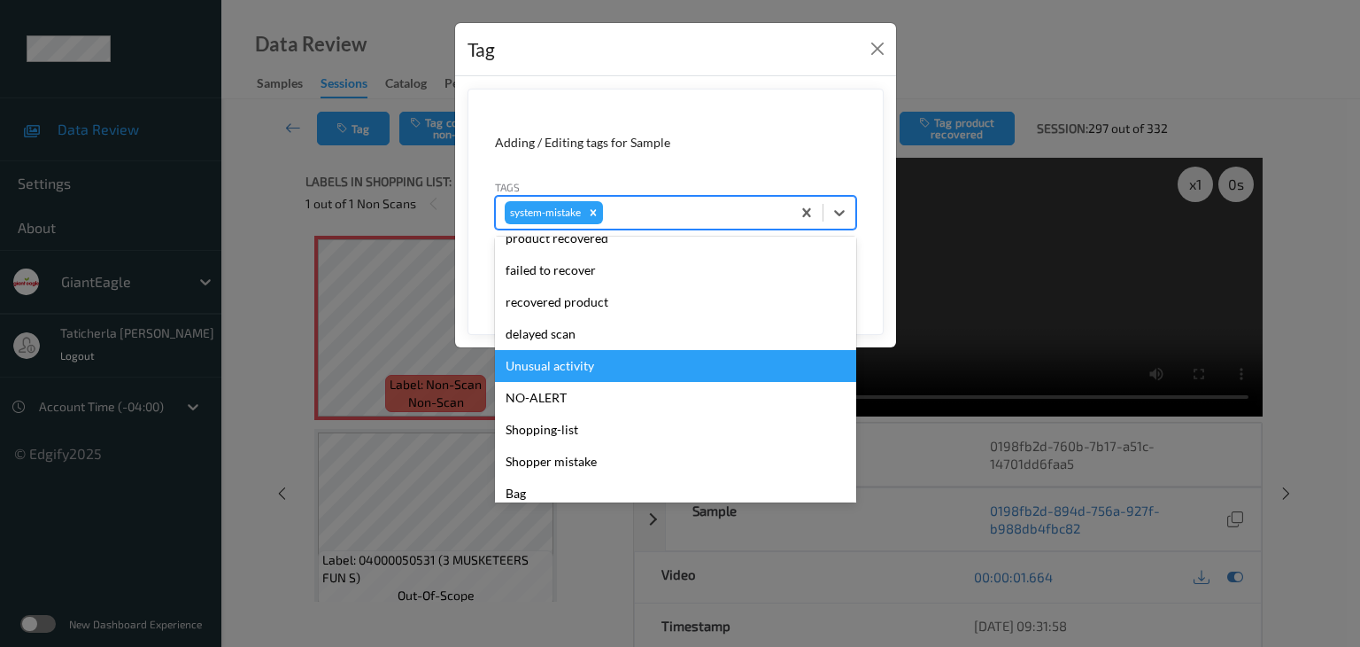
click at [679, 366] on div "Unusual activity" at bounding box center [675, 366] width 361 height 32
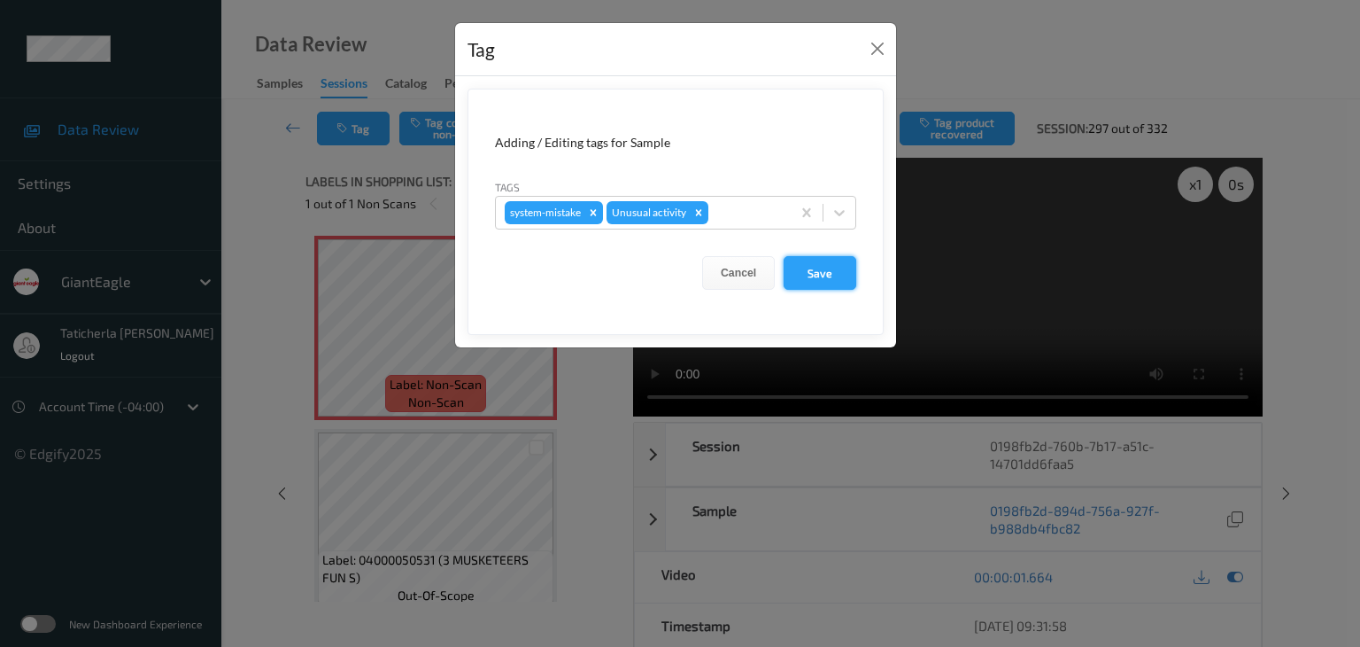
click at [808, 265] on button "Save" at bounding box center [820, 273] width 73 height 34
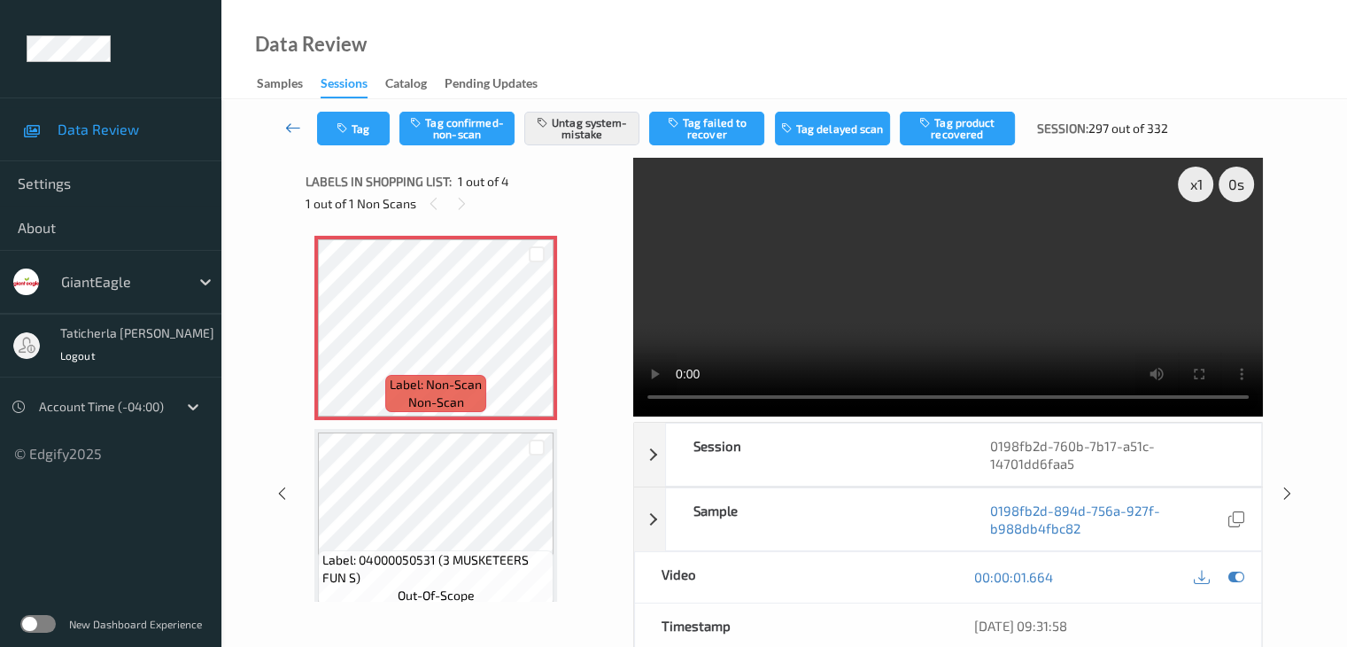
click at [285, 114] on link at bounding box center [293, 129] width 47 height 34
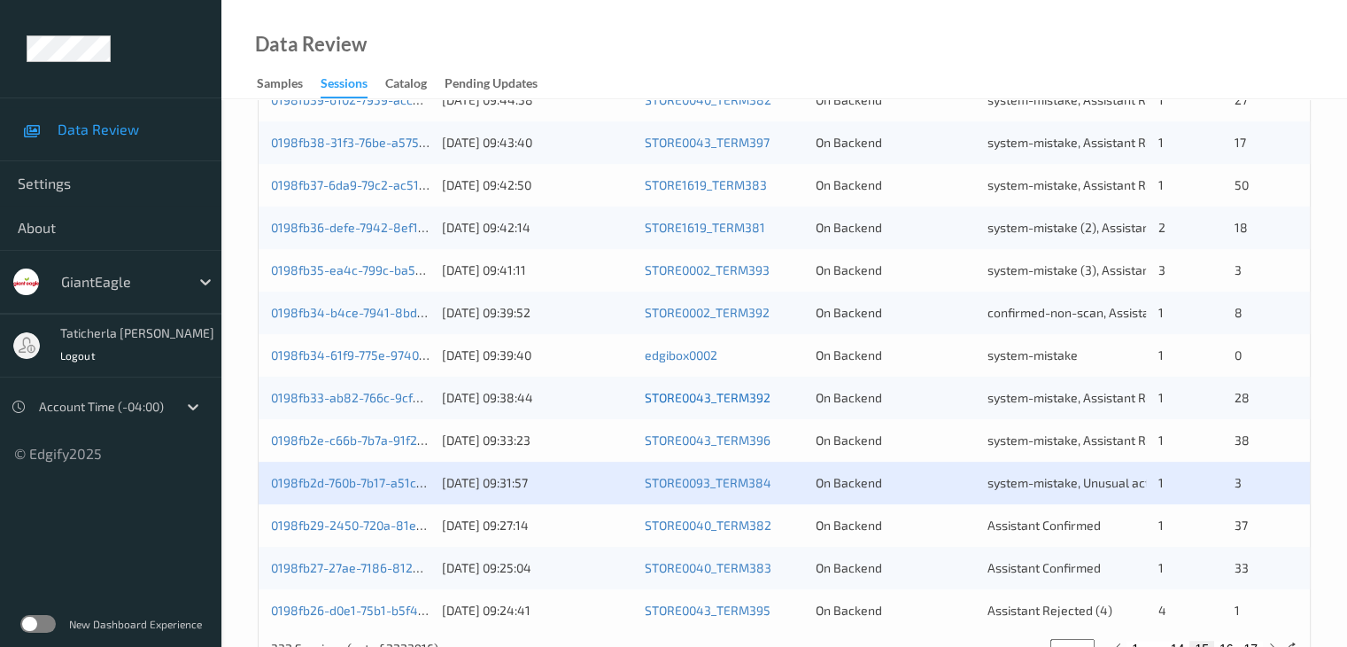
scroll to position [825, 0]
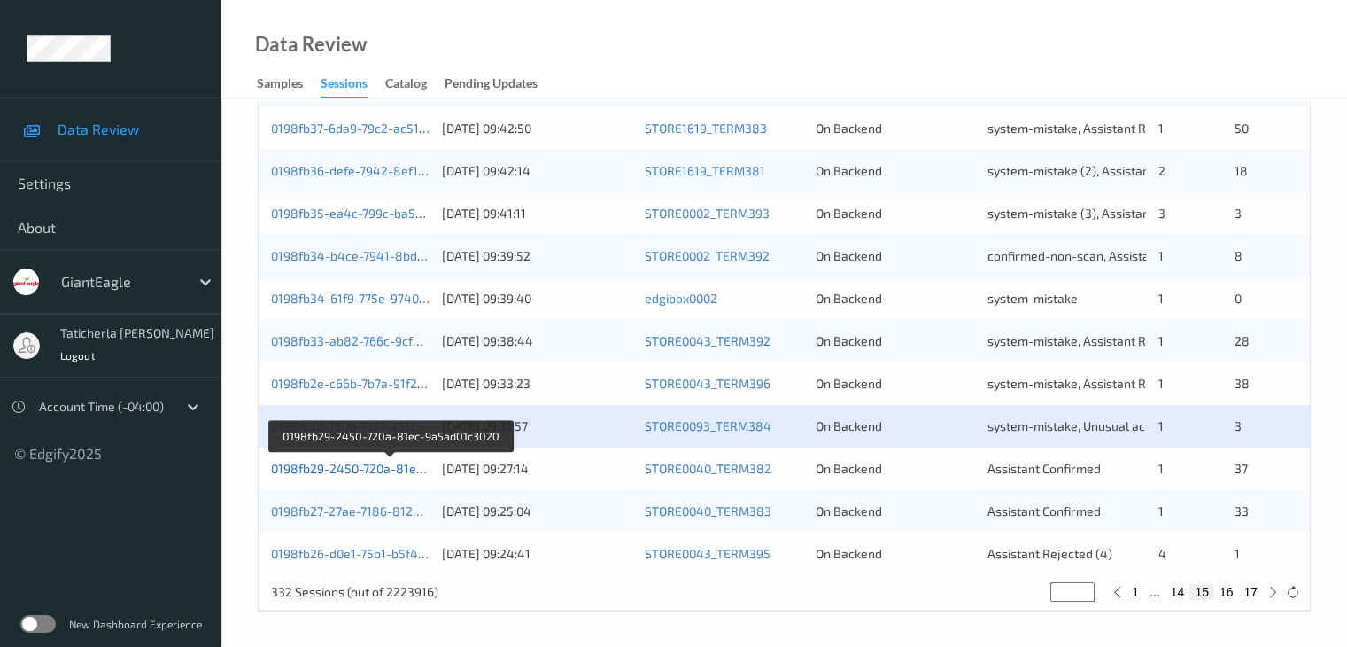
click at [396, 466] on link "0198fb29-2450-720a-81ec-9a5ad01c3020" at bounding box center [390, 468] width 239 height 15
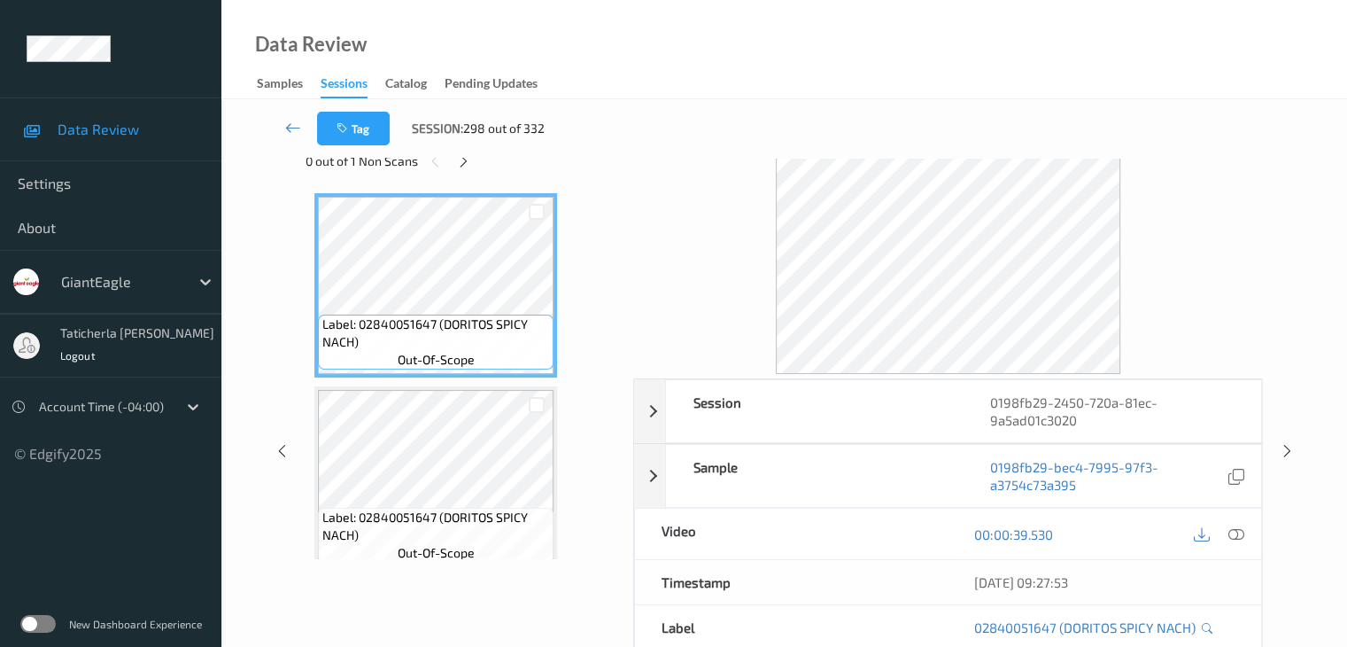
scroll to position [39, 0]
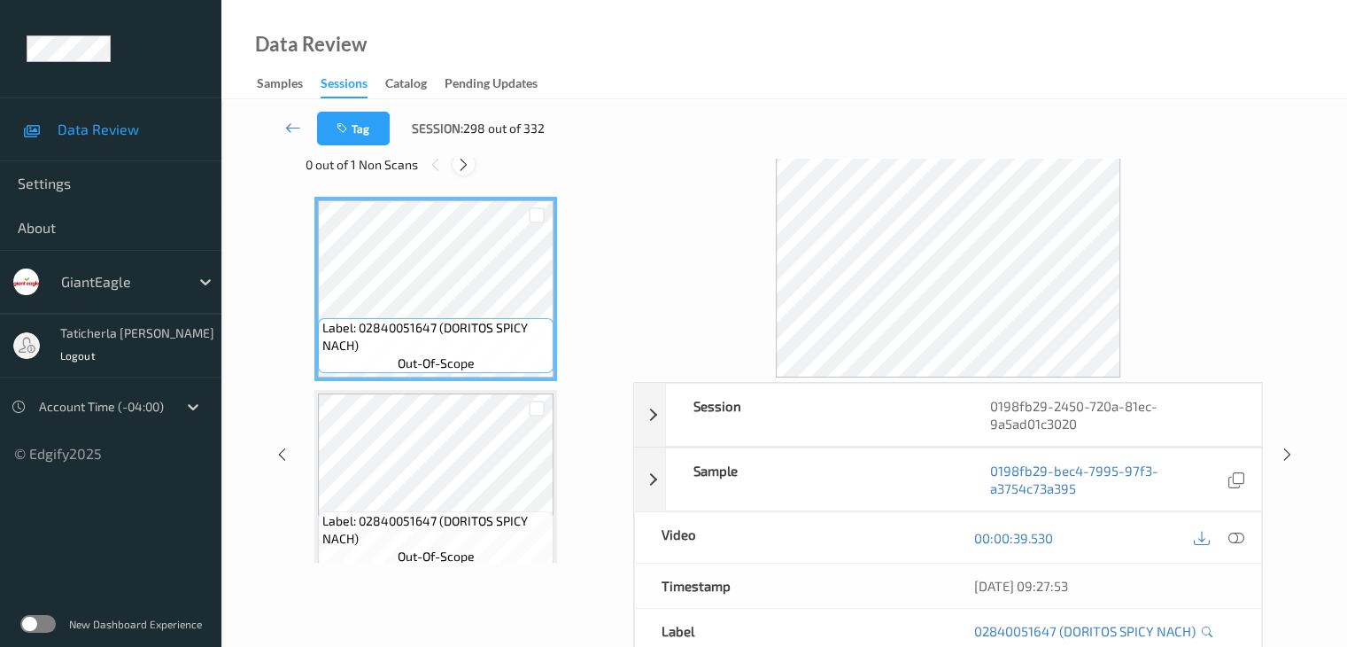
click at [464, 163] on icon at bounding box center [463, 165] width 15 height 16
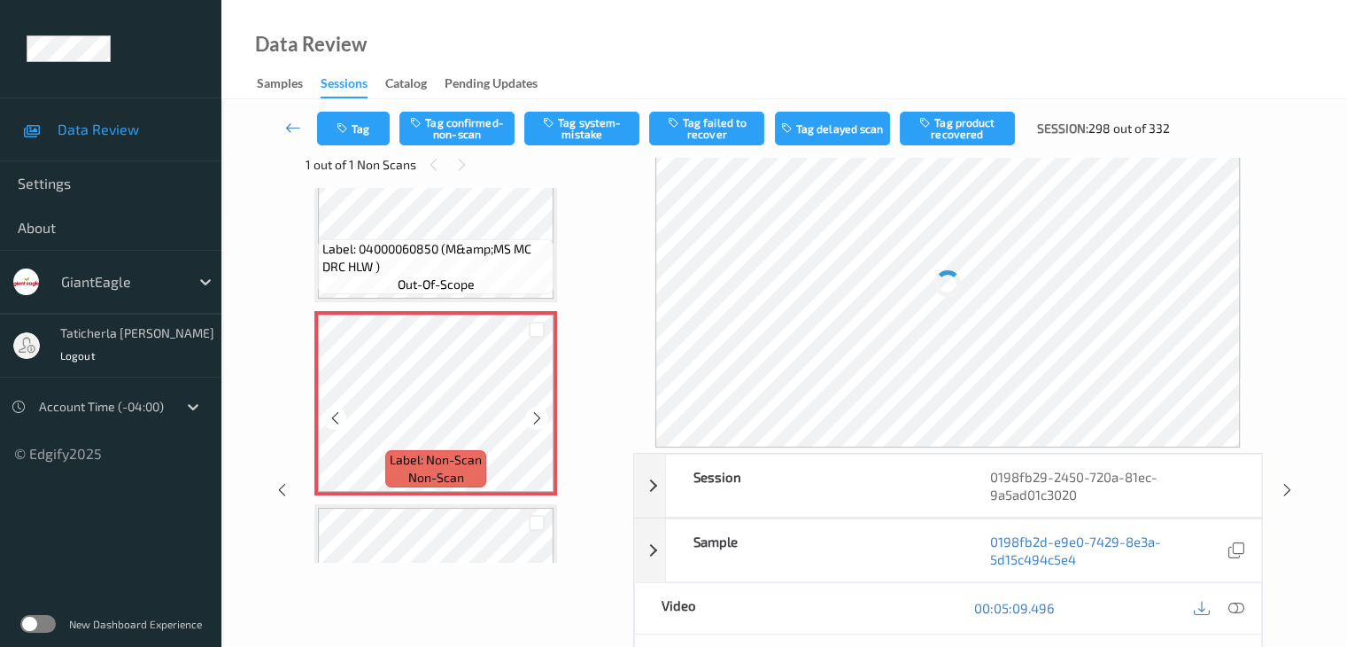
scroll to position [5013, 0]
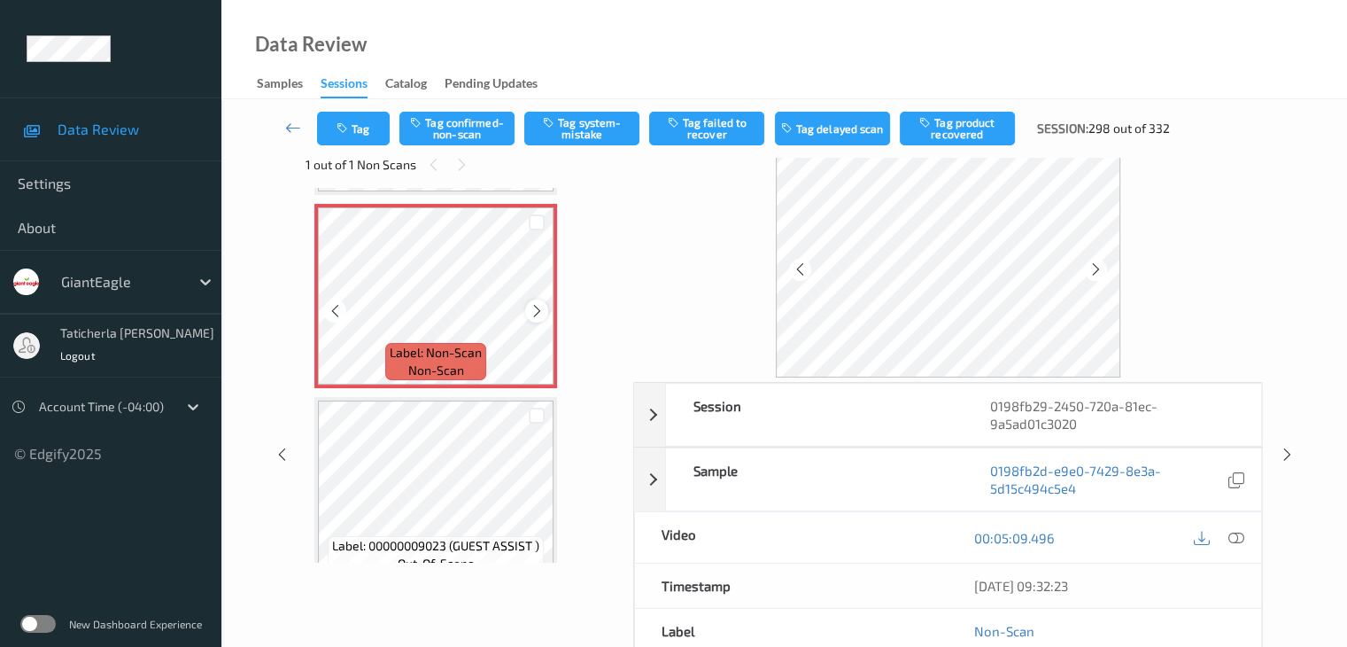
click at [533, 308] on icon at bounding box center [537, 311] width 15 height 16
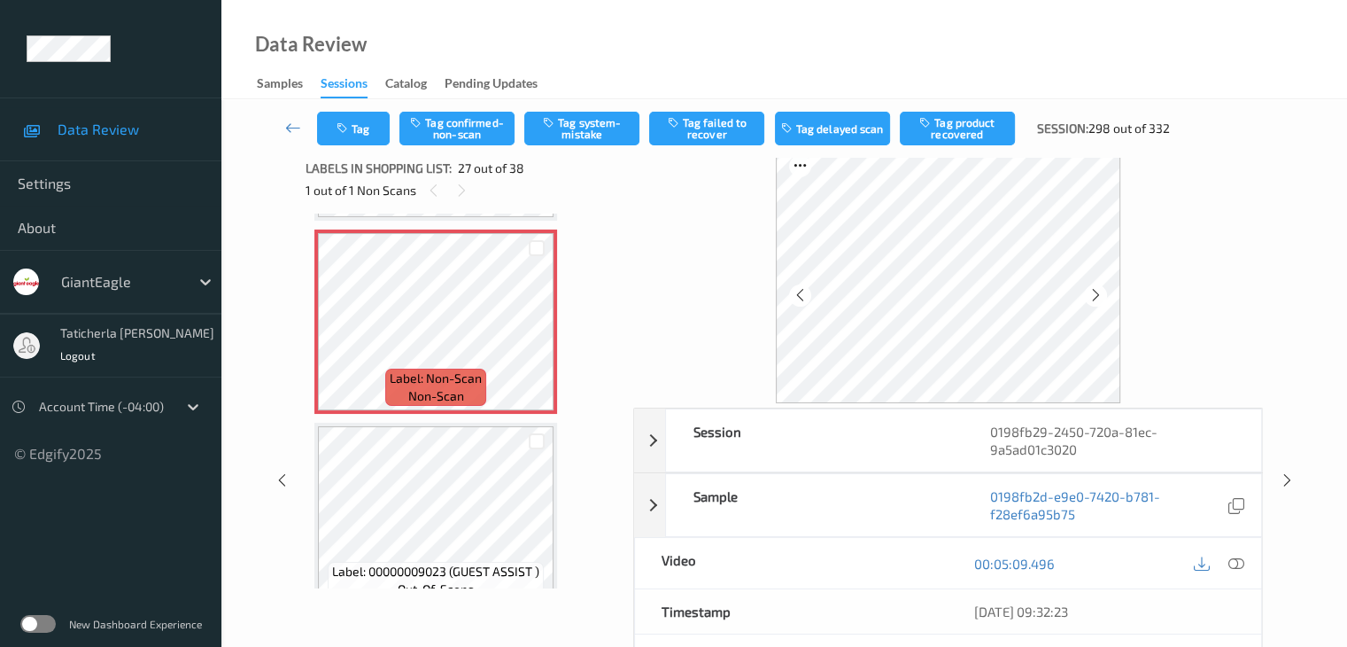
scroll to position [0, 0]
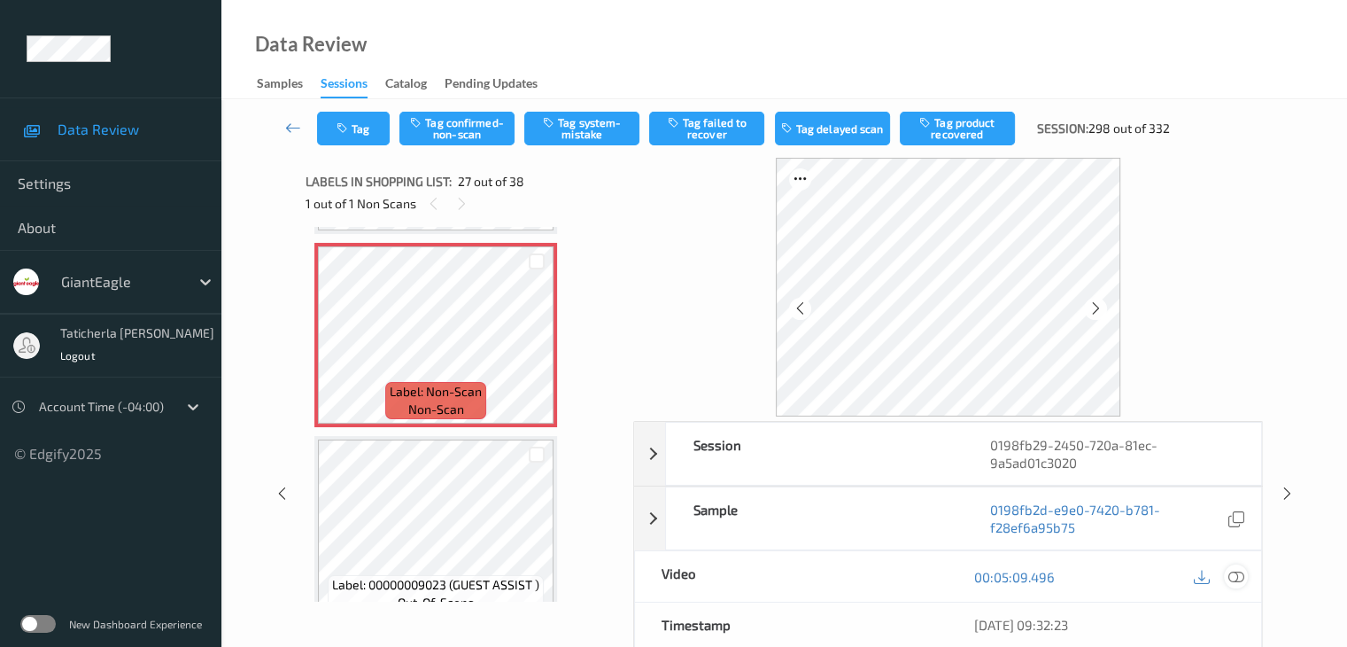
click at [1231, 573] on icon at bounding box center [1236, 577] width 16 height 16
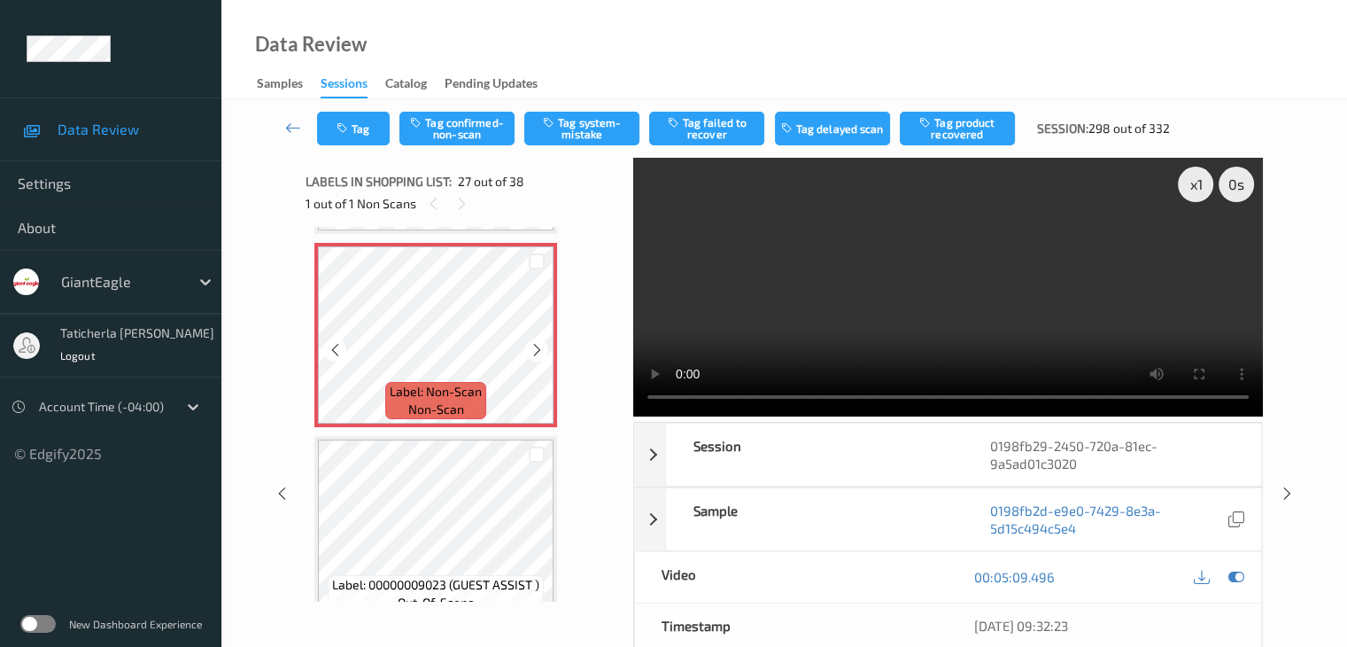
scroll to position [4924, 0]
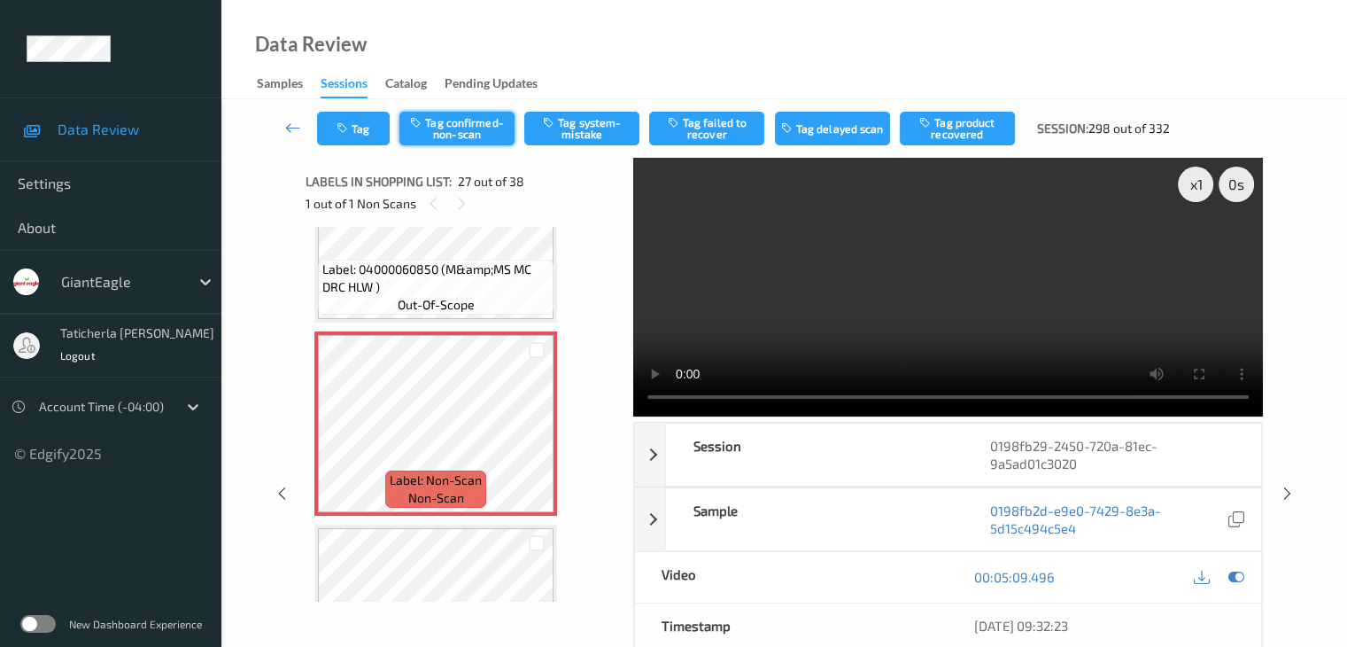
click at [458, 121] on button "Tag confirmed-non-scan" at bounding box center [456, 129] width 115 height 34
click at [964, 118] on button "Tag product recovered" at bounding box center [957, 129] width 115 height 34
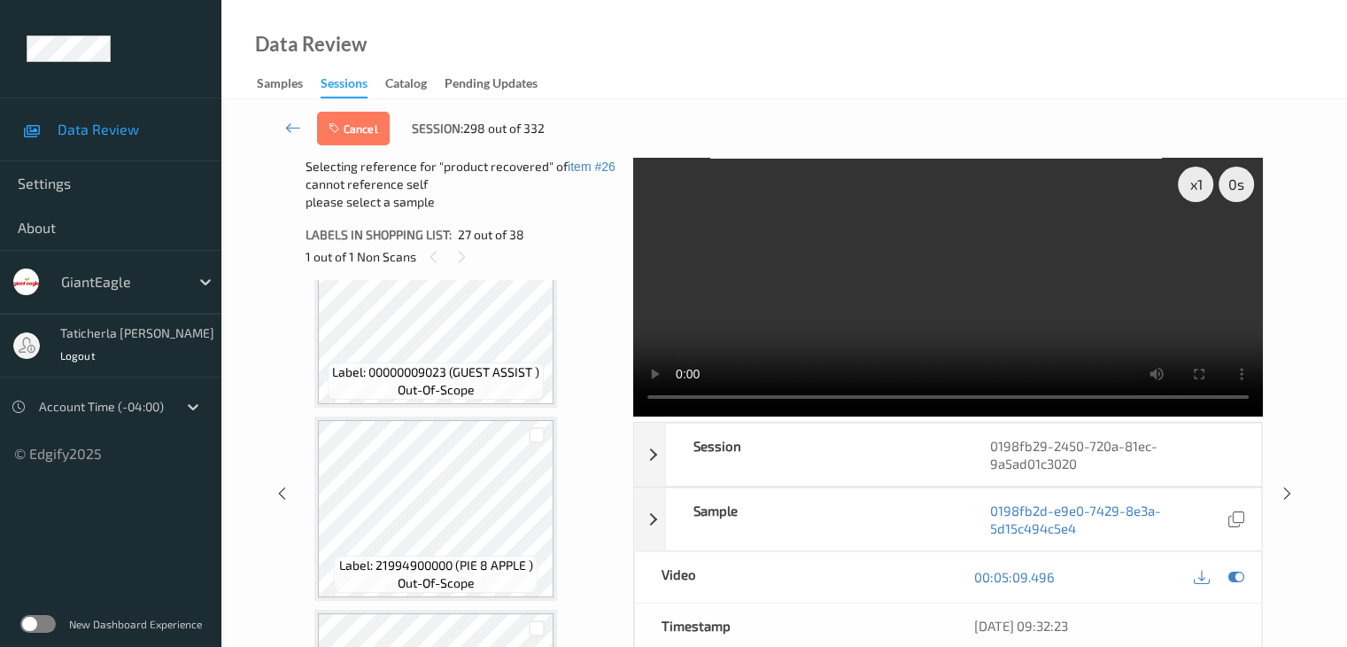
scroll to position [5456, 0]
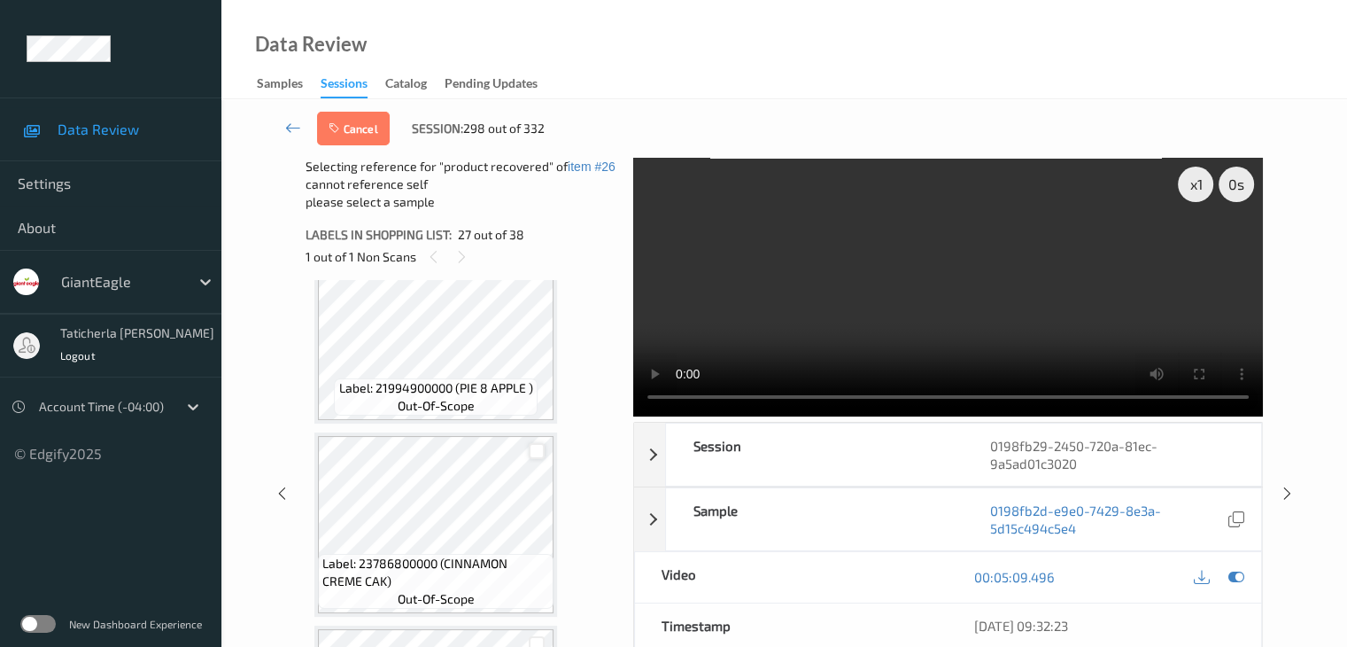
click at [532, 451] on div at bounding box center [537, 451] width 17 height 17
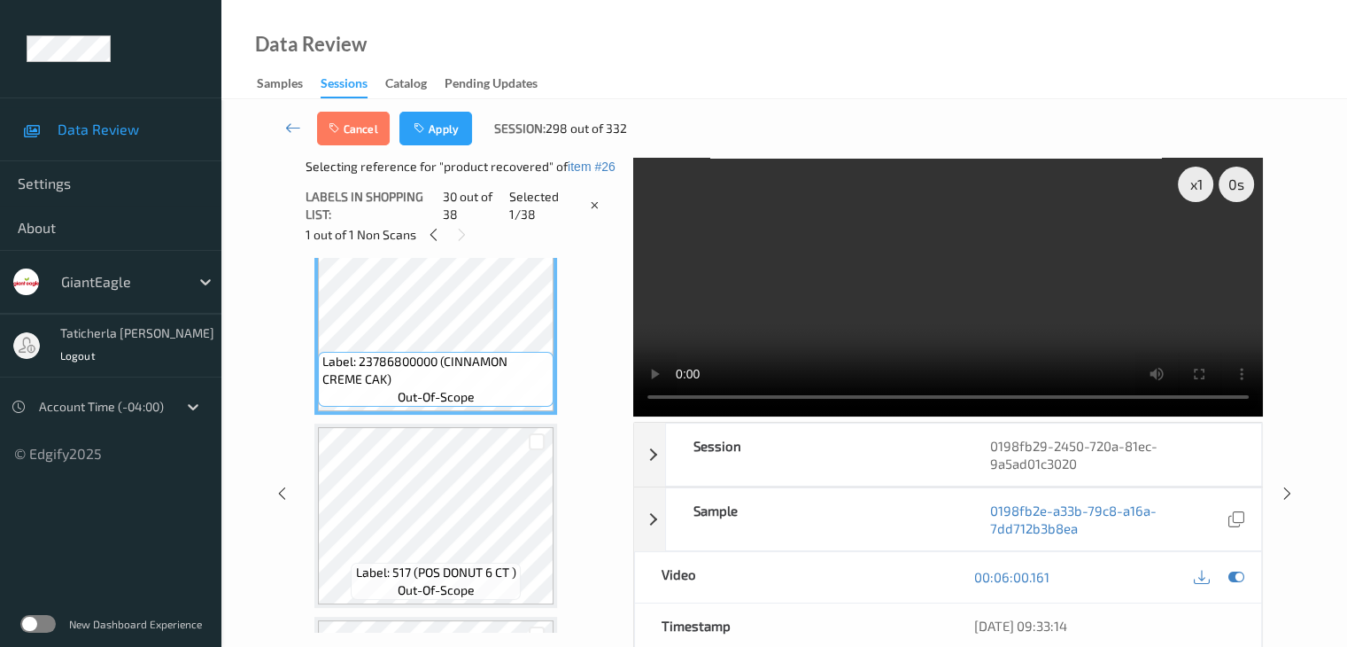
scroll to position [5633, 0]
click at [531, 447] on div at bounding box center [537, 444] width 17 height 17
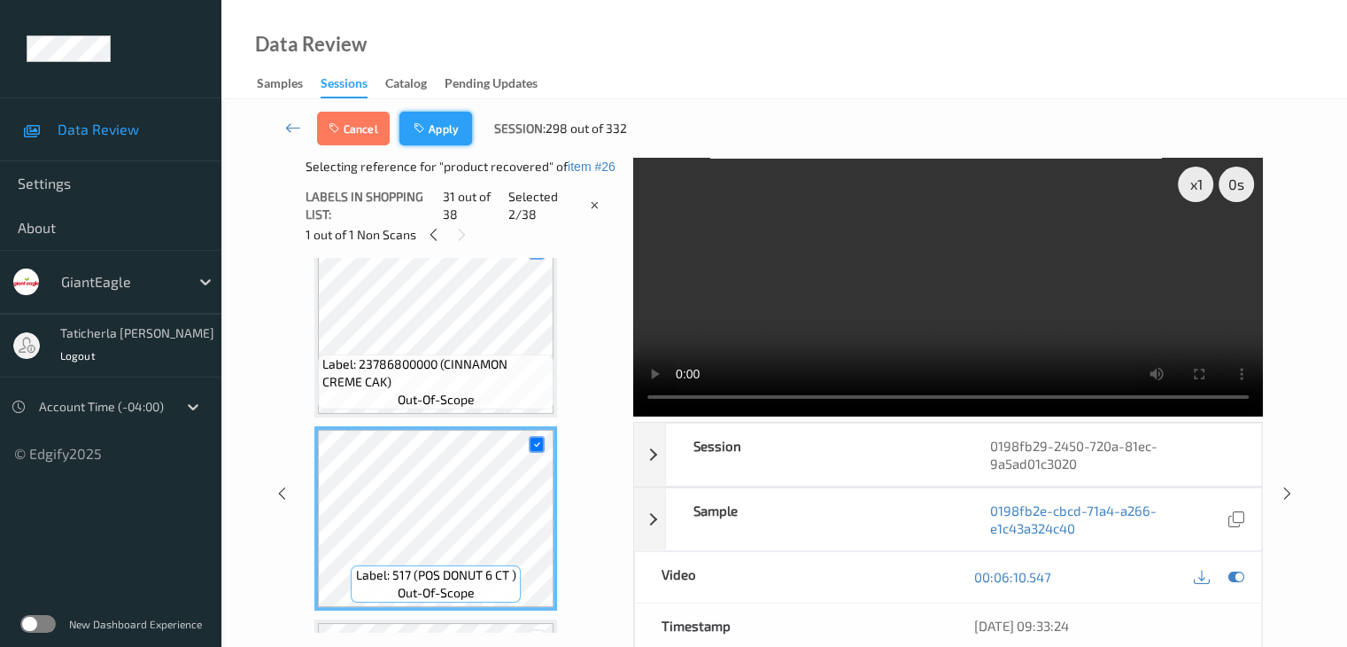
click at [436, 121] on button "Apply" at bounding box center [435, 129] width 73 height 34
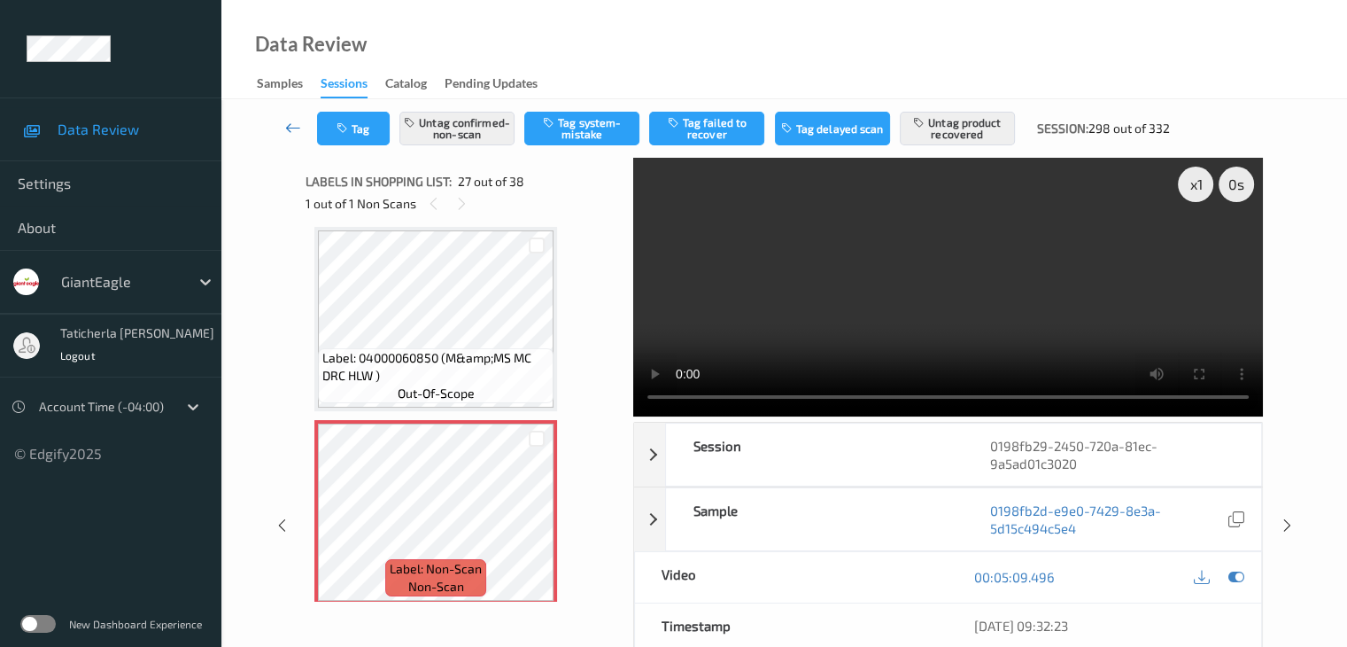
click at [298, 127] on icon at bounding box center [293, 128] width 16 height 18
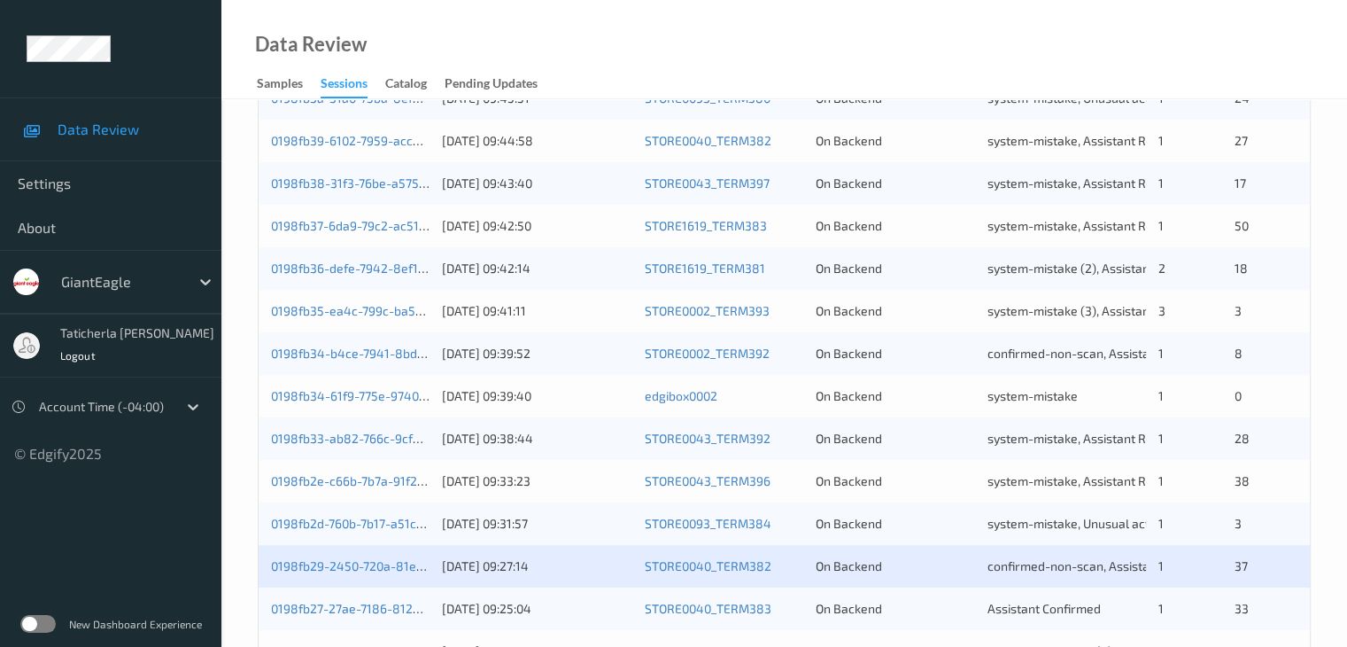
scroll to position [825, 0]
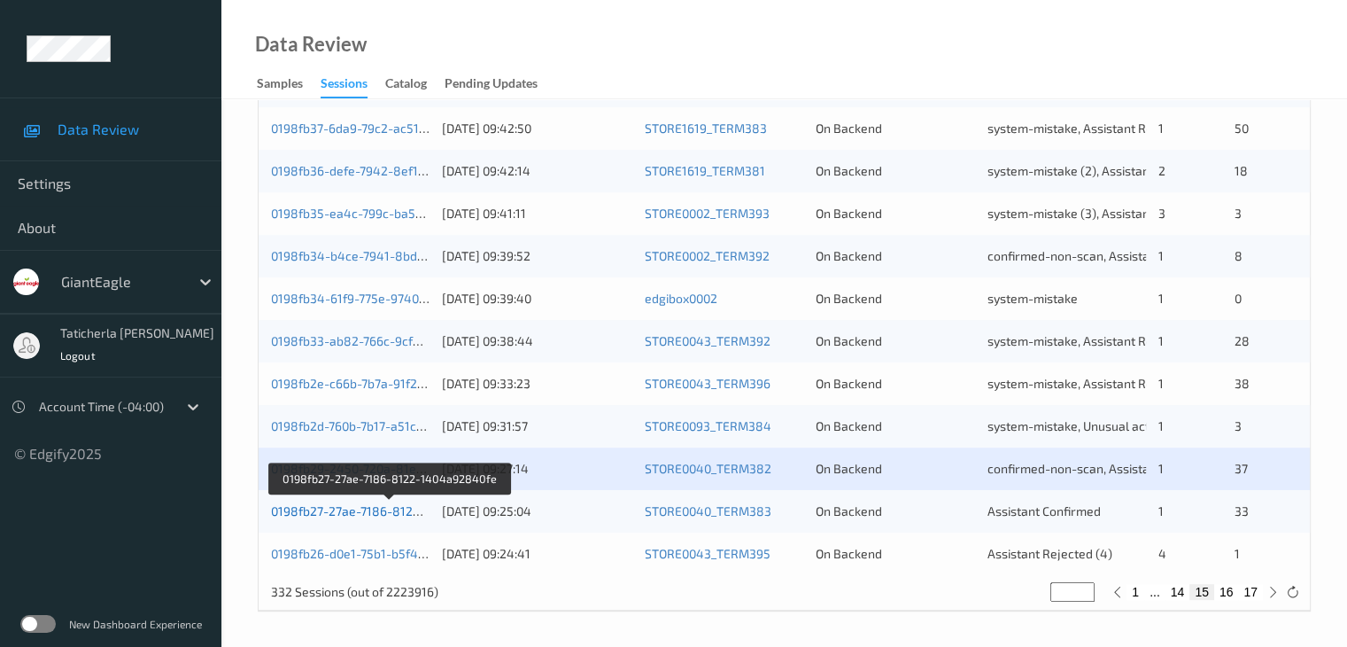
click at [377, 511] on link "0198fb27-27ae-7186-8122-1404a92840fe" at bounding box center [390, 510] width 238 height 15
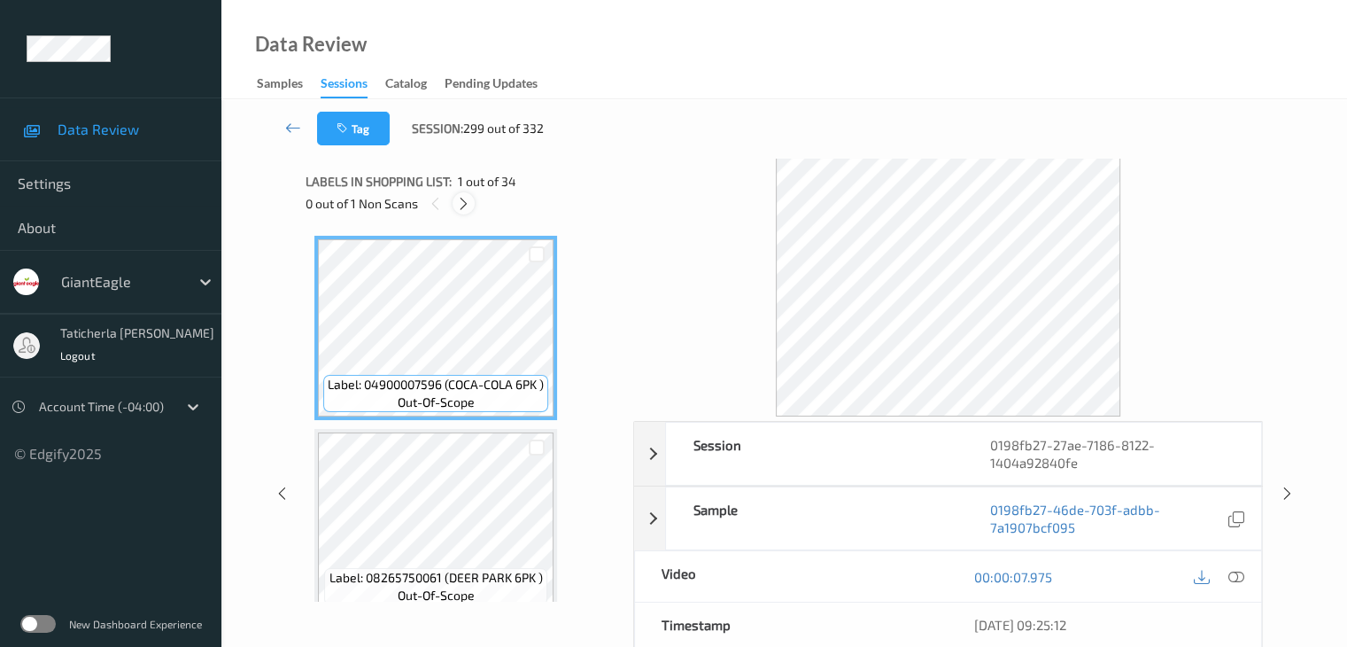
click at [461, 200] on icon at bounding box center [463, 204] width 15 height 16
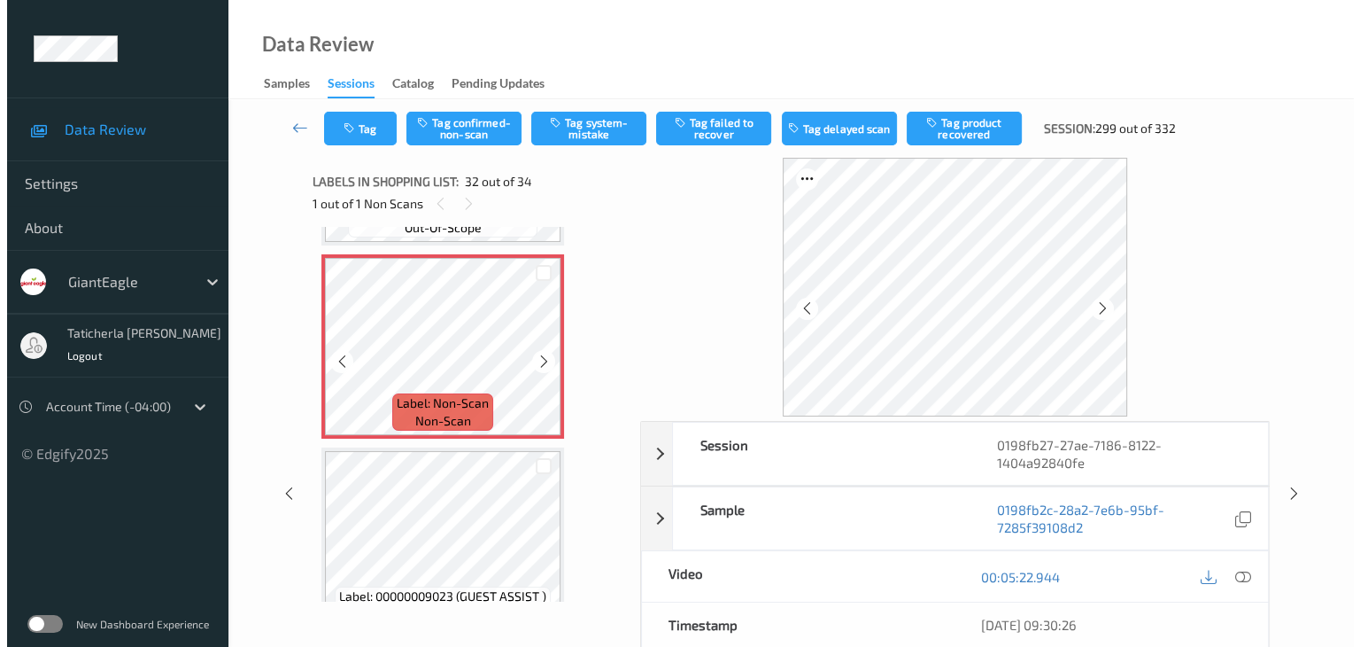
scroll to position [5978, 0]
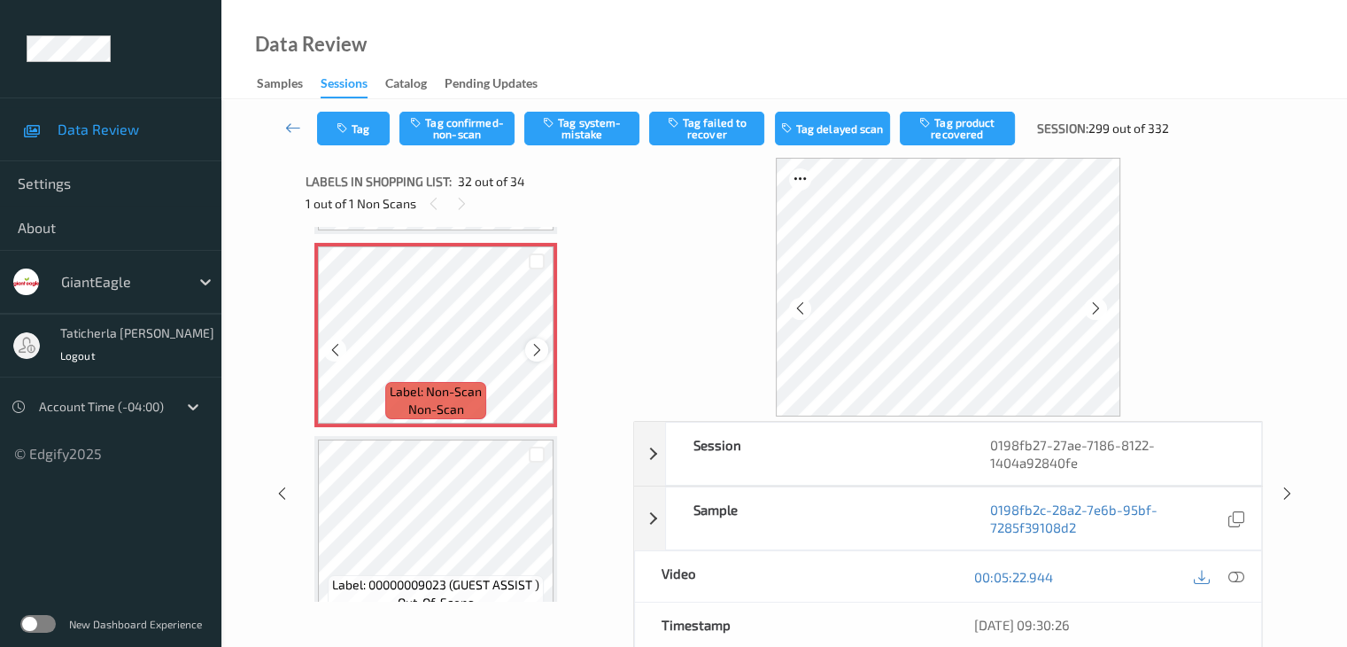
click at [533, 349] on icon at bounding box center [537, 350] width 15 height 16
click at [533, 350] on icon at bounding box center [537, 350] width 15 height 16
click at [1233, 574] on icon at bounding box center [1236, 577] width 16 height 16
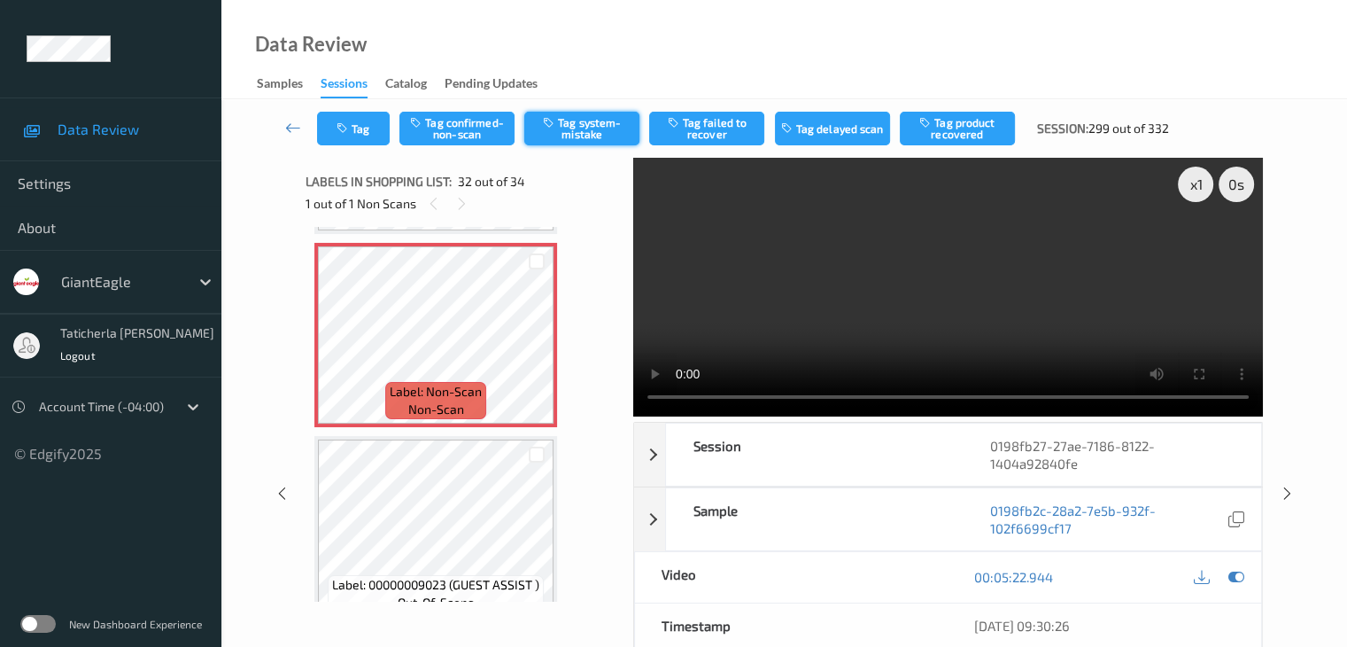
click at [579, 115] on button "Tag system-mistake" at bounding box center [581, 129] width 115 height 34
click at [360, 127] on button "Tag" at bounding box center [353, 129] width 73 height 34
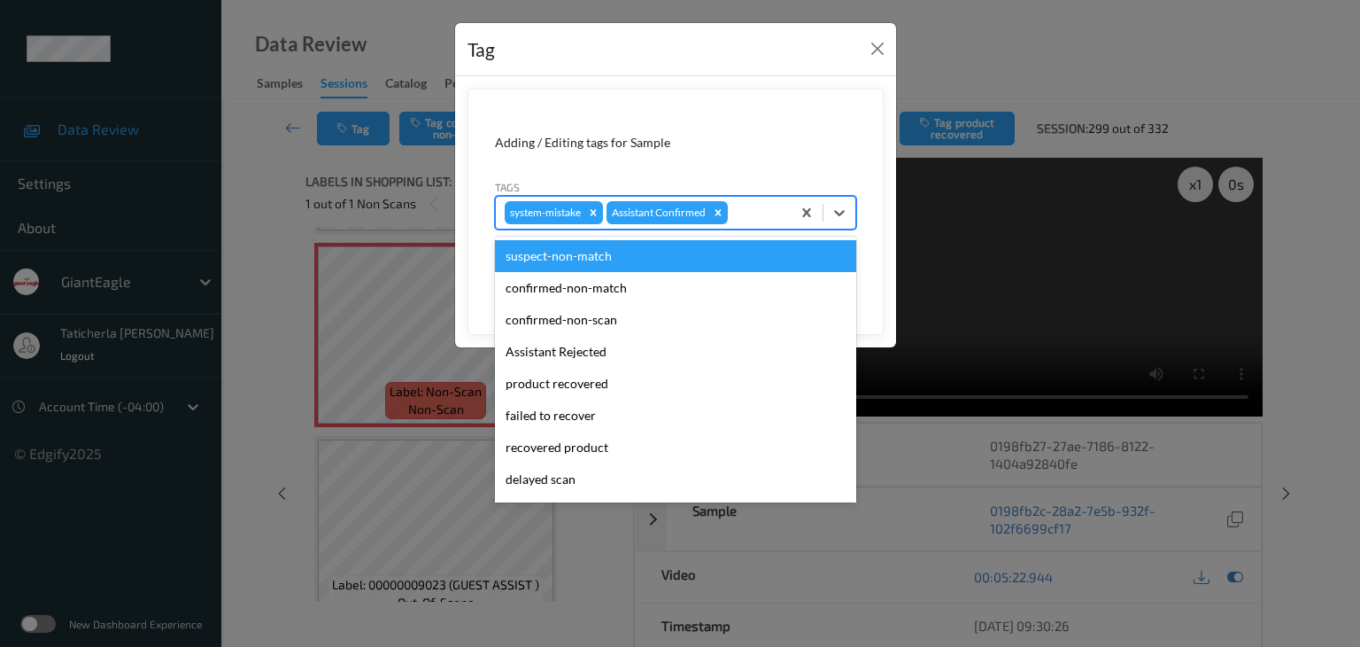
click at [771, 217] on div at bounding box center [757, 212] width 50 height 21
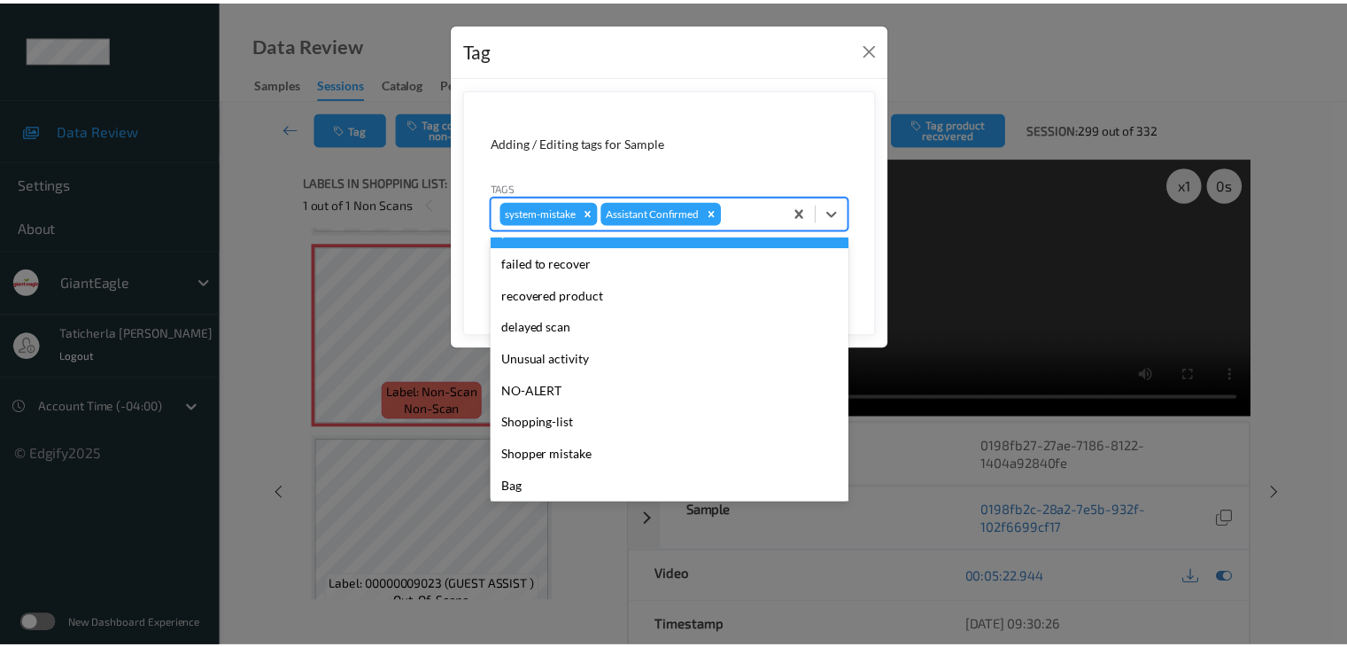
scroll to position [156, 0]
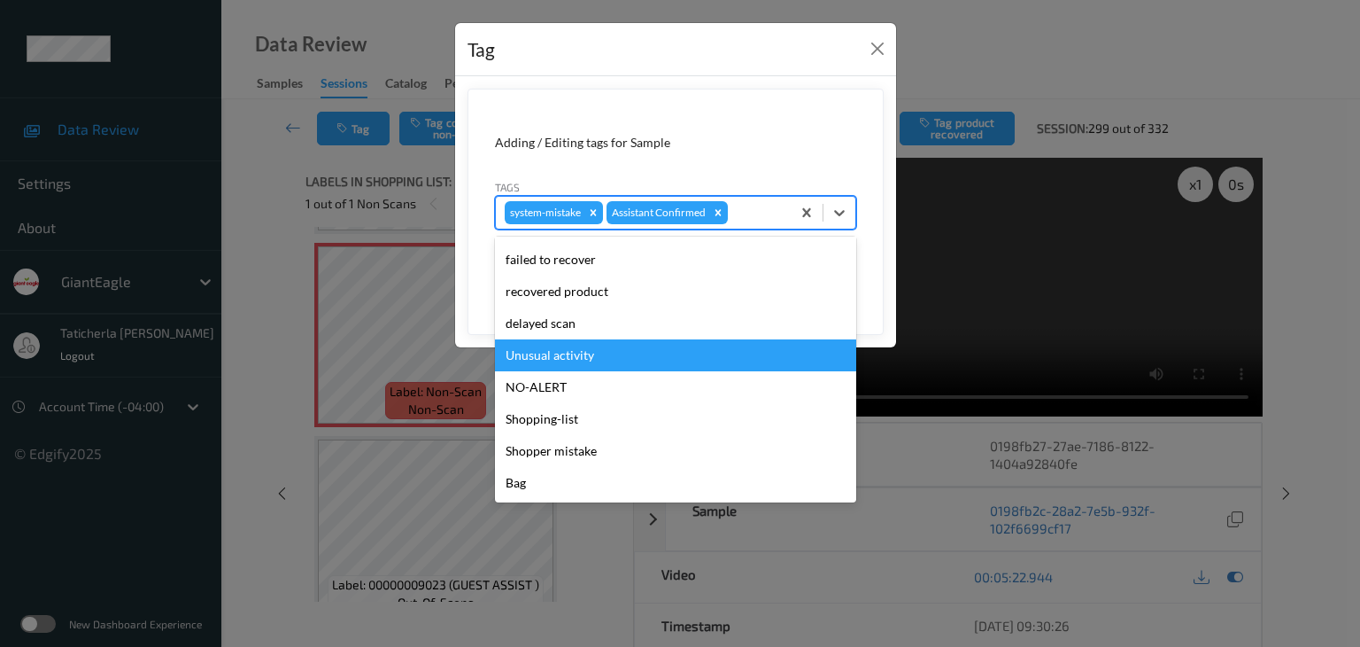
click at [686, 360] on div "Unusual activity" at bounding box center [675, 355] width 361 height 32
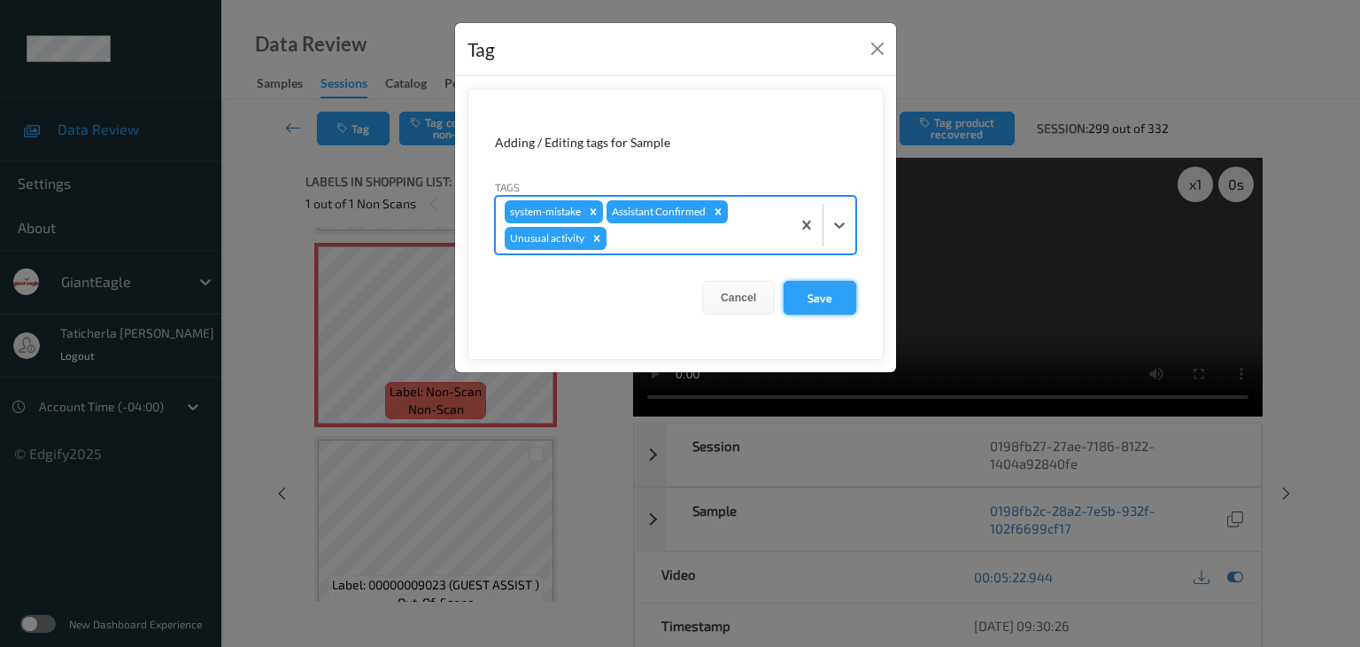
click at [807, 285] on button "Save" at bounding box center [820, 298] width 73 height 34
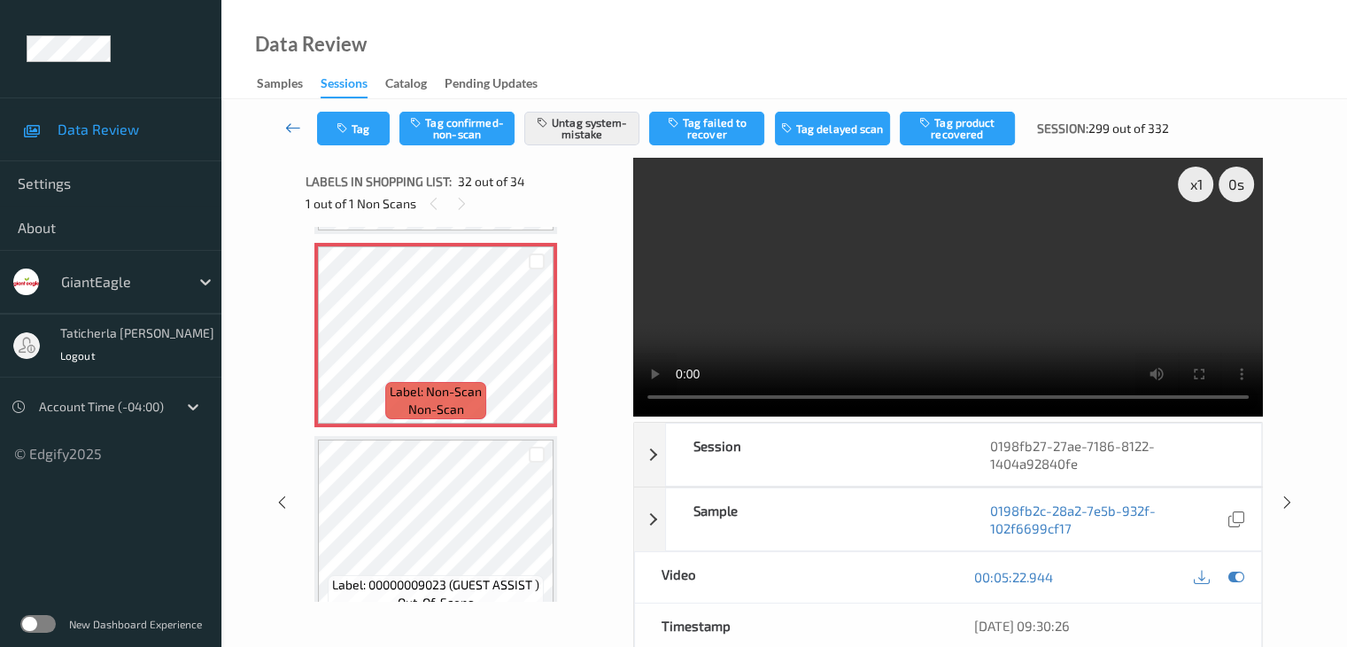
click at [295, 127] on icon at bounding box center [293, 128] width 16 height 18
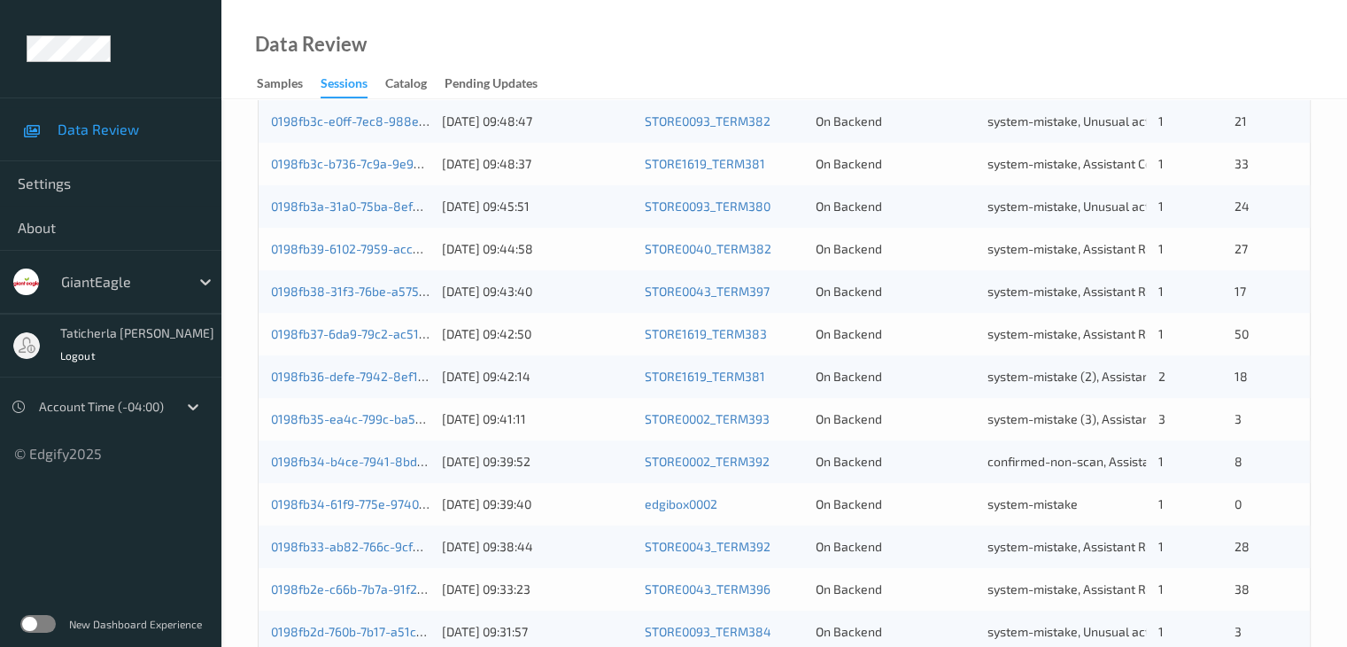
scroll to position [825, 0]
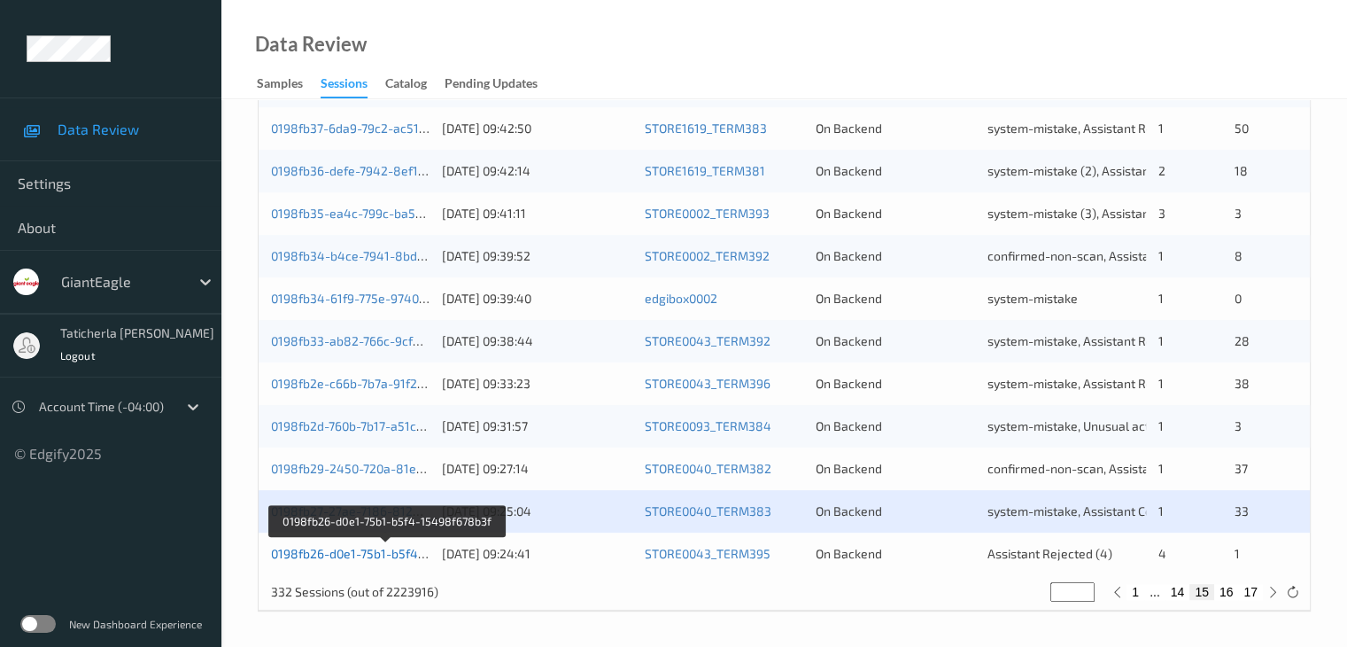
click at [401, 554] on link "0198fb26-d0e1-75b1-b5f4-15498f678b3f" at bounding box center [387, 553] width 232 height 15
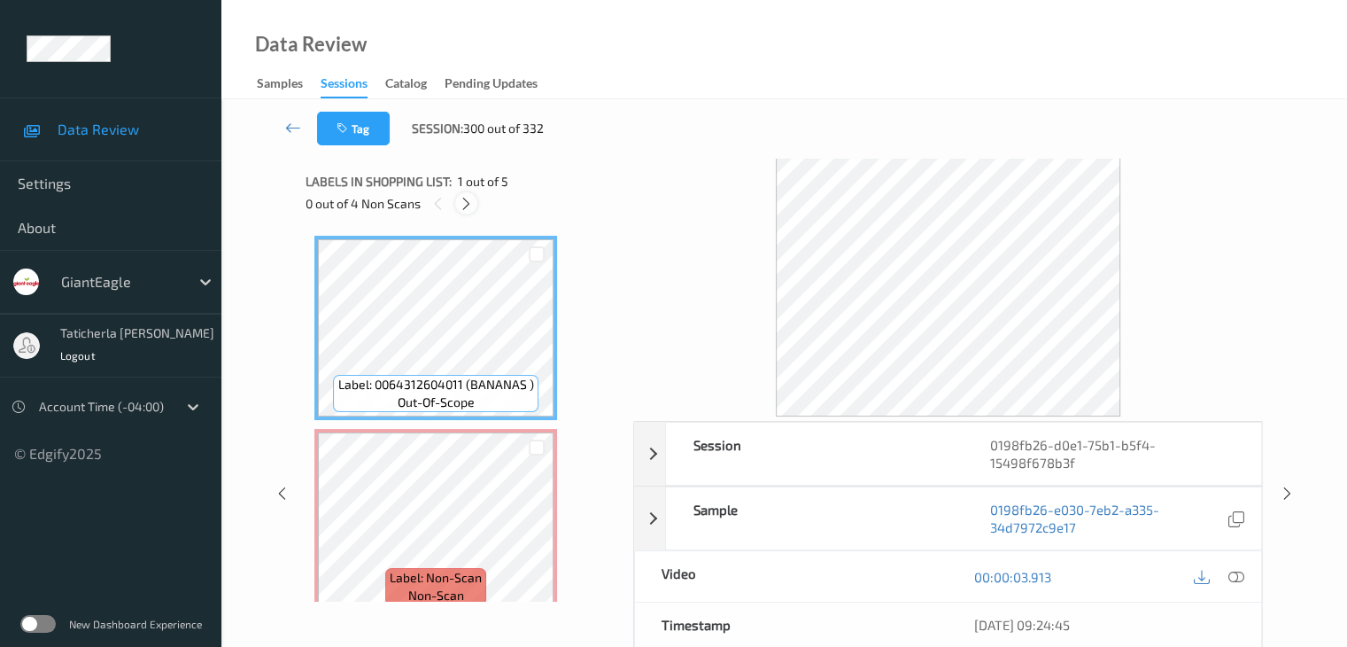
click at [471, 205] on icon at bounding box center [466, 204] width 15 height 16
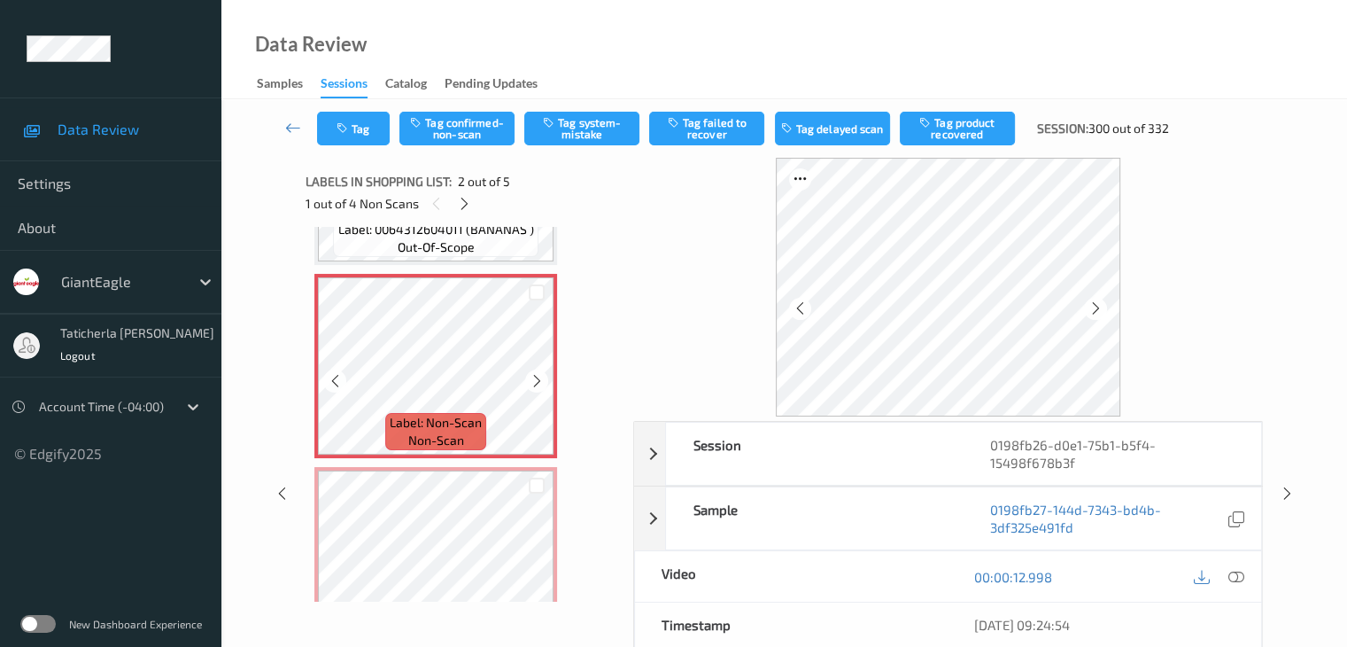
scroll to position [186, 0]
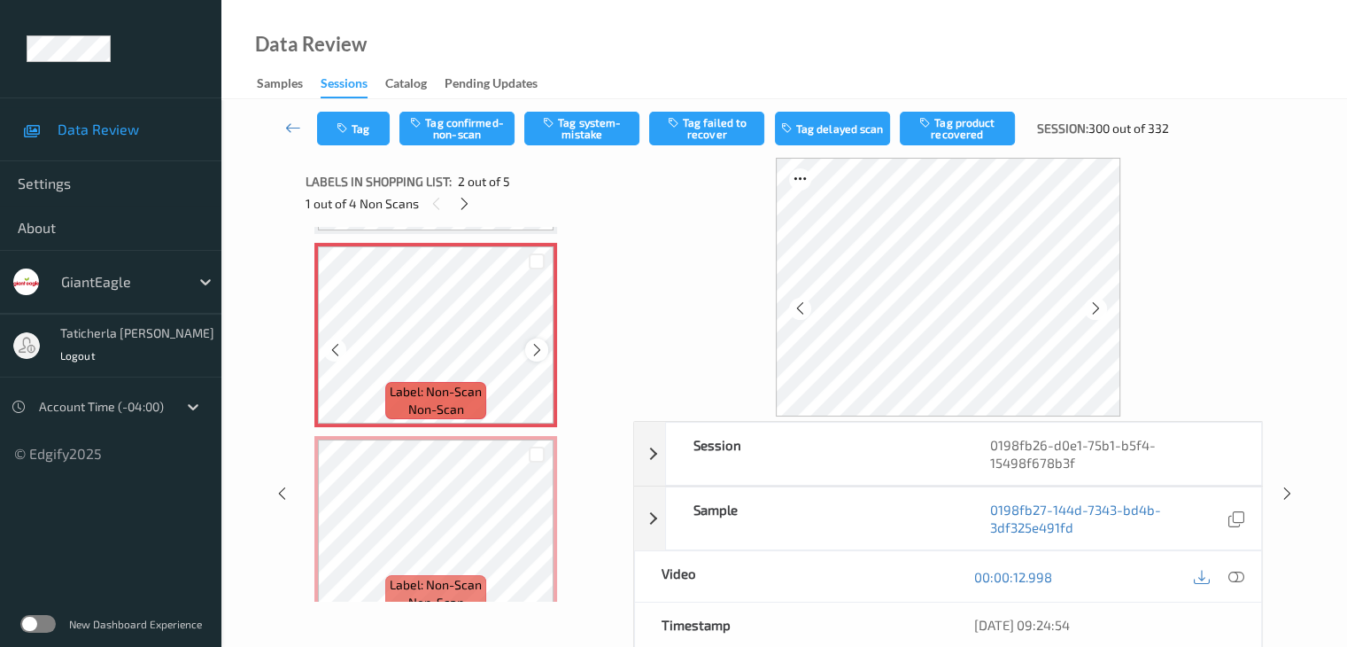
click at [530, 349] on icon at bounding box center [537, 350] width 15 height 16
click at [531, 348] on icon at bounding box center [537, 350] width 15 height 16
click at [1233, 571] on icon at bounding box center [1236, 577] width 16 height 16
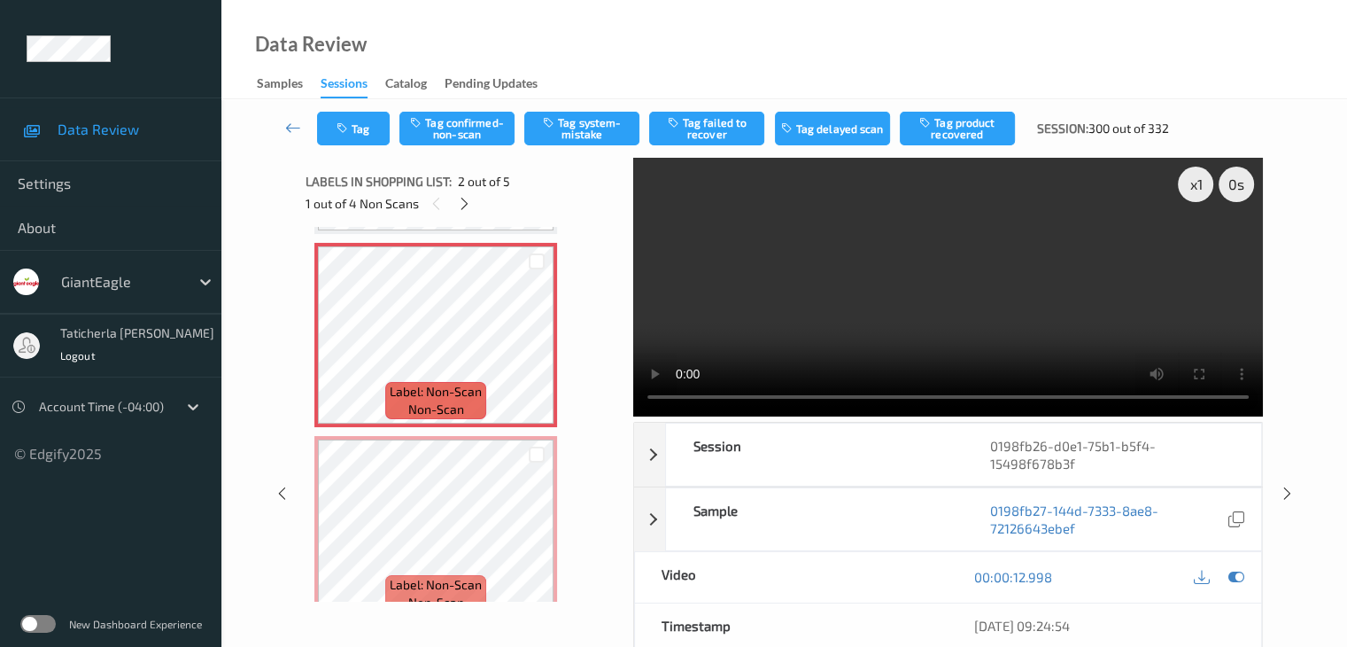
click at [1203, 244] on video at bounding box center [948, 287] width 630 height 259
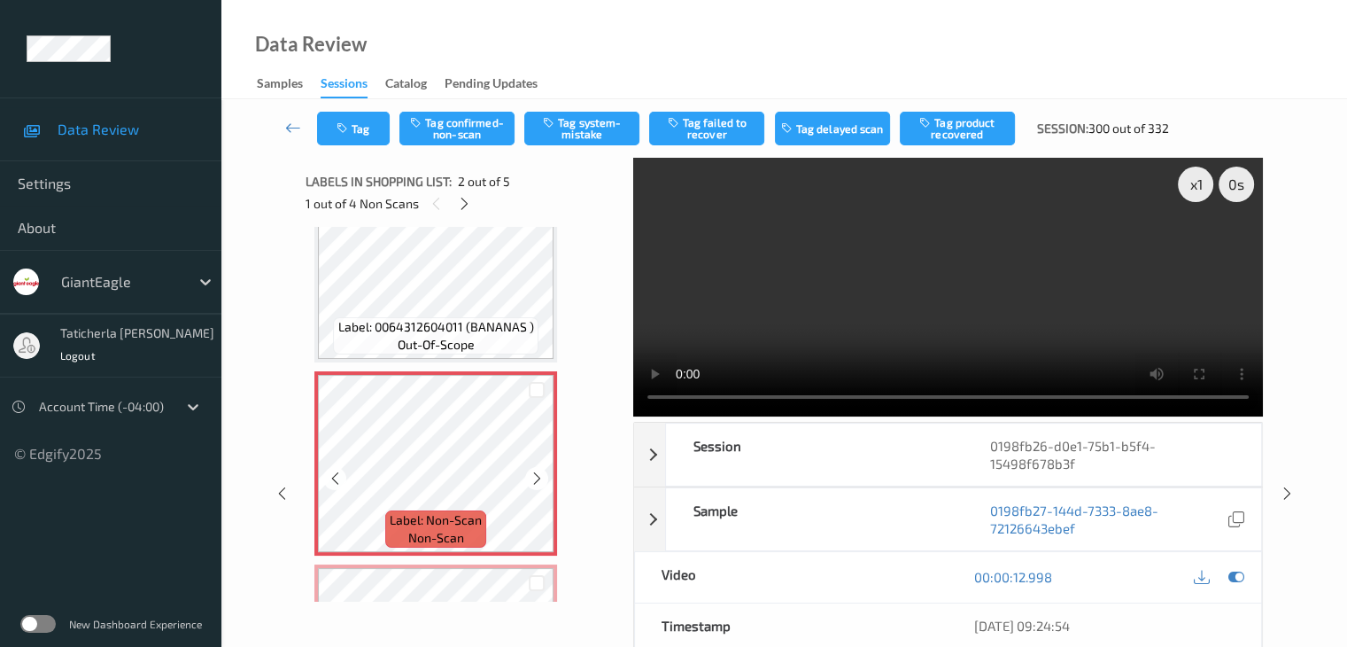
scroll to position [97, 0]
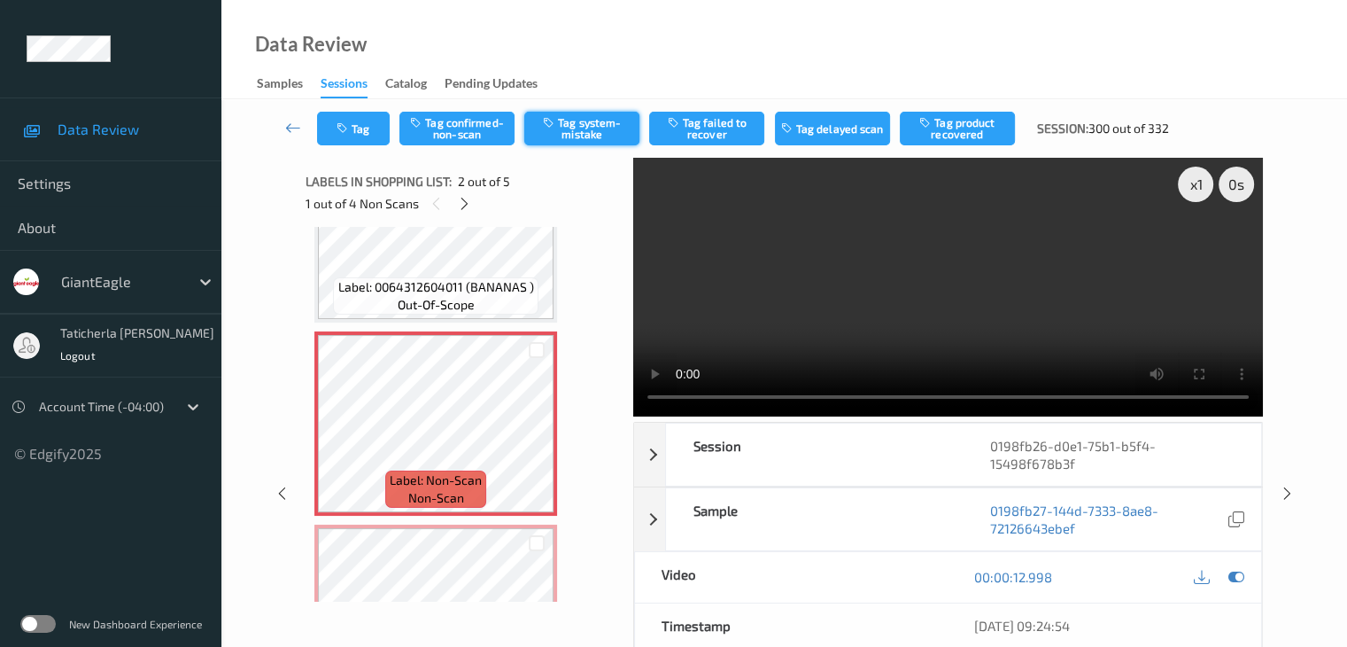
click at [577, 113] on button "Tag system-mistake" at bounding box center [581, 129] width 115 height 34
click at [464, 200] on icon at bounding box center [464, 204] width 15 height 16
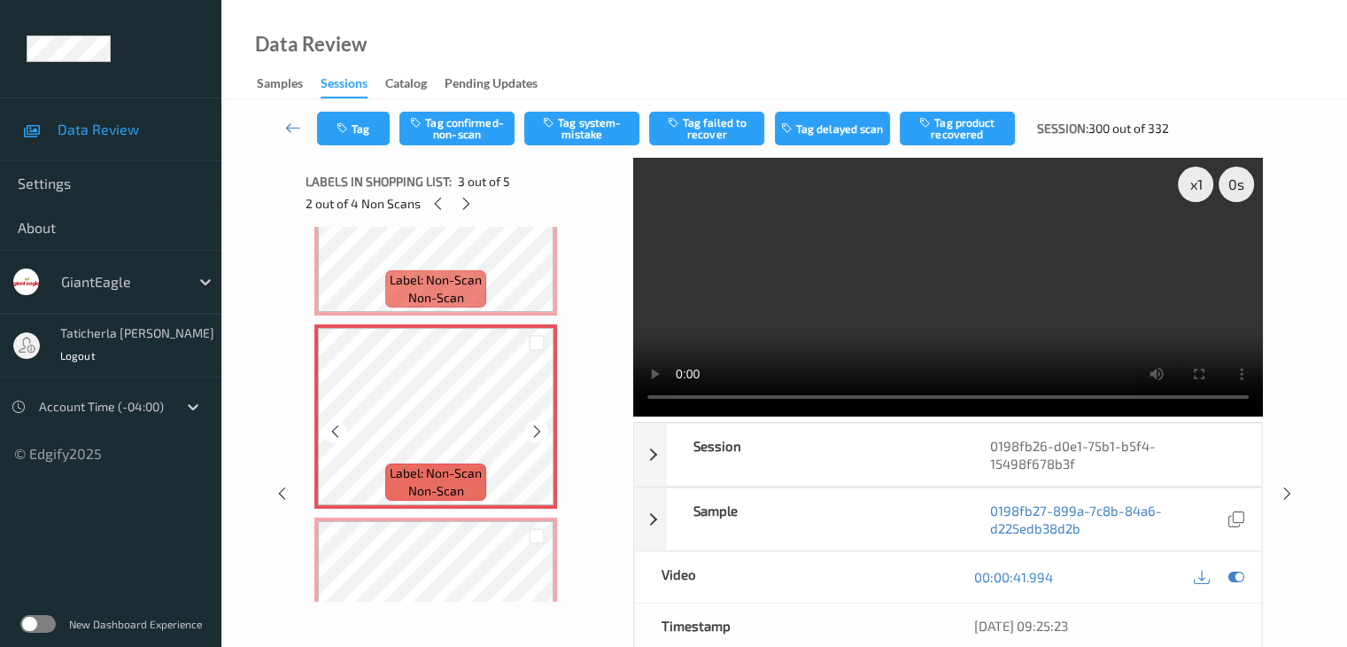
scroll to position [245, 0]
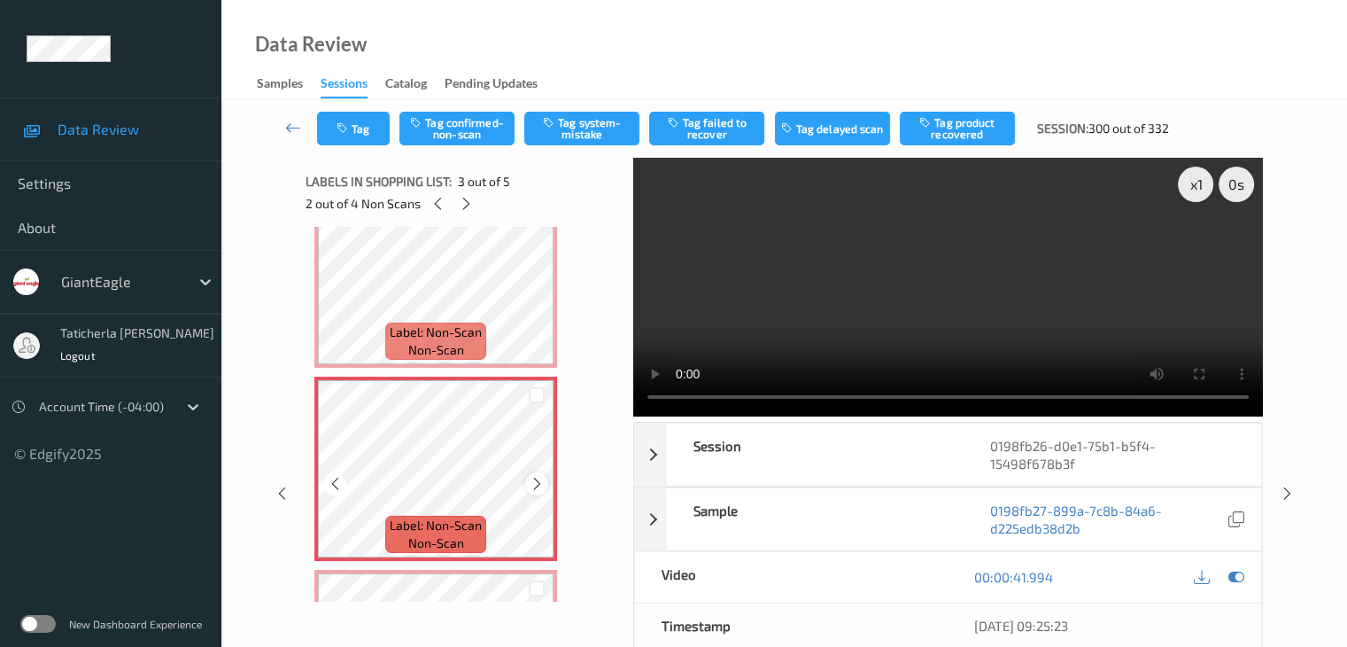
click at [535, 479] on icon at bounding box center [537, 484] width 15 height 16
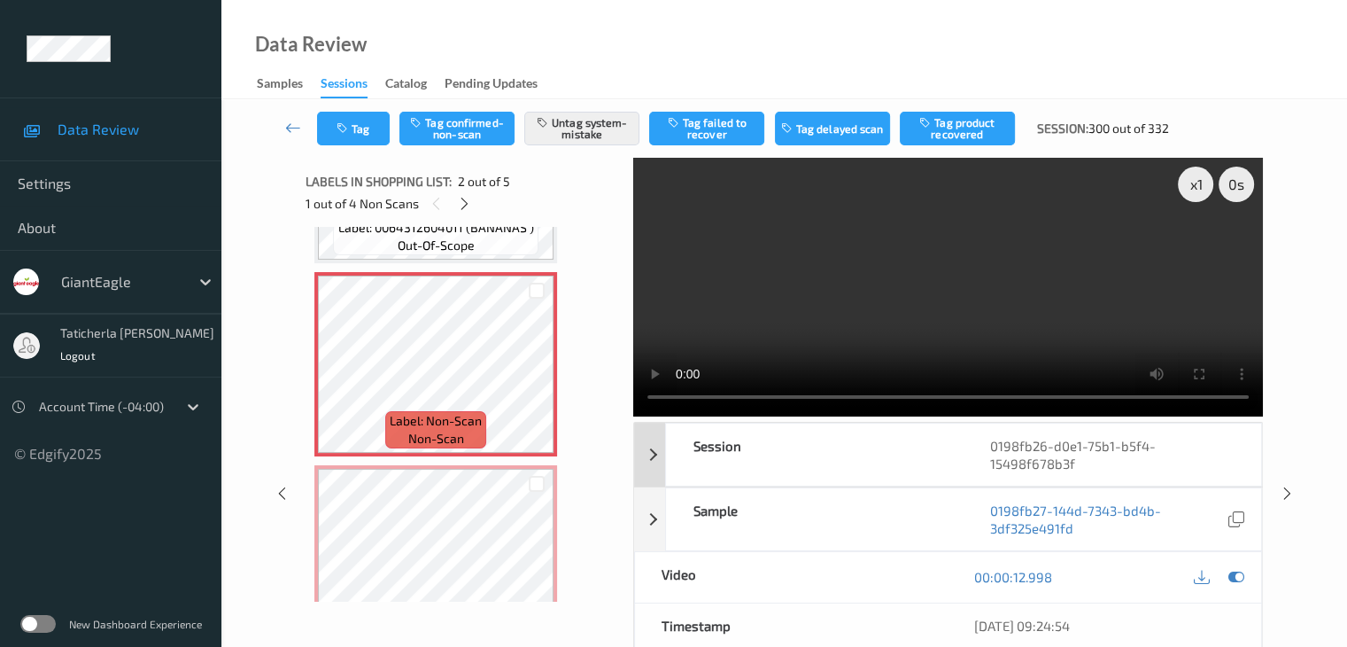
click at [1135, 449] on div "0198fb26-d0e1-75b1-b5f4-15498f678b3f" at bounding box center [1113, 454] width 298 height 62
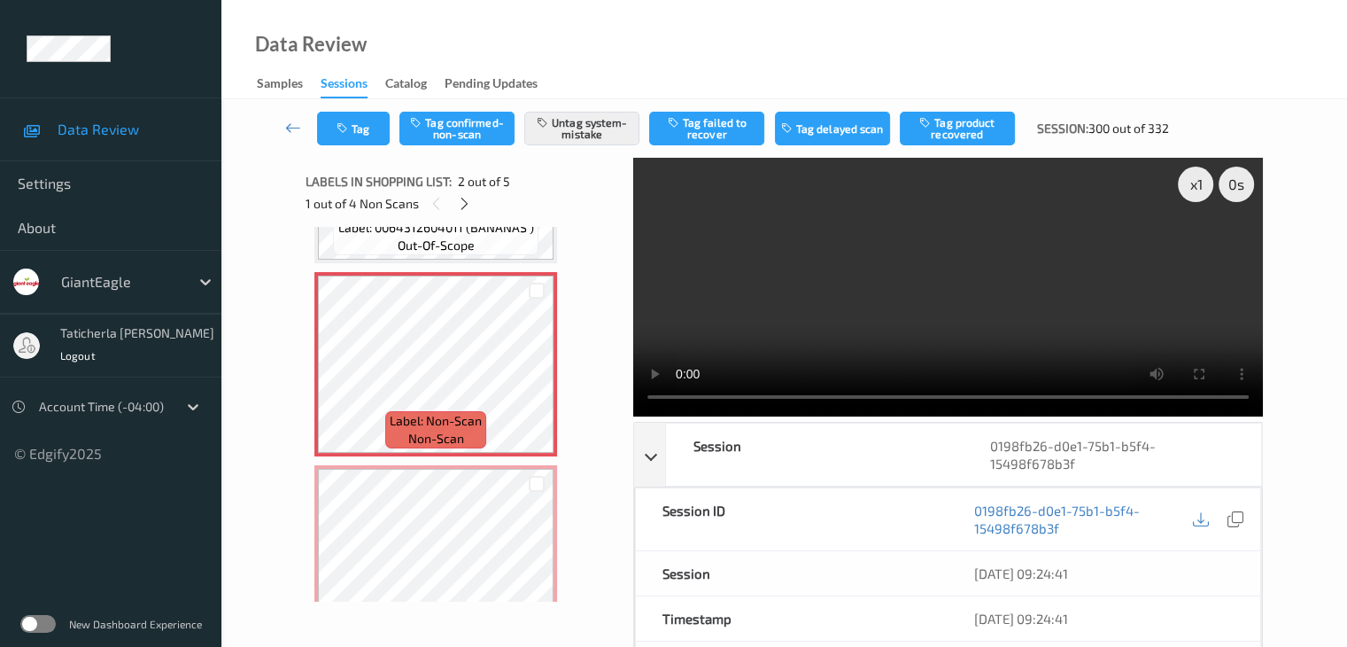
drag, startPoint x: 995, startPoint y: 298, endPoint x: 1166, endPoint y: 373, distance: 187.6
click at [996, 298] on video at bounding box center [948, 287] width 630 height 259
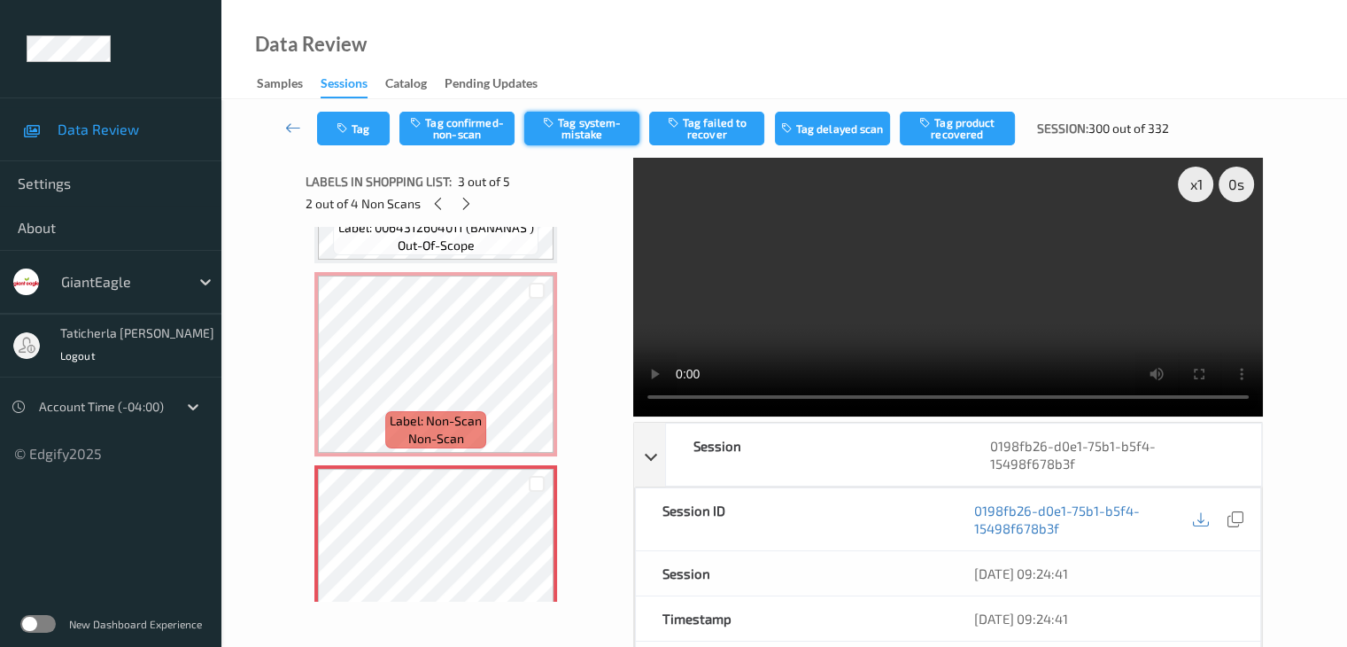
click at [583, 124] on button "Tag system-mistake" at bounding box center [581, 129] width 115 height 34
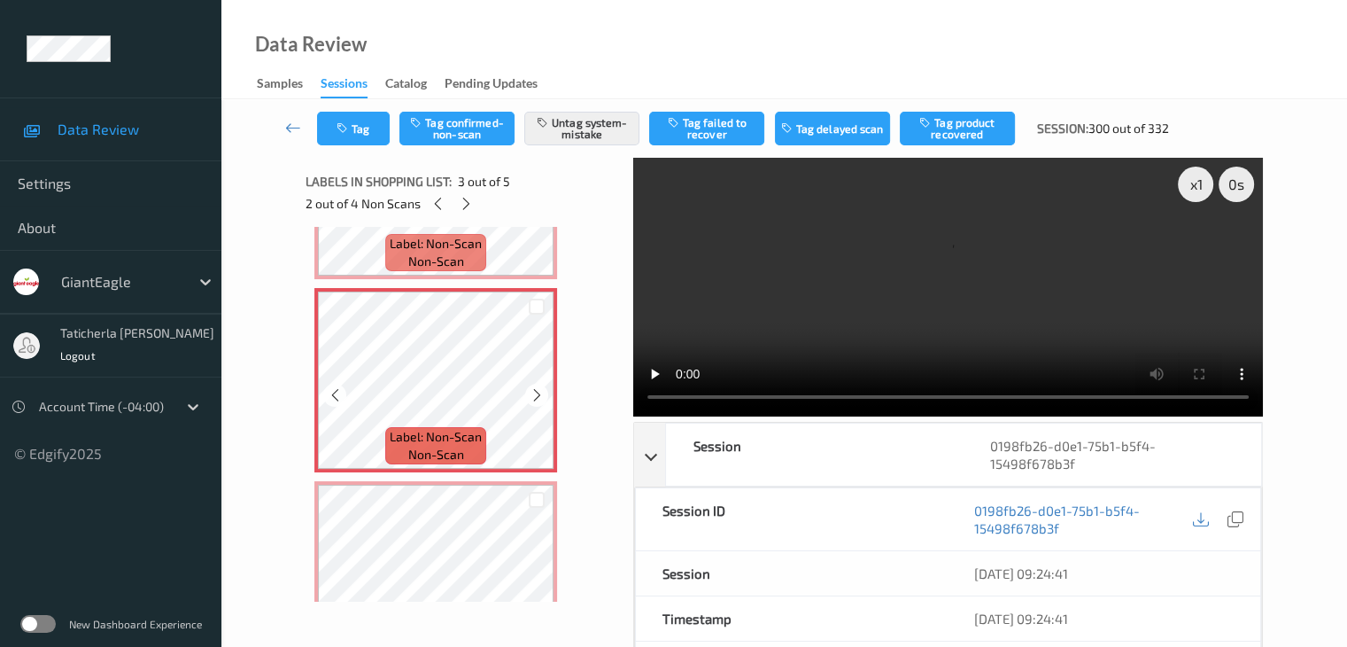
scroll to position [511, 0]
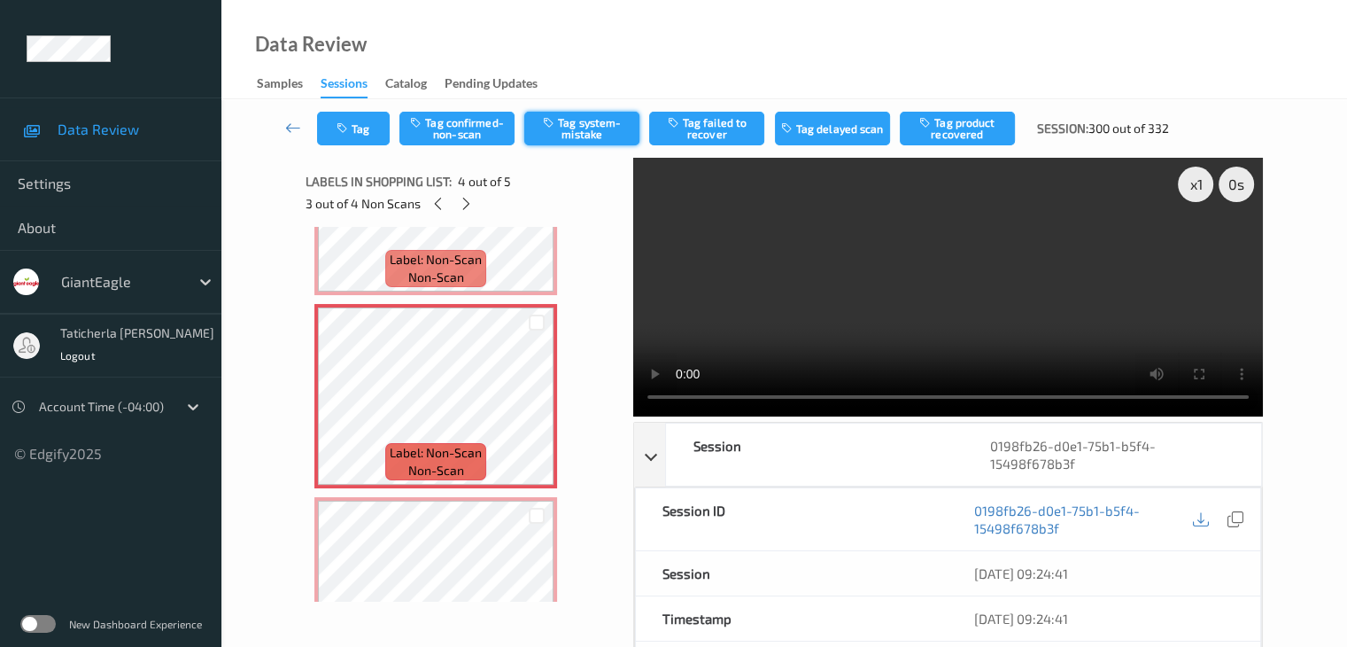
click at [590, 129] on button "Tag system-mistake" at bounding box center [581, 129] width 115 height 34
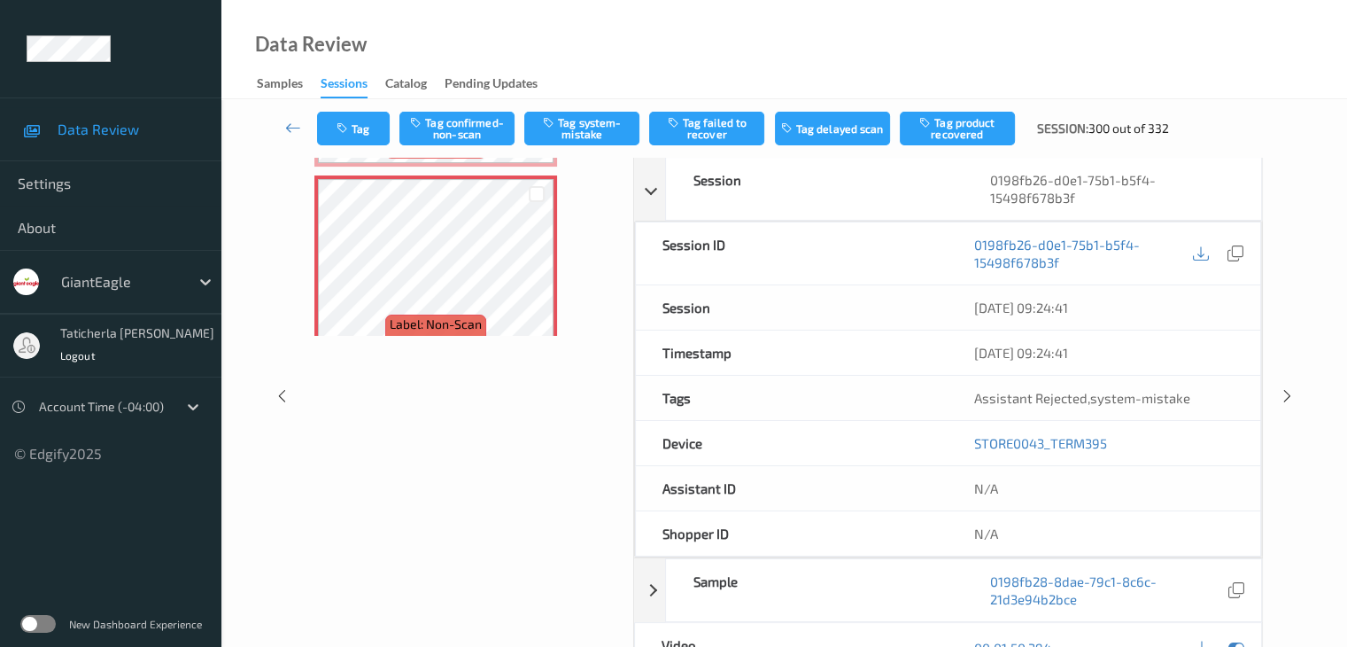
scroll to position [600, 0]
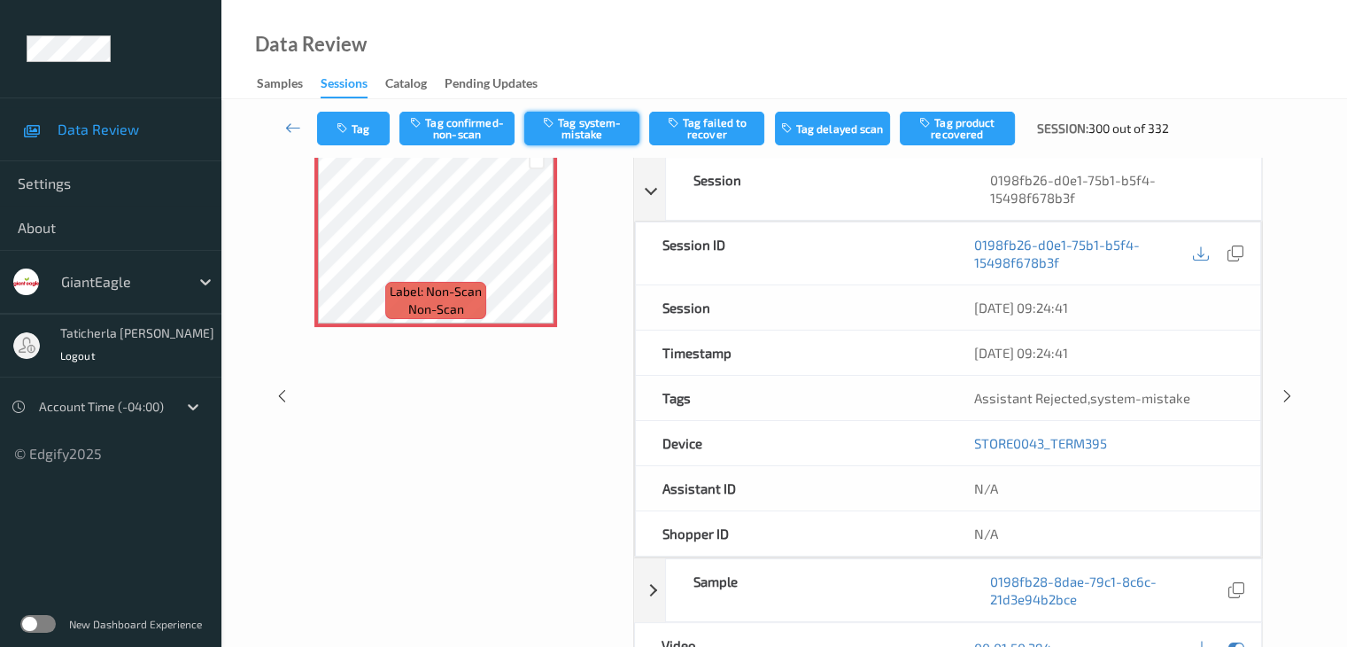
click at [582, 121] on button "Tag system-mistake" at bounding box center [581, 129] width 115 height 34
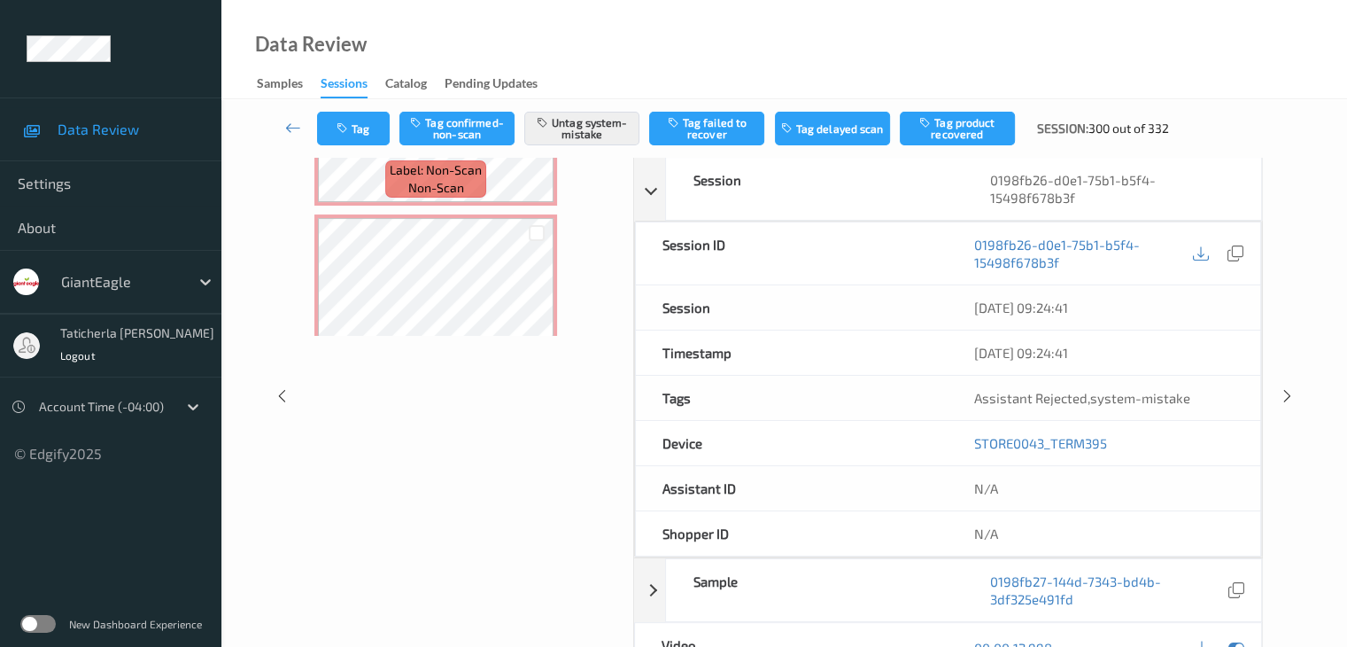
scroll to position [334, 0]
click at [287, 127] on icon at bounding box center [293, 128] width 16 height 18
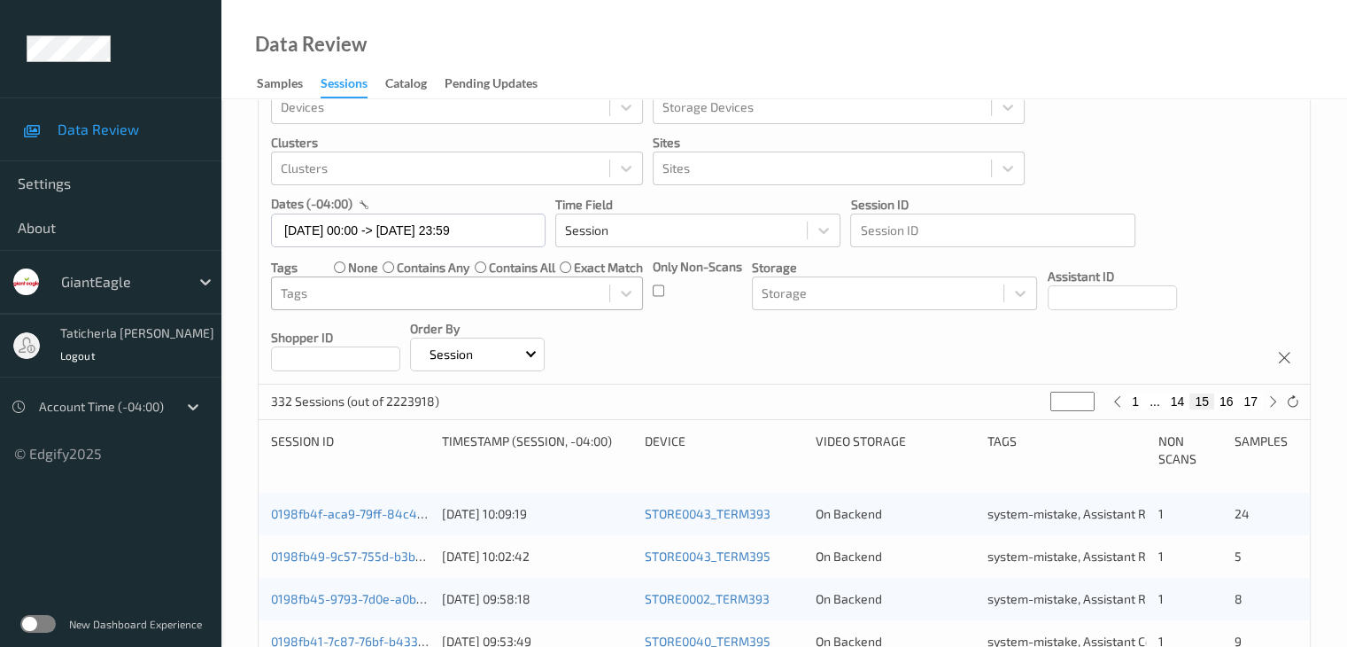
scroll to position [89, 0]
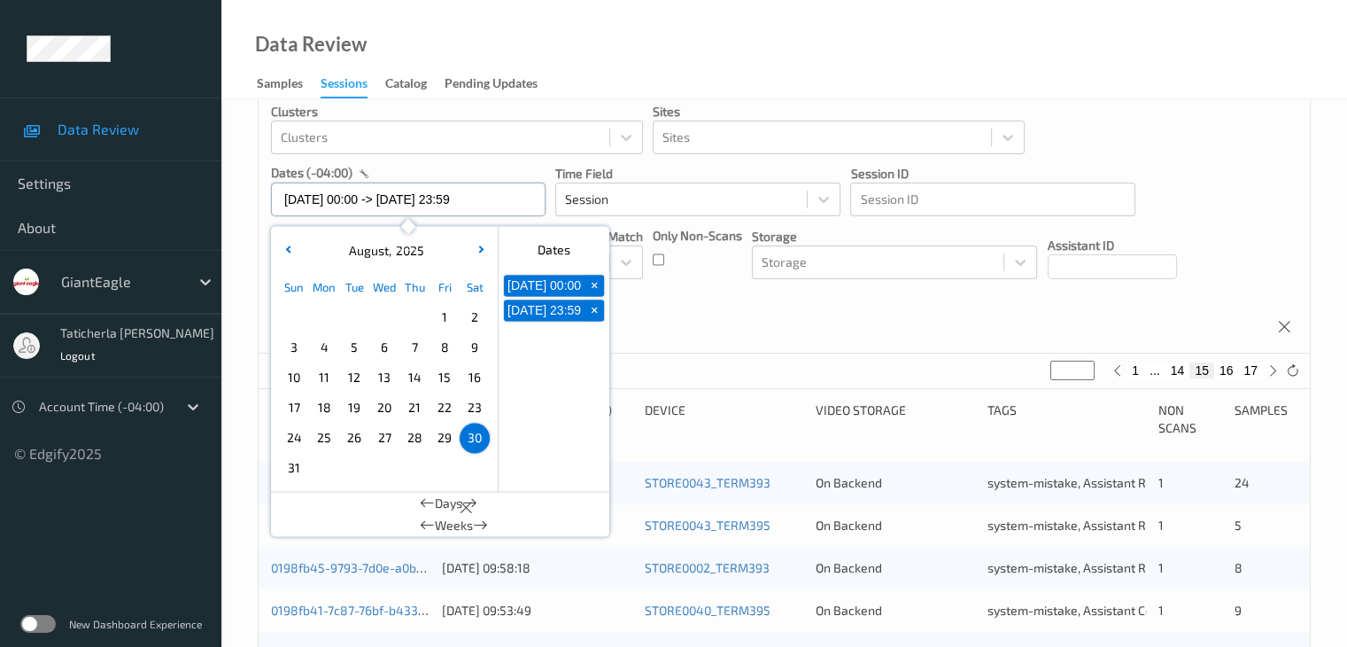
click at [495, 203] on input "[DATE] 00:00 -> [DATE] 23:59" at bounding box center [408, 199] width 275 height 34
click at [292, 466] on span "31" at bounding box center [294, 467] width 25 height 25
type input "[DATE] 00:00"
type input "*"
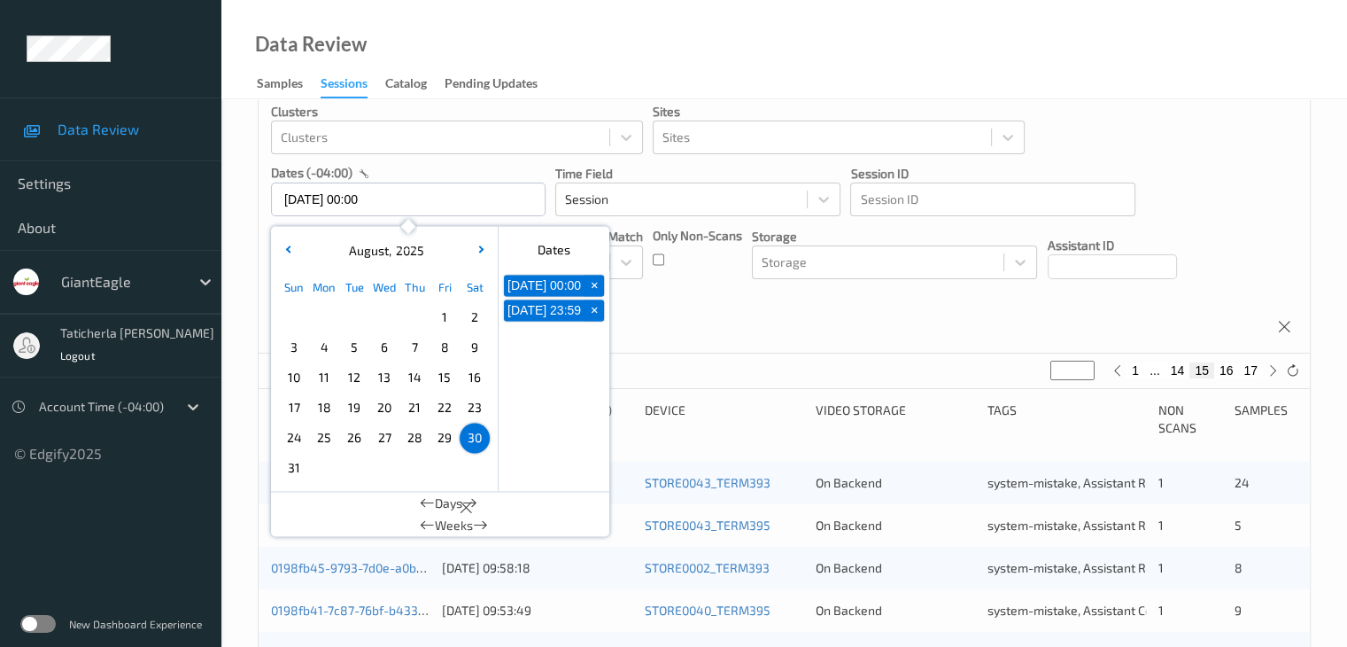
scroll to position [3, 0]
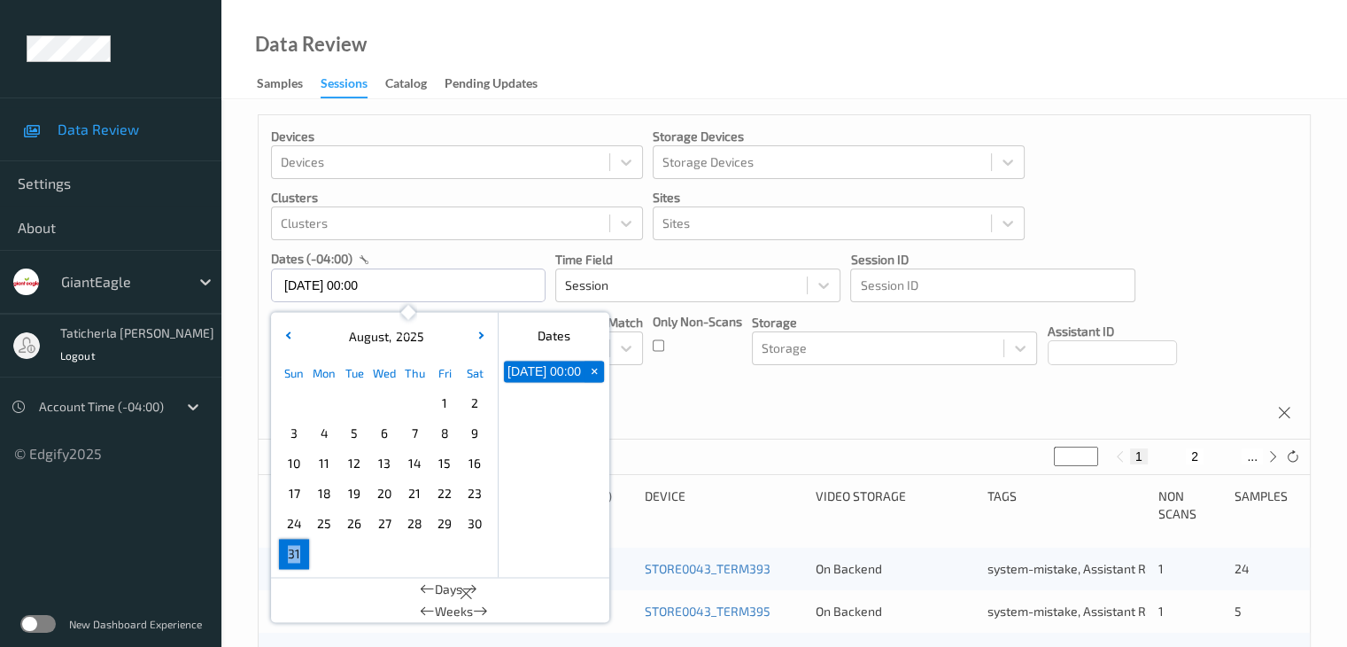
click at [292, 466] on div "Sun Mon Tue Wed Thu Fri Sat 1 2 3 4 5 6 7 8 9 10 11 12 13 14 15 16 17 18 19 20 …" at bounding box center [384, 463] width 211 height 211
click at [288, 554] on span "31" at bounding box center [294, 556] width 25 height 25
type input "[DATE] 00:00 -> [DATE] 23:59"
click at [1169, 460] on button "2" at bounding box center [1174, 459] width 18 height 16
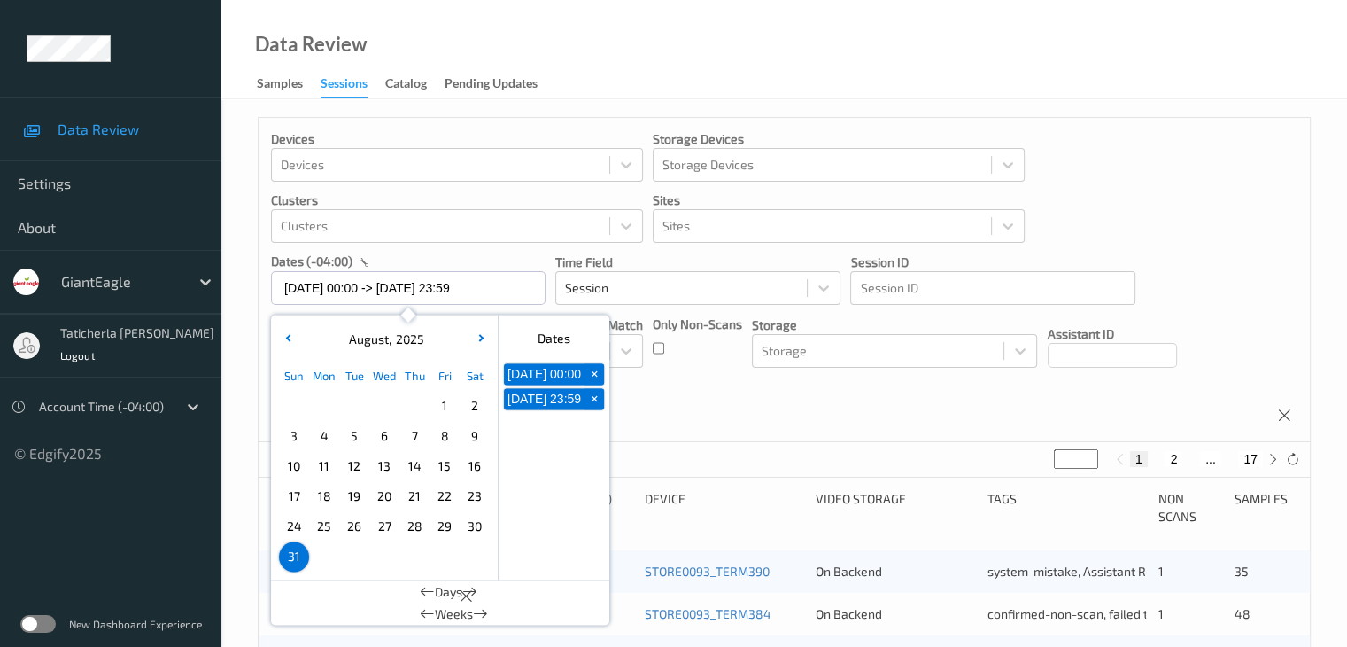
type input "*"
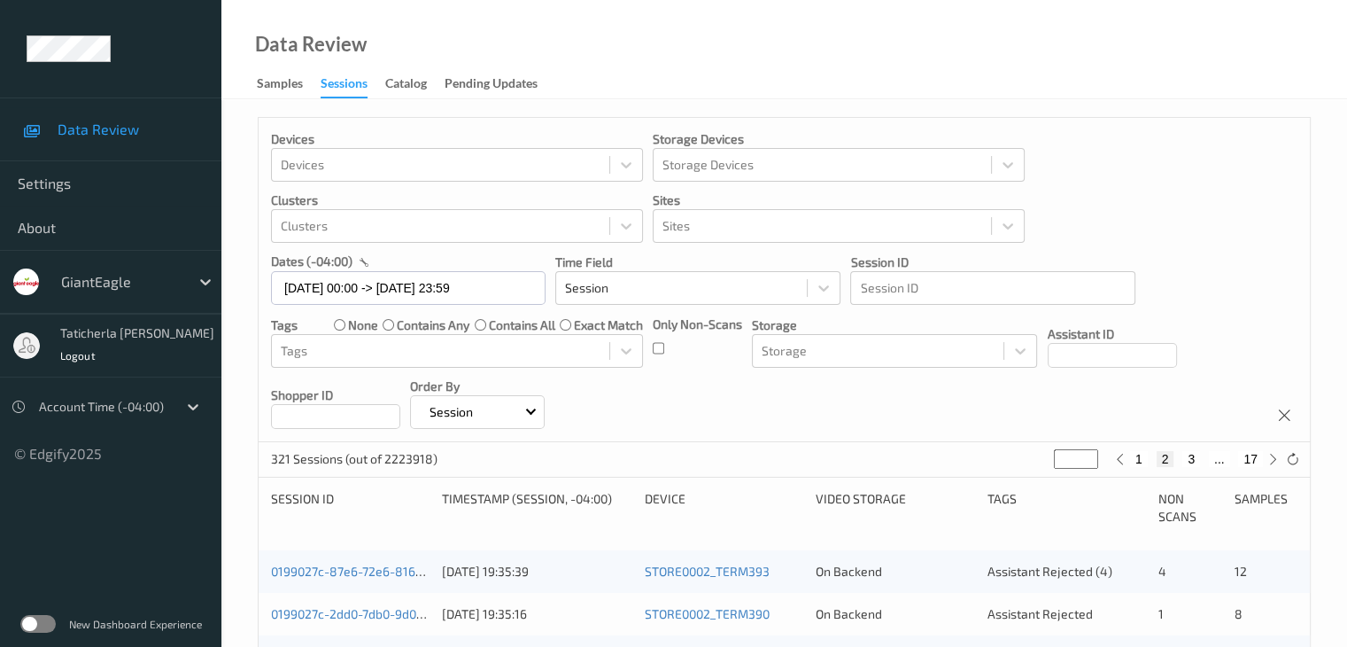
click at [1190, 454] on button "3" at bounding box center [1191, 459] width 18 height 16
type input "*"
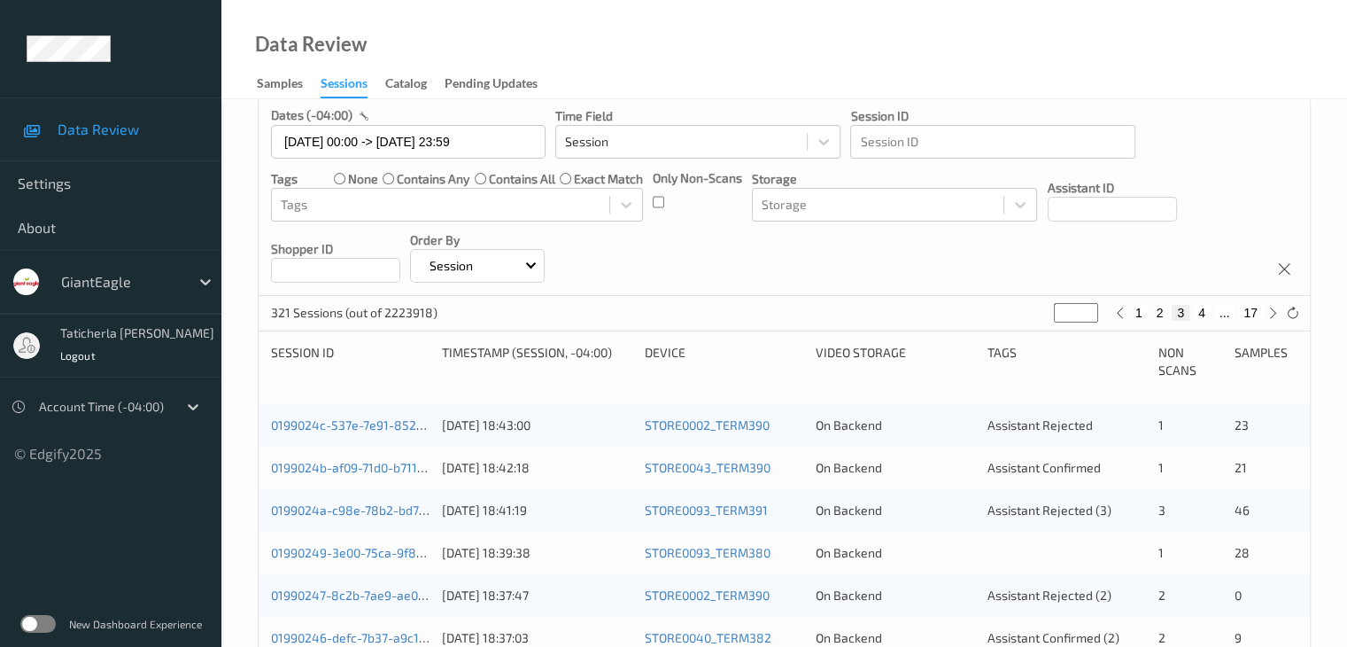
scroll to position [177, 0]
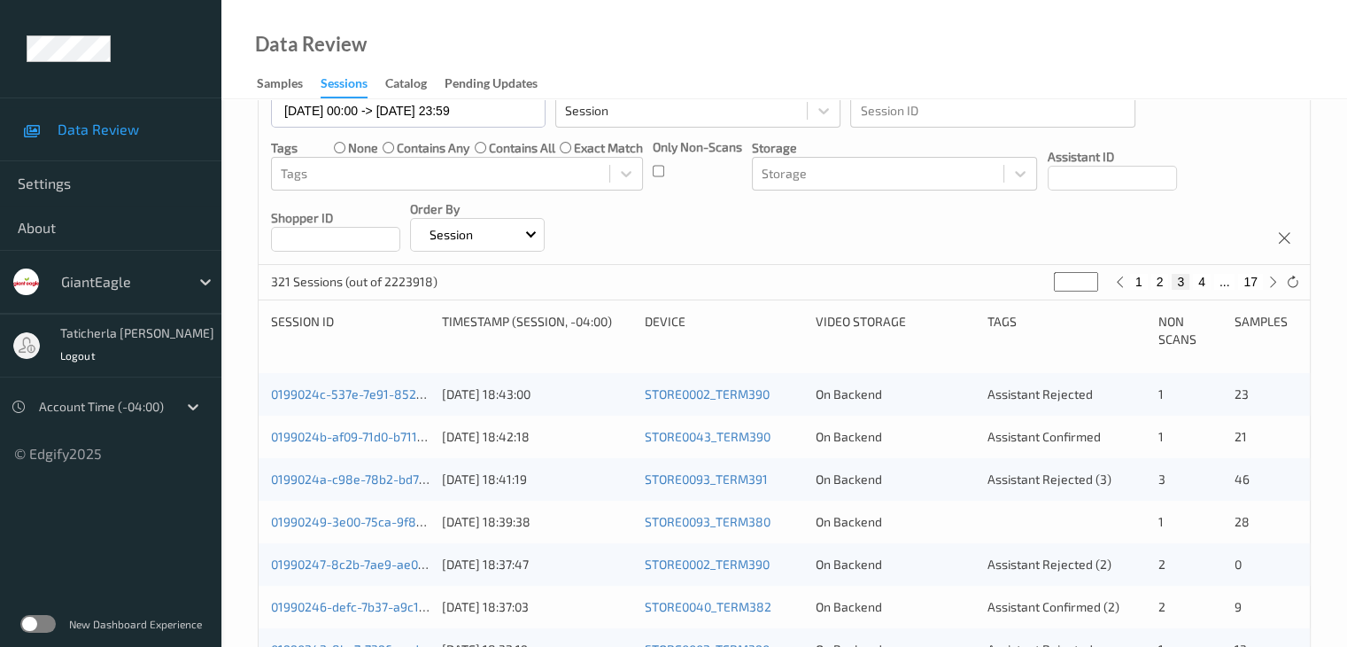
click at [967, 329] on div "Video Storage" at bounding box center [895, 330] width 159 height 35
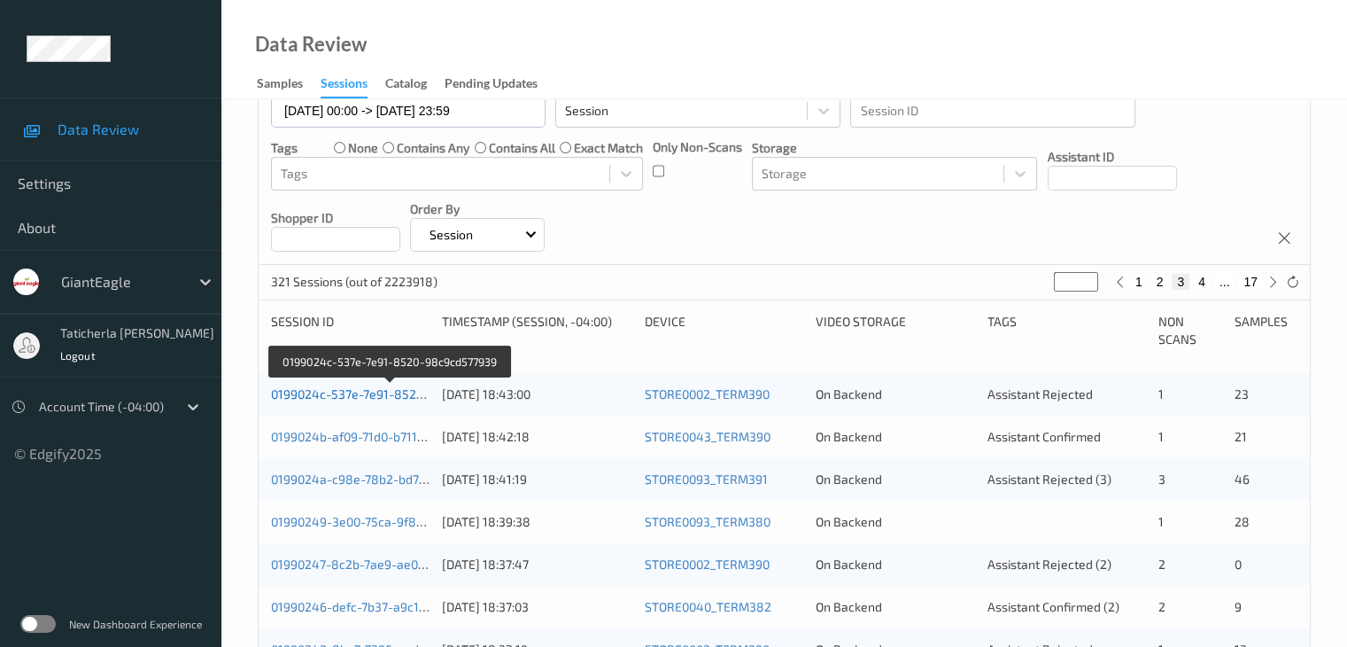
click at [383, 391] on link "0199024c-537e-7e91-8520-98c9cd577939" at bounding box center [391, 393] width 240 height 15
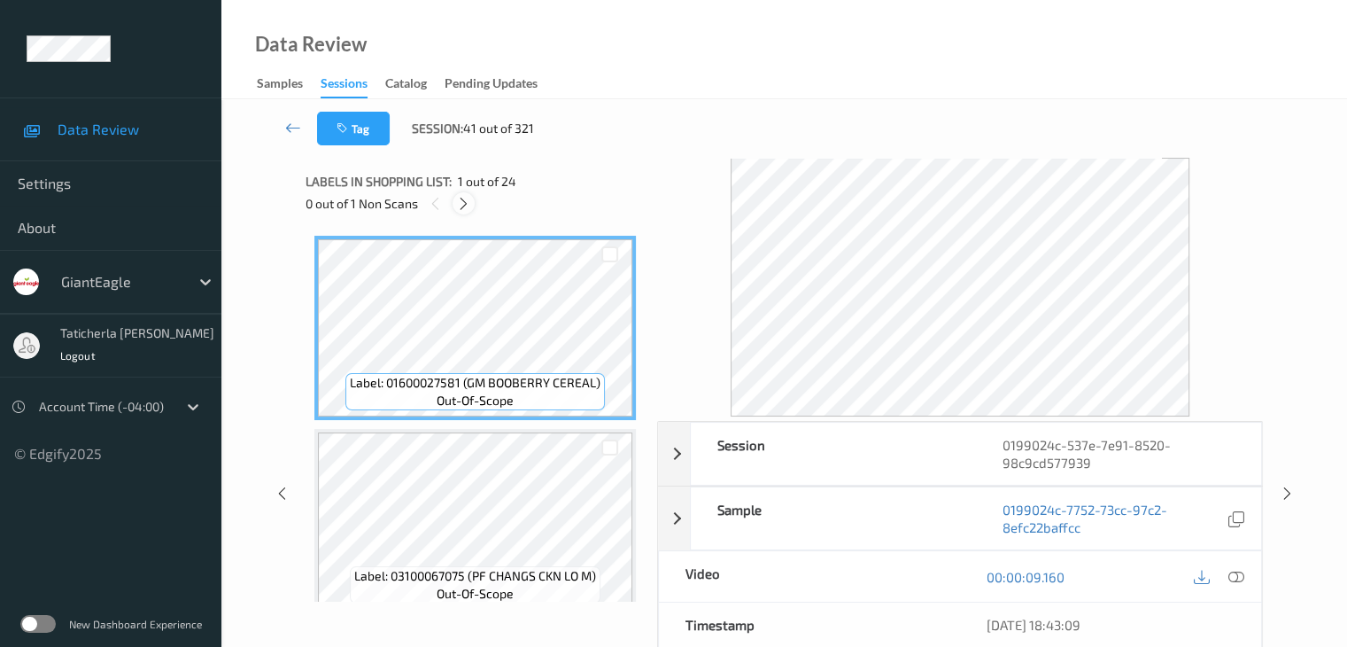
click at [453, 207] on div "0 out of 1 Non Scans" at bounding box center [475, 203] width 339 height 22
click at [463, 206] on icon at bounding box center [463, 204] width 15 height 16
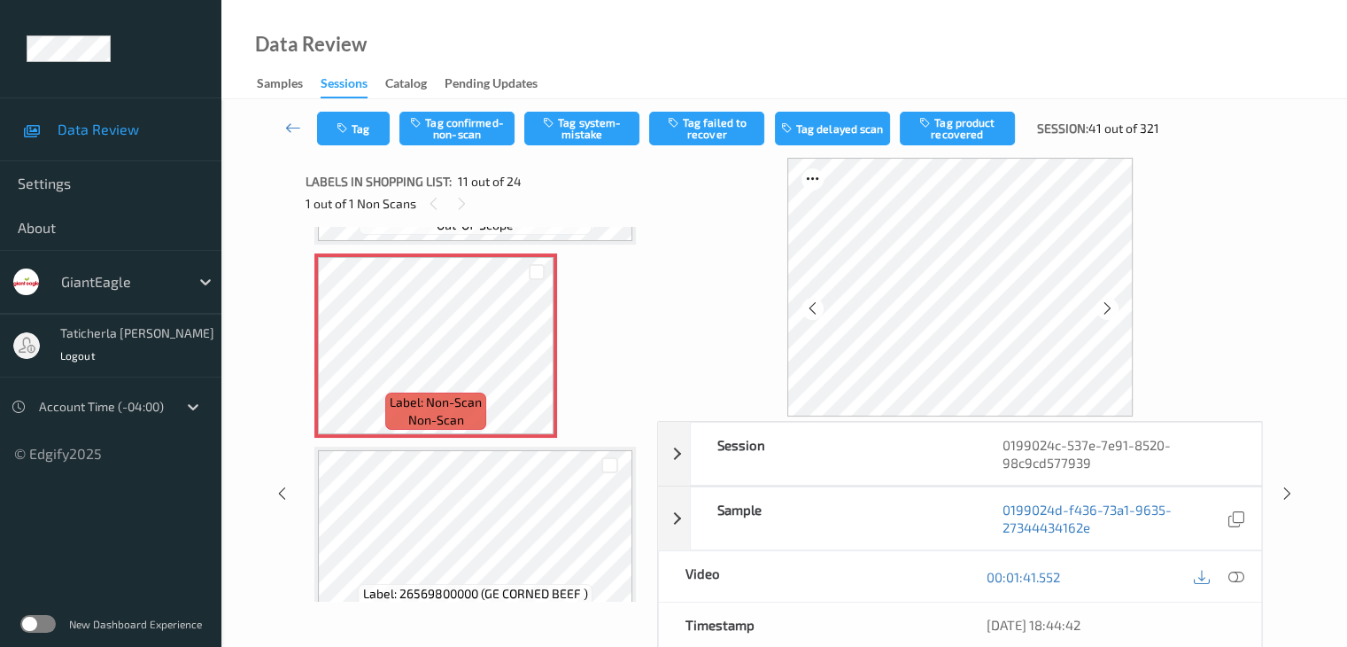
scroll to position [1924, 0]
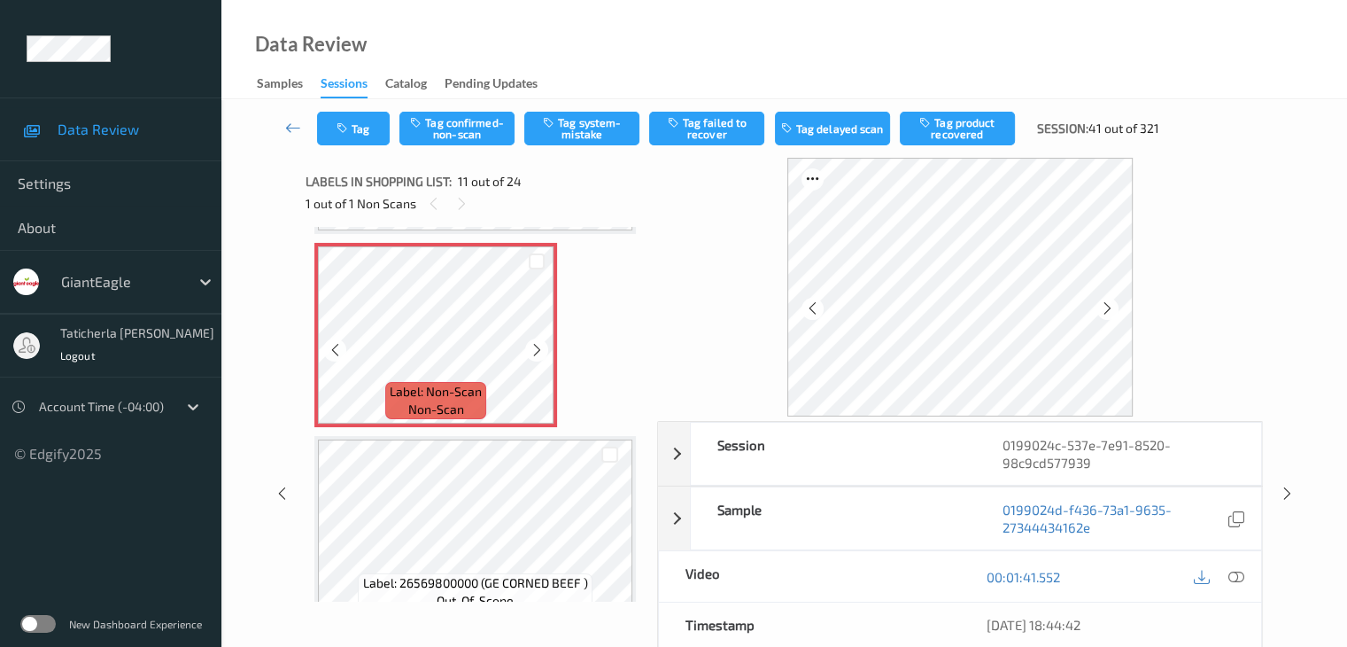
click at [537, 353] on icon at bounding box center [537, 350] width 15 height 16
click at [1236, 569] on icon at bounding box center [1236, 577] width 16 height 16
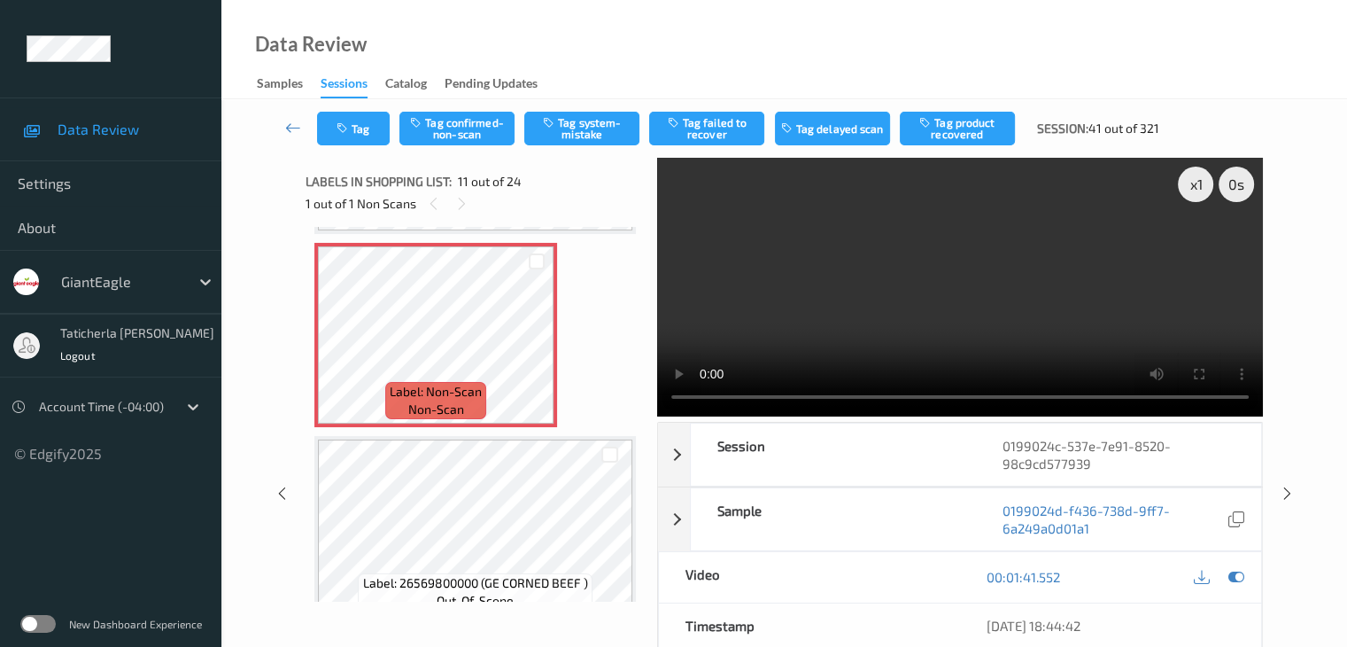
click at [1197, 245] on video at bounding box center [960, 287] width 606 height 259
click at [534, 348] on icon at bounding box center [537, 350] width 15 height 16
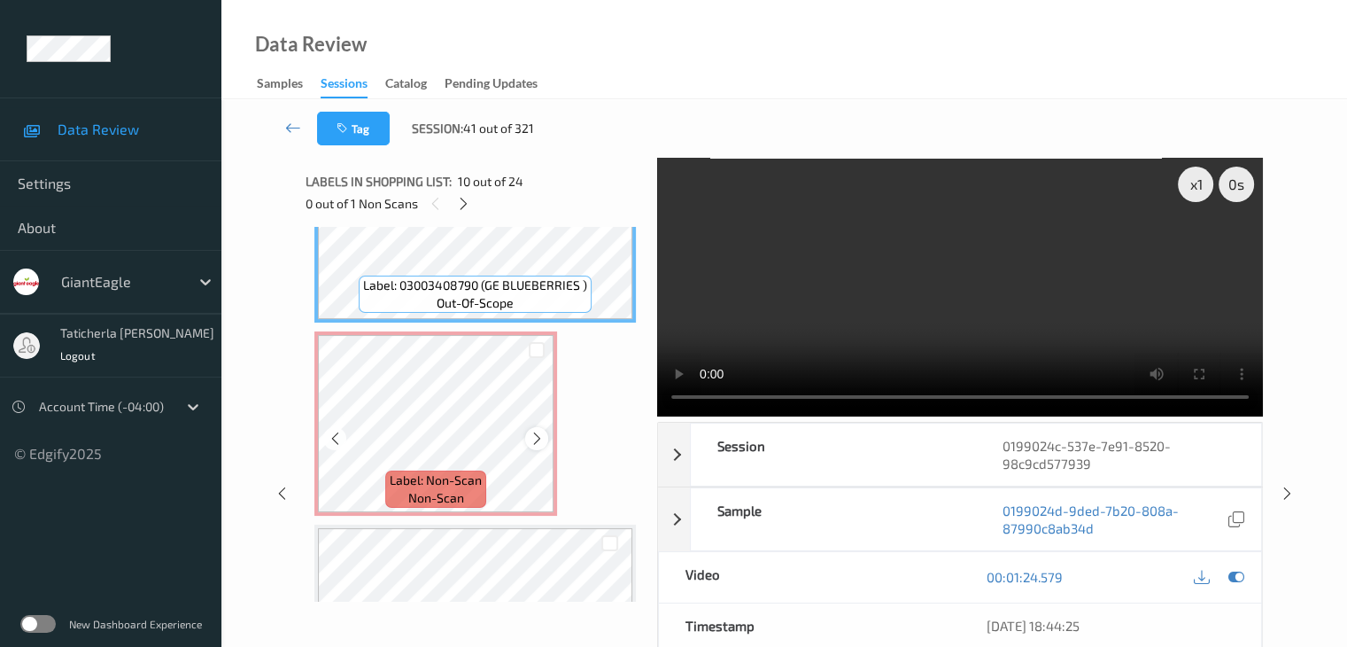
click at [538, 433] on icon at bounding box center [537, 438] width 15 height 16
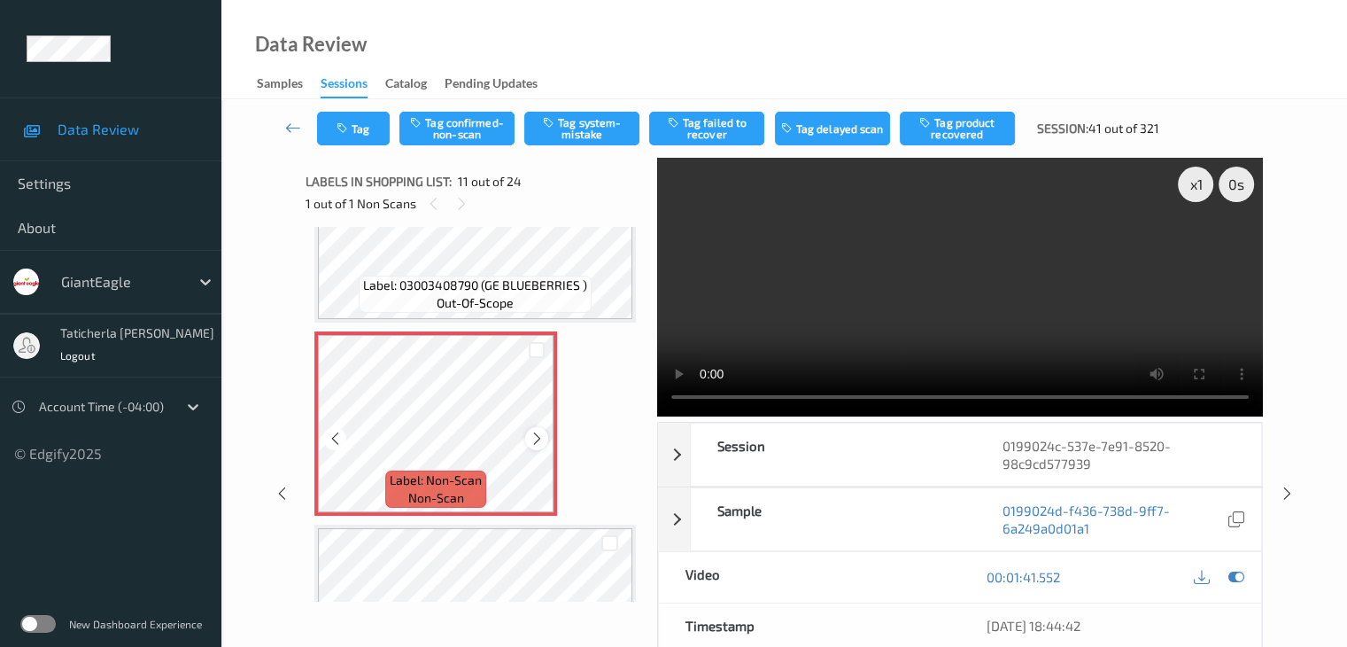
click at [537, 438] on icon at bounding box center [537, 438] width 15 height 16
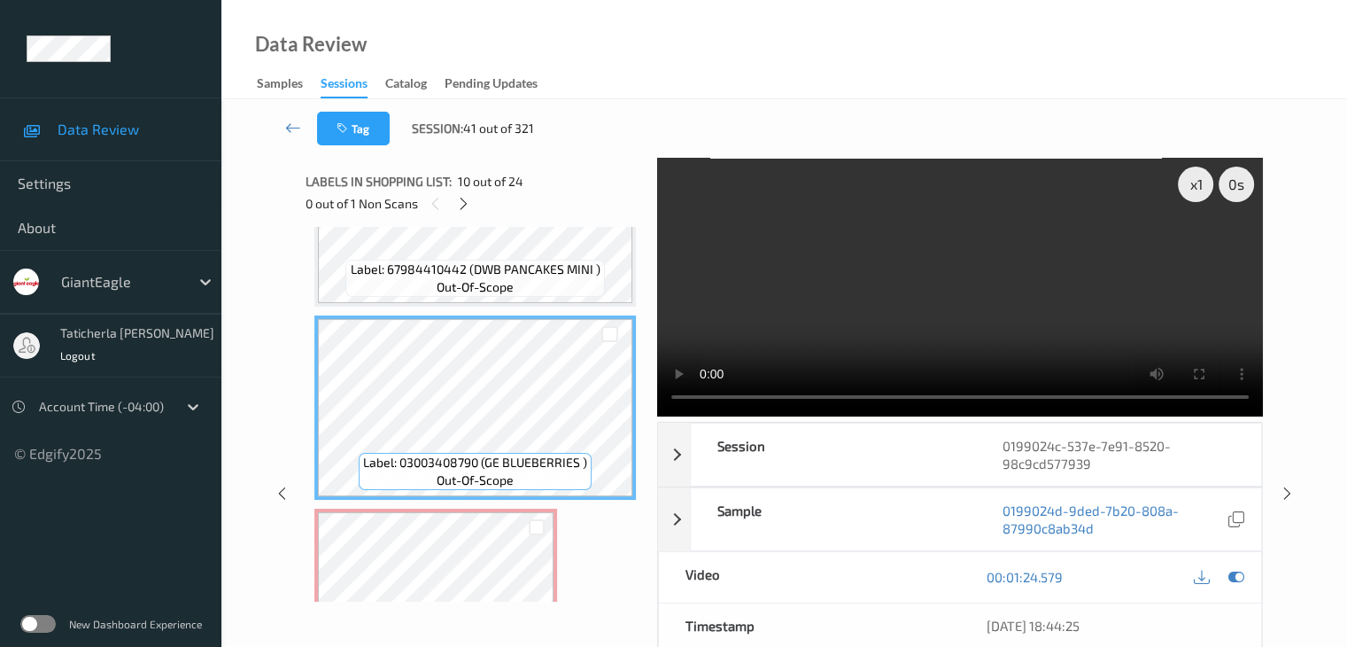
scroll to position [1747, 0]
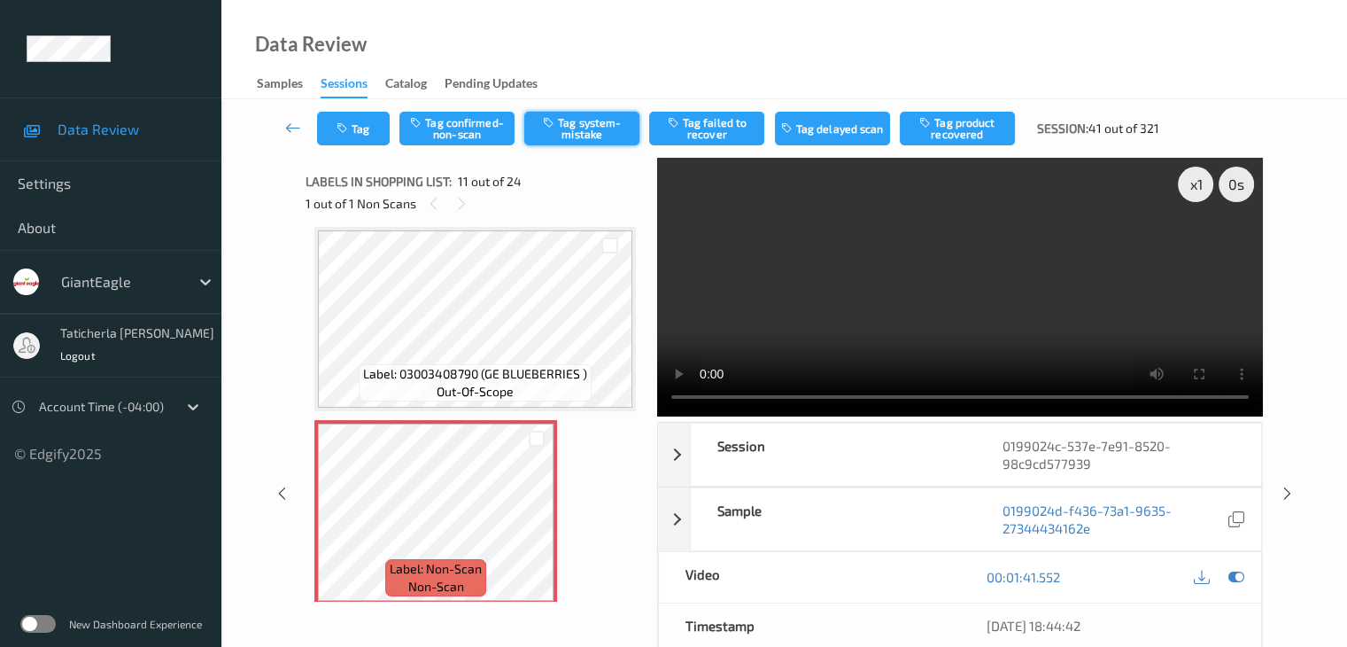
click at [597, 121] on button "Tag system-mistake" at bounding box center [581, 129] width 115 height 34
click at [294, 125] on icon at bounding box center [293, 128] width 16 height 18
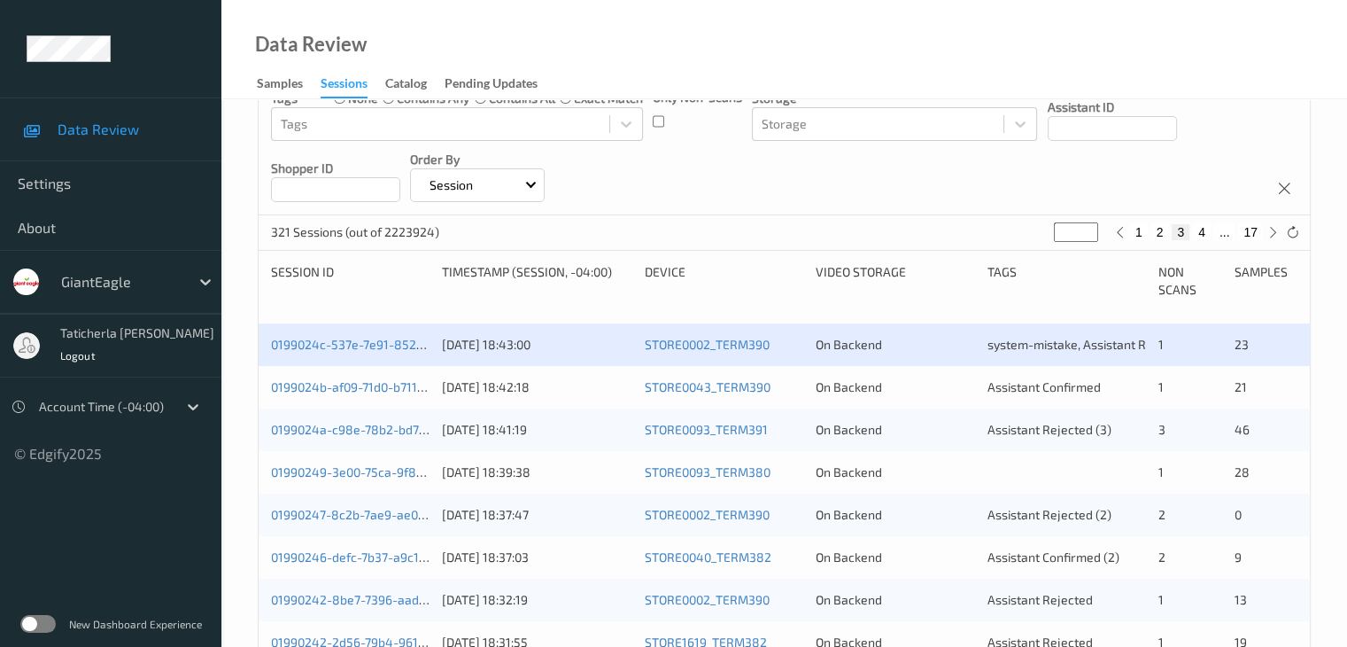
scroll to position [266, 0]
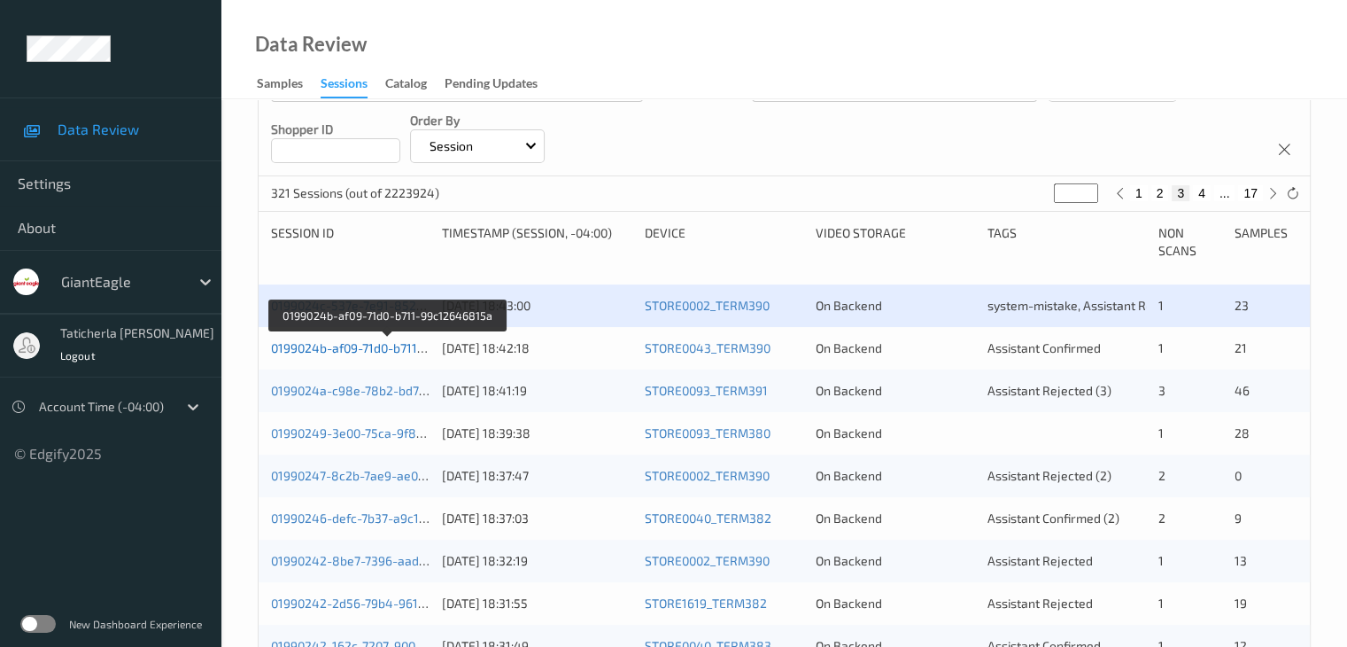
click at [391, 348] on link "0199024b-af09-71d0-b711-99c12646815a" at bounding box center [388, 347] width 234 height 15
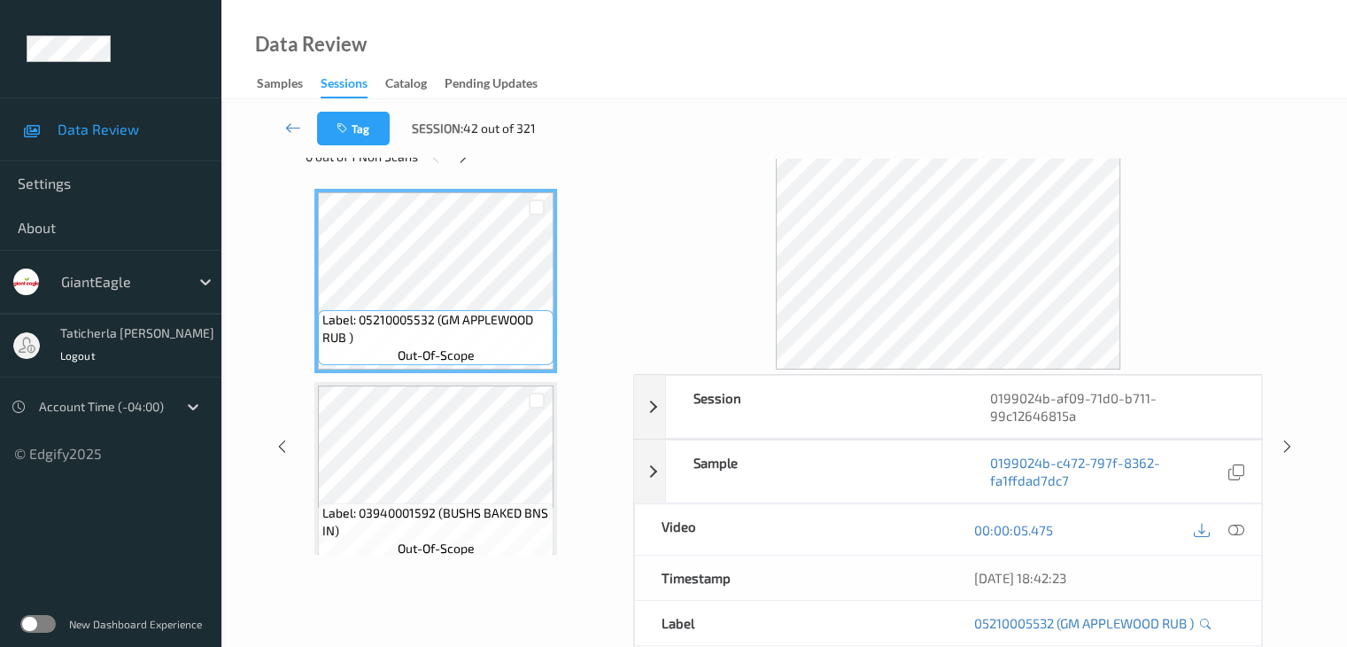
scroll to position [39, 0]
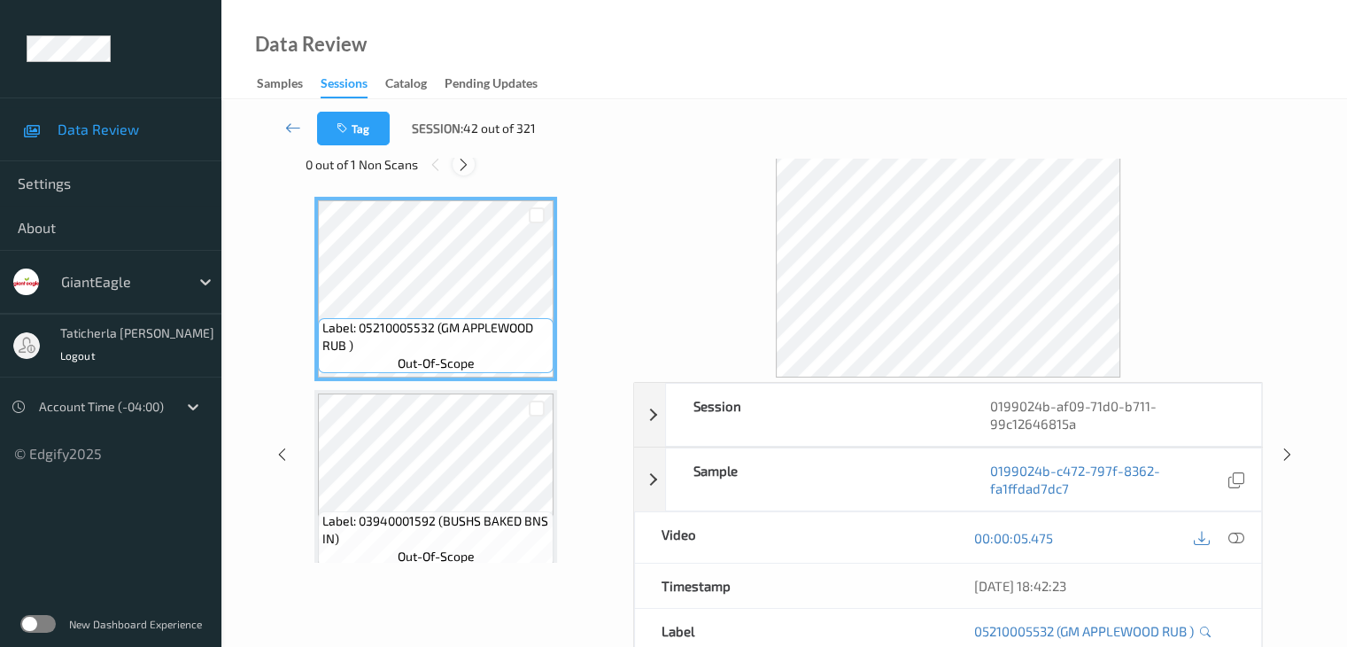
click at [468, 170] on icon at bounding box center [463, 165] width 15 height 16
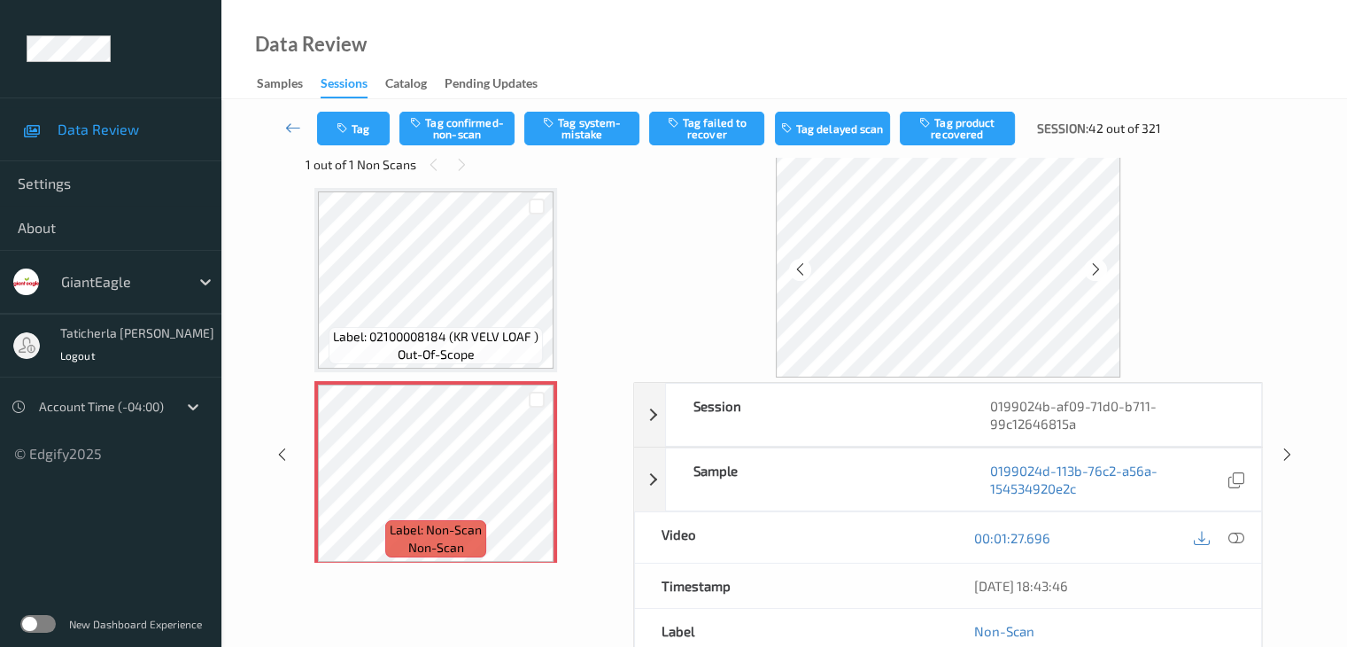
scroll to position [2994, 0]
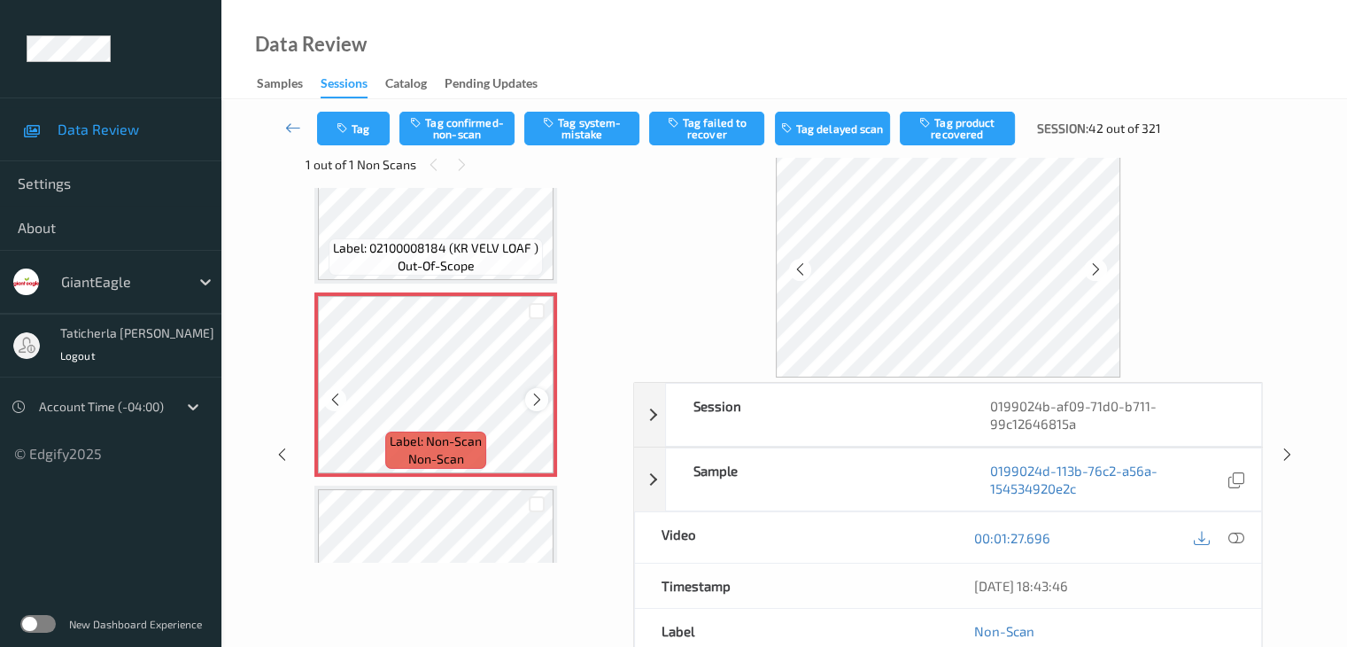
click at [542, 396] on icon at bounding box center [537, 399] width 15 height 16
click at [538, 399] on icon at bounding box center [537, 399] width 15 height 16
click at [531, 394] on icon at bounding box center [537, 399] width 15 height 16
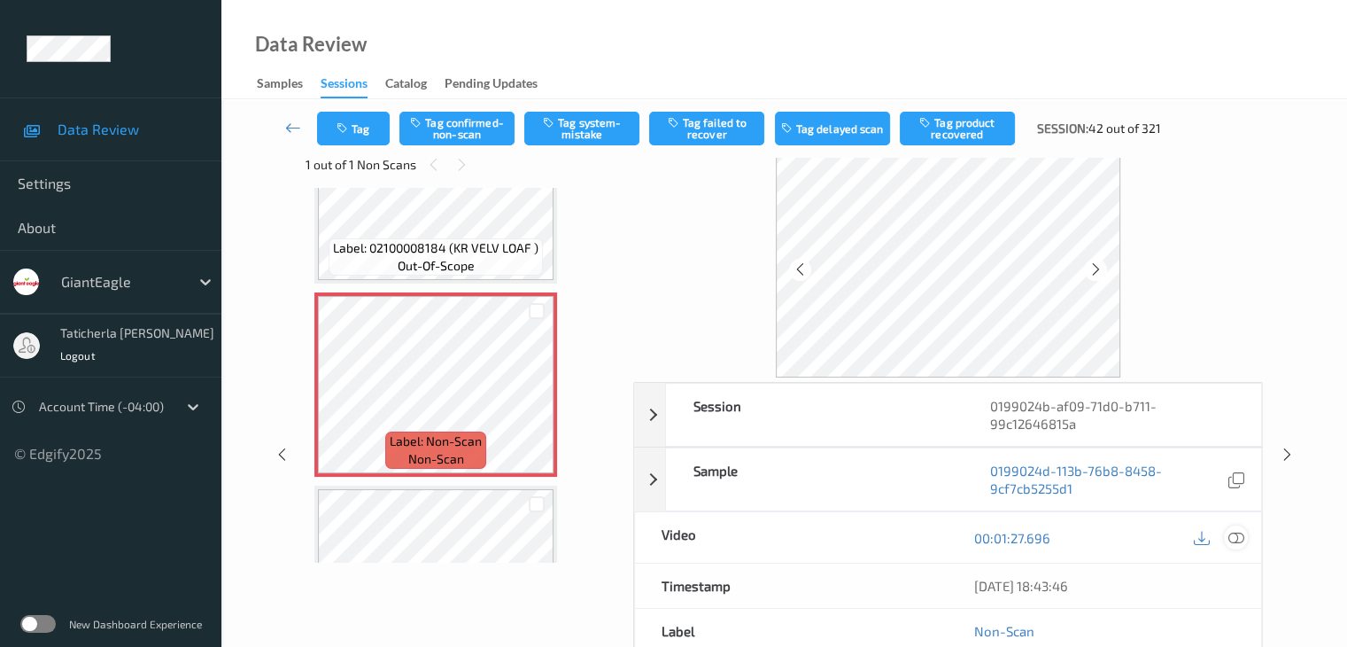
click at [1232, 534] on icon at bounding box center [1236, 538] width 16 height 16
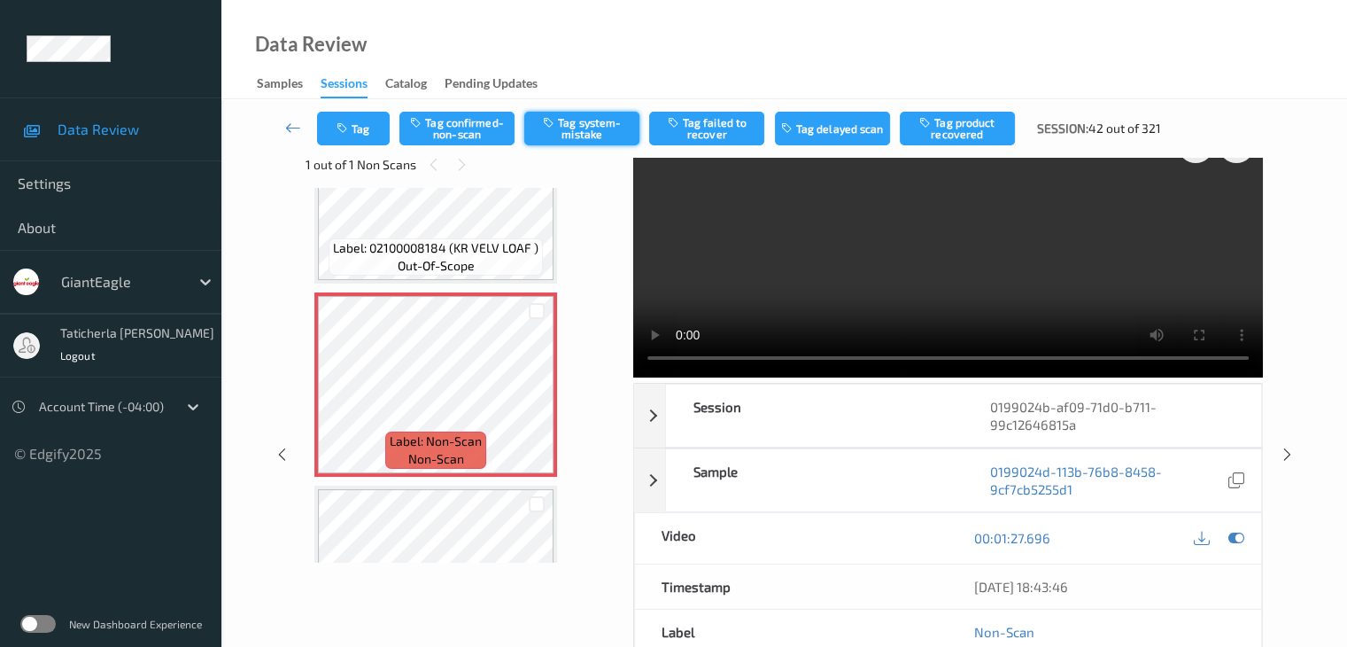
click at [585, 128] on button "Tag system-mistake" at bounding box center [581, 129] width 115 height 34
click at [585, 128] on button "Untag system-mistake" at bounding box center [581, 129] width 115 height 34
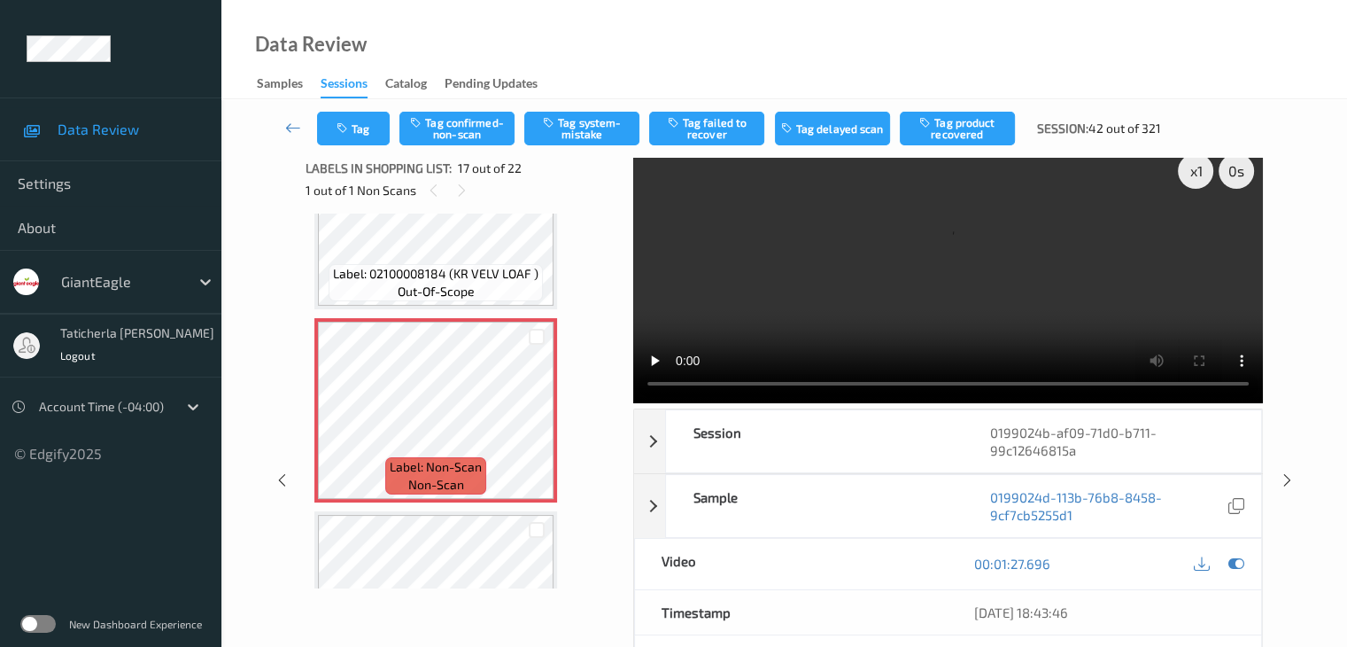
scroll to position [0, 0]
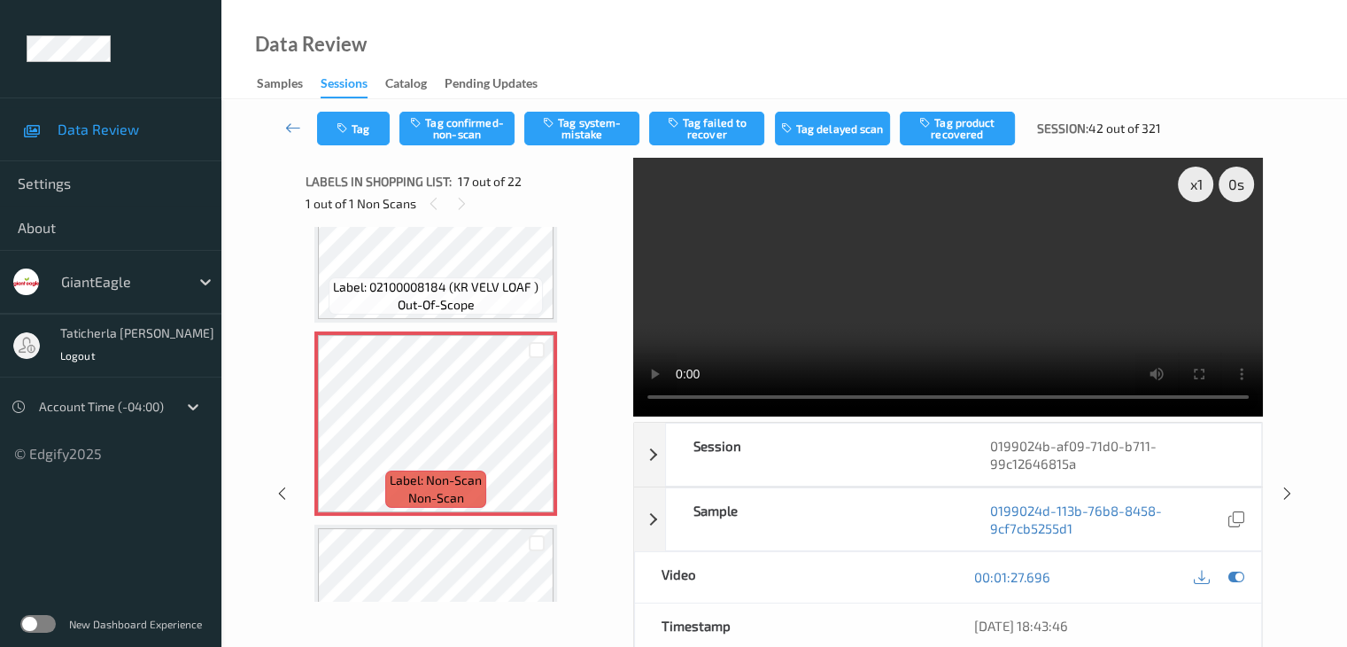
click at [1200, 247] on video at bounding box center [948, 287] width 630 height 259
click at [488, 120] on button "Tag confirmed-non-scan" at bounding box center [456, 129] width 115 height 34
click at [967, 135] on button "Tag product recovered" at bounding box center [957, 129] width 115 height 34
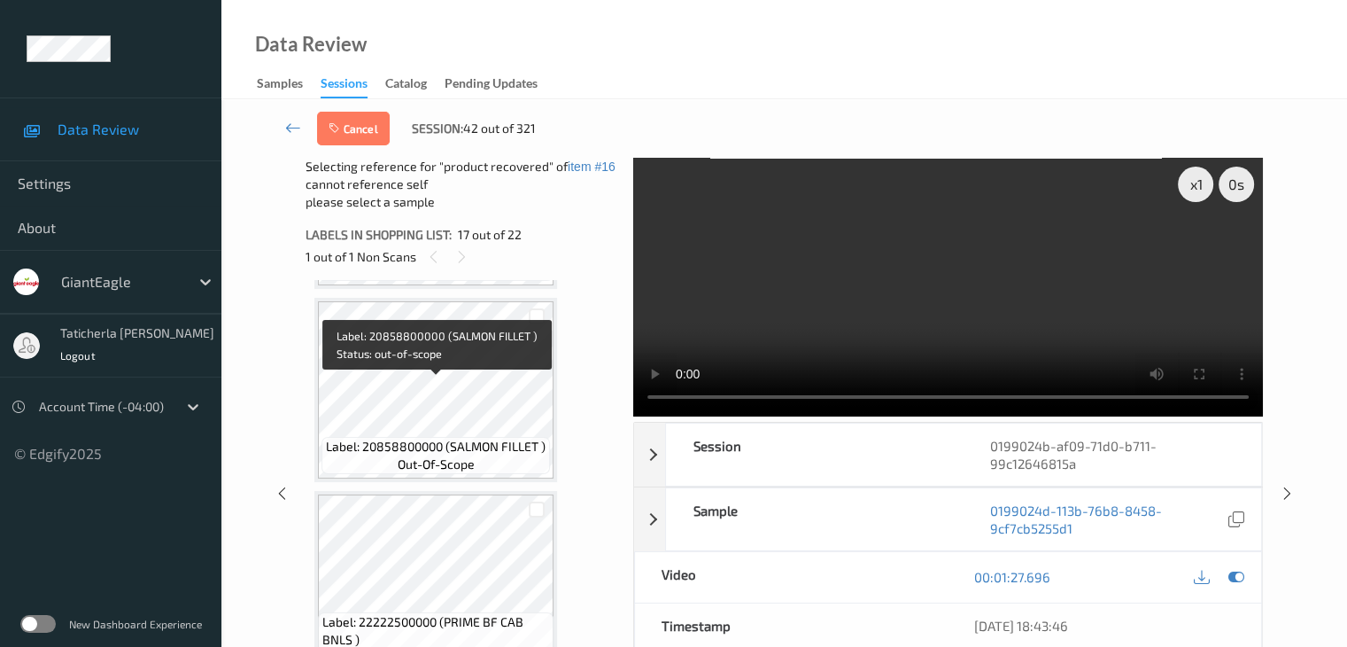
scroll to position [3436, 0]
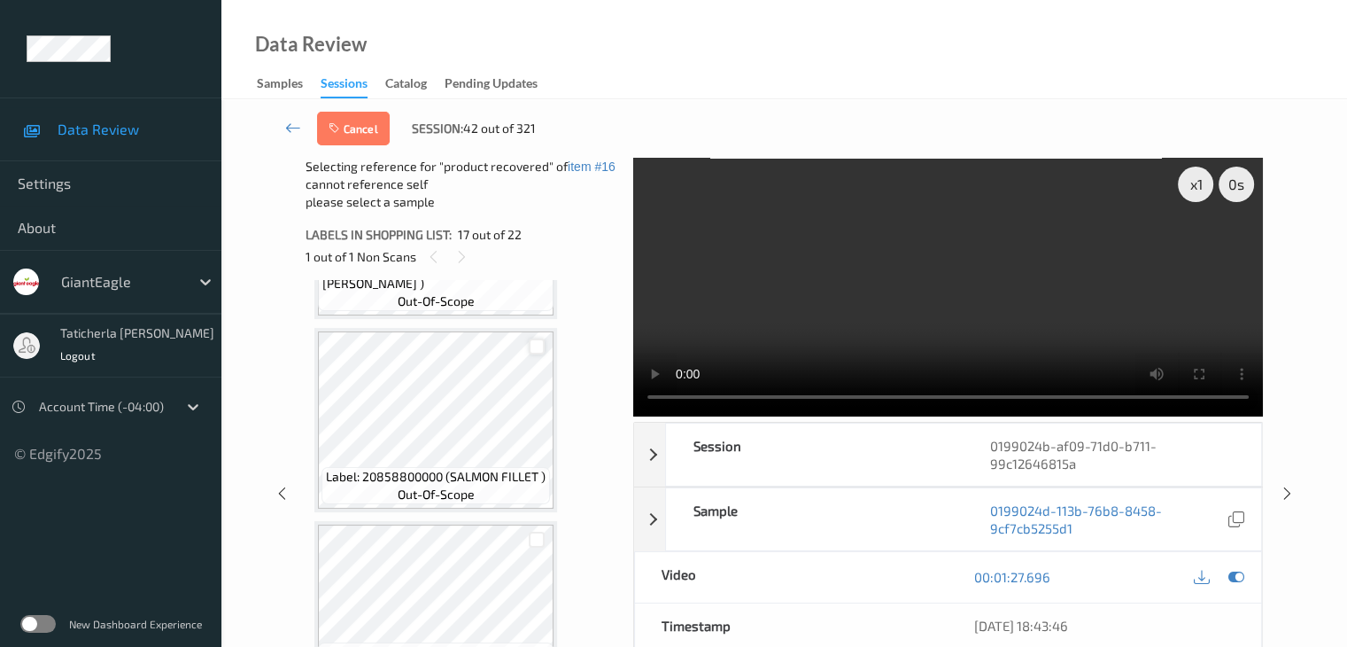
click at [539, 340] on div at bounding box center [537, 346] width 17 height 17
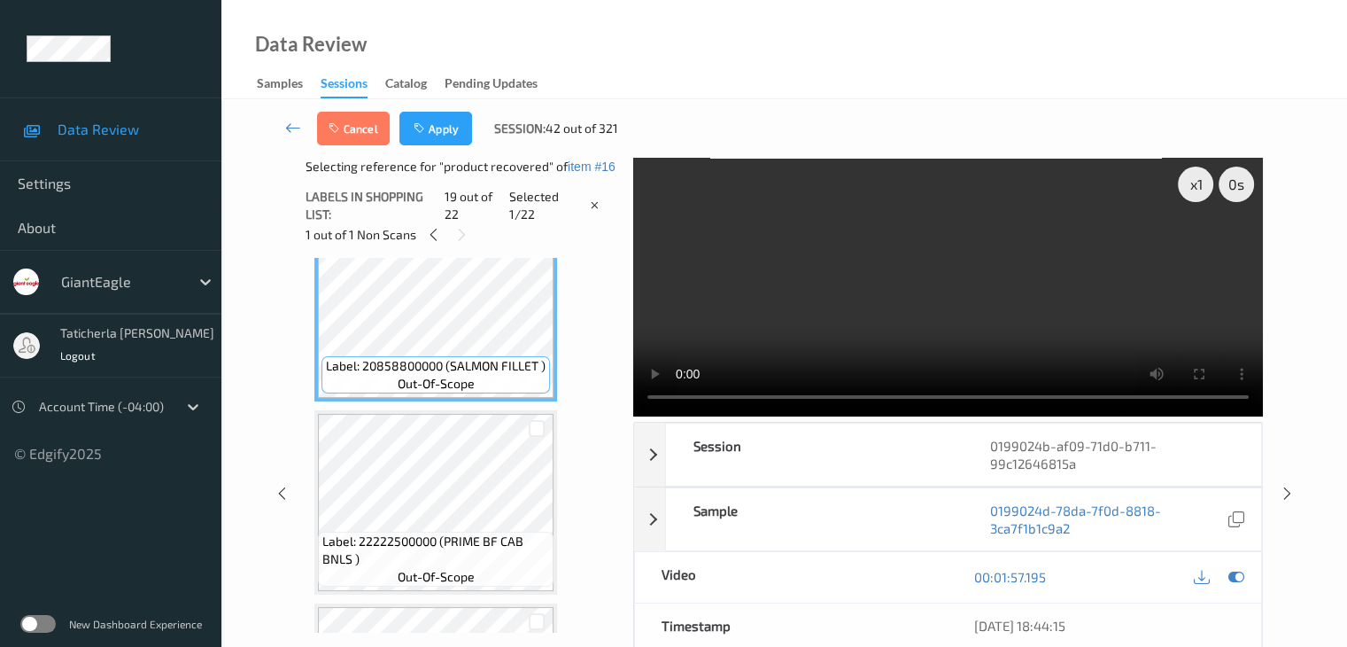
scroll to position [3614, 0]
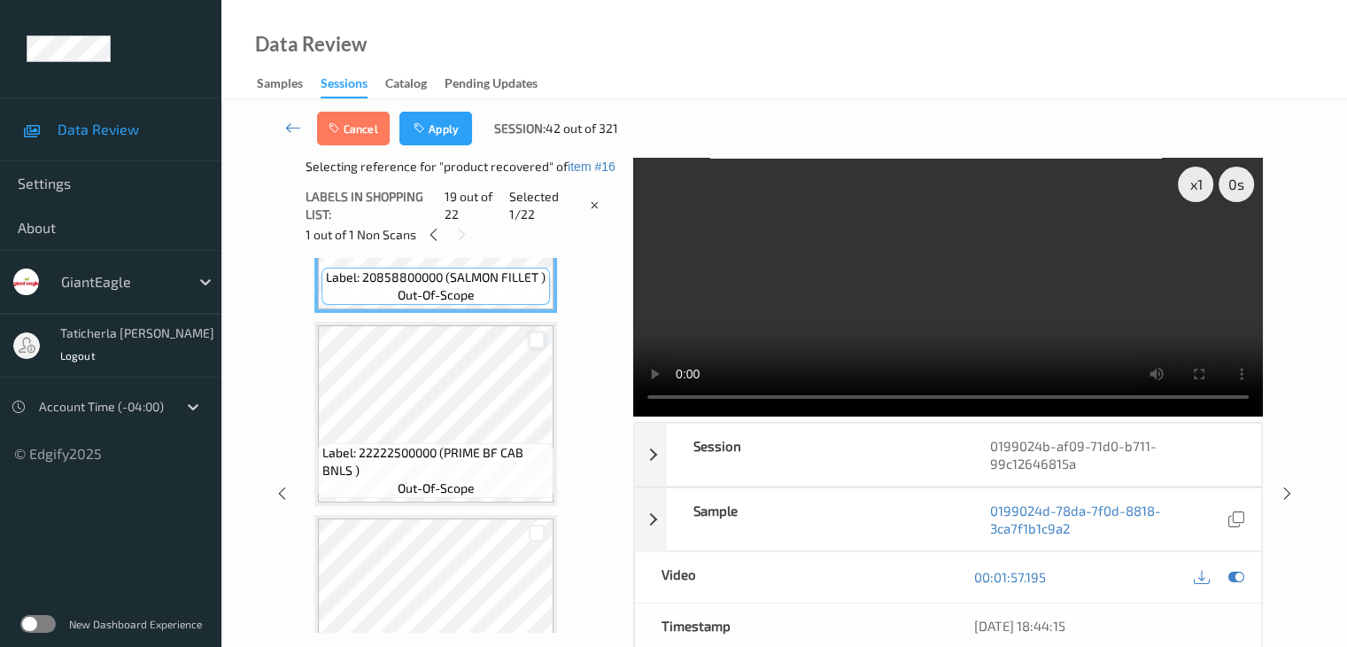
click at [538, 335] on div at bounding box center [537, 339] width 17 height 17
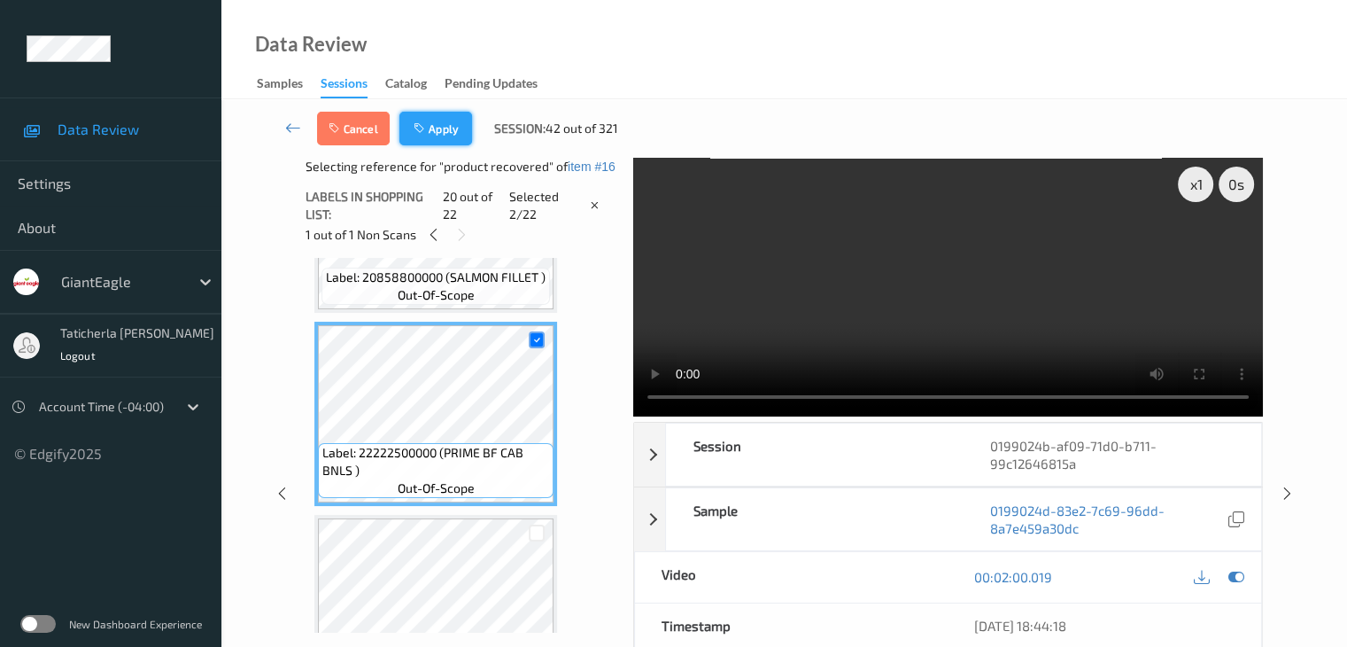
click at [451, 132] on button "Apply" at bounding box center [435, 129] width 73 height 34
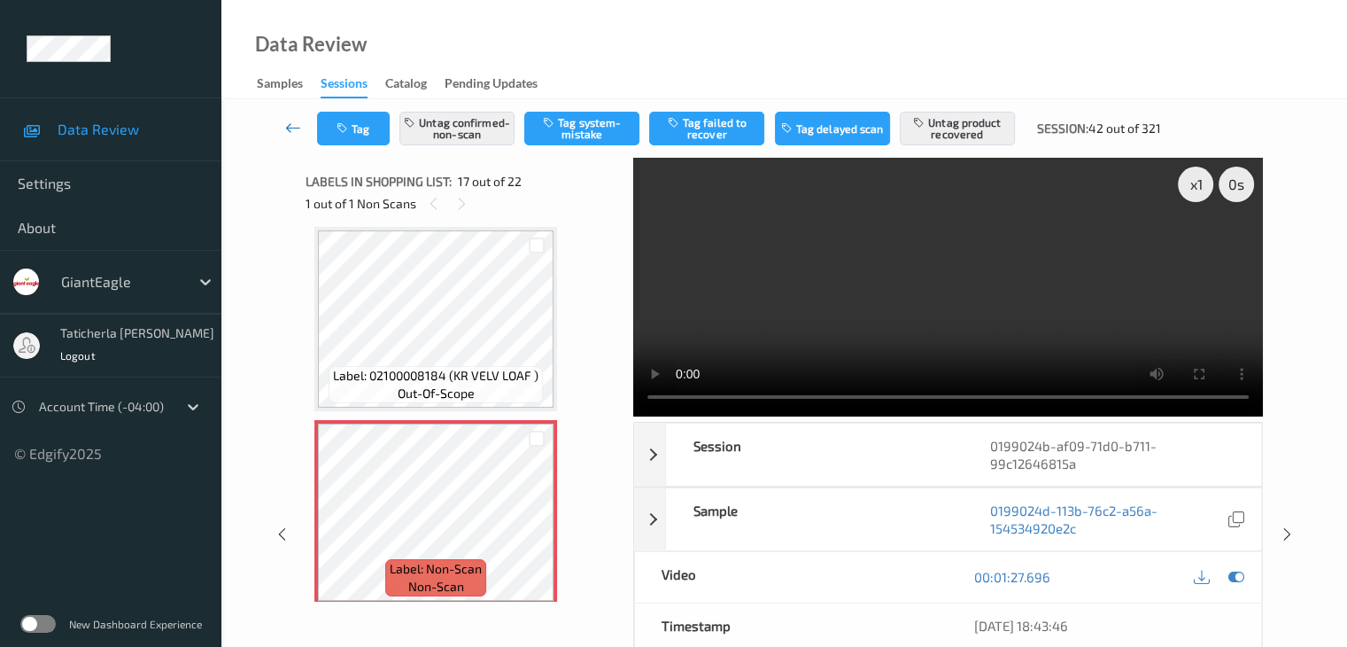
click at [292, 136] on link at bounding box center [293, 129] width 47 height 34
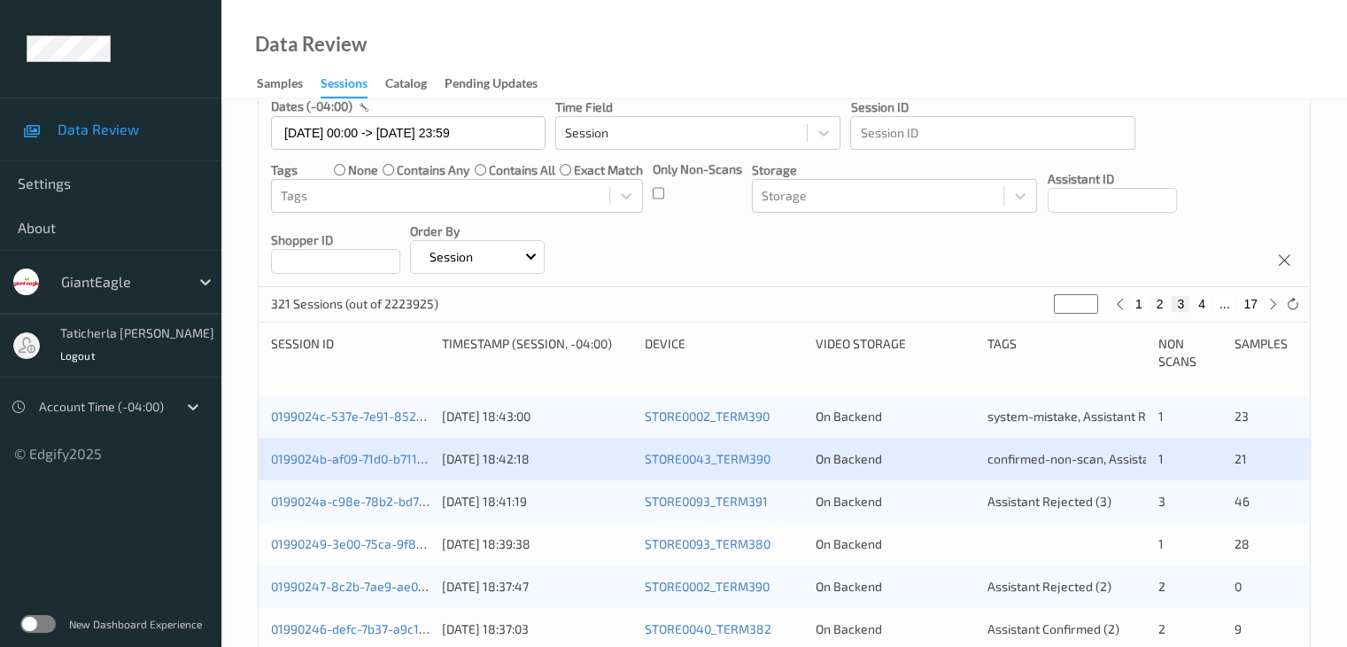
scroll to position [266, 0]
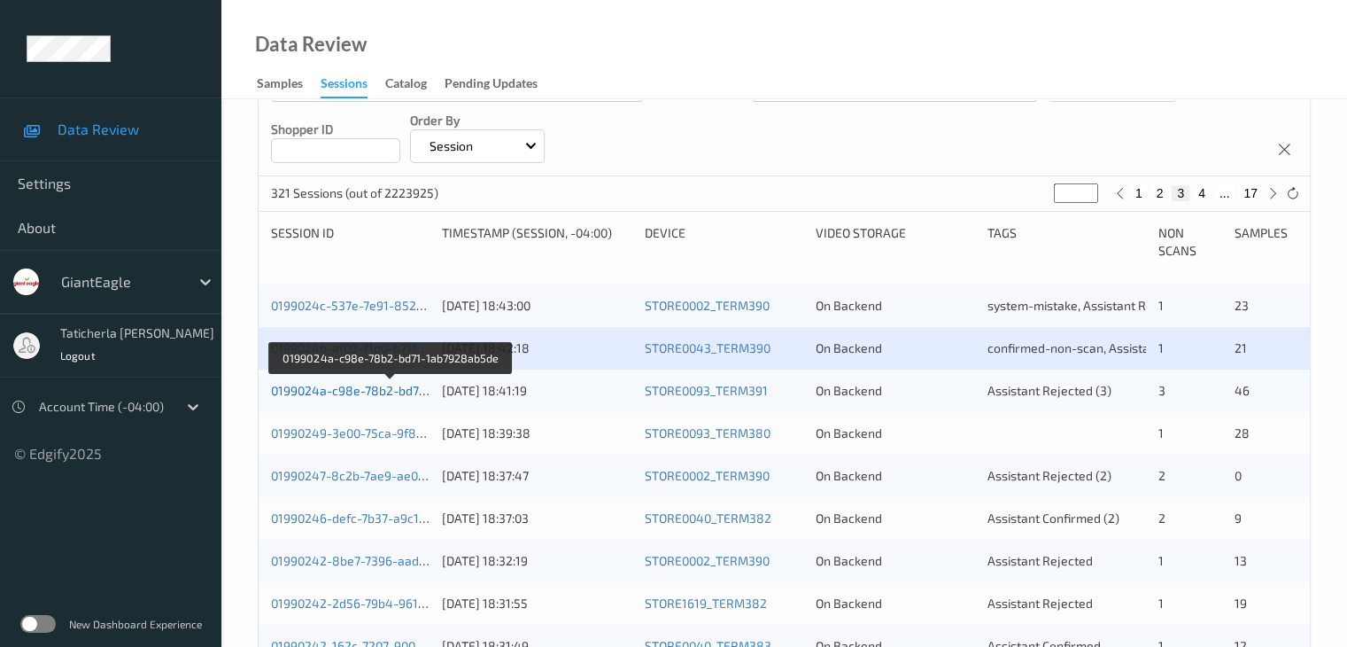
click at [369, 392] on link "0199024a-c98e-78b2-bd71-1ab7928ab5de" at bounding box center [392, 390] width 242 height 15
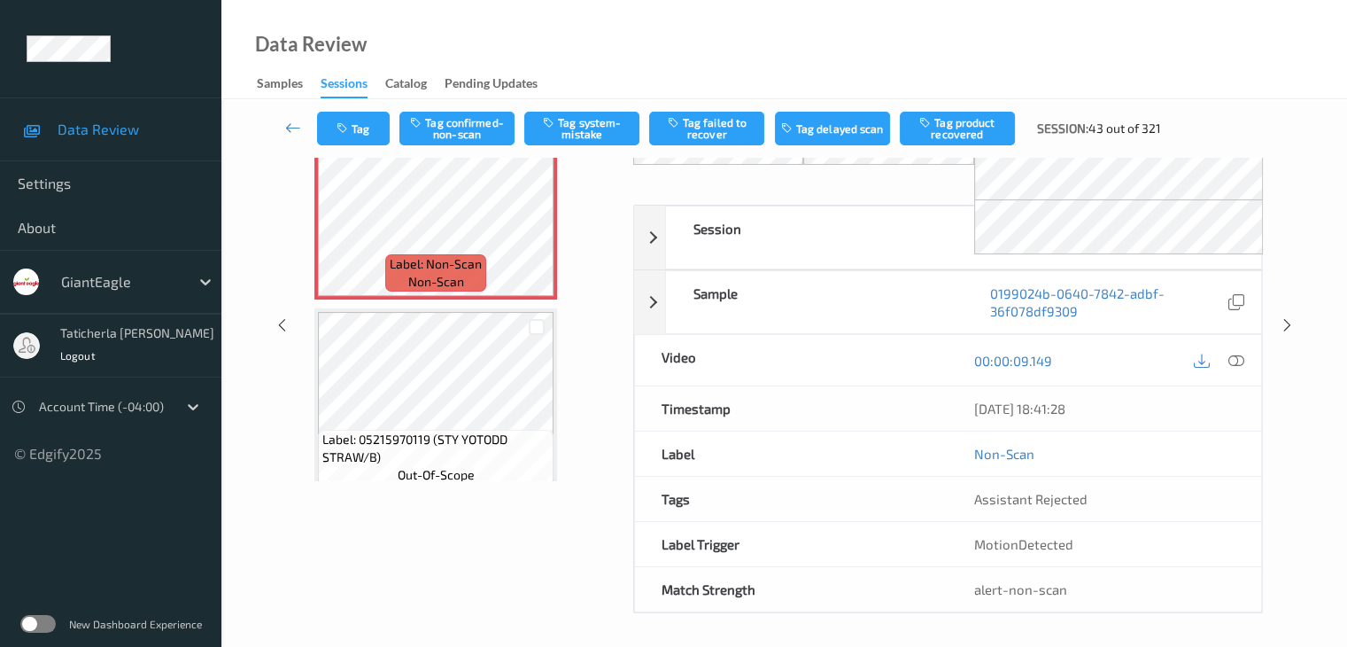
scroll to position [116, 0]
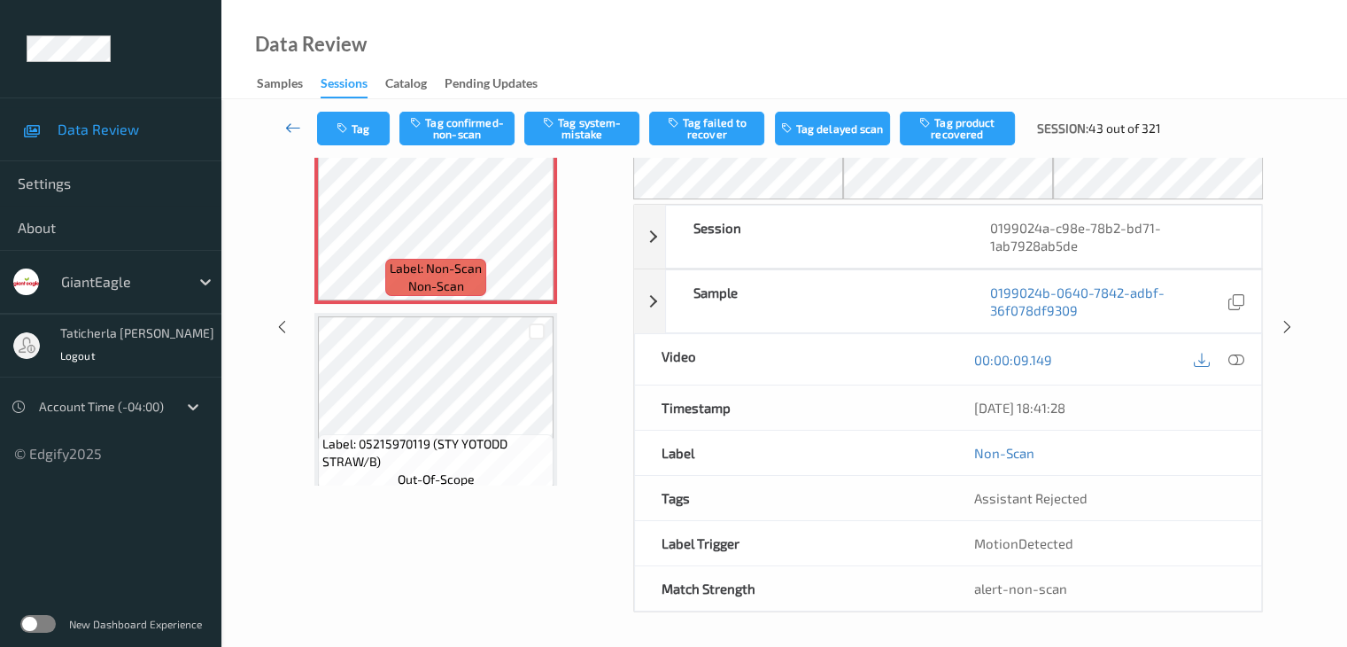
click at [285, 124] on icon at bounding box center [293, 128] width 16 height 18
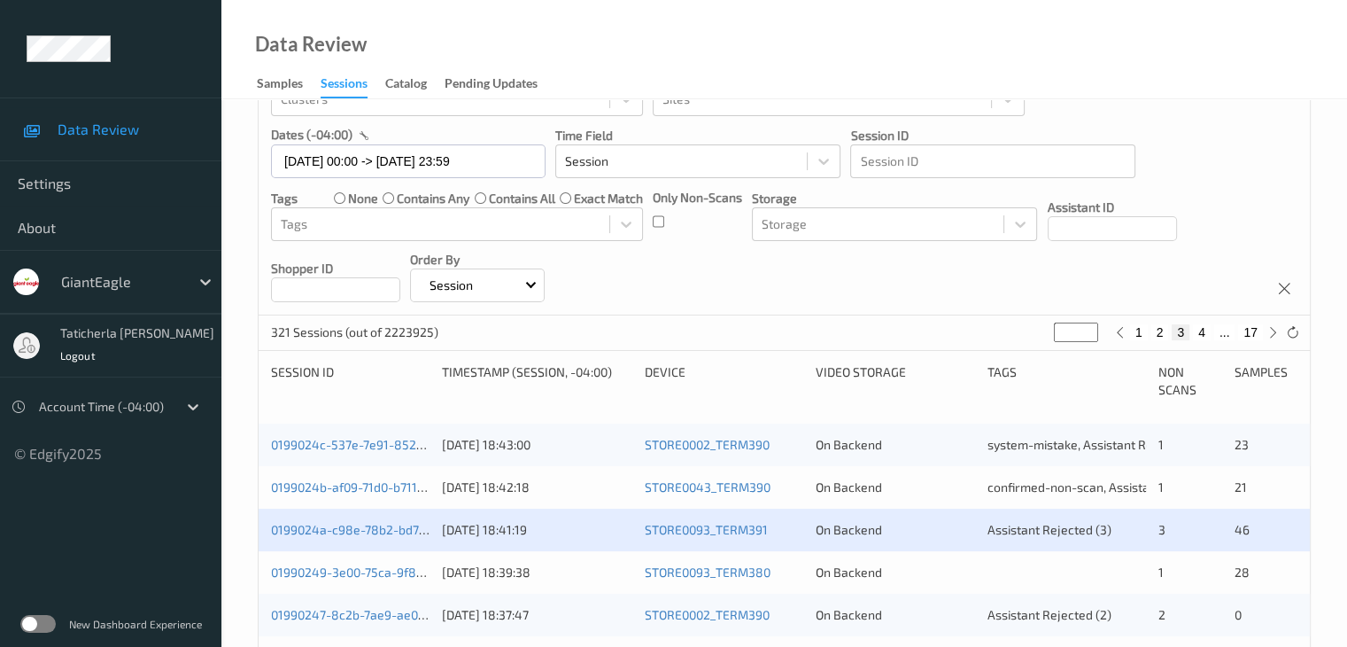
scroll to position [266, 0]
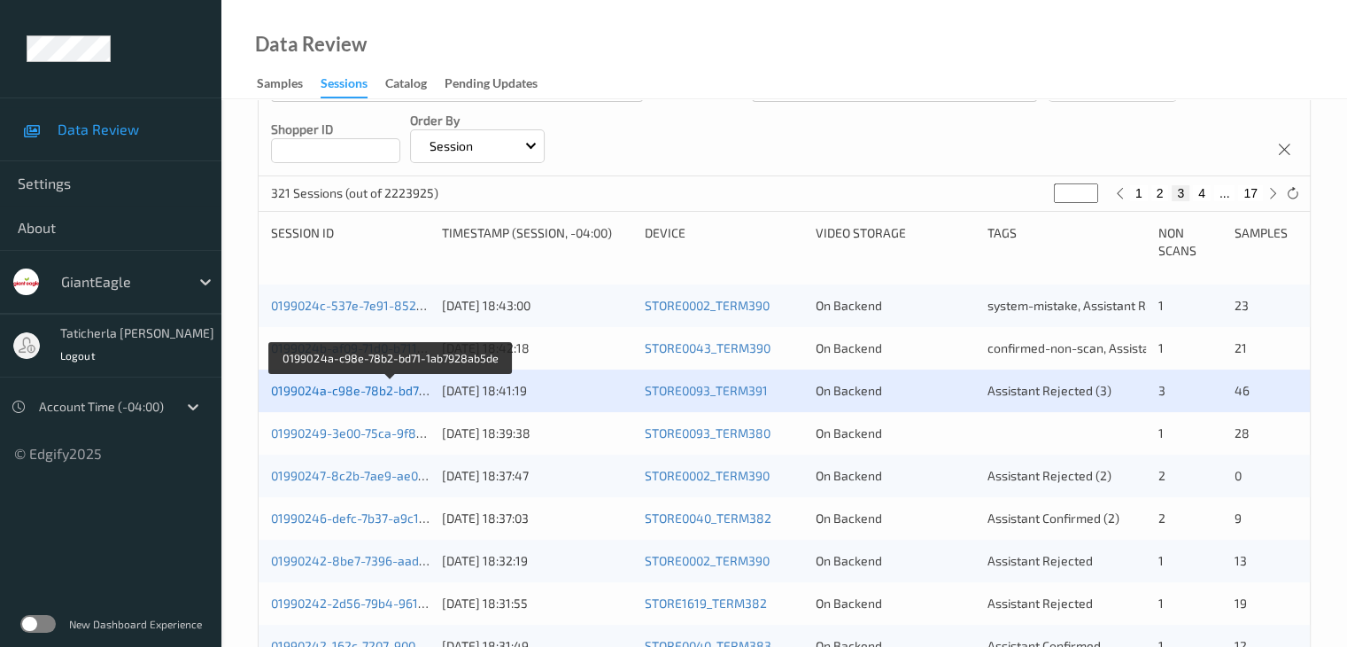
click at [393, 387] on link "0199024a-c98e-78b2-bd71-1ab7928ab5de" at bounding box center [392, 390] width 242 height 15
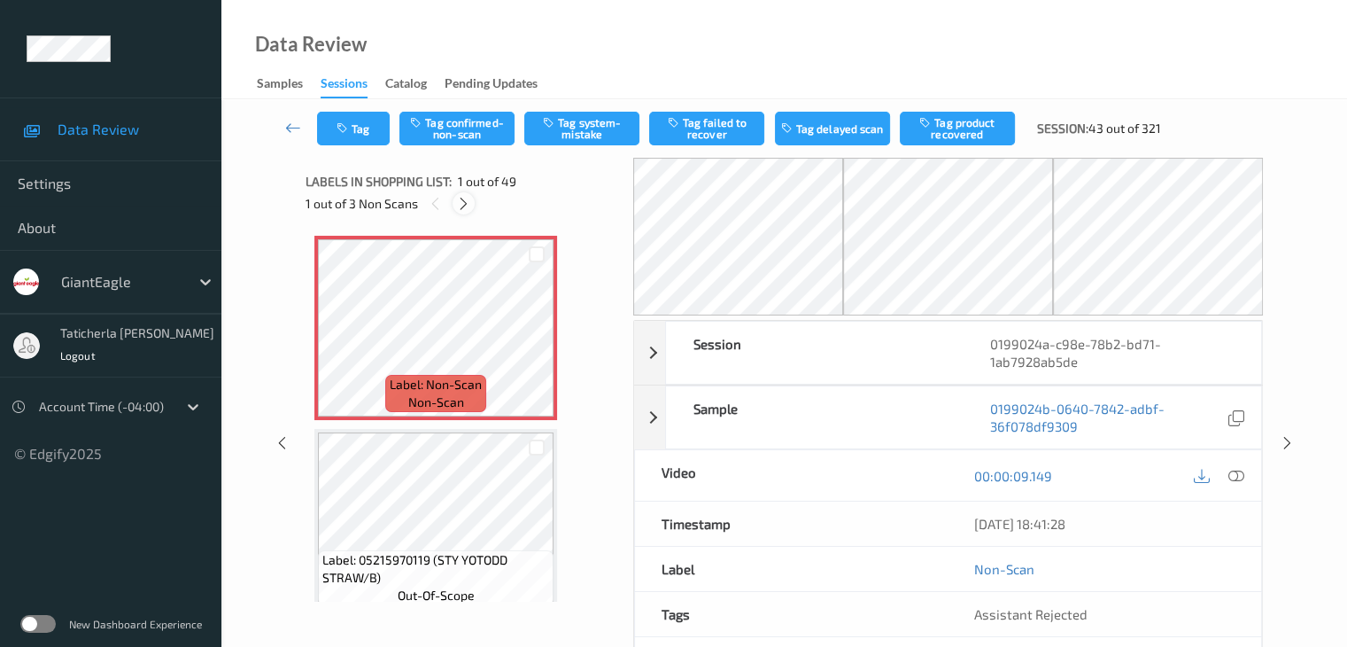
click at [461, 205] on icon at bounding box center [463, 204] width 15 height 16
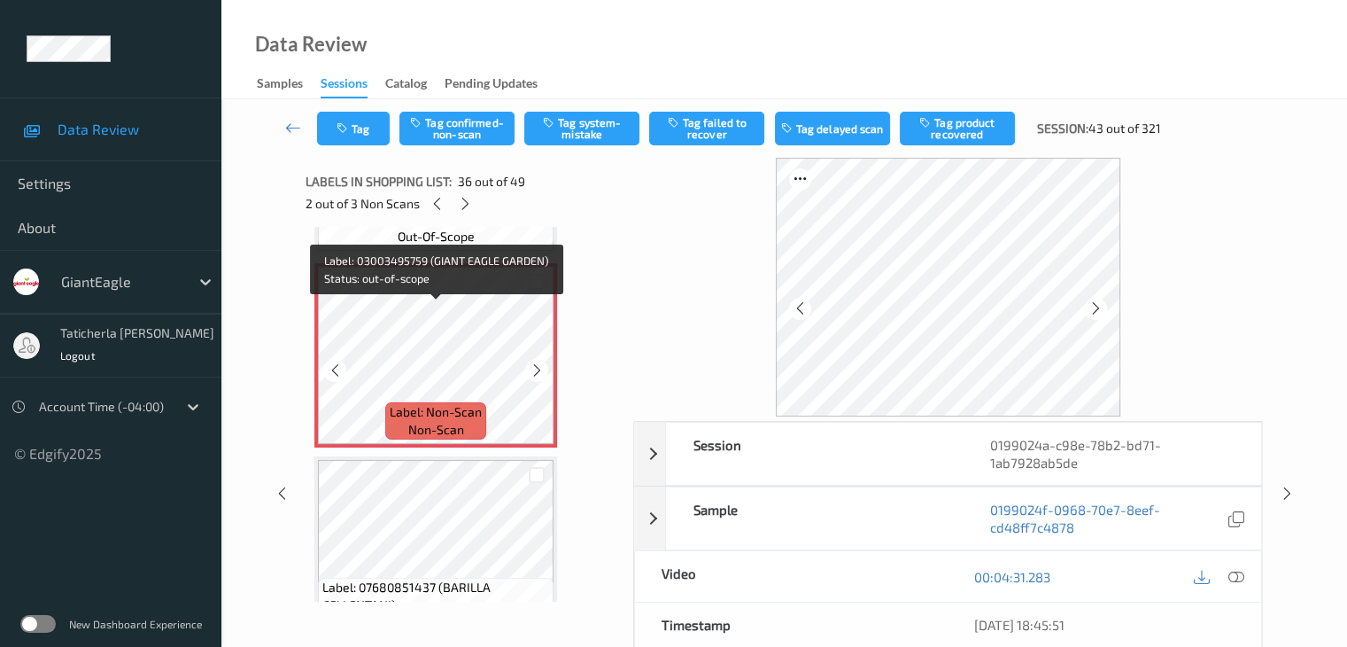
scroll to position [6751, 0]
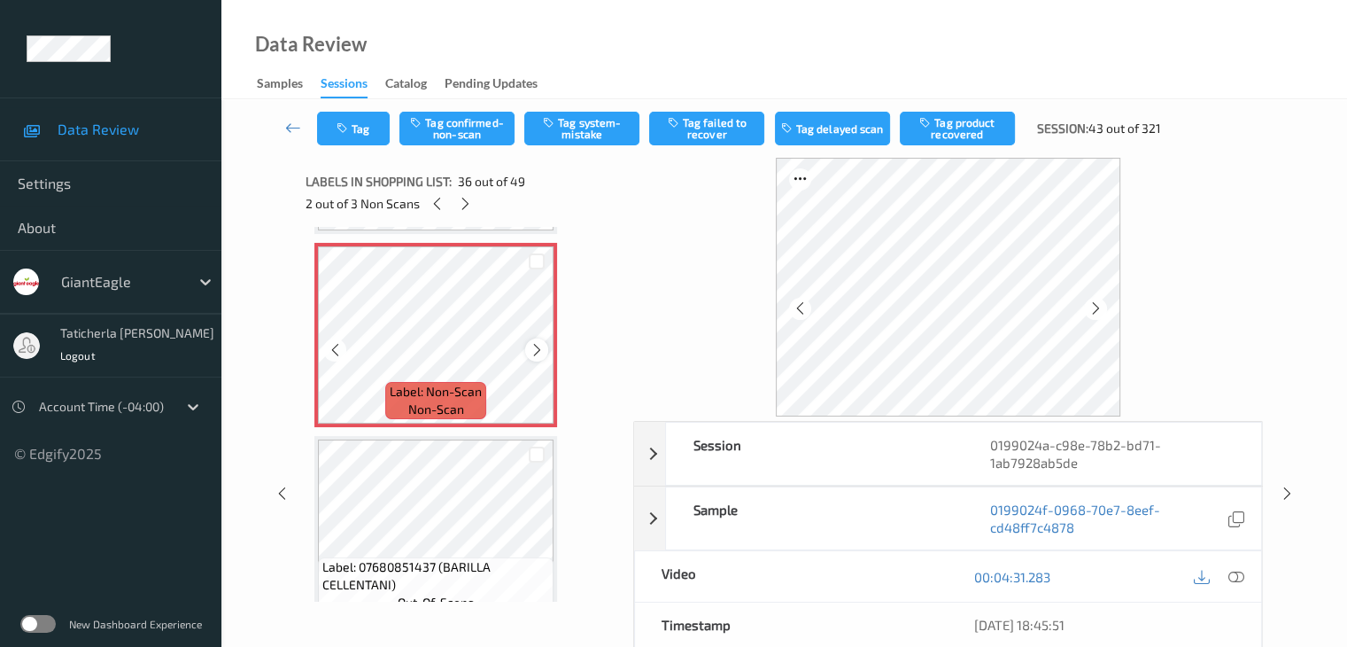
click at [532, 346] on icon at bounding box center [537, 350] width 15 height 16
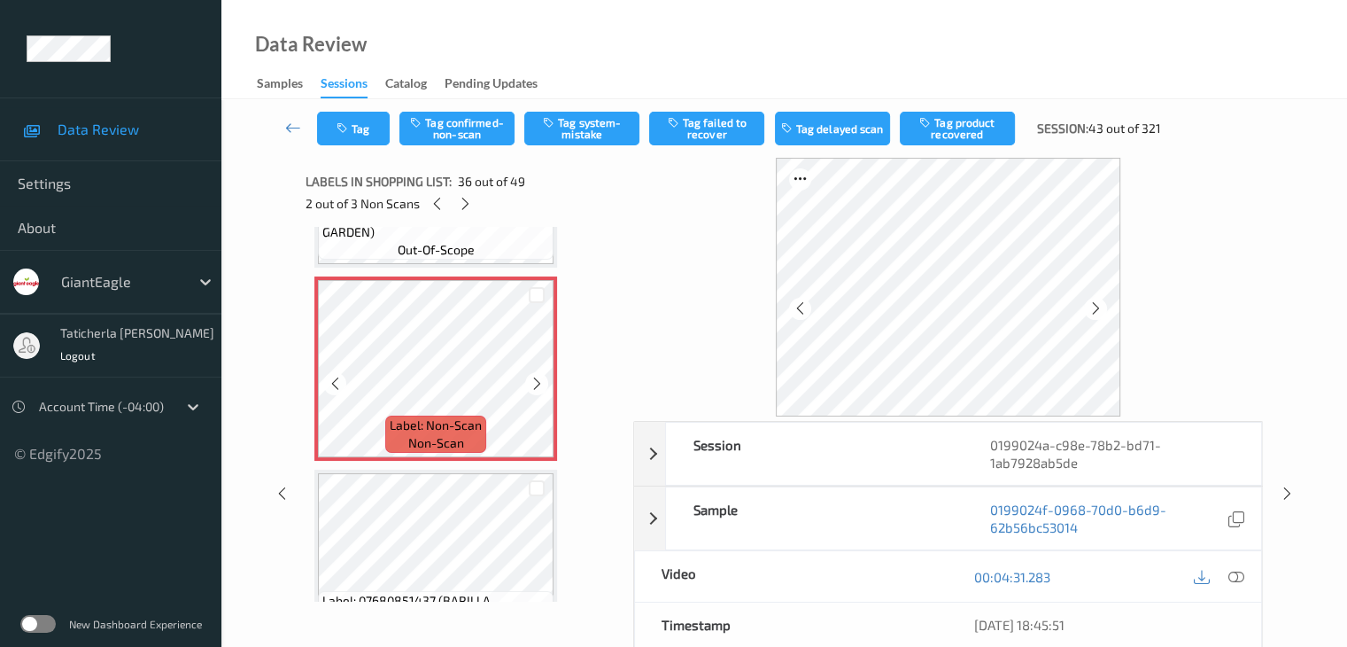
scroll to position [6662, 0]
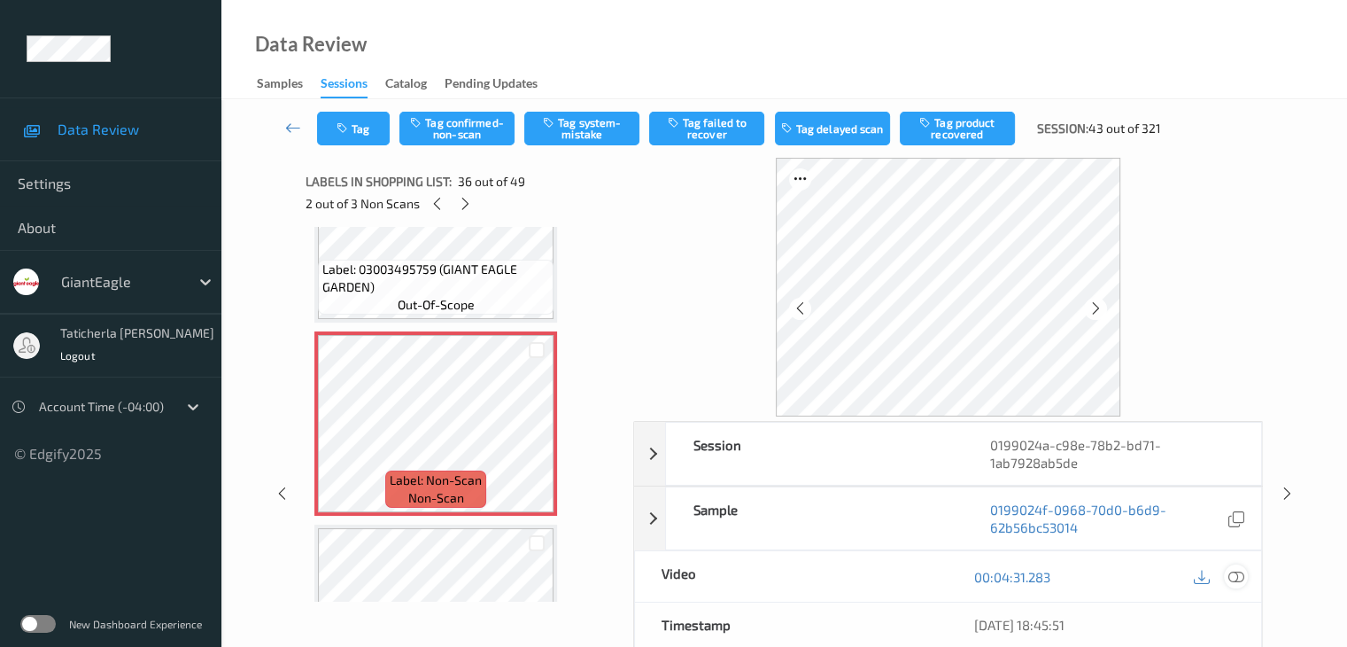
click at [1229, 574] on icon at bounding box center [1236, 577] width 16 height 16
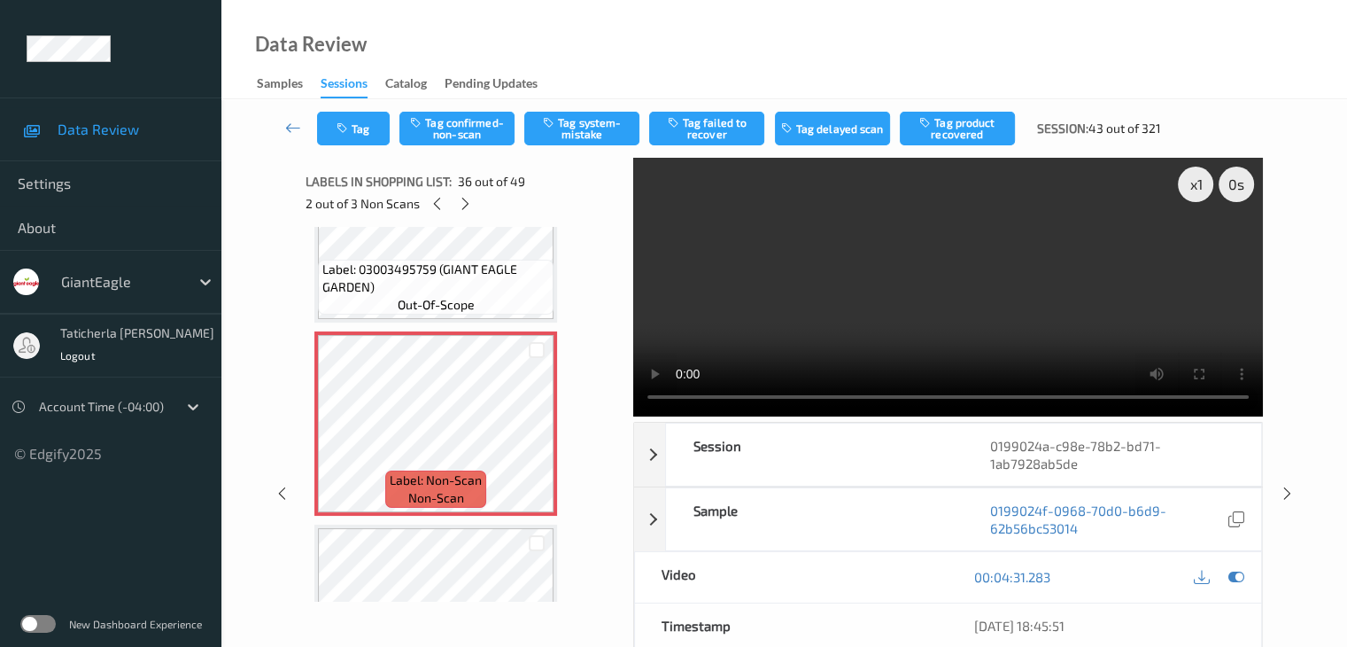
click at [1197, 249] on video at bounding box center [948, 287] width 630 height 259
click at [1261, 637] on div "Timestamp [DATE] 18:45:51" at bounding box center [948, 625] width 628 height 45
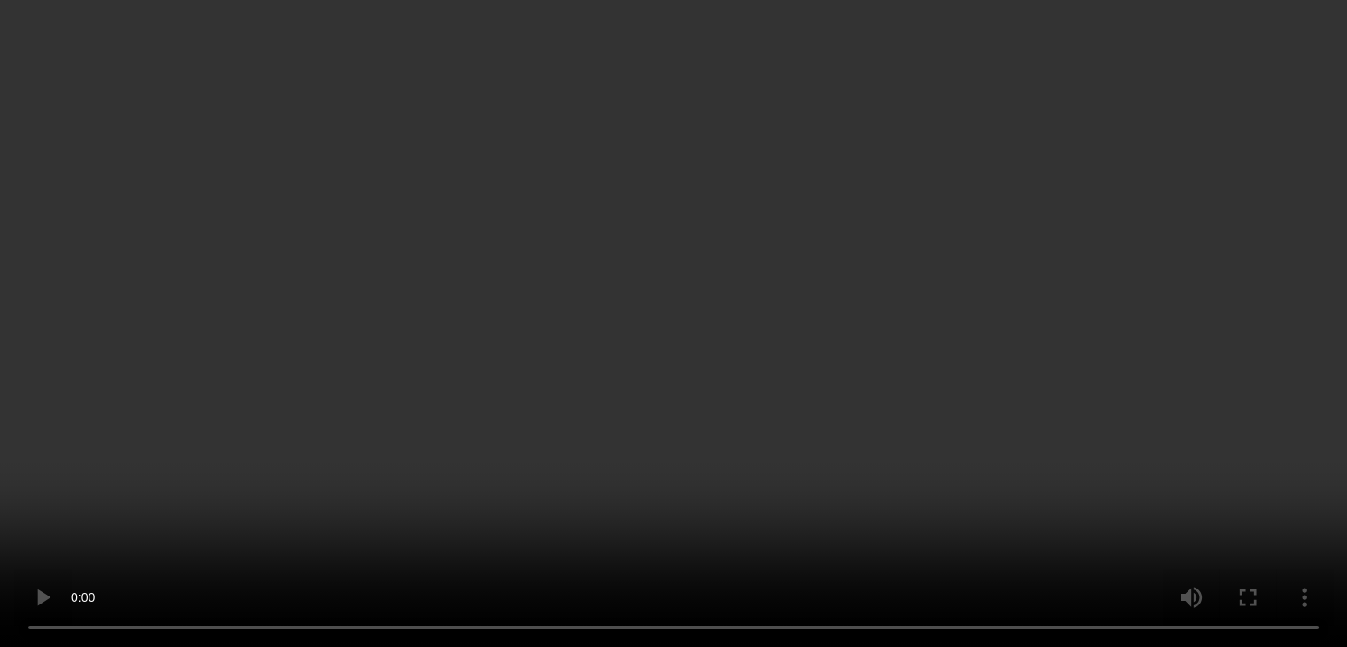
scroll to position [6485, 0]
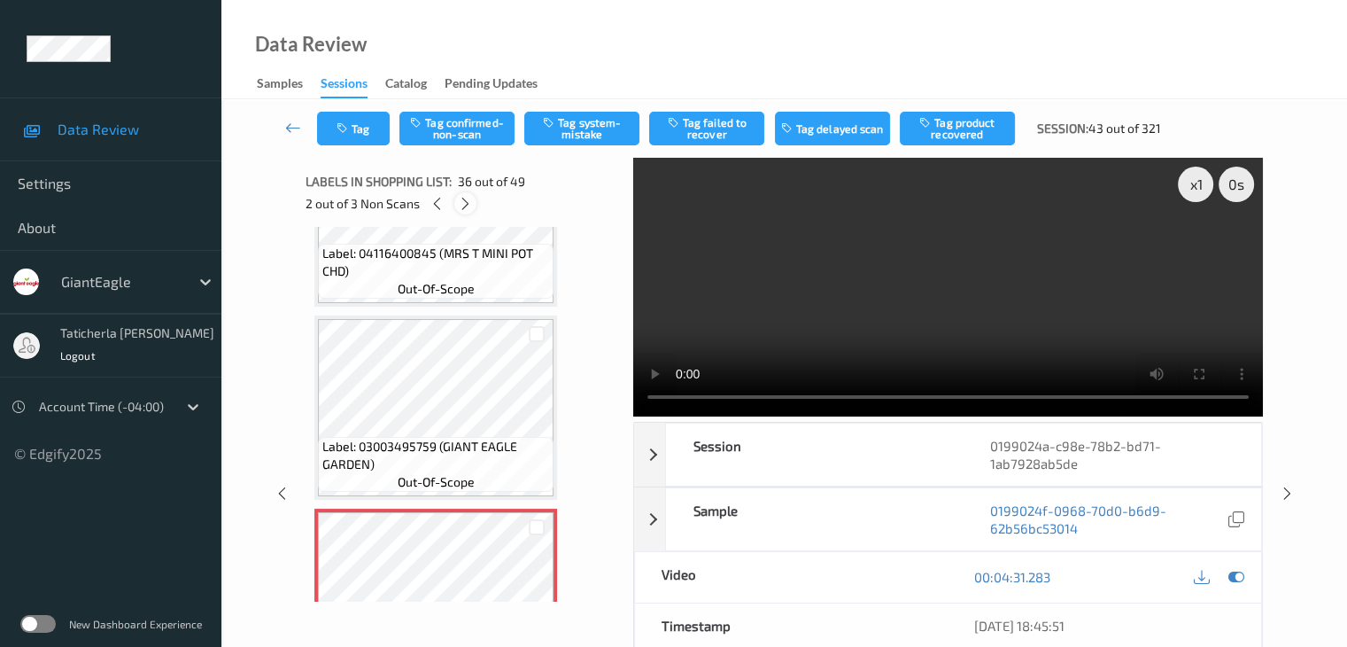
click at [468, 201] on icon at bounding box center [465, 204] width 15 height 16
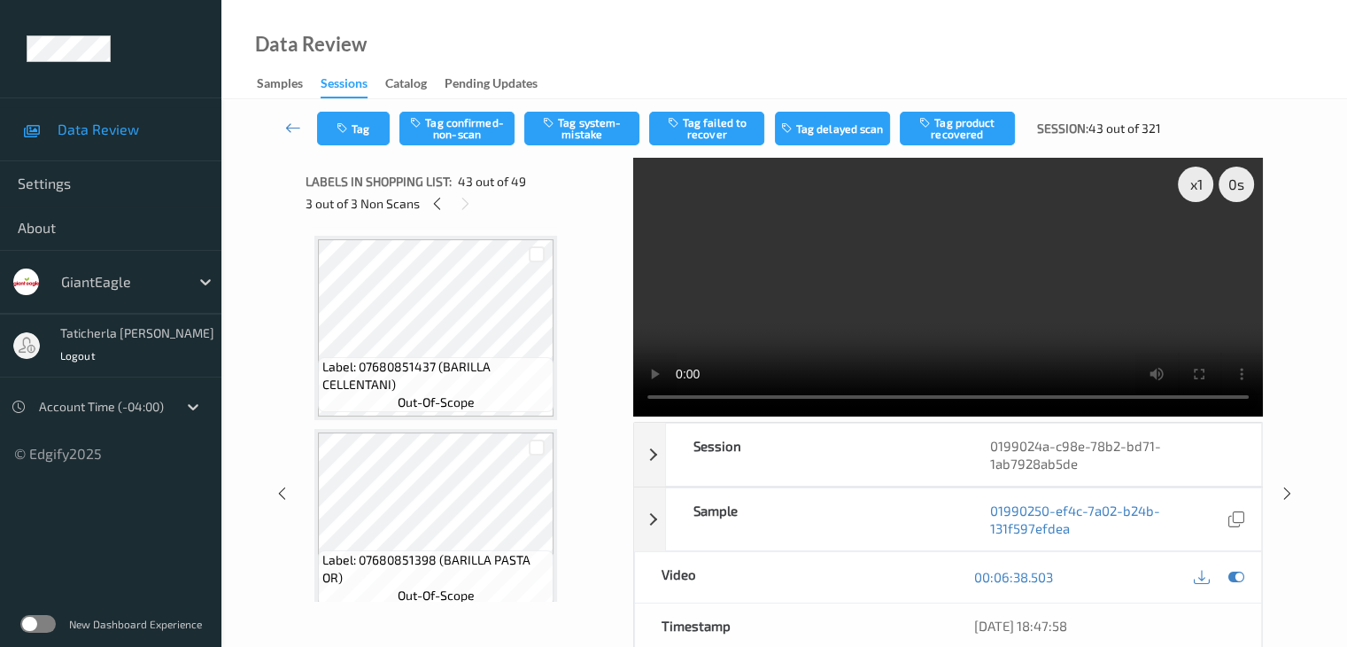
scroll to position [6951, 0]
click at [438, 202] on icon at bounding box center [437, 204] width 15 height 16
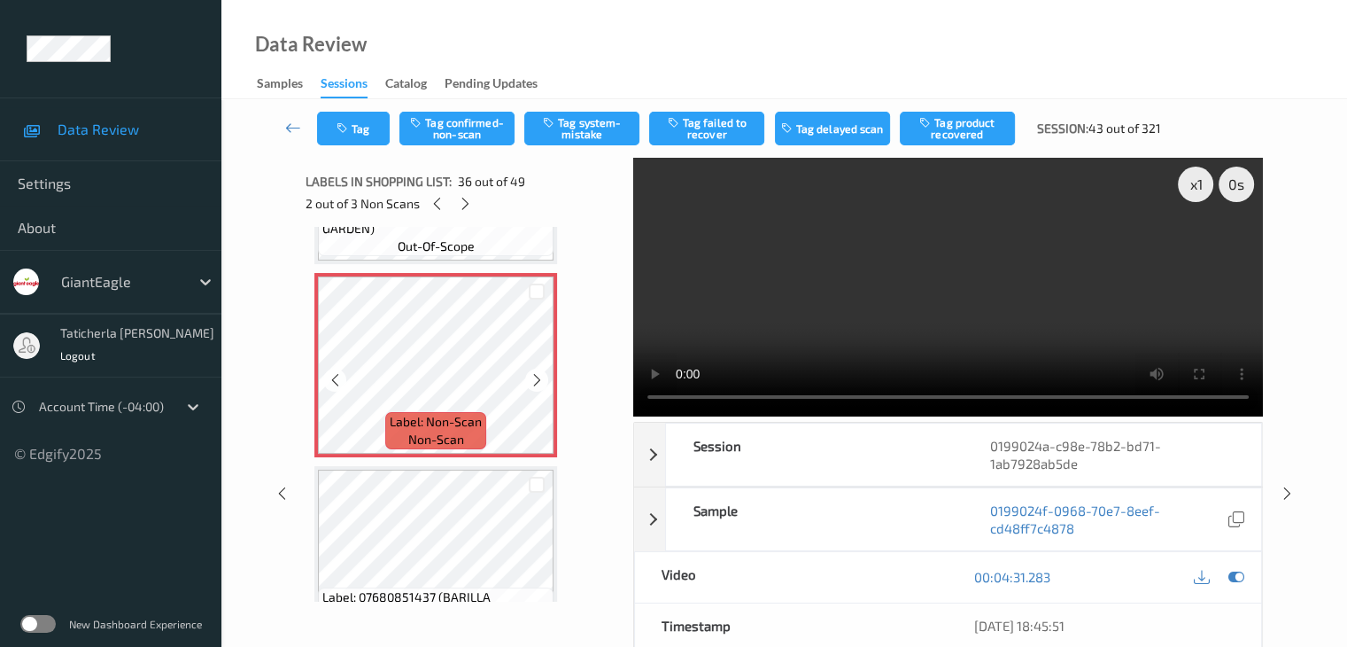
scroll to position [6751, 0]
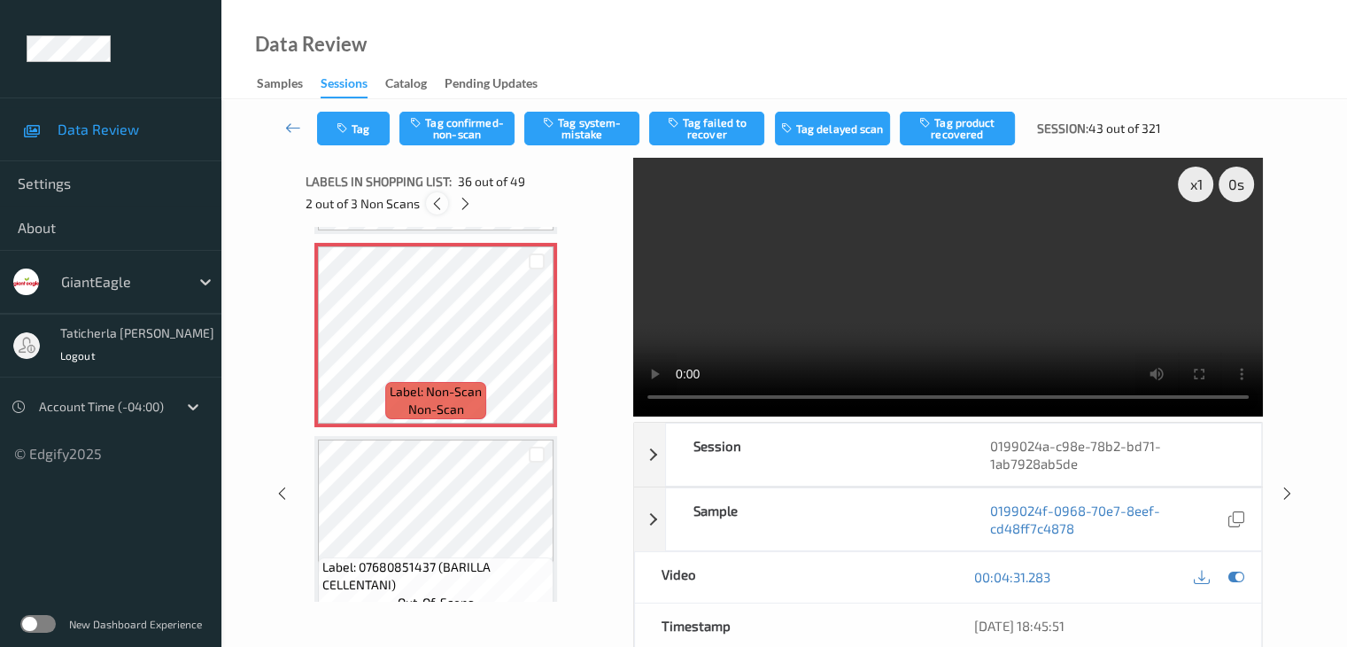
click at [431, 209] on icon at bounding box center [437, 204] width 15 height 16
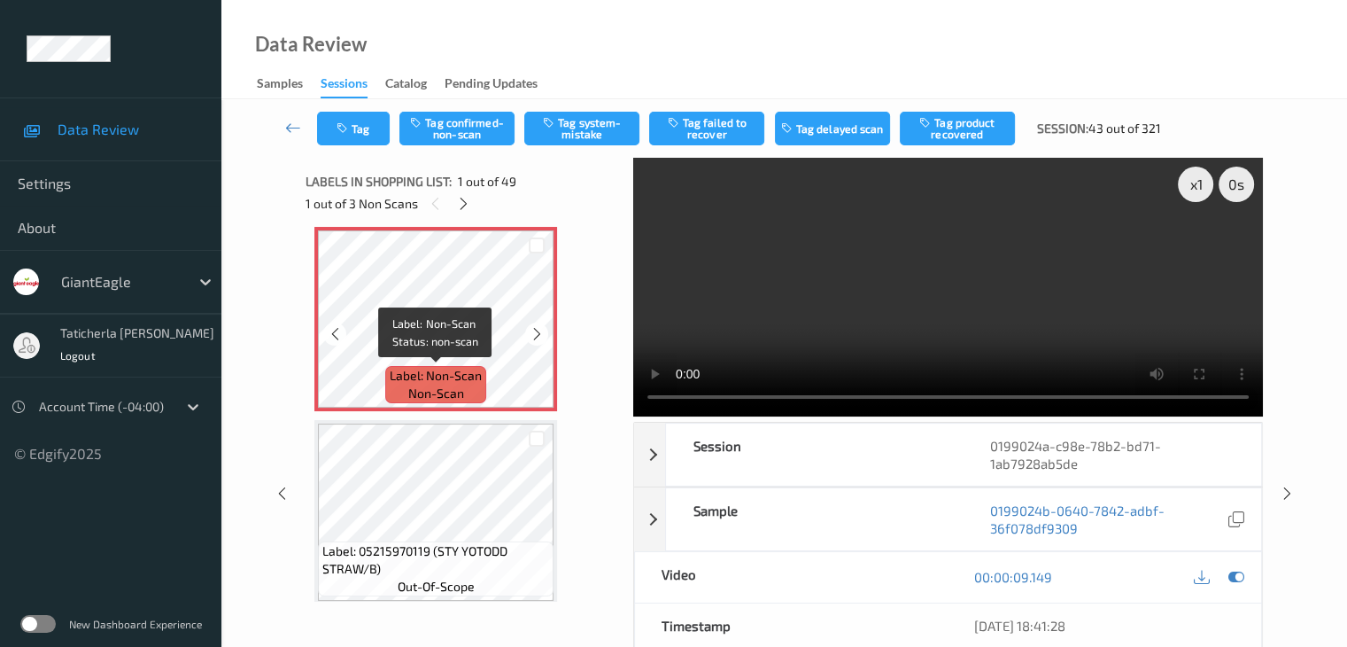
scroll to position [0, 0]
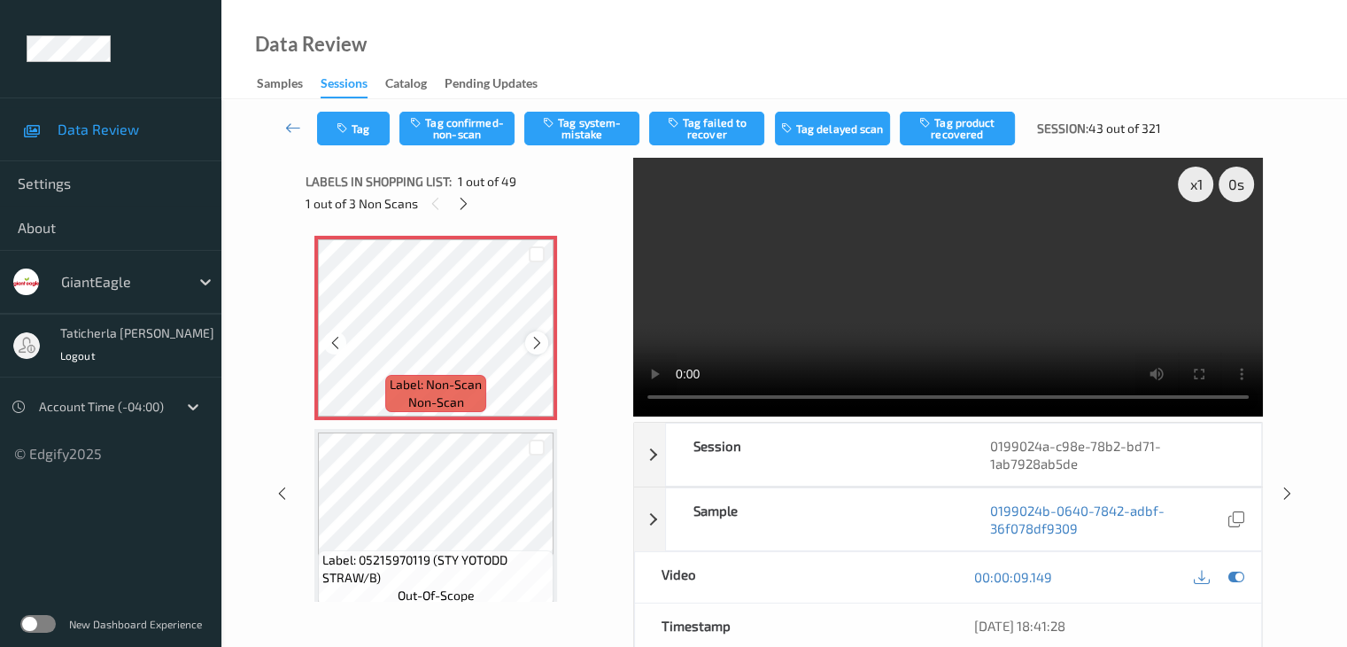
click at [538, 339] on icon at bounding box center [537, 343] width 15 height 16
click at [534, 340] on icon at bounding box center [537, 343] width 15 height 16
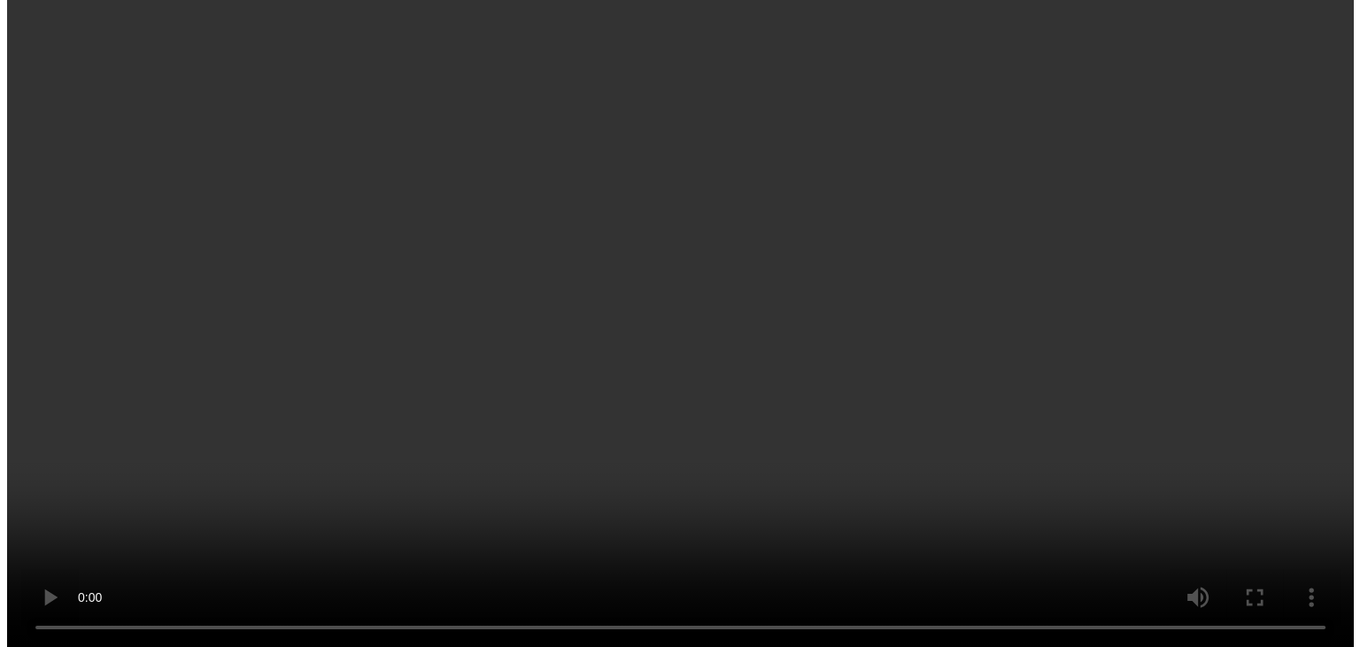
scroll to position [89, 0]
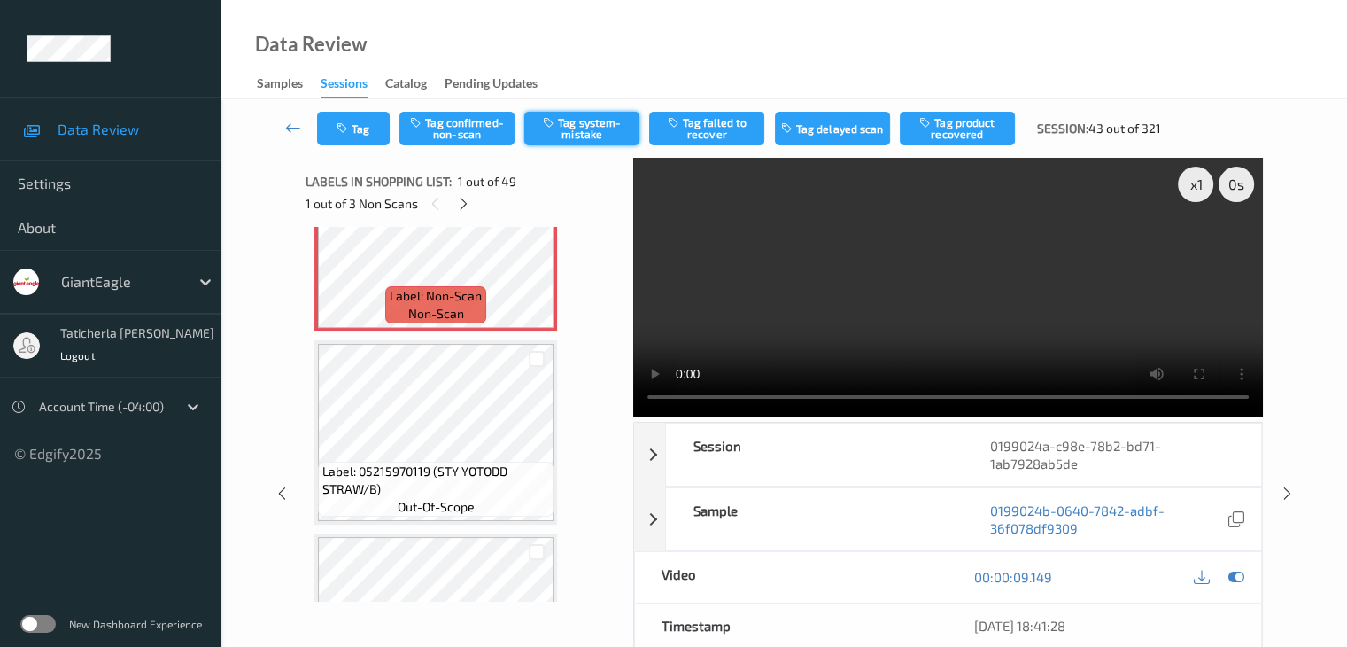
click at [587, 134] on button "Tag system-mistake" at bounding box center [581, 129] width 115 height 34
click at [364, 143] on button "Tag" at bounding box center [353, 129] width 73 height 34
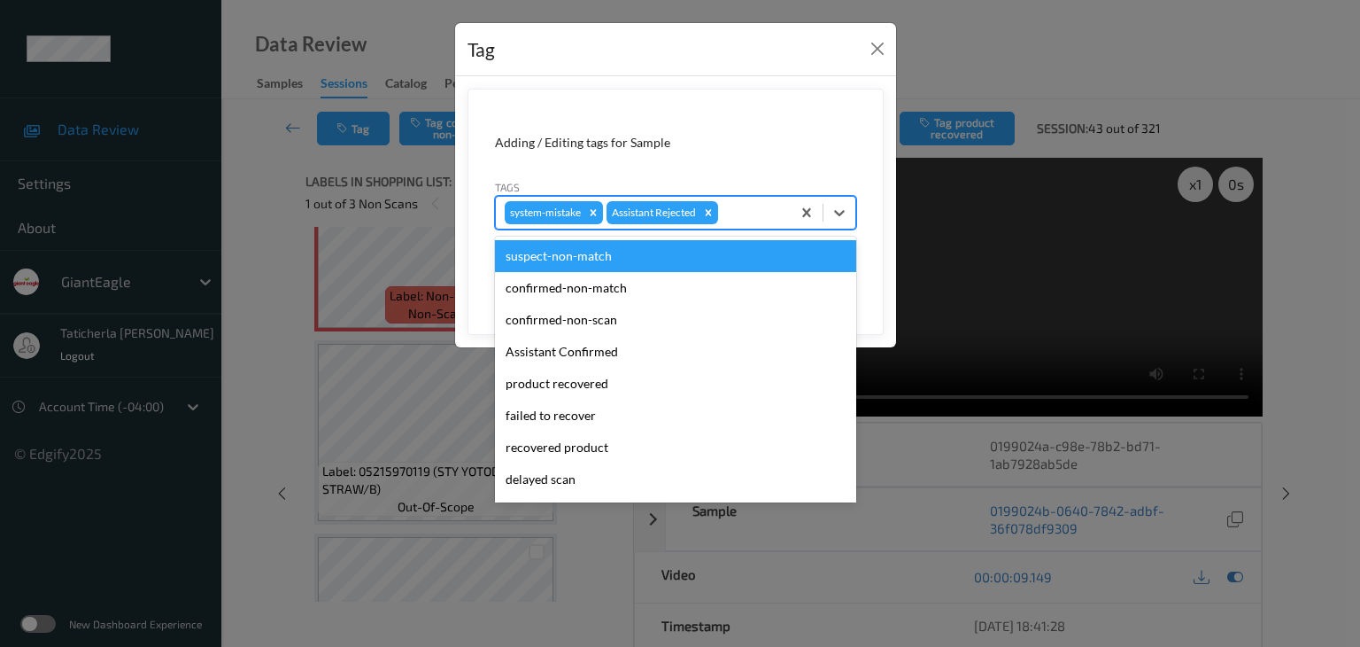
click at [753, 209] on div at bounding box center [752, 212] width 60 height 21
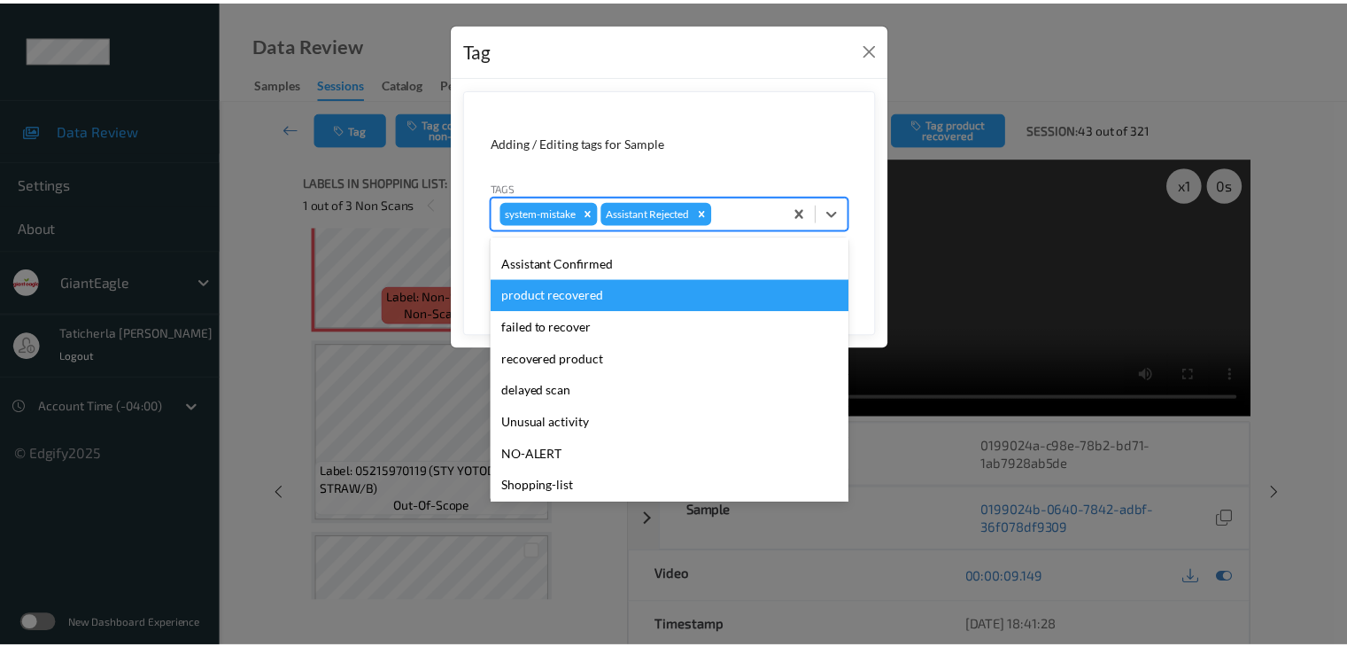
scroll to position [156, 0]
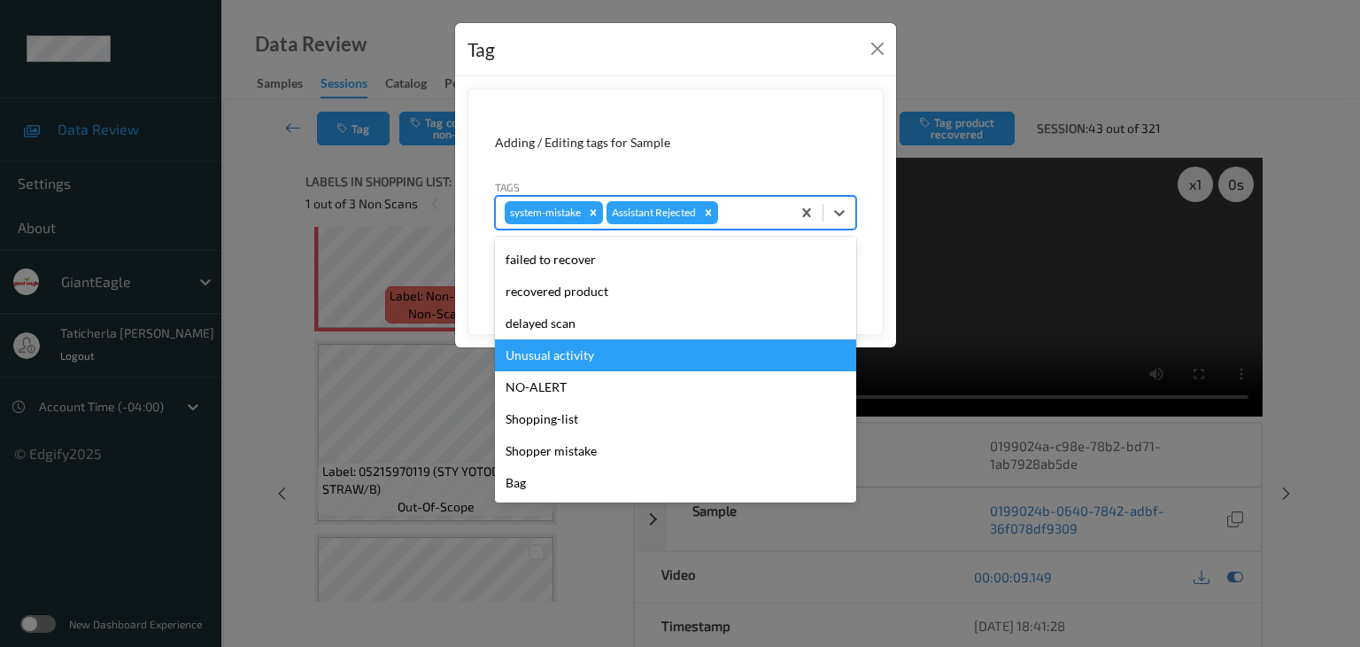
click at [668, 350] on div "Unusual activity" at bounding box center [675, 355] width 361 height 32
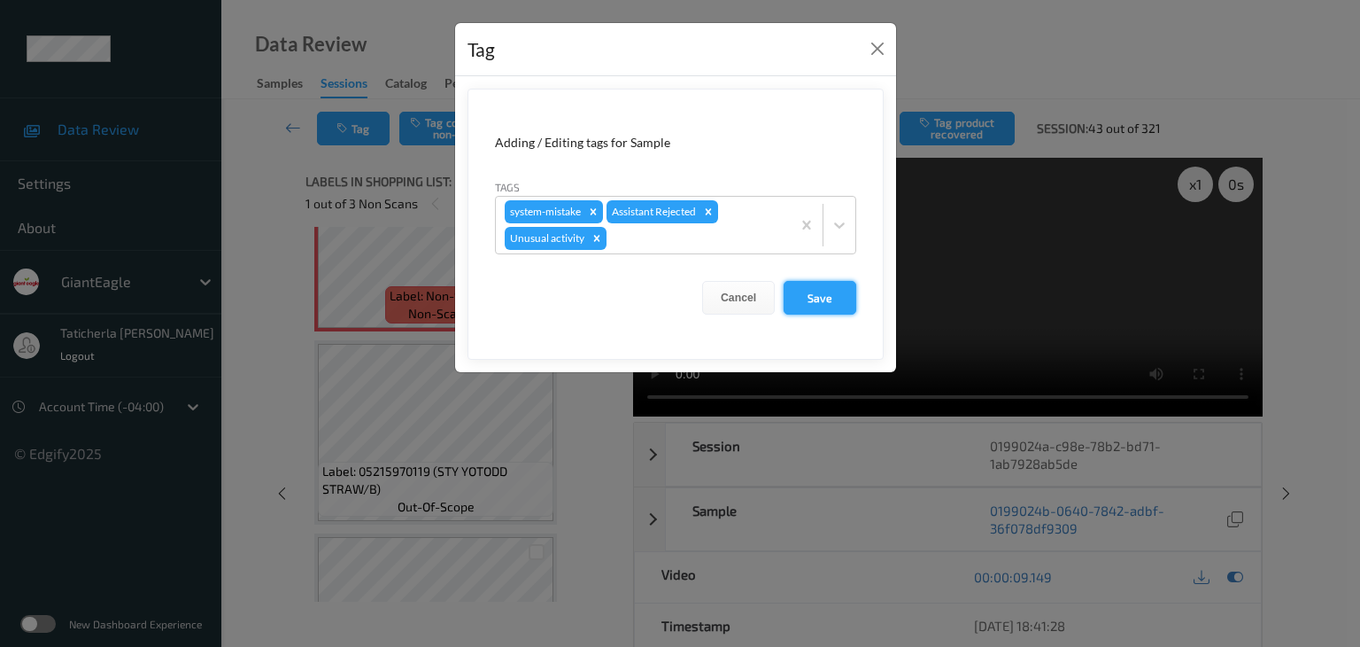
click at [807, 297] on button "Save" at bounding box center [820, 298] width 73 height 34
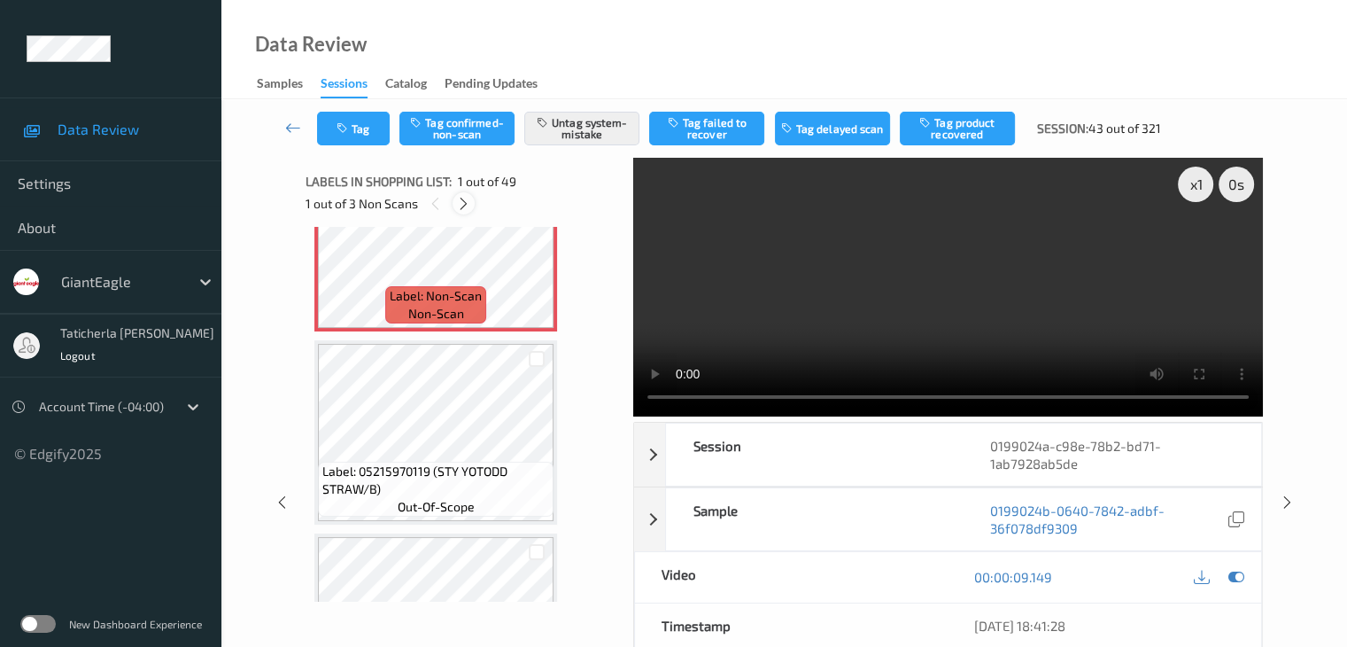
click at [464, 195] on div at bounding box center [464, 203] width 22 height 22
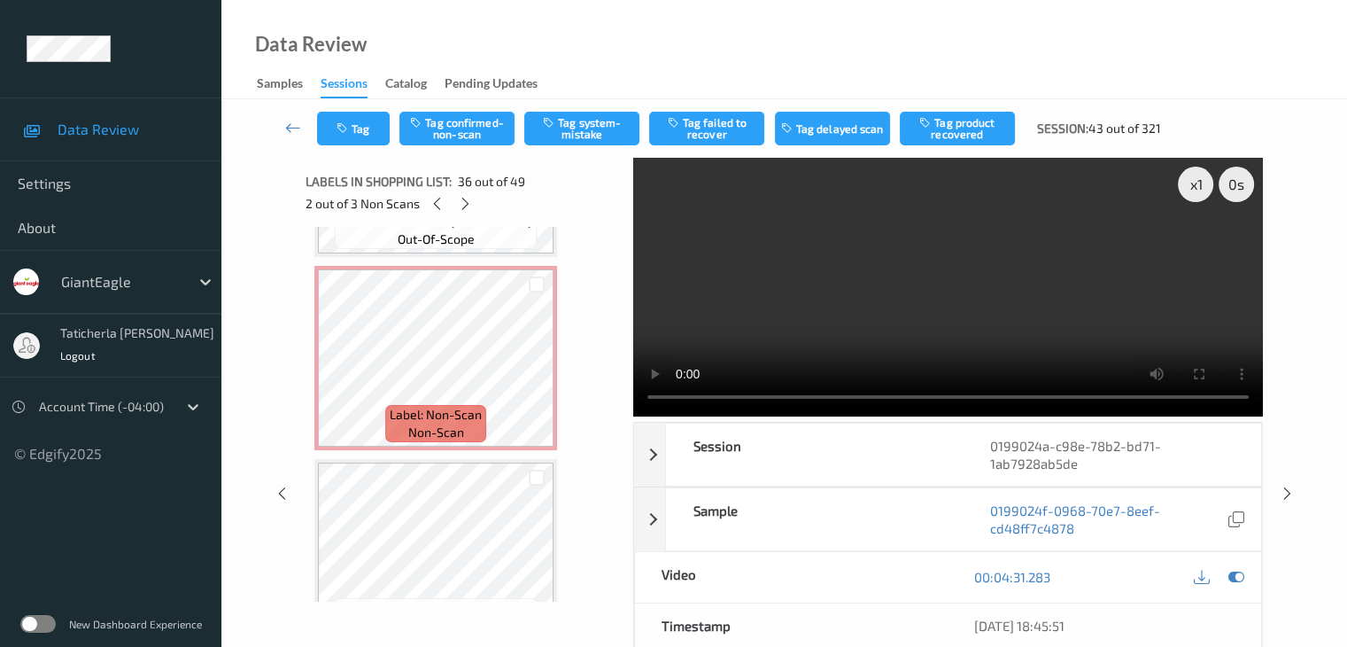
scroll to position [7991, 0]
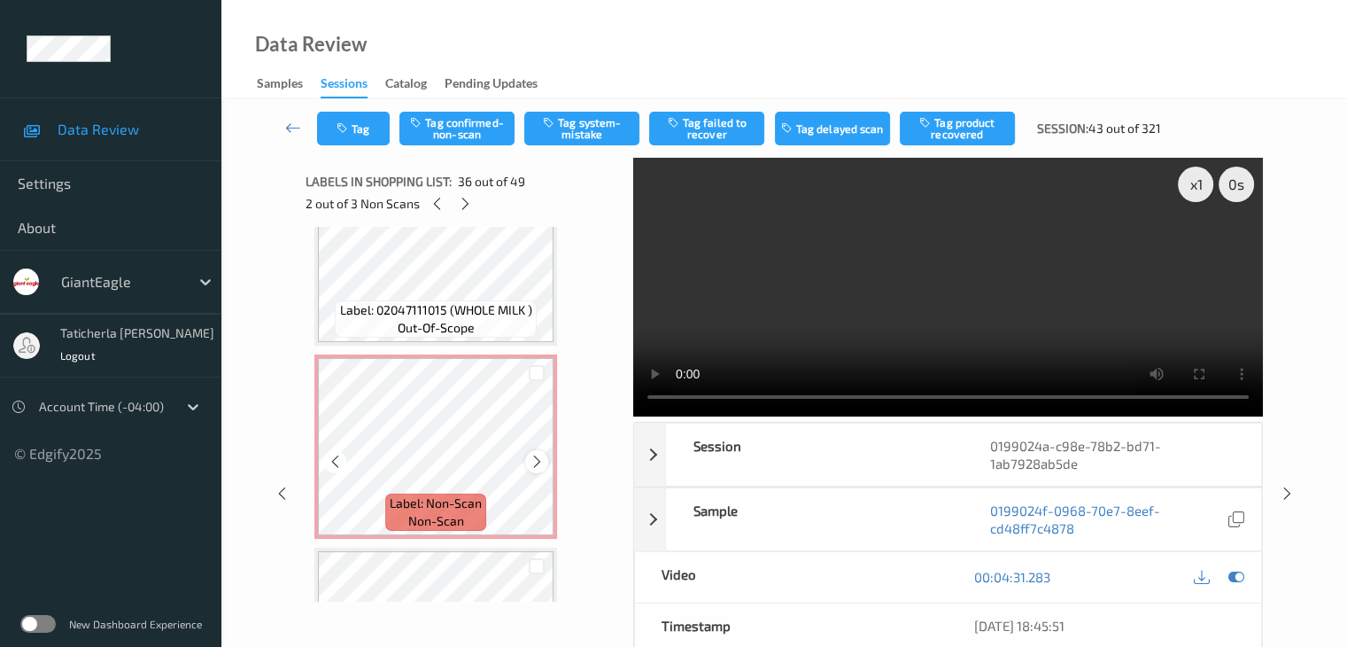
click at [531, 453] on icon at bounding box center [537, 461] width 15 height 16
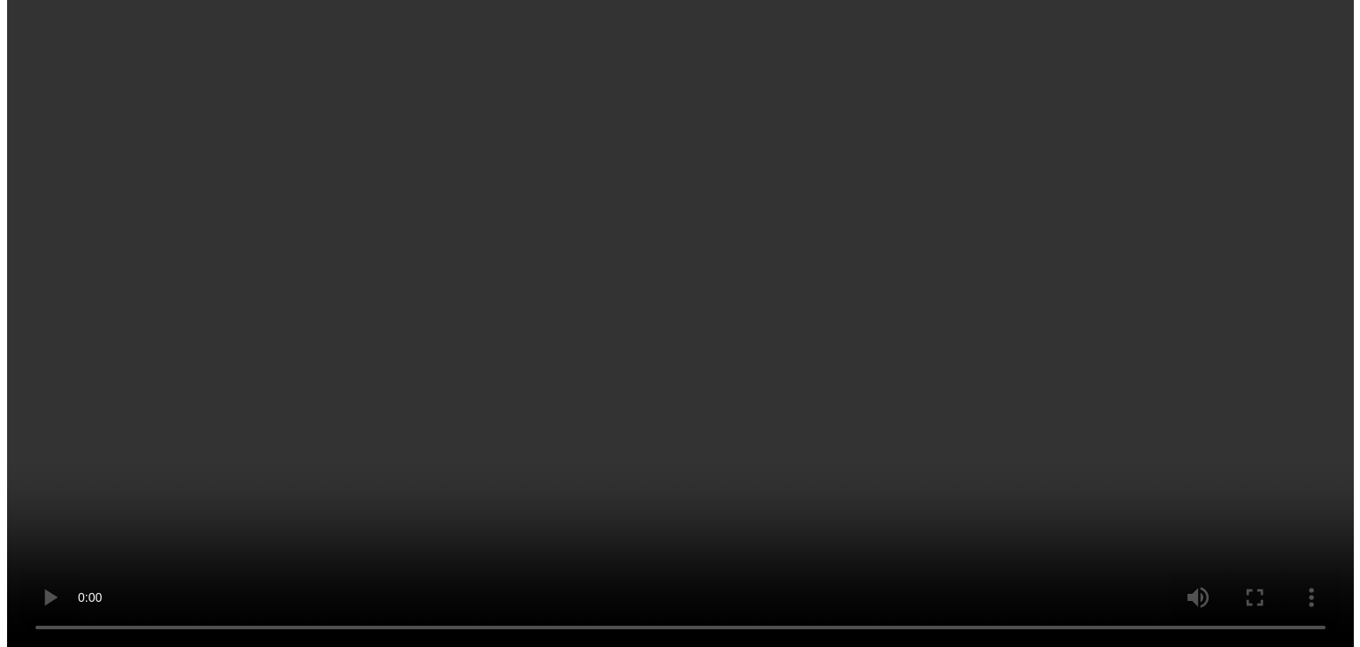
scroll to position [7902, 0]
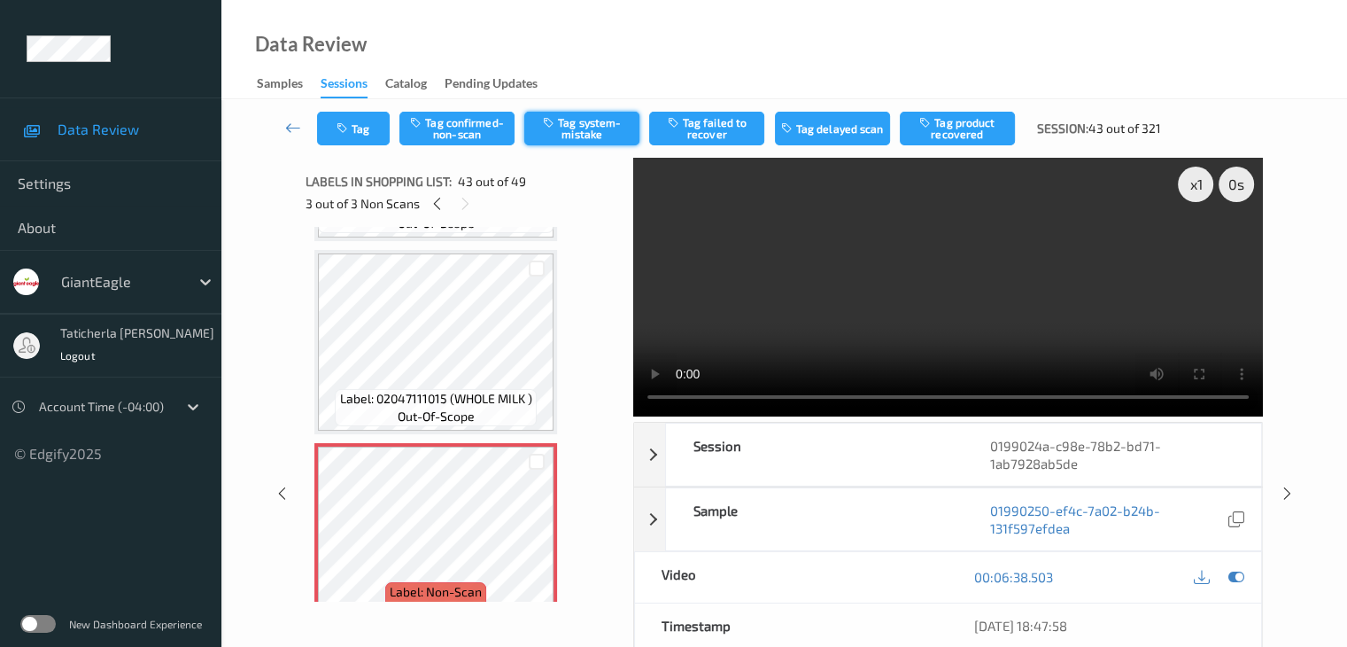
click at [597, 120] on button "Tag system-mistake" at bounding box center [581, 129] width 115 height 34
click at [360, 128] on button "Tag" at bounding box center [353, 129] width 73 height 34
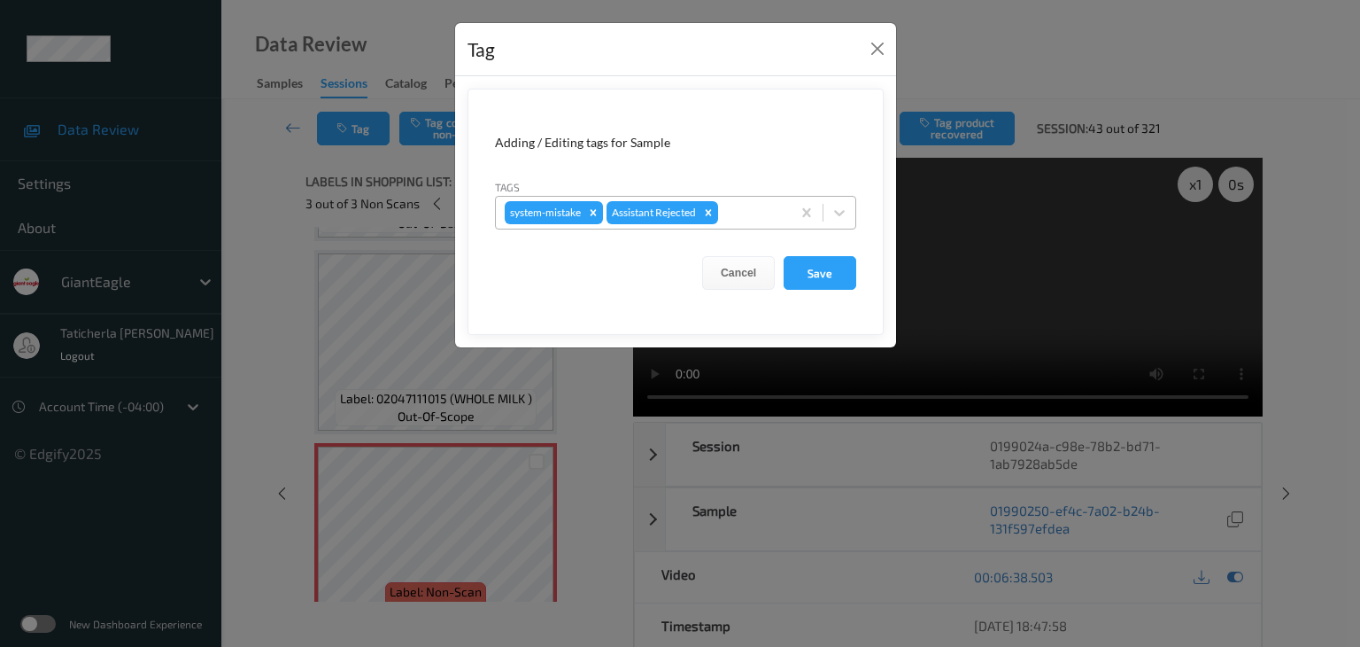
click at [733, 212] on div at bounding box center [752, 212] width 60 height 21
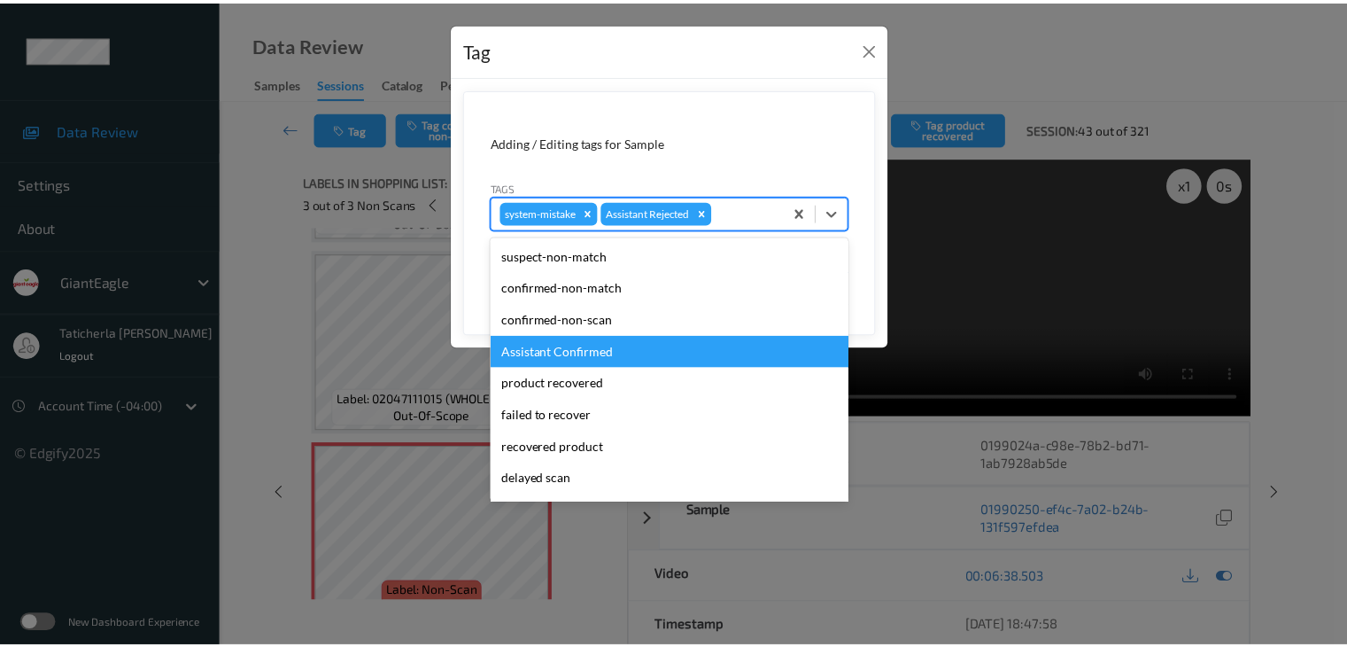
scroll to position [156, 0]
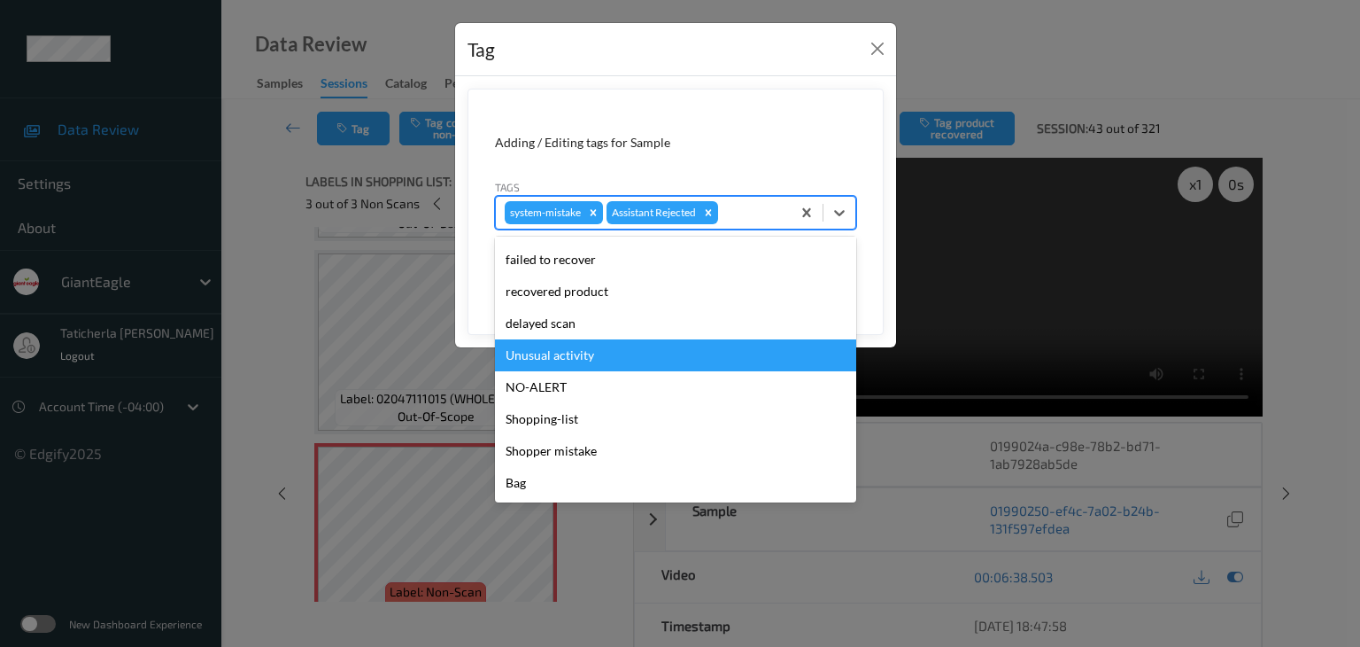
click at [631, 349] on div "Unusual activity" at bounding box center [675, 355] width 361 height 32
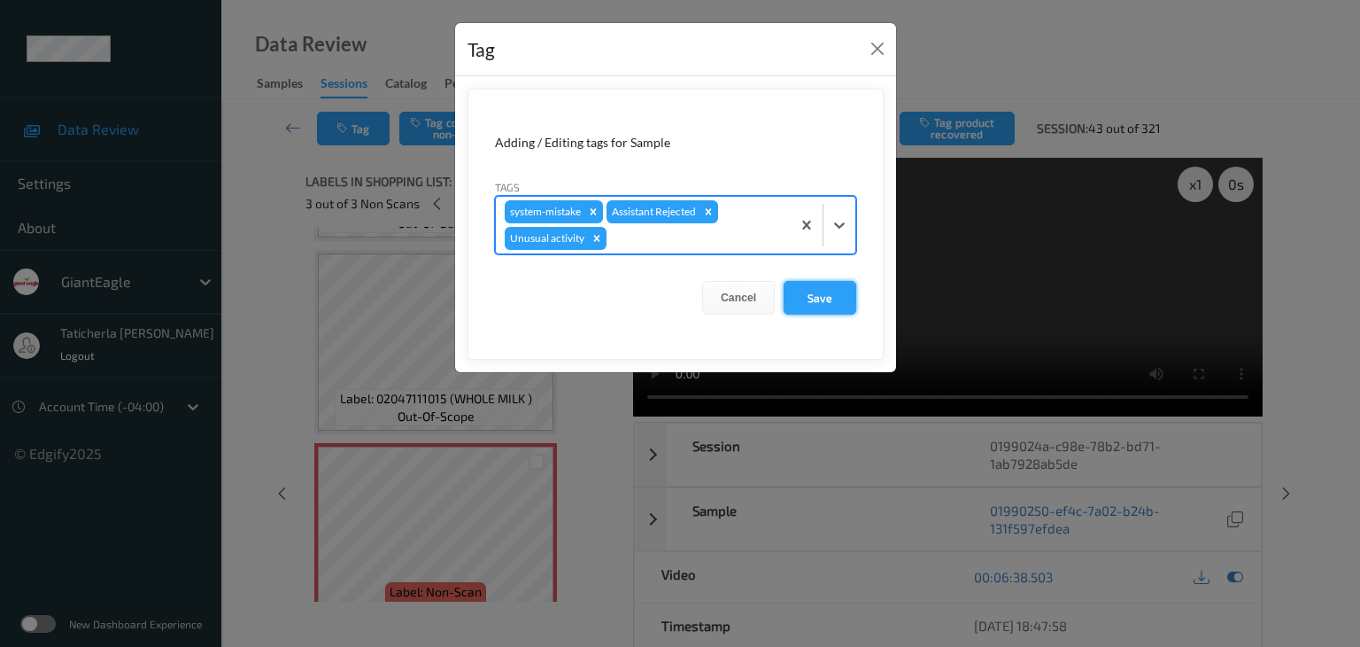
click at [815, 298] on button "Save" at bounding box center [820, 298] width 73 height 34
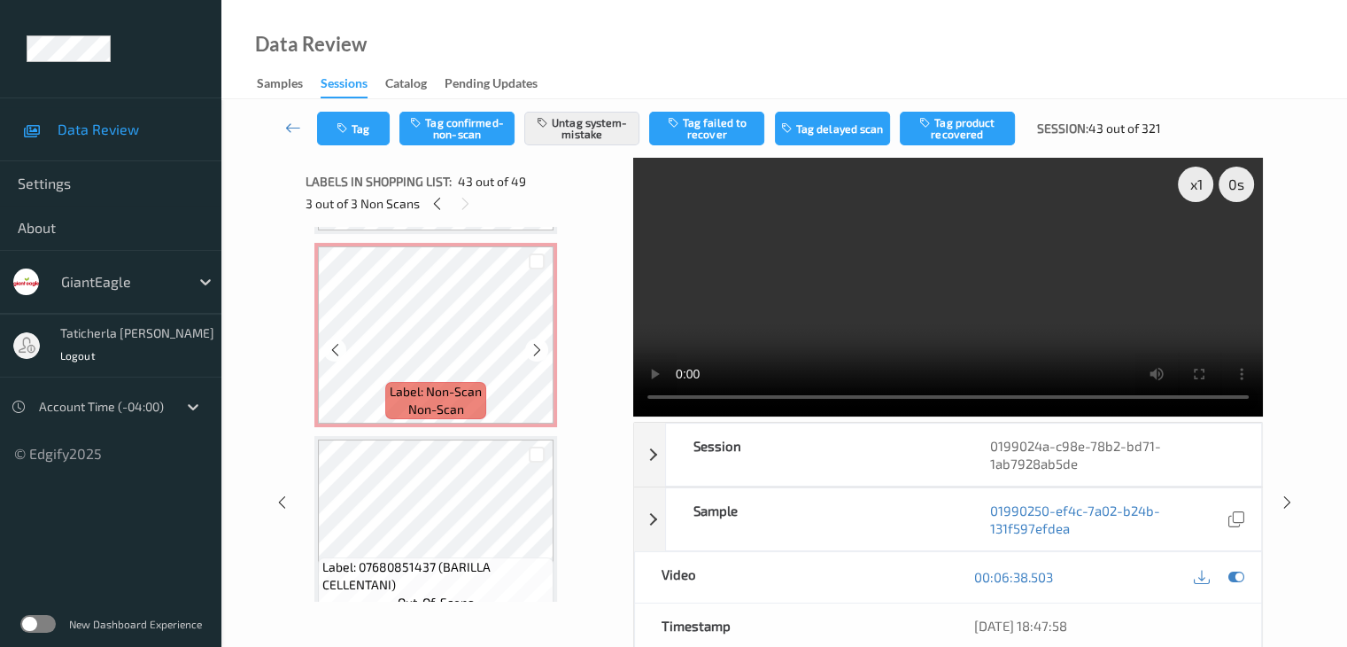
scroll to position [6662, 0]
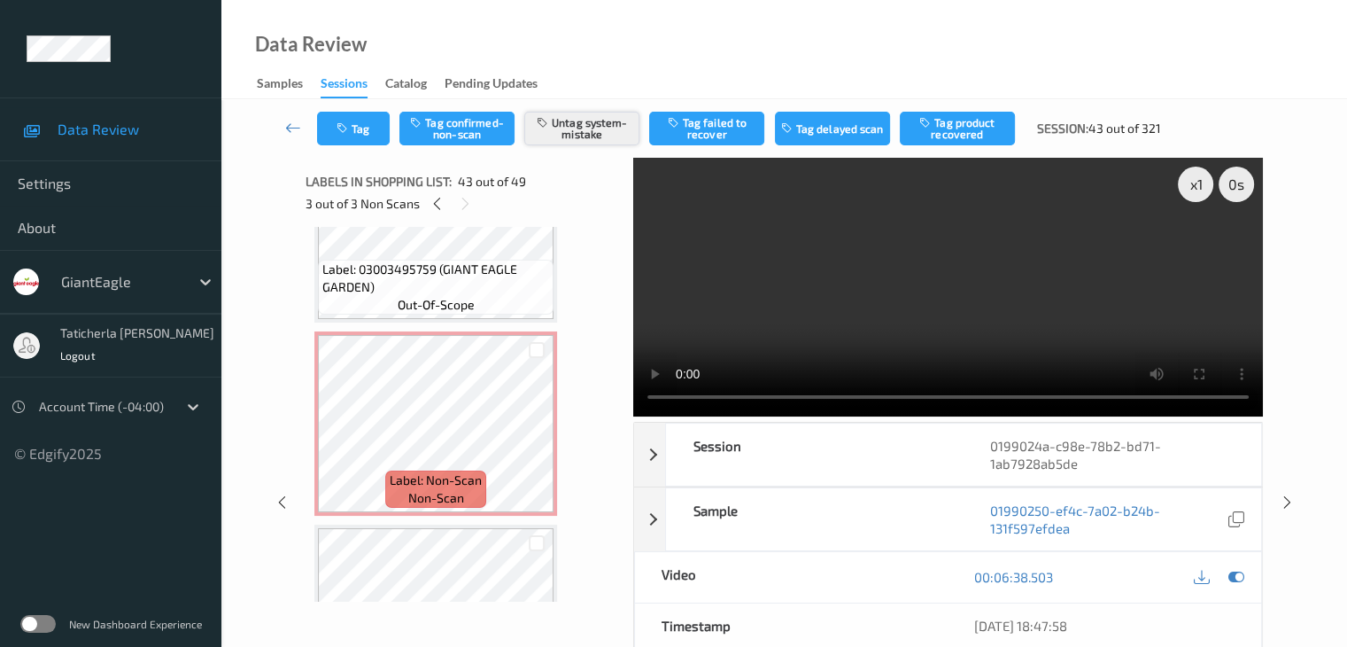
click at [622, 121] on button "Untag system-mistake" at bounding box center [581, 129] width 115 height 34
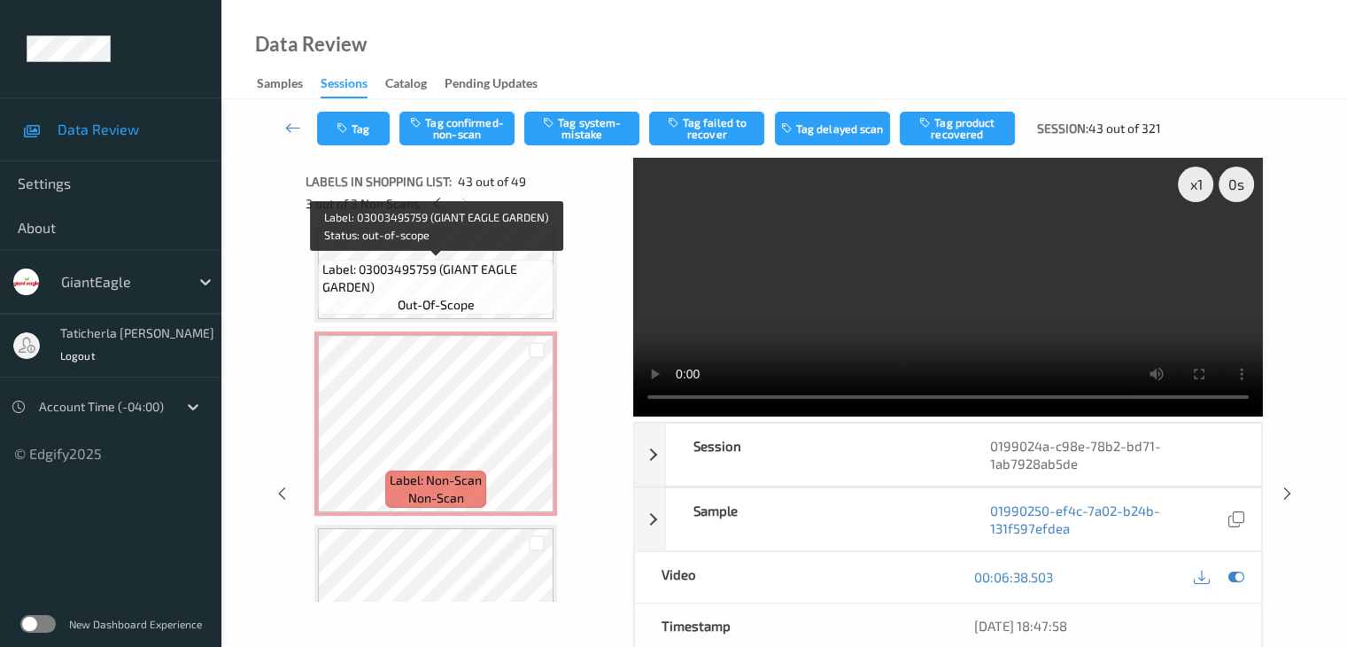
click at [461, 273] on span "Label: 03003495759 (GIANT EAGLE GARDEN)" at bounding box center [435, 277] width 227 height 35
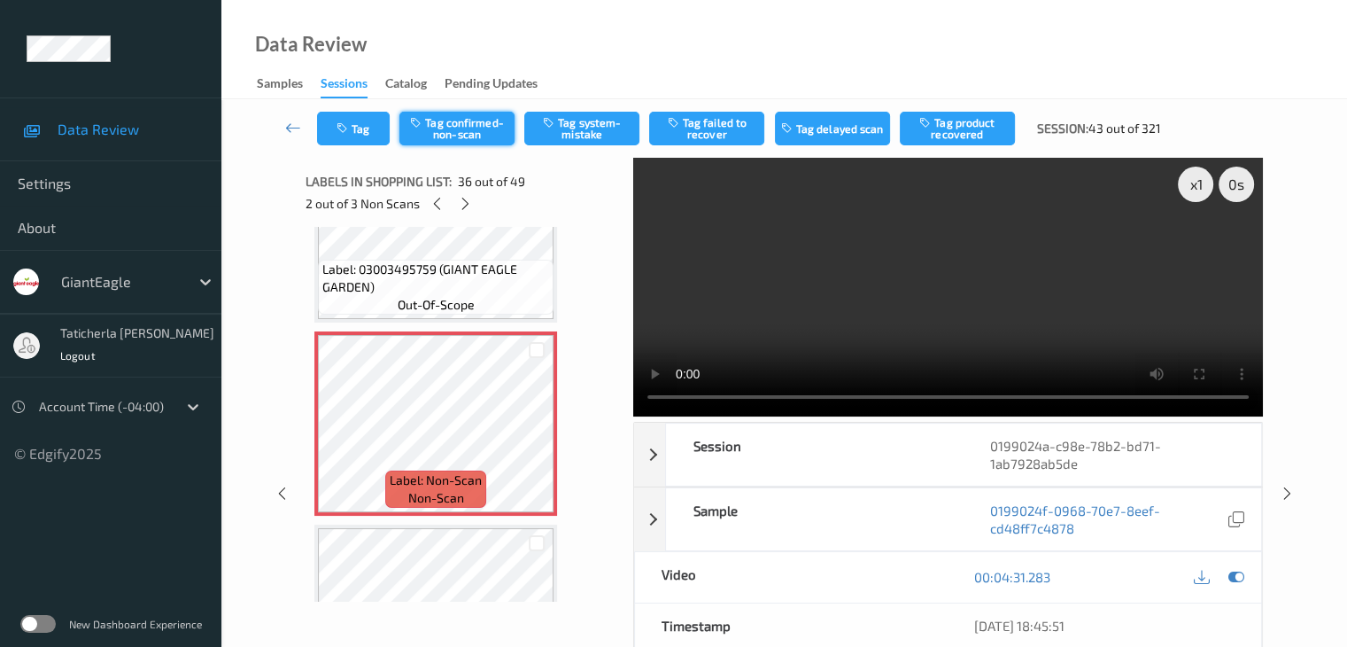
click at [469, 126] on button "Tag confirmed-non-scan" at bounding box center [456, 129] width 115 height 34
click at [964, 125] on button "Tag product recovered" at bounding box center [957, 129] width 115 height 34
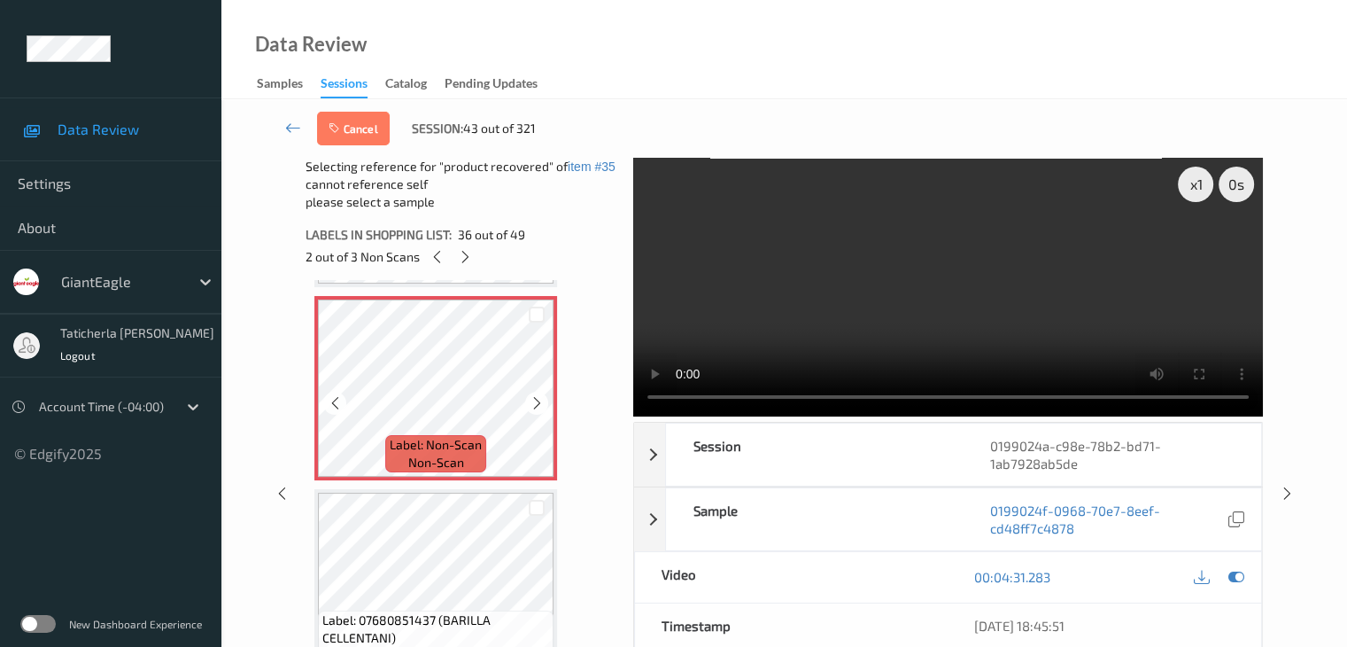
scroll to position [6839, 0]
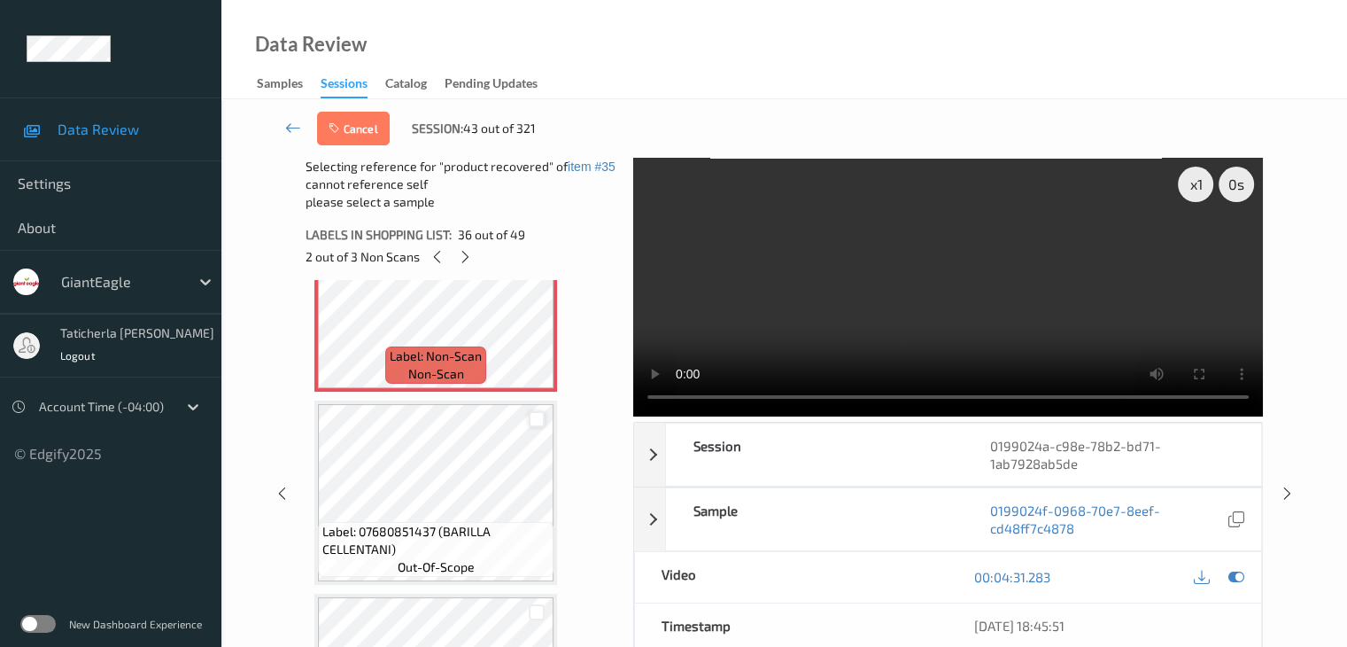
click at [533, 420] on div at bounding box center [537, 419] width 17 height 17
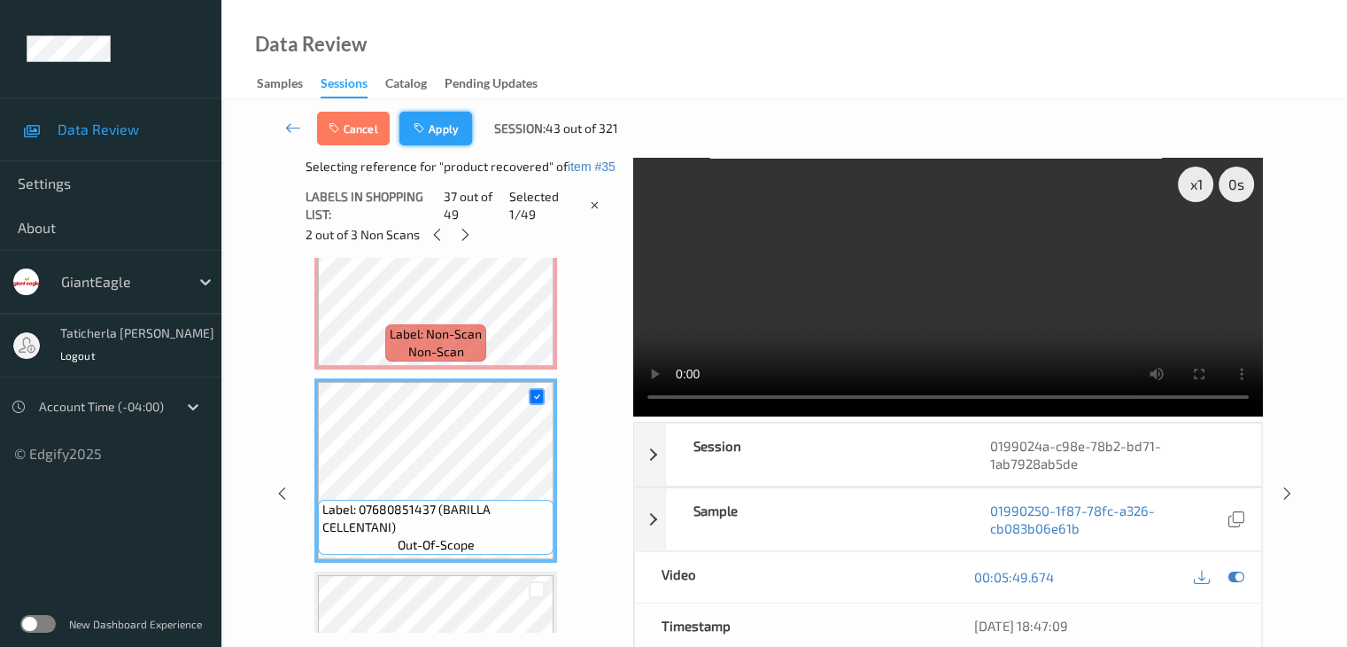
click at [447, 127] on button "Apply" at bounding box center [435, 129] width 73 height 34
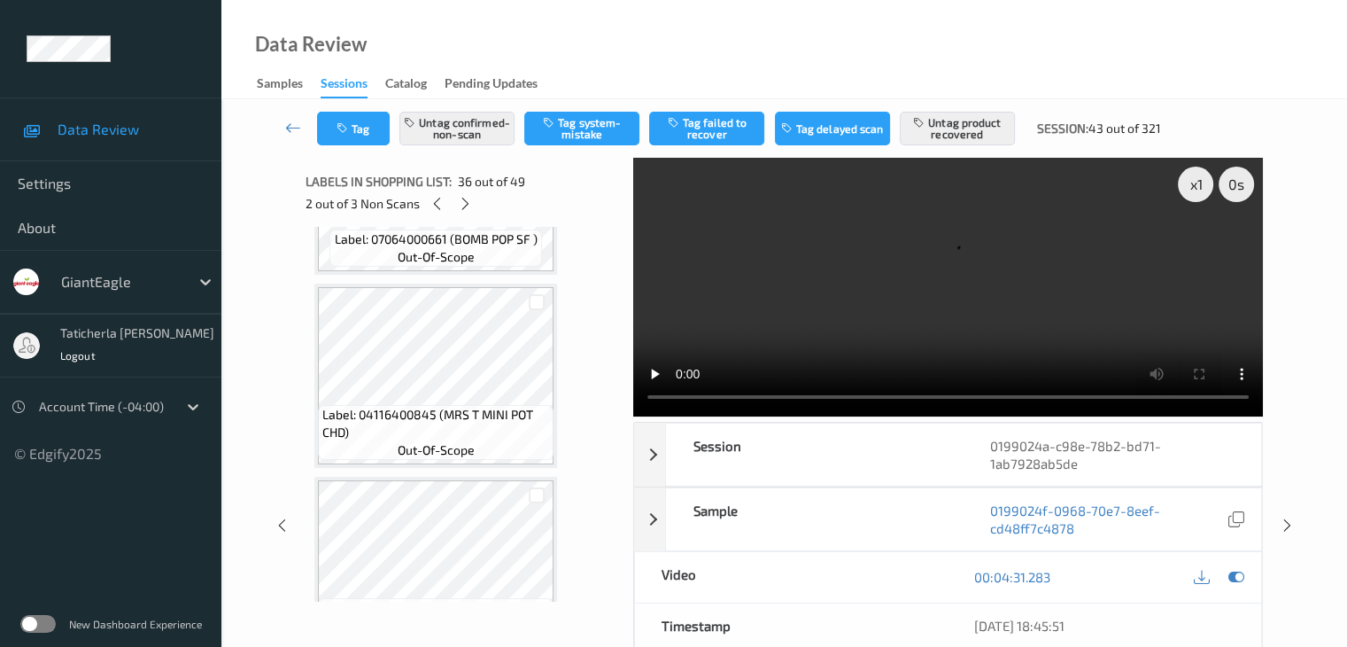
scroll to position [5776, 0]
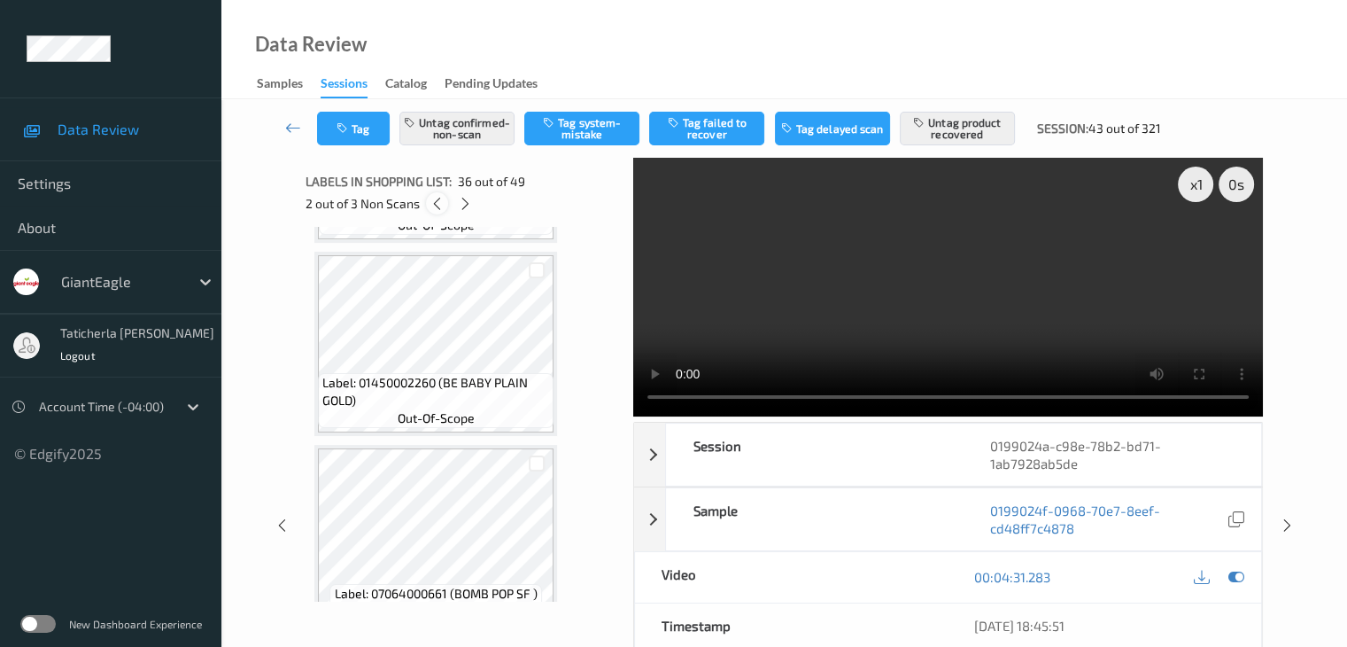
click at [432, 205] on icon at bounding box center [437, 204] width 15 height 16
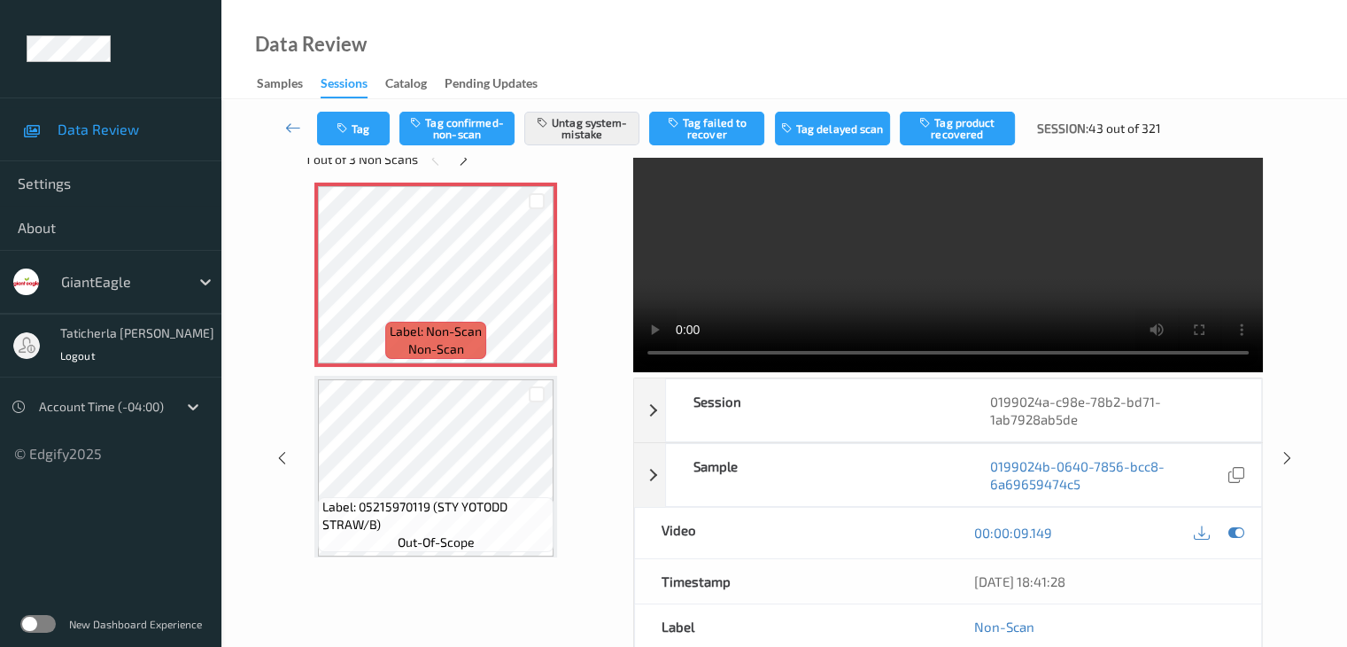
scroll to position [0, 0]
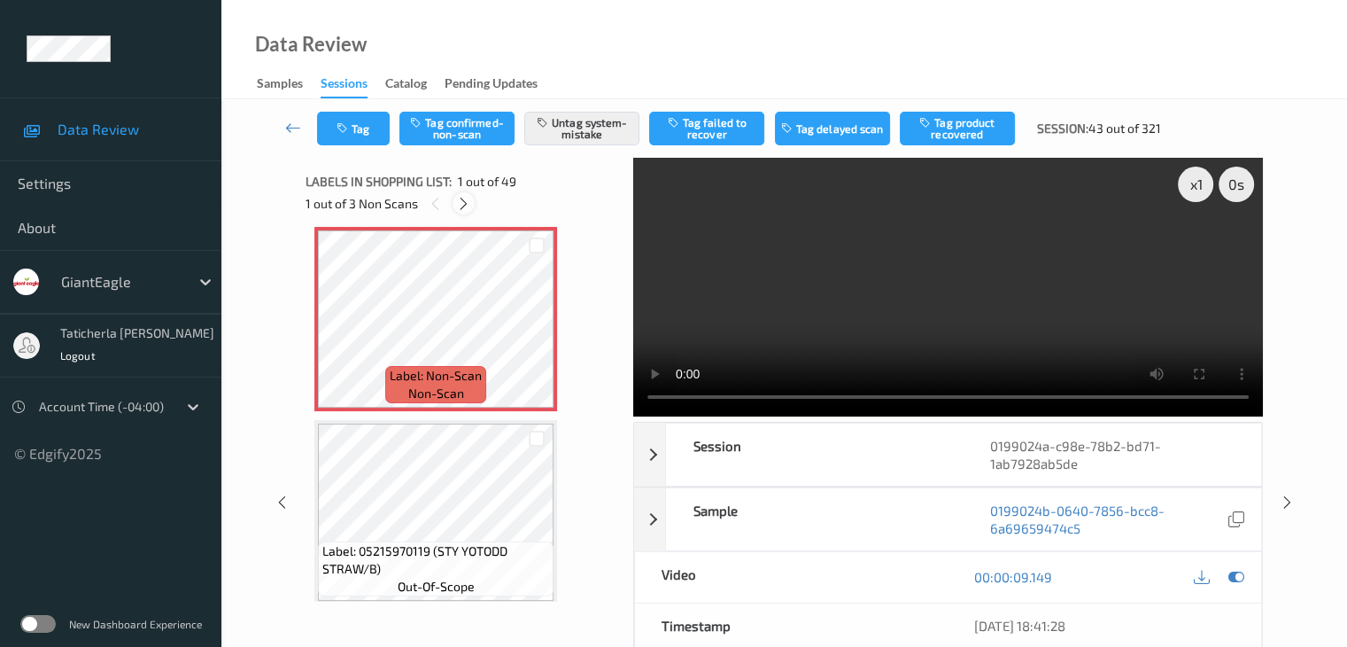
click at [465, 198] on icon at bounding box center [463, 204] width 15 height 16
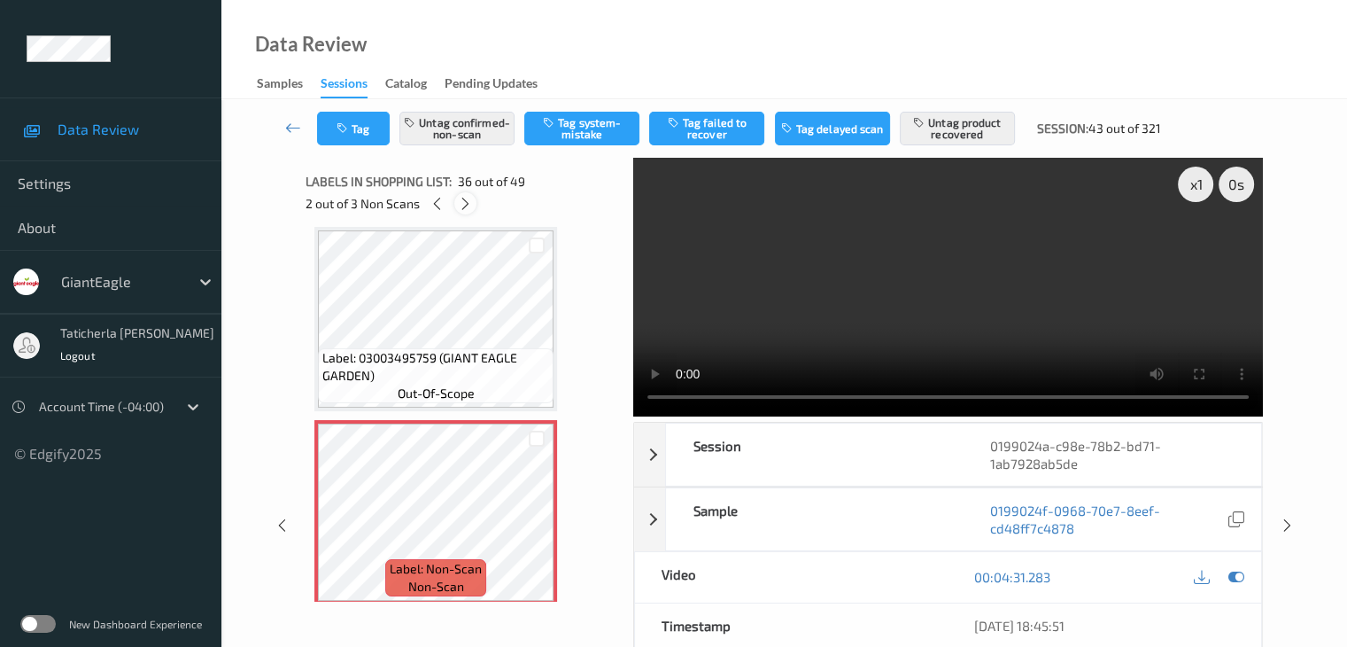
click at [465, 198] on icon at bounding box center [465, 204] width 15 height 16
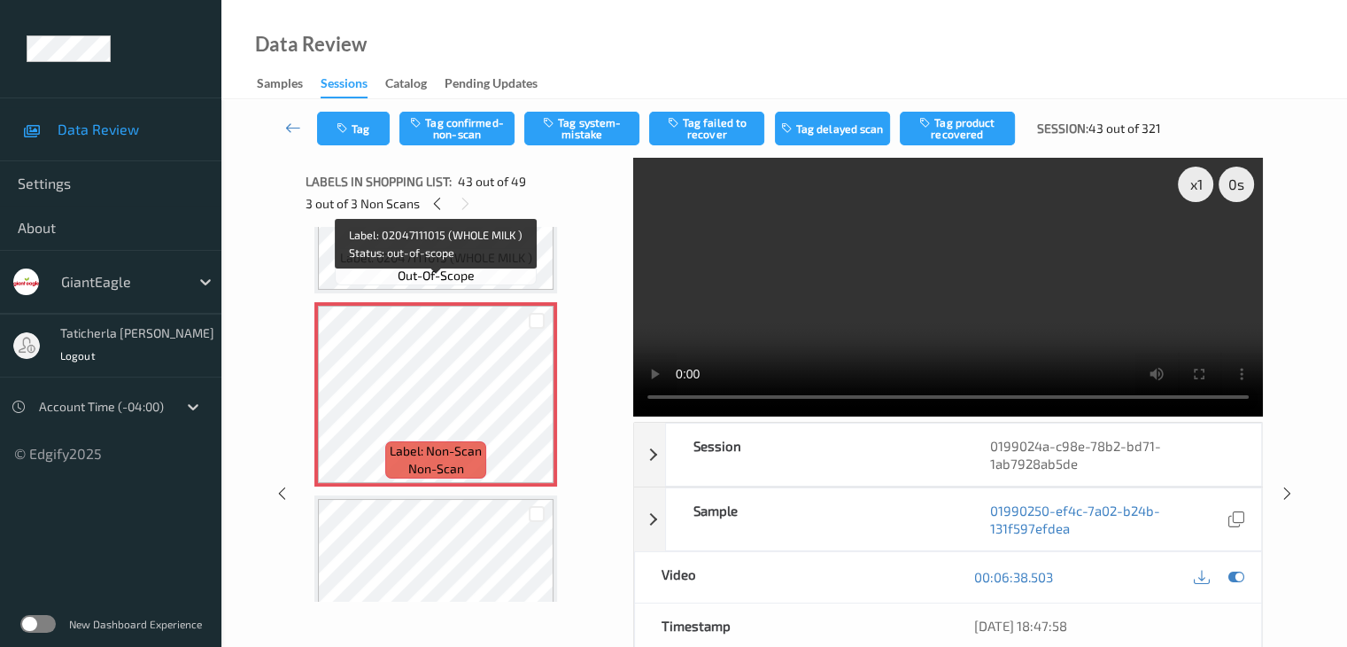
scroll to position [8014, 0]
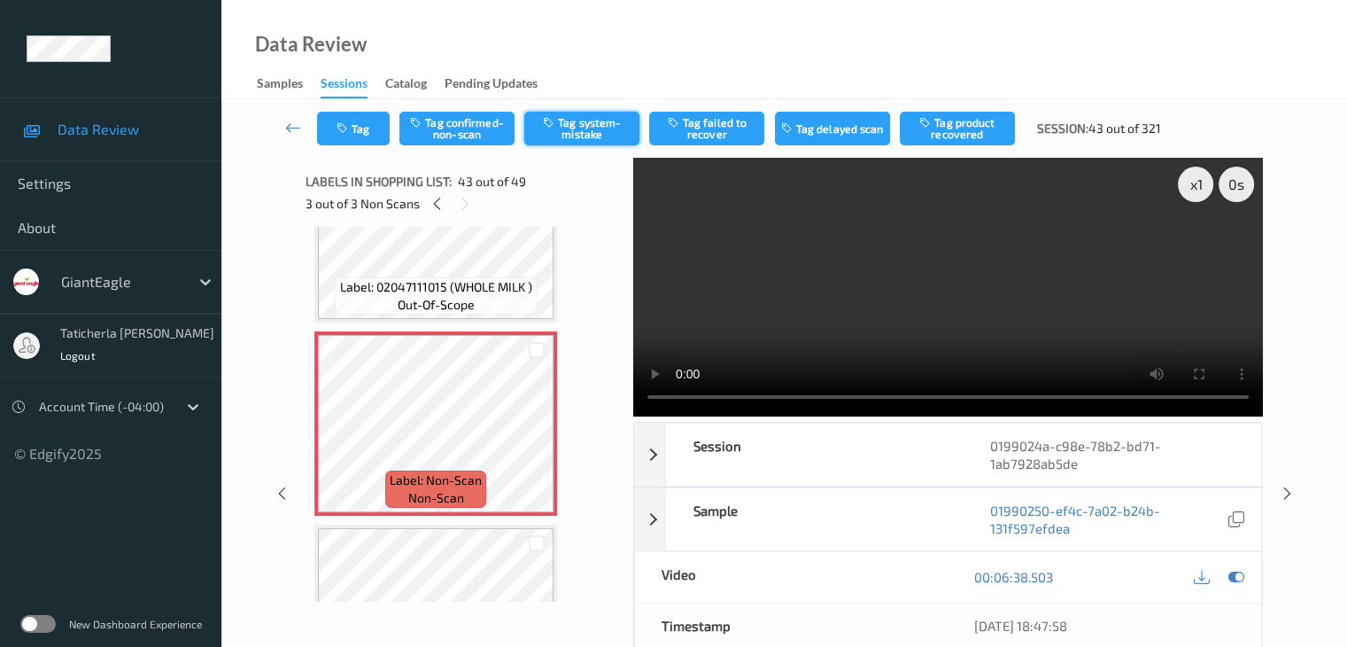
click at [592, 125] on button "Tag system-mistake" at bounding box center [581, 129] width 115 height 34
click at [368, 125] on button "Tag" at bounding box center [353, 129] width 73 height 34
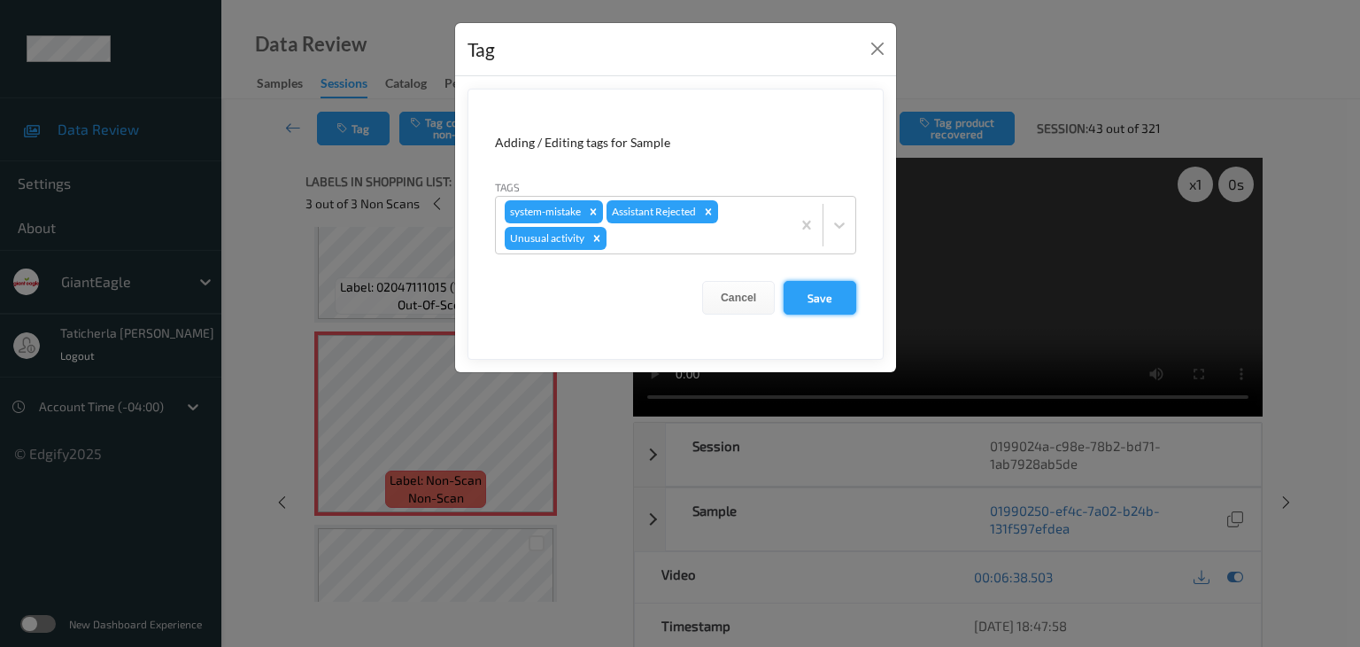
click at [817, 294] on button "Save" at bounding box center [820, 298] width 73 height 34
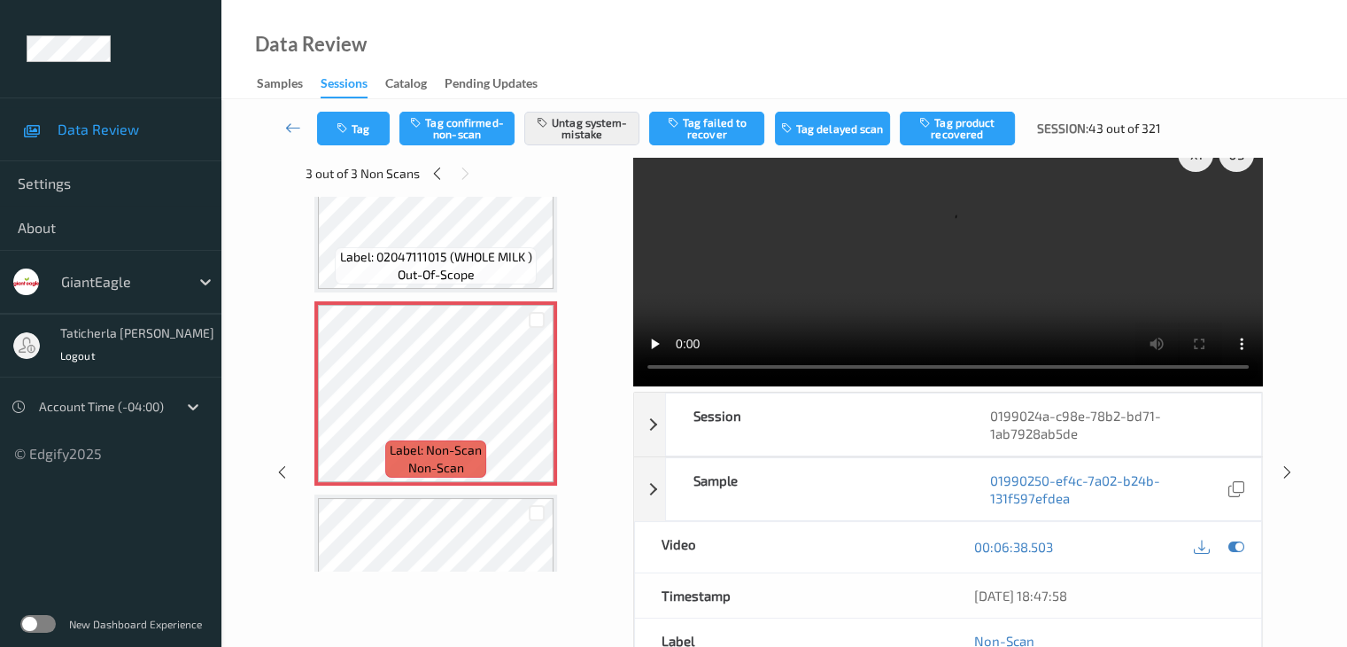
scroll to position [0, 0]
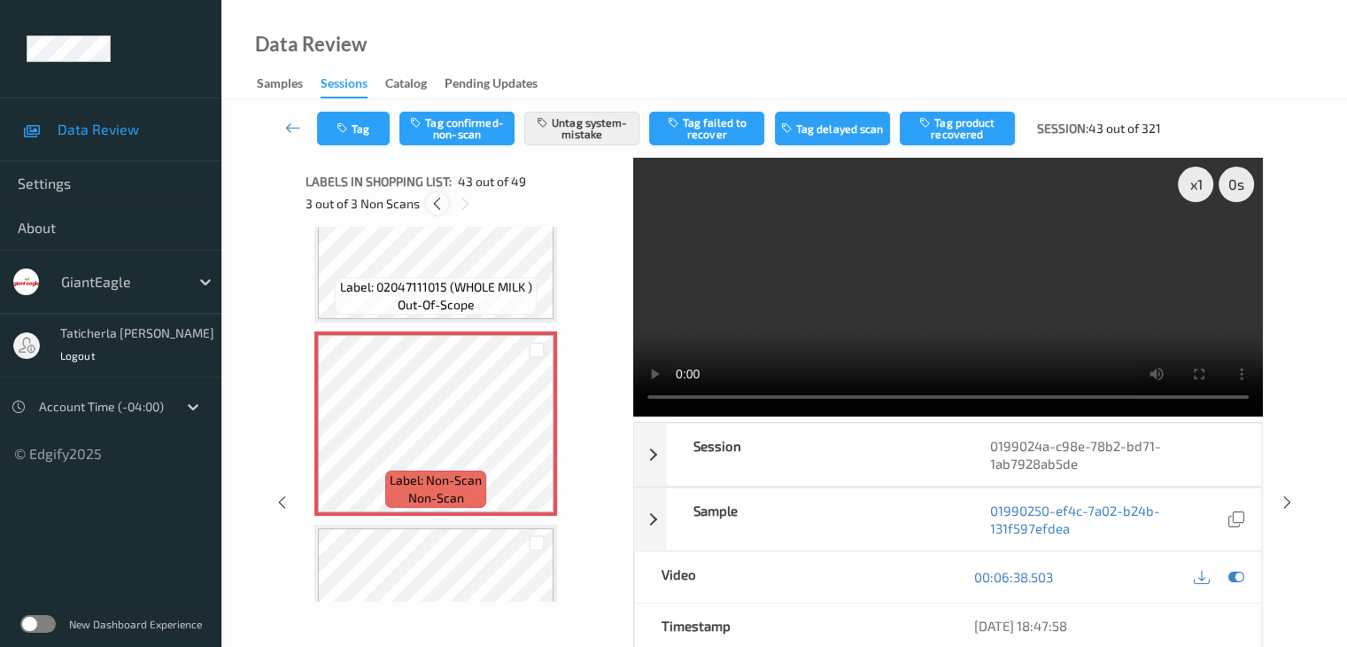
click at [432, 204] on icon at bounding box center [437, 204] width 15 height 16
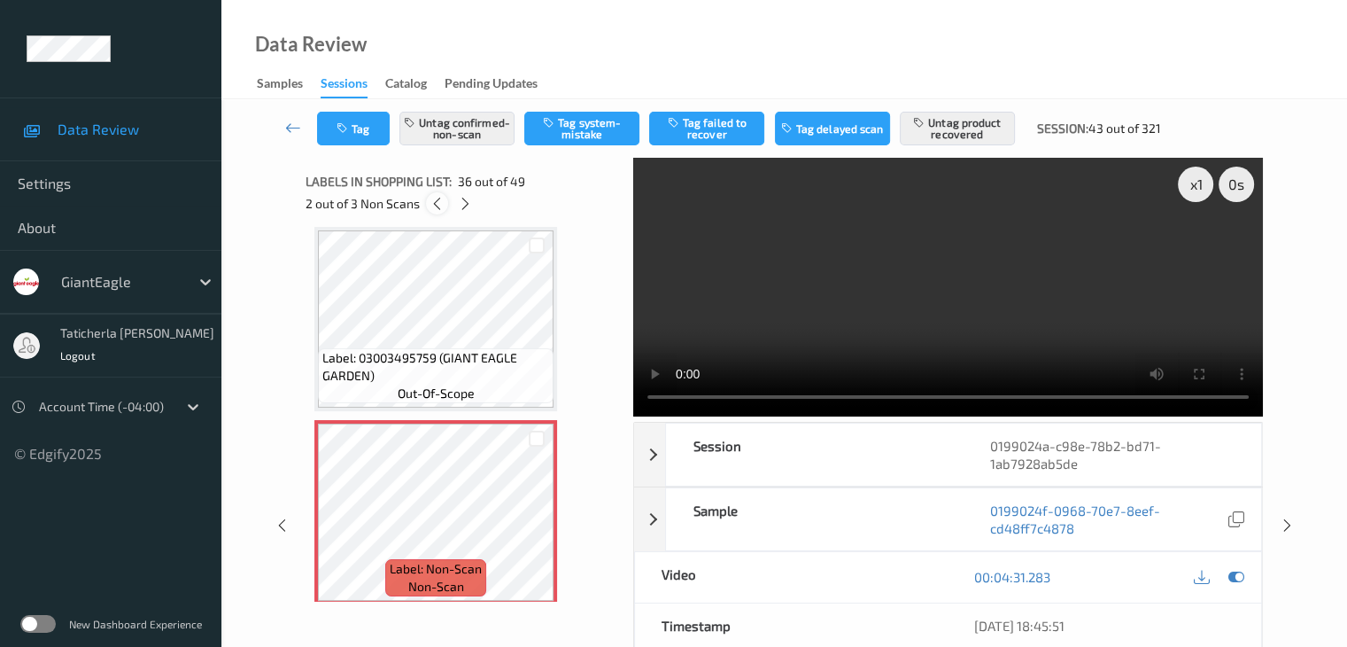
click at [438, 205] on icon at bounding box center [437, 204] width 15 height 16
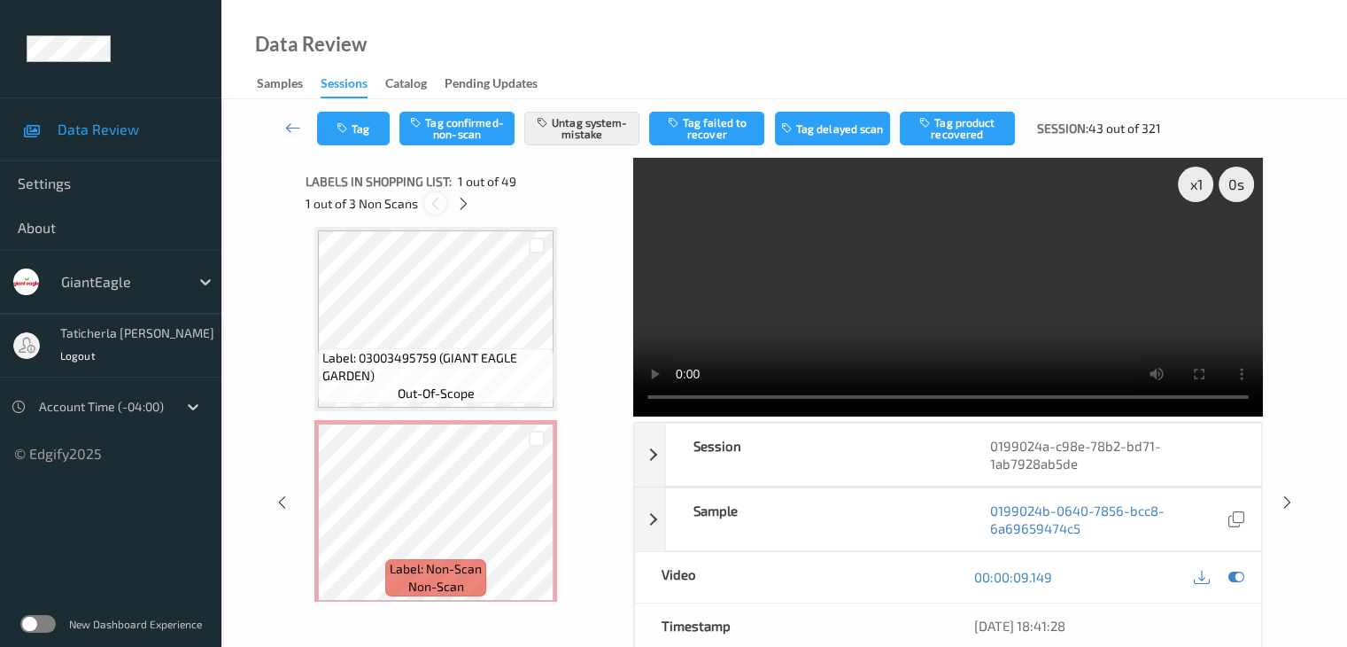
scroll to position [9, 0]
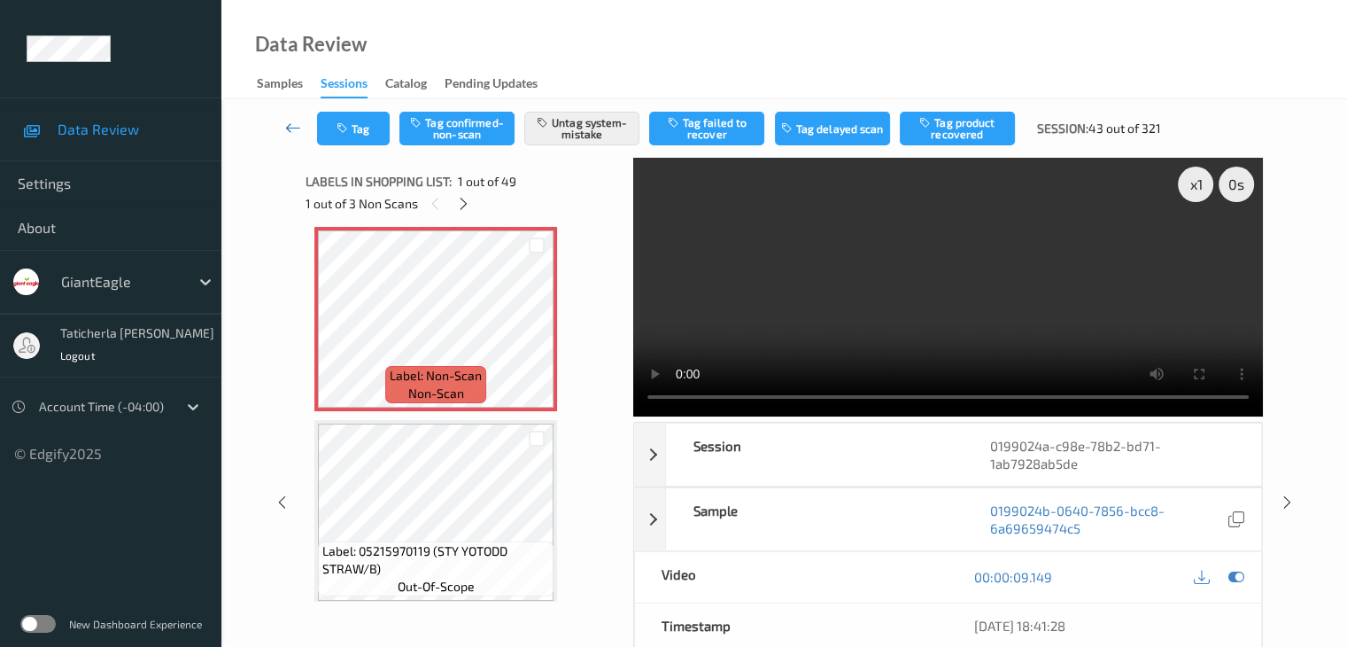
click at [297, 128] on icon at bounding box center [293, 128] width 16 height 18
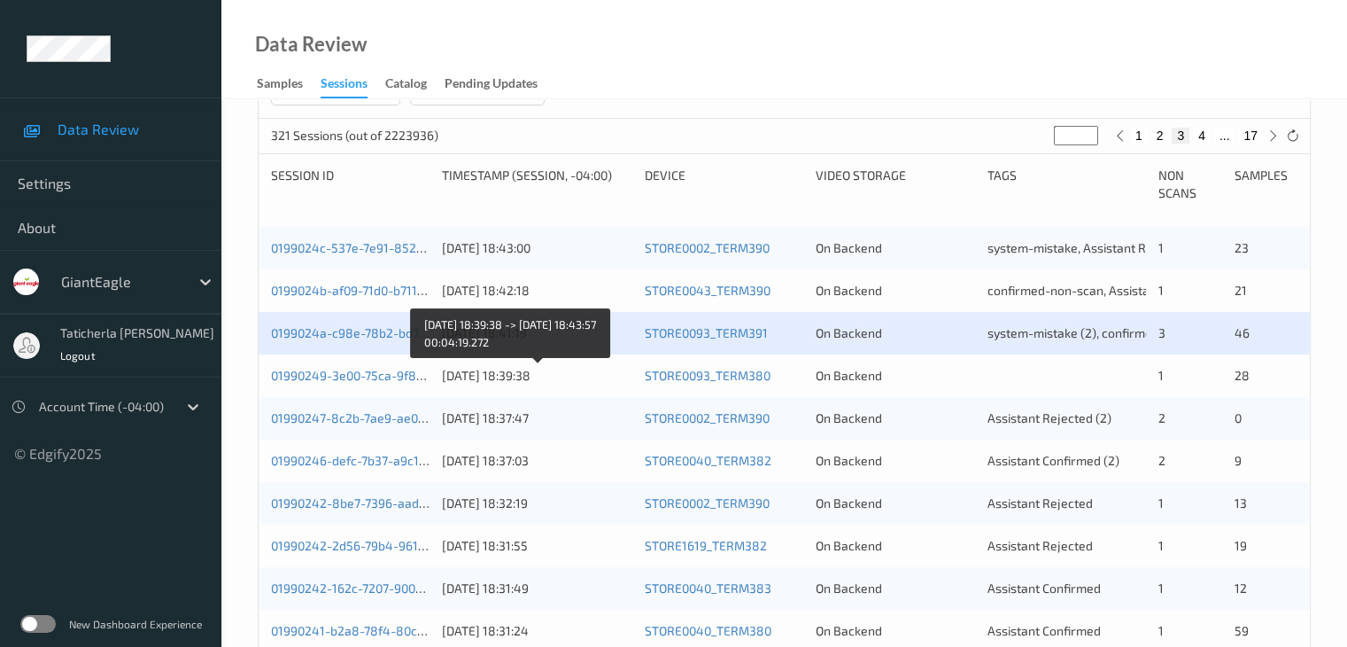
scroll to position [354, 0]
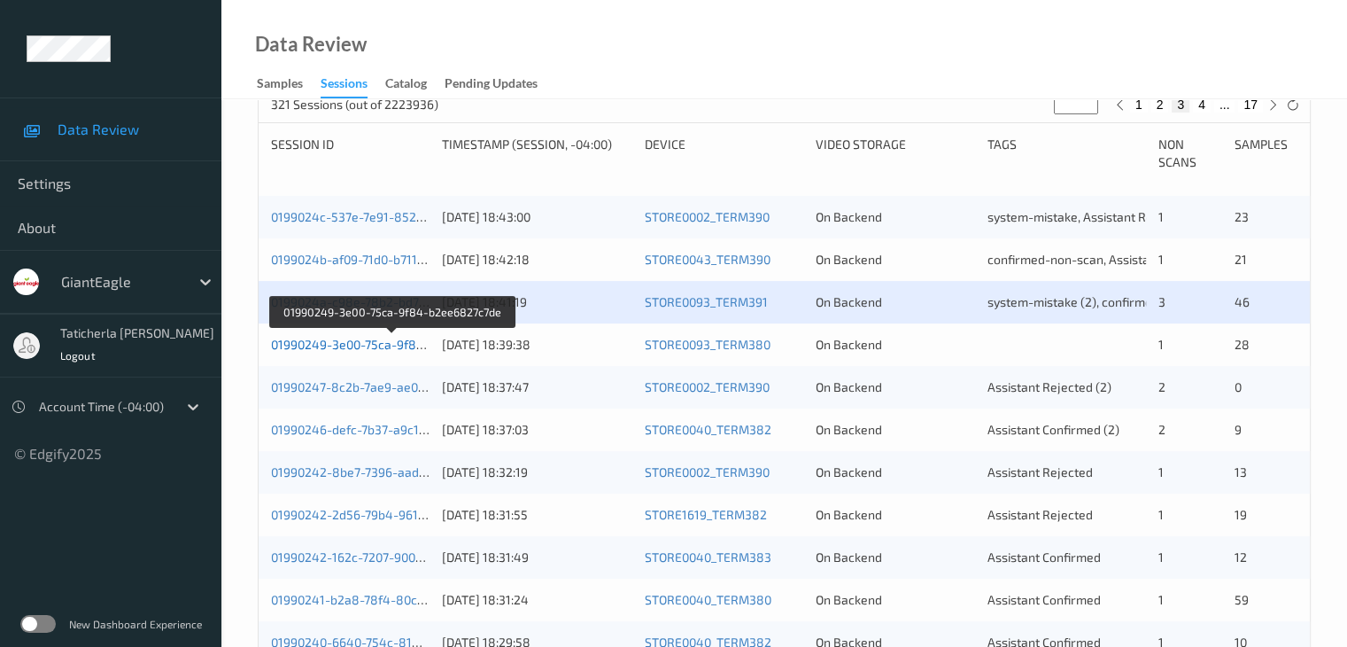
click at [389, 345] on link "01990249-3e00-75ca-9f84-b2ee6827c7de" at bounding box center [392, 344] width 242 height 15
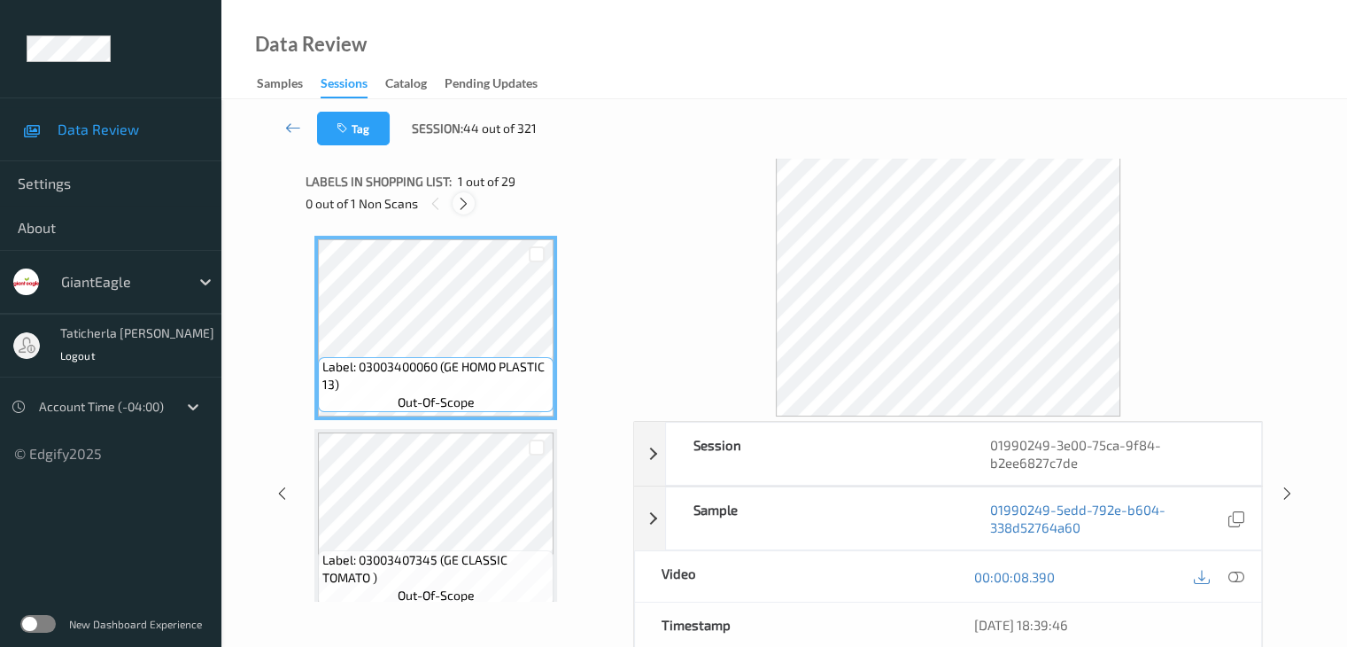
click at [466, 209] on icon at bounding box center [463, 204] width 15 height 16
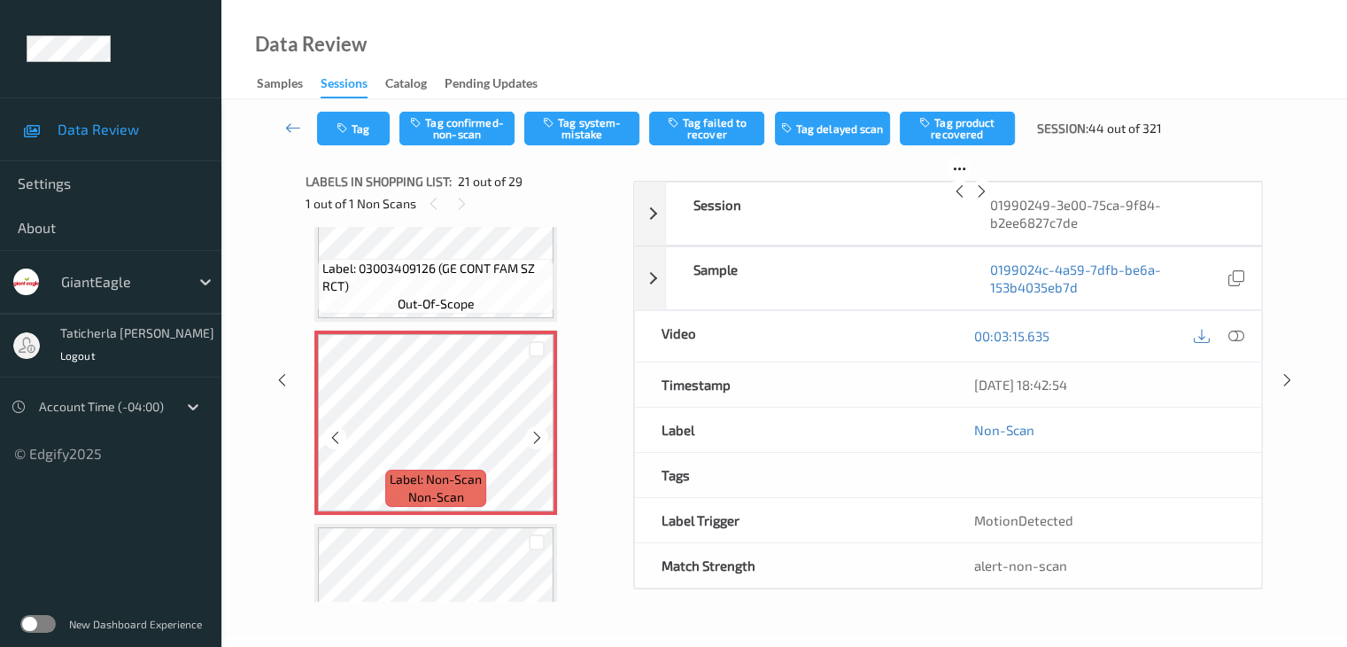
scroll to position [3854, 0]
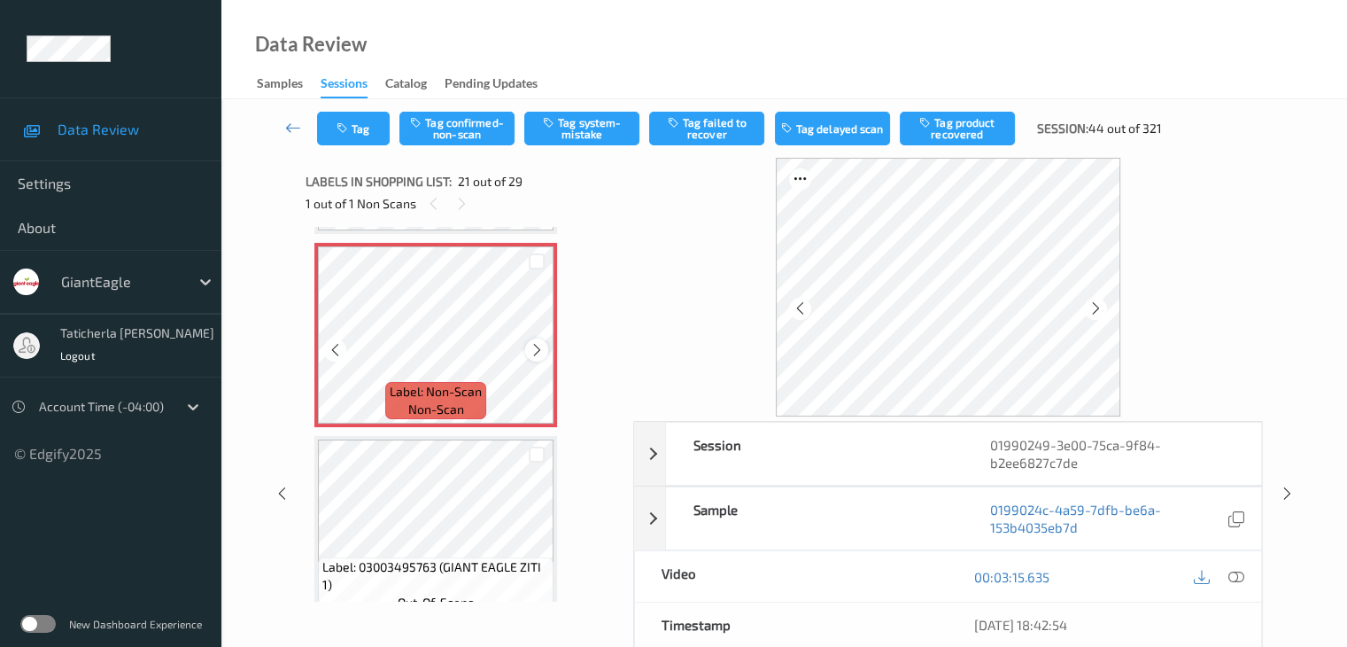
click at [538, 348] on icon at bounding box center [537, 350] width 15 height 16
click at [1234, 574] on icon at bounding box center [1236, 577] width 16 height 16
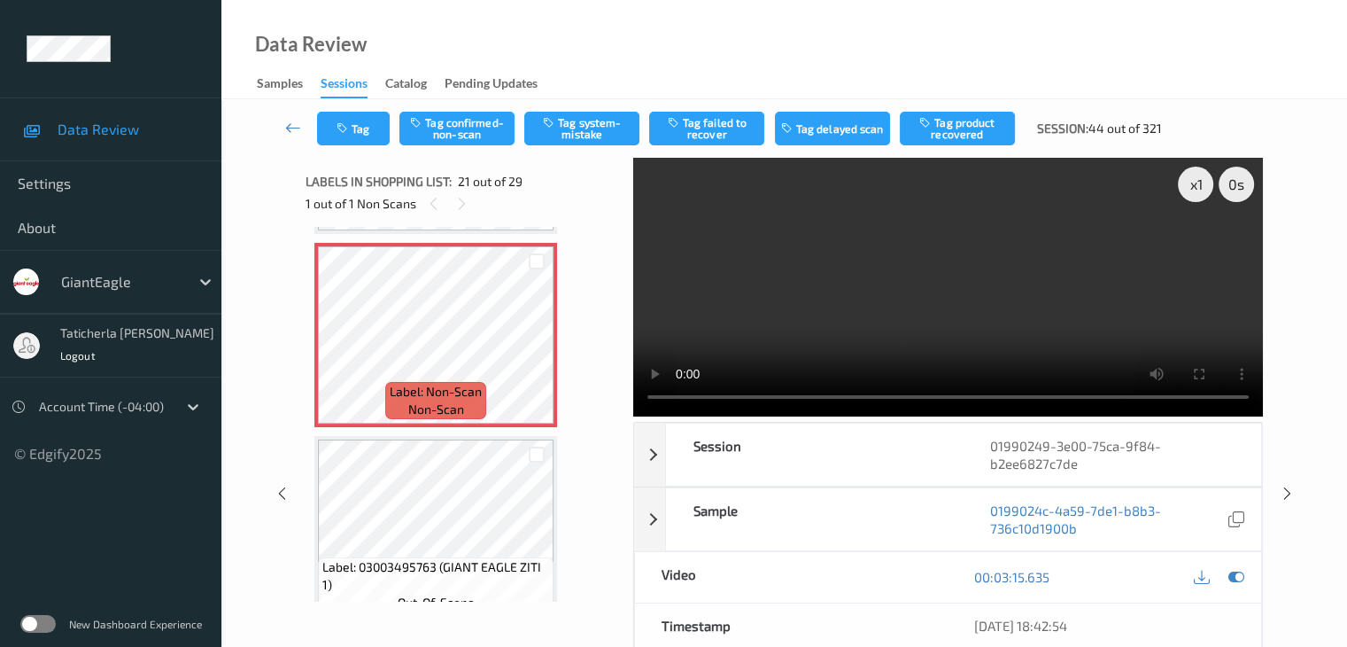
click at [1197, 251] on video at bounding box center [948, 287] width 630 height 259
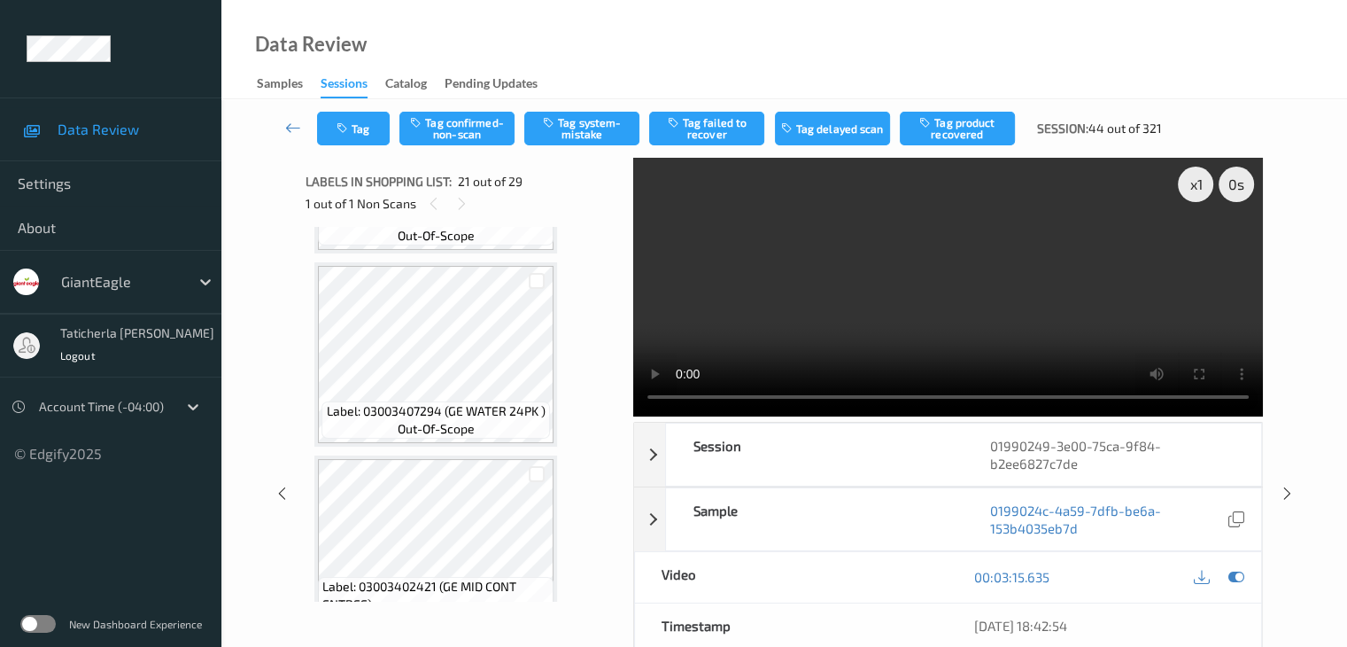
scroll to position [3108, 0]
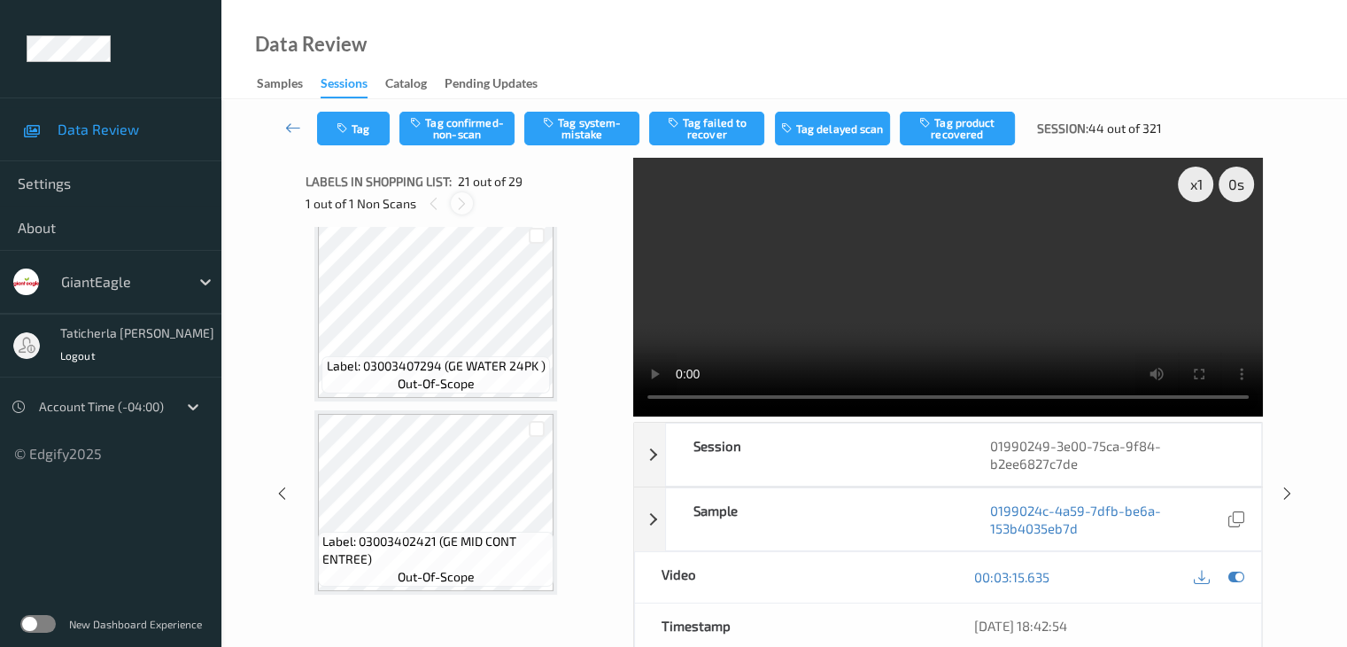
click at [462, 203] on icon at bounding box center [461, 204] width 15 height 16
click at [461, 204] on icon at bounding box center [461, 204] width 15 height 16
click at [436, 206] on icon at bounding box center [433, 204] width 15 height 16
click at [463, 204] on icon at bounding box center [461, 204] width 15 height 16
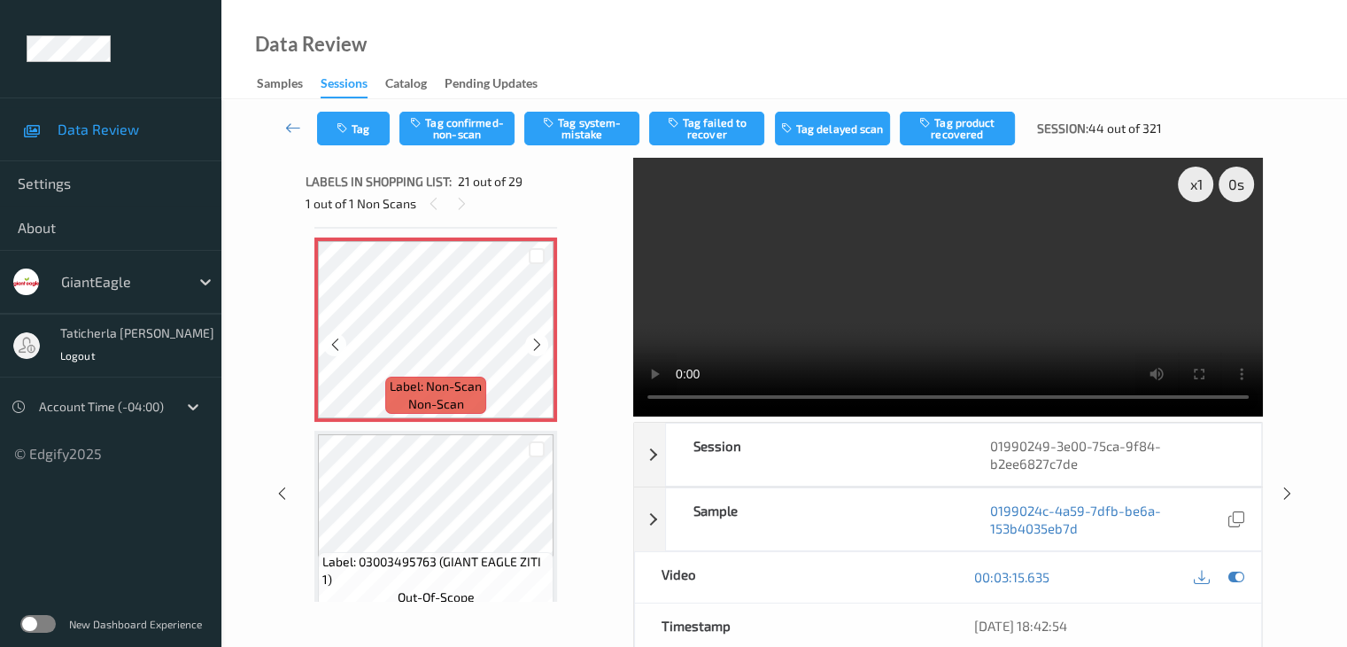
scroll to position [3816, 0]
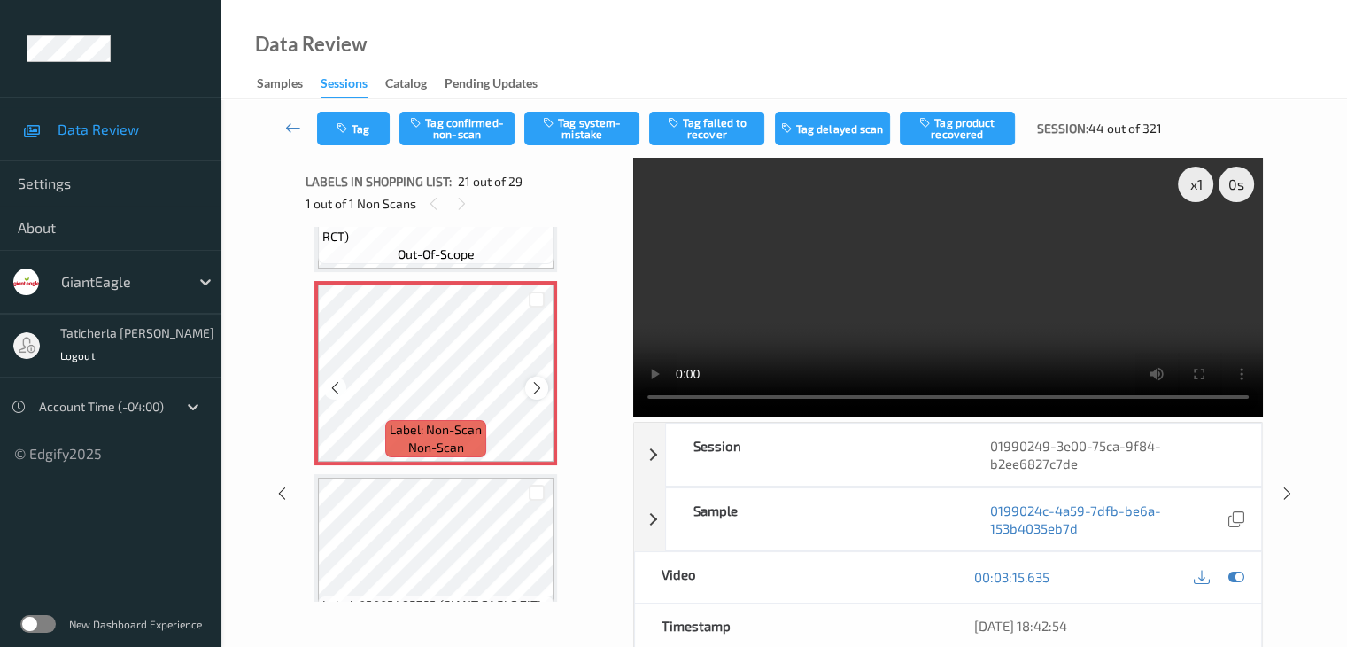
click at [534, 390] on icon at bounding box center [537, 388] width 15 height 16
click at [538, 385] on icon at bounding box center [537, 388] width 15 height 16
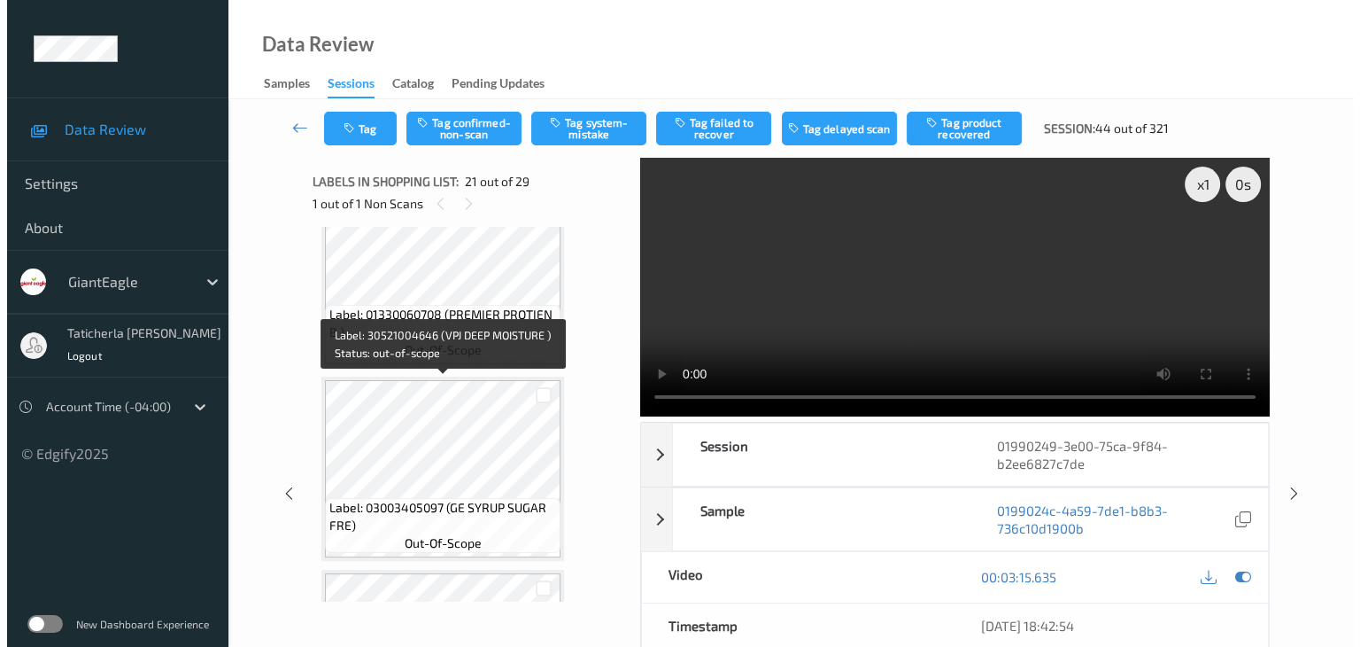
scroll to position [5233, 0]
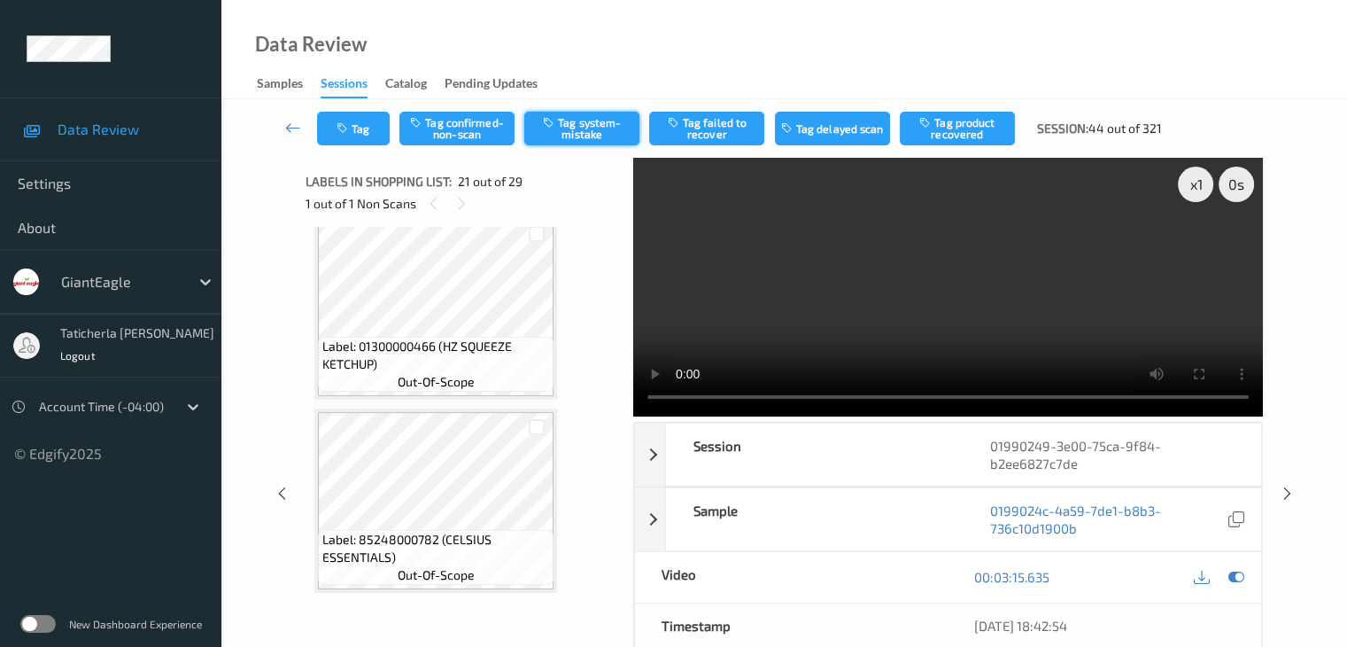
click at [558, 118] on icon "button" at bounding box center [550, 122] width 15 height 12
click at [365, 136] on button "Tag" at bounding box center [353, 129] width 73 height 34
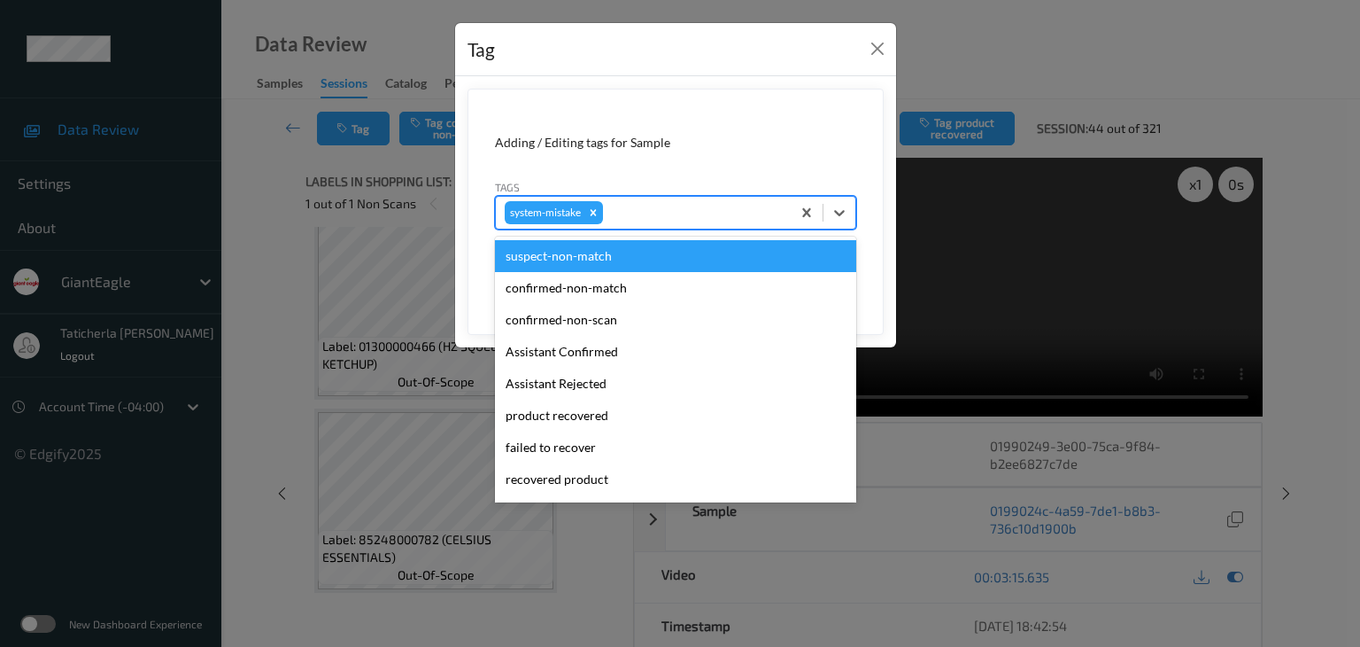
click at [637, 207] on div at bounding box center [694, 212] width 175 height 21
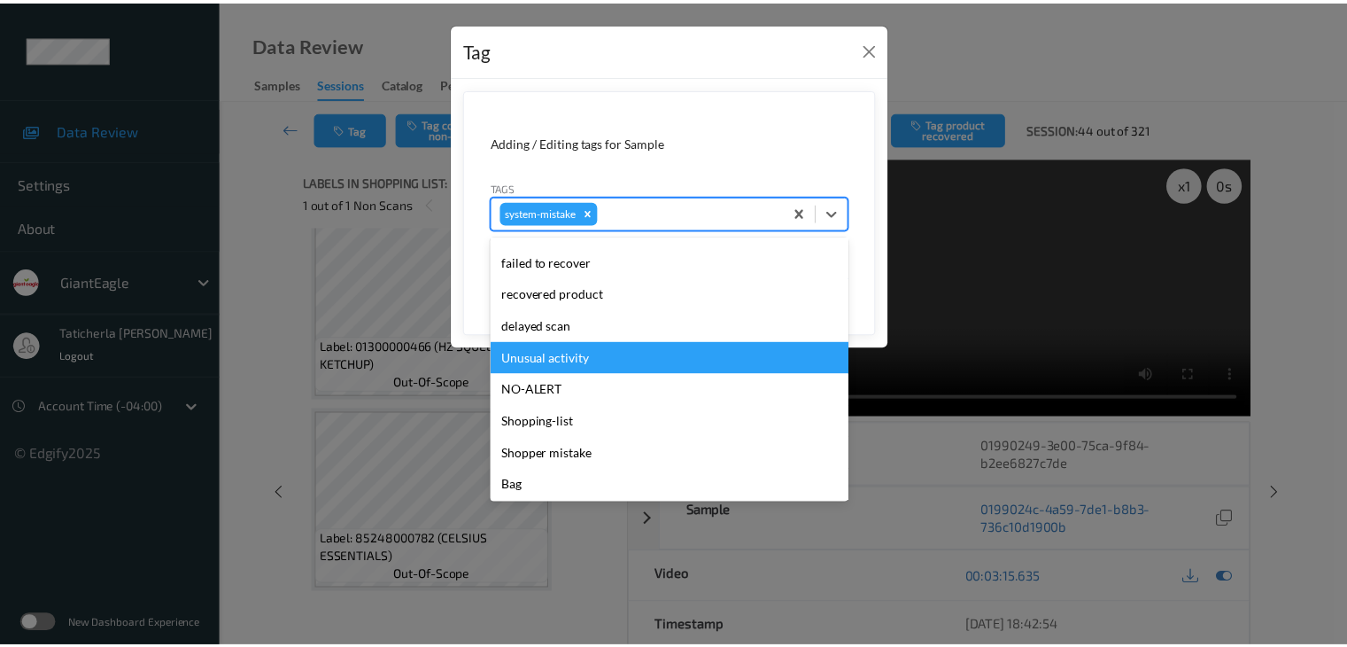
scroll to position [188, 0]
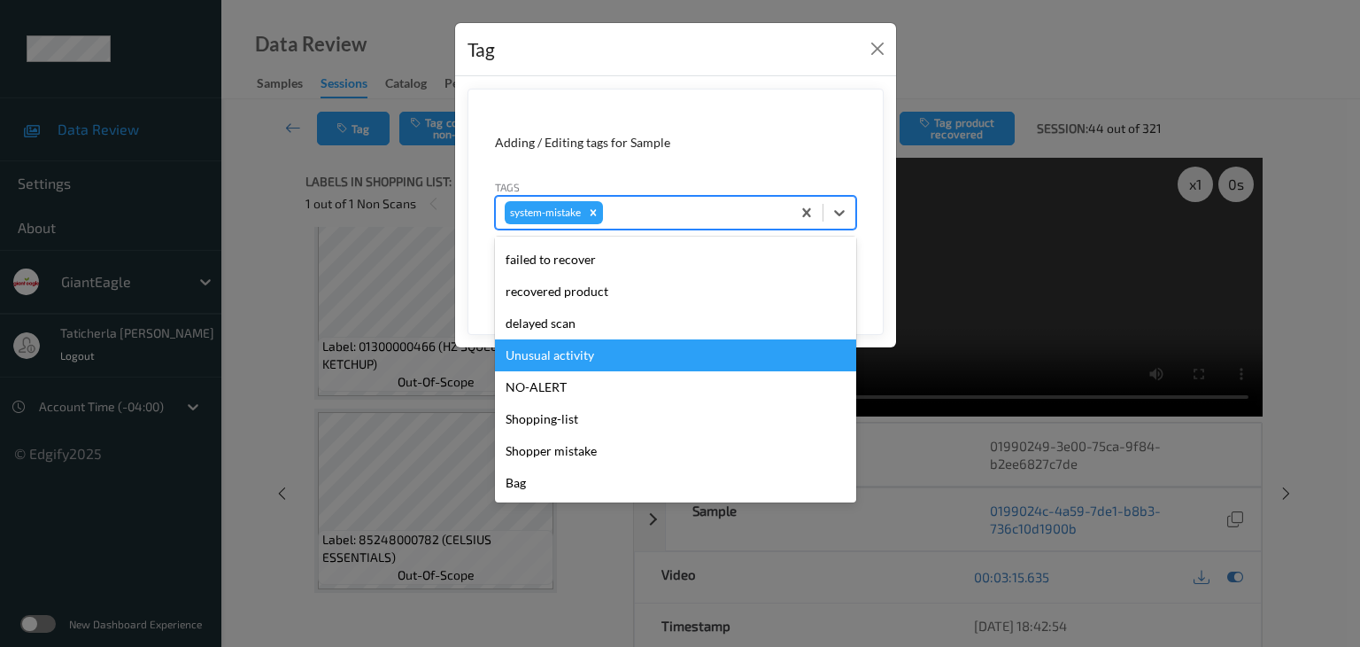
click at [611, 360] on div "Unusual activity" at bounding box center [675, 355] width 361 height 32
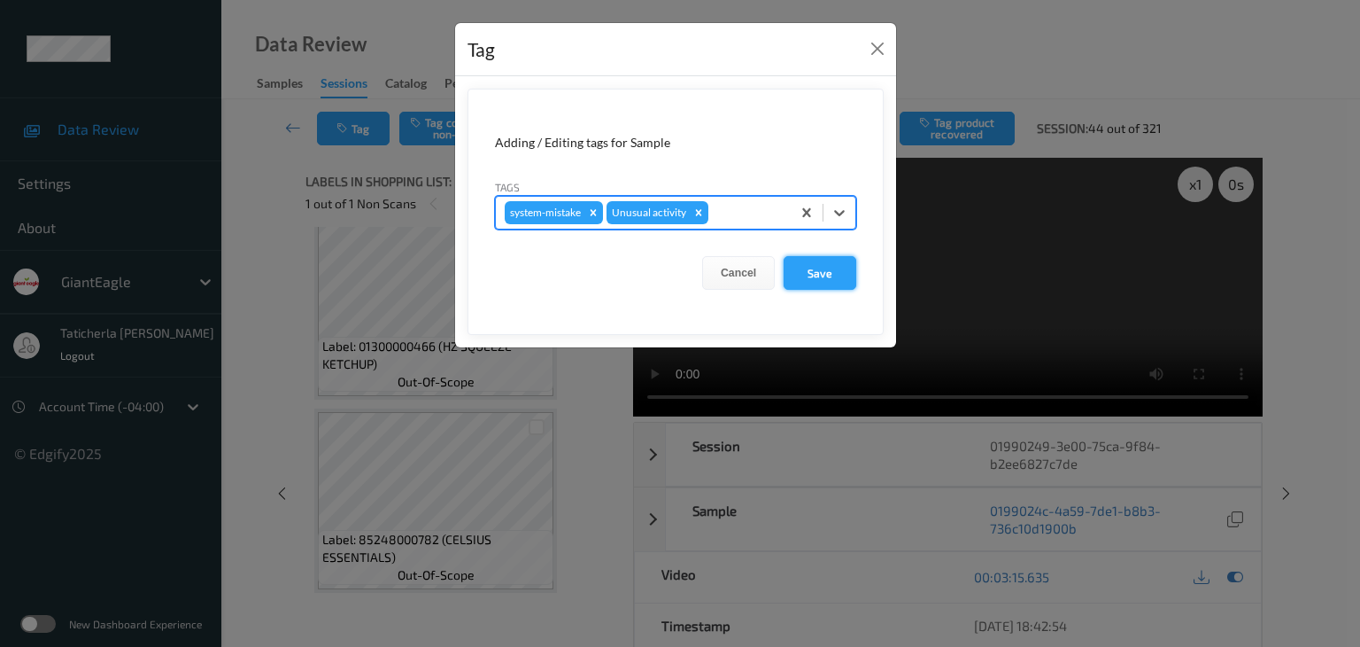
click at [823, 287] on button "Save" at bounding box center [820, 273] width 73 height 34
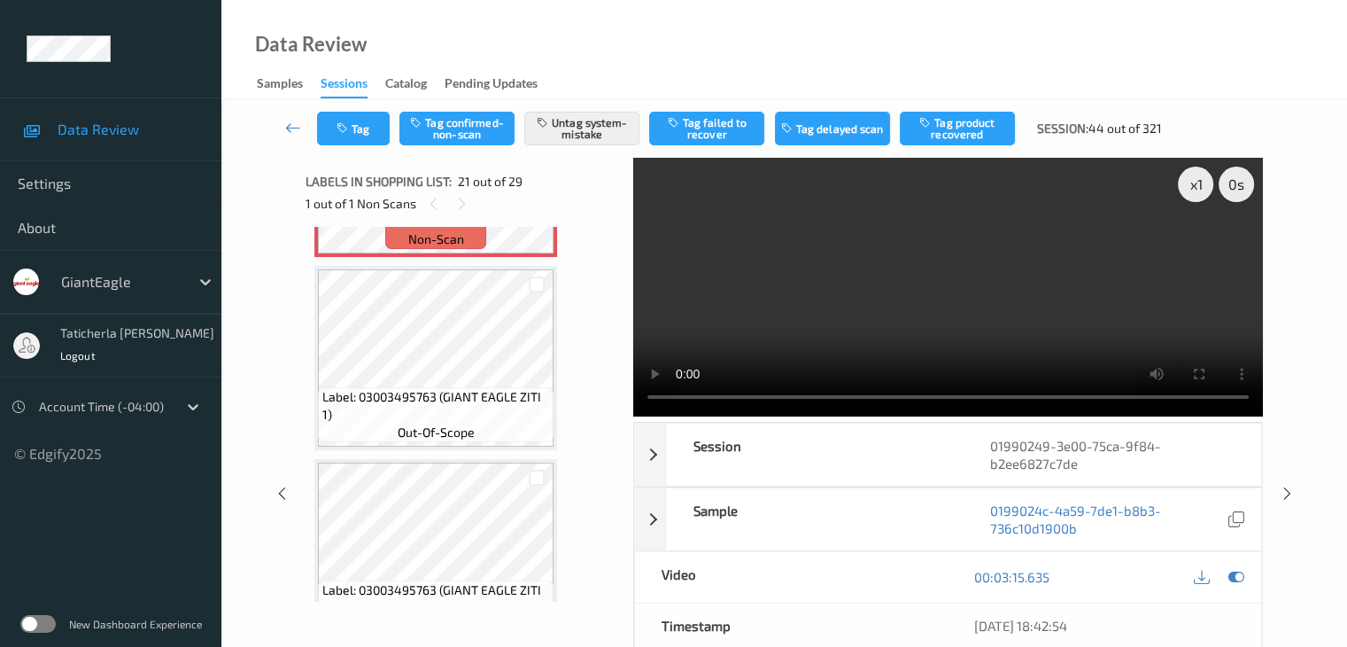
scroll to position [3994, 0]
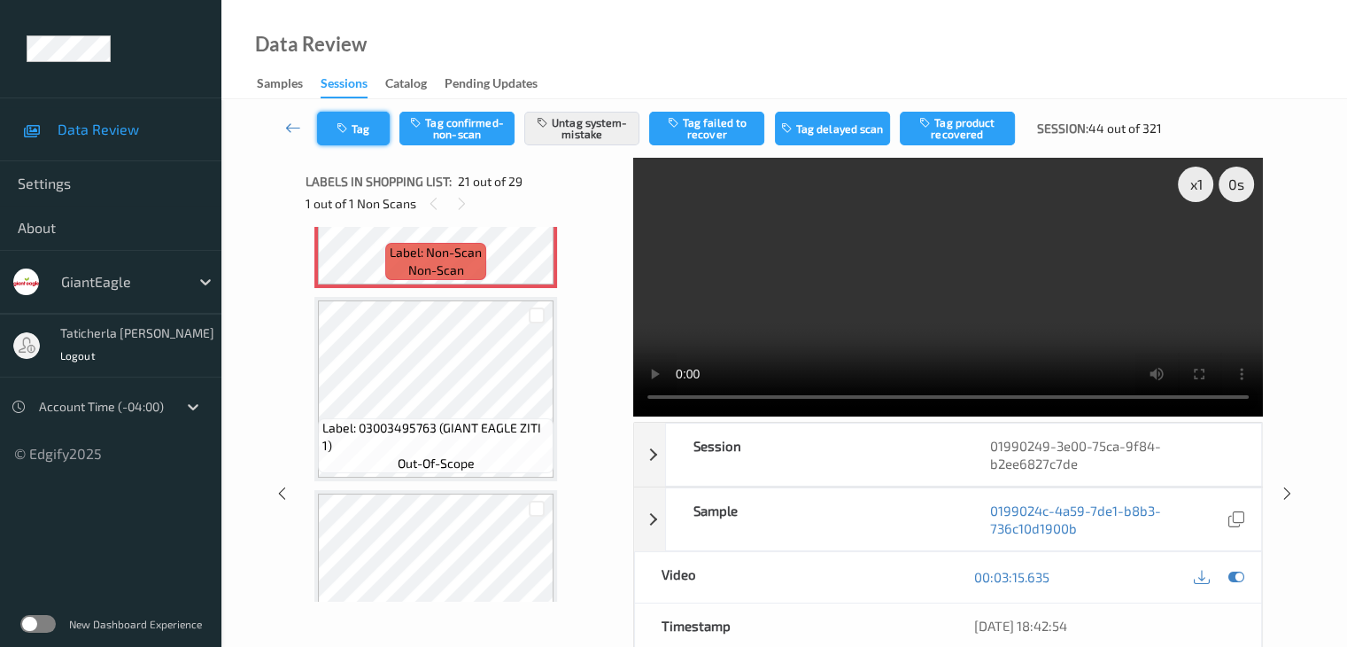
click at [376, 130] on button "Tag" at bounding box center [353, 129] width 73 height 34
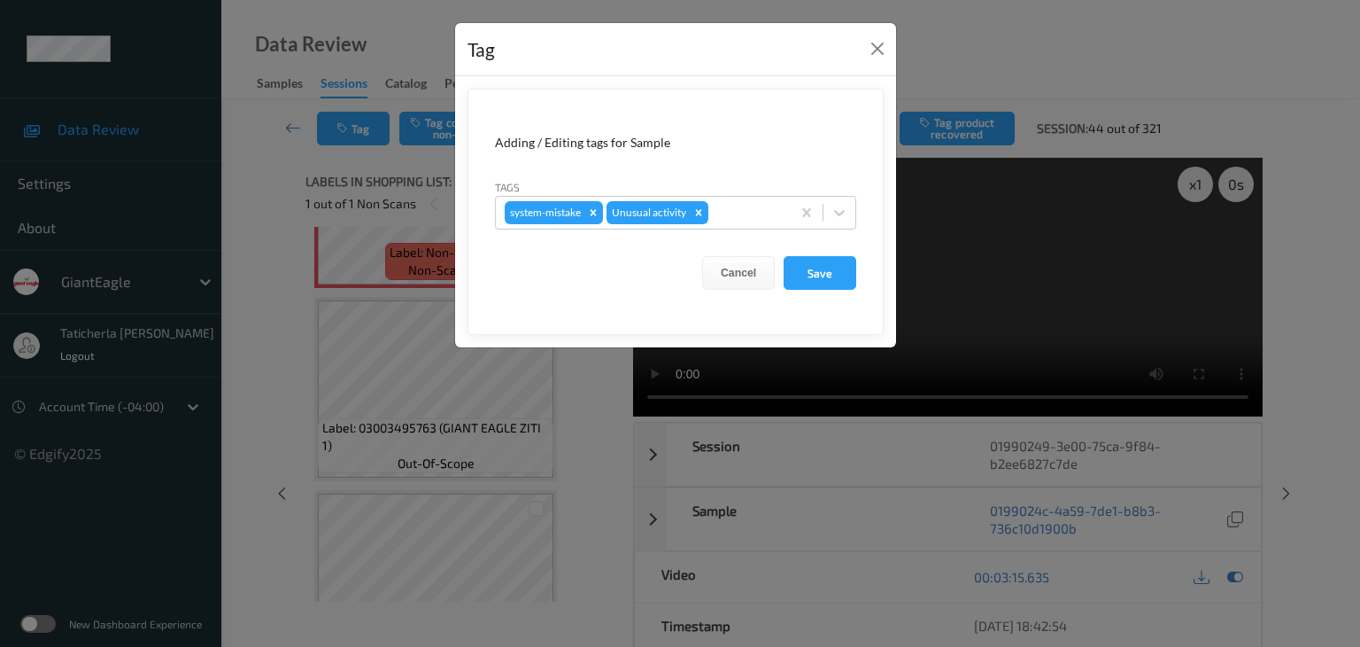
drag, startPoint x: 835, startPoint y: 271, endPoint x: 802, endPoint y: 245, distance: 41.6
click at [836, 270] on button "Save" at bounding box center [820, 273] width 73 height 34
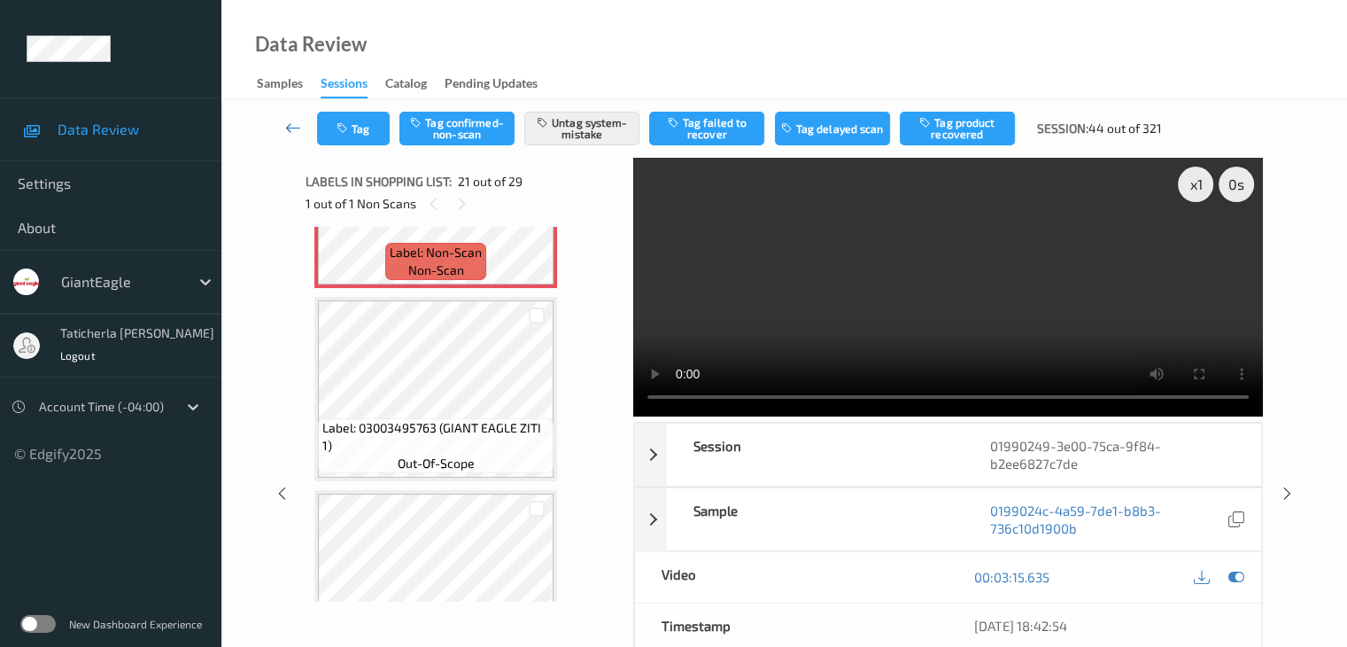
click at [298, 128] on icon at bounding box center [293, 128] width 16 height 18
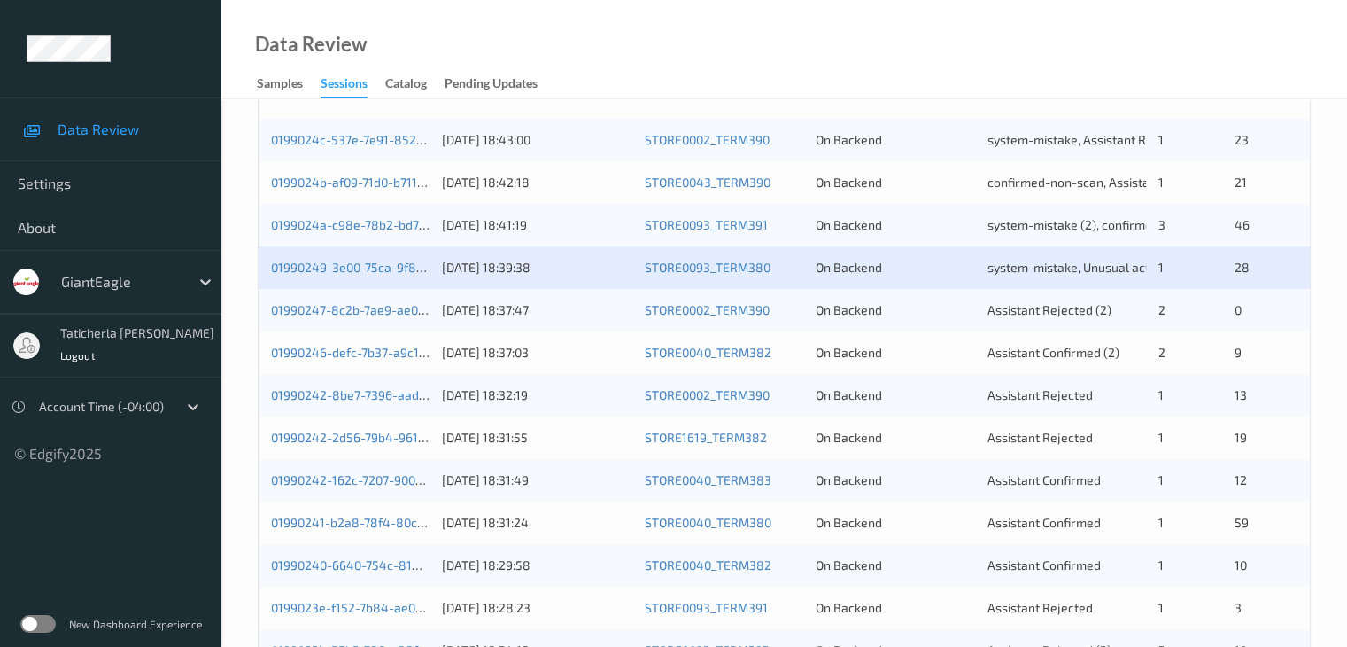
scroll to position [443, 0]
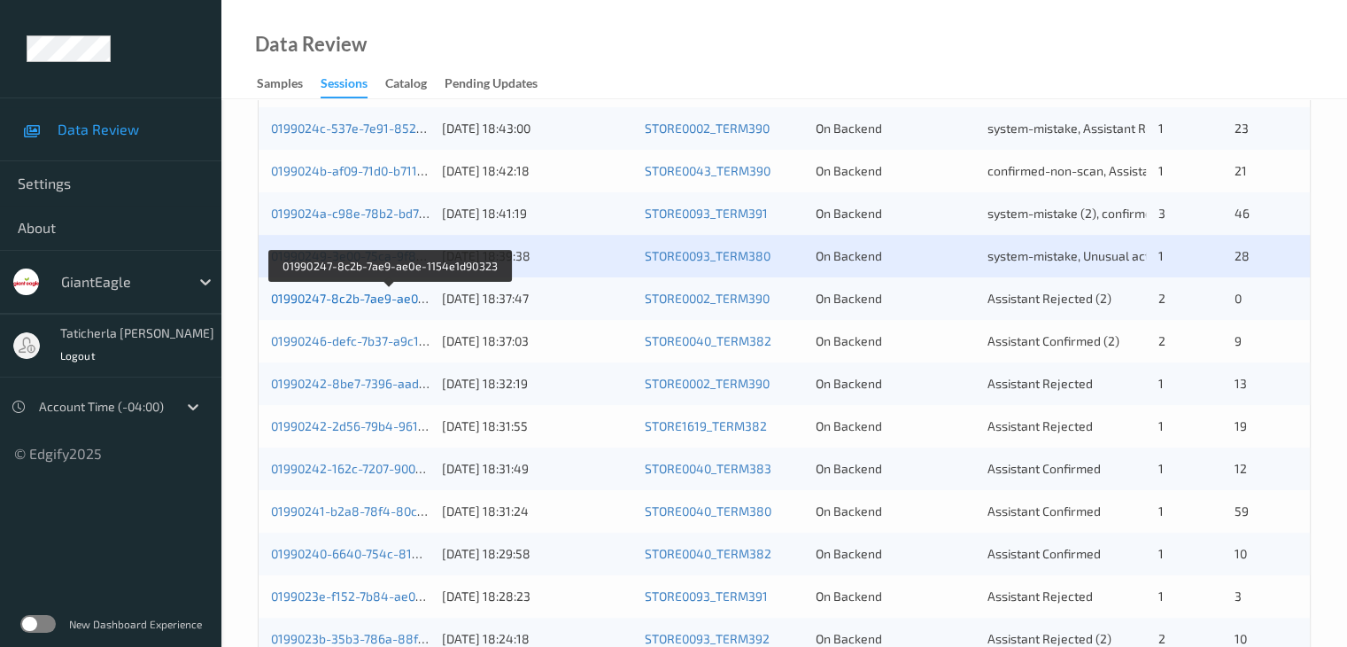
click at [355, 299] on link "01990247-8c2b-7ae9-ae0e-1154e1d90323" at bounding box center [391, 298] width 240 height 15
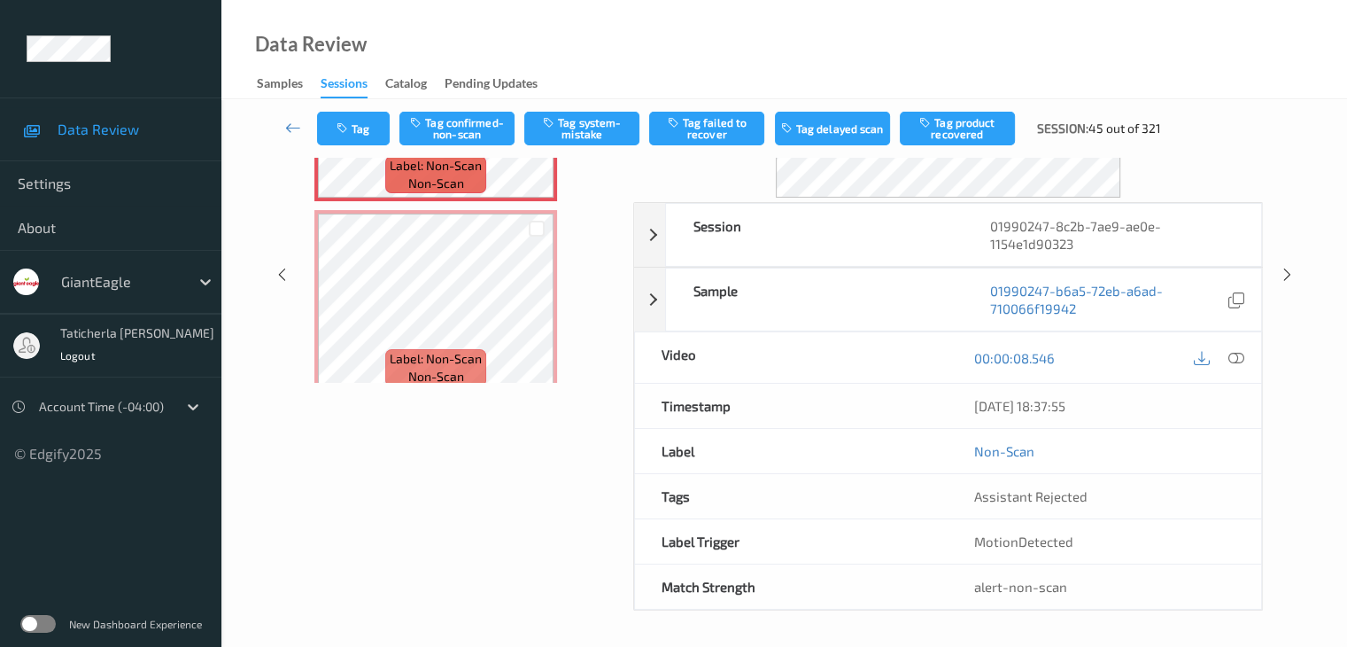
scroll to position [216, 0]
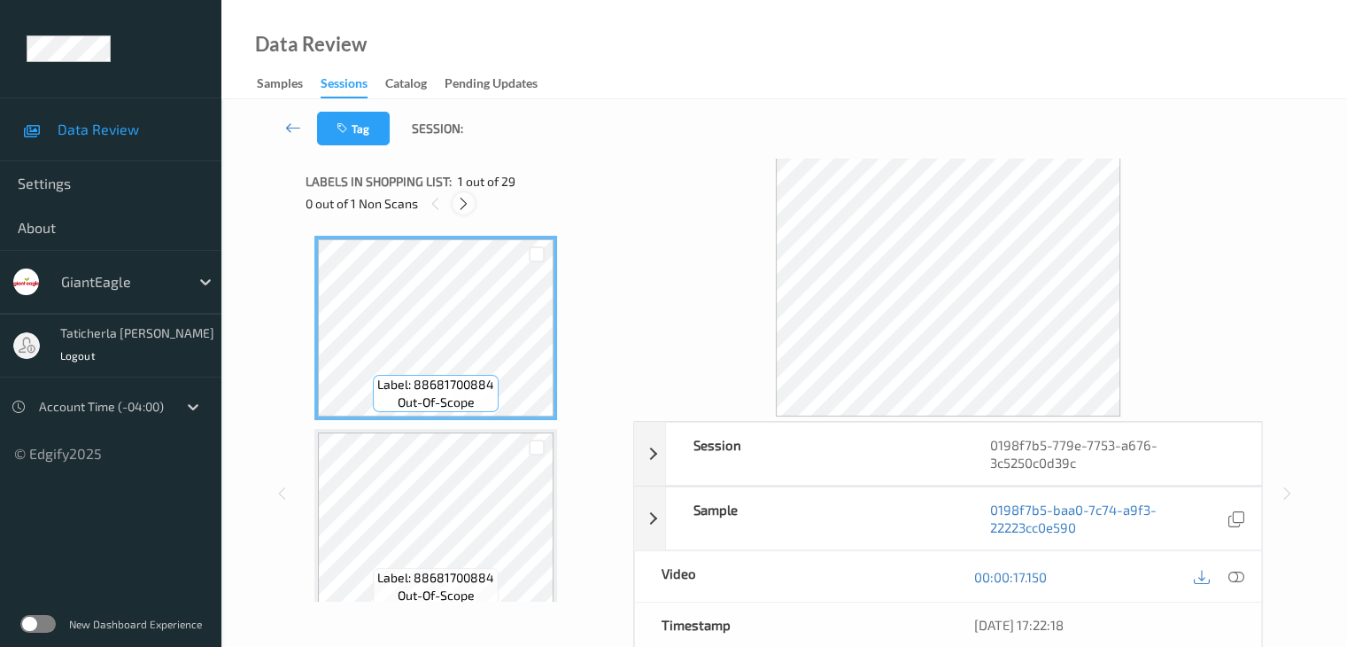
click at [458, 201] on icon at bounding box center [463, 204] width 15 height 16
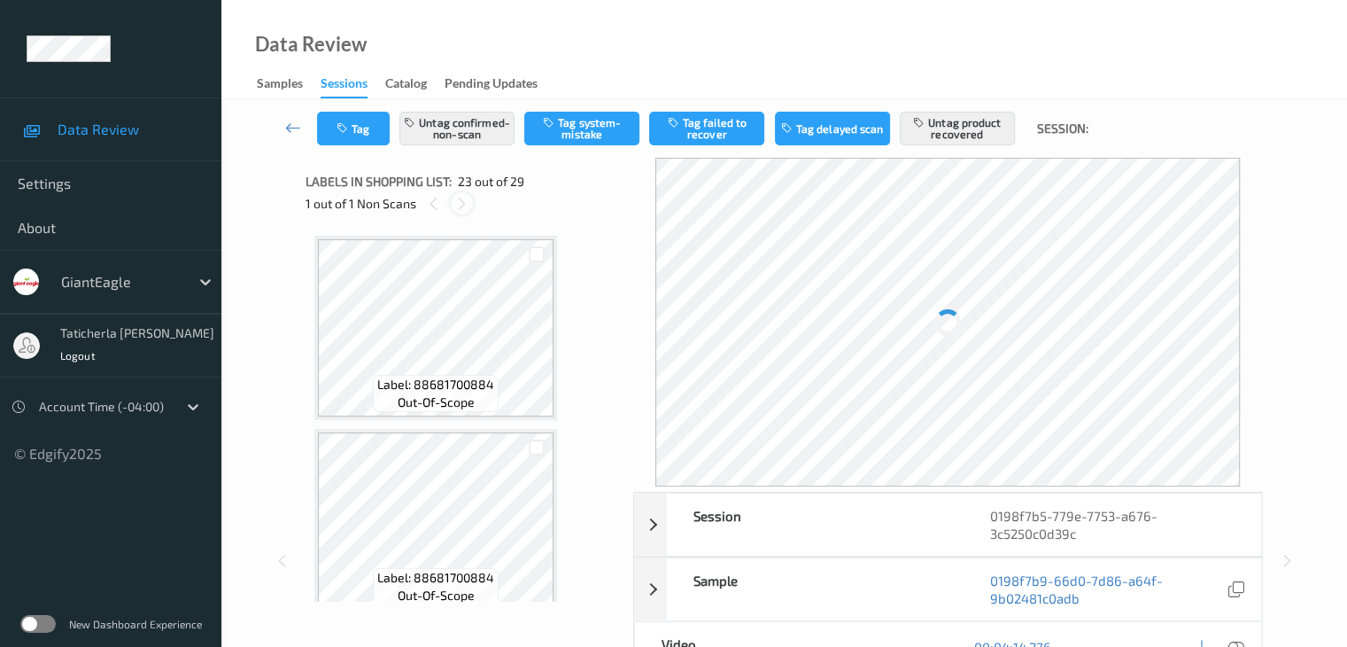
scroll to position [4064, 0]
